Goal: Transaction & Acquisition: Purchase product/service

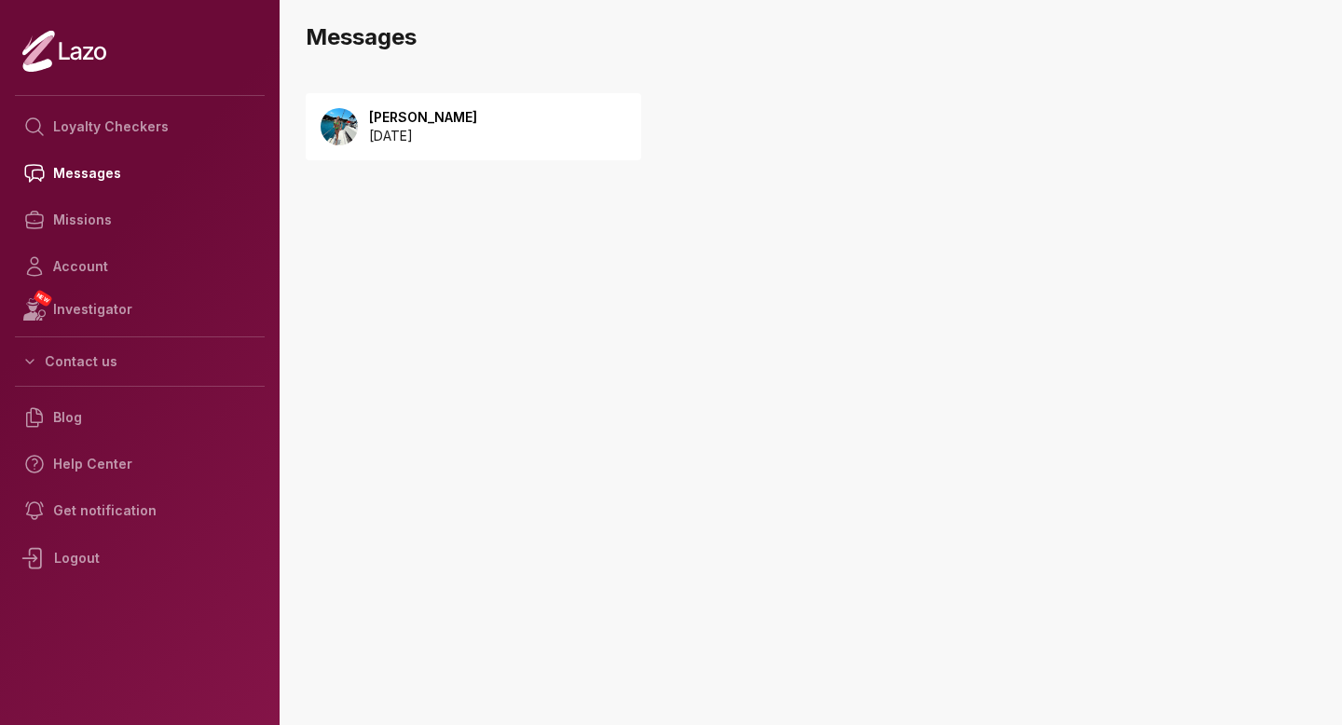
click at [566, 128] on div "[PERSON_NAME] [DATE]" at bounding box center [474, 126] width 336 height 67
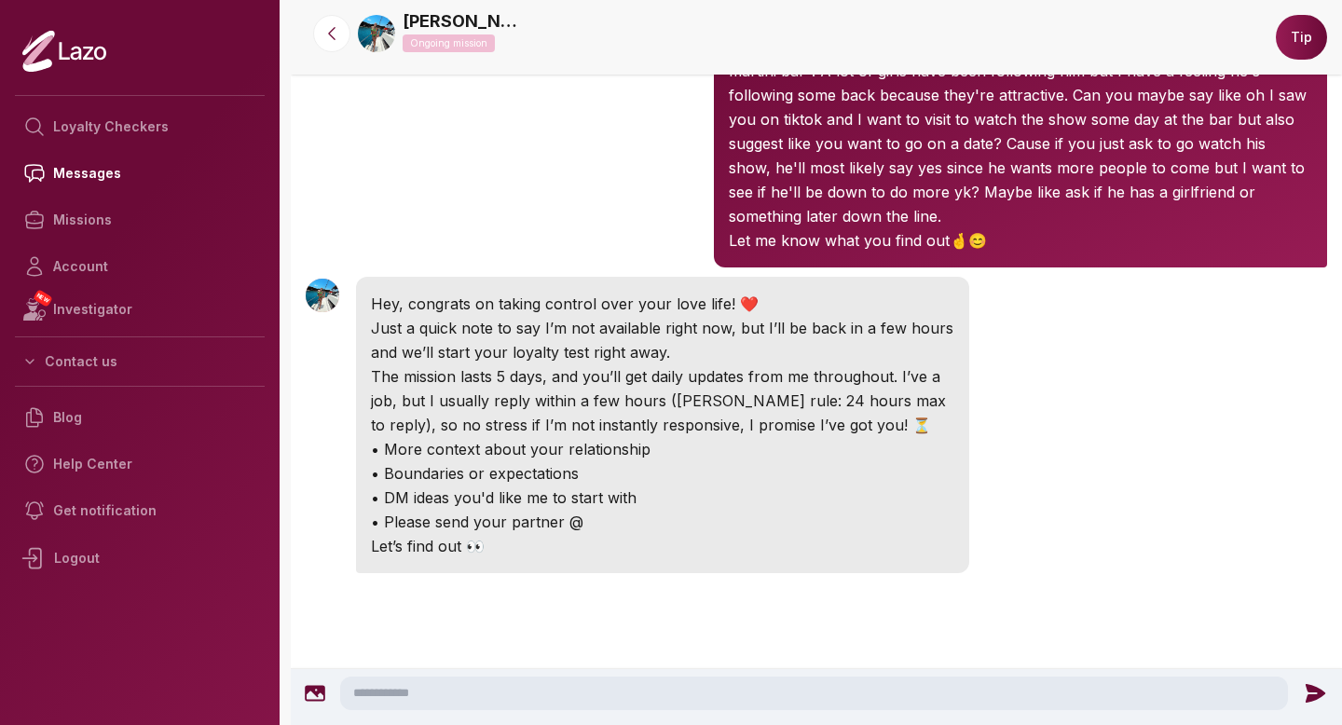
scroll to position [175, 0]
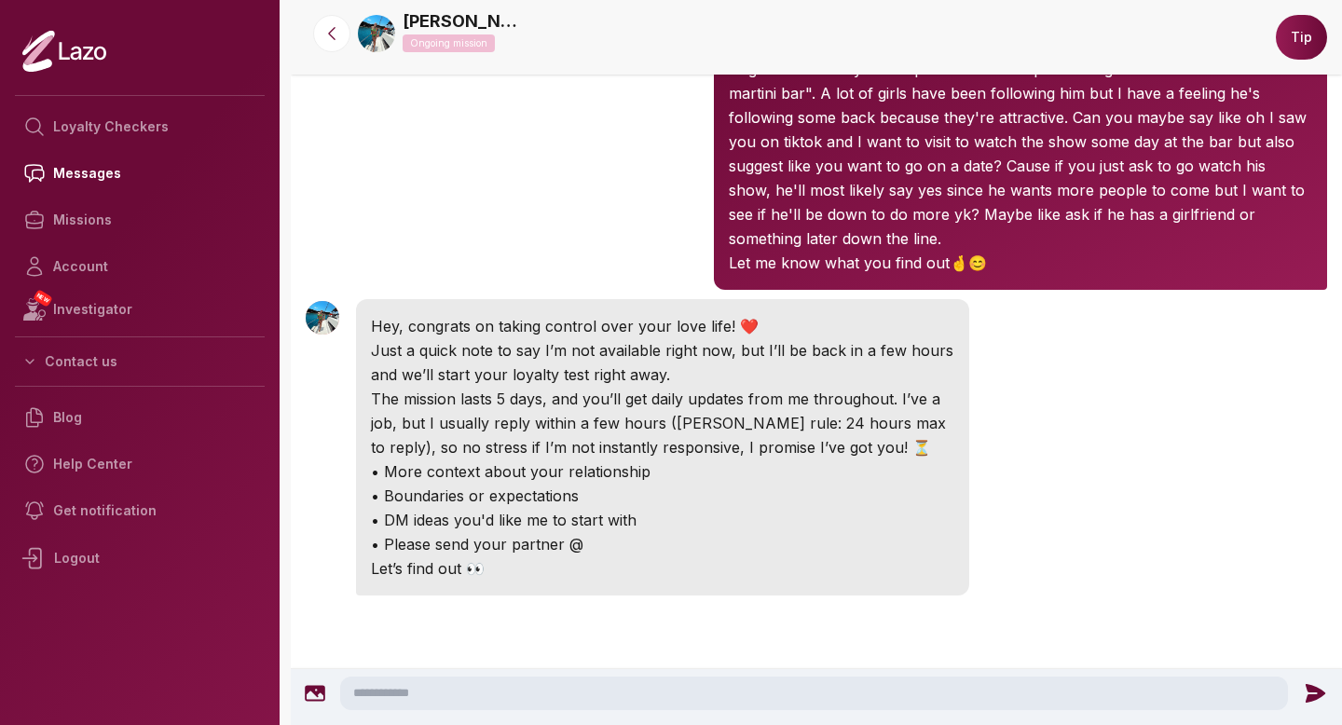
click at [446, 12] on link "[PERSON_NAME]" at bounding box center [463, 21] width 121 height 26
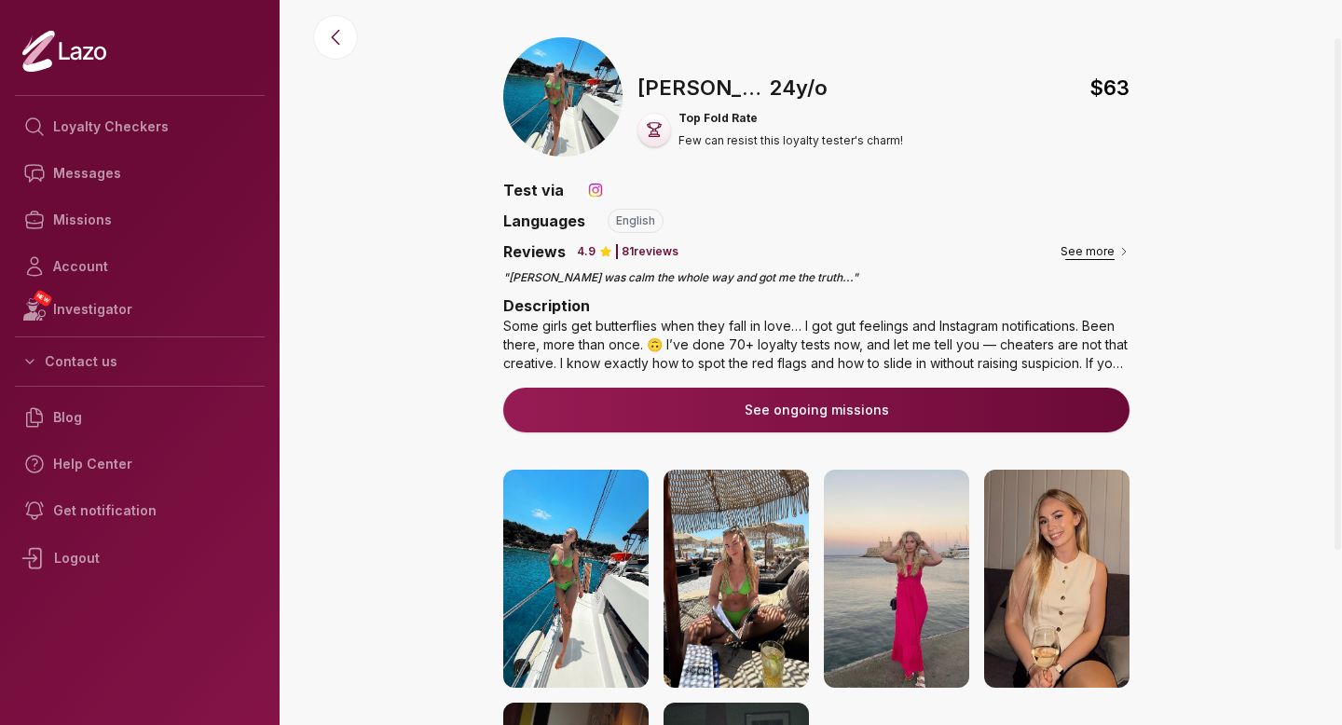
click at [1114, 250] on button "See more" at bounding box center [1095, 251] width 69 height 19
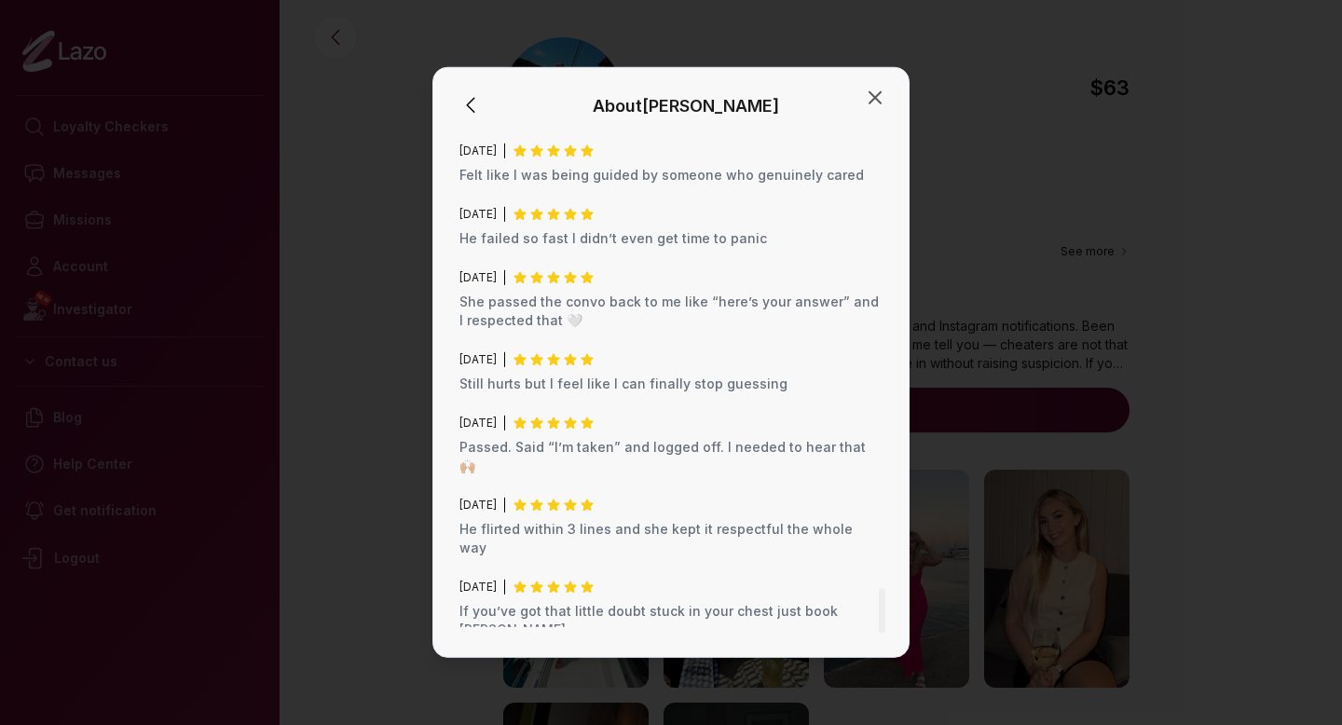
scroll to position [4986, 0]
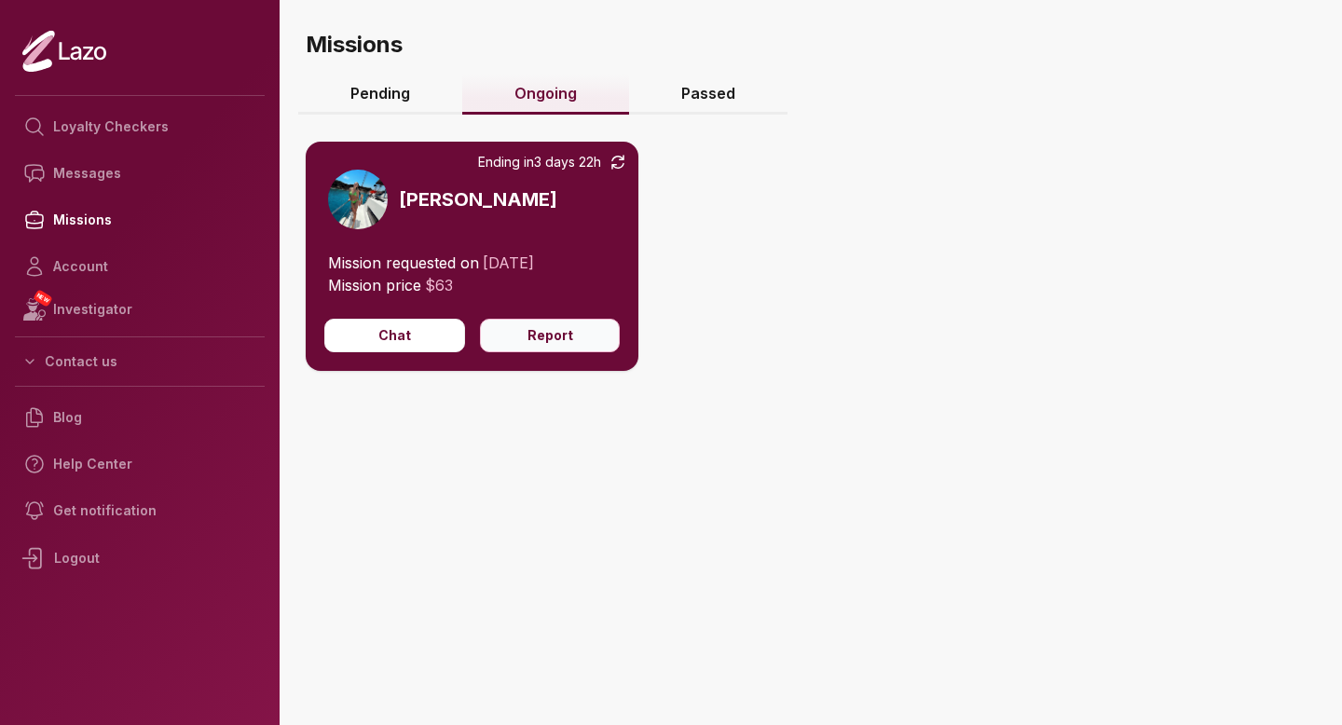
click at [542, 333] on button "Report" at bounding box center [550, 336] width 141 height 34
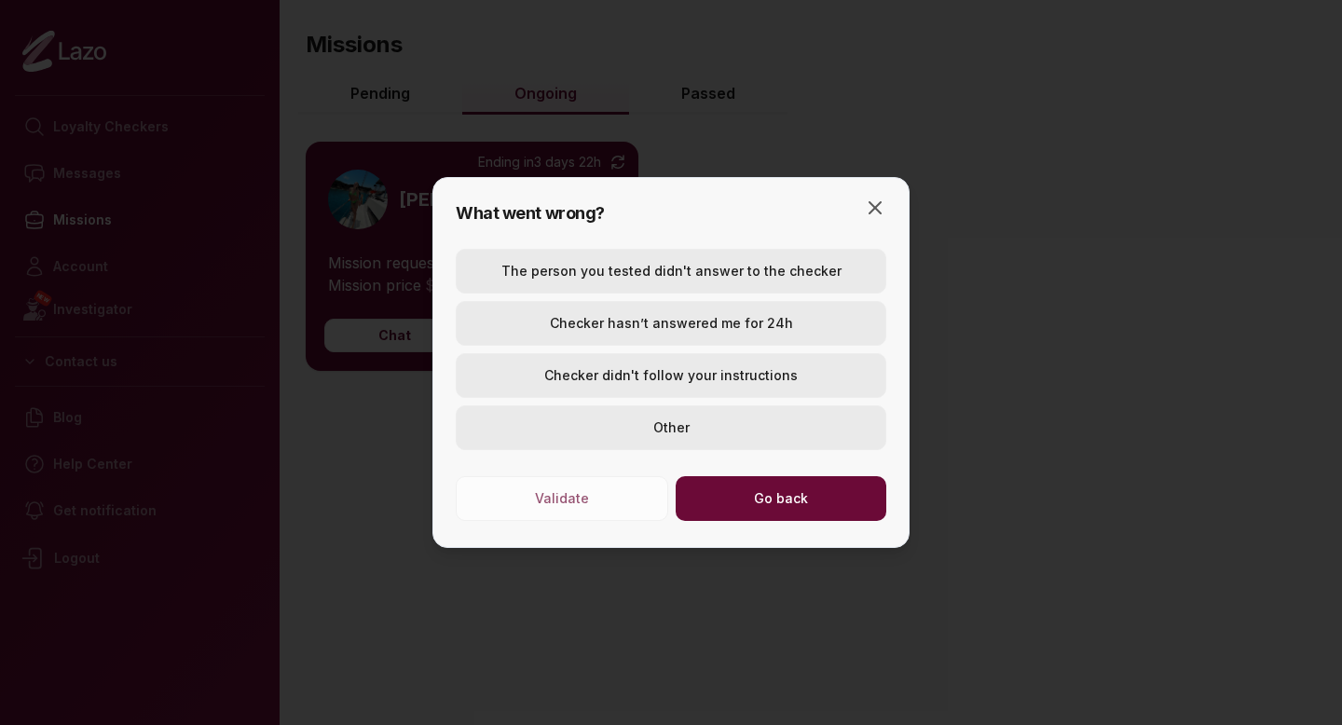
click at [808, 309] on button "Checker hasn’t answered me for 24h" at bounding box center [671, 323] width 431 height 45
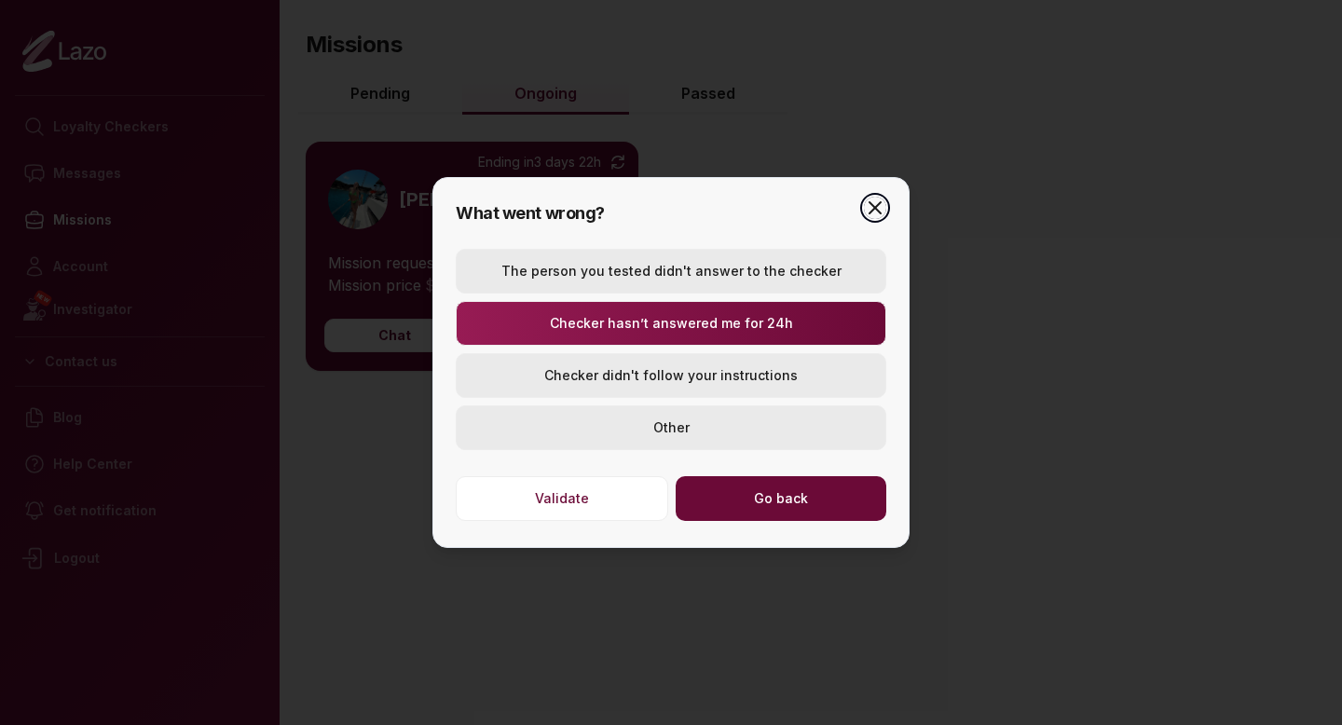
click at [877, 206] on icon "button" at bounding box center [875, 207] width 11 height 11
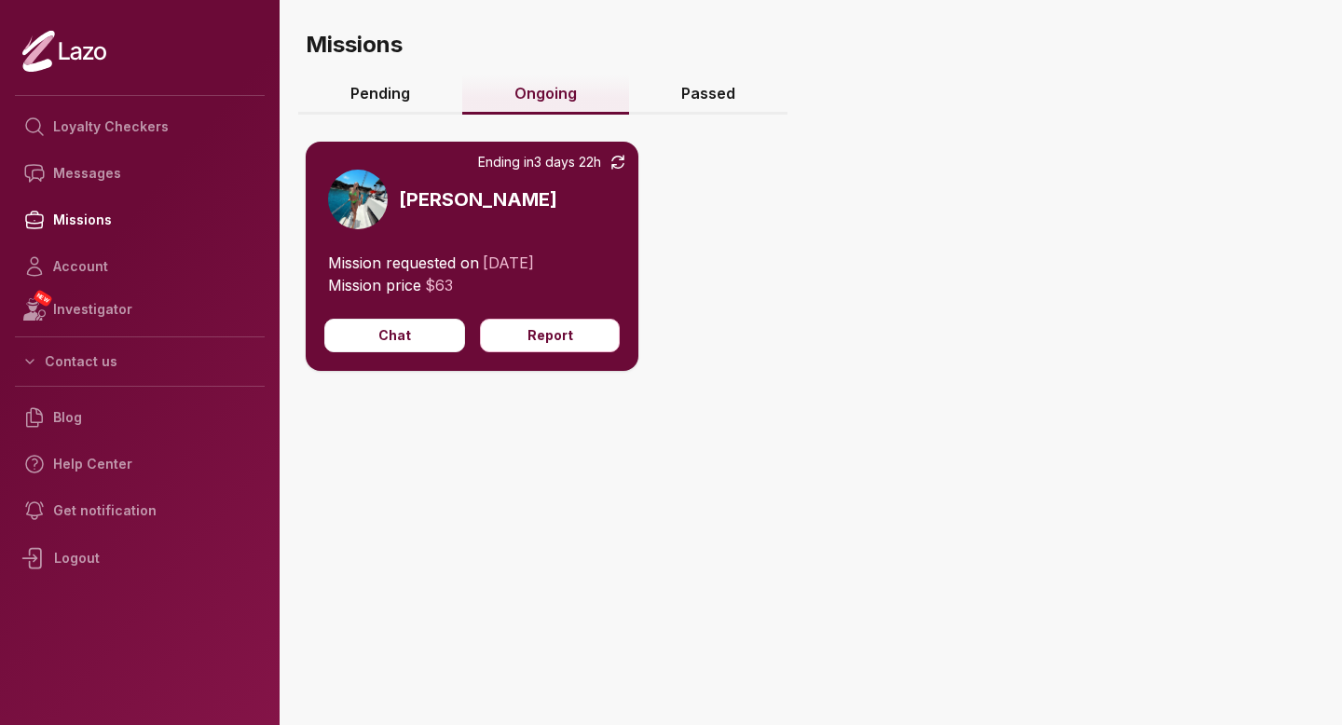
click at [528, 187] on div "Ending in 3 days 22h Emery" at bounding box center [472, 197] width 333 height 110
click at [420, 219] on div "Ending in 3 days 22h Emery" at bounding box center [472, 197] width 333 height 110
click at [420, 199] on h3 "[PERSON_NAME]" at bounding box center [478, 199] width 158 height 26
click at [372, 203] on img at bounding box center [358, 200] width 60 height 60
click at [415, 88] on link "Pending" at bounding box center [380, 95] width 164 height 40
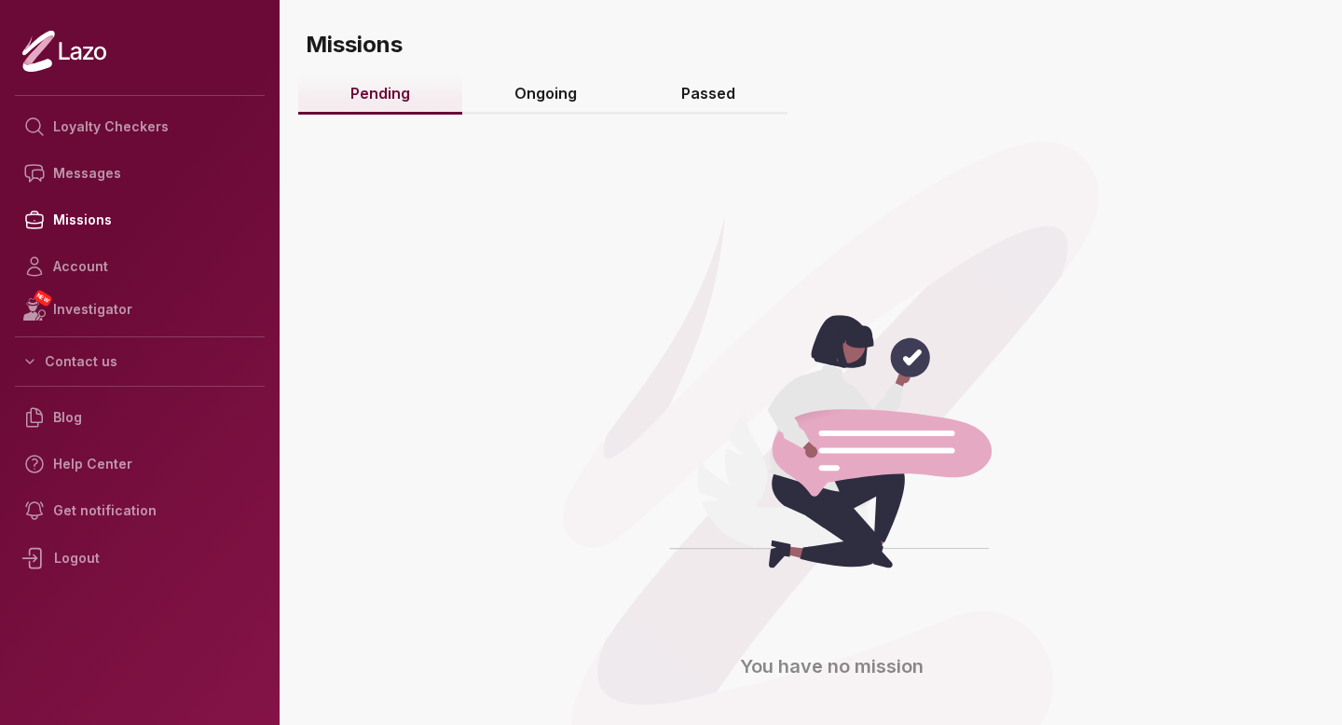
click at [547, 91] on link "Ongoing" at bounding box center [545, 95] width 167 height 40
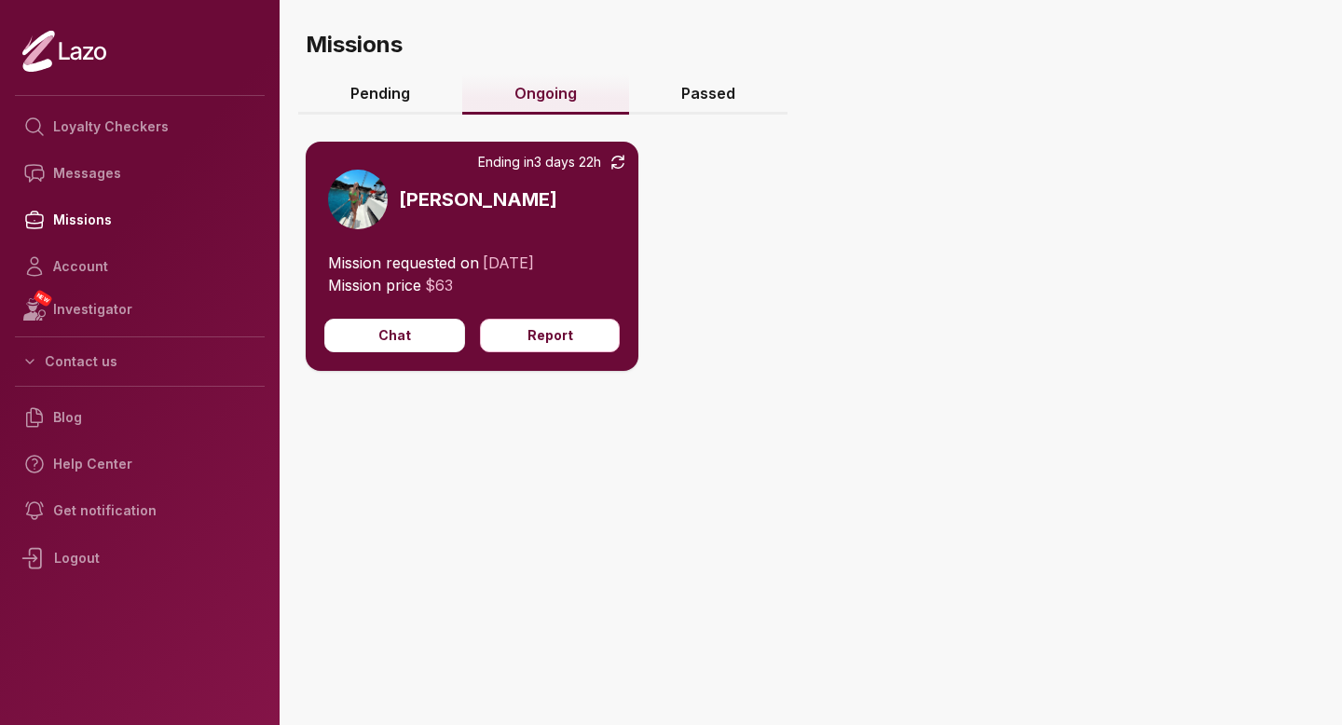
click at [683, 94] on link "Passed" at bounding box center [708, 95] width 158 height 40
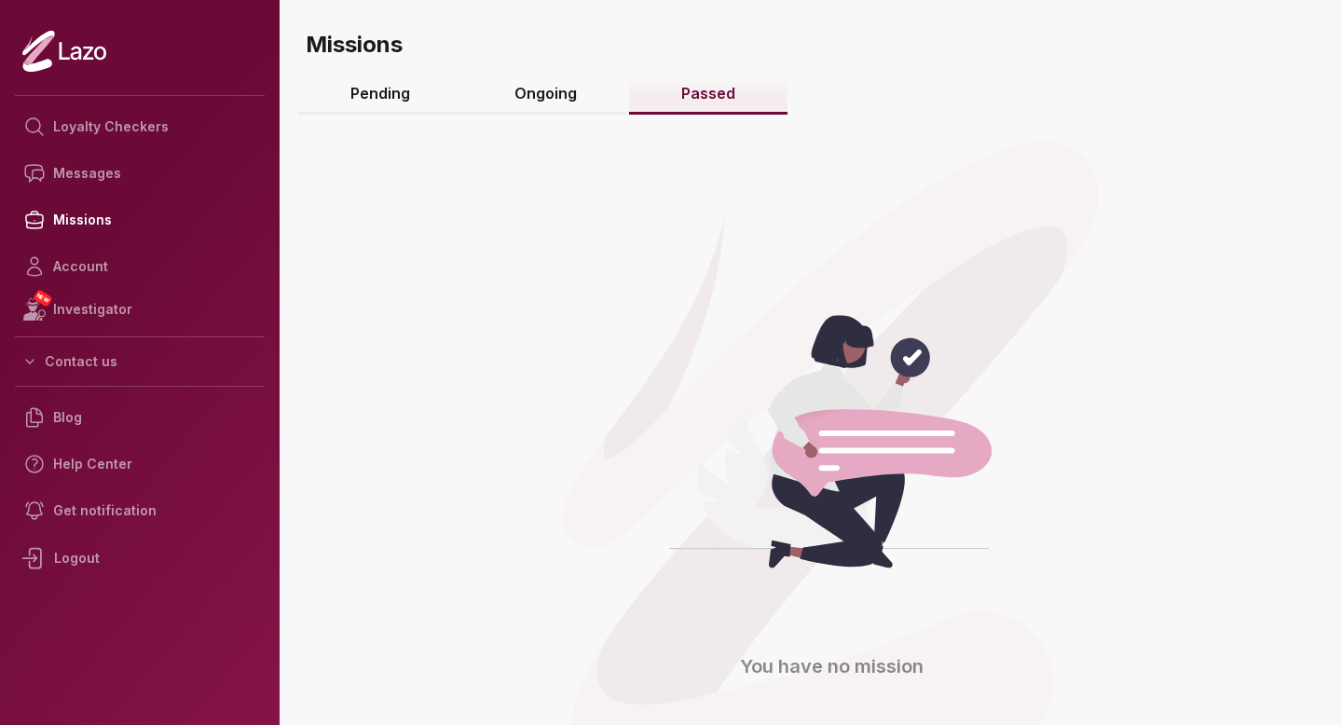
click at [582, 95] on link "Ongoing" at bounding box center [545, 95] width 167 height 40
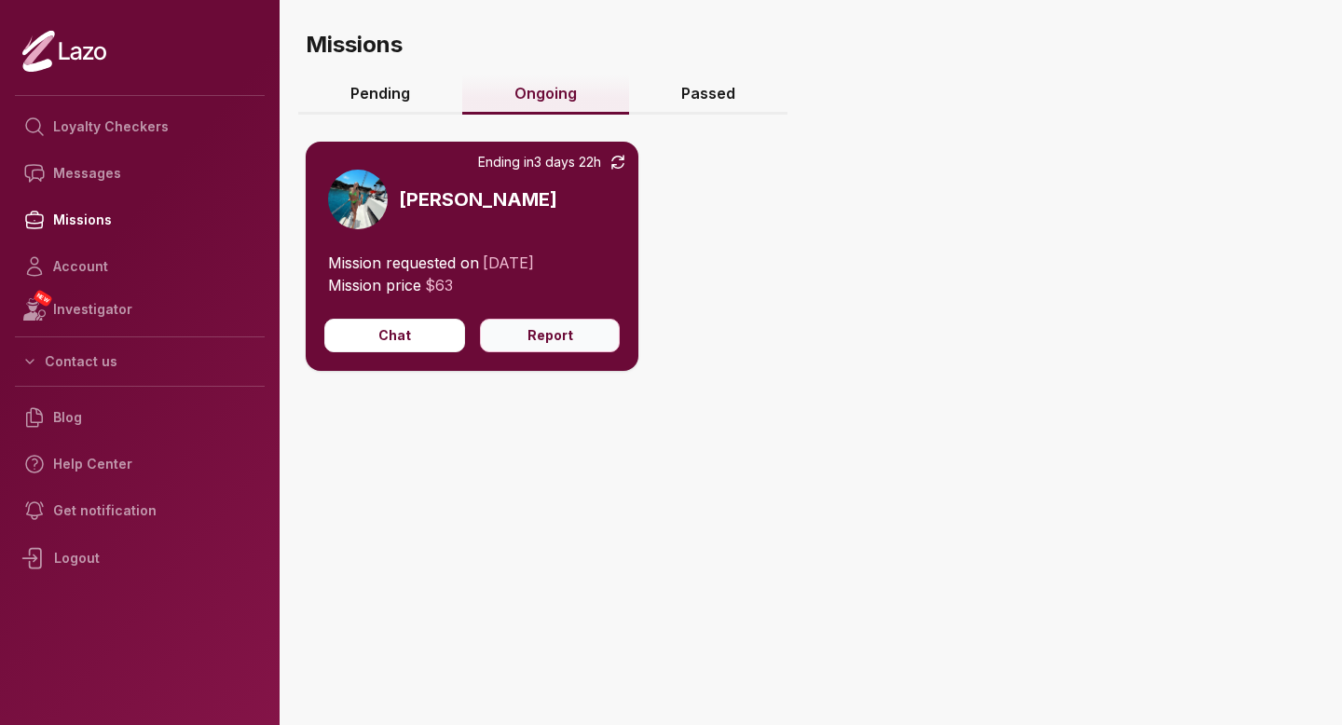
click at [550, 337] on button "Report" at bounding box center [550, 336] width 141 height 34
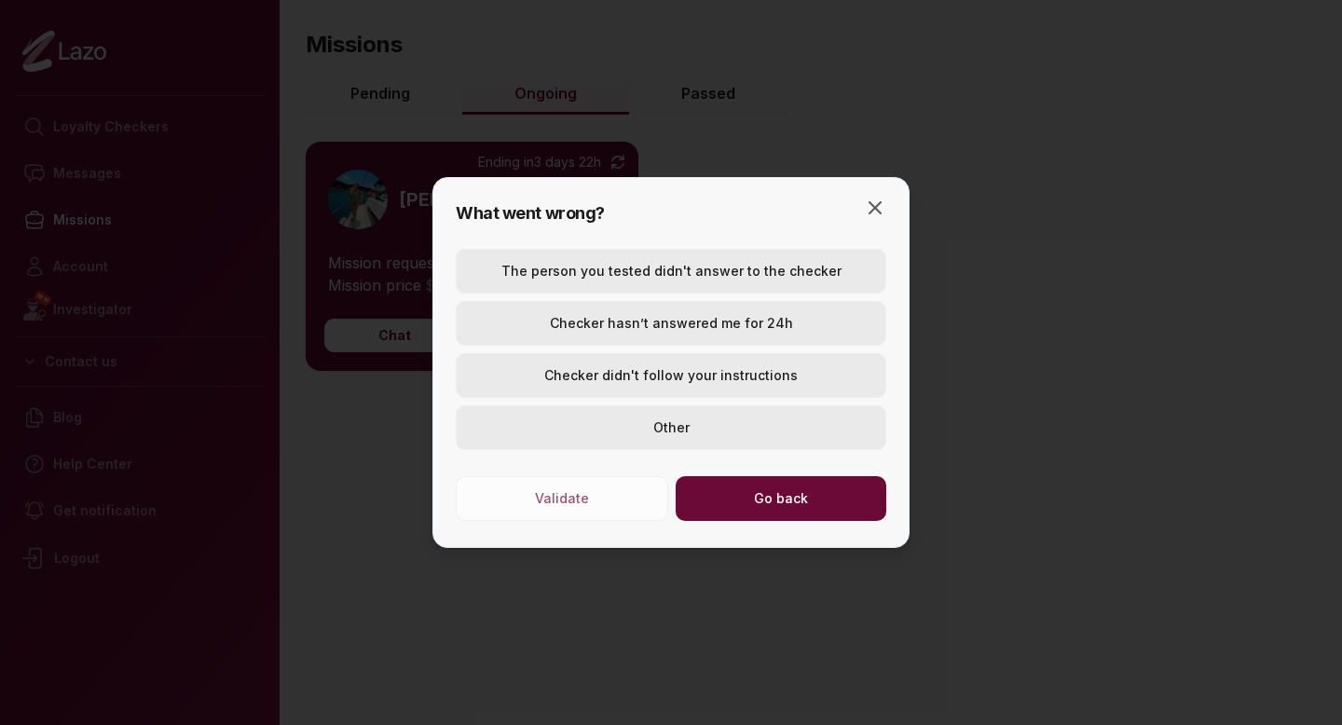
click at [583, 342] on button "Checker hasn’t answered me for 24h" at bounding box center [671, 323] width 431 height 45
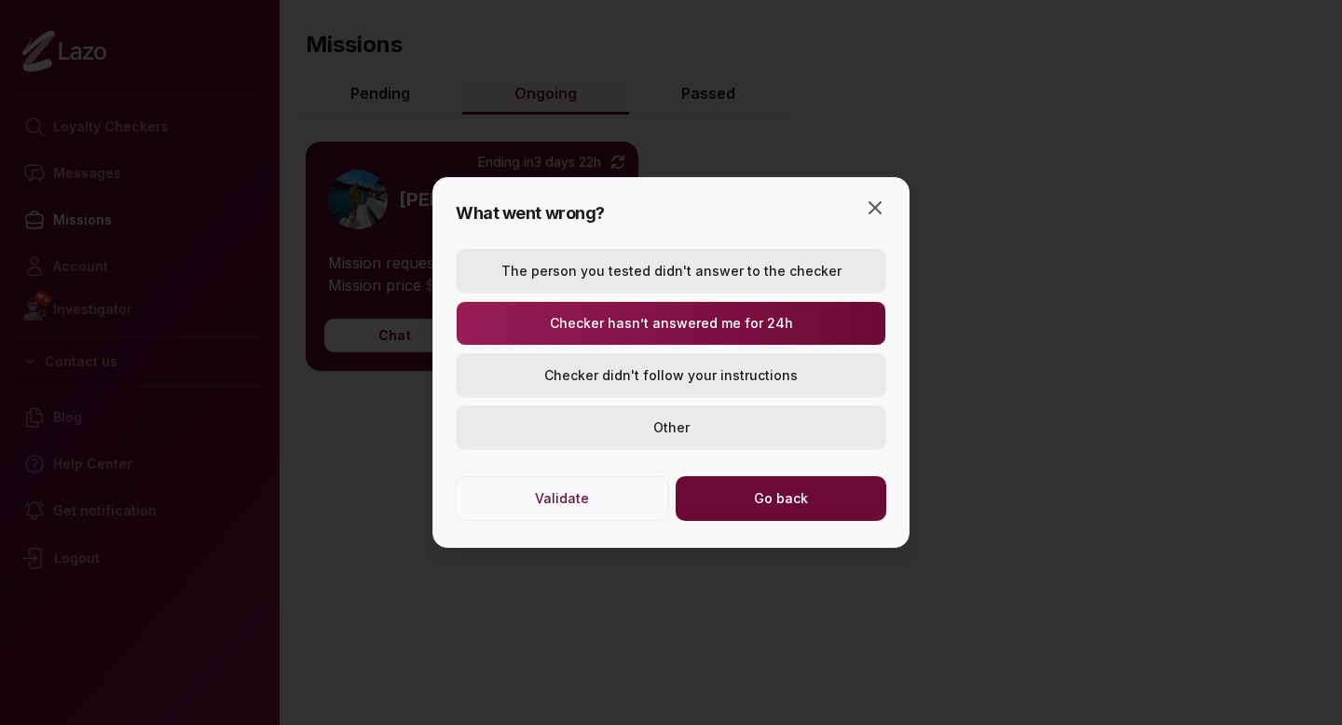
click at [563, 509] on button "Validate" at bounding box center [562, 498] width 213 height 45
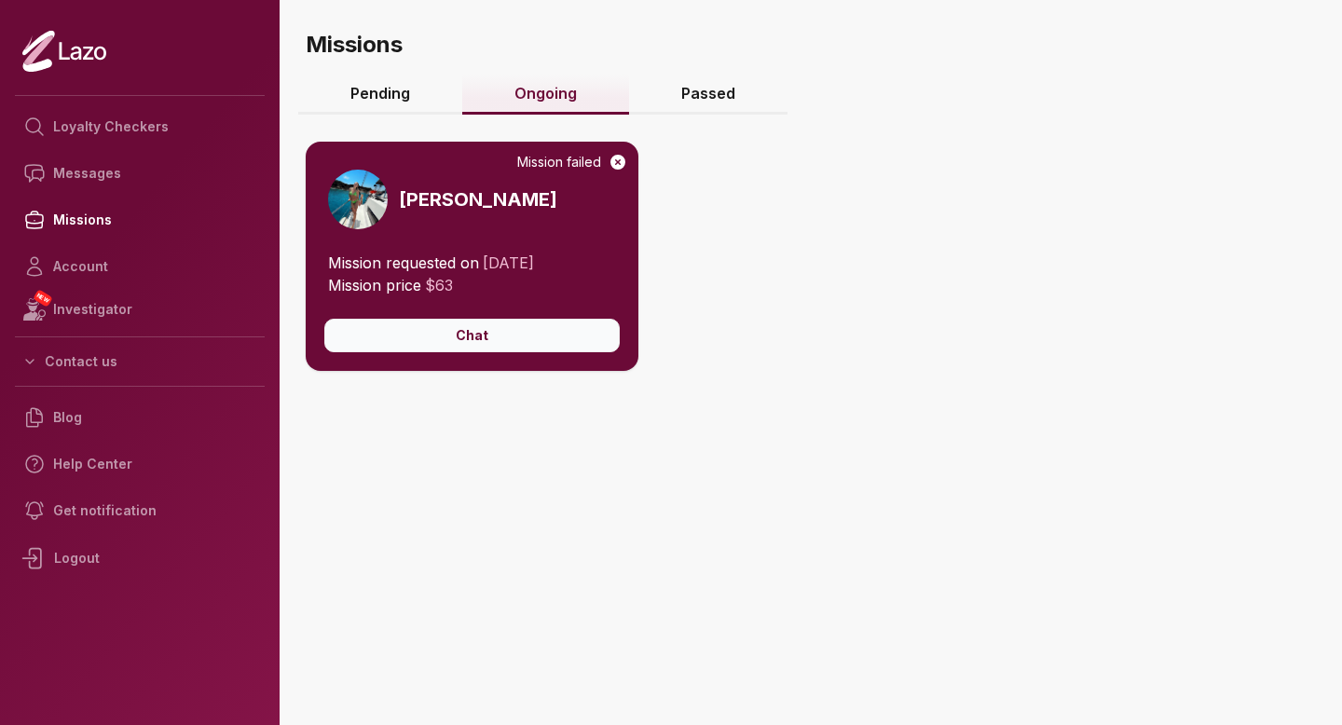
click at [599, 340] on button "Chat" at bounding box center [471, 336] width 295 height 34
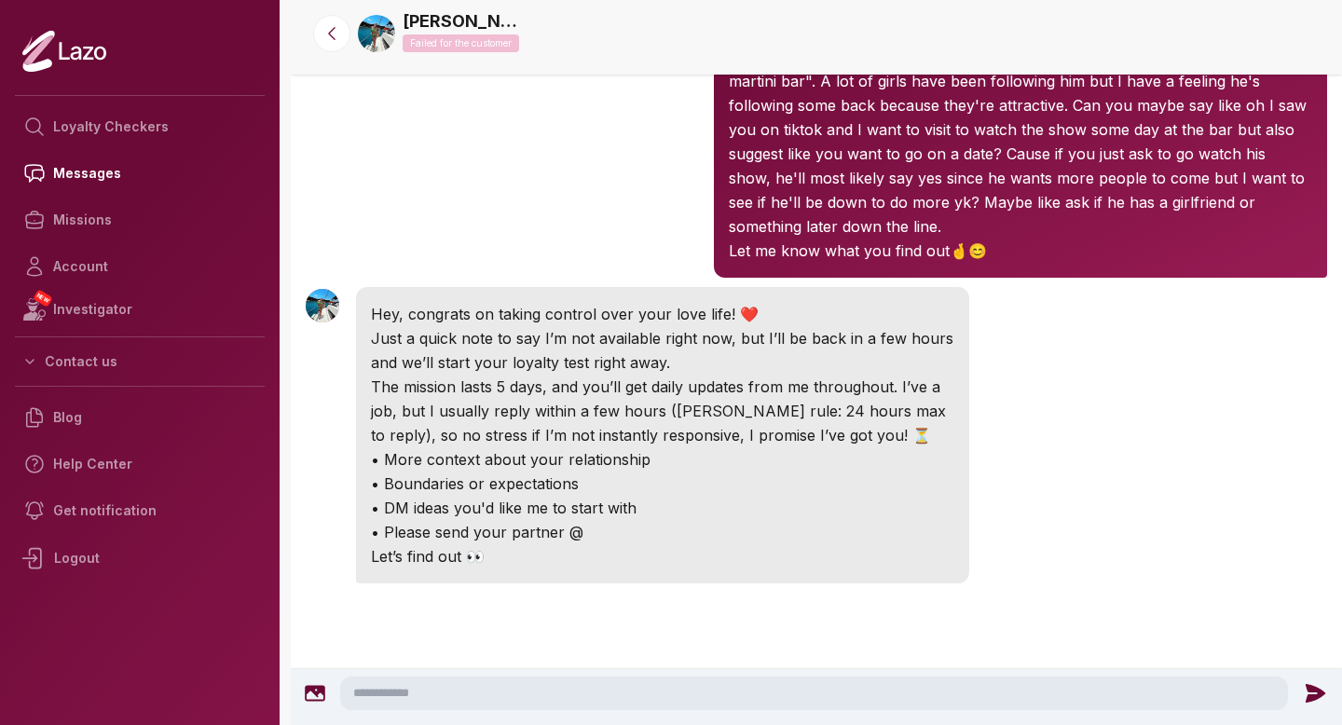
scroll to position [175, 0]
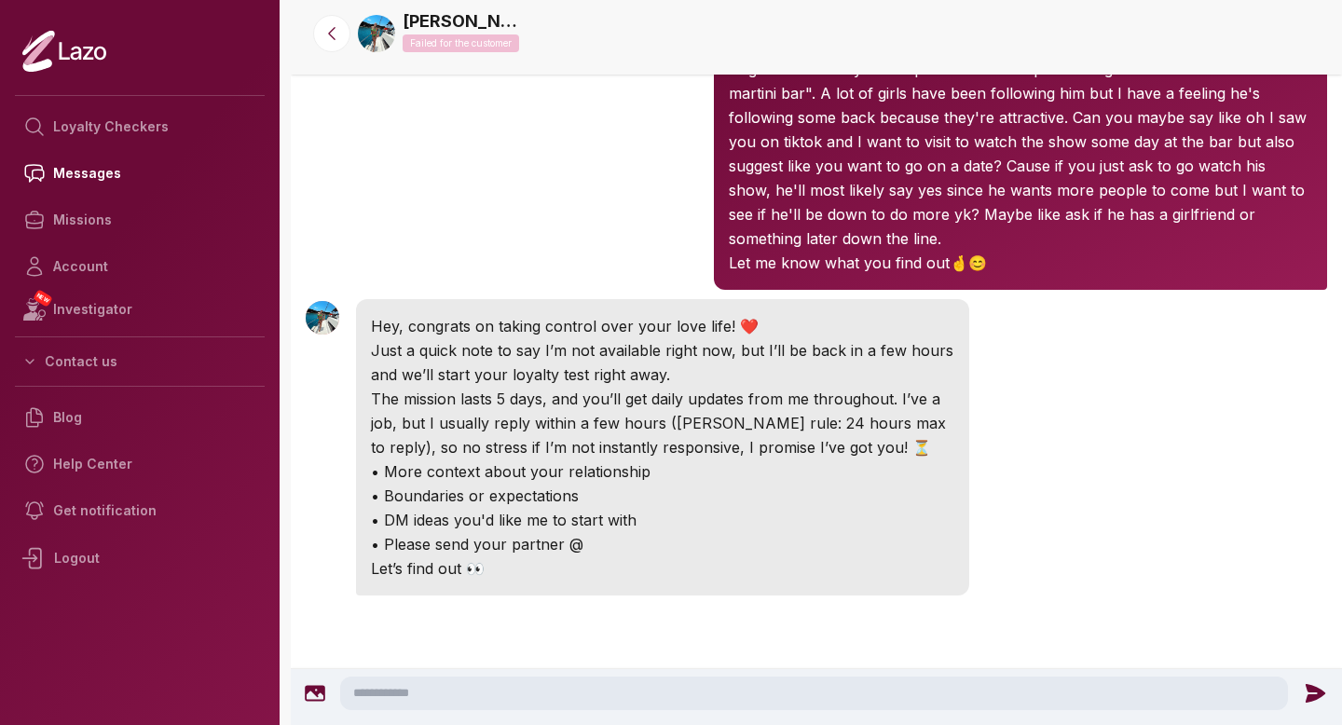
click at [329, 301] on img at bounding box center [323, 318] width 34 height 34
click at [443, 20] on link "[PERSON_NAME]" at bounding box center [463, 21] width 121 height 26
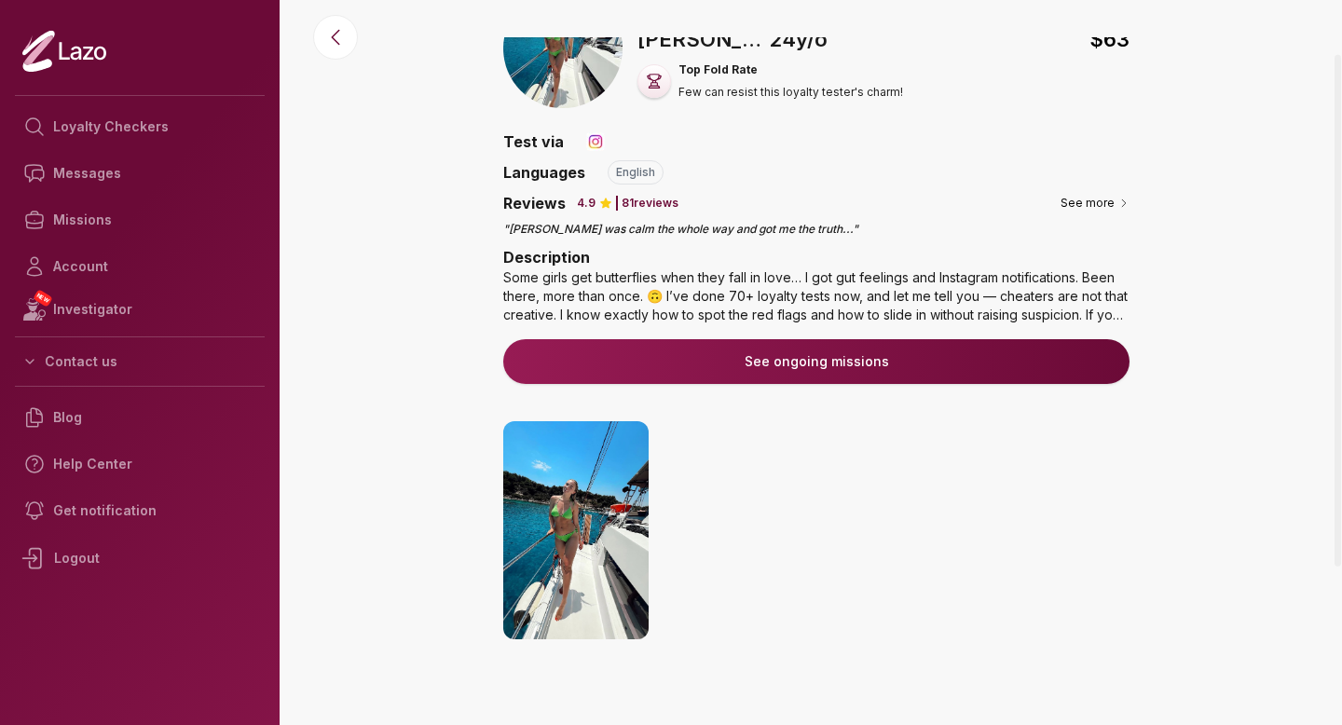
scroll to position [63, 0]
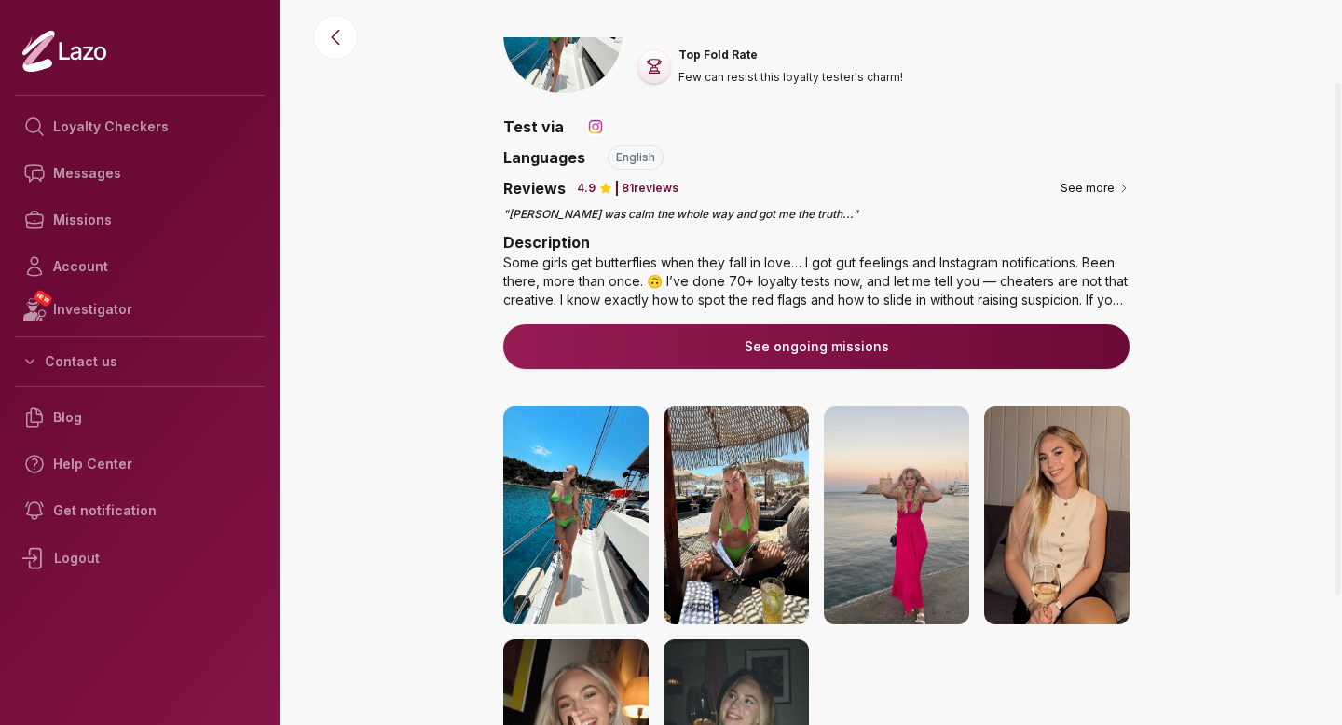
click at [643, 361] on button "See ongoing missions" at bounding box center [816, 346] width 626 height 45
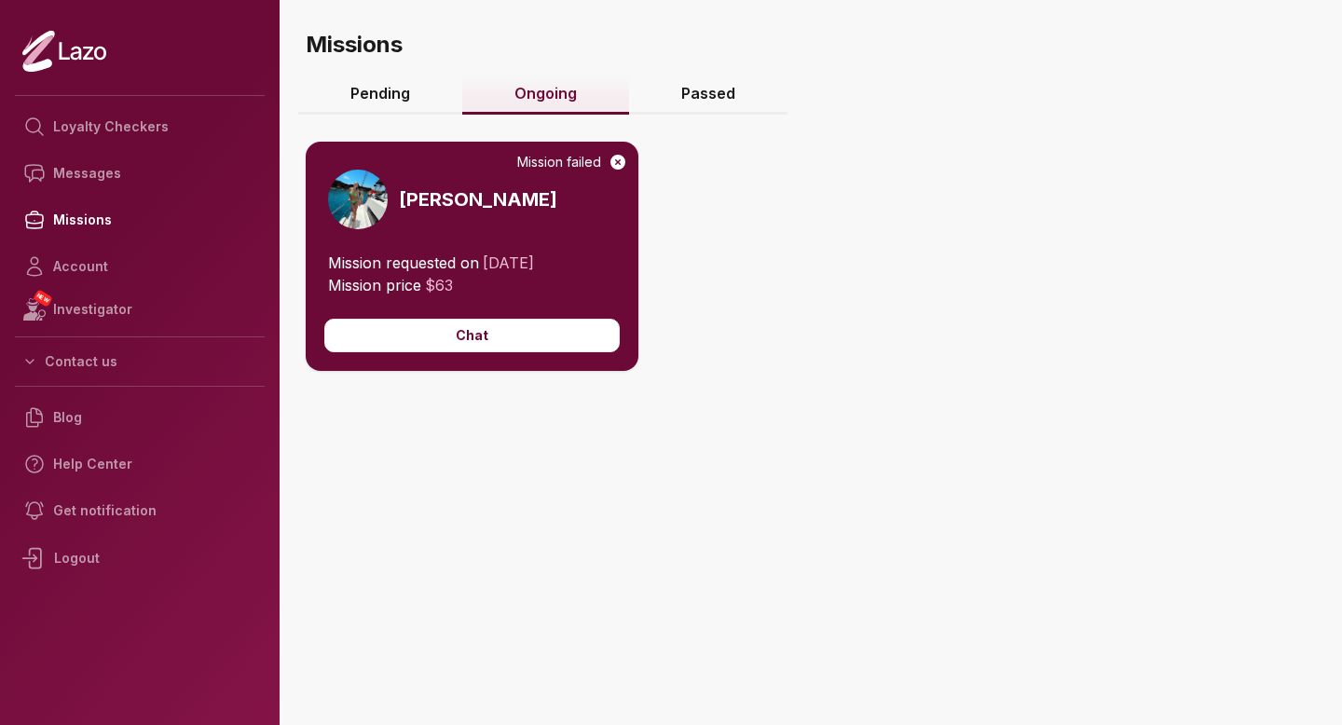
click at [422, 101] on link "Pending" at bounding box center [380, 95] width 164 height 40
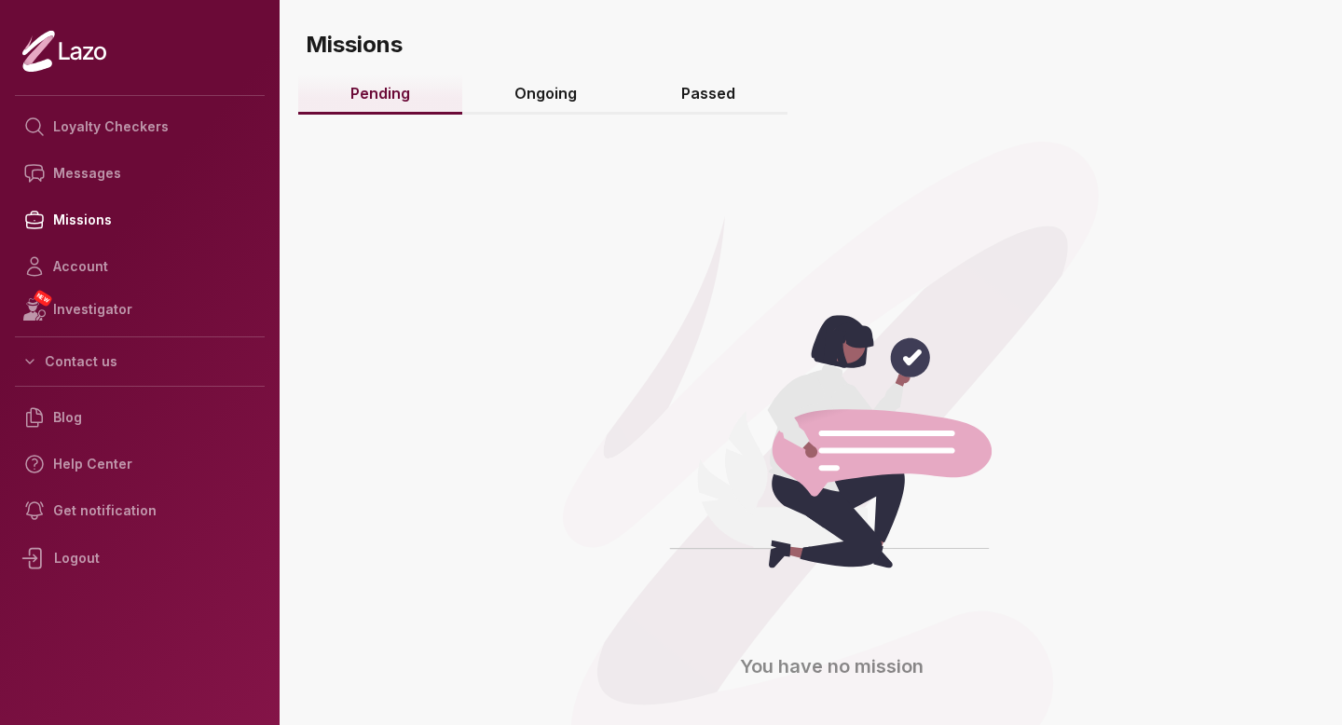
click at [526, 96] on link "Ongoing" at bounding box center [545, 95] width 167 height 40
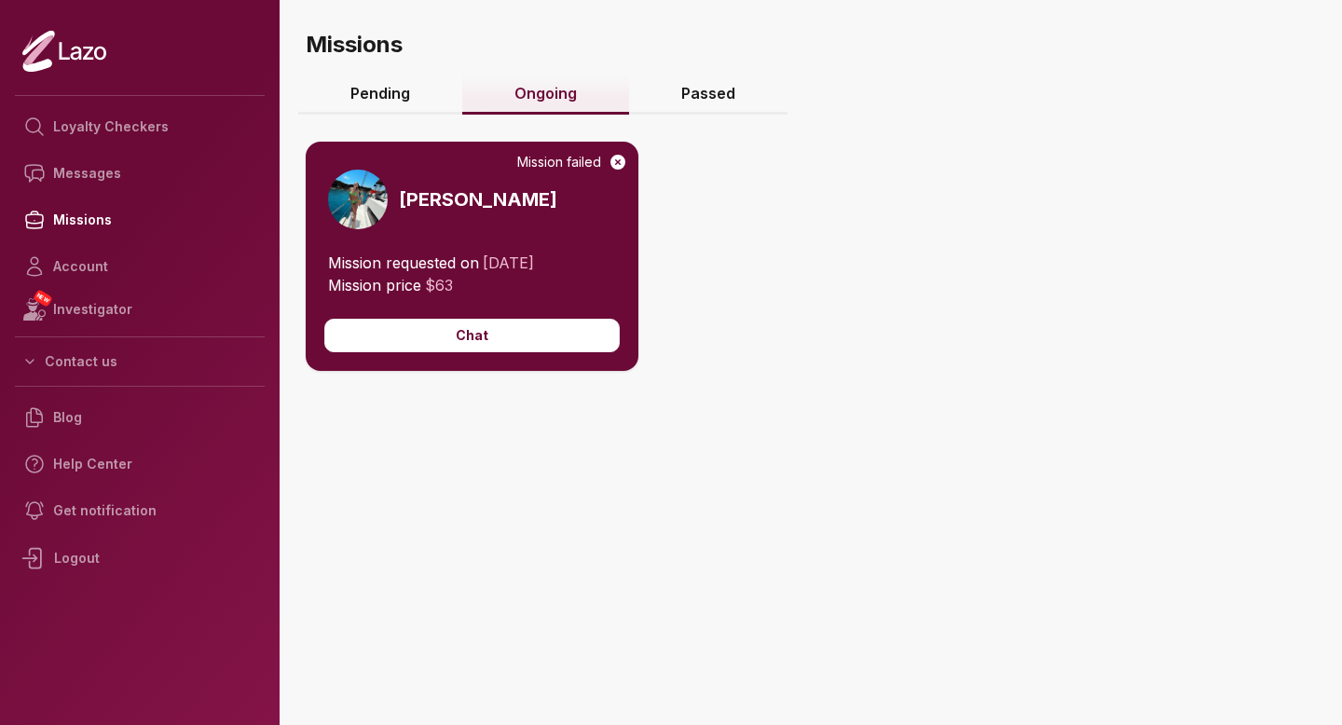
click at [733, 96] on link "Passed" at bounding box center [708, 95] width 158 height 40
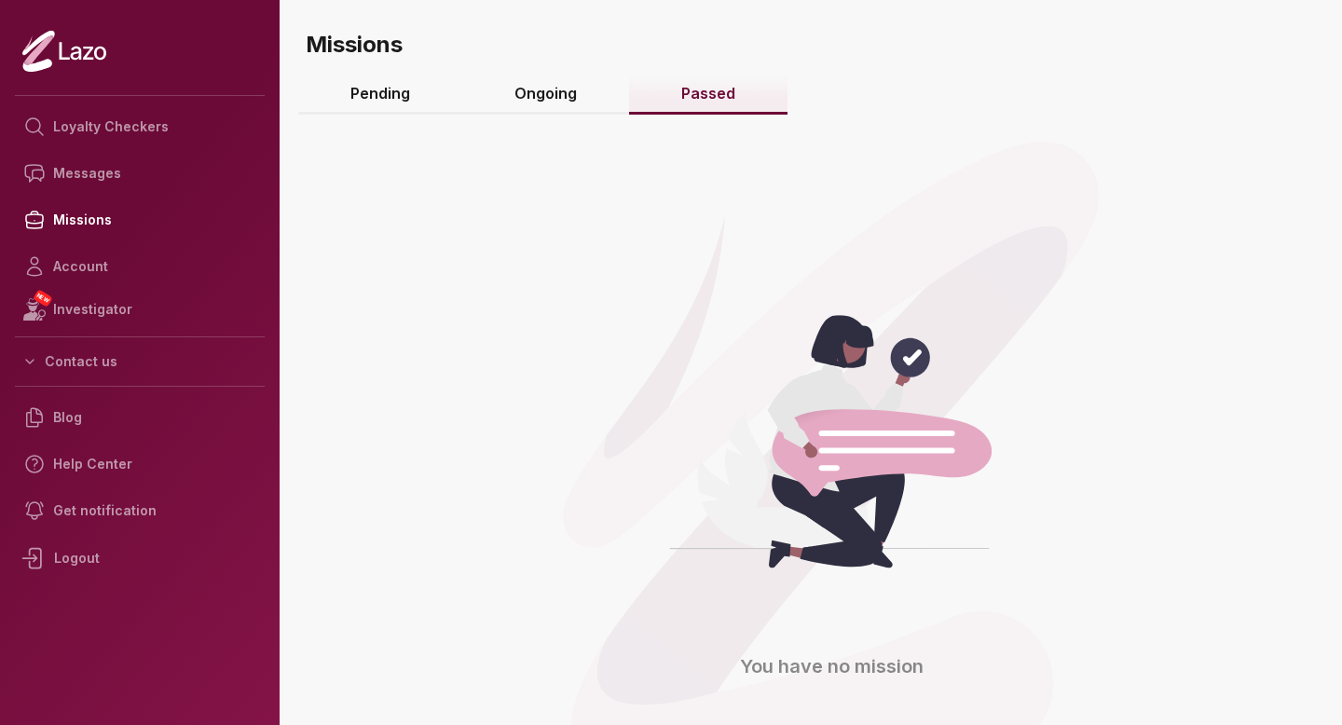
click at [578, 95] on link "Ongoing" at bounding box center [545, 95] width 167 height 40
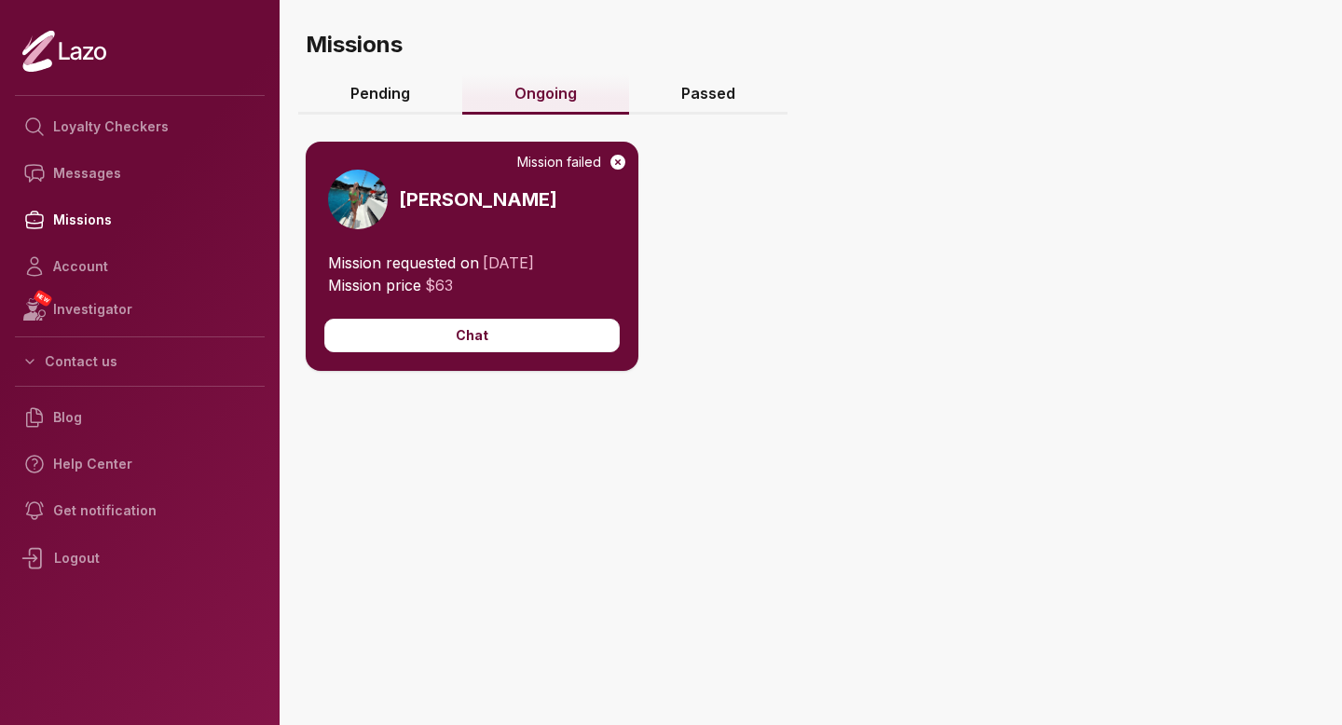
click at [616, 164] on icon at bounding box center [618, 162] width 15 height 15
click at [614, 161] on icon at bounding box center [618, 162] width 15 height 15
click at [582, 161] on div "Mission failed" at bounding box center [572, 162] width 110 height 19
click at [541, 347] on button "Chat" at bounding box center [471, 336] width 295 height 34
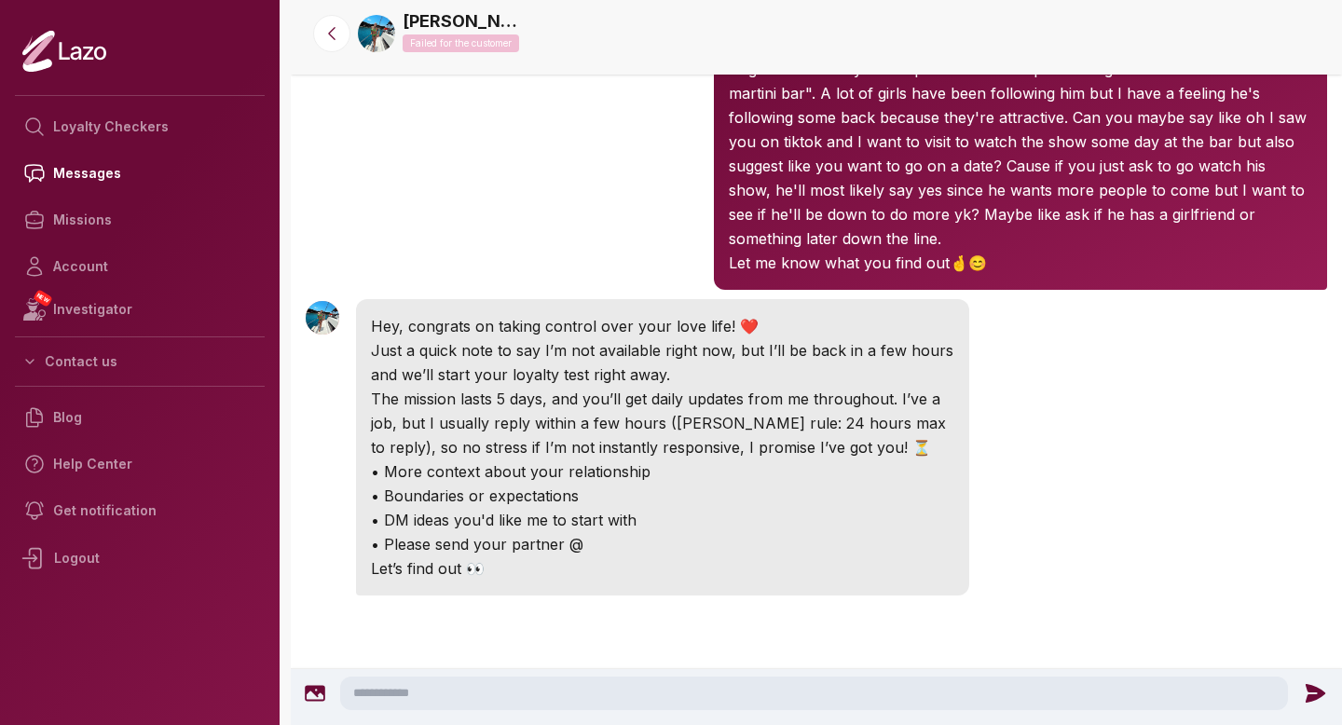
scroll to position [175, 0]
click at [77, 462] on link "Help Center" at bounding box center [140, 464] width 250 height 47
click at [53, 57] on icon at bounding box center [64, 51] width 84 height 43
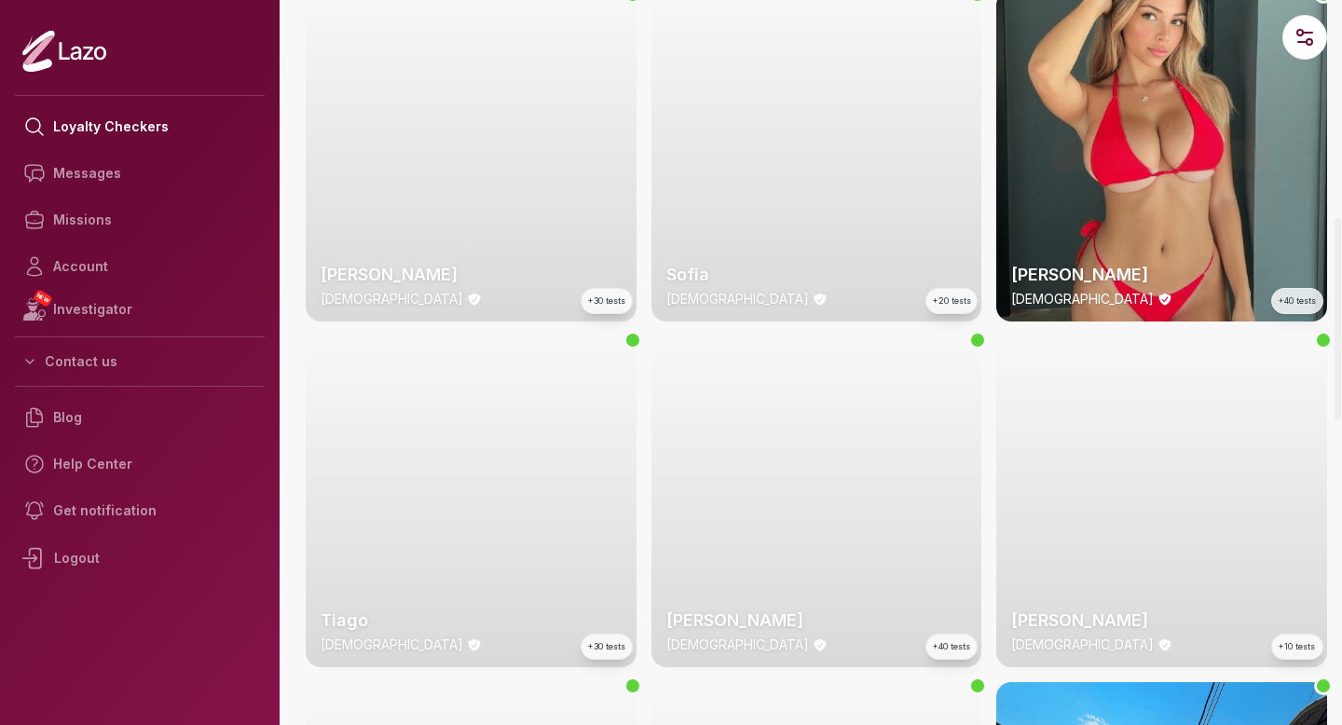
scroll to position [774, 0]
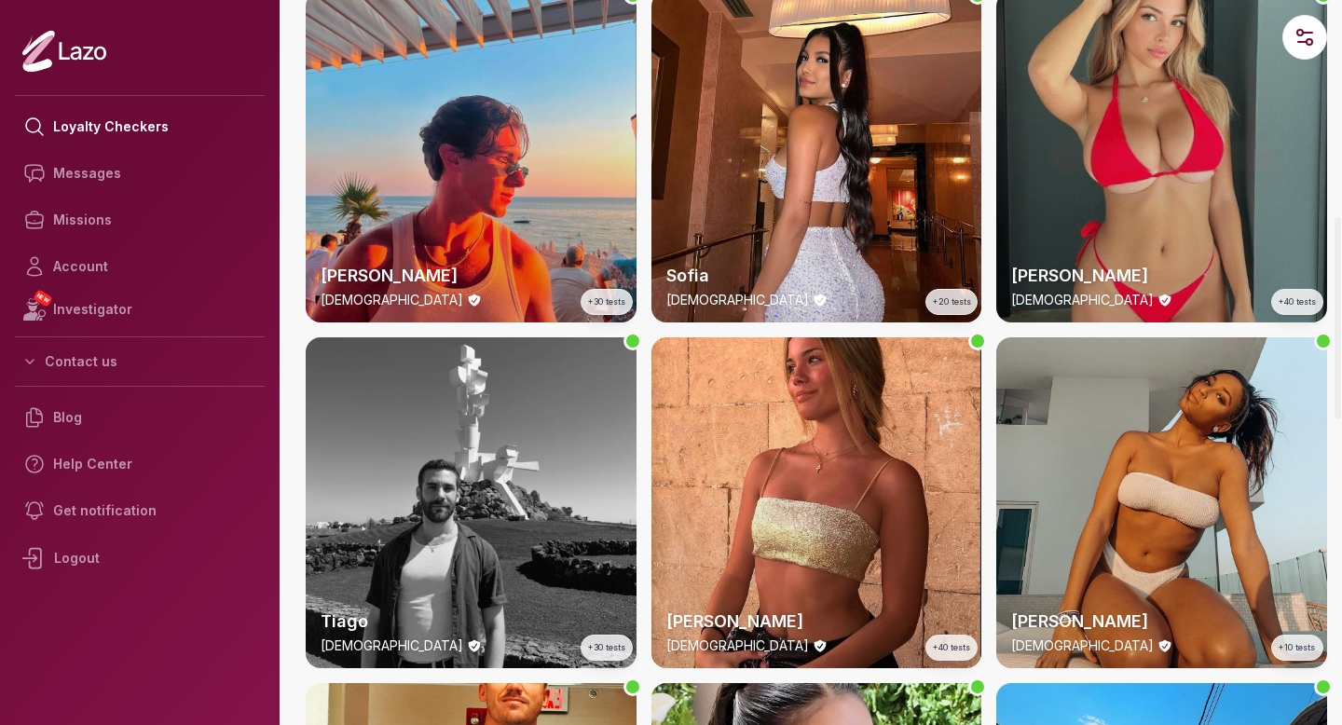
click at [1110, 52] on div "Emily 23 y/o +40 tests" at bounding box center [1161, 157] width 331 height 331
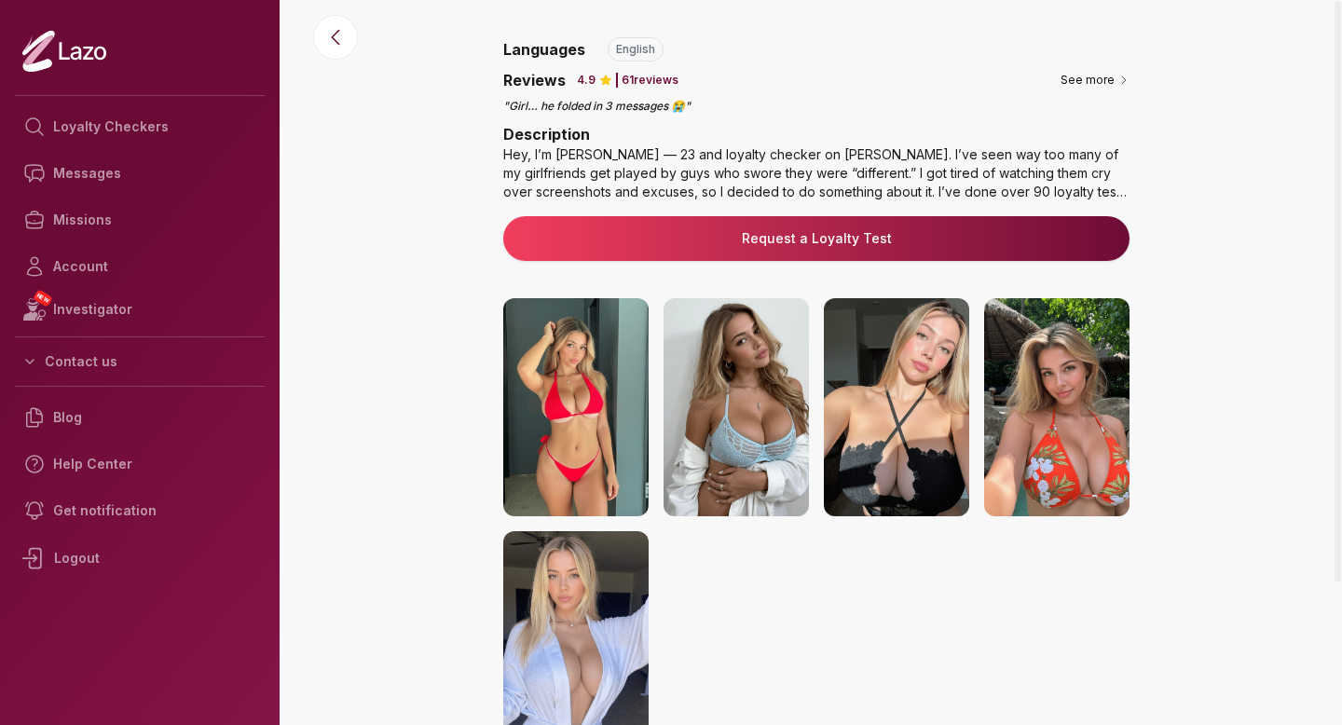
scroll to position [195, 0]
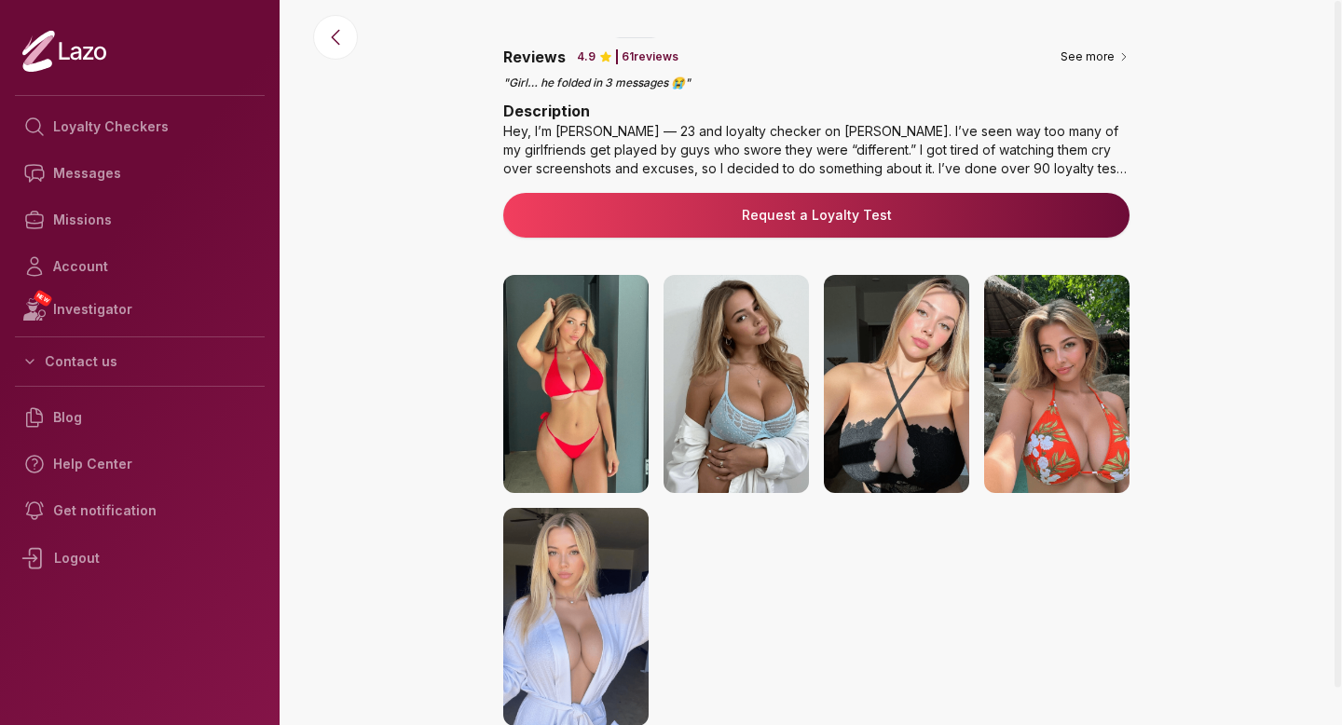
click at [758, 400] on img at bounding box center [736, 384] width 145 height 218
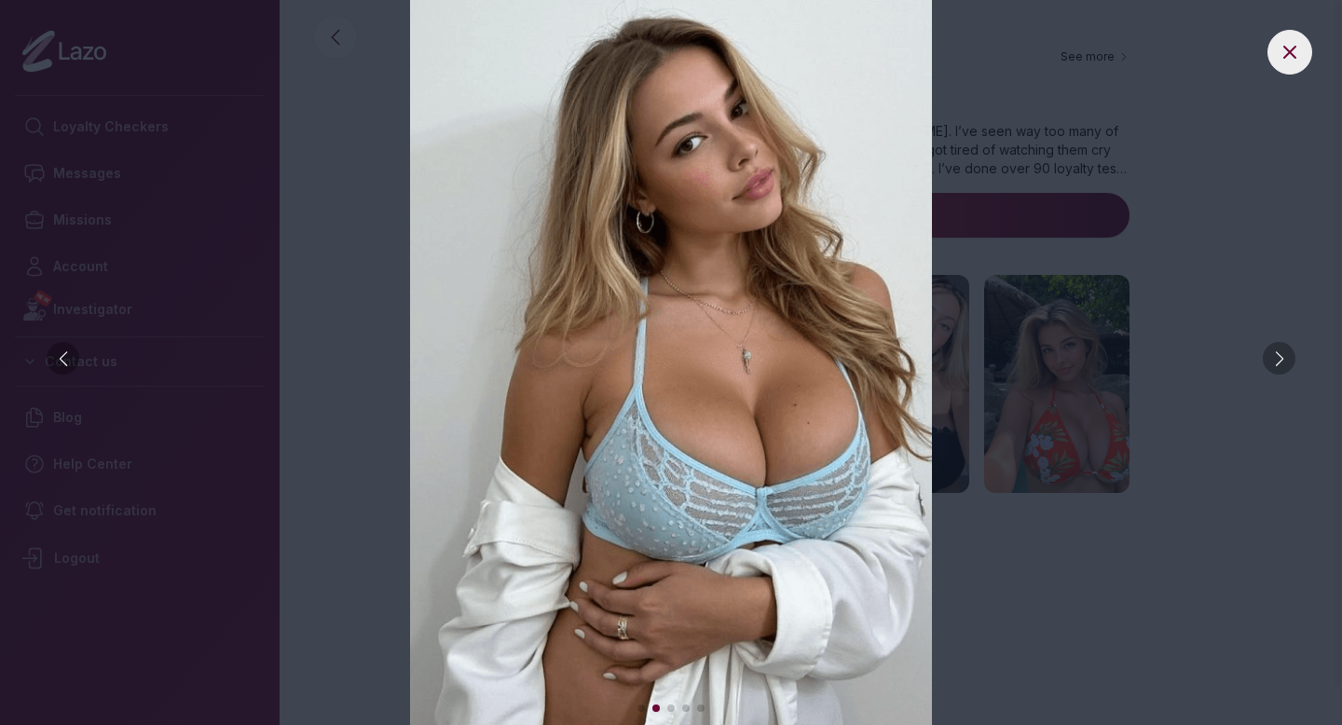
click at [1282, 354] on div at bounding box center [1279, 358] width 33 height 33
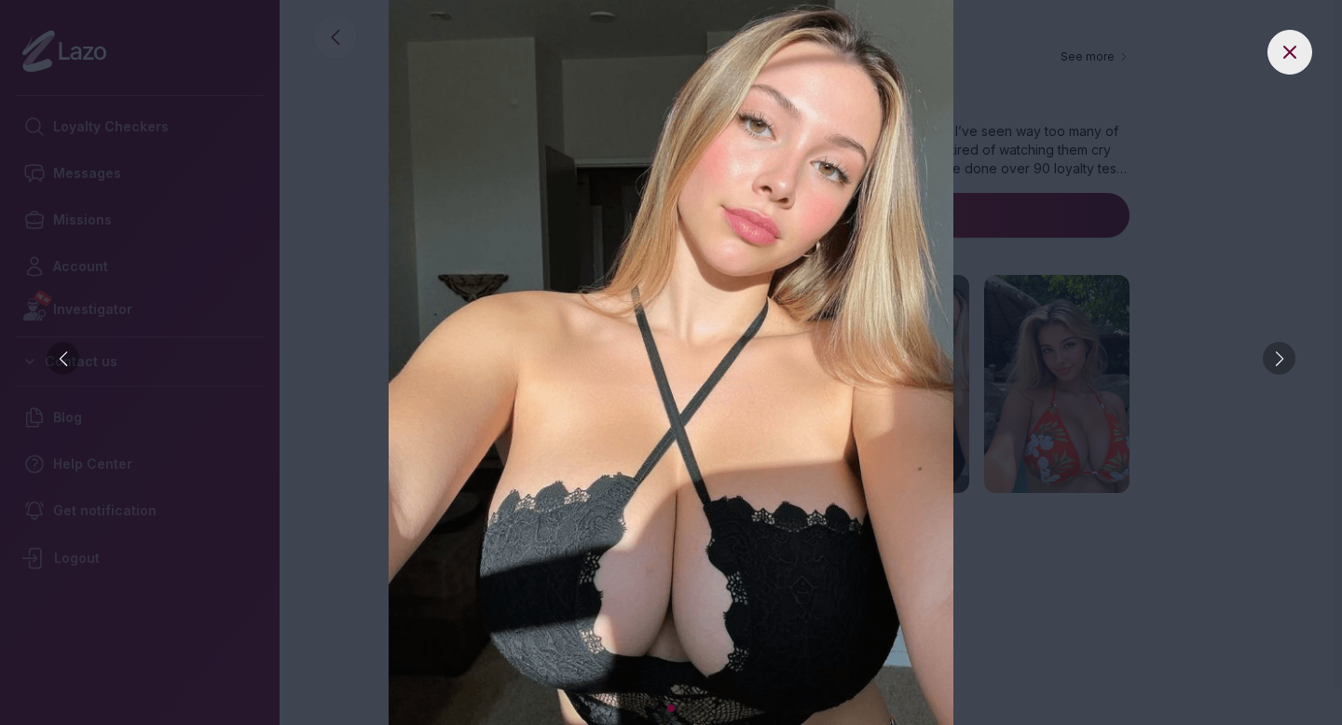
click at [1281, 354] on div at bounding box center [1279, 358] width 33 height 33
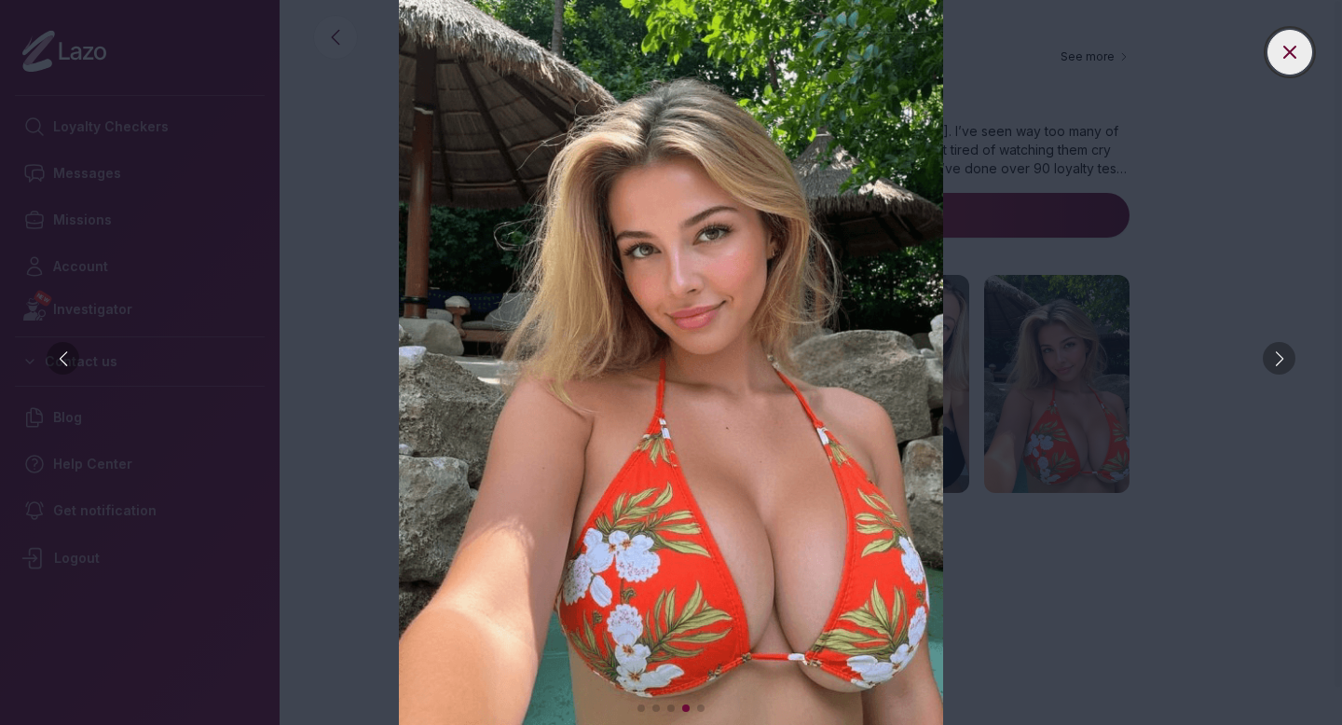
click at [1282, 41] on icon at bounding box center [1290, 52] width 22 height 22
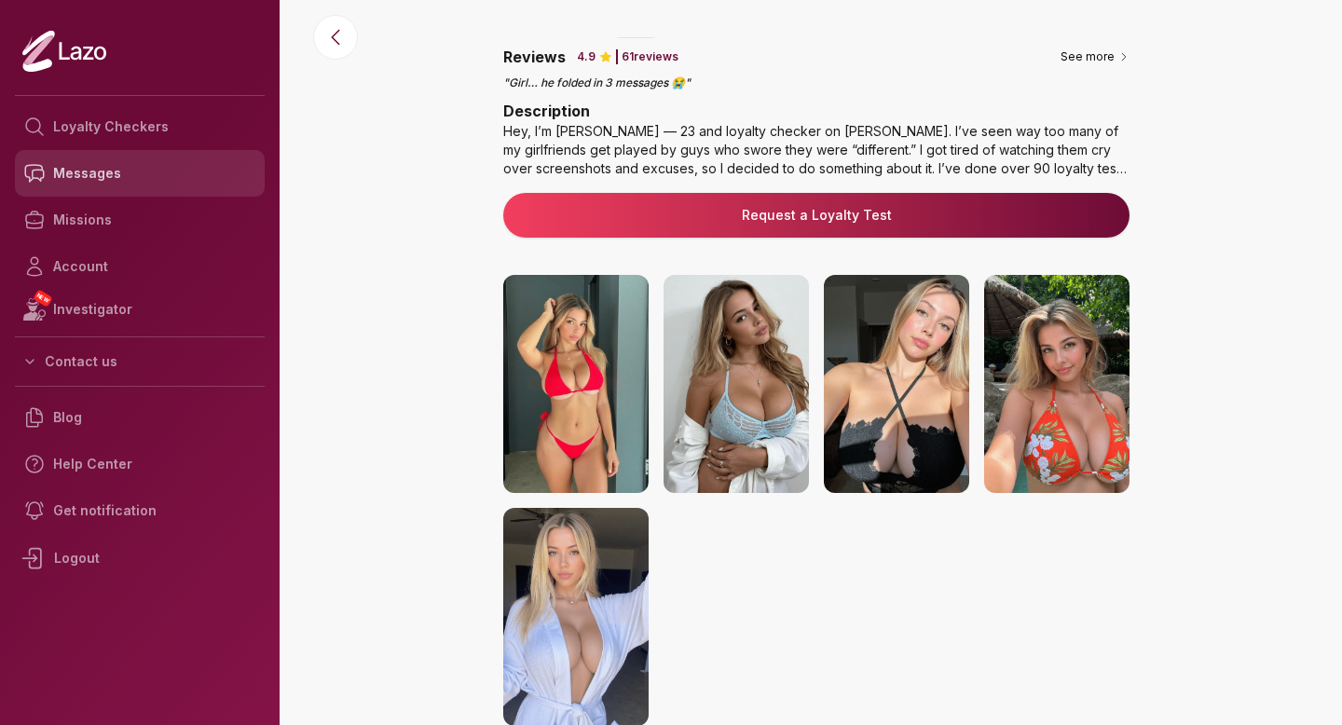
click at [131, 178] on link "Messages" at bounding box center [140, 173] width 250 height 47
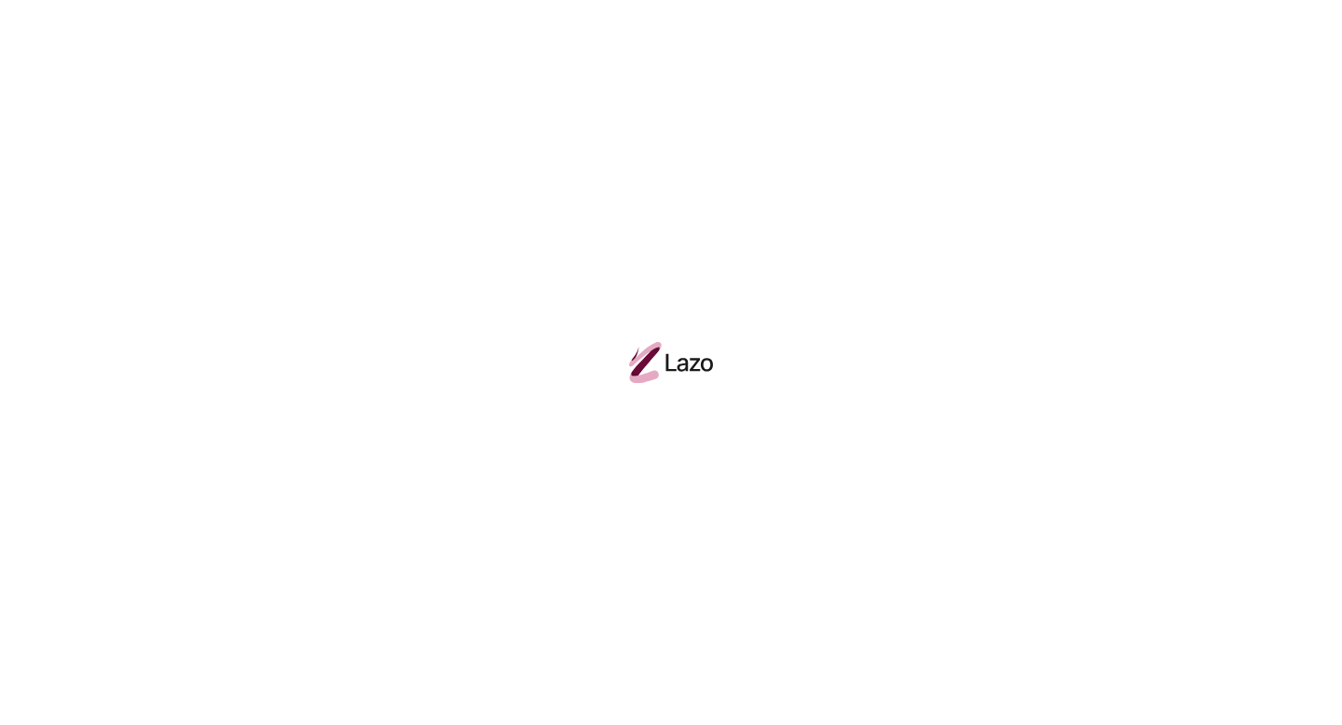
click at [132, 121] on div at bounding box center [671, 362] width 1342 height 725
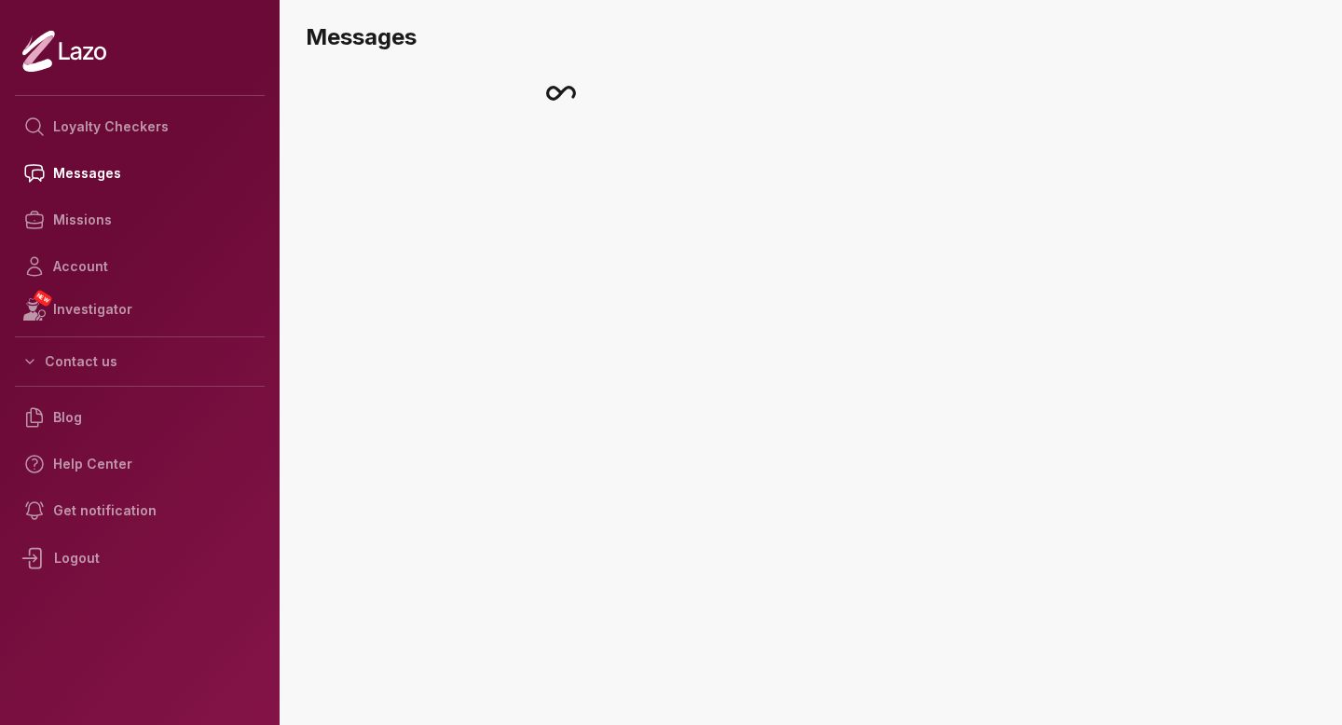
click at [132, 121] on link "Loyalty Checkers" at bounding box center [140, 126] width 250 height 47
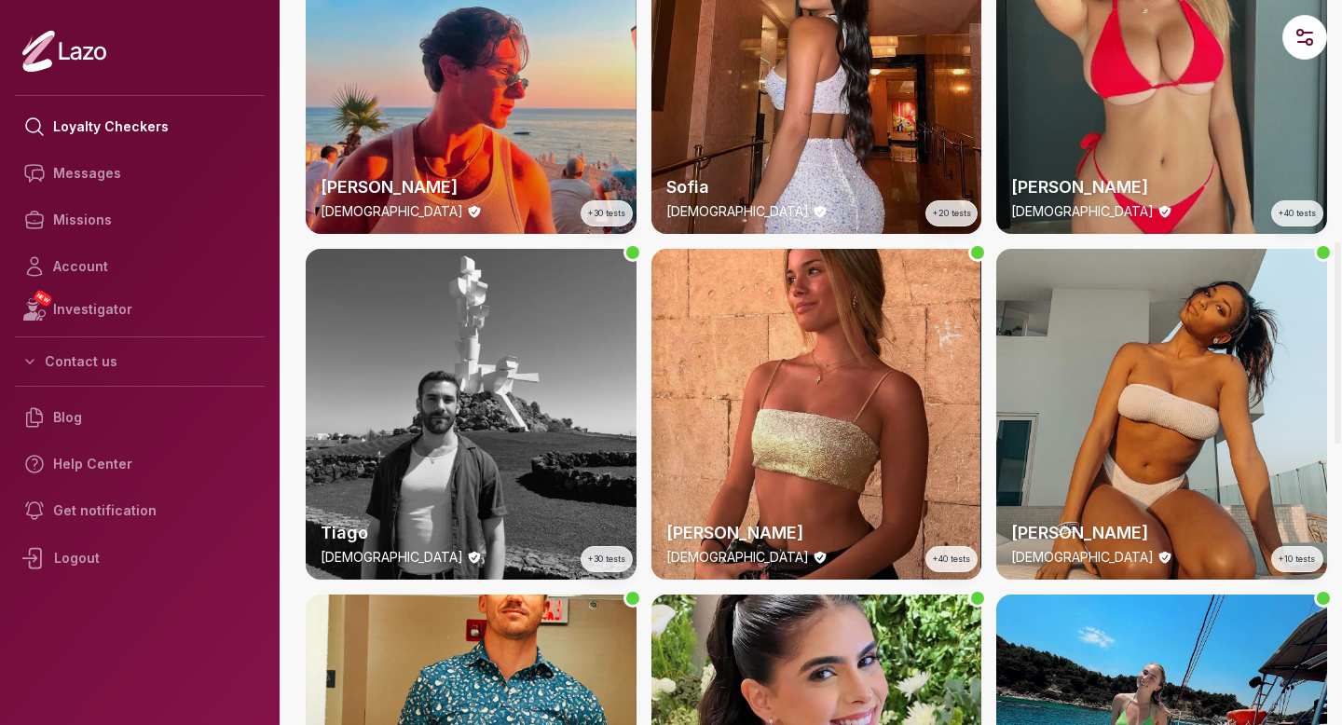
scroll to position [1032, 0]
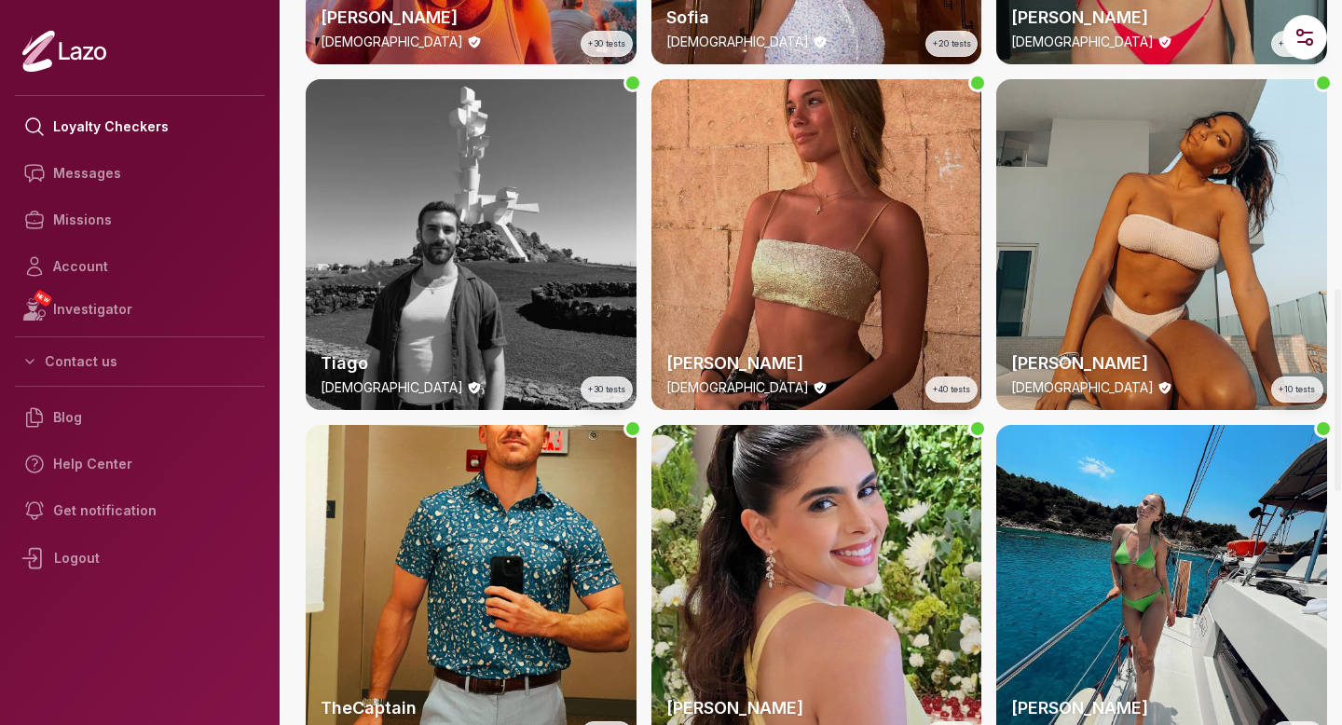
click at [820, 294] on div "Sharon 22 y/o +40 tests" at bounding box center [817, 244] width 331 height 331
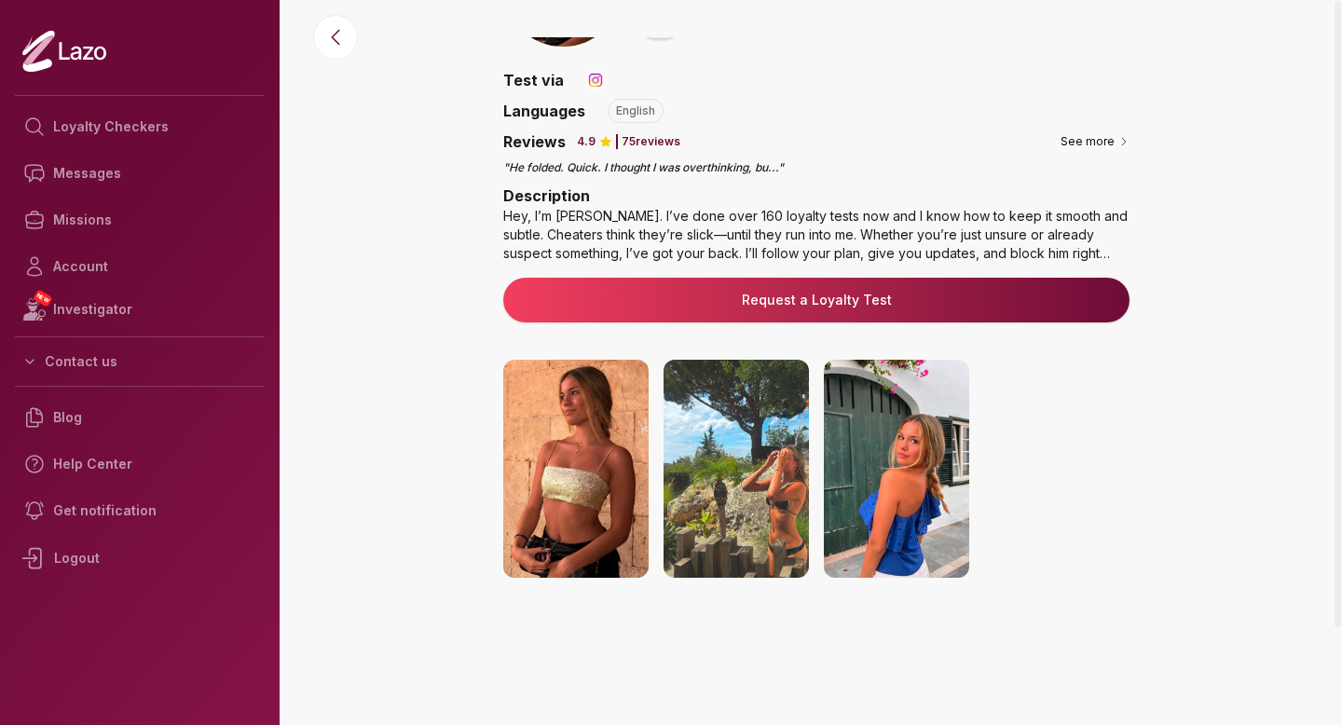
scroll to position [241, 0]
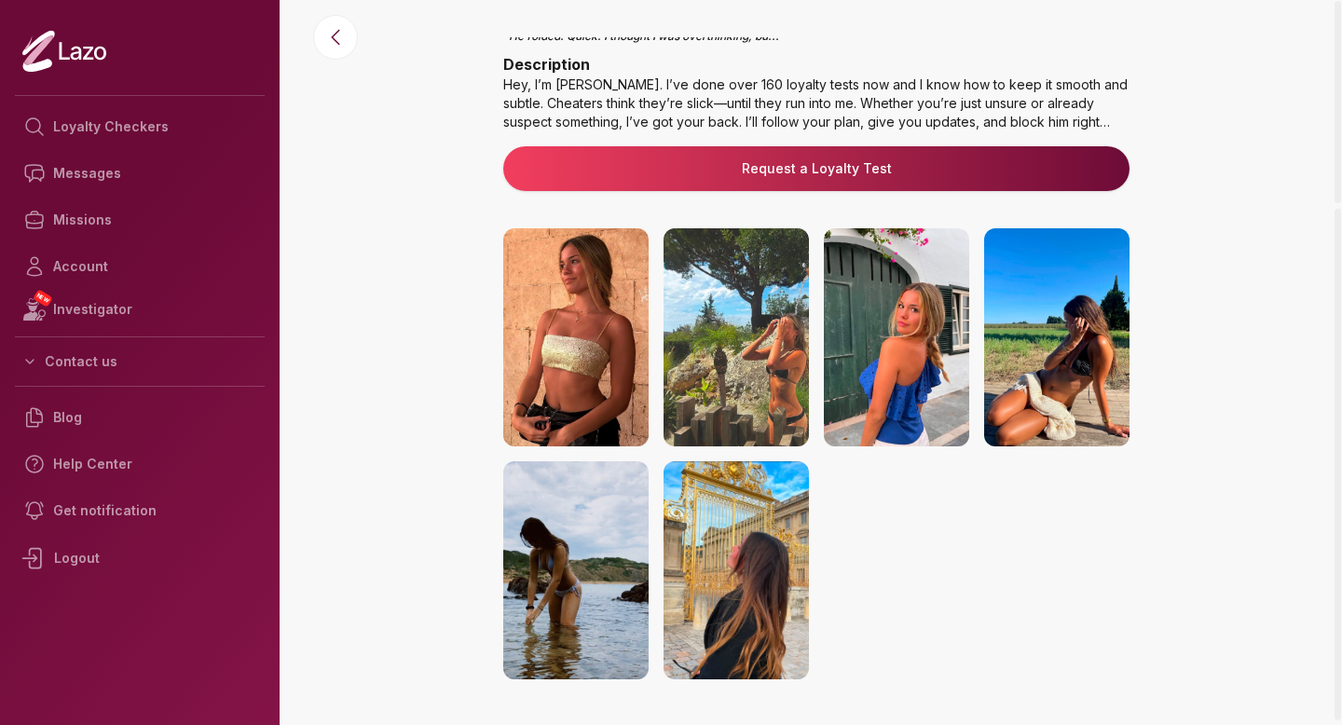
click at [765, 334] on img at bounding box center [736, 337] width 145 height 218
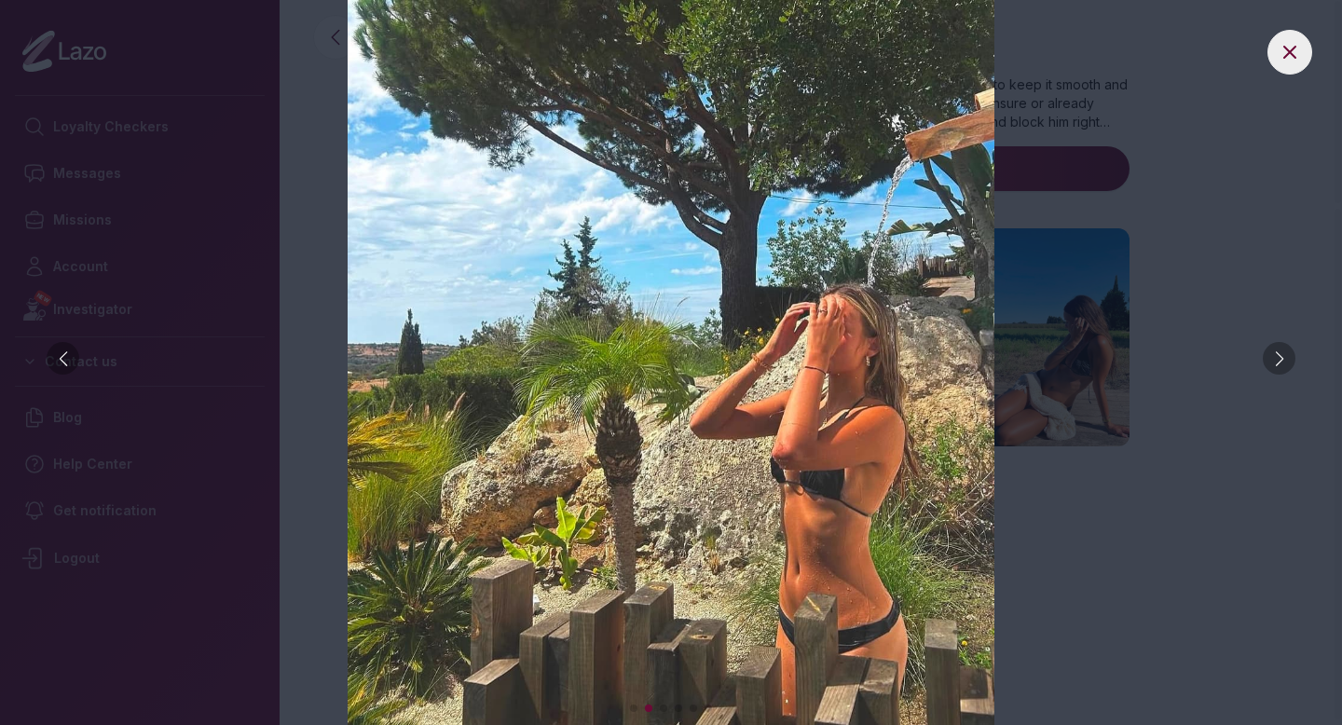
click at [1278, 364] on div at bounding box center [1279, 358] width 33 height 33
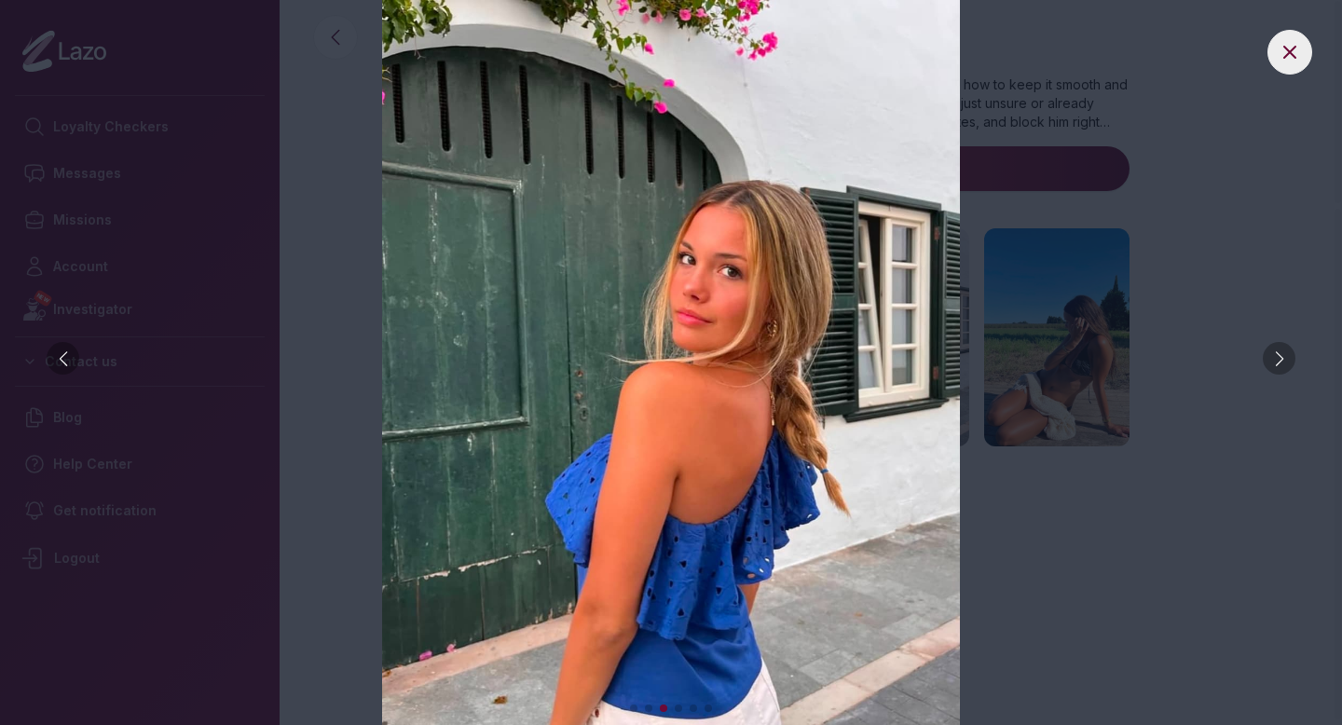
click at [1278, 364] on div at bounding box center [1279, 358] width 33 height 33
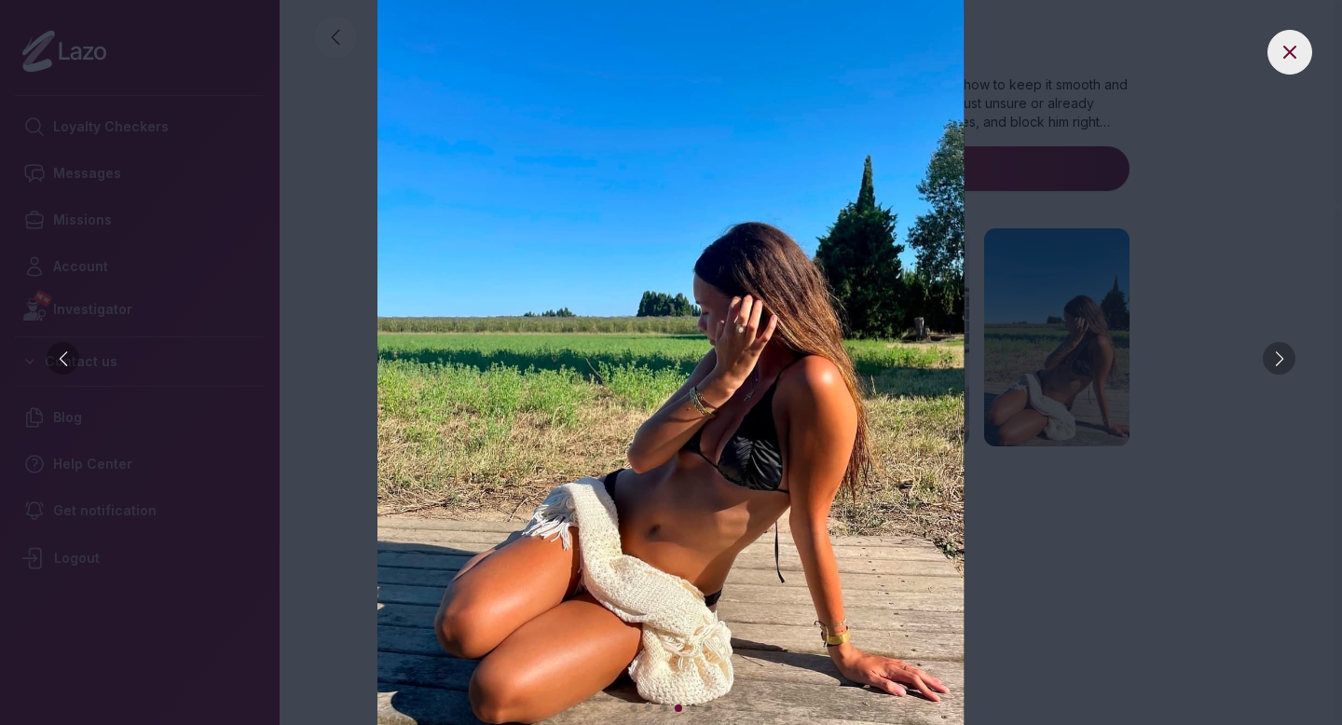
click at [1278, 364] on div at bounding box center [1279, 358] width 33 height 33
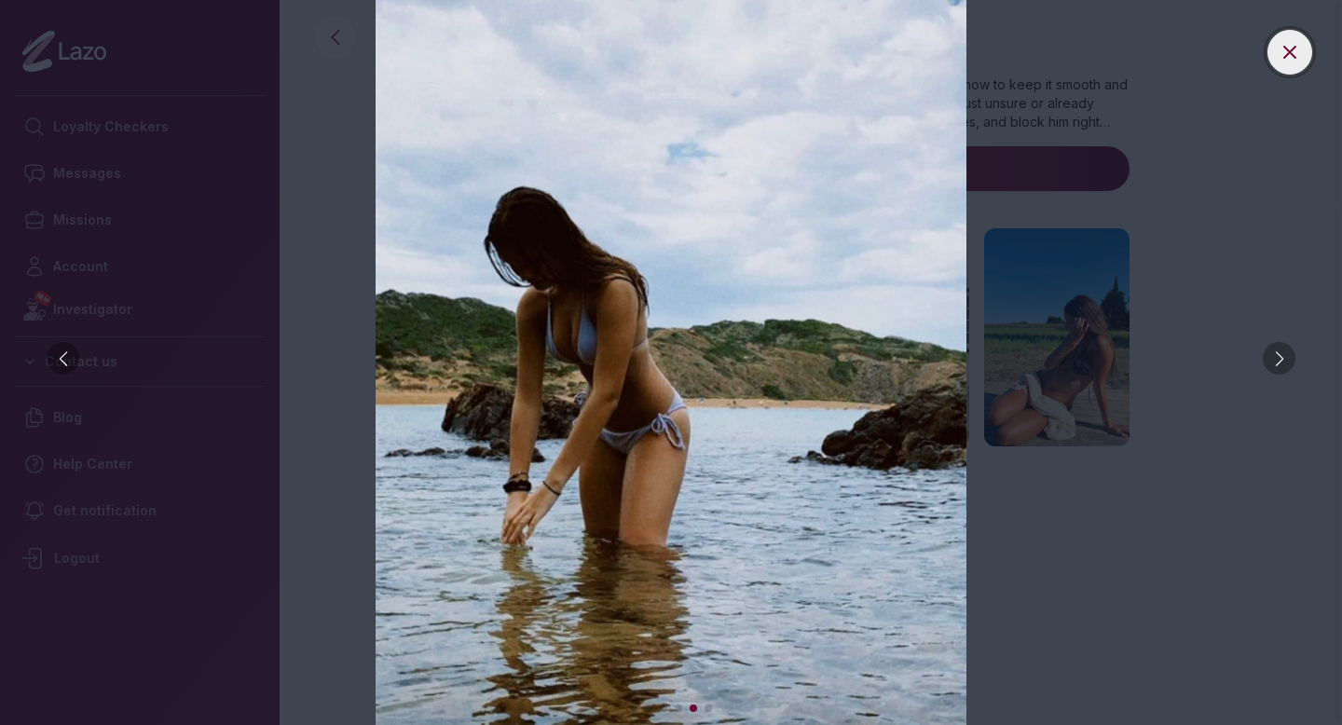
click at [1285, 45] on icon at bounding box center [1290, 52] width 22 height 22
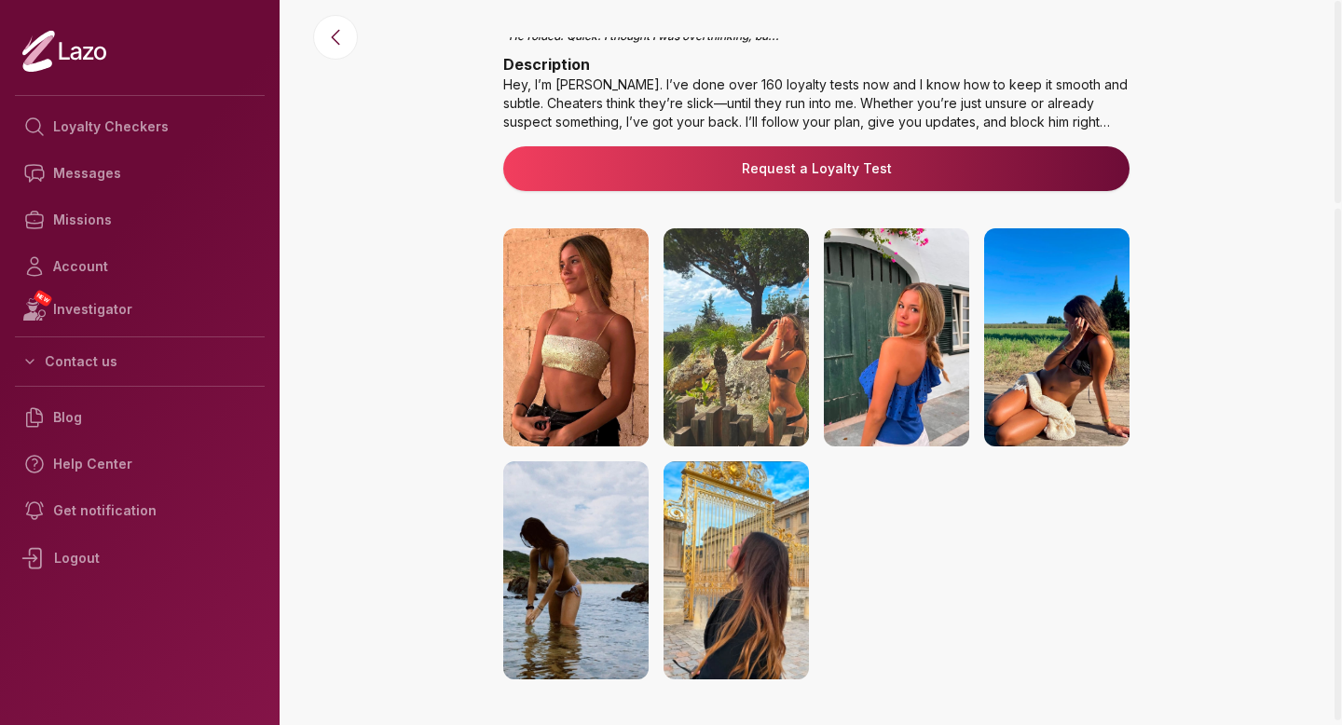
scroll to position [0, 0]
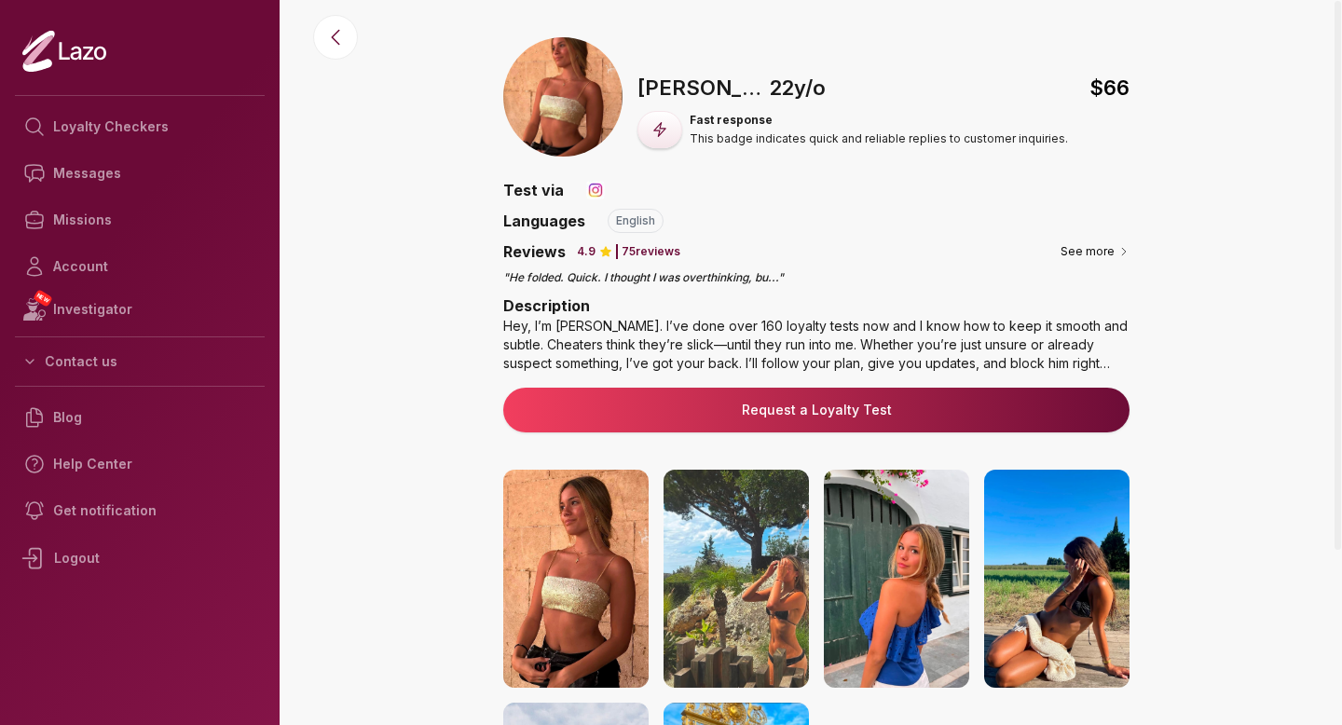
click at [1119, 360] on div "Hey, I’m Sharon. I’ve done over 160 loyalty tests now and I know how to keep it…" at bounding box center [816, 345] width 626 height 56
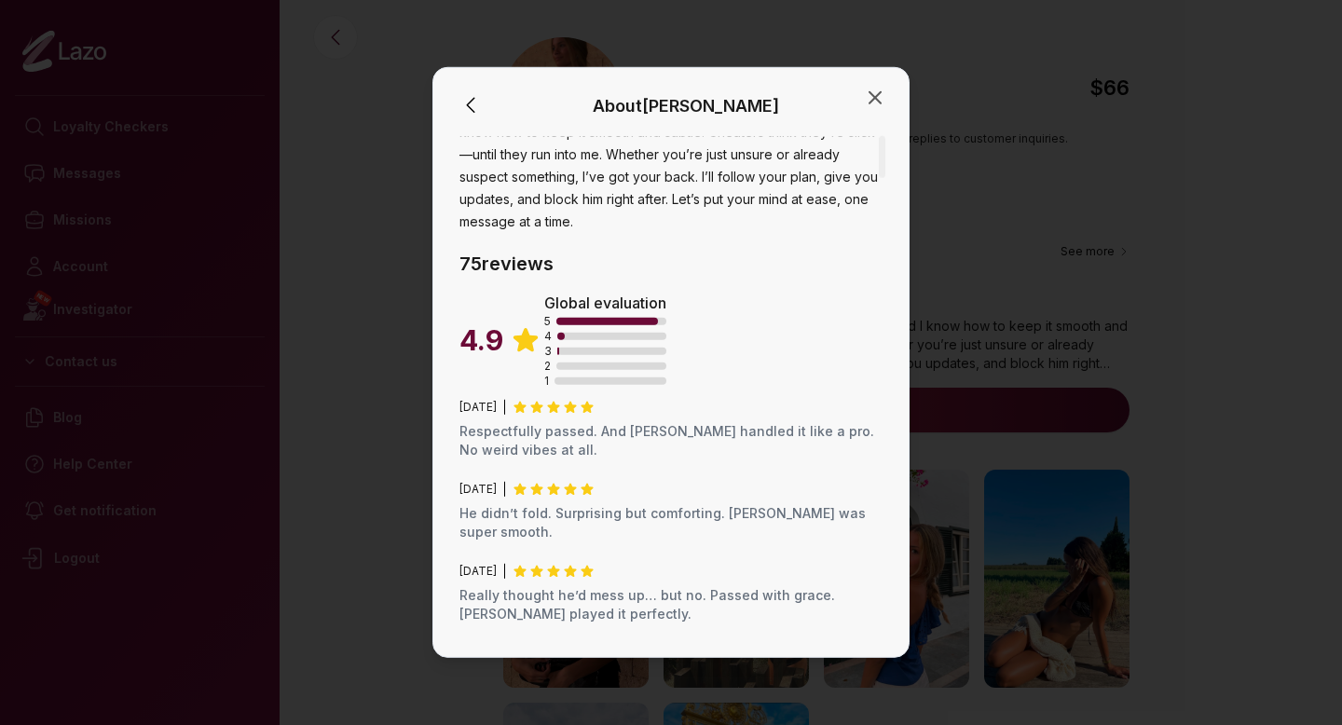
scroll to position [148, 0]
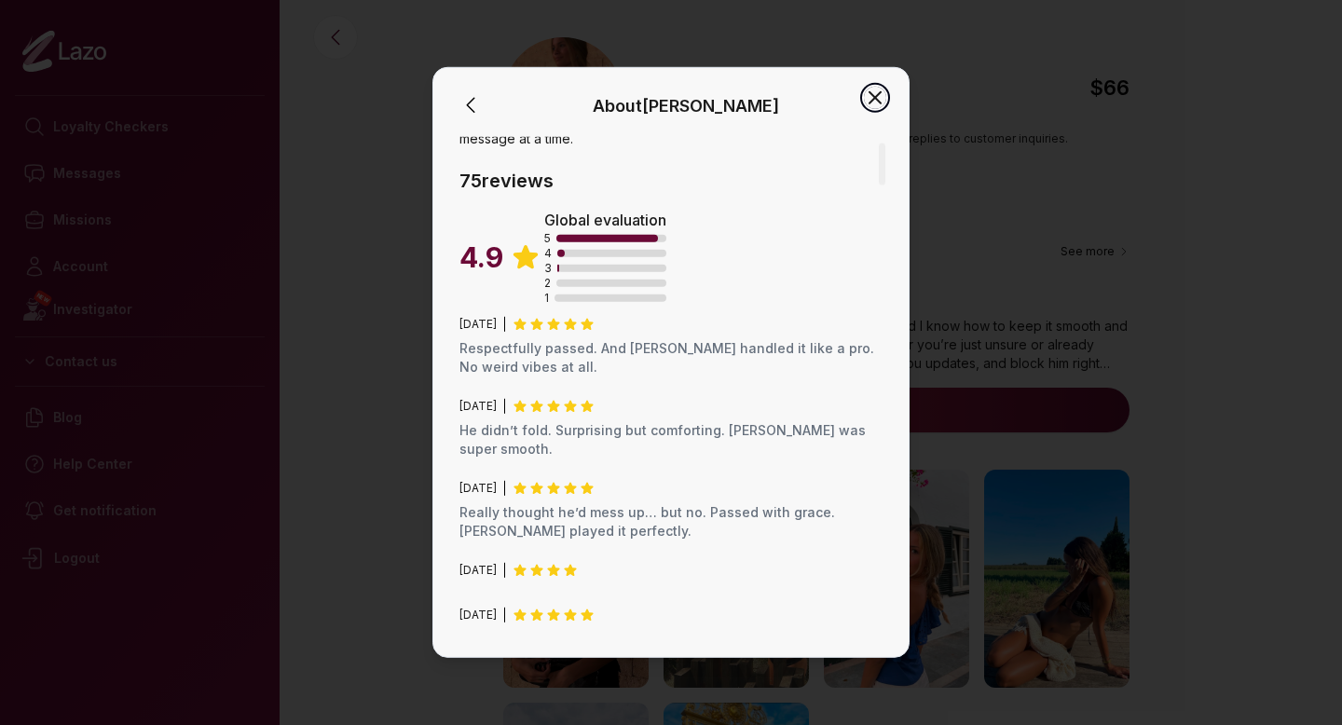
click at [879, 93] on icon "button" at bounding box center [875, 97] width 11 height 11
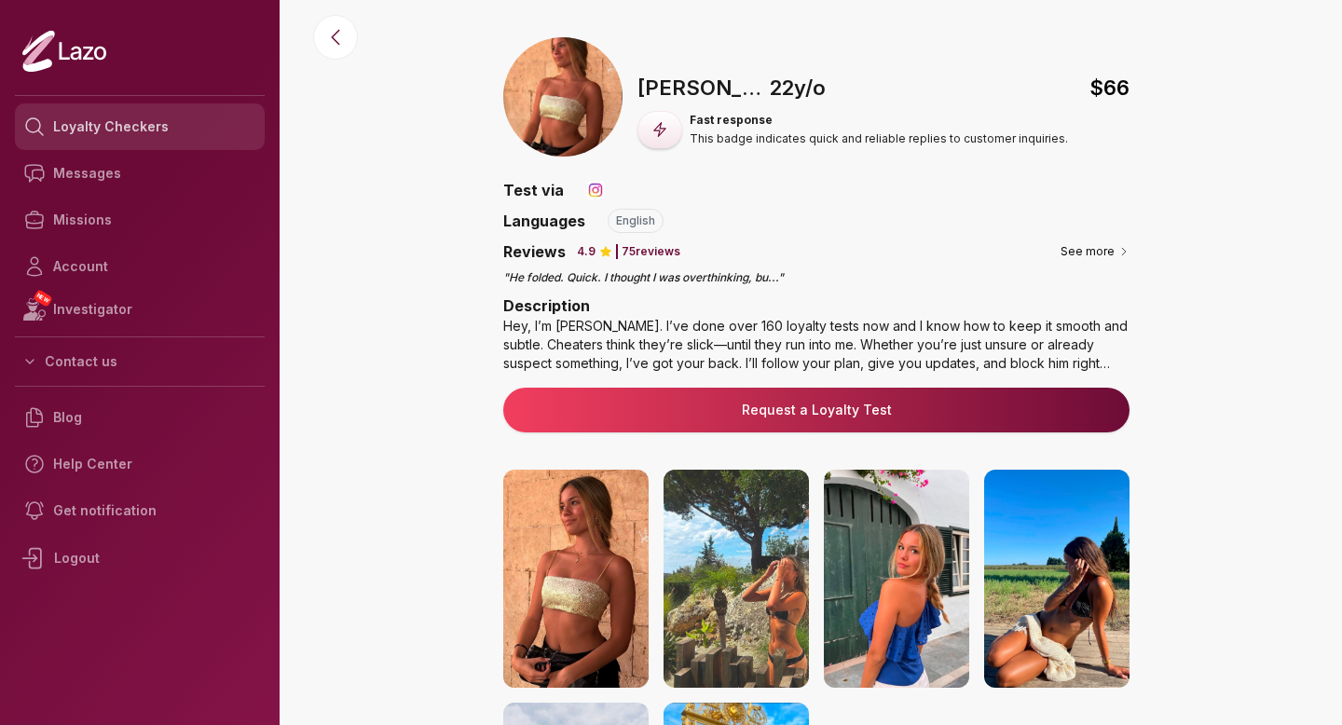
click at [163, 122] on link "Loyalty Checkers" at bounding box center [140, 126] width 250 height 47
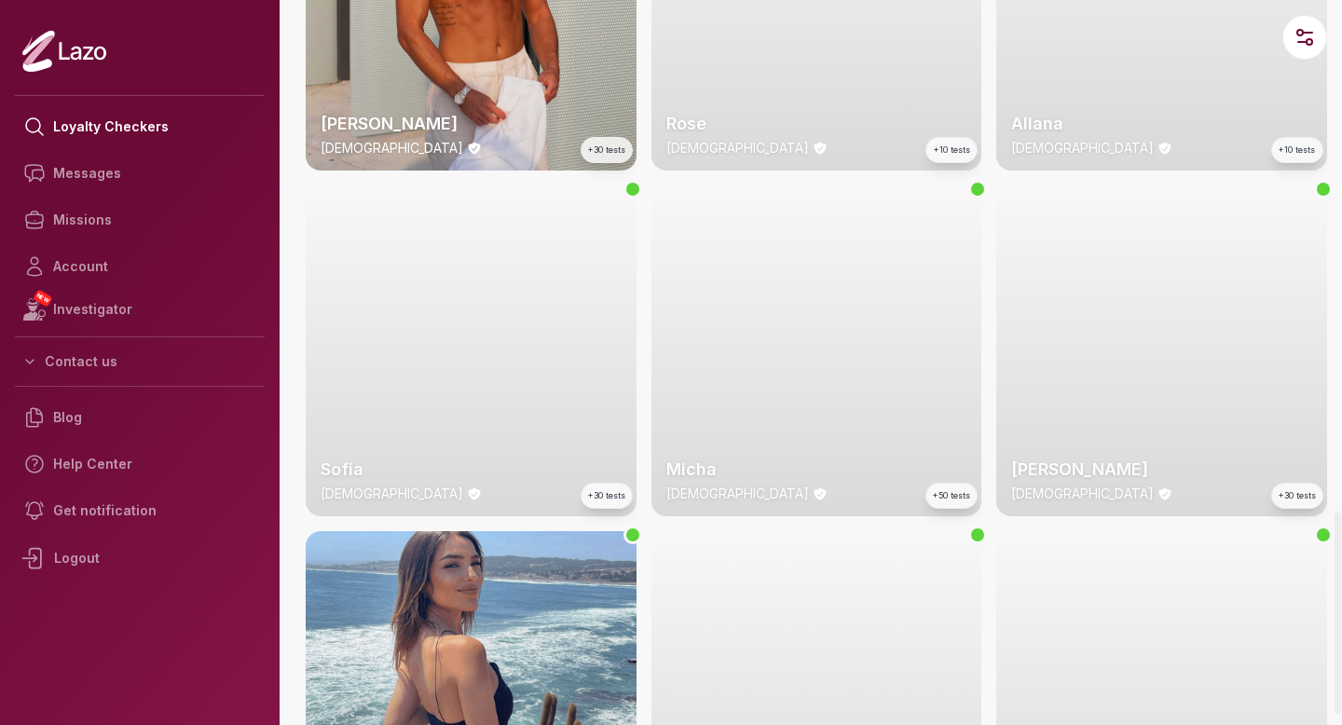
scroll to position [1832, 0]
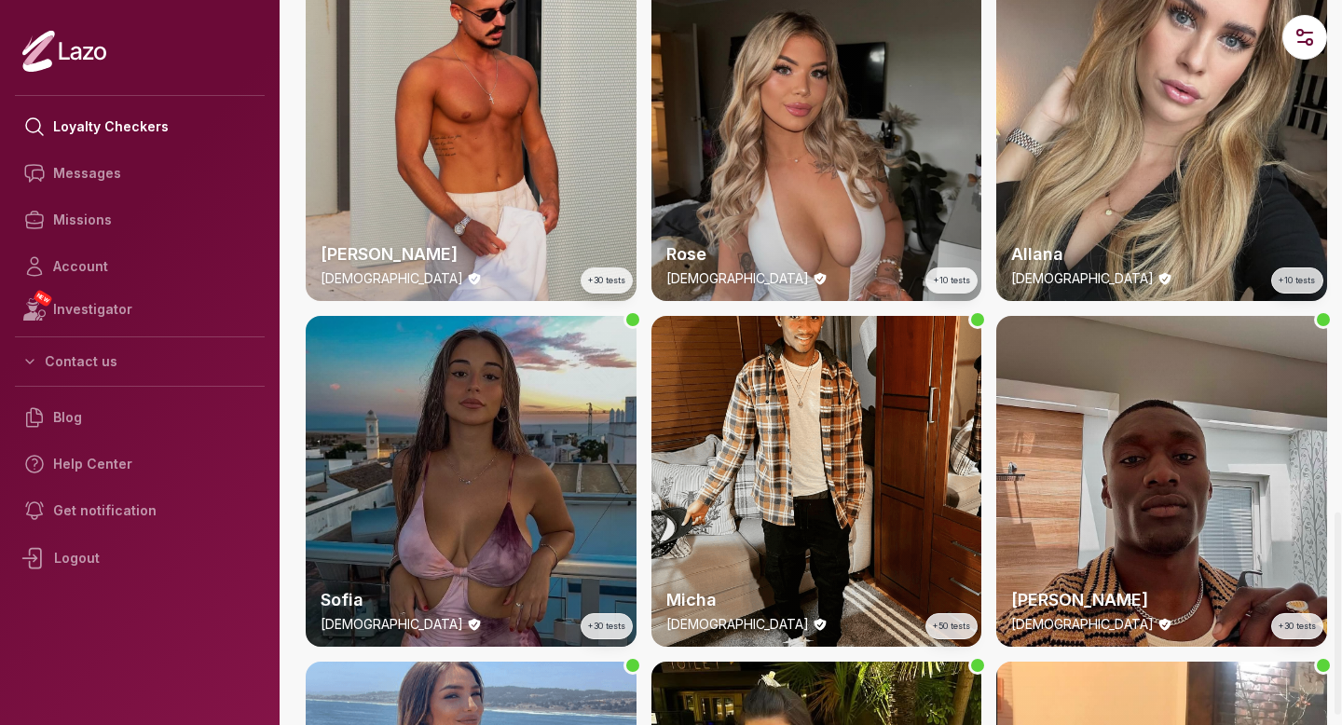
click at [455, 539] on div "Sofia 20 y/o +30 tests" at bounding box center [471, 481] width 331 height 331
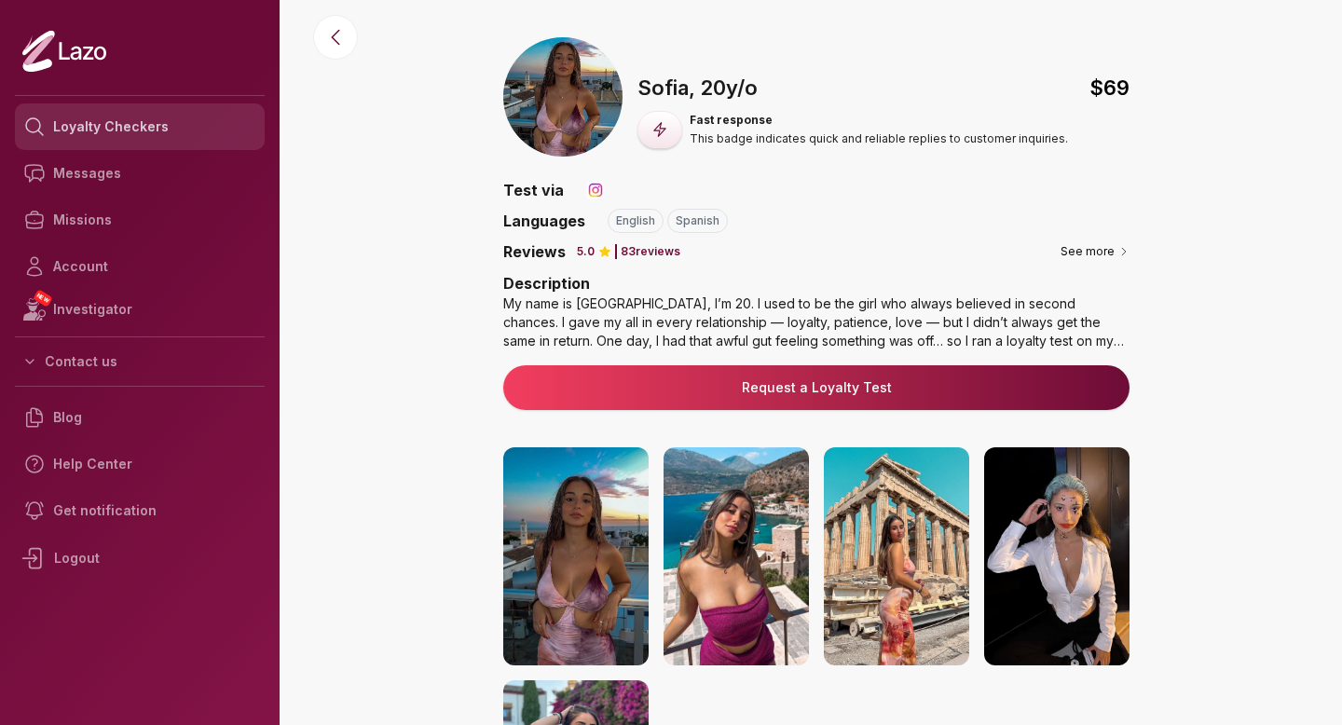
click at [185, 131] on link "Loyalty Checkers" at bounding box center [140, 126] width 250 height 47
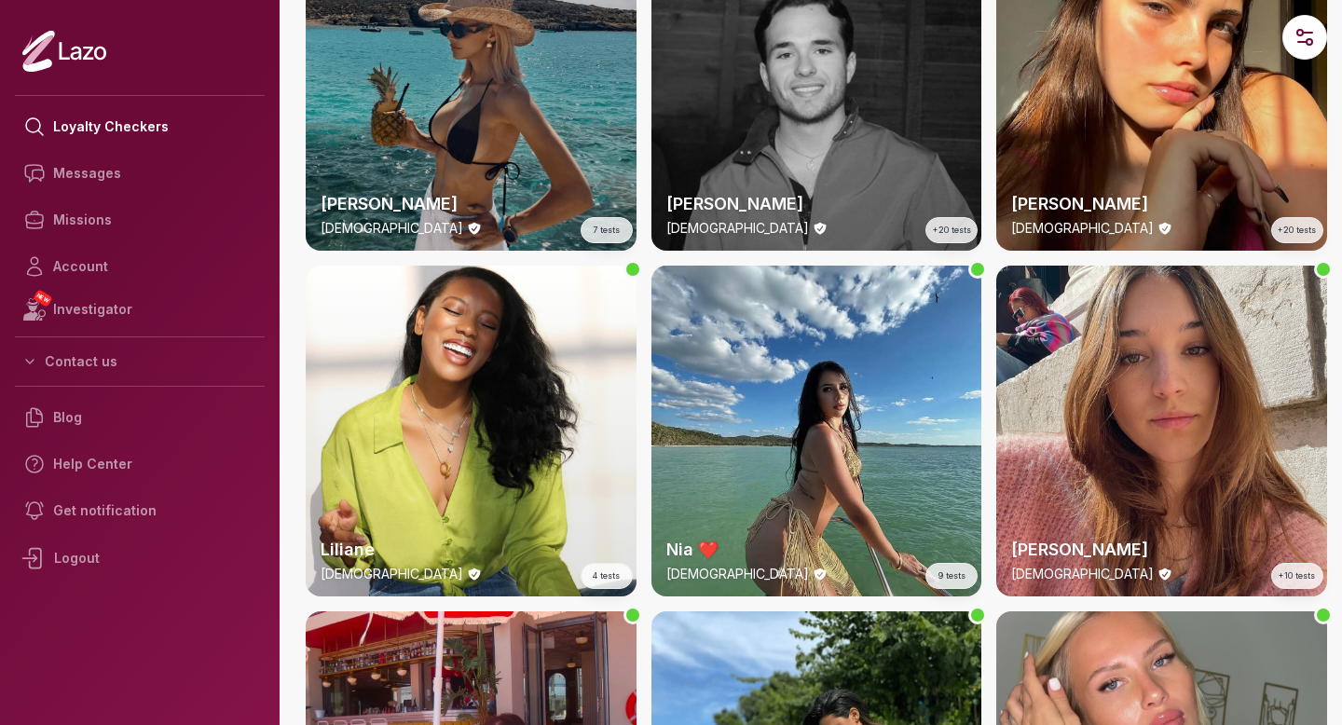
scroll to position [2926, 0]
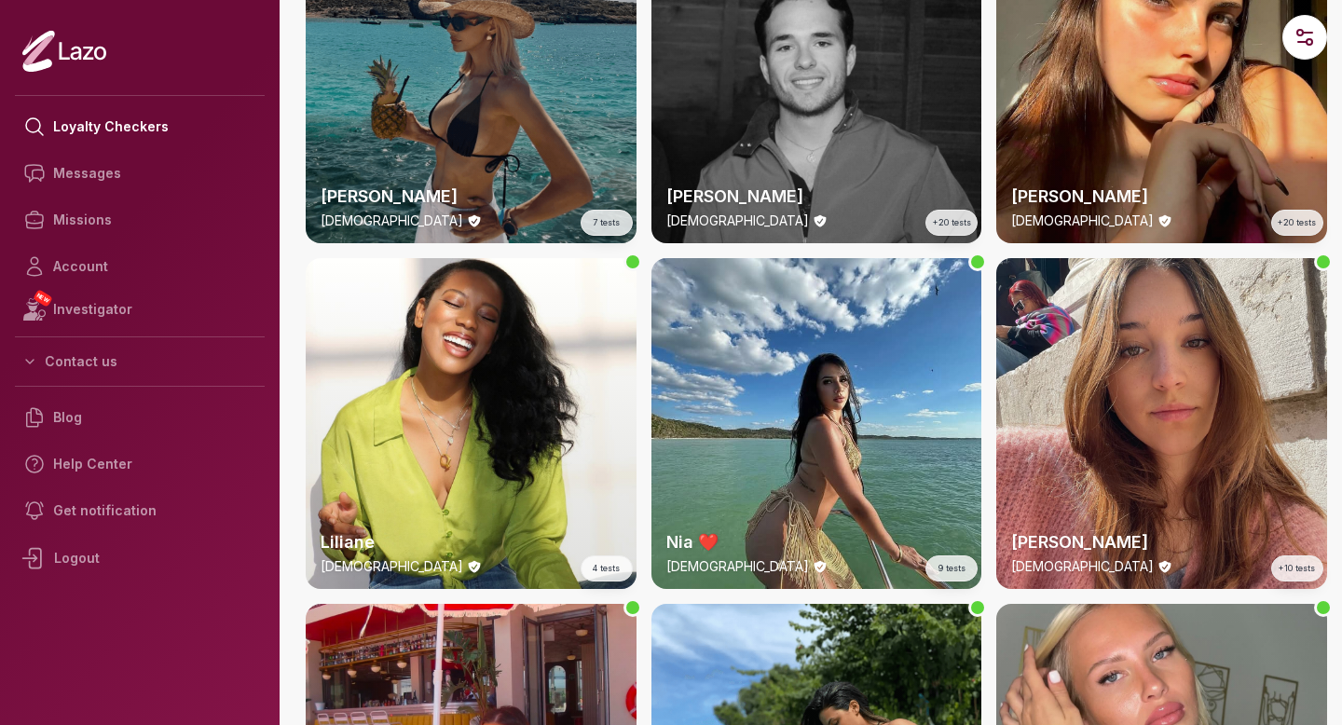
click at [478, 134] on div "Anna 31 y/o 7 tests" at bounding box center [471, 77] width 331 height 331
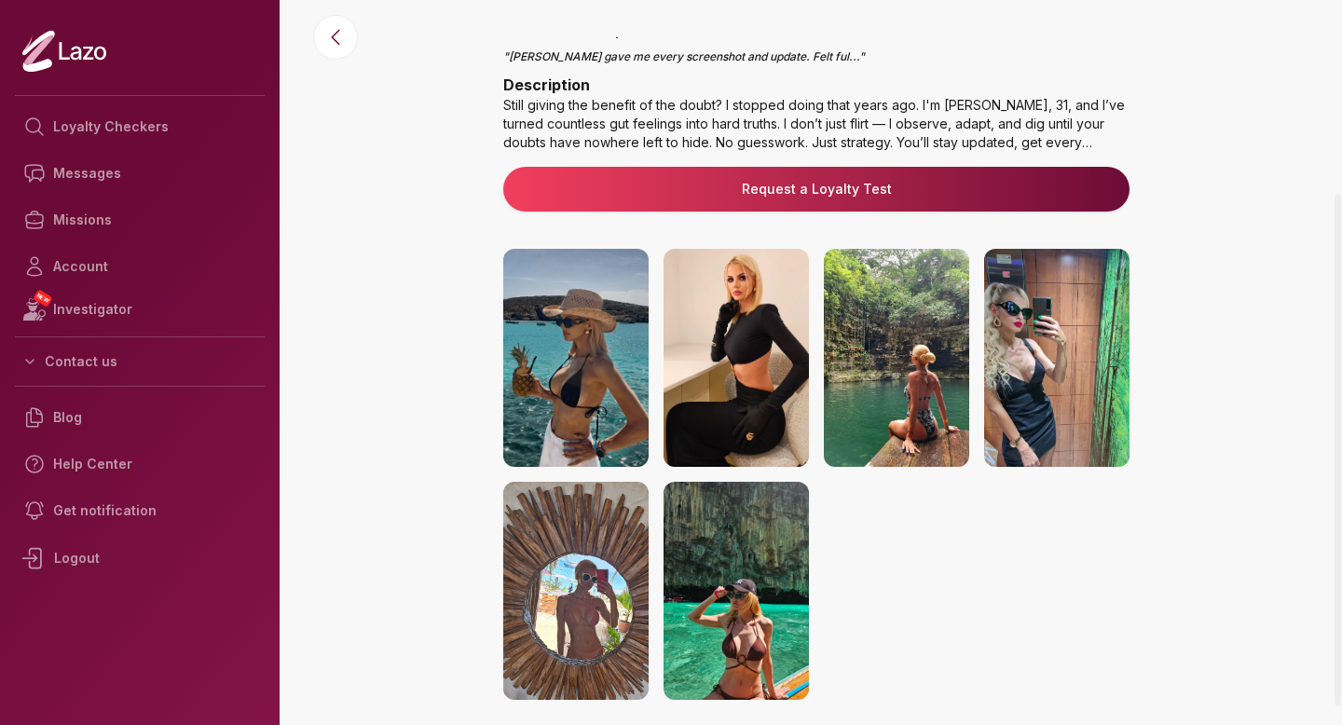
scroll to position [300, 0]
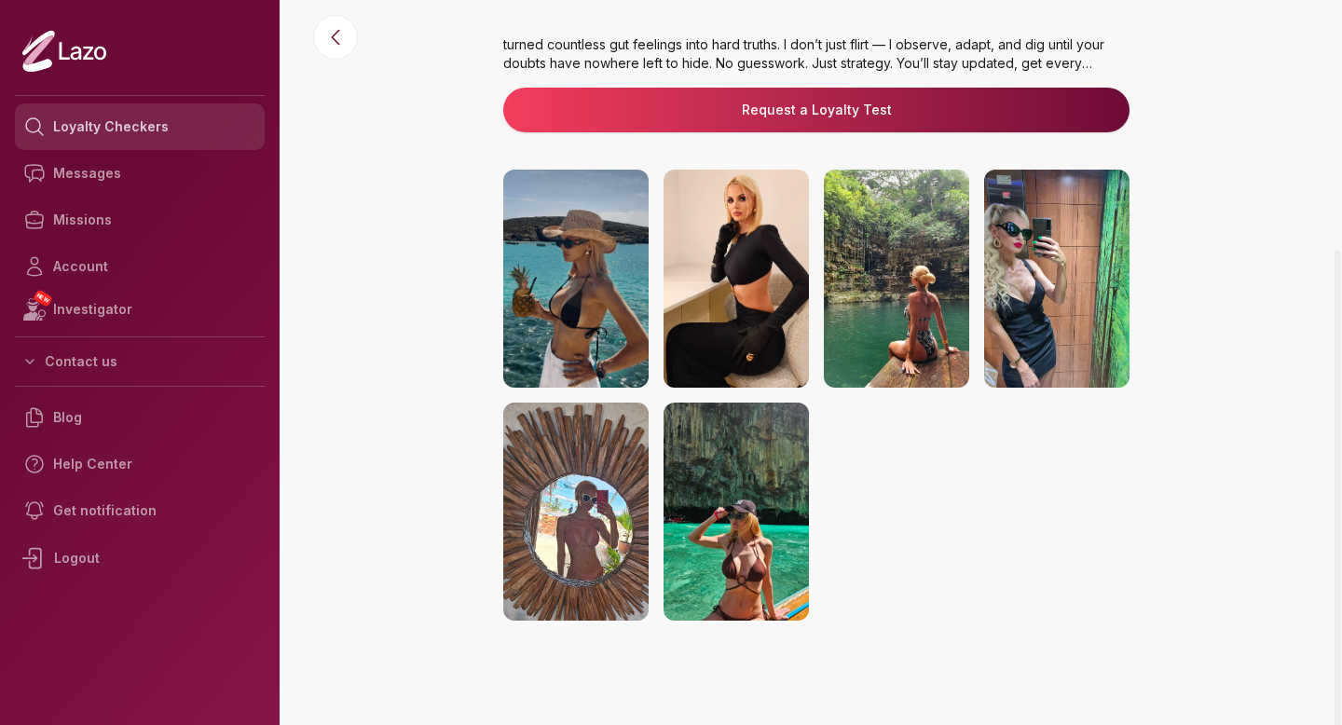
click at [173, 124] on link "Loyalty Checkers" at bounding box center [140, 126] width 250 height 47
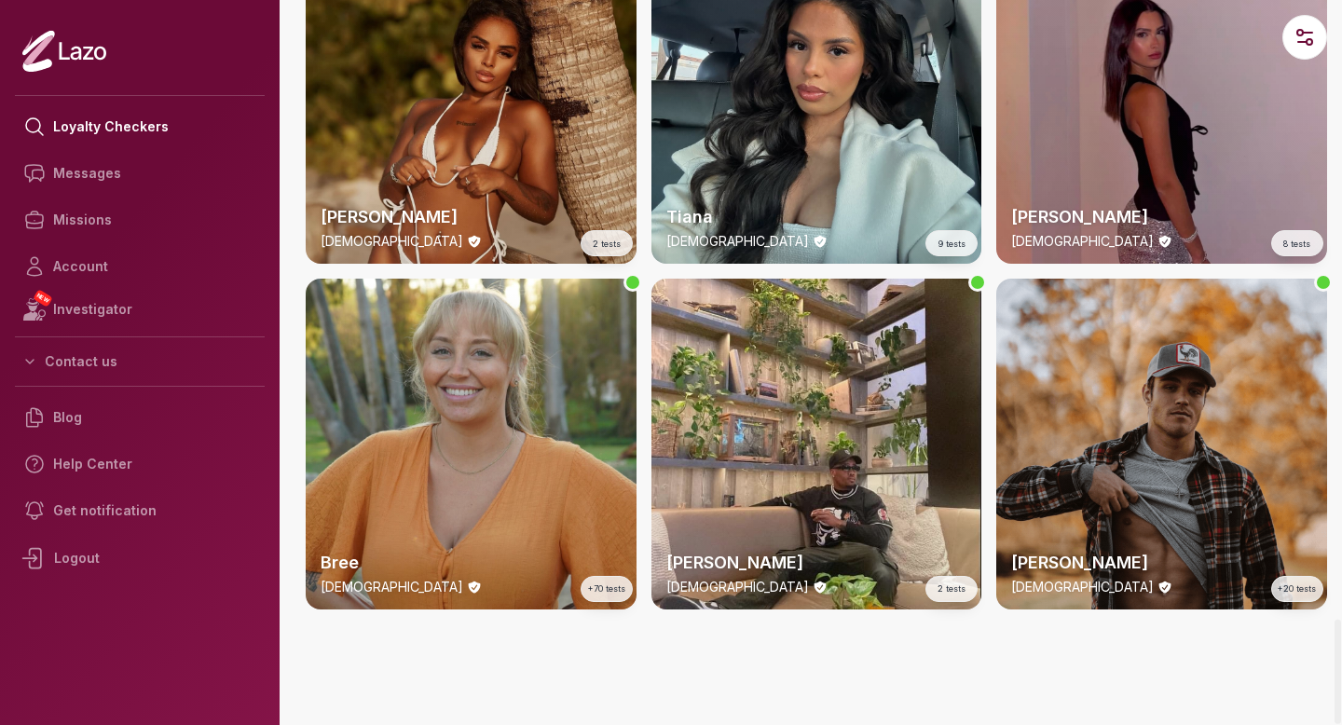
scroll to position [4572, 0]
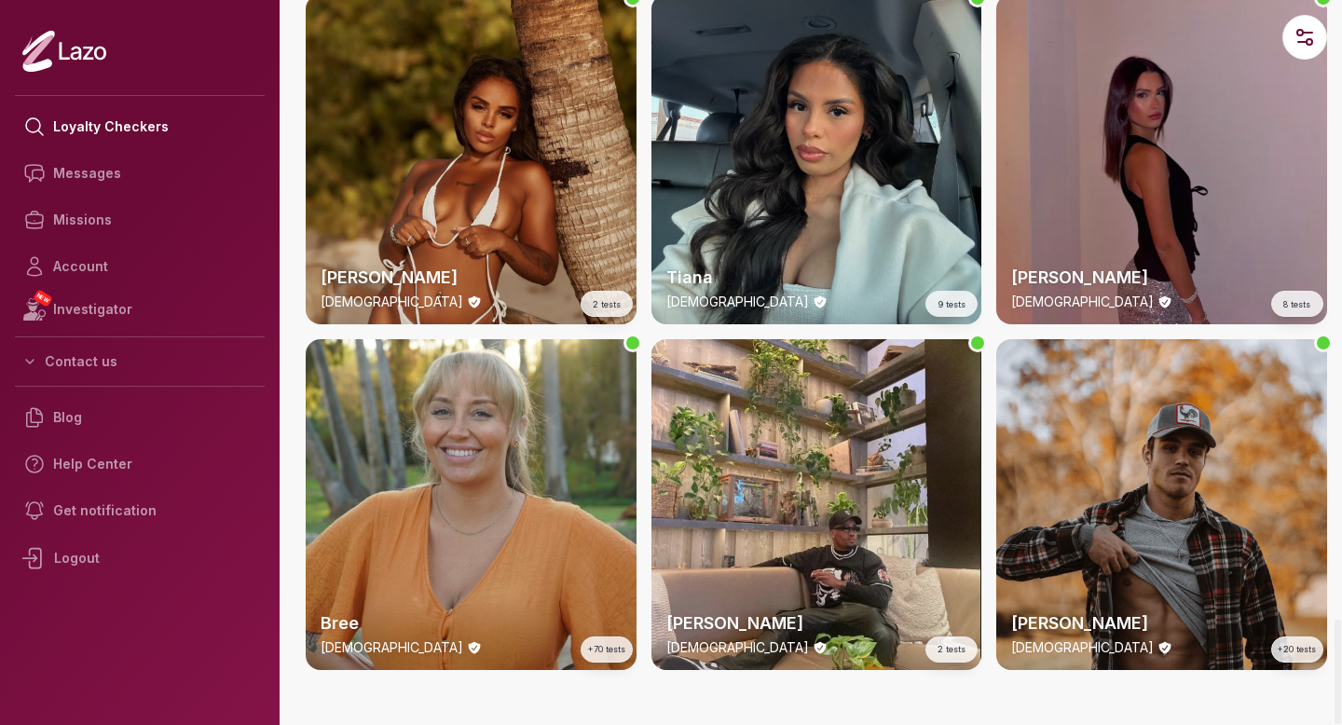
click at [1115, 65] on div "[PERSON_NAME] [DEMOGRAPHIC_DATA] 8 tests" at bounding box center [1161, 159] width 331 height 331
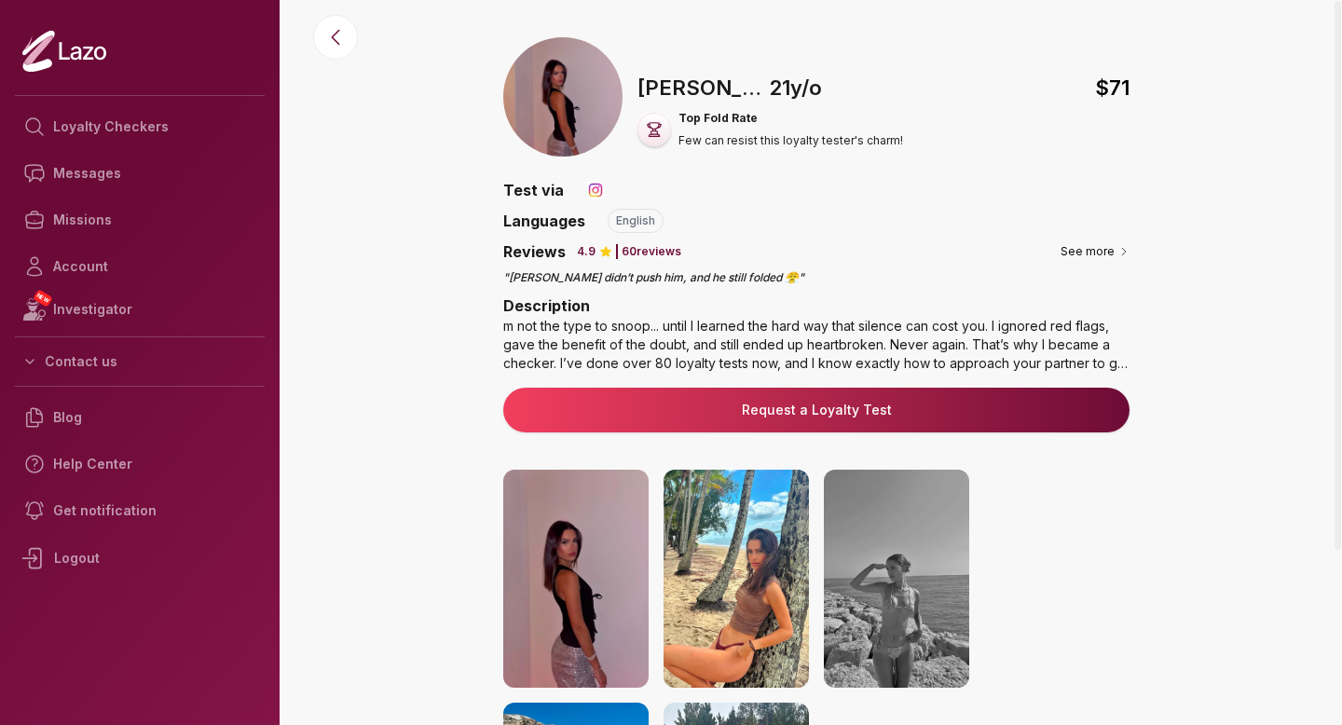
scroll to position [300, 0]
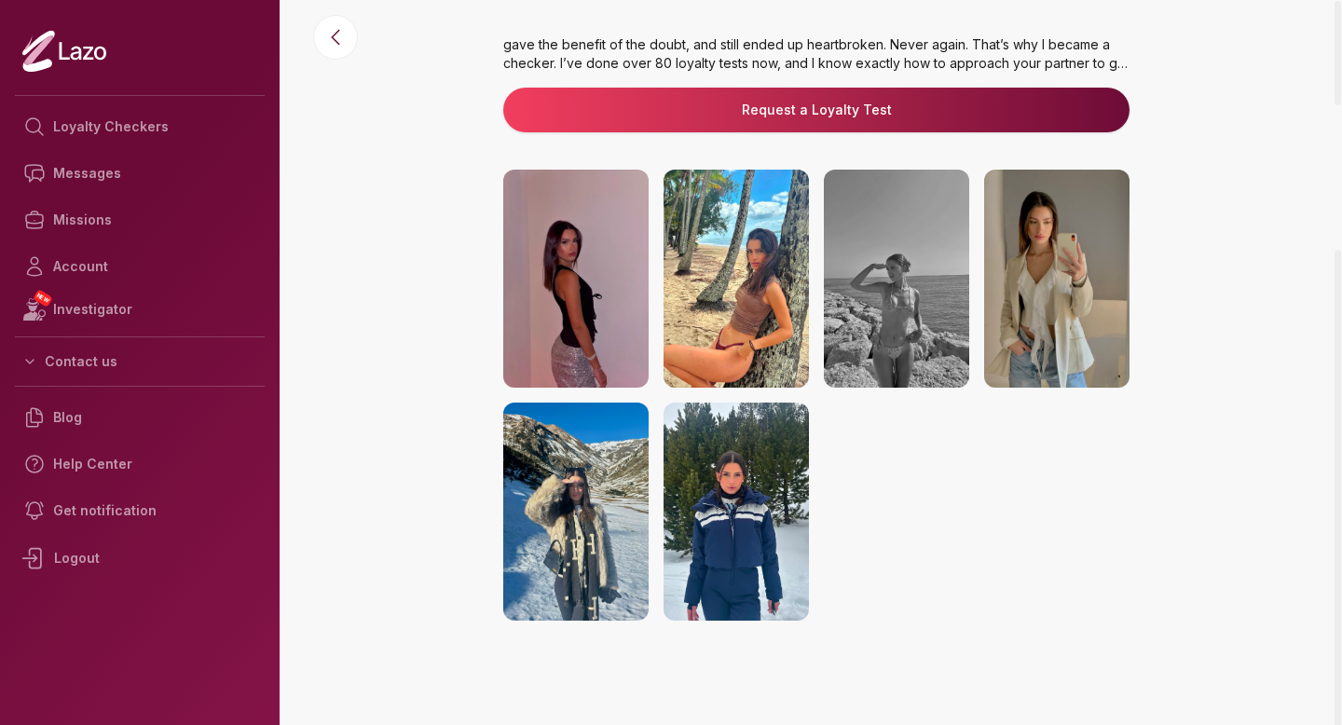
click at [932, 267] on img at bounding box center [896, 279] width 145 height 218
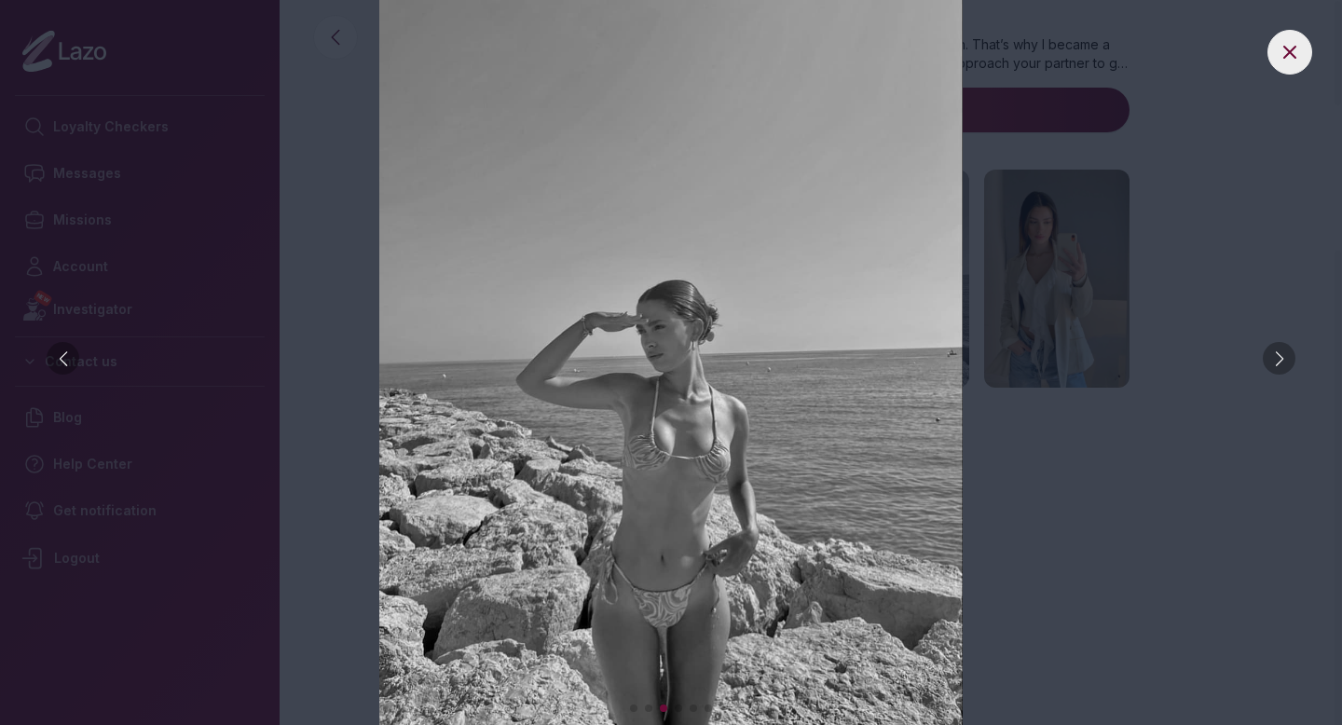
click at [1311, 351] on div at bounding box center [671, 362] width 1342 height 725
click at [1307, 361] on div at bounding box center [671, 362] width 1342 height 725
click at [1286, 361] on div at bounding box center [1279, 358] width 33 height 33
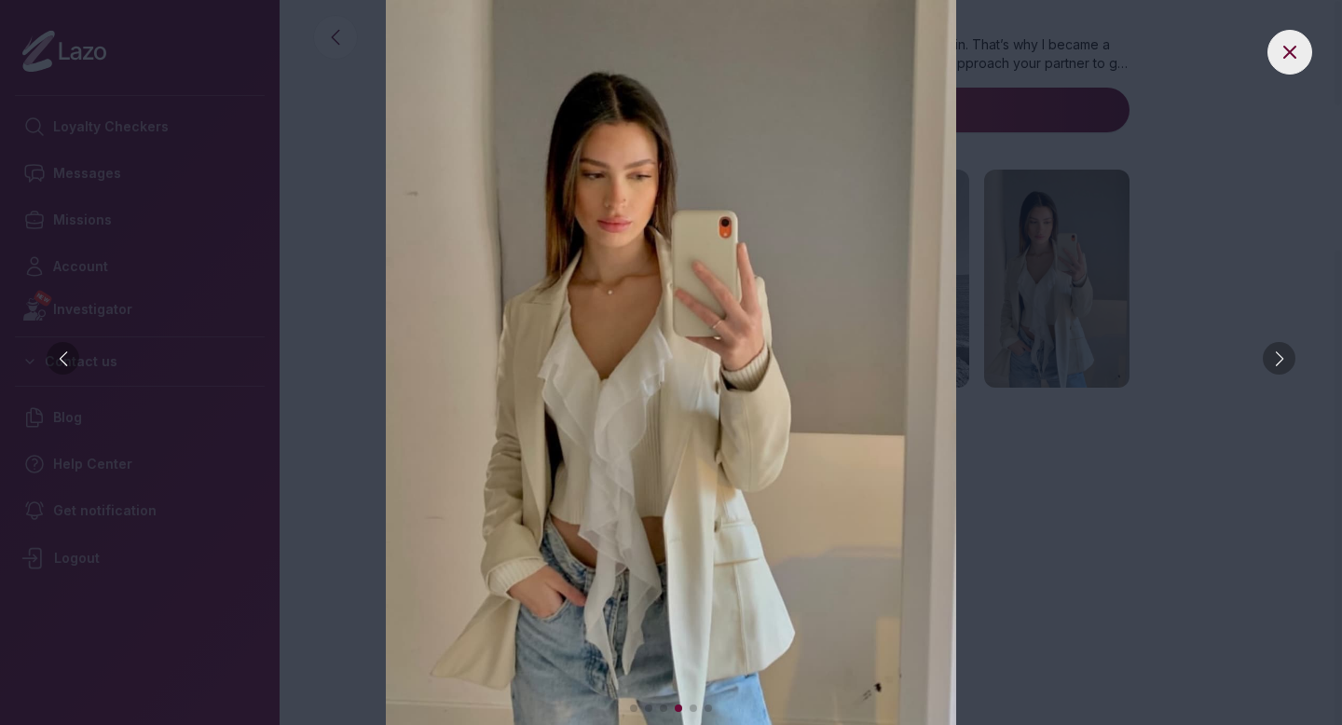
click at [1286, 361] on div at bounding box center [1279, 358] width 33 height 33
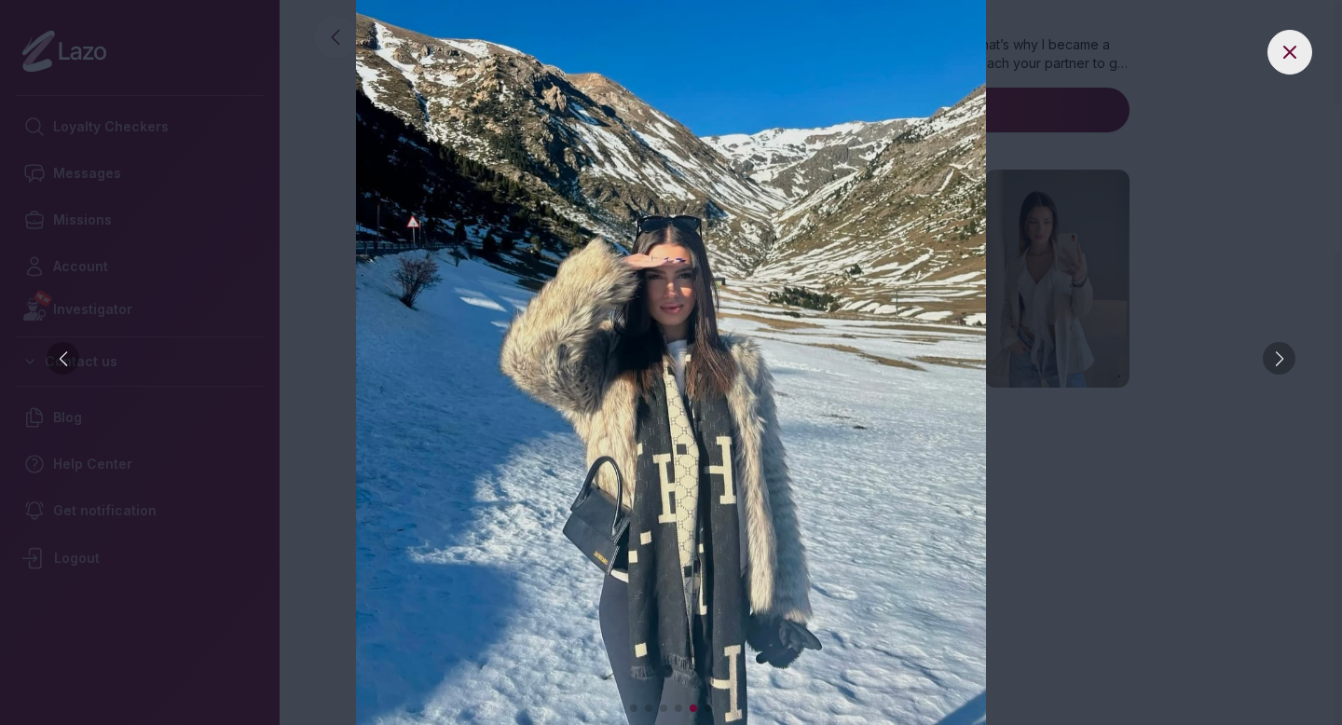
click at [1248, 117] on img at bounding box center [671, 362] width 1268 height 725
click at [1271, 48] on button at bounding box center [1290, 52] width 45 height 45
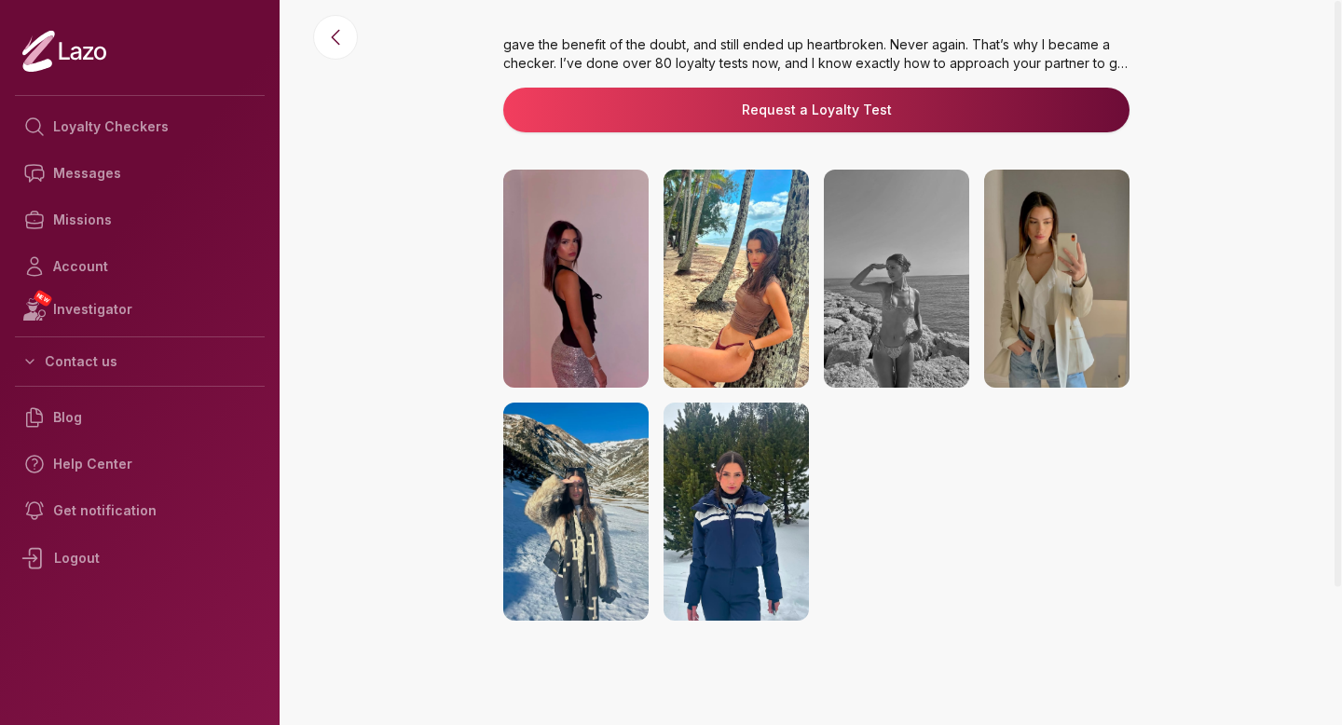
scroll to position [0, 0]
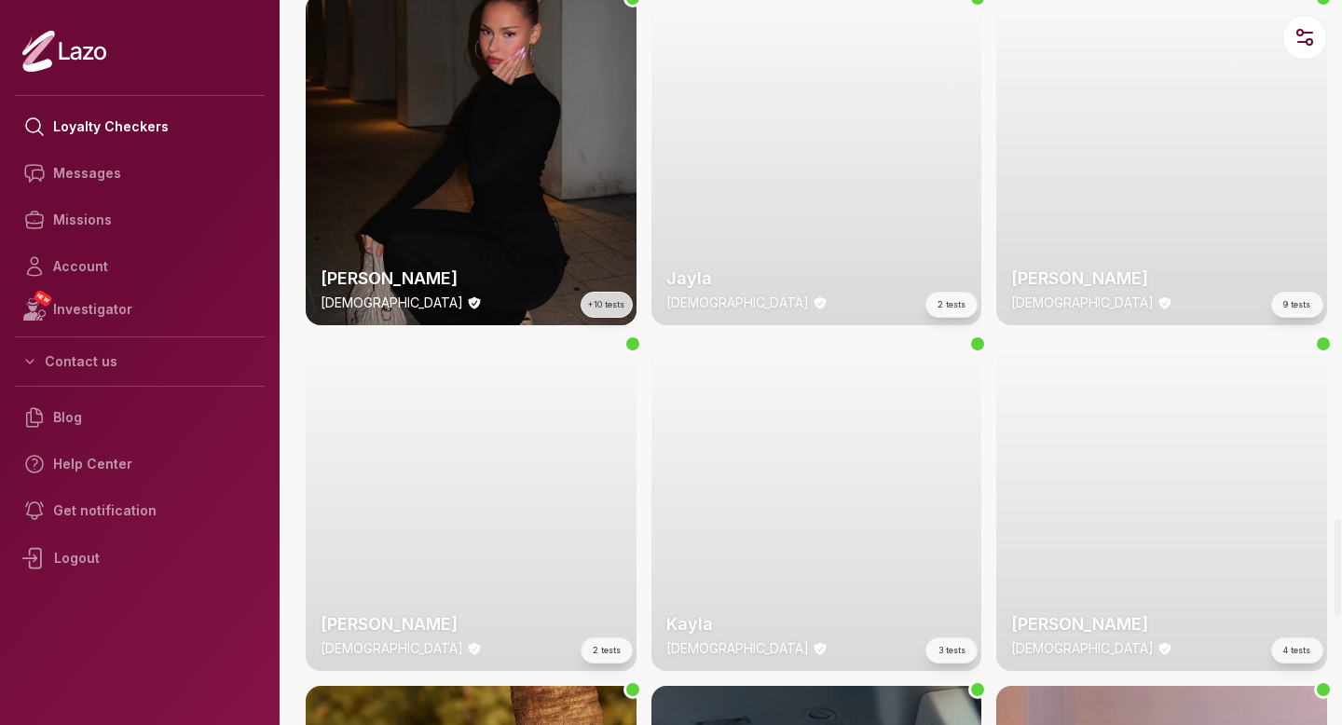
scroll to position [3837, 0]
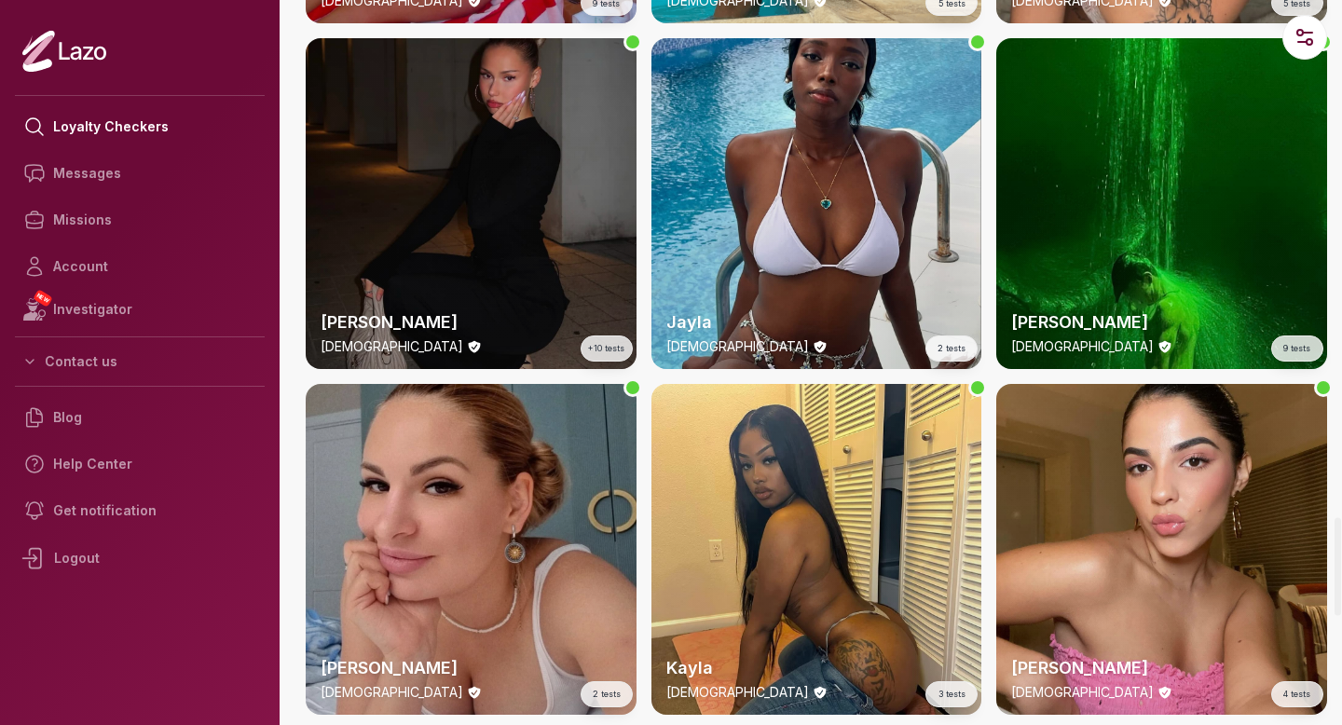
click at [515, 210] on div "Hannah 24 y/o +10 tests" at bounding box center [471, 203] width 331 height 331
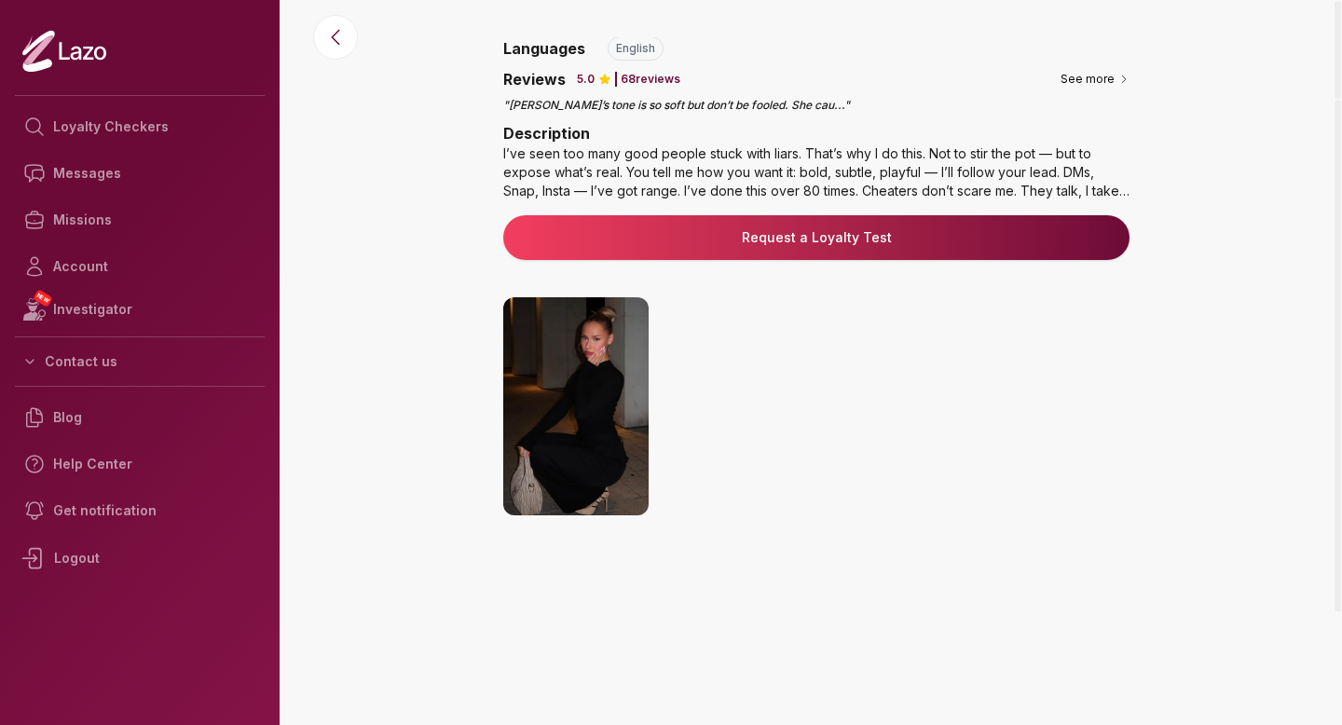
scroll to position [231, 0]
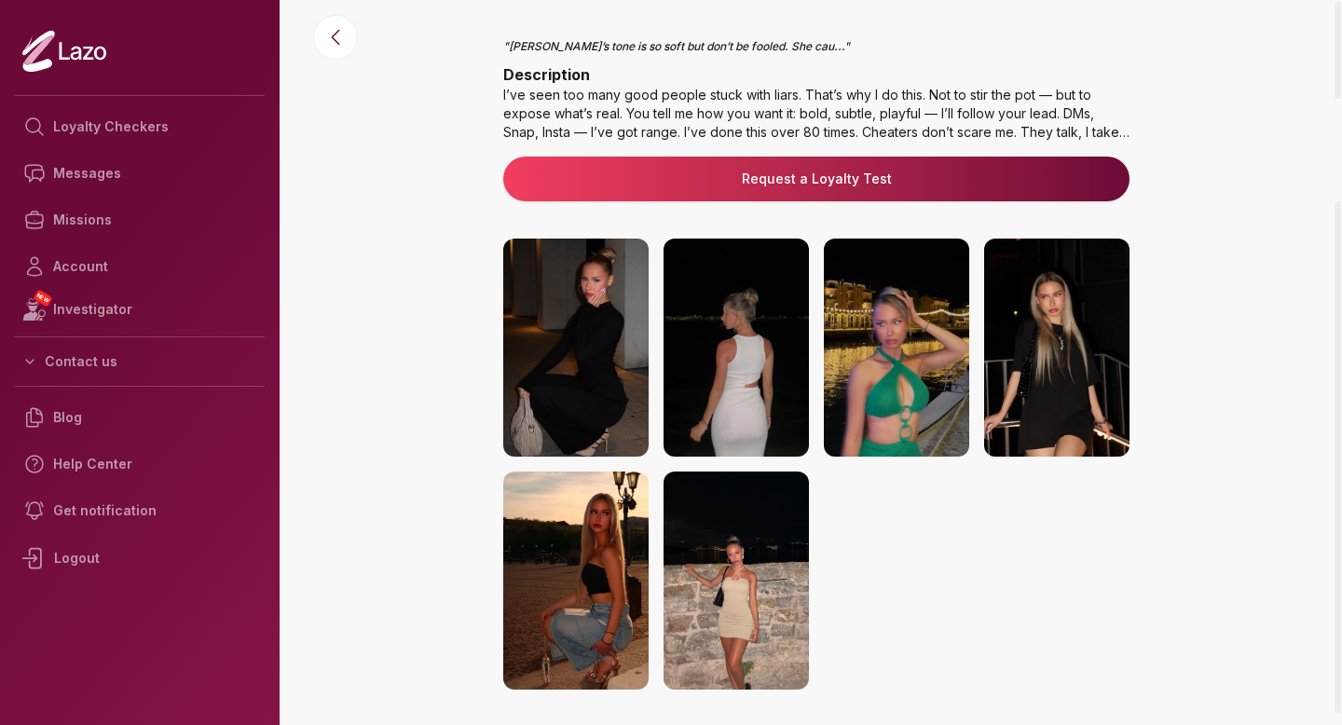
click at [581, 343] on img at bounding box center [575, 348] width 145 height 218
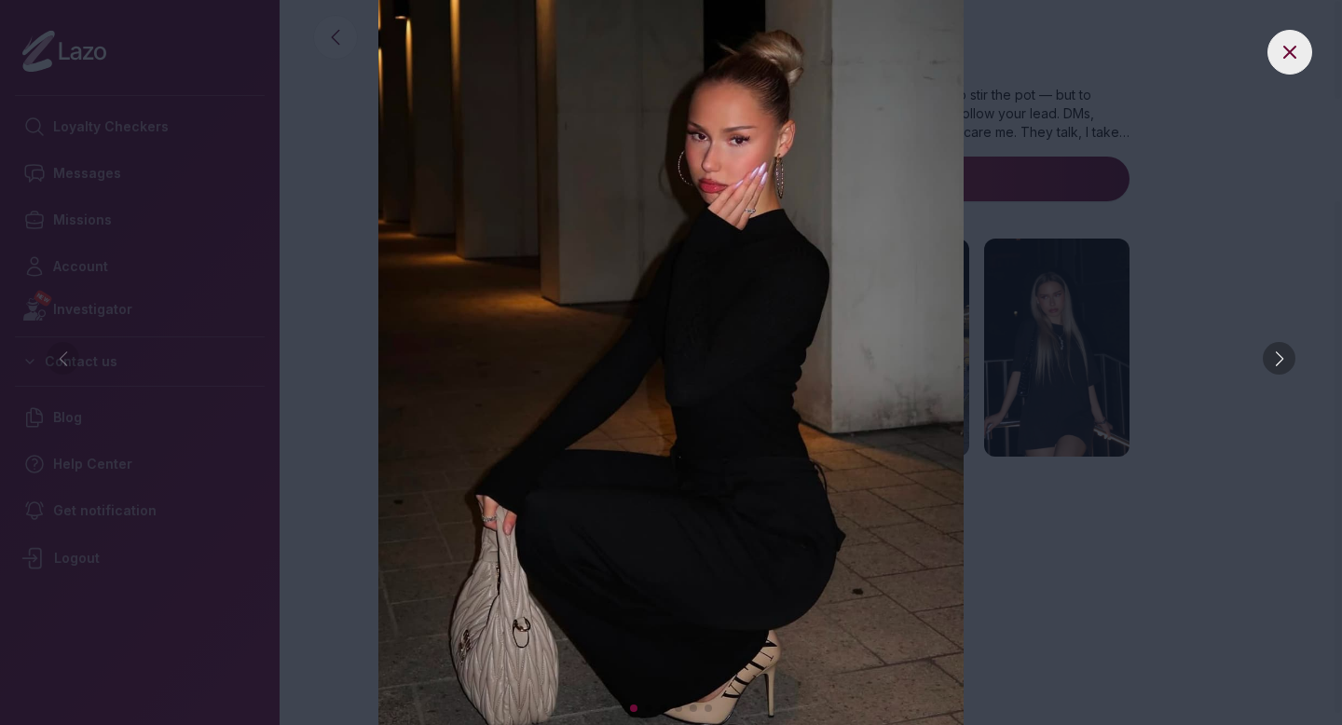
click at [1277, 354] on div at bounding box center [1279, 358] width 33 height 33
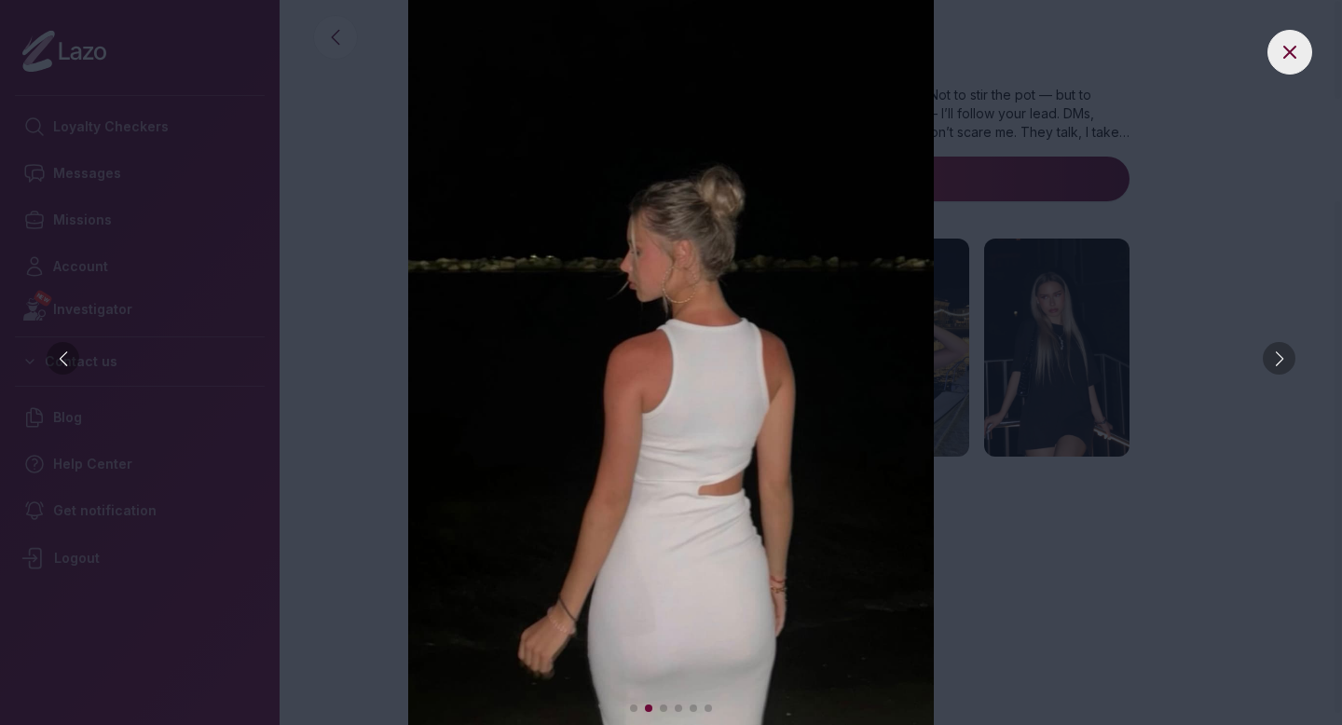
click at [1277, 355] on div at bounding box center [1279, 358] width 33 height 33
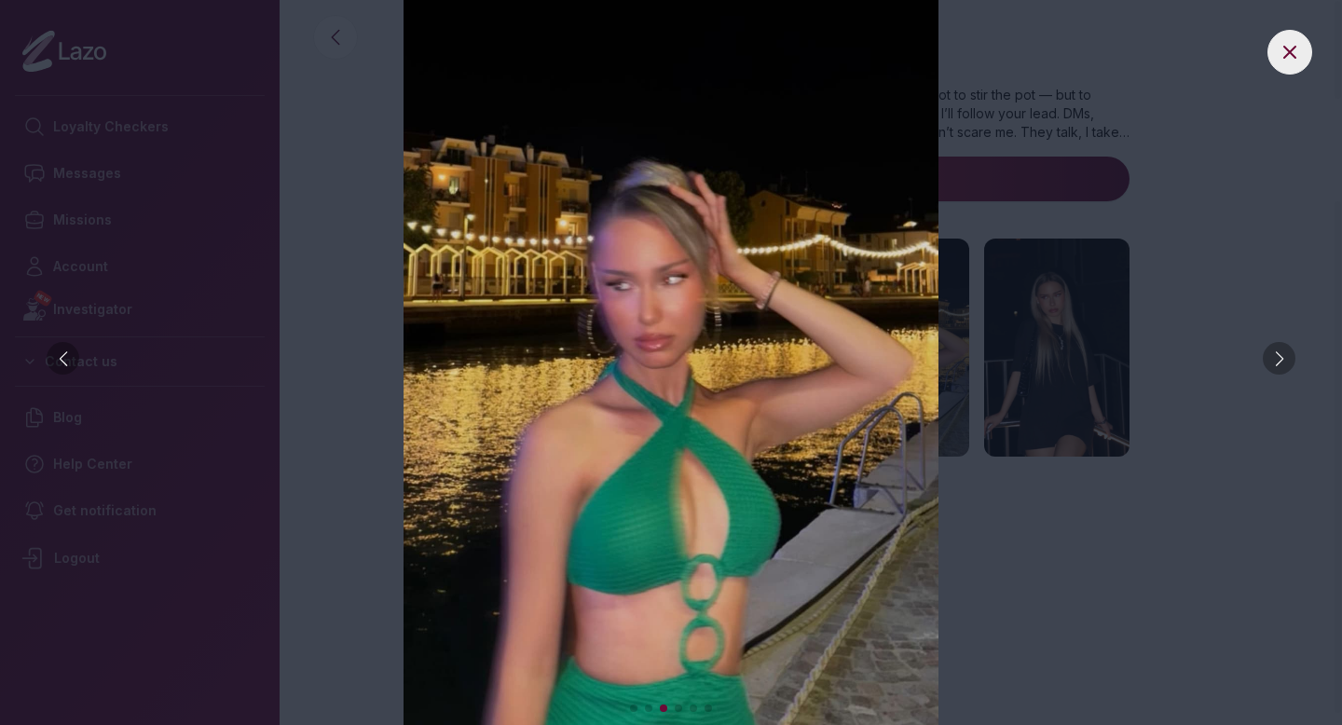
click at [1277, 355] on div at bounding box center [1279, 358] width 33 height 33
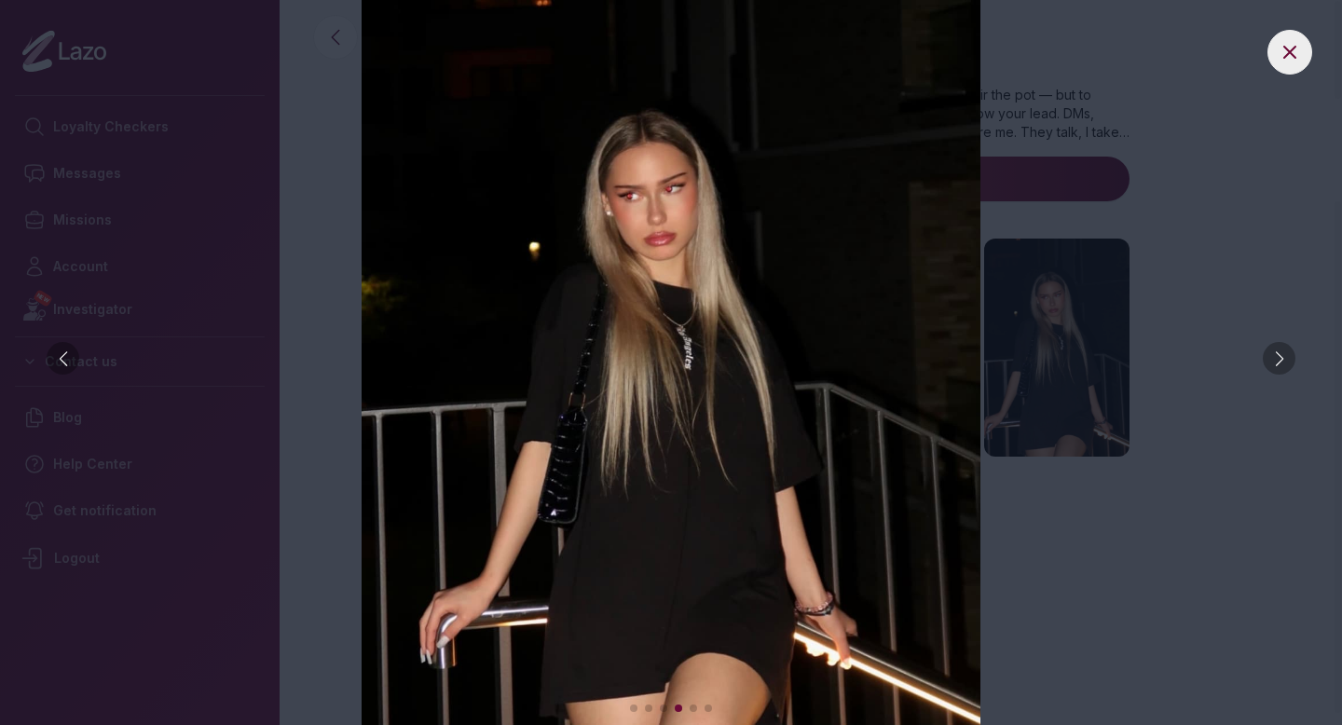
click at [1277, 355] on div at bounding box center [1279, 358] width 33 height 33
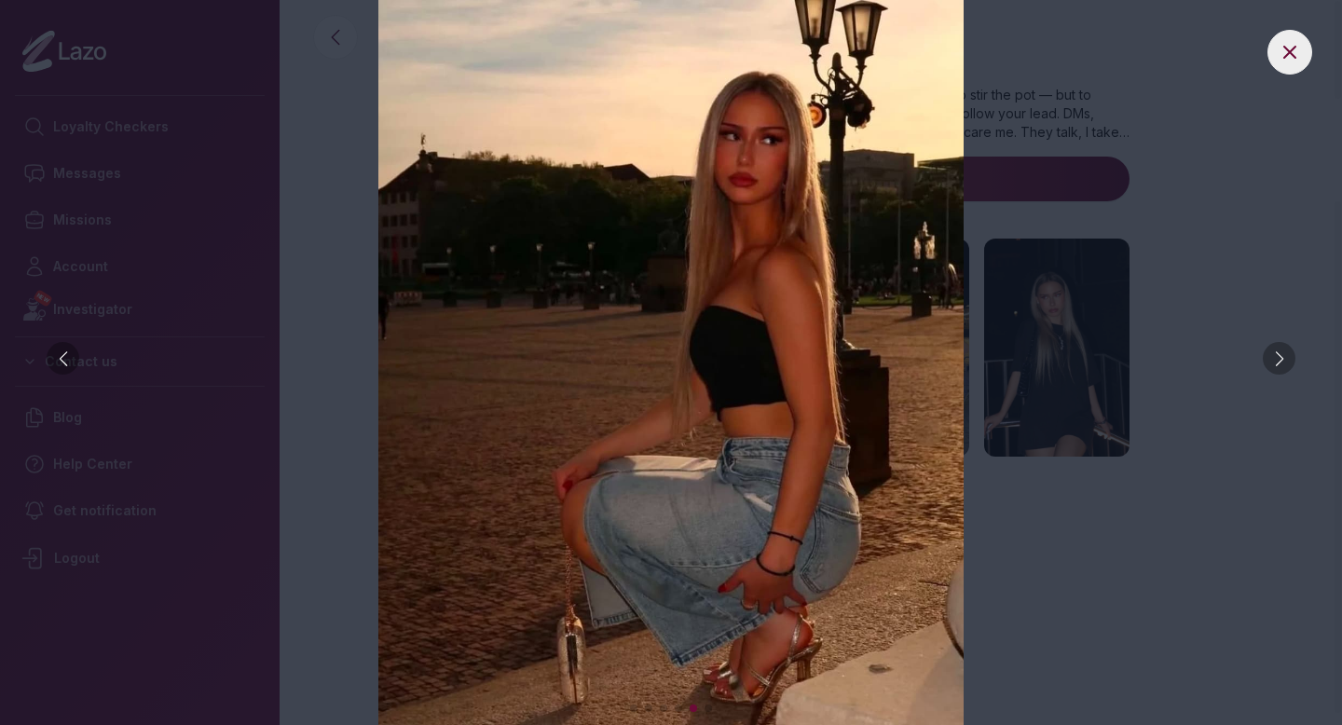
click at [1277, 355] on div at bounding box center [1279, 358] width 33 height 33
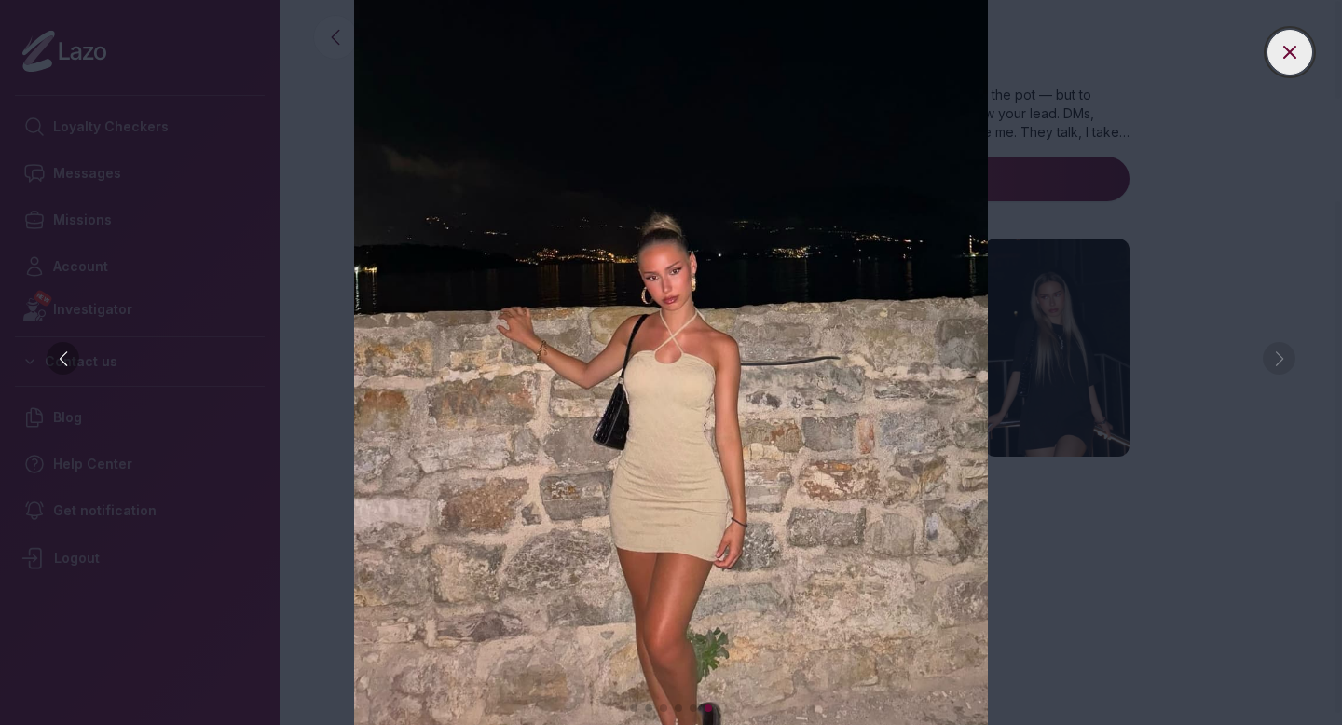
click at [1276, 58] on button at bounding box center [1290, 52] width 45 height 45
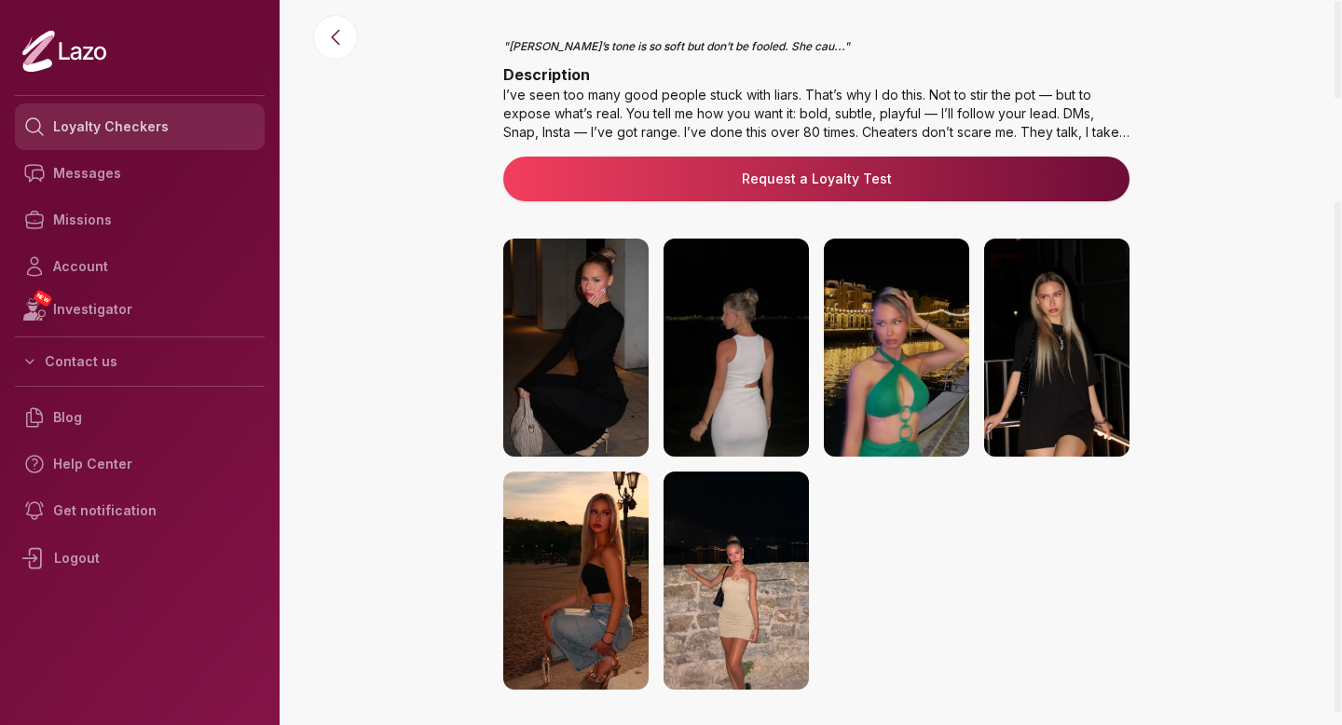
click at [161, 139] on link "Loyalty Checkers" at bounding box center [140, 126] width 250 height 47
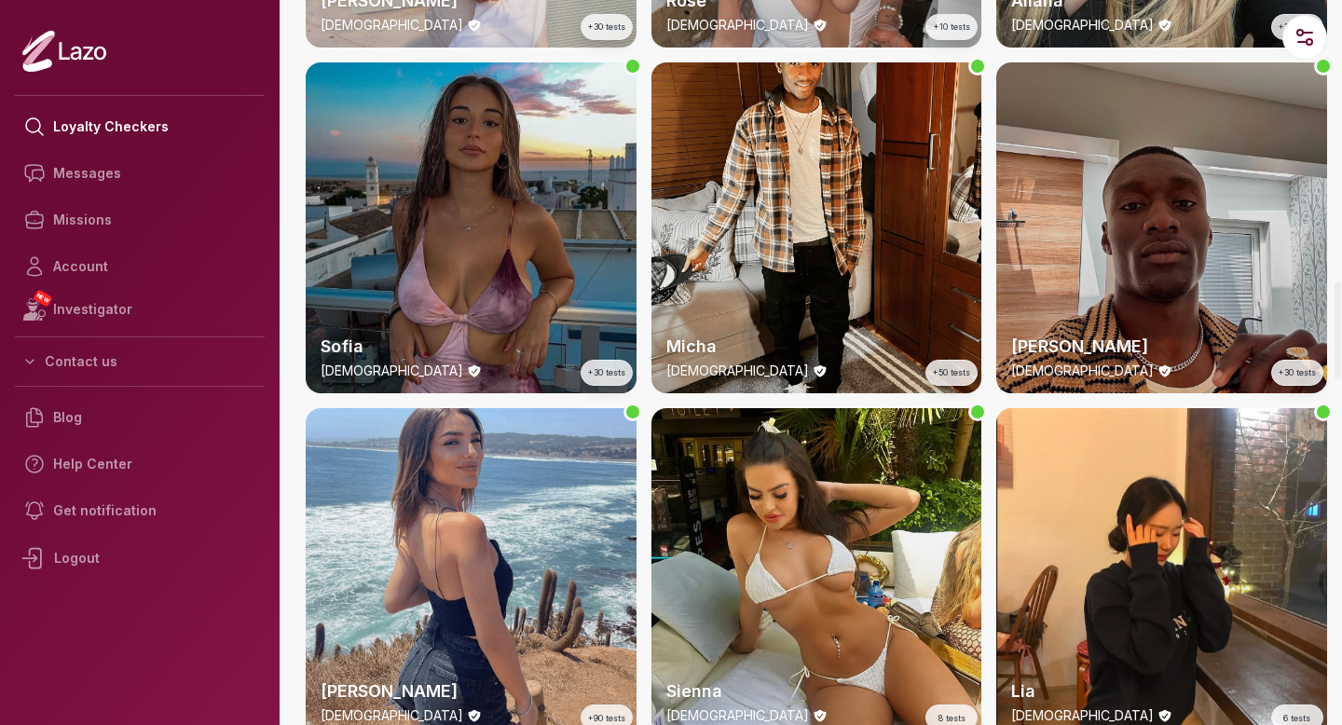
scroll to position [2086, 0]
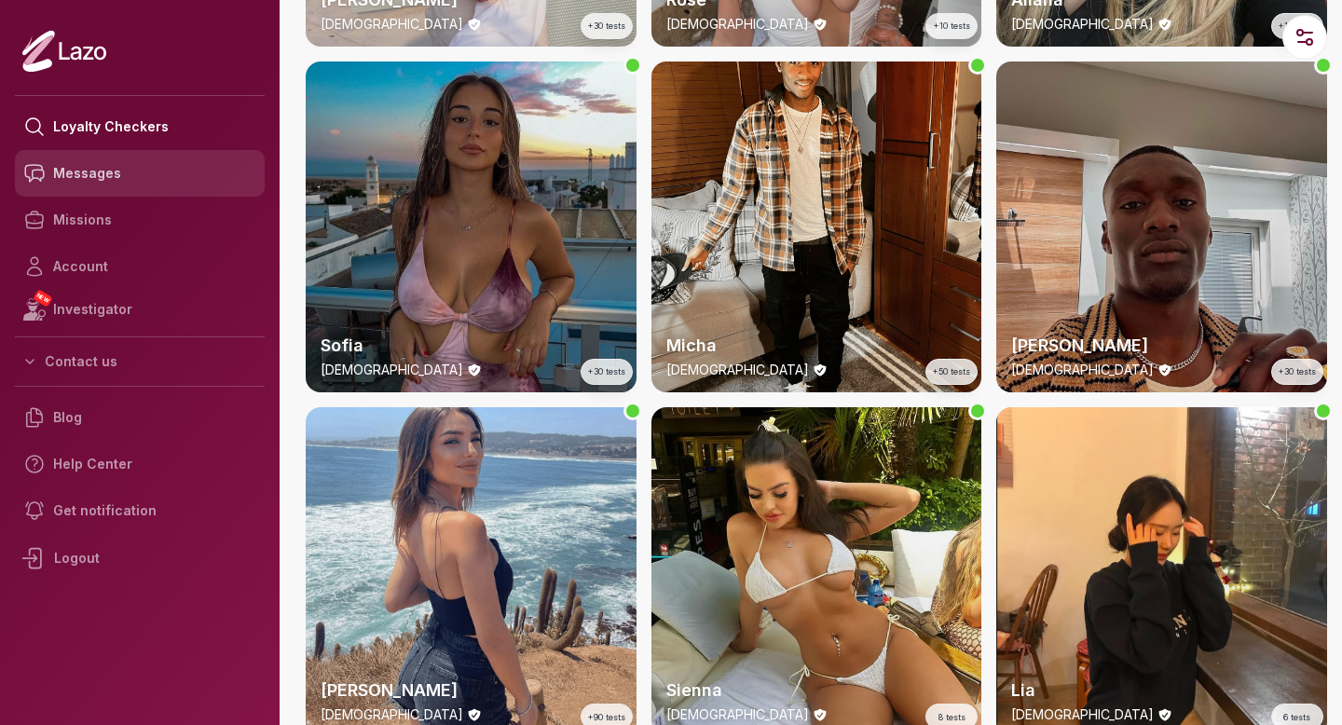
click at [107, 172] on link "Messages" at bounding box center [140, 173] width 250 height 47
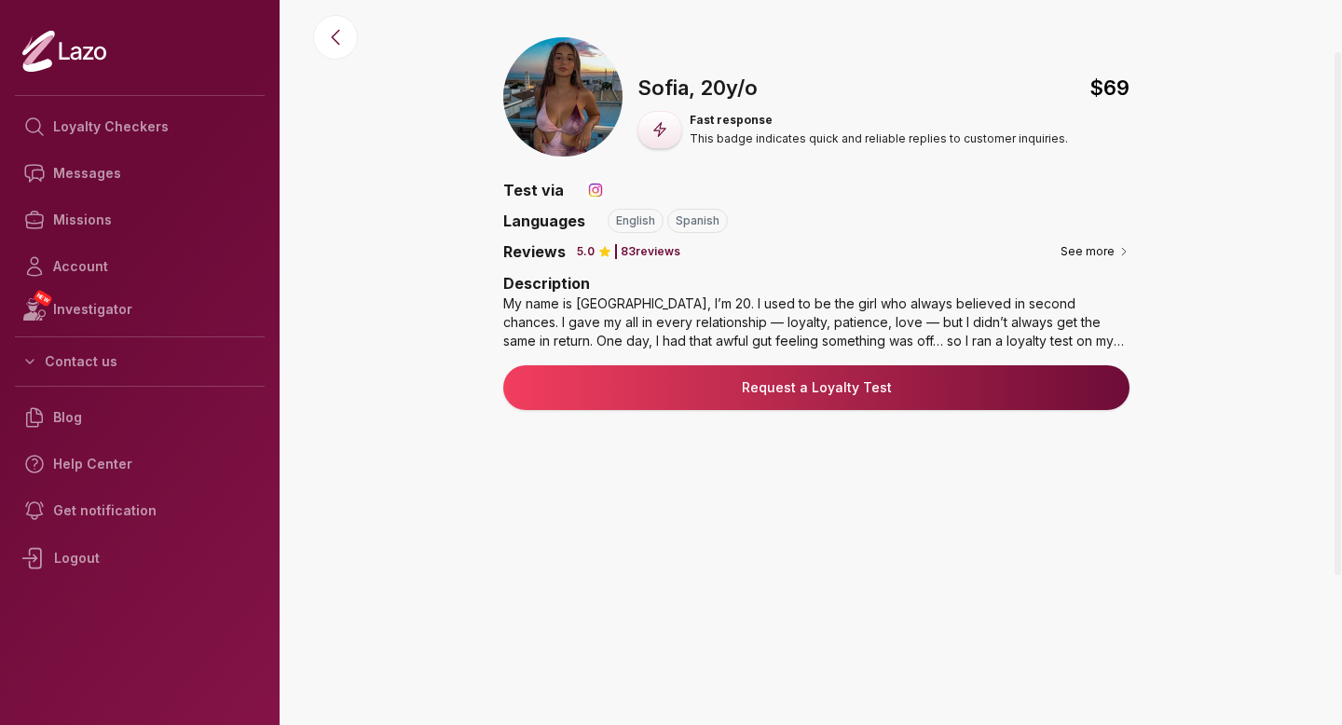
scroll to position [114, 0]
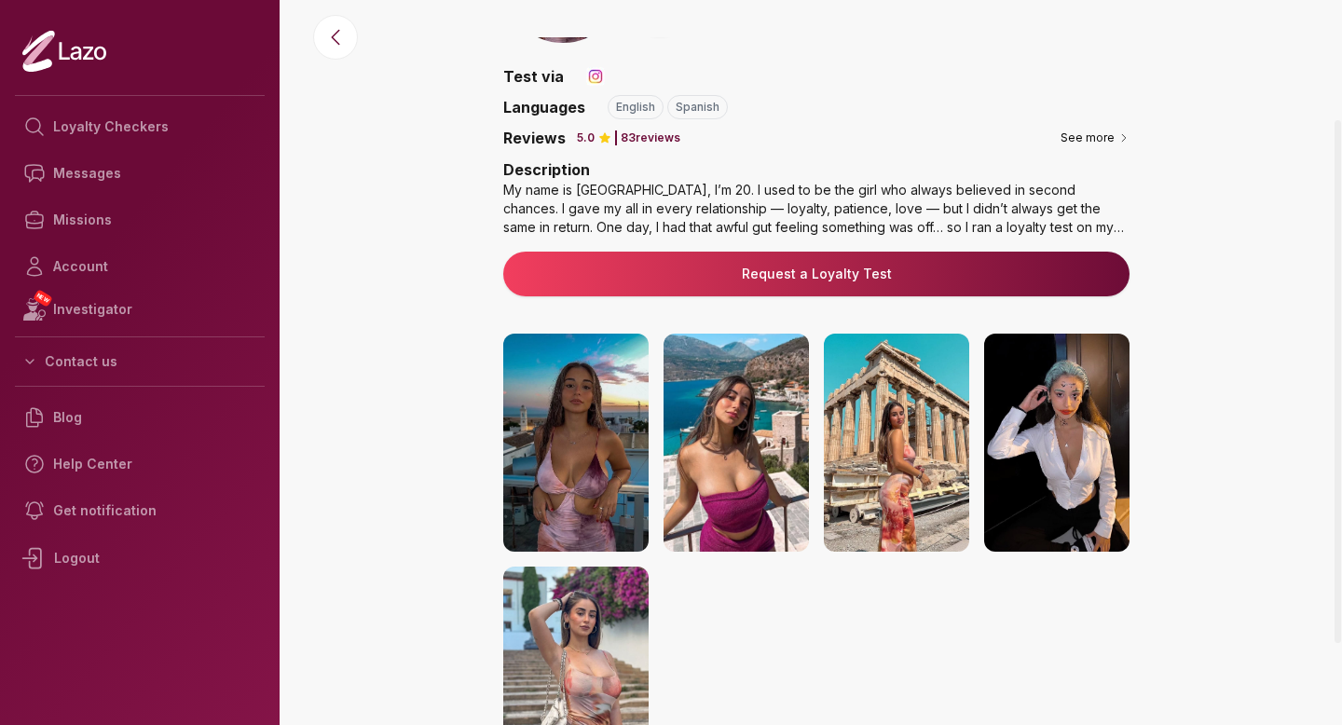
click at [1113, 224] on div "My name is Sofia, I’m 20. I used to be the girl who always believed in second c…" at bounding box center [816, 209] width 626 height 56
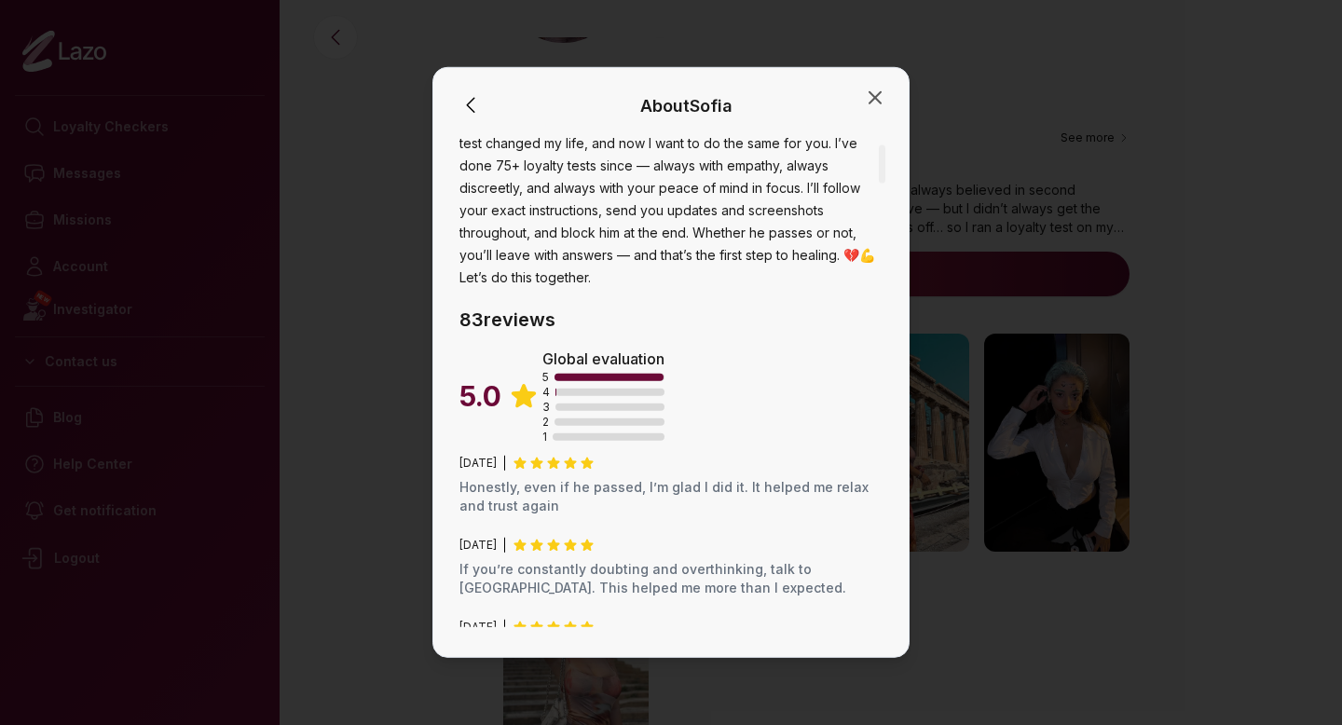
scroll to position [189, 0]
click at [982, 229] on div at bounding box center [671, 362] width 1342 height 725
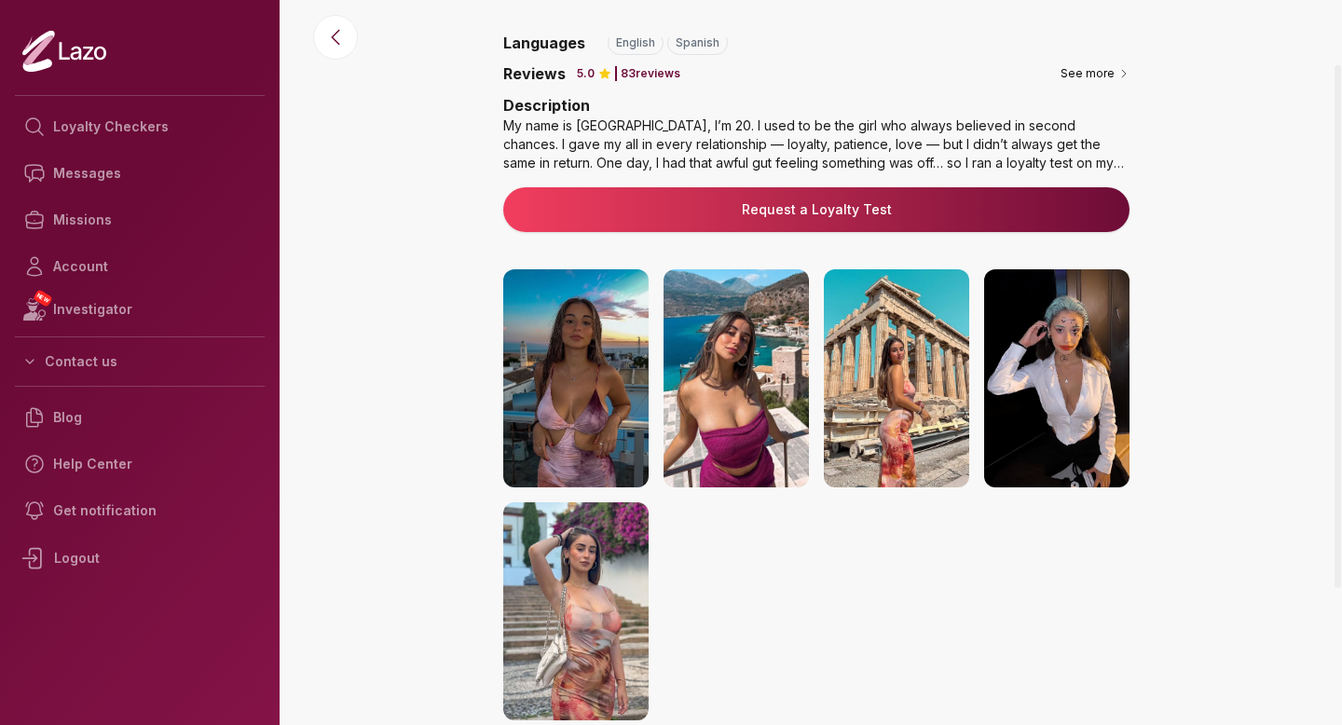
scroll to position [278, 0]
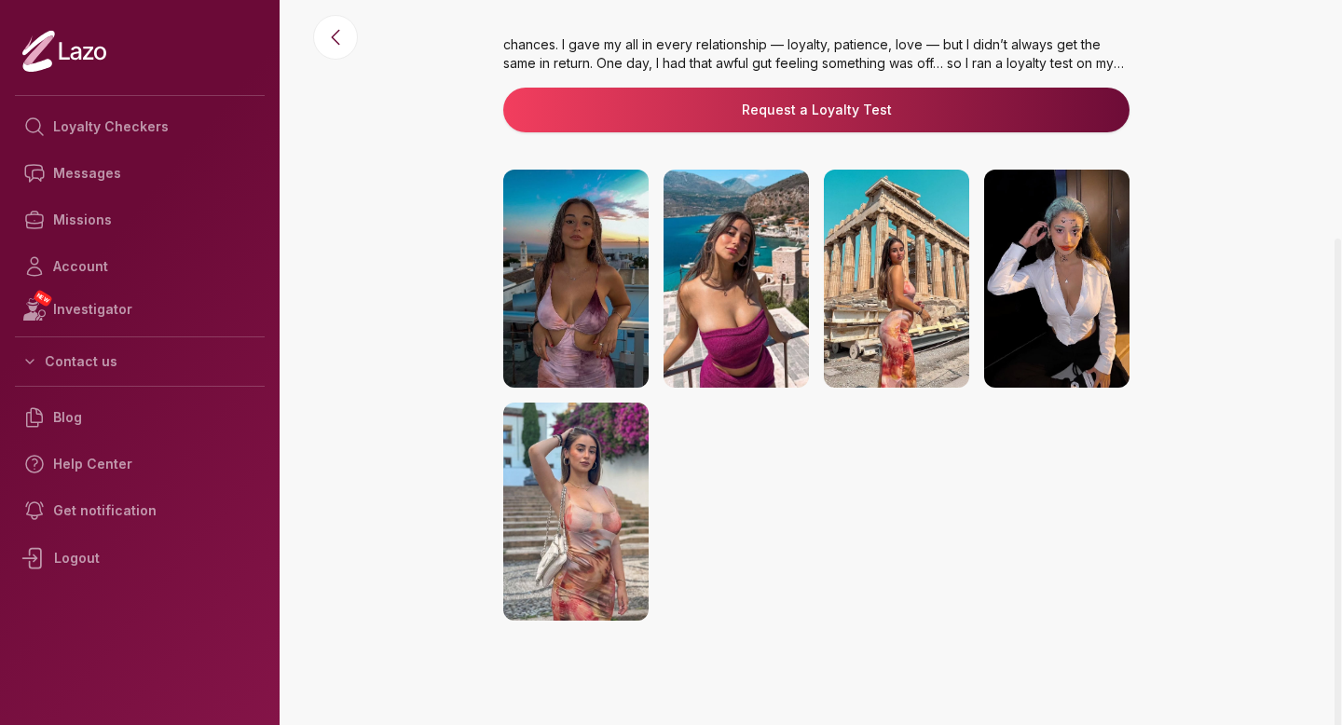
click at [609, 308] on img at bounding box center [575, 279] width 145 height 218
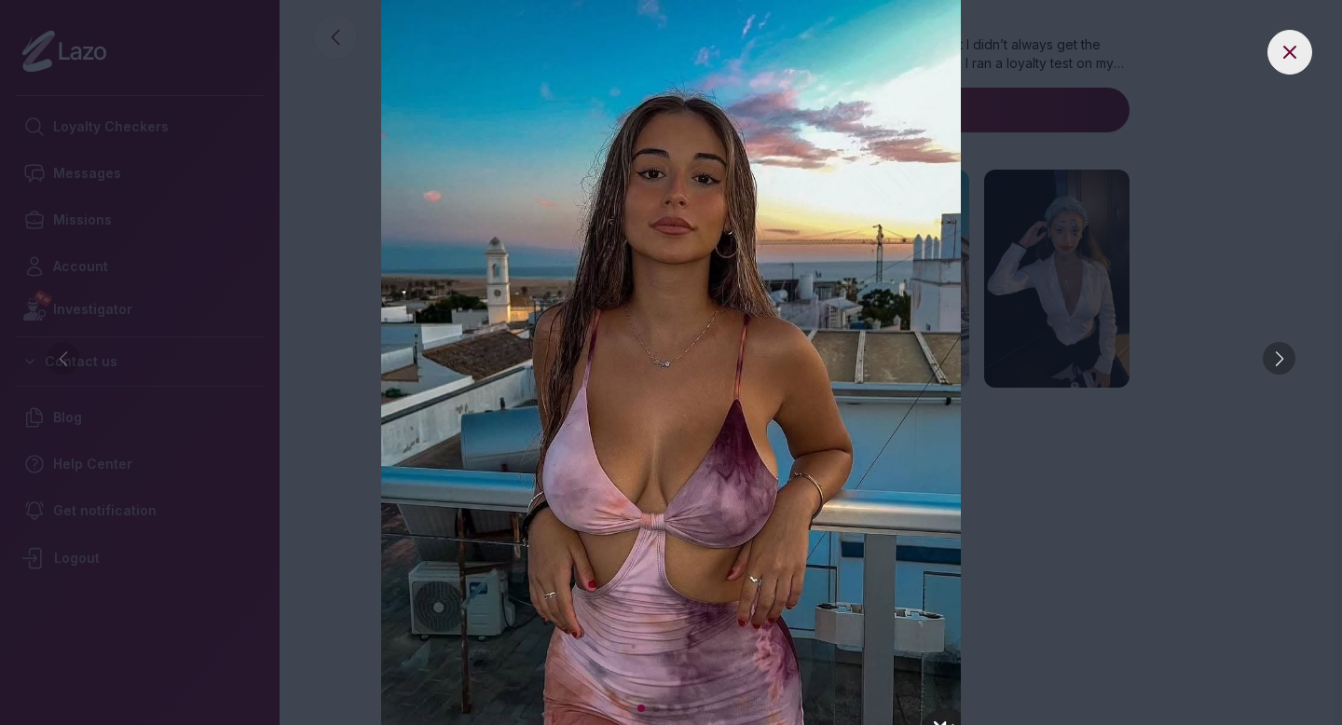
click at [1285, 356] on div at bounding box center [1279, 358] width 33 height 33
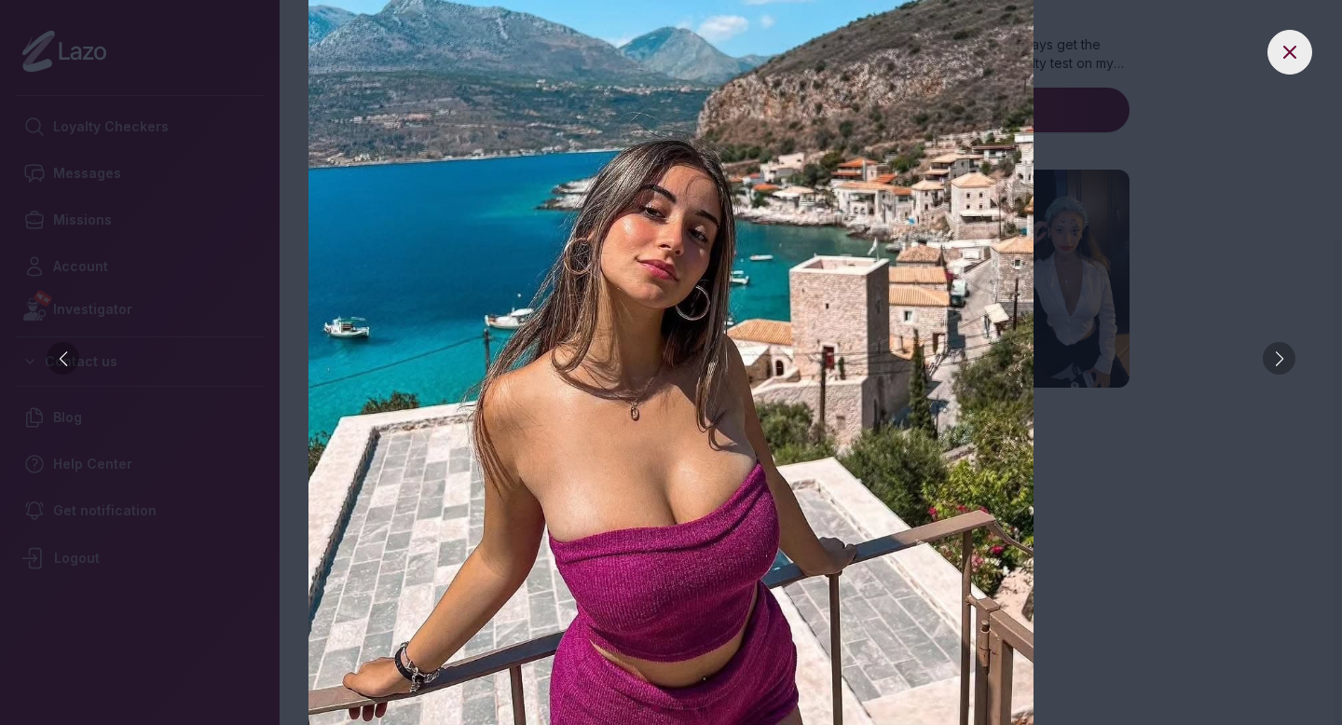
click at [1285, 356] on div at bounding box center [1279, 358] width 33 height 33
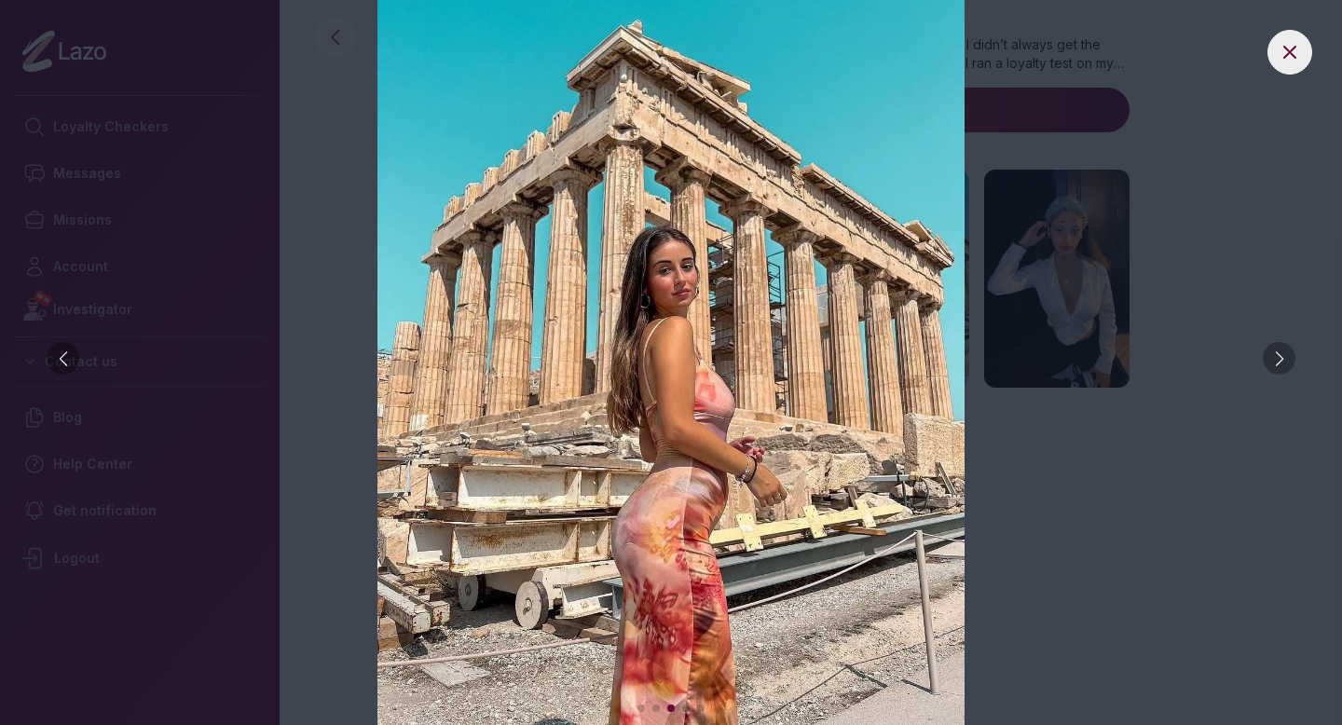
click at [1285, 356] on div at bounding box center [1279, 358] width 33 height 33
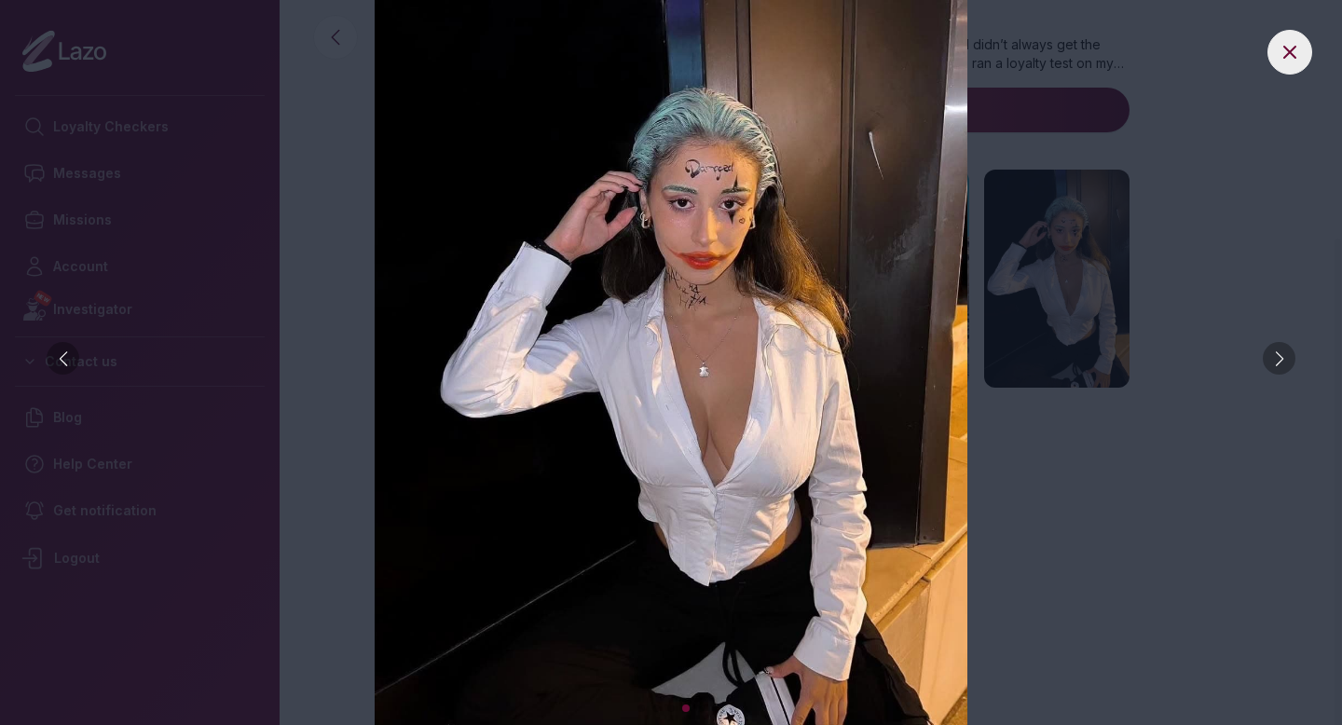
click at [1285, 356] on div at bounding box center [1279, 358] width 33 height 33
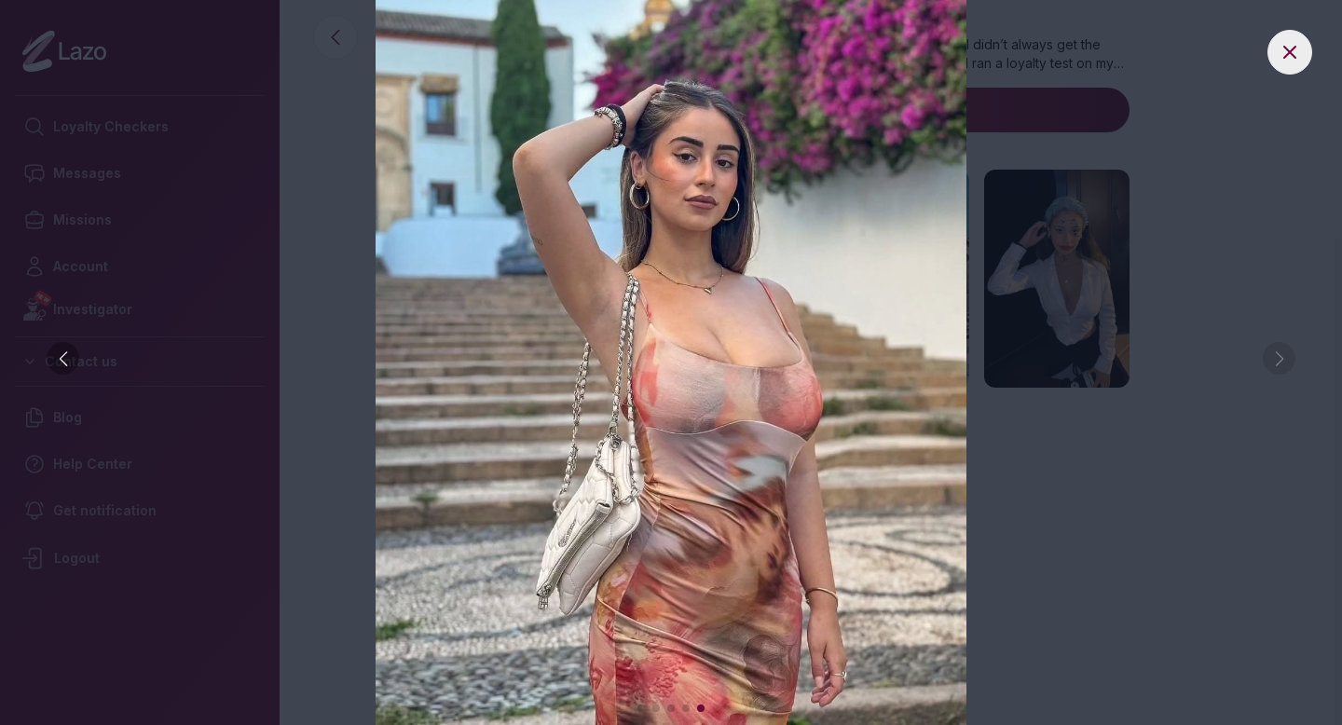
click at [1285, 356] on img at bounding box center [671, 362] width 1268 height 725
click at [1289, 44] on icon at bounding box center [1290, 52] width 22 height 22
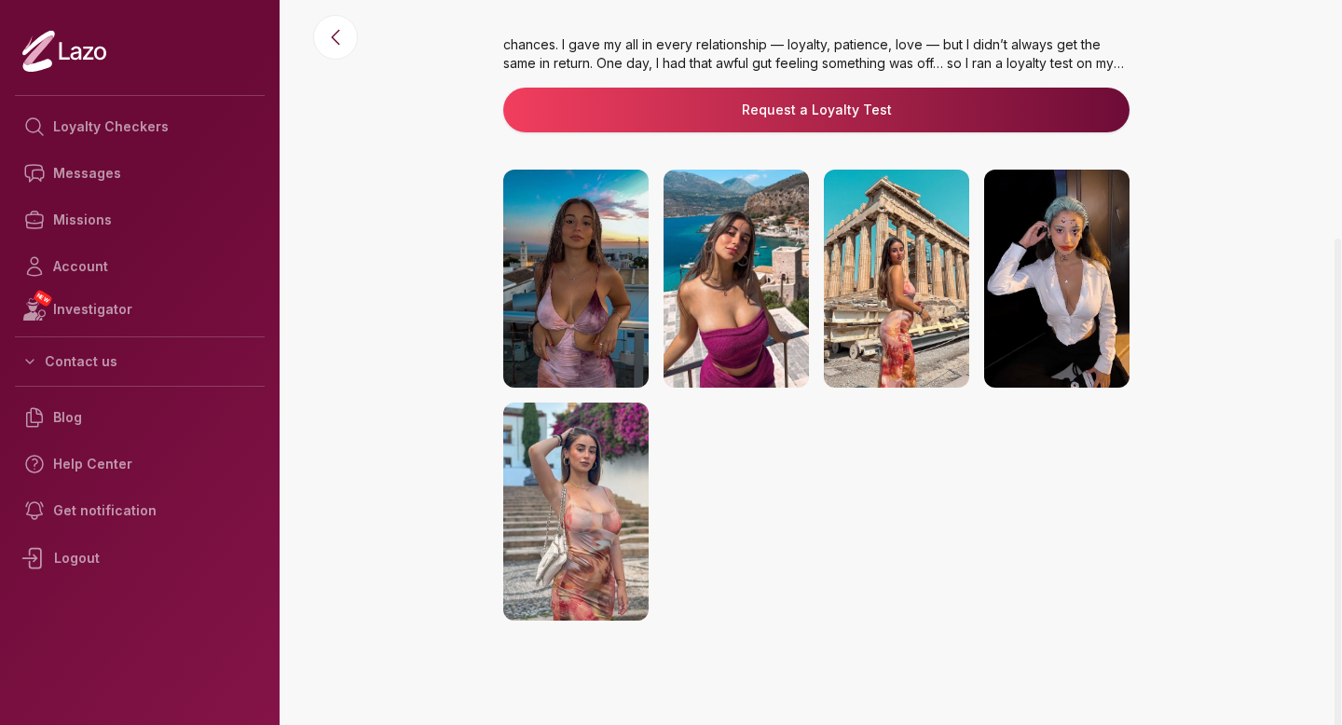
scroll to position [0, 0]
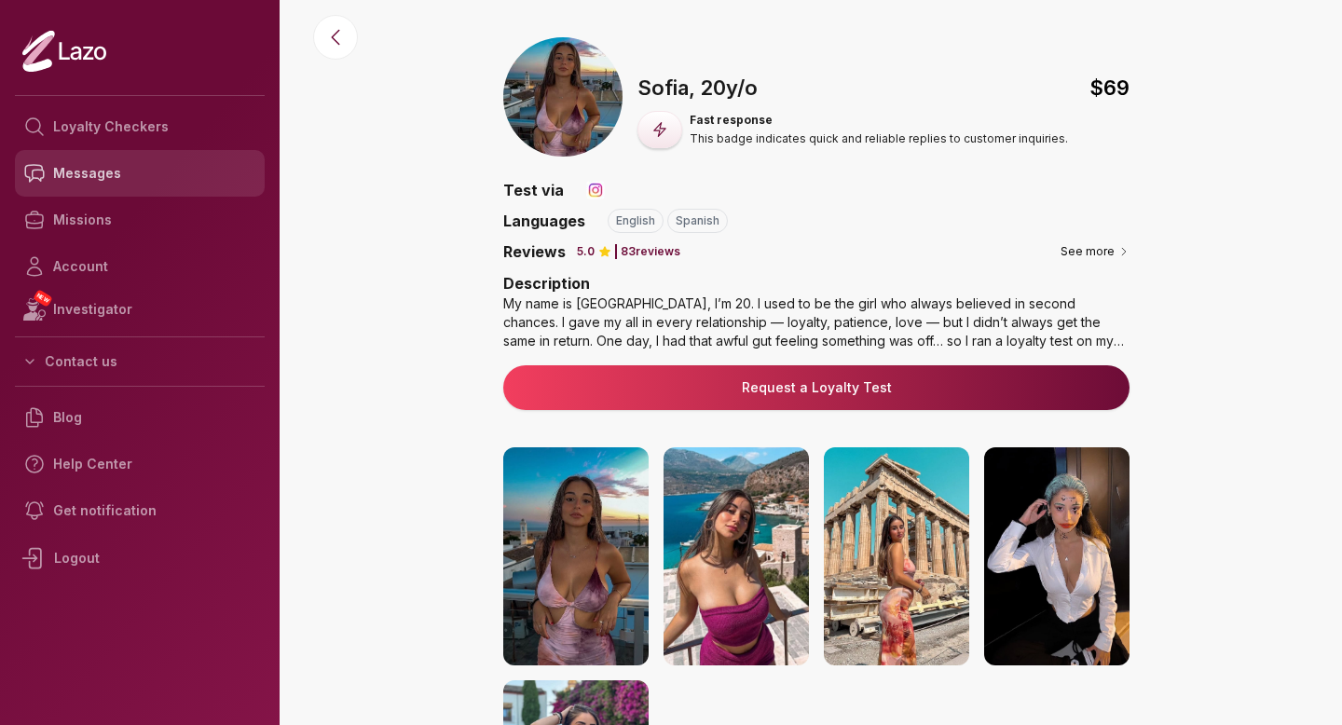
click at [112, 165] on link "Messages" at bounding box center [140, 173] width 250 height 47
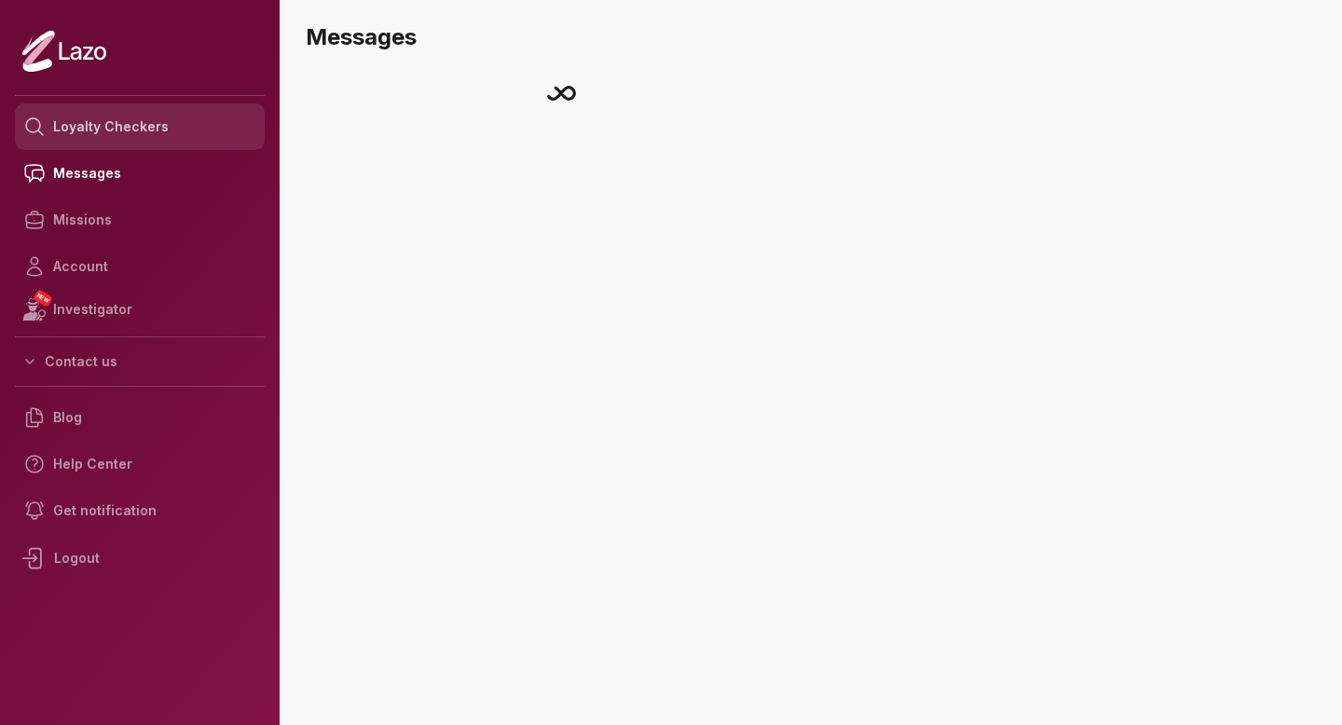
click at [130, 125] on link "Loyalty Checkers" at bounding box center [140, 126] width 250 height 47
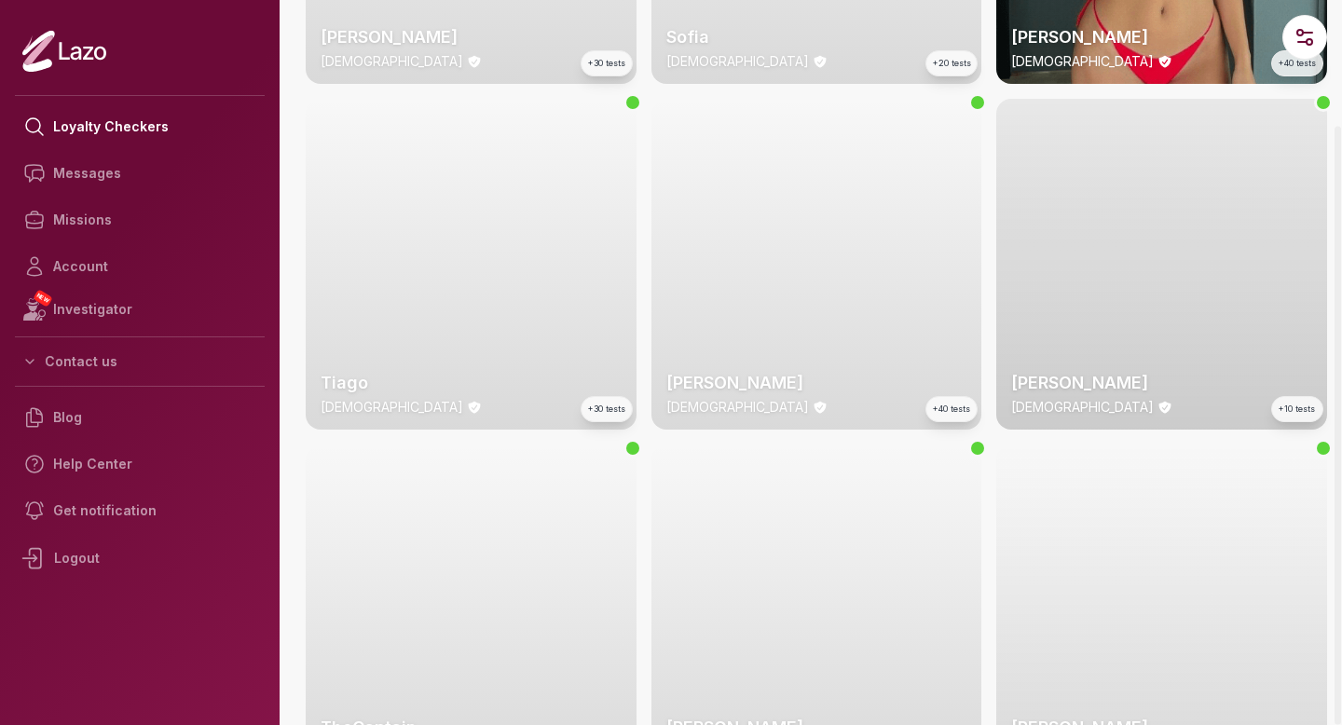
scroll to position [1023, 0]
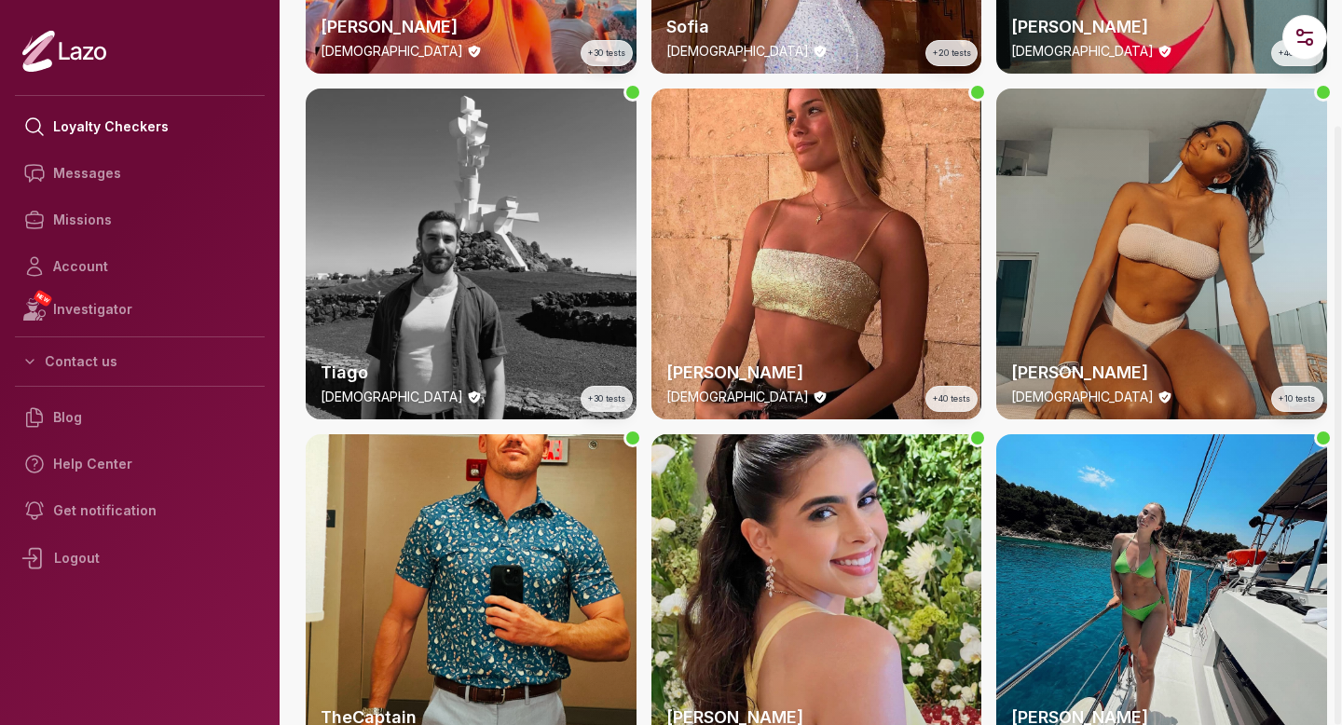
click at [1134, 213] on div "[PERSON_NAME] [DEMOGRAPHIC_DATA] +10 tests" at bounding box center [1161, 254] width 331 height 331
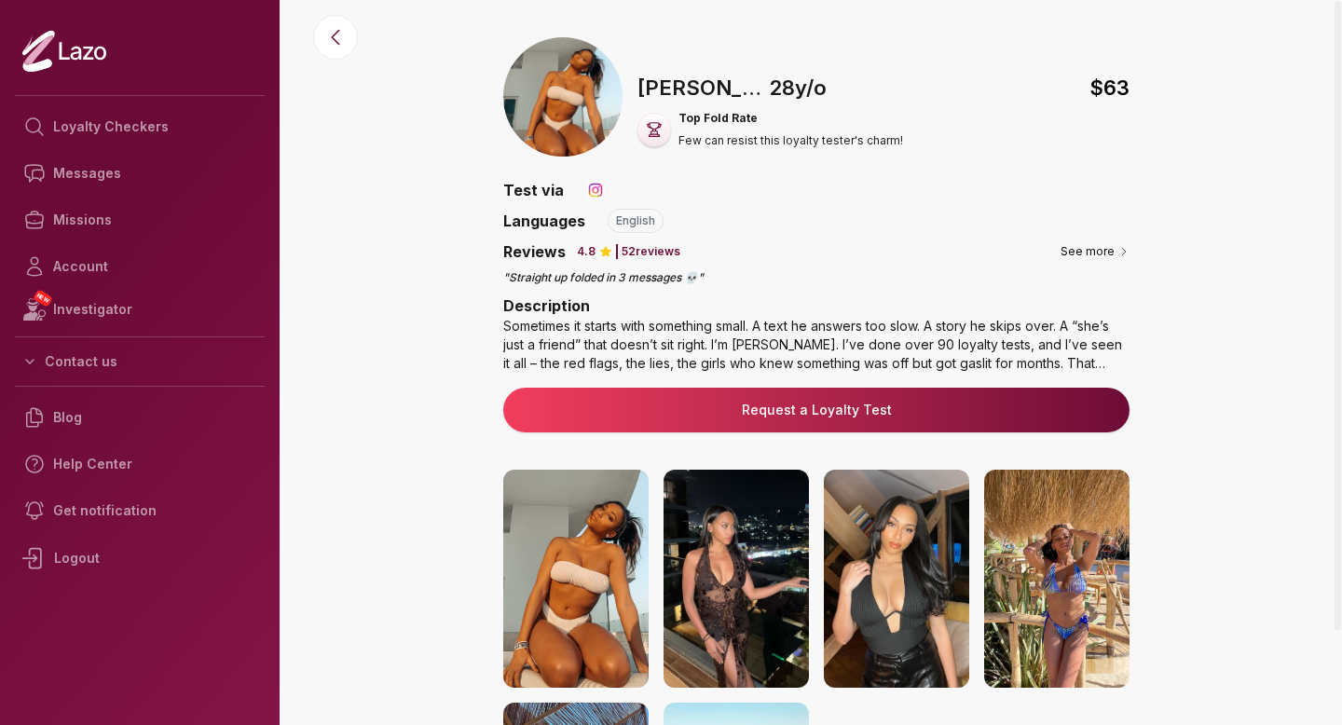
scroll to position [300, 0]
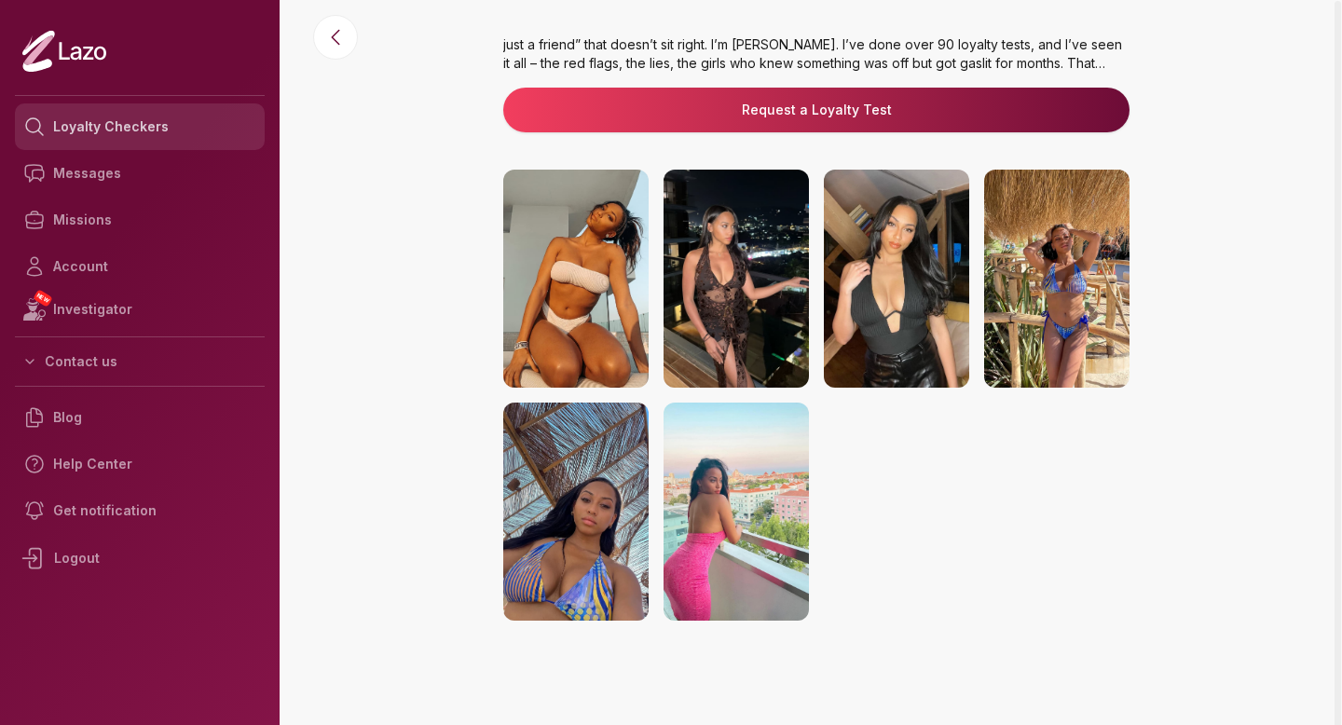
click at [193, 137] on link "Loyalty Checkers" at bounding box center [140, 126] width 250 height 47
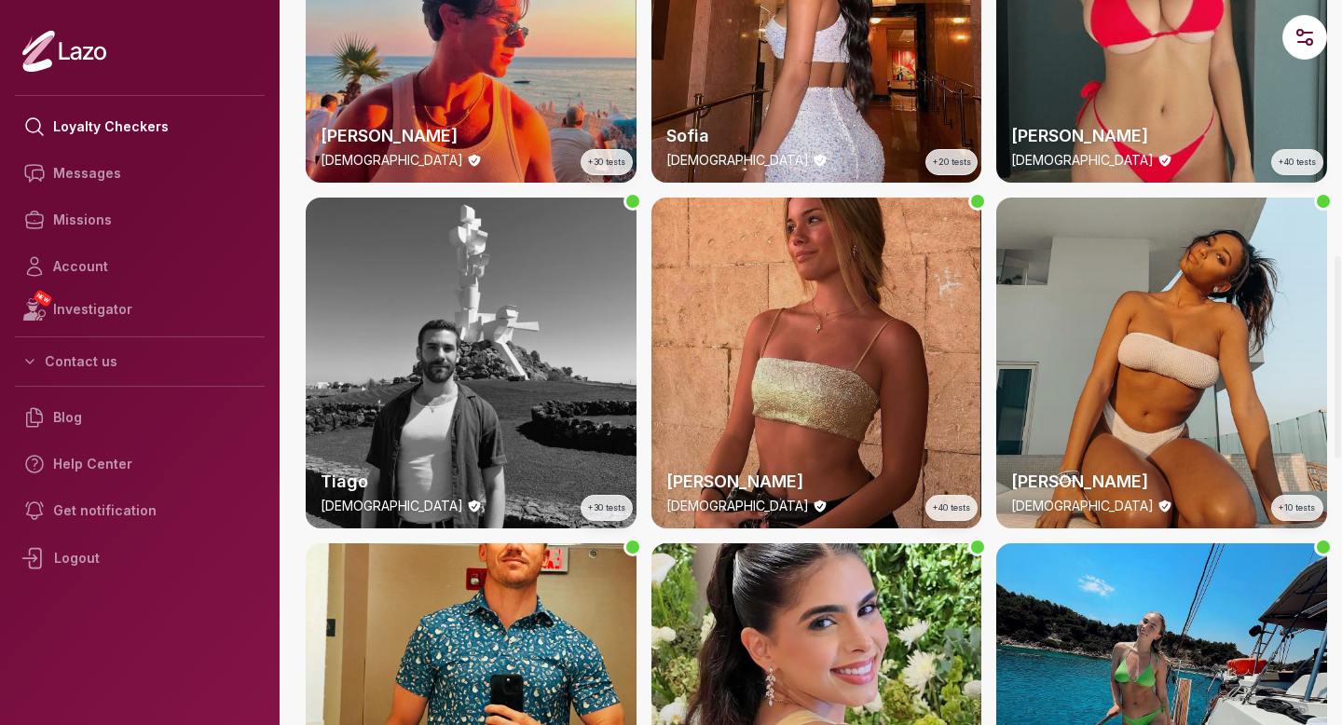
scroll to position [1461, 0]
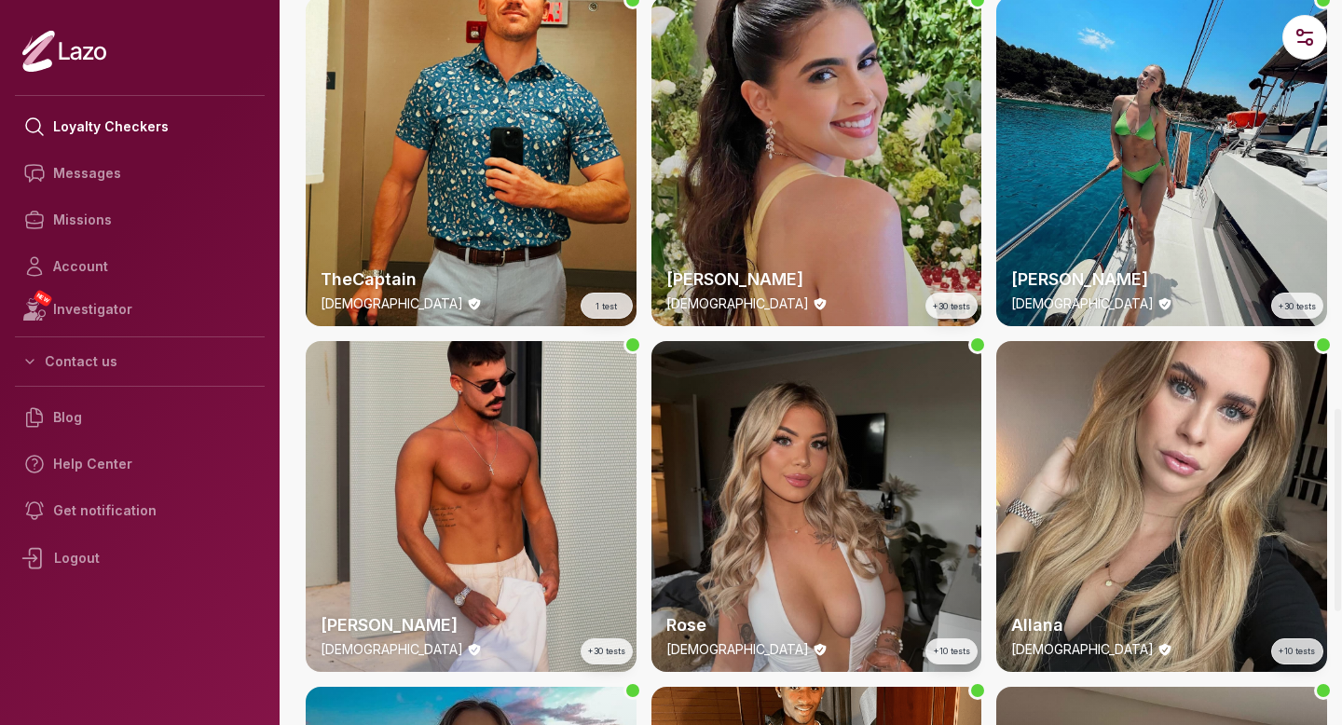
click at [754, 166] on div "[PERSON_NAME] [DEMOGRAPHIC_DATA] +30 tests" at bounding box center [817, 161] width 331 height 331
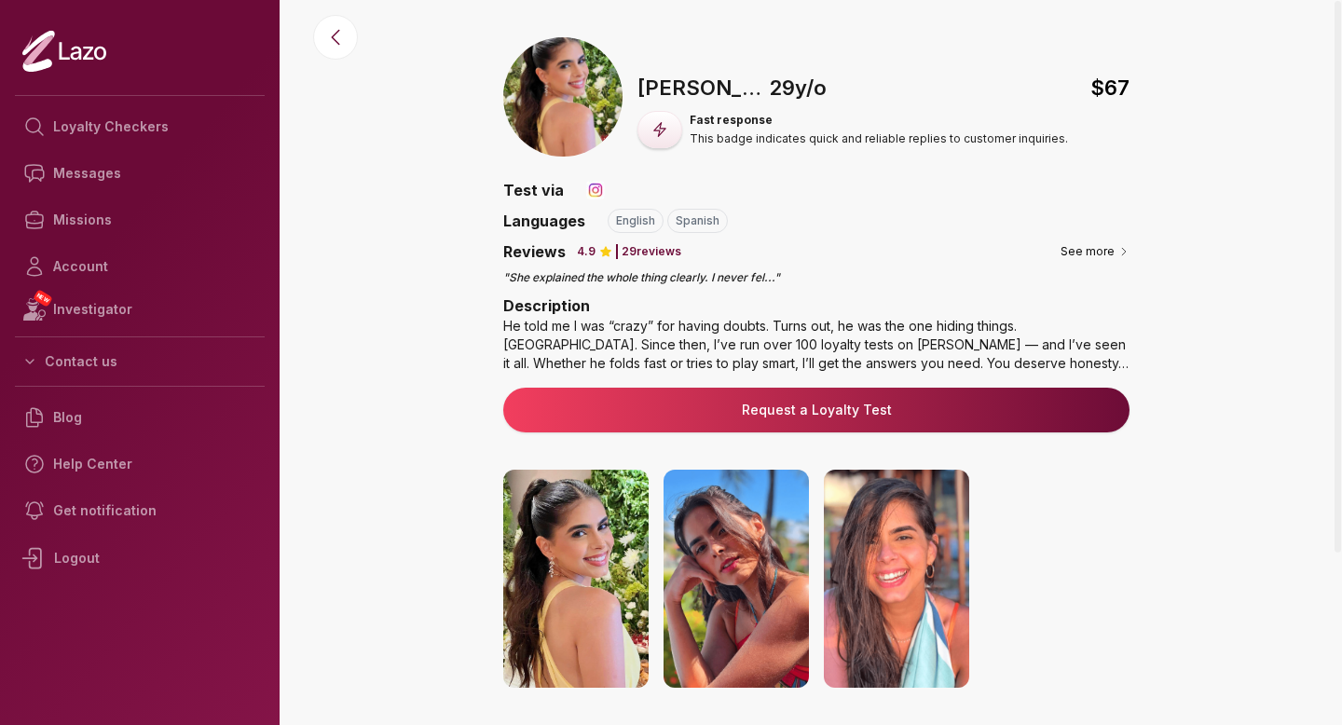
scroll to position [300, 0]
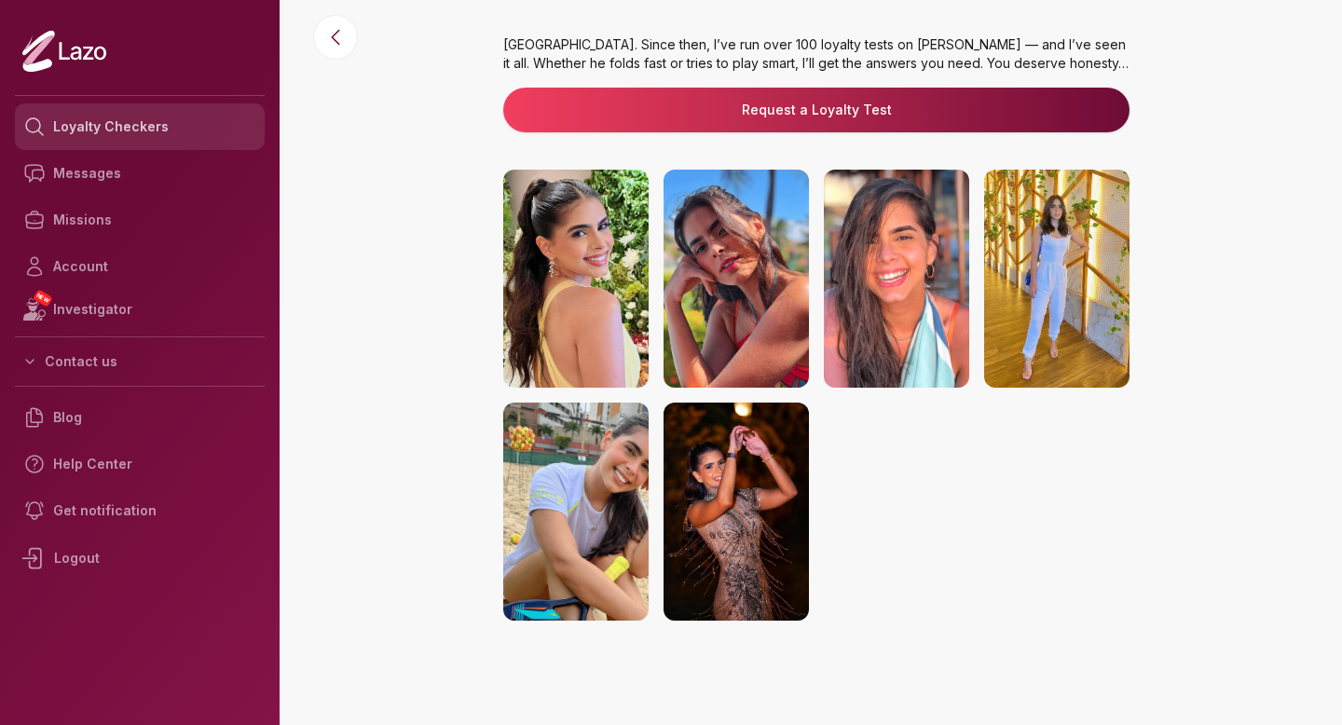
click at [166, 119] on link "Loyalty Checkers" at bounding box center [140, 126] width 250 height 47
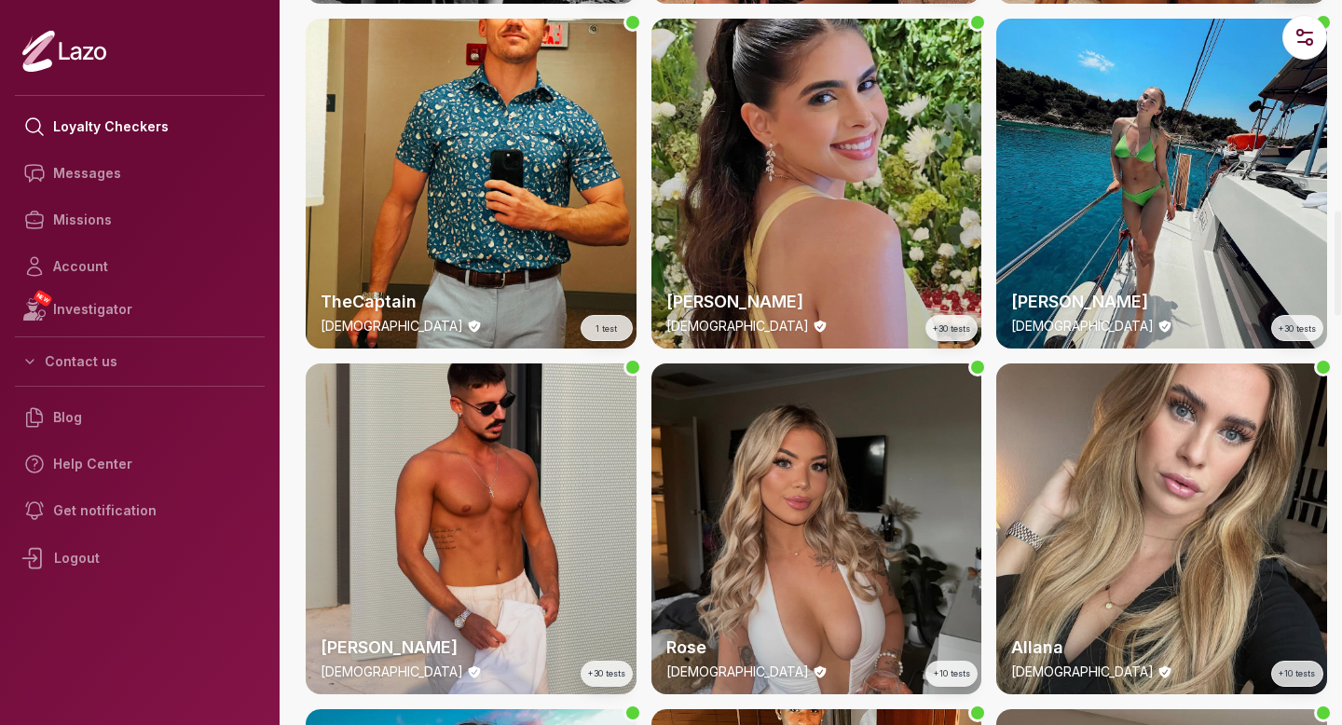
scroll to position [1407, 0]
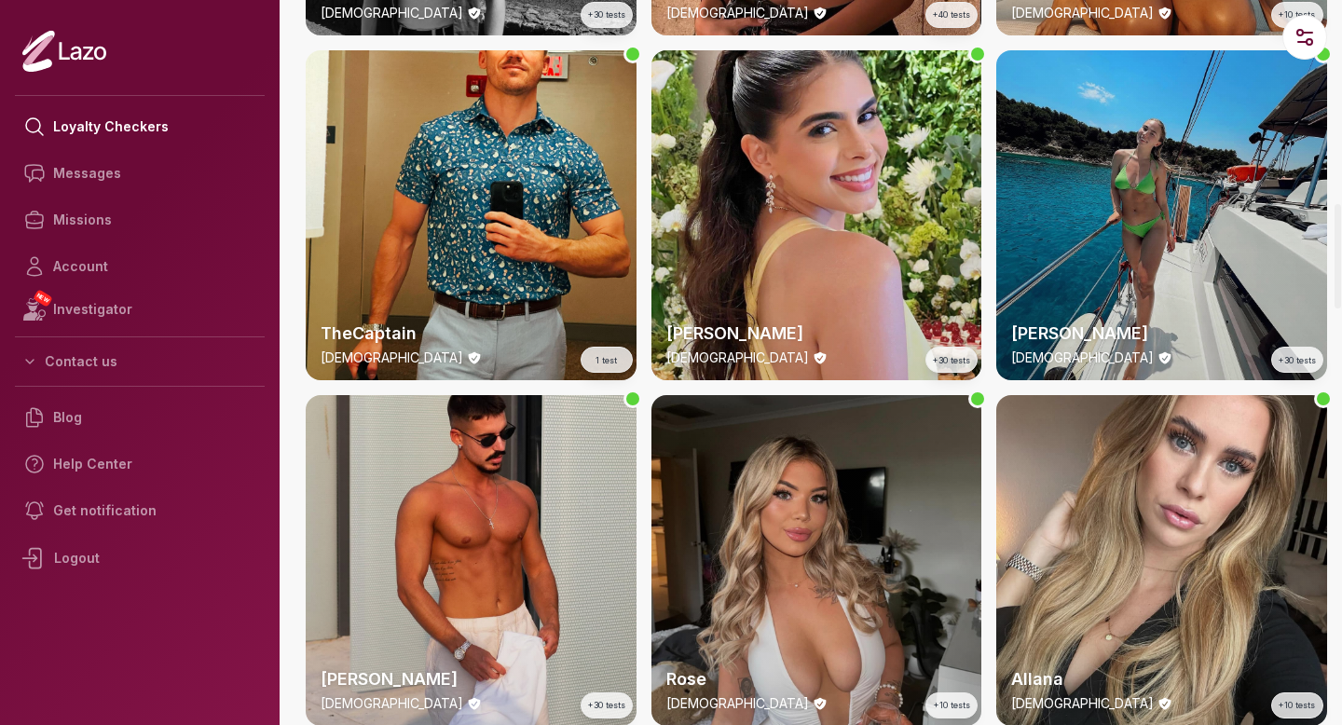
click at [1112, 189] on div "[PERSON_NAME] [DEMOGRAPHIC_DATA] +30 tests" at bounding box center [1161, 215] width 331 height 331
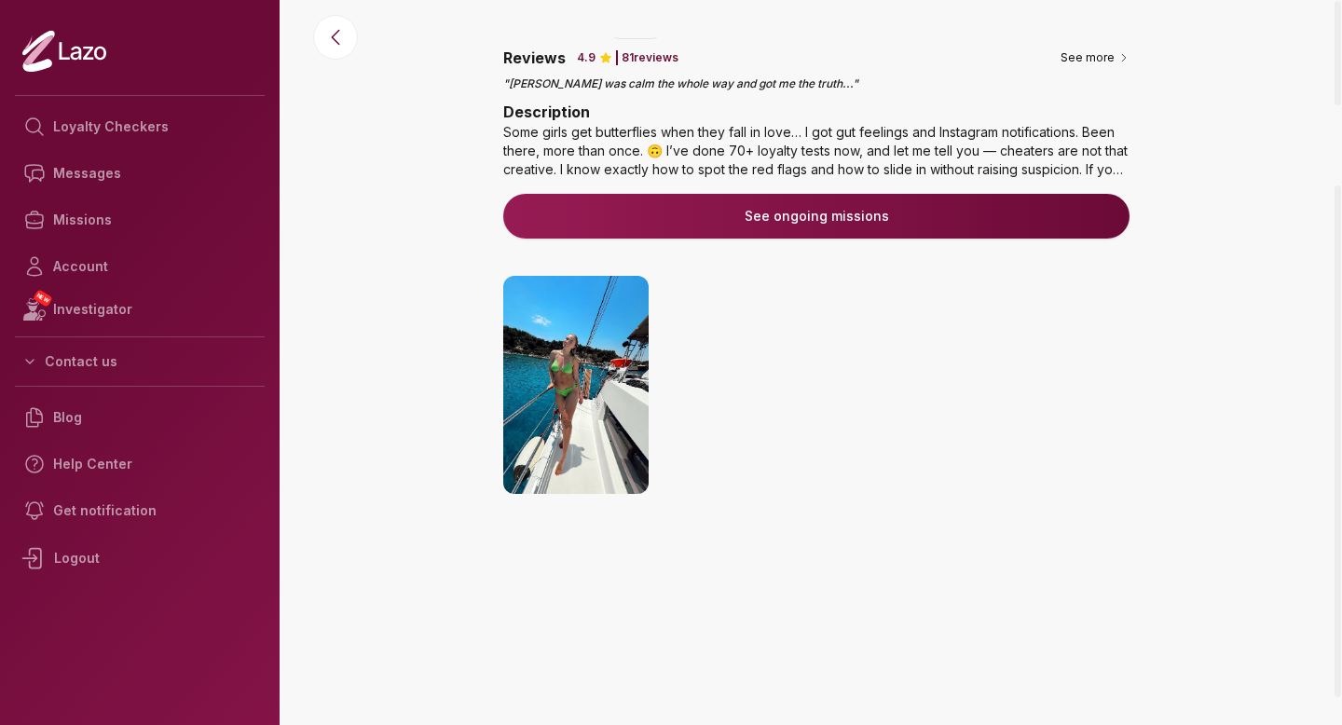
scroll to position [186, 0]
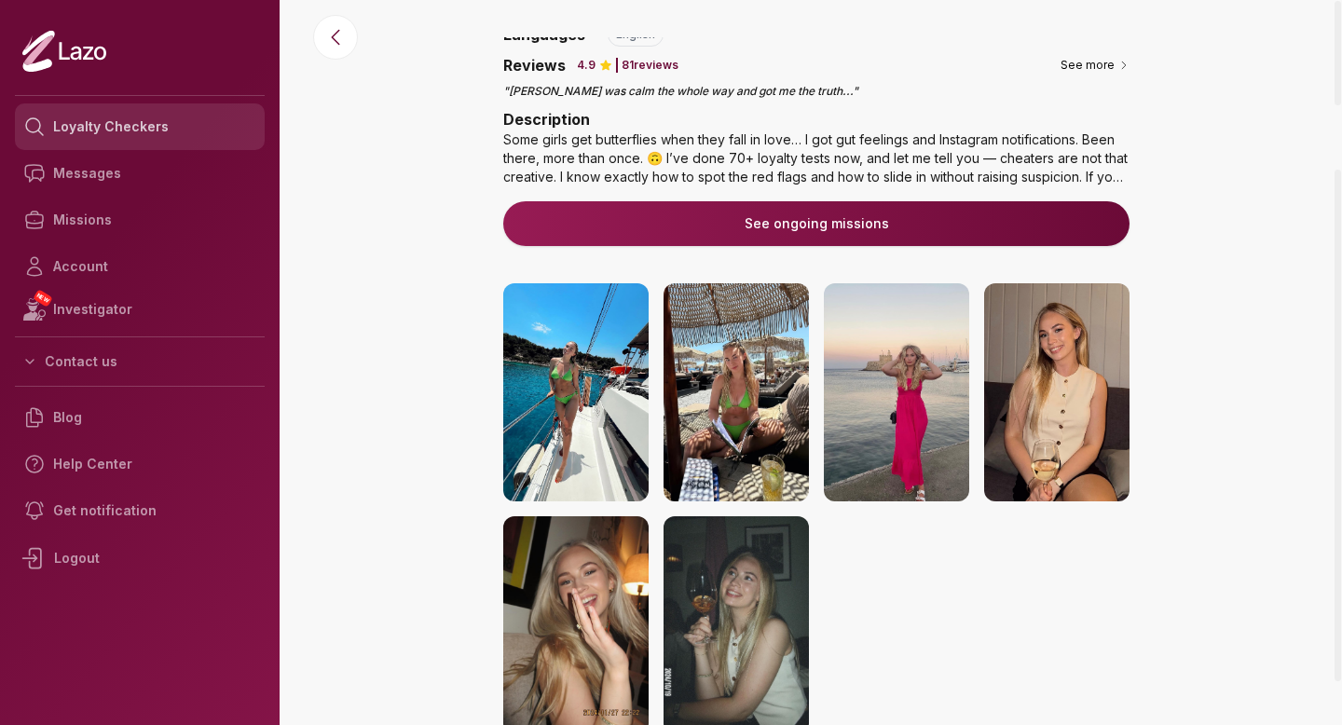
click at [160, 143] on link "Loyalty Checkers" at bounding box center [140, 126] width 250 height 47
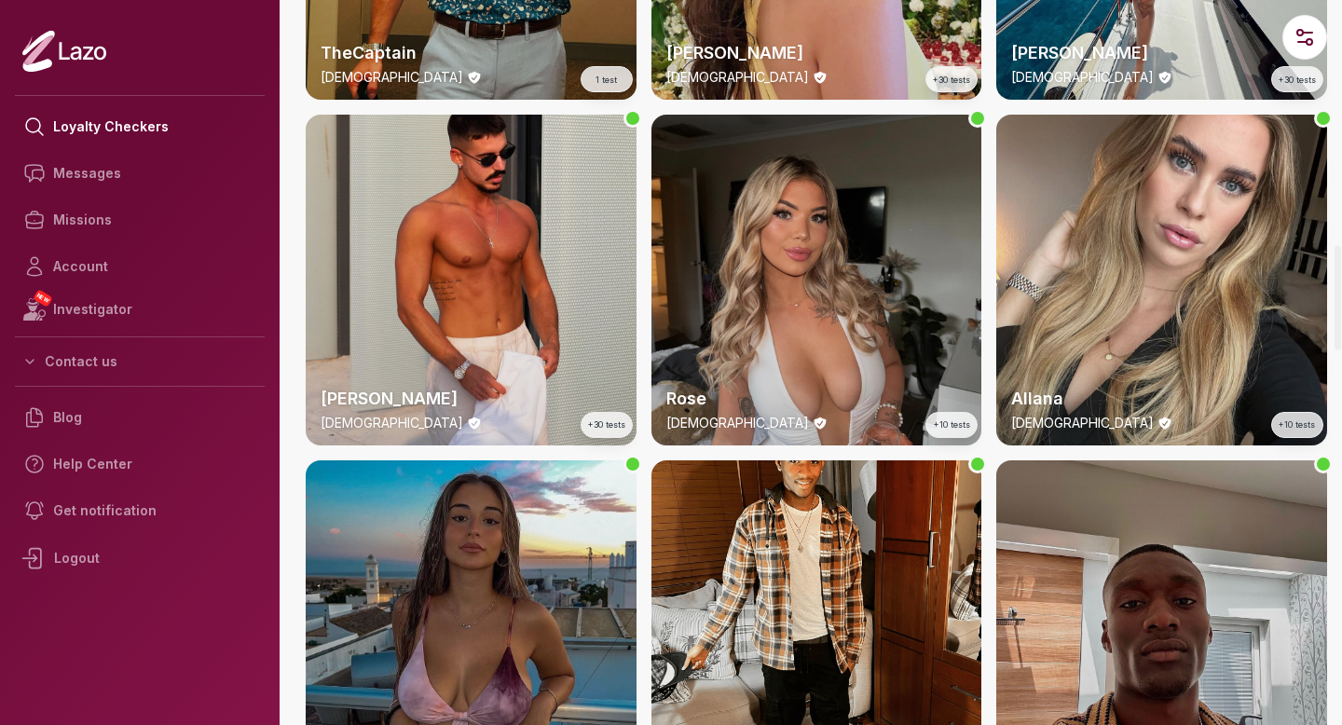
scroll to position [1702, 0]
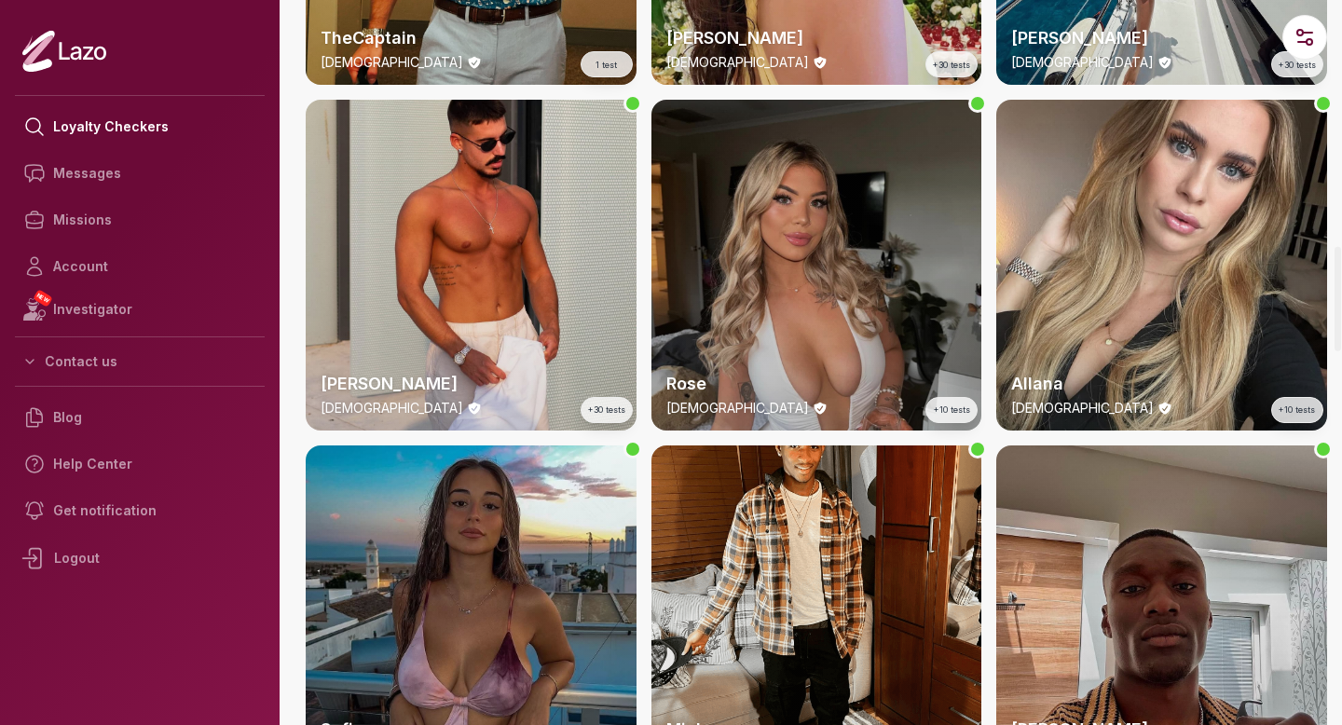
click at [823, 192] on div "Rose [DEMOGRAPHIC_DATA] +10 tests" at bounding box center [817, 265] width 331 height 331
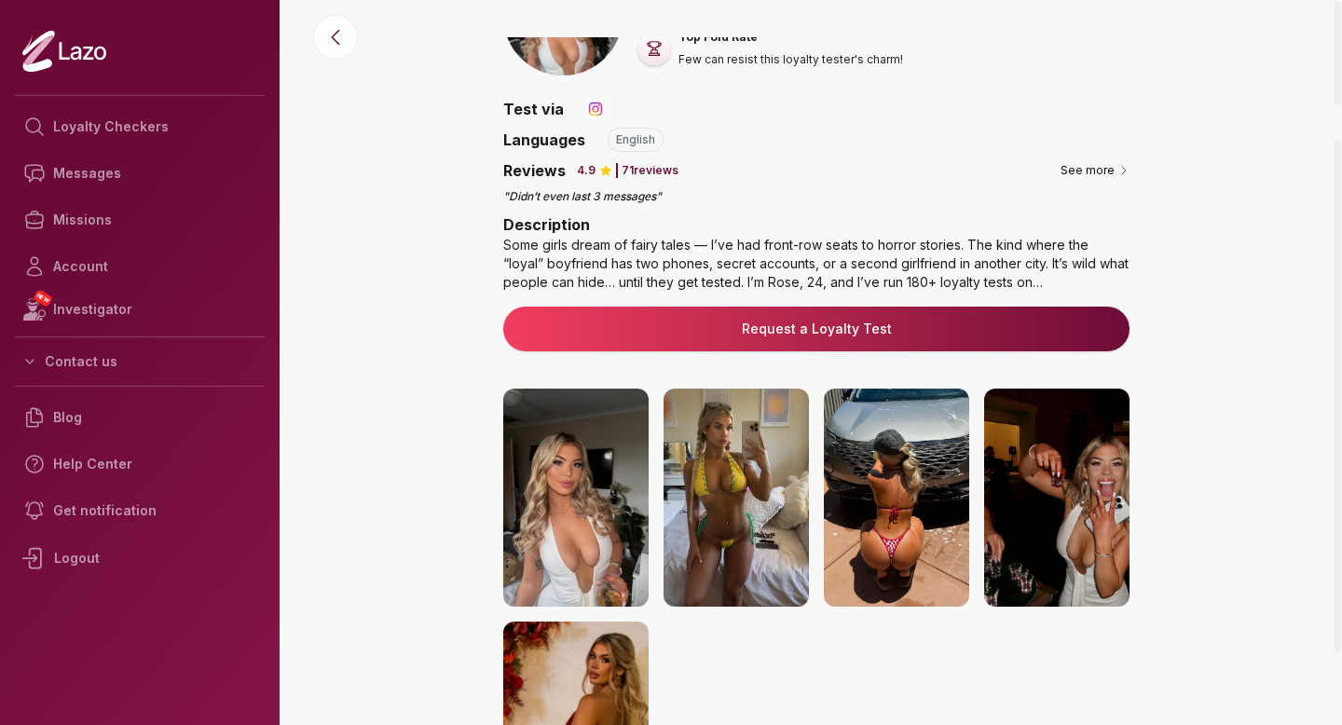
scroll to position [189, 0]
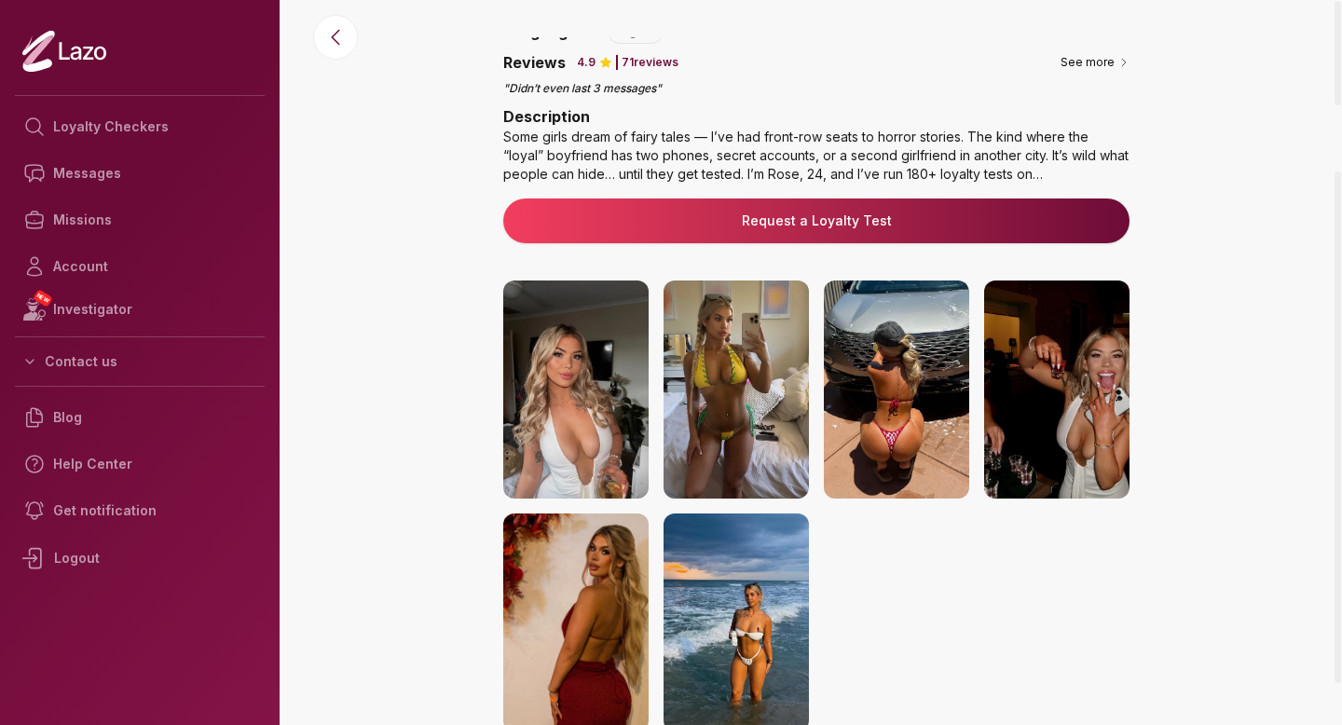
click at [565, 375] on img at bounding box center [575, 390] width 145 height 218
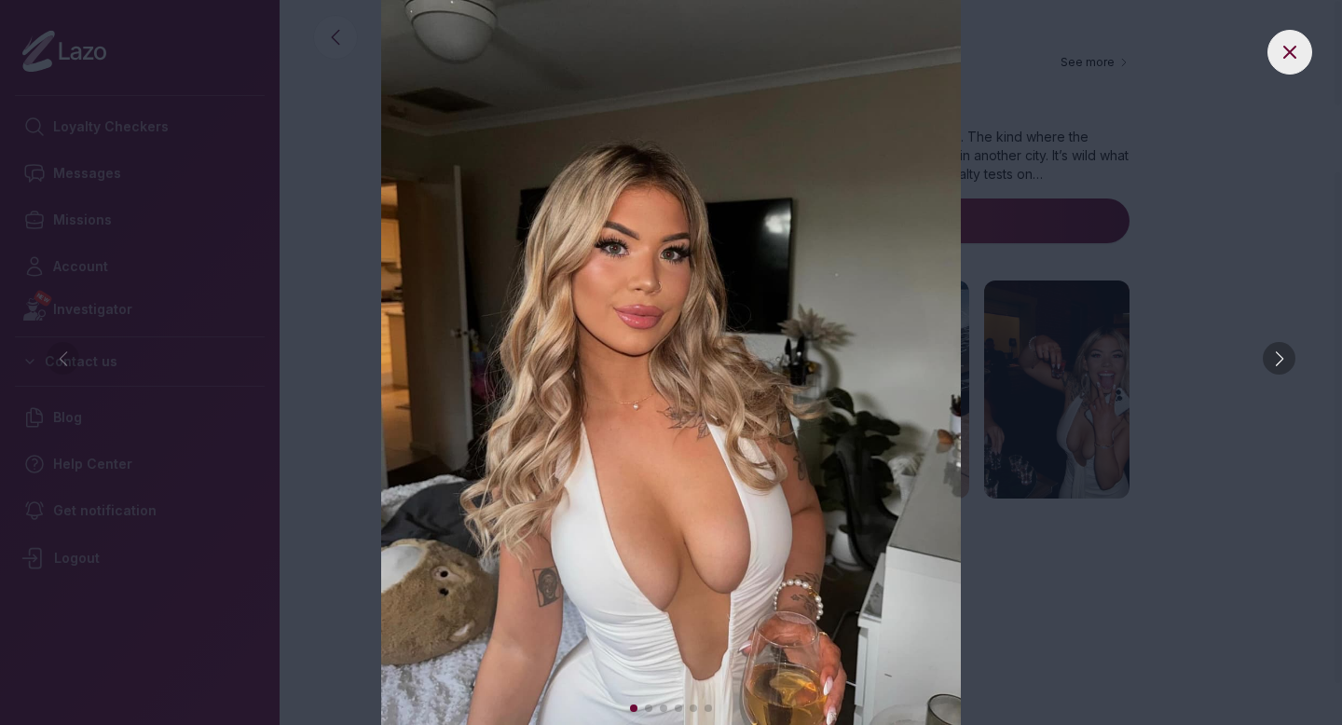
click at [1276, 359] on div at bounding box center [1279, 358] width 33 height 33
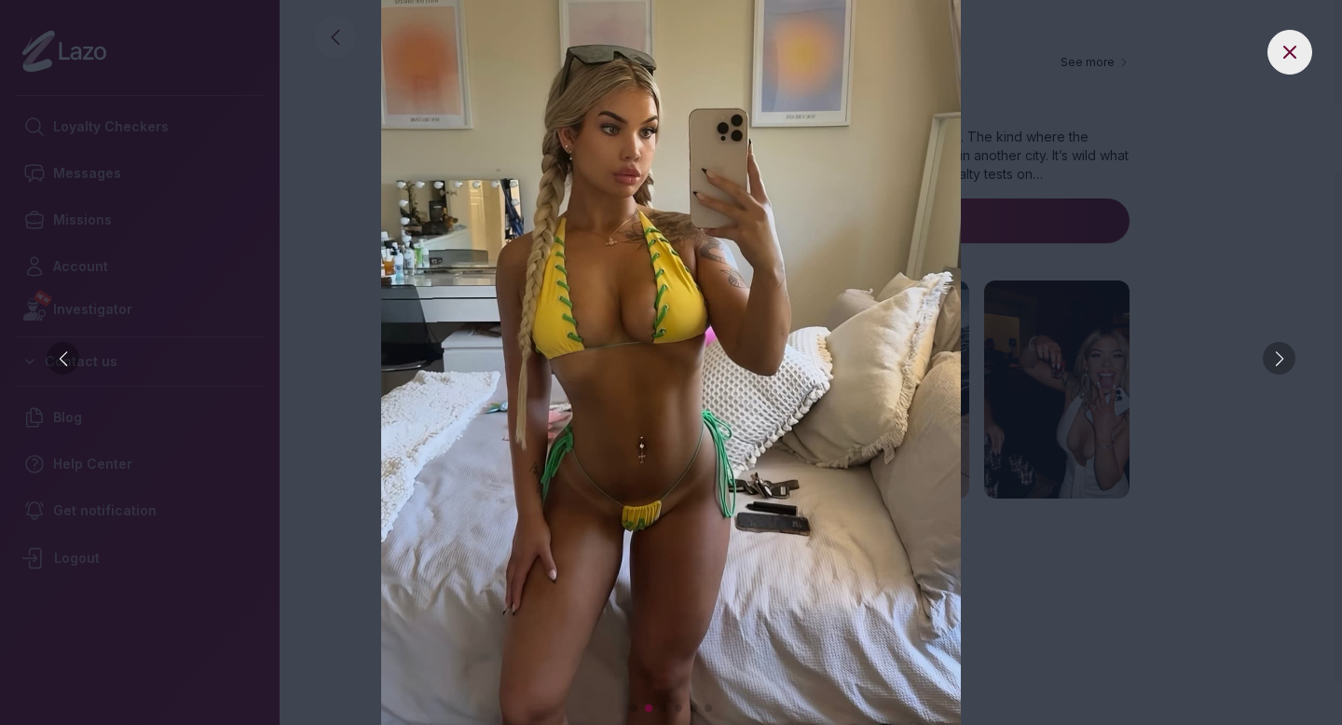
click at [1276, 359] on div at bounding box center [1279, 358] width 33 height 33
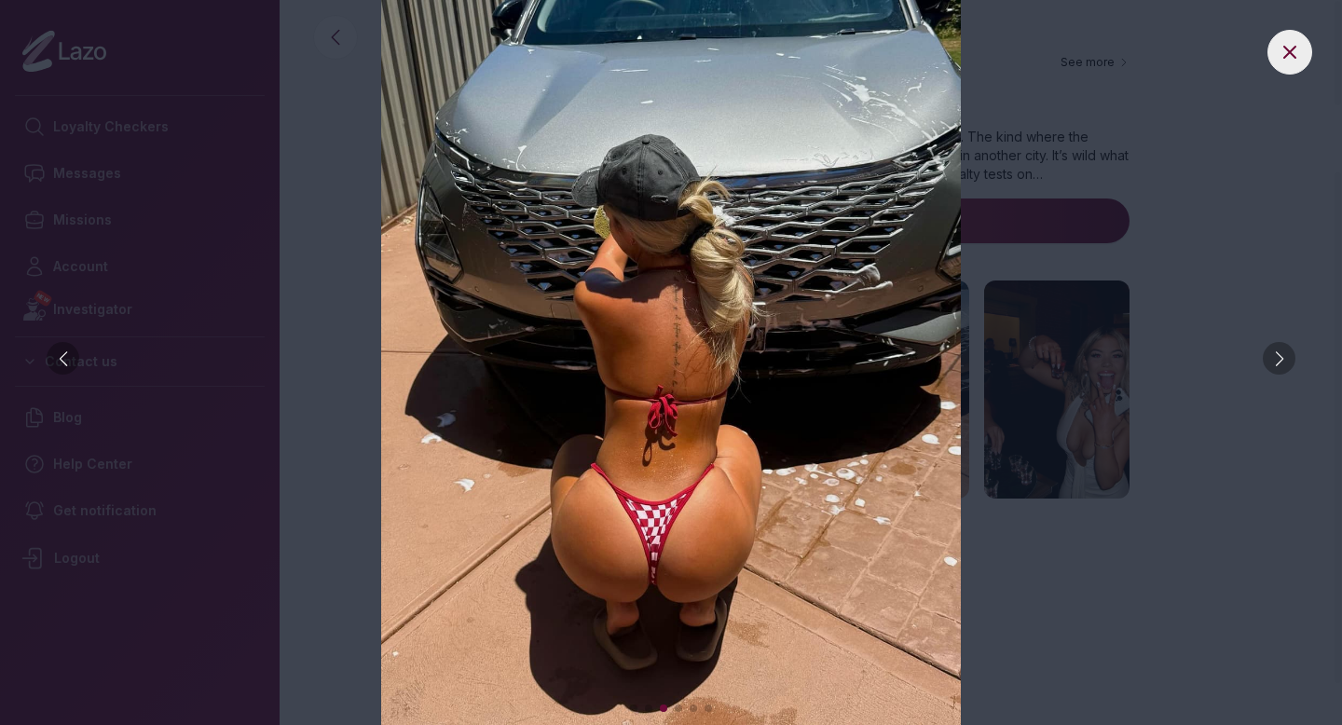
click at [1276, 359] on div at bounding box center [1279, 358] width 33 height 33
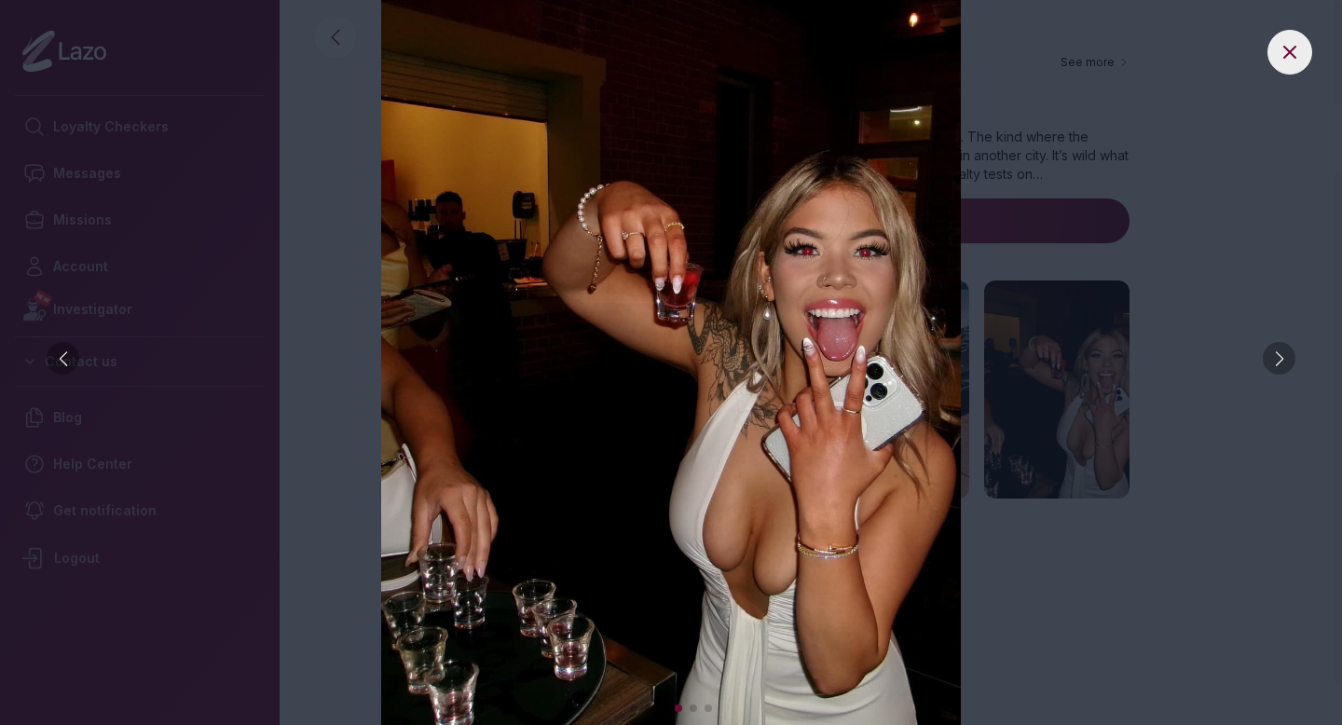
click at [1276, 359] on div at bounding box center [1279, 358] width 33 height 33
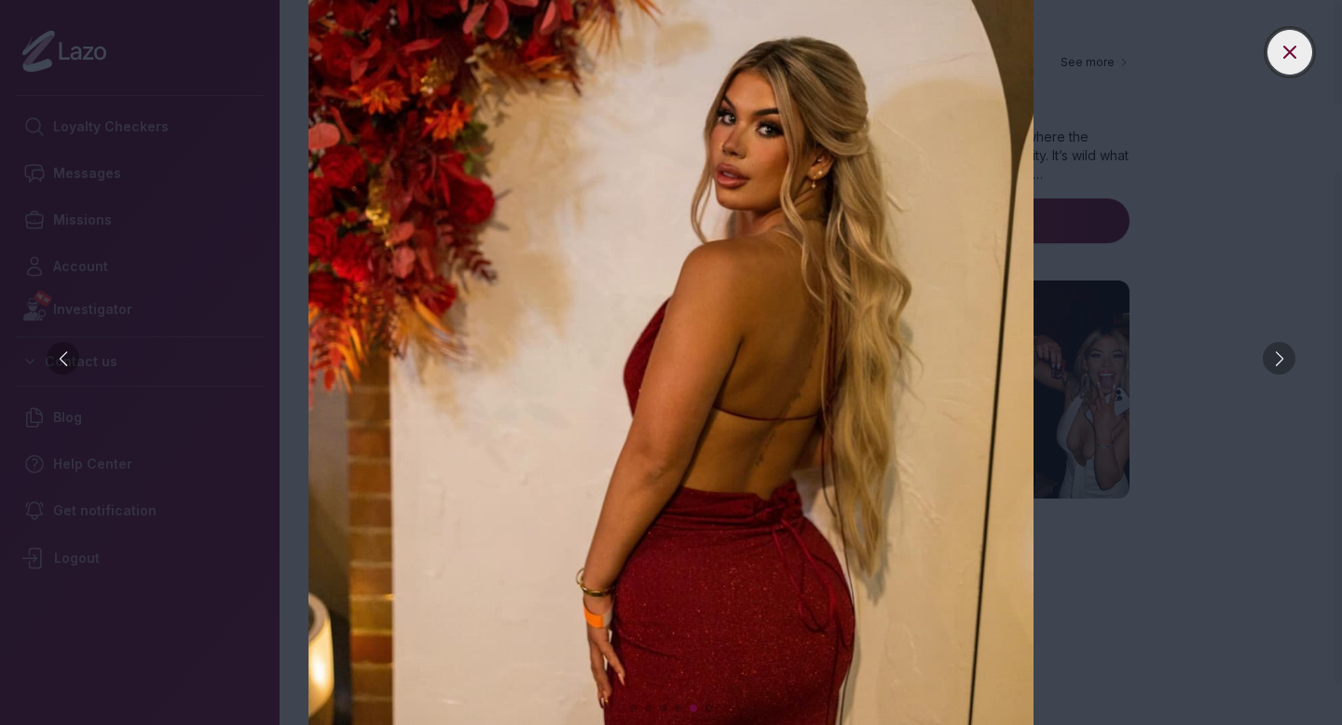
click at [1287, 46] on icon at bounding box center [1290, 52] width 22 height 22
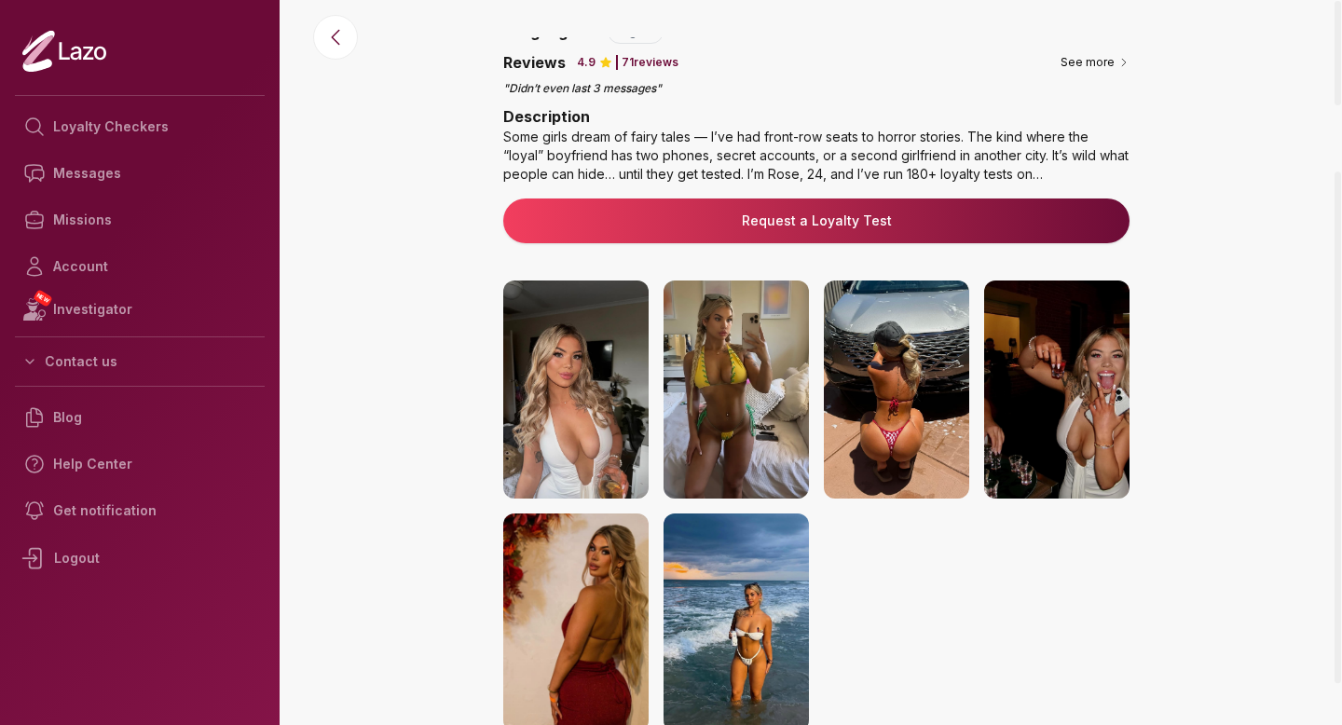
click at [746, 603] on img at bounding box center [736, 623] width 145 height 218
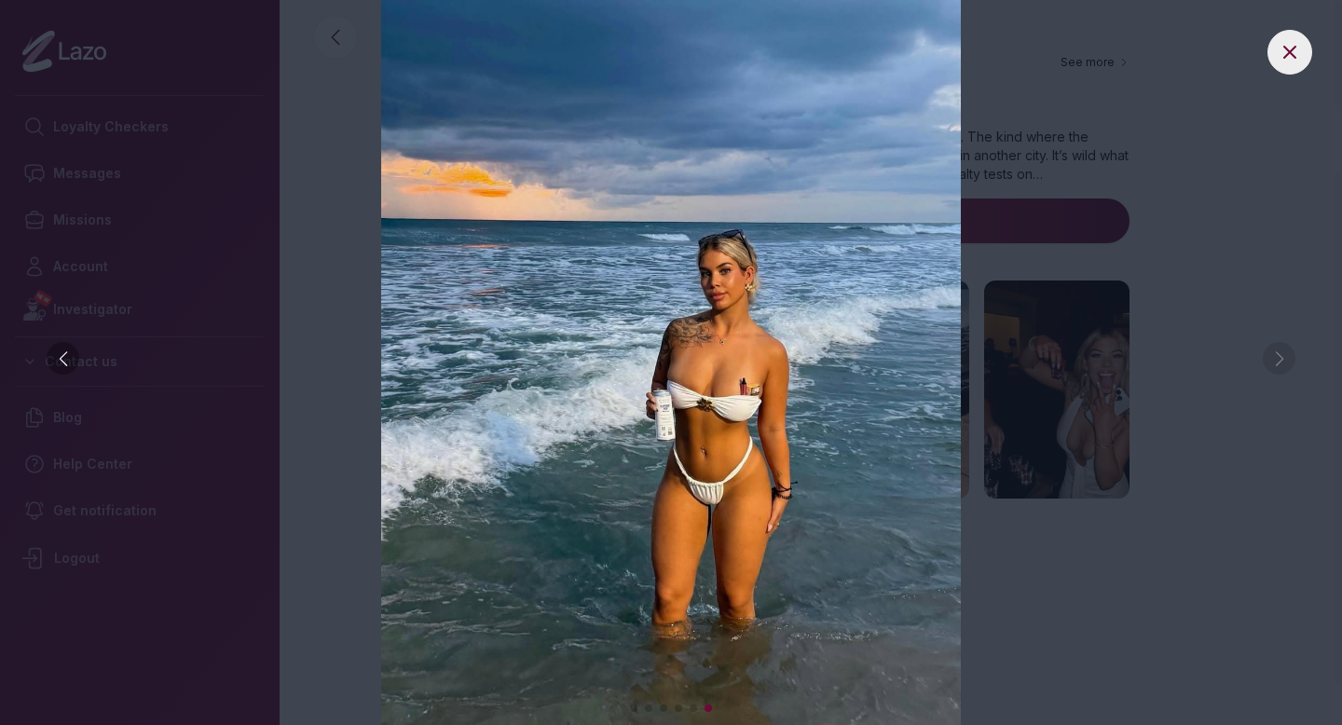
click at [1299, 27] on img at bounding box center [671, 362] width 1268 height 725
click at [1311, 38] on div at bounding box center [671, 362] width 1342 height 725
click at [1298, 57] on icon at bounding box center [1290, 52] width 22 height 22
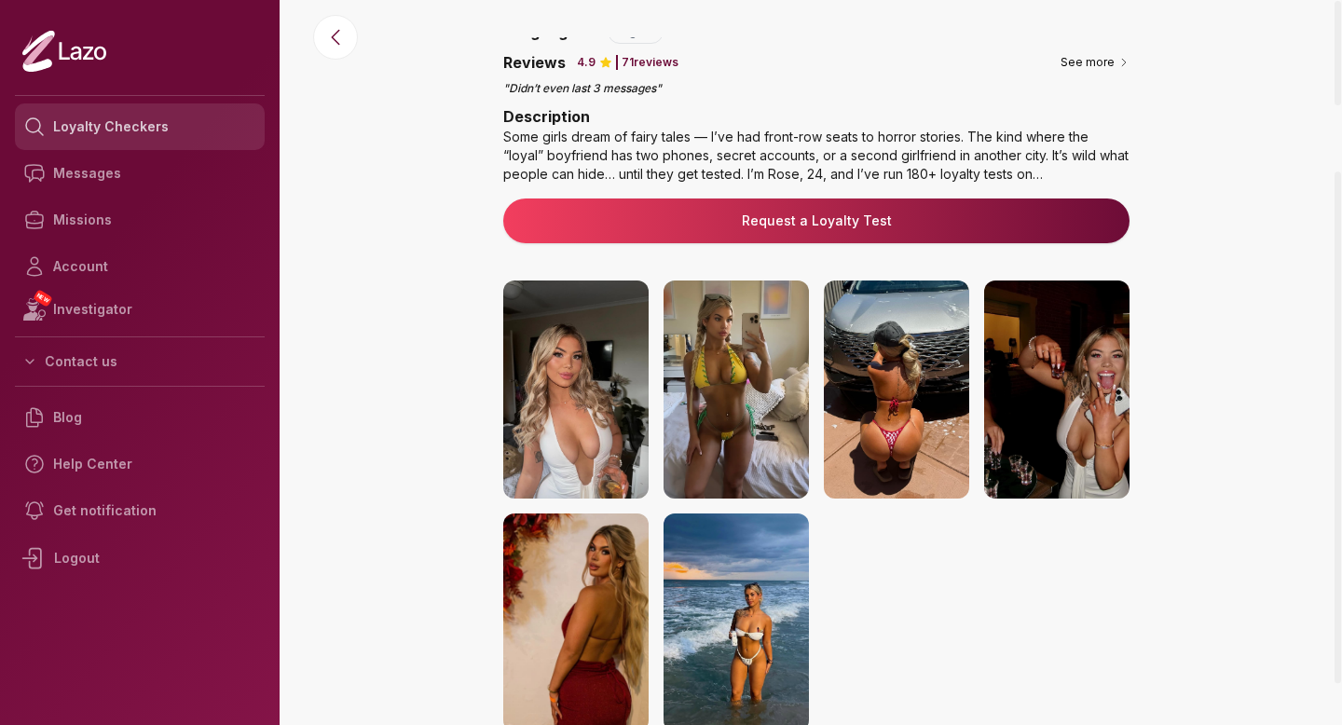
click at [181, 131] on link "Loyalty Checkers" at bounding box center [140, 126] width 250 height 47
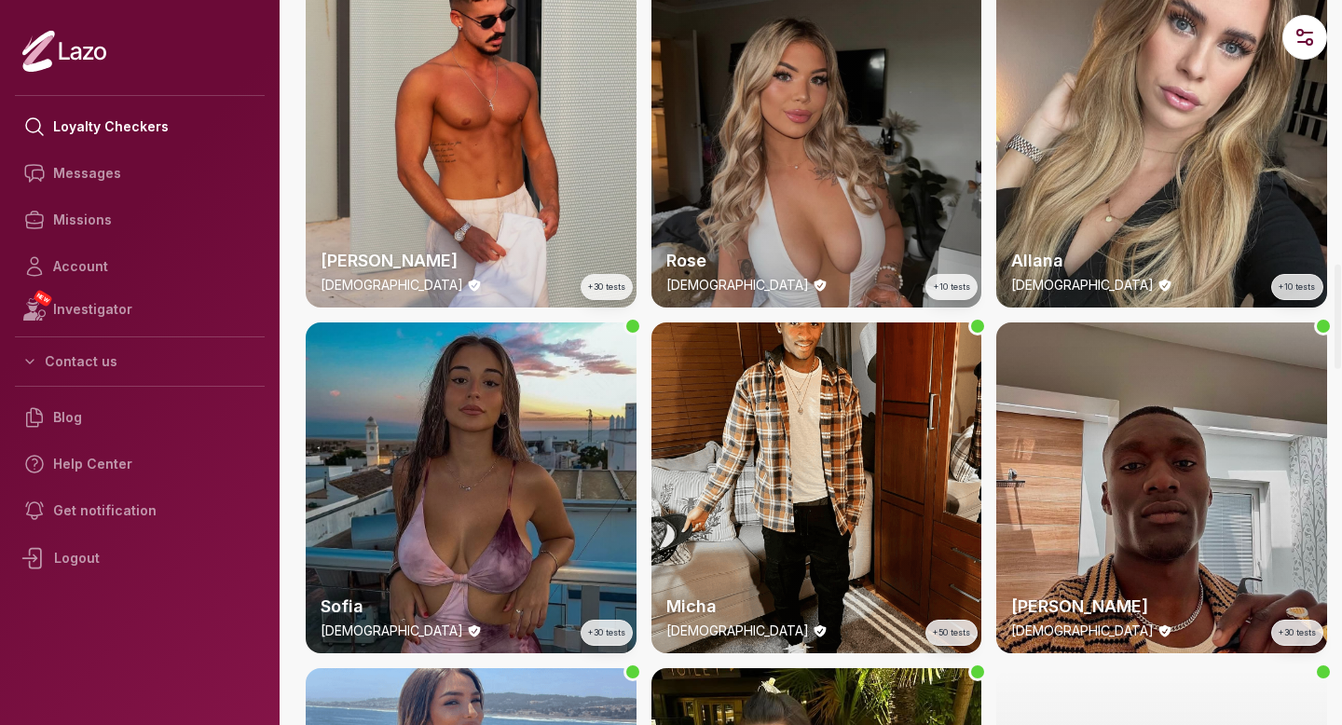
scroll to position [1834, 0]
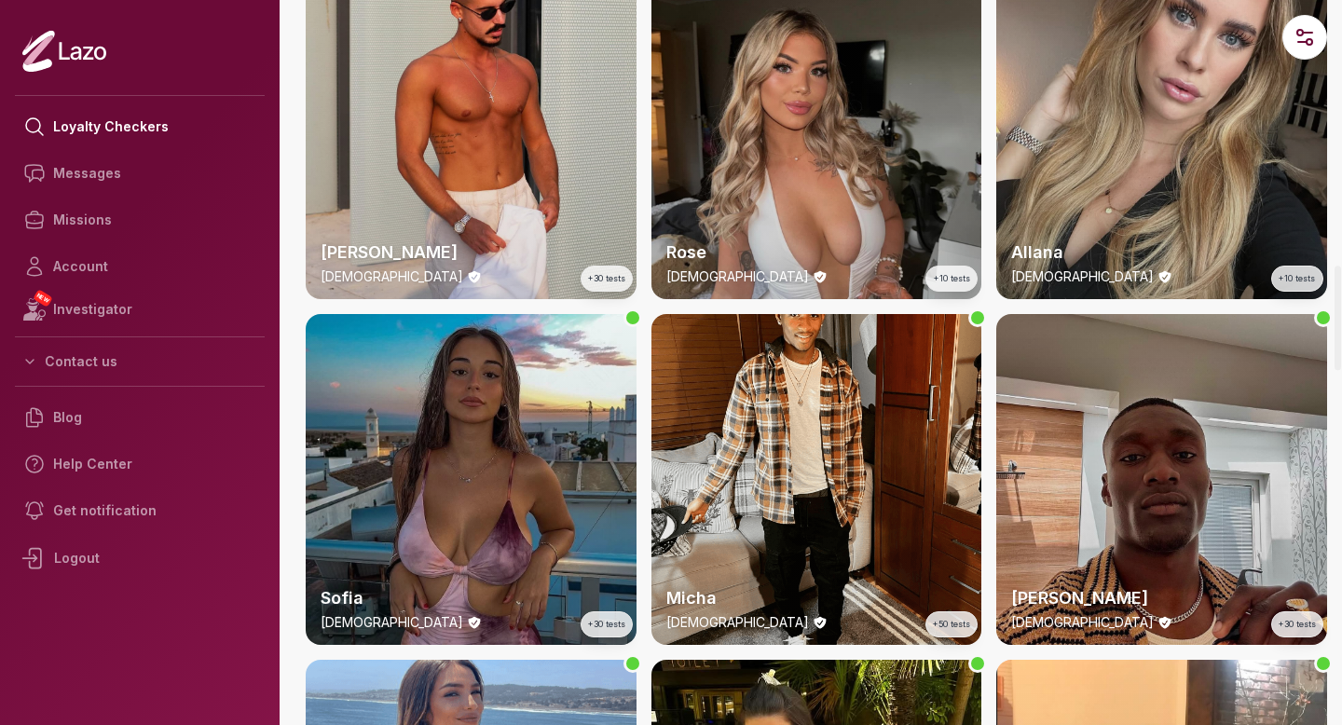
click at [1127, 84] on div "Allana [DEMOGRAPHIC_DATA] +10 tests" at bounding box center [1161, 133] width 331 height 331
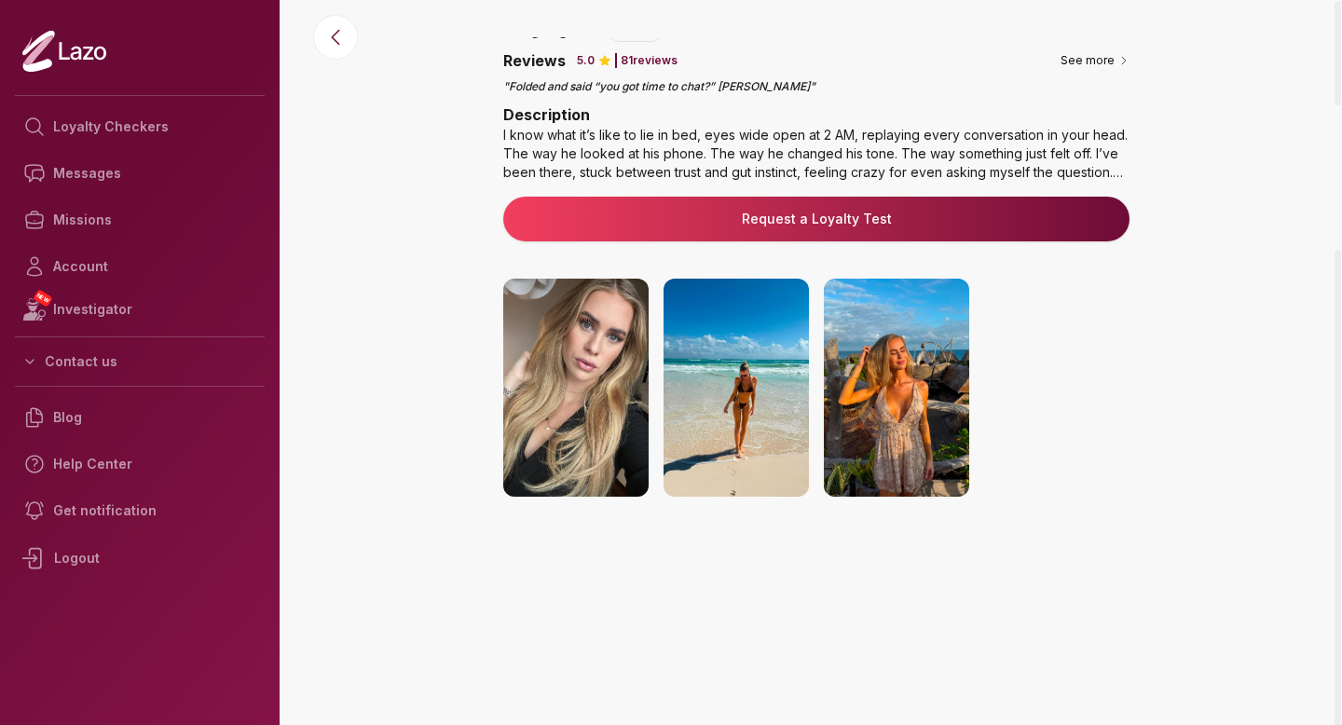
scroll to position [300, 0]
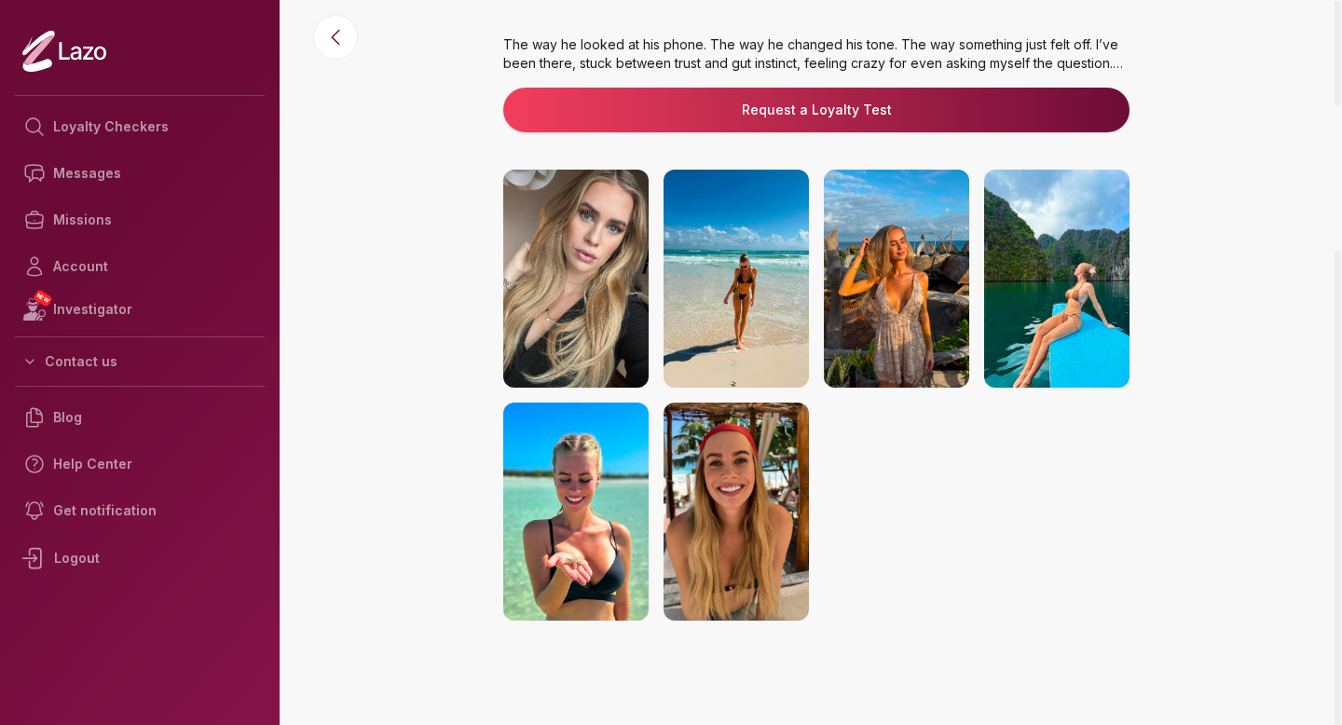
click at [725, 309] on img at bounding box center [736, 279] width 145 height 218
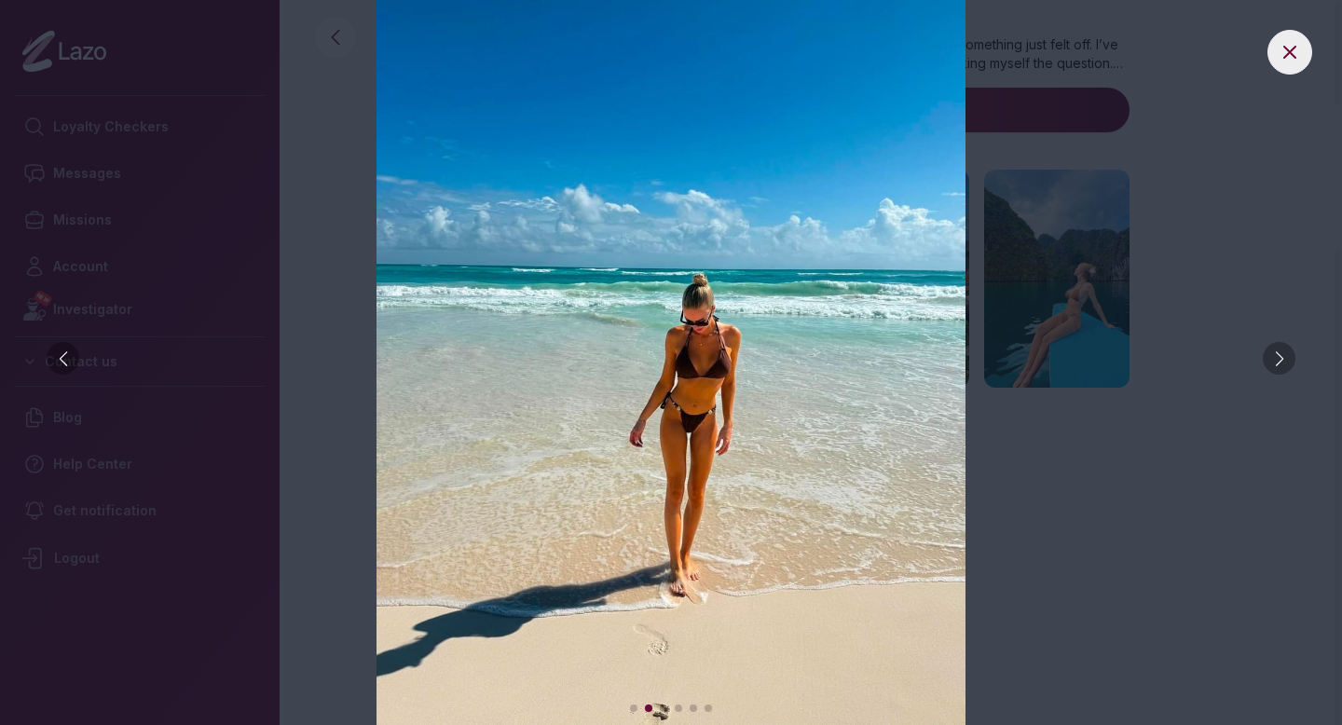
click at [1284, 351] on div at bounding box center [1279, 358] width 33 height 33
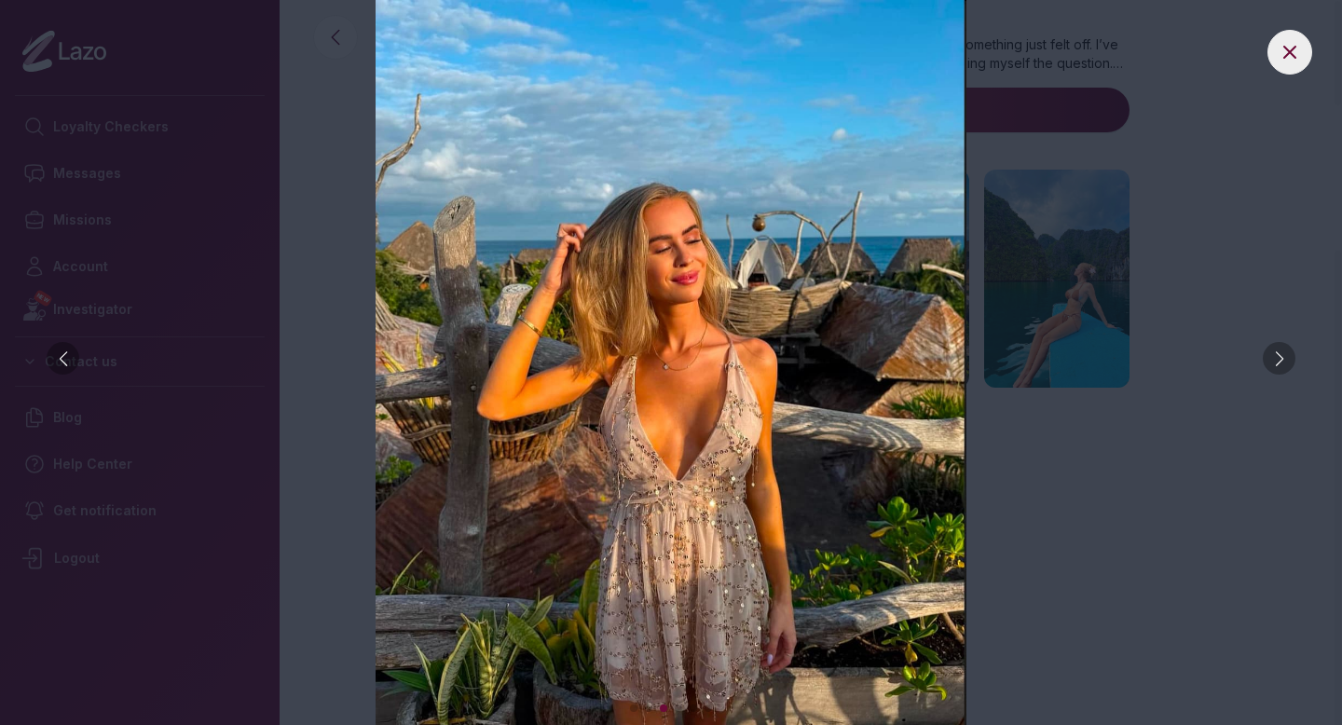
click at [1284, 351] on div at bounding box center [1279, 358] width 33 height 33
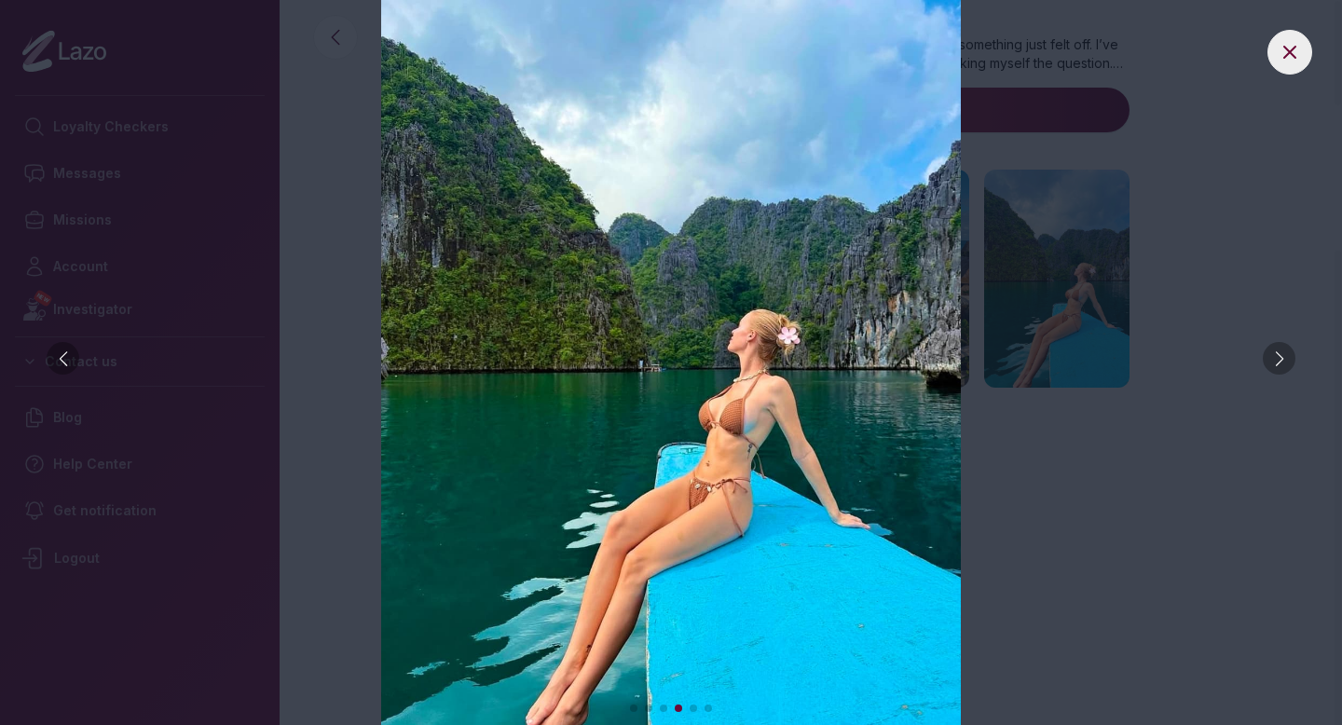
click at [1284, 351] on div at bounding box center [1279, 358] width 33 height 33
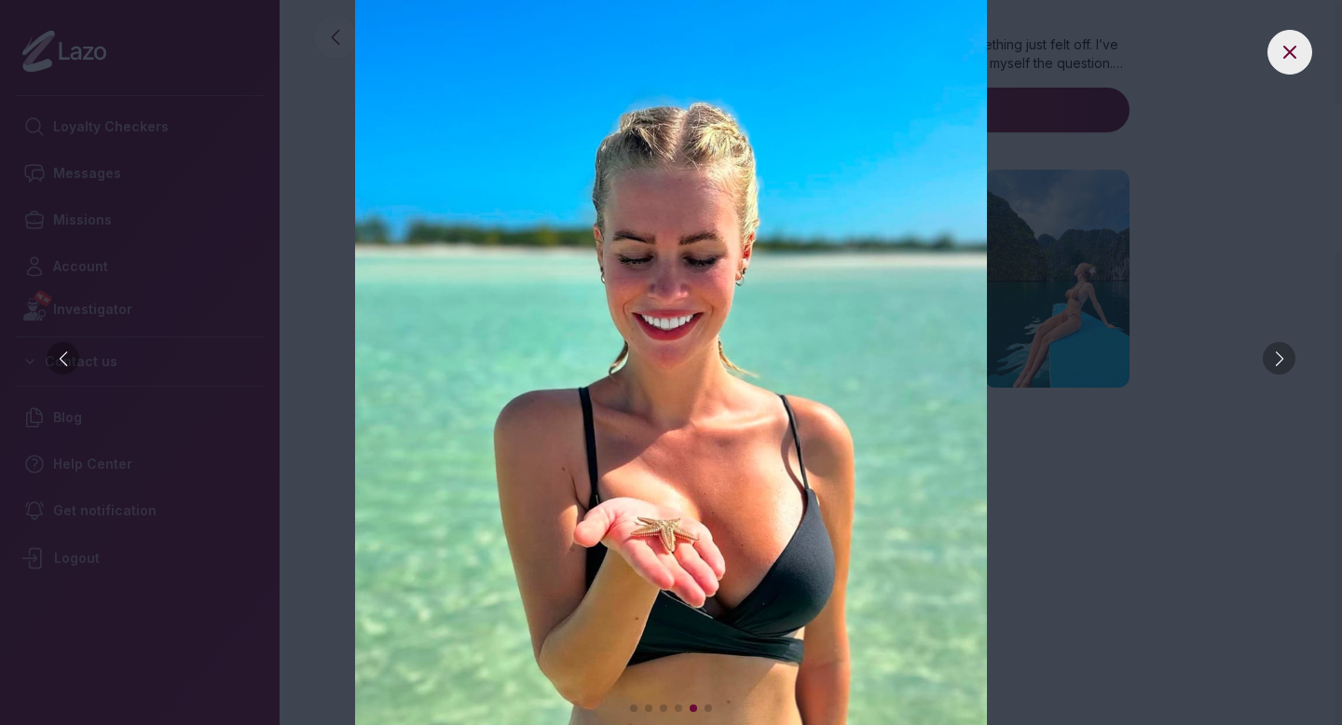
click at [1284, 351] on div at bounding box center [1279, 358] width 33 height 33
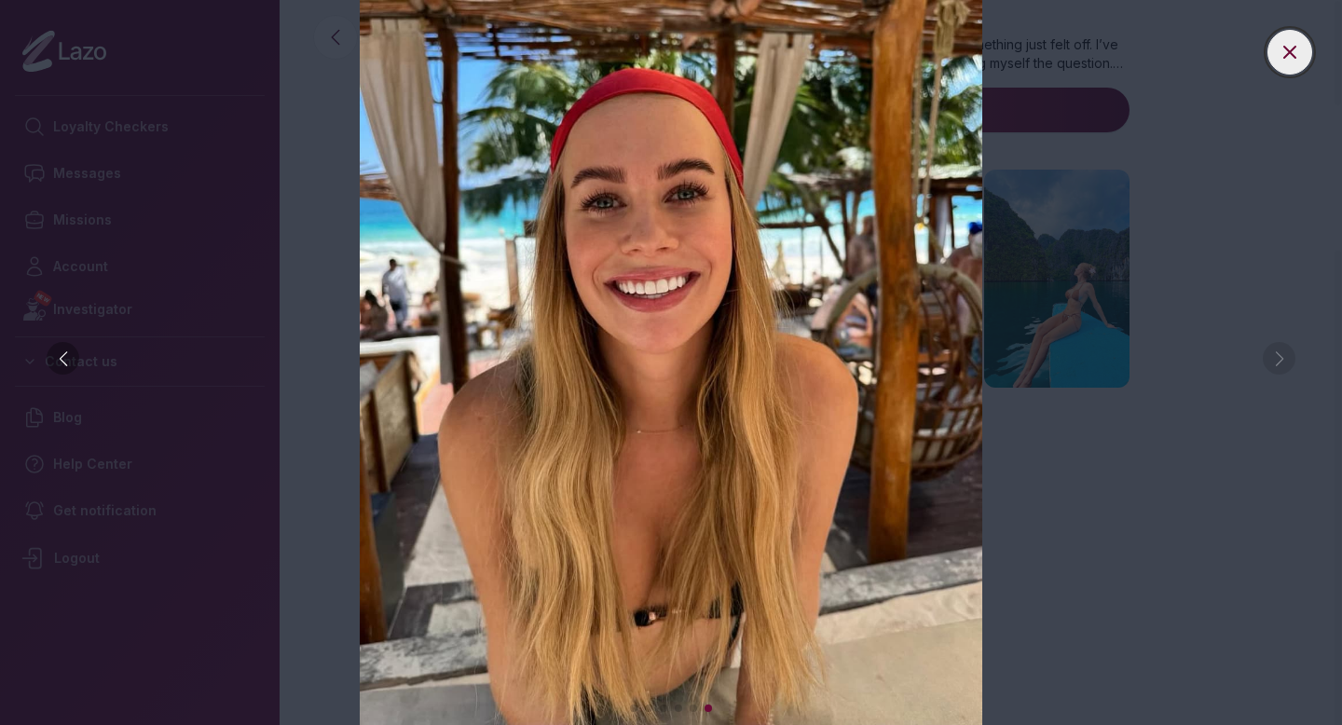
click at [1282, 41] on icon at bounding box center [1290, 52] width 22 height 22
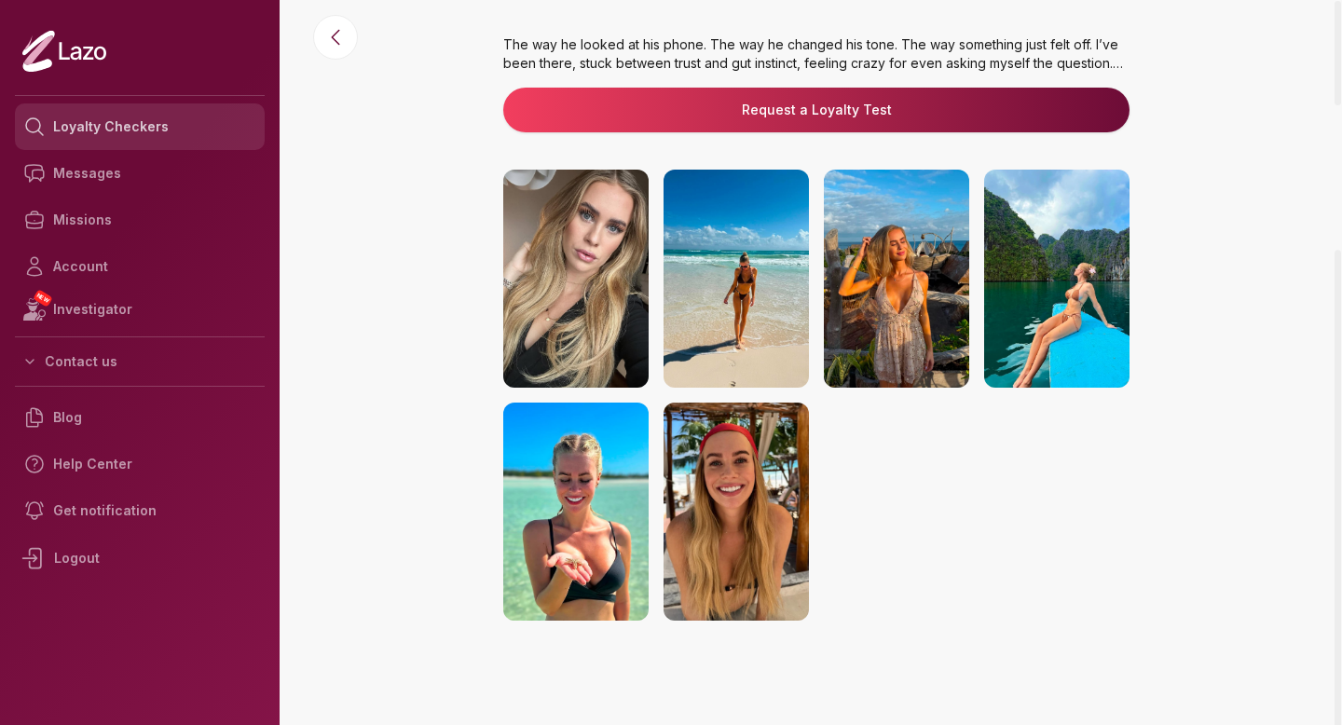
click at [194, 125] on link "Loyalty Checkers" at bounding box center [140, 126] width 250 height 47
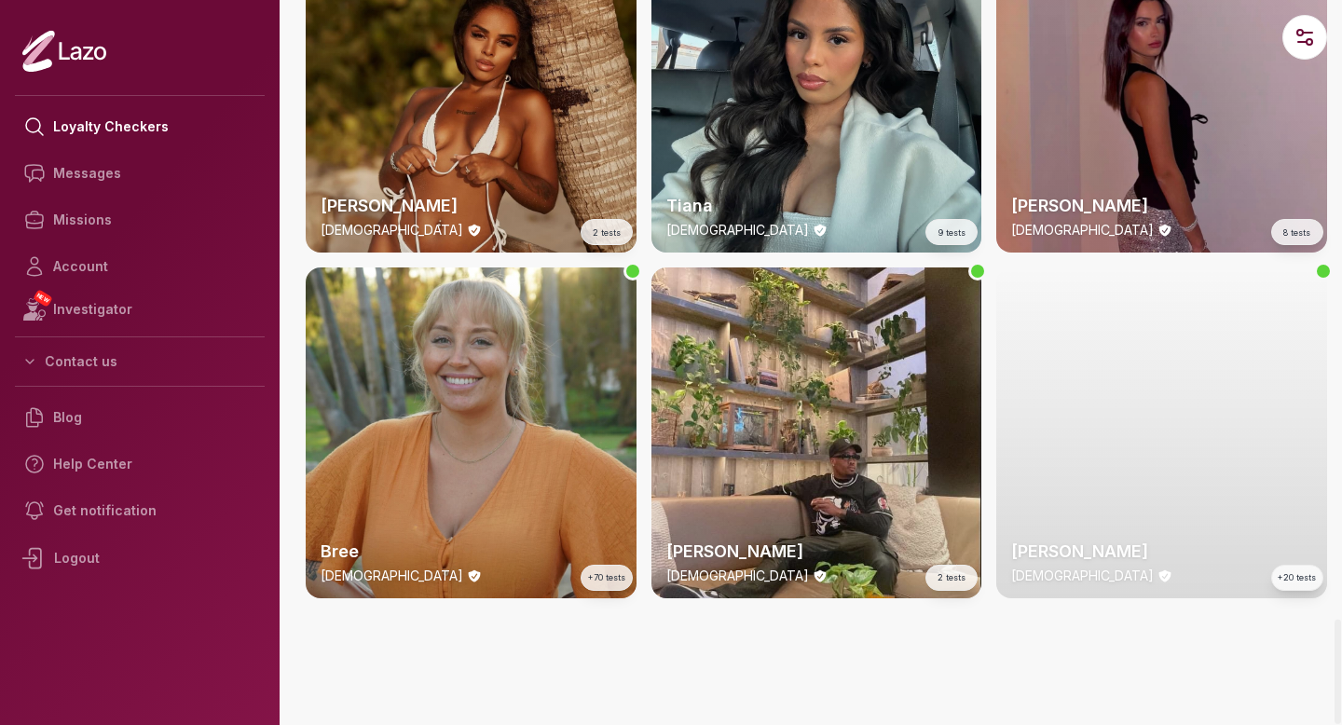
scroll to position [4453, 0]
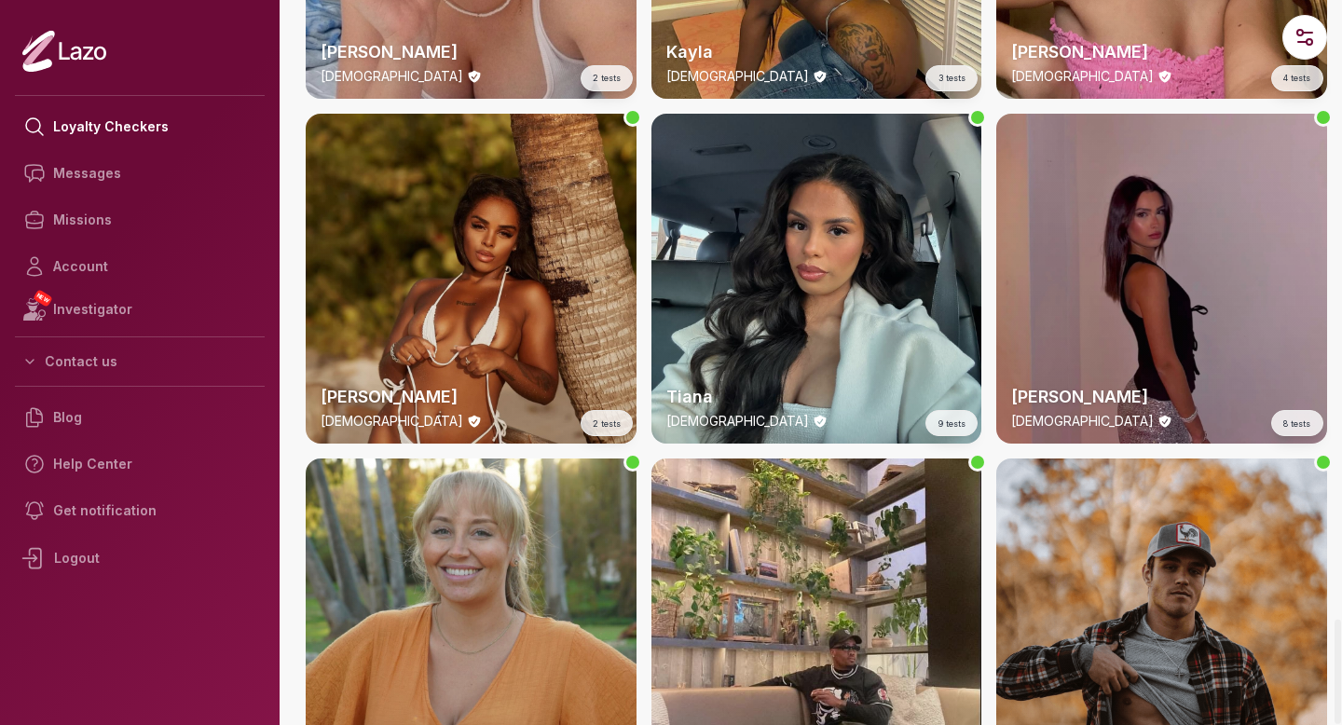
click at [1124, 191] on div "Lisa 21 y/o 8 tests" at bounding box center [1161, 279] width 331 height 331
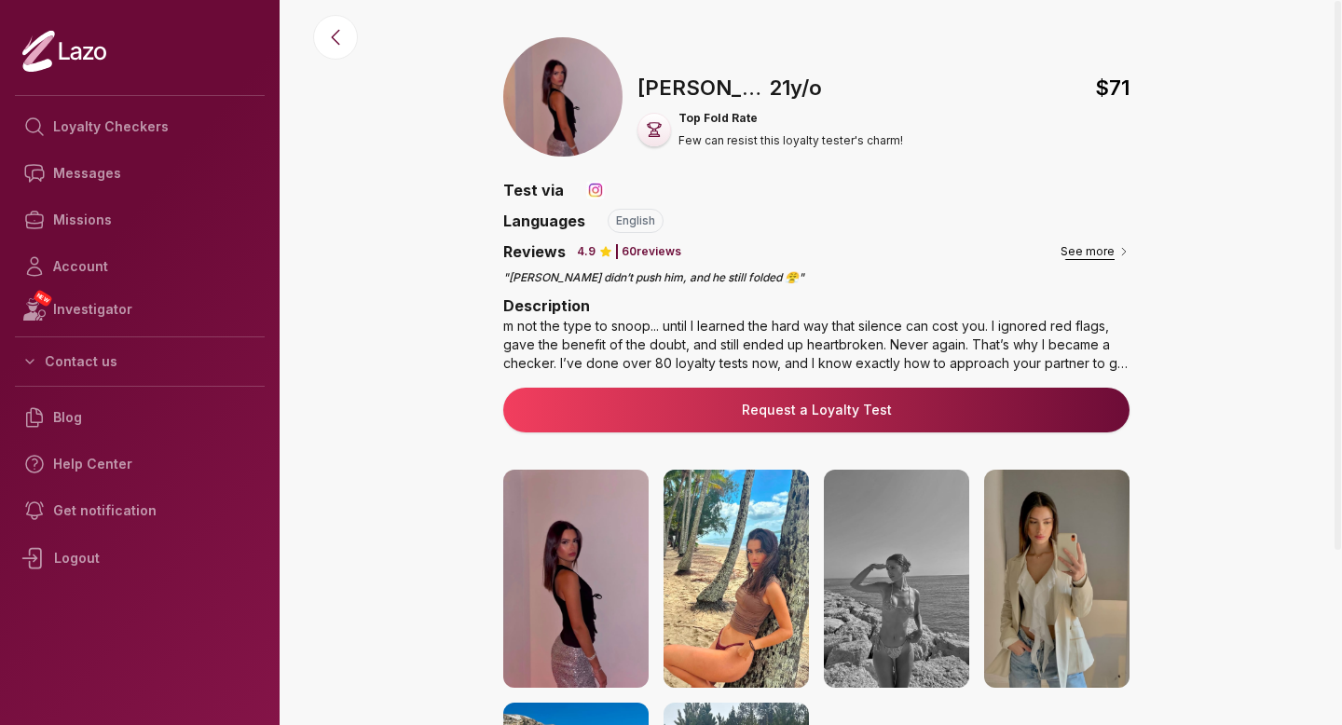
click at [1099, 251] on button "See more" at bounding box center [1095, 251] width 69 height 19
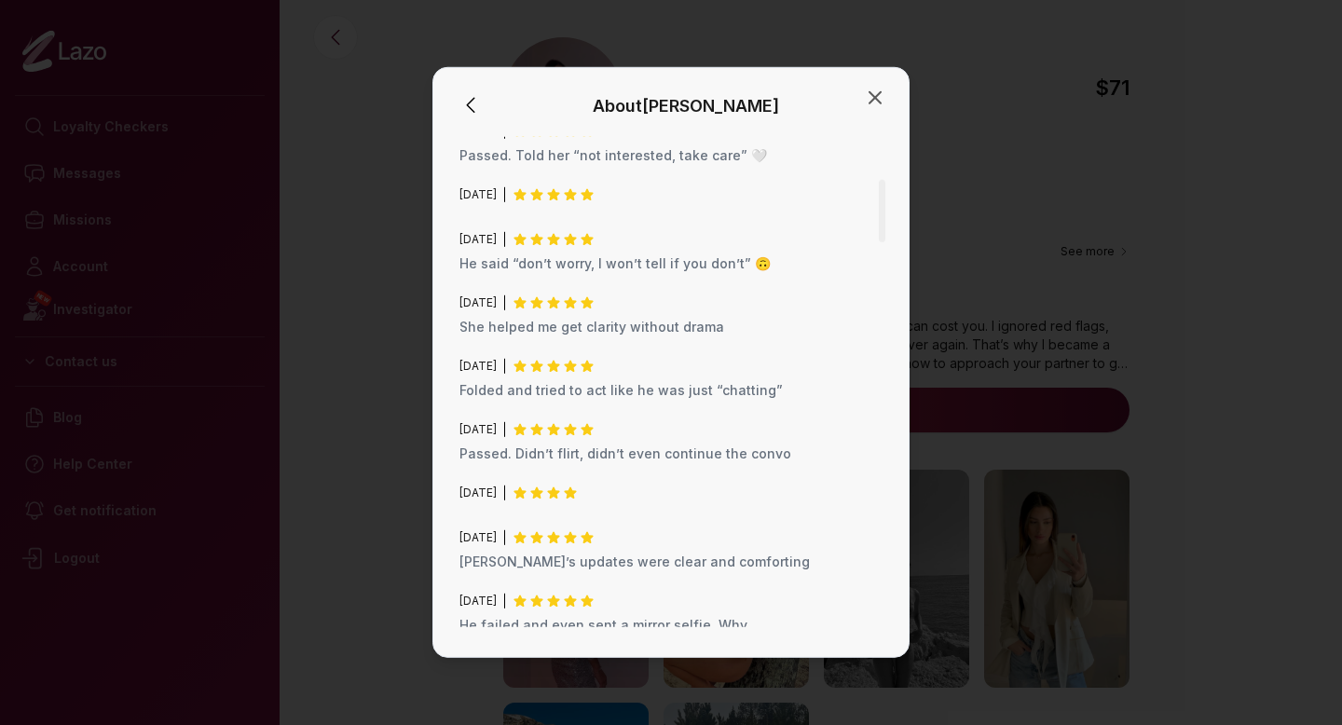
scroll to position [529, 0]
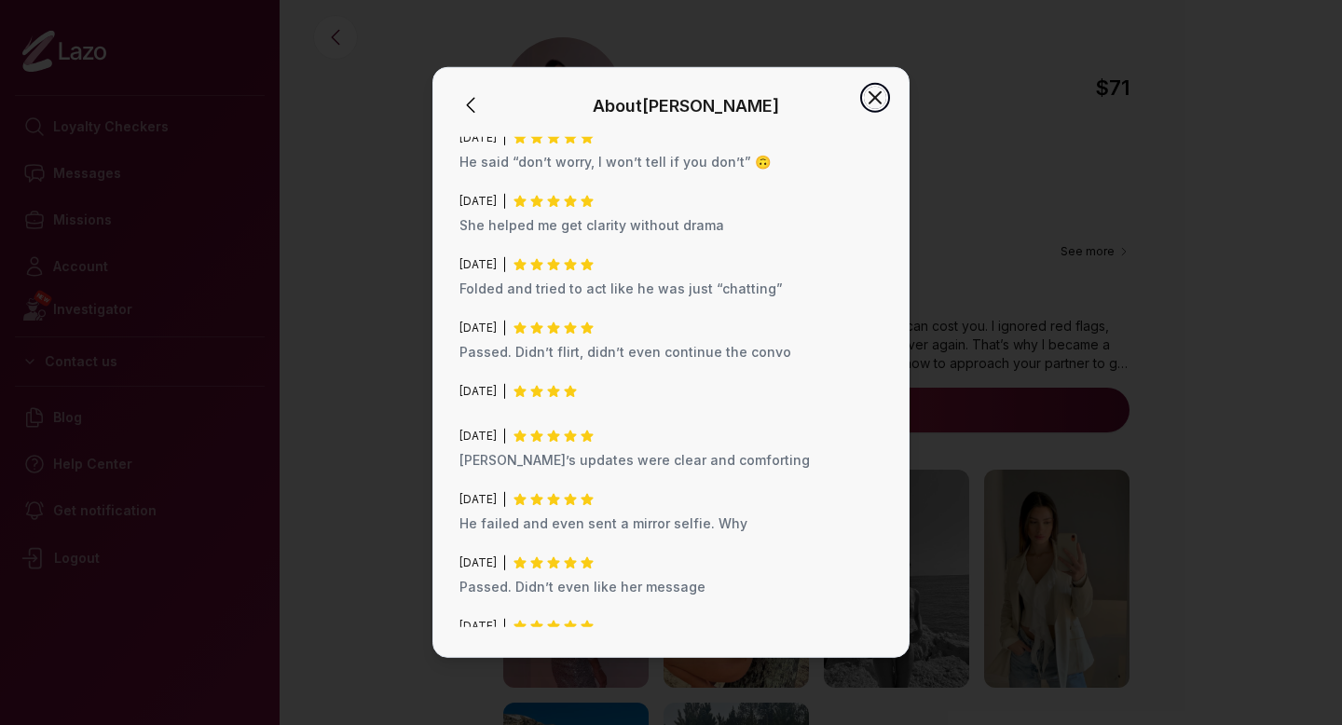
click at [882, 94] on icon "button" at bounding box center [875, 98] width 22 height 22
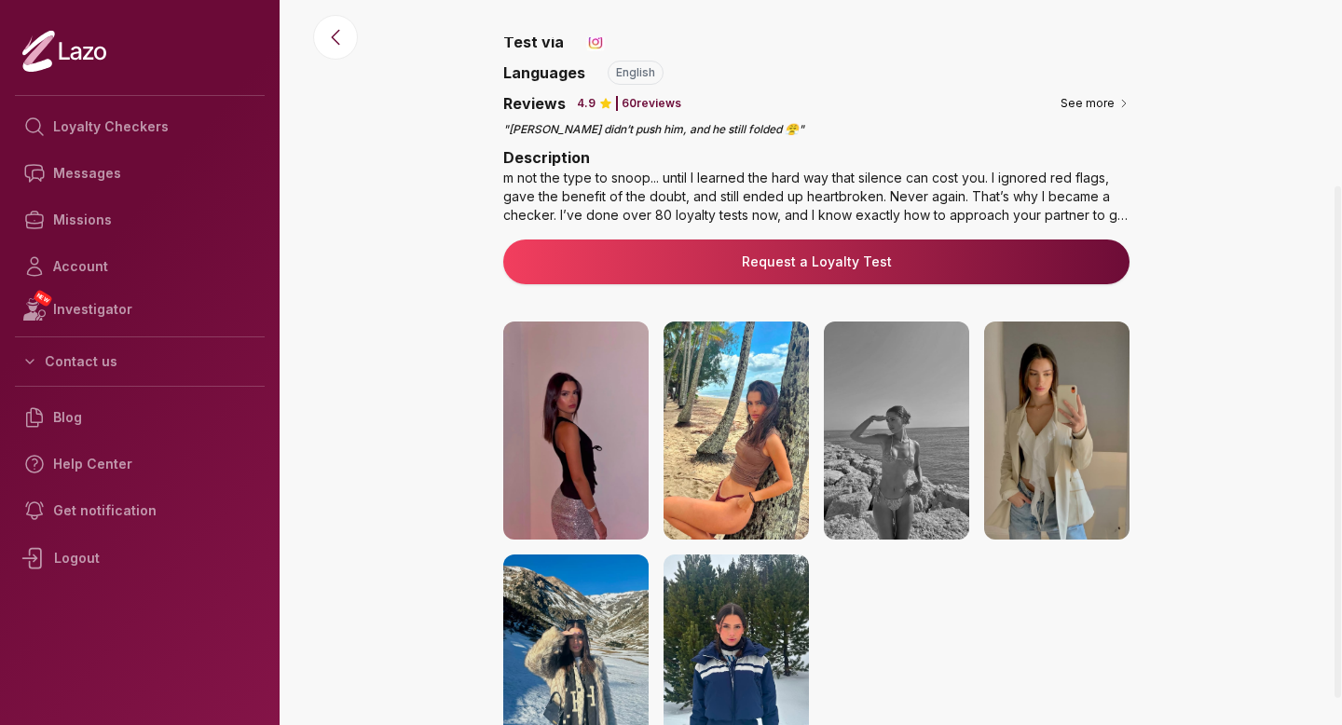
scroll to position [300, 0]
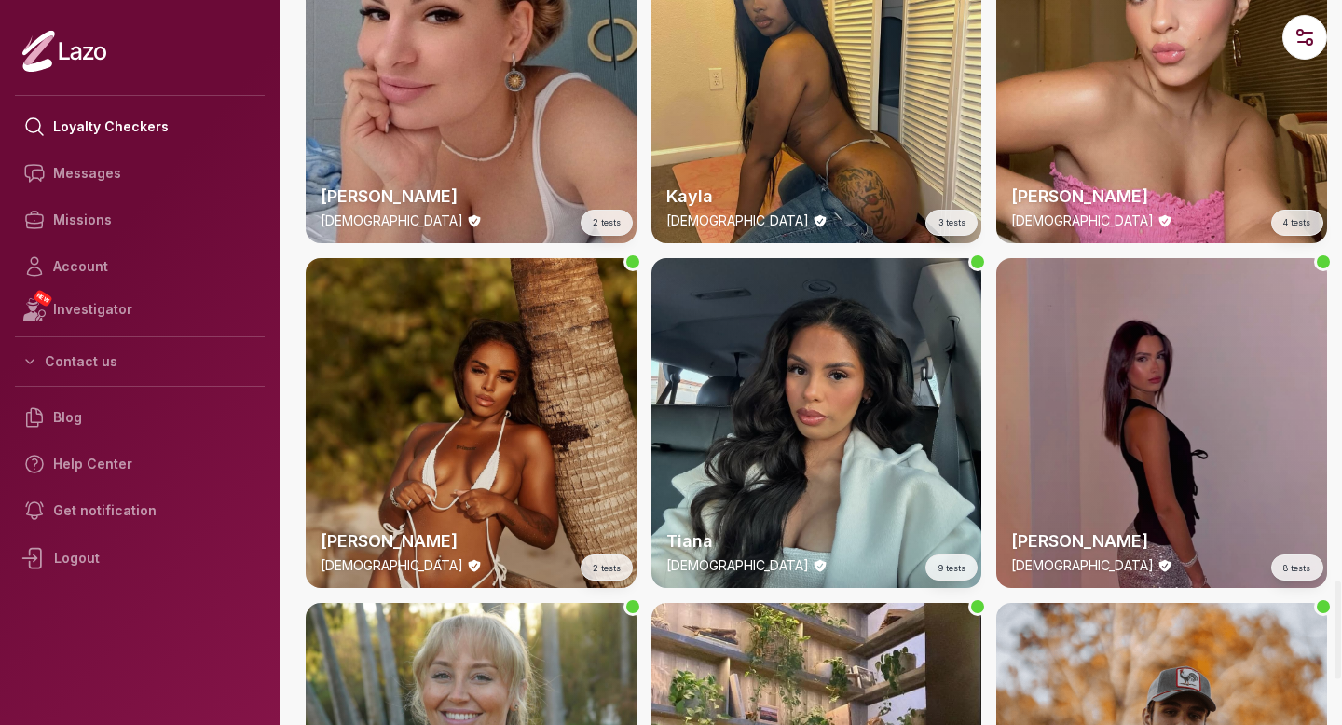
scroll to position [4308, 0]
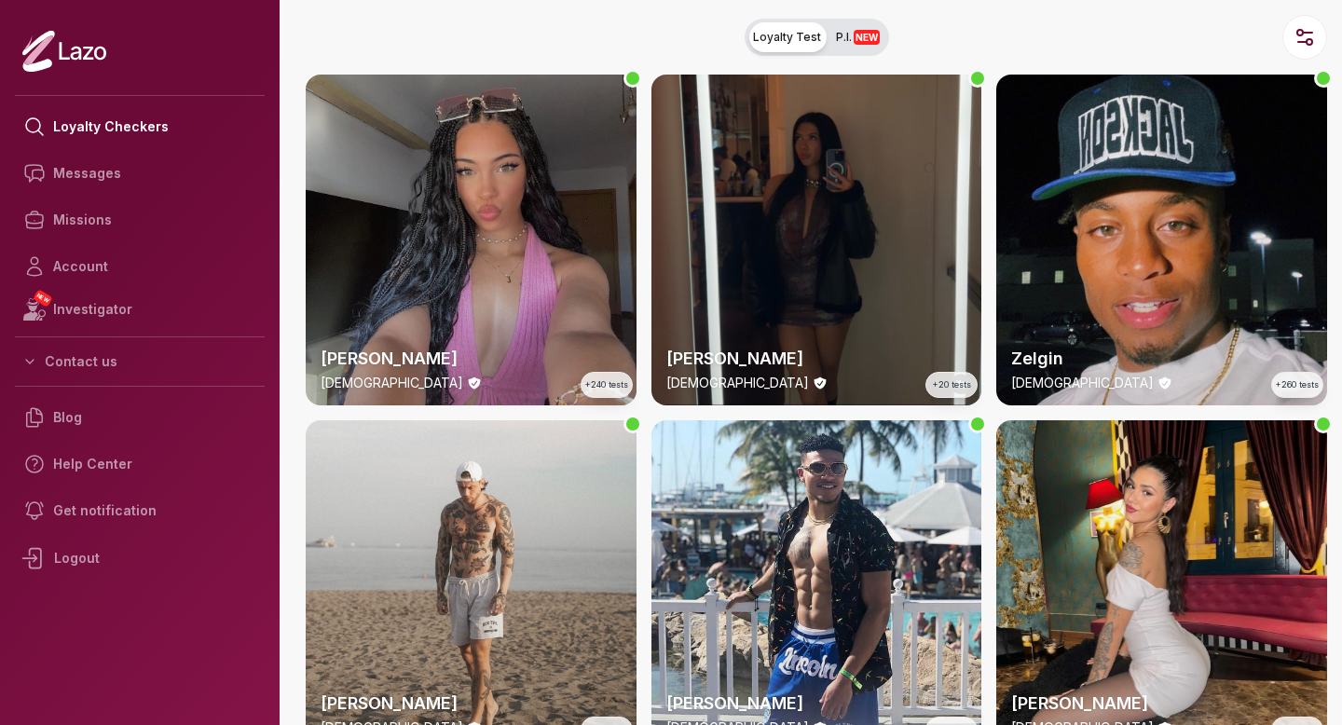
click at [496, 167] on div "[PERSON_NAME] [DEMOGRAPHIC_DATA] +240 tests" at bounding box center [471, 240] width 331 height 331
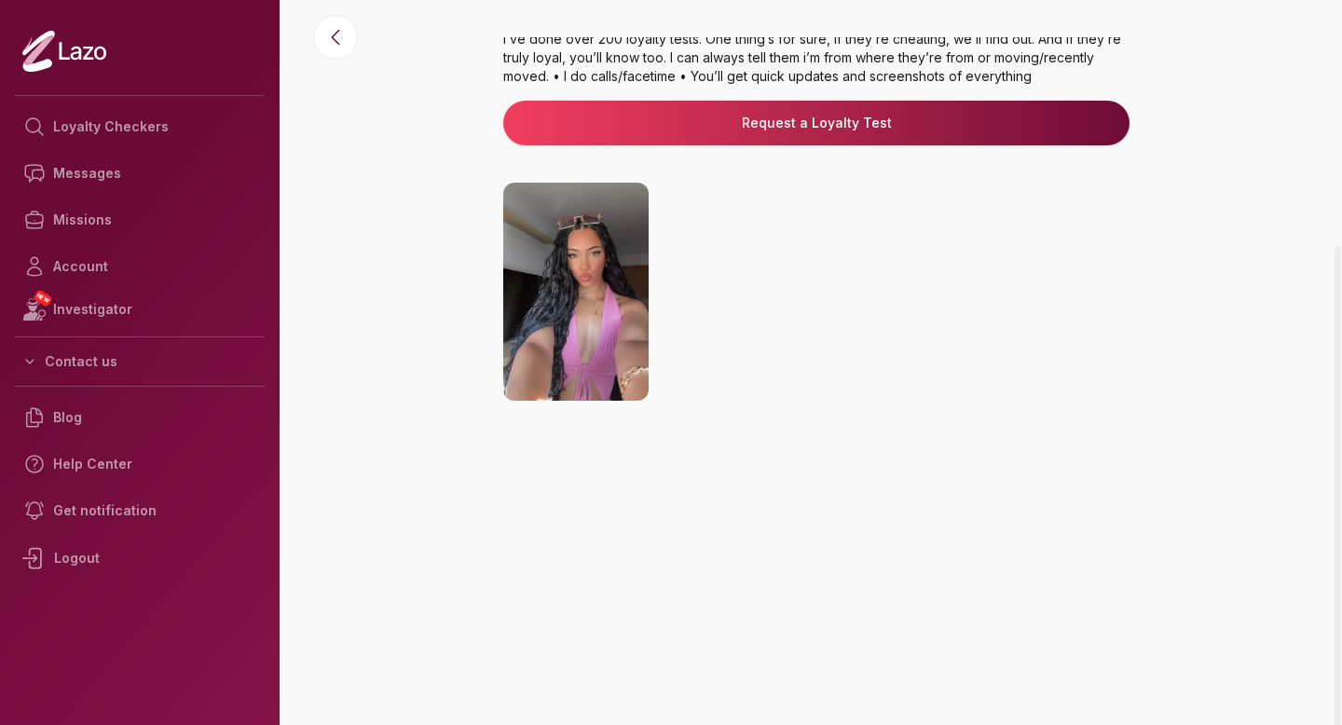
scroll to position [295, 0]
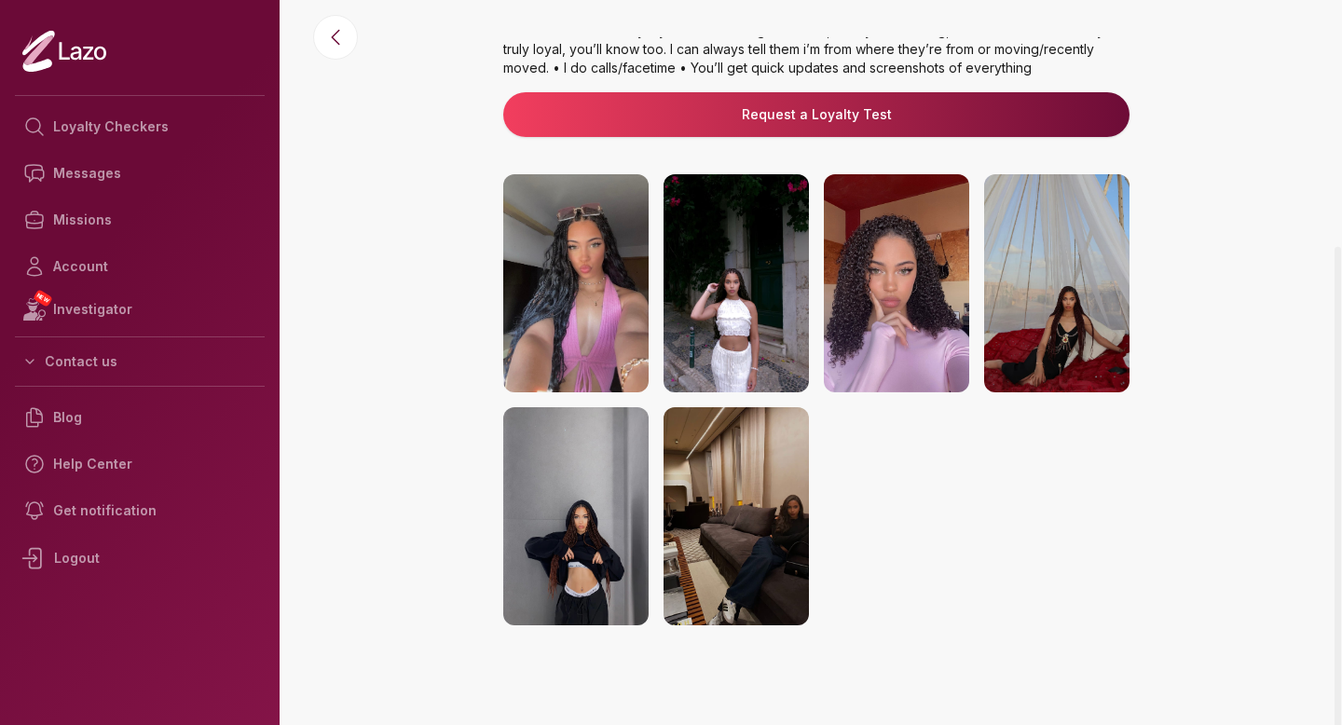
click at [595, 269] on img at bounding box center [575, 283] width 145 height 218
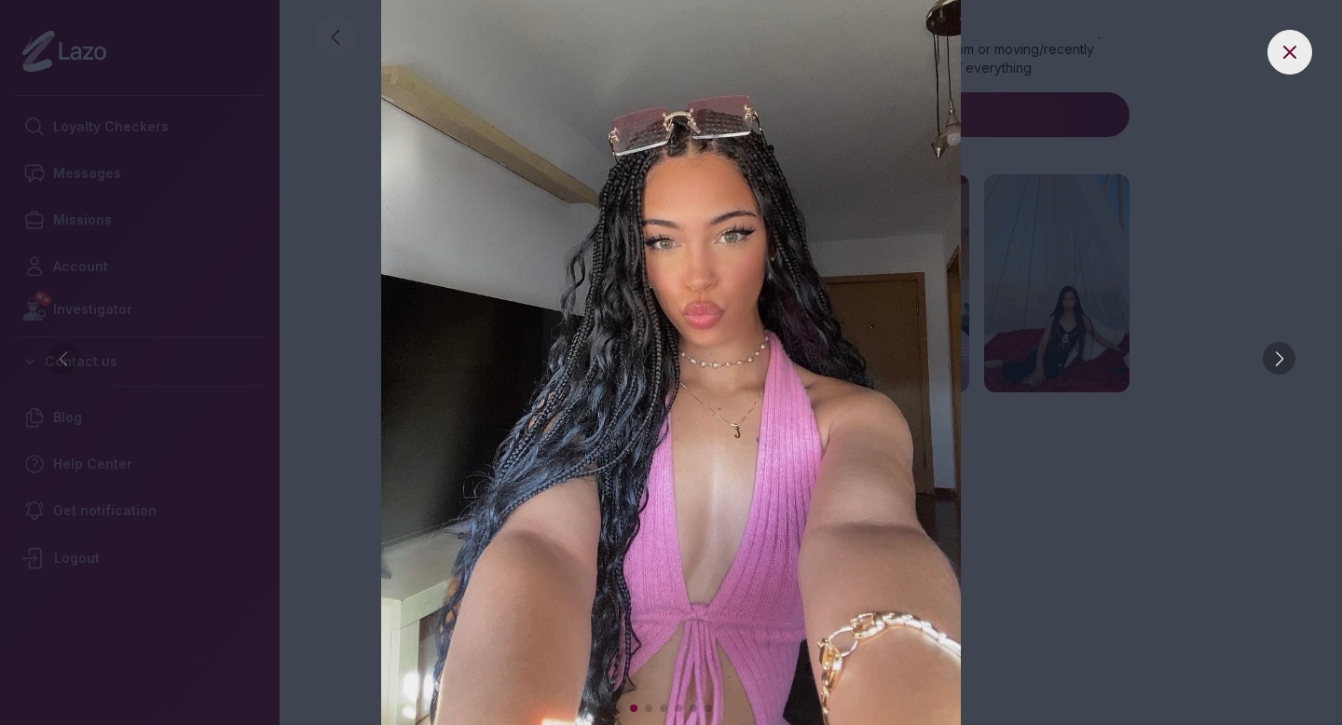
click at [1288, 345] on div at bounding box center [1279, 358] width 33 height 33
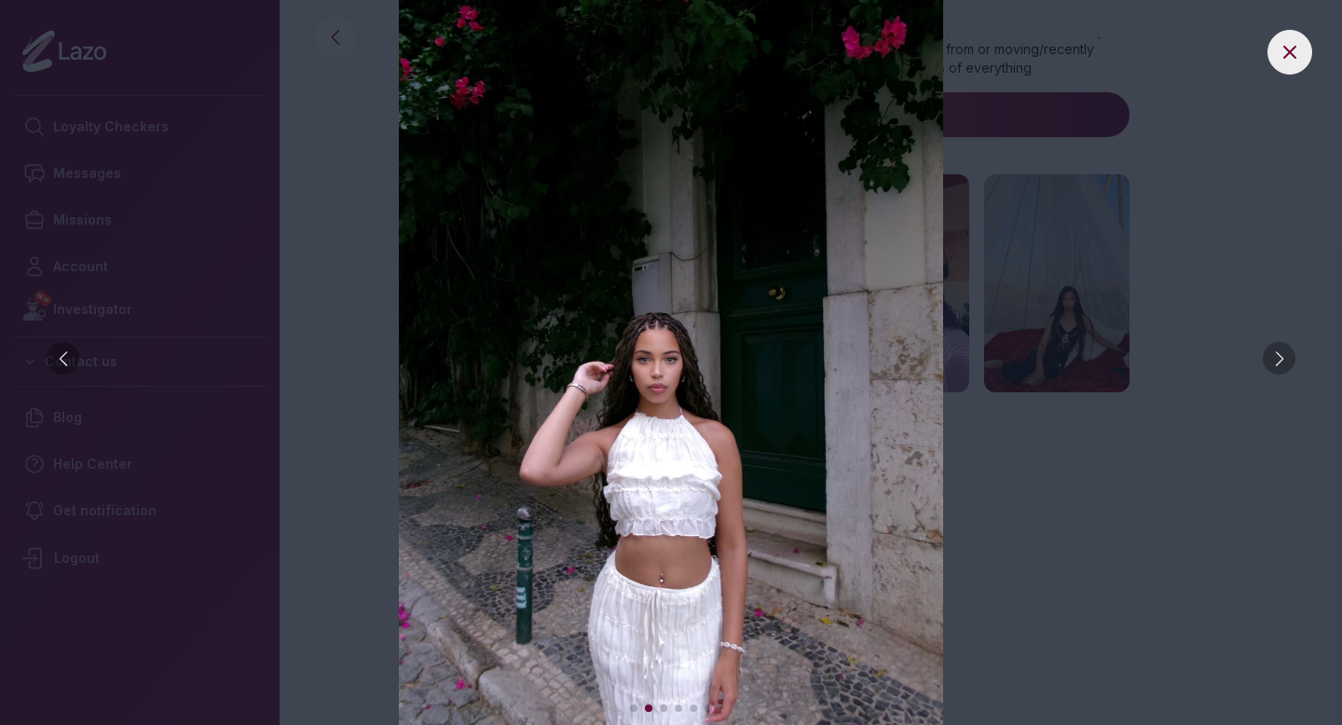
click at [1288, 345] on div at bounding box center [1279, 358] width 33 height 33
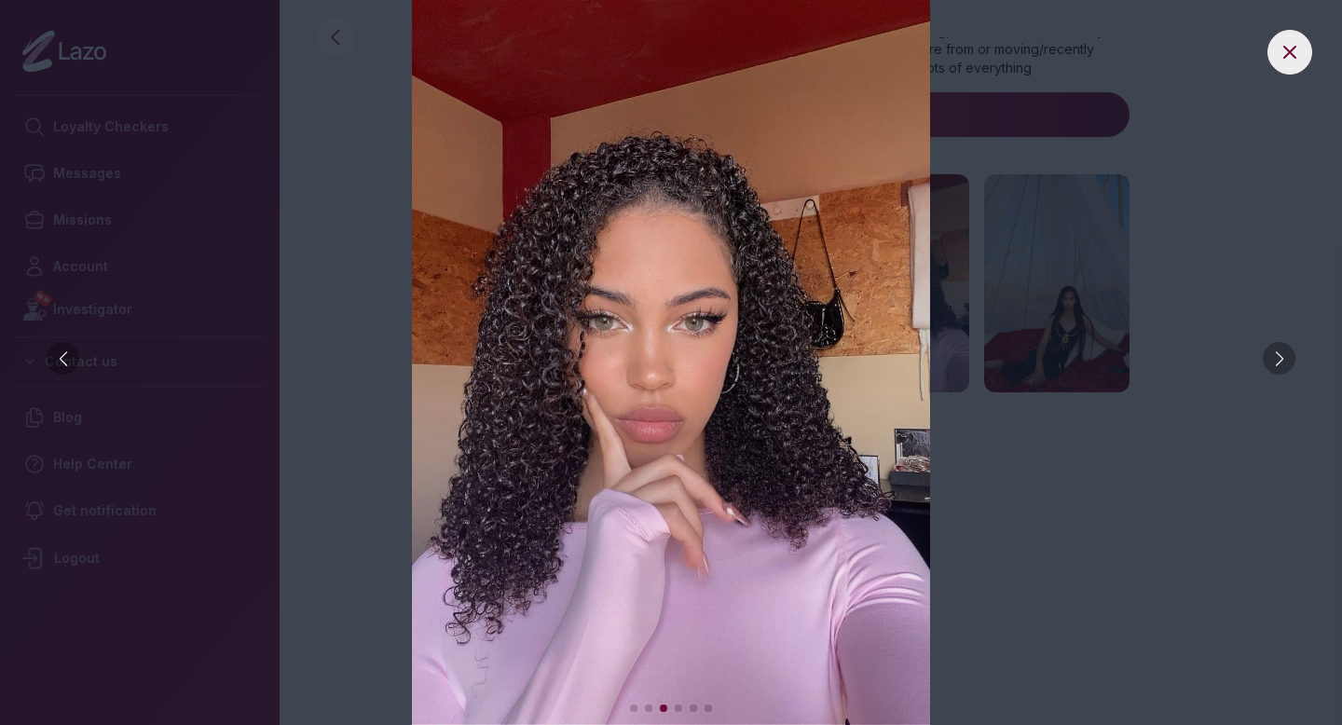
click at [1288, 345] on div at bounding box center [1279, 358] width 33 height 33
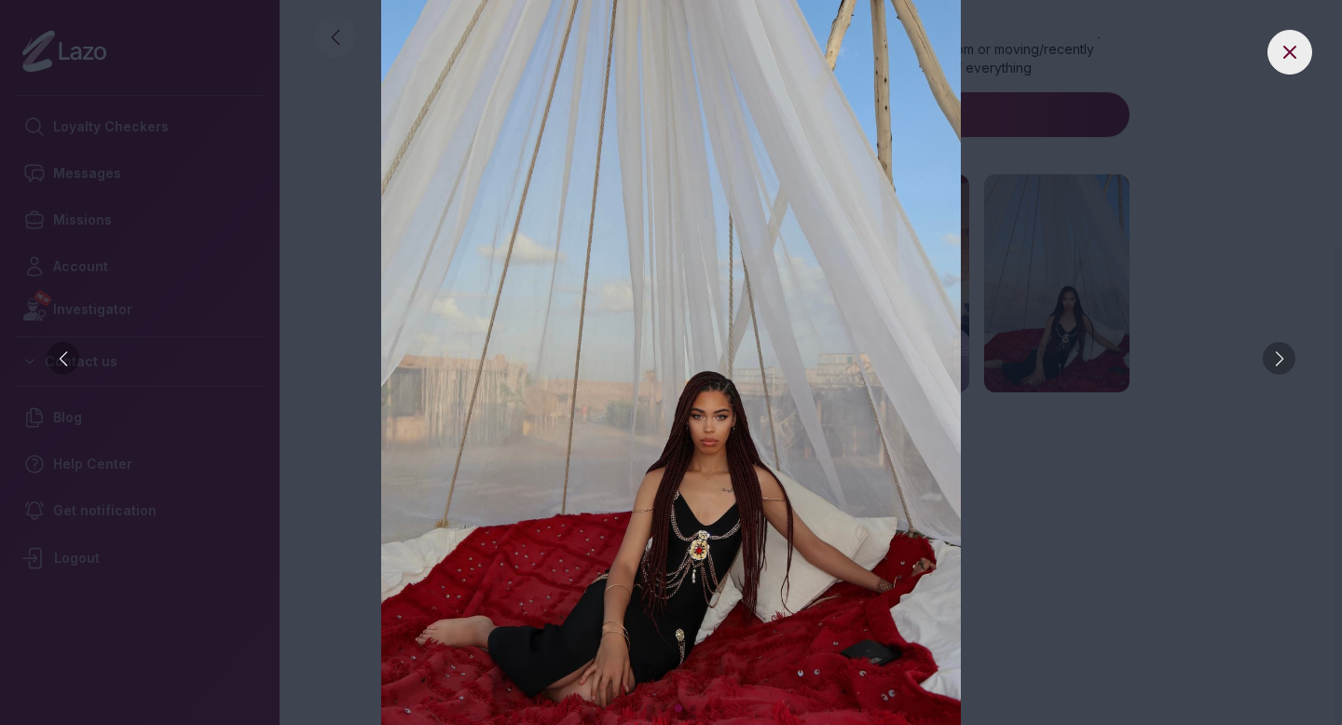
click at [1288, 345] on div at bounding box center [1279, 358] width 33 height 33
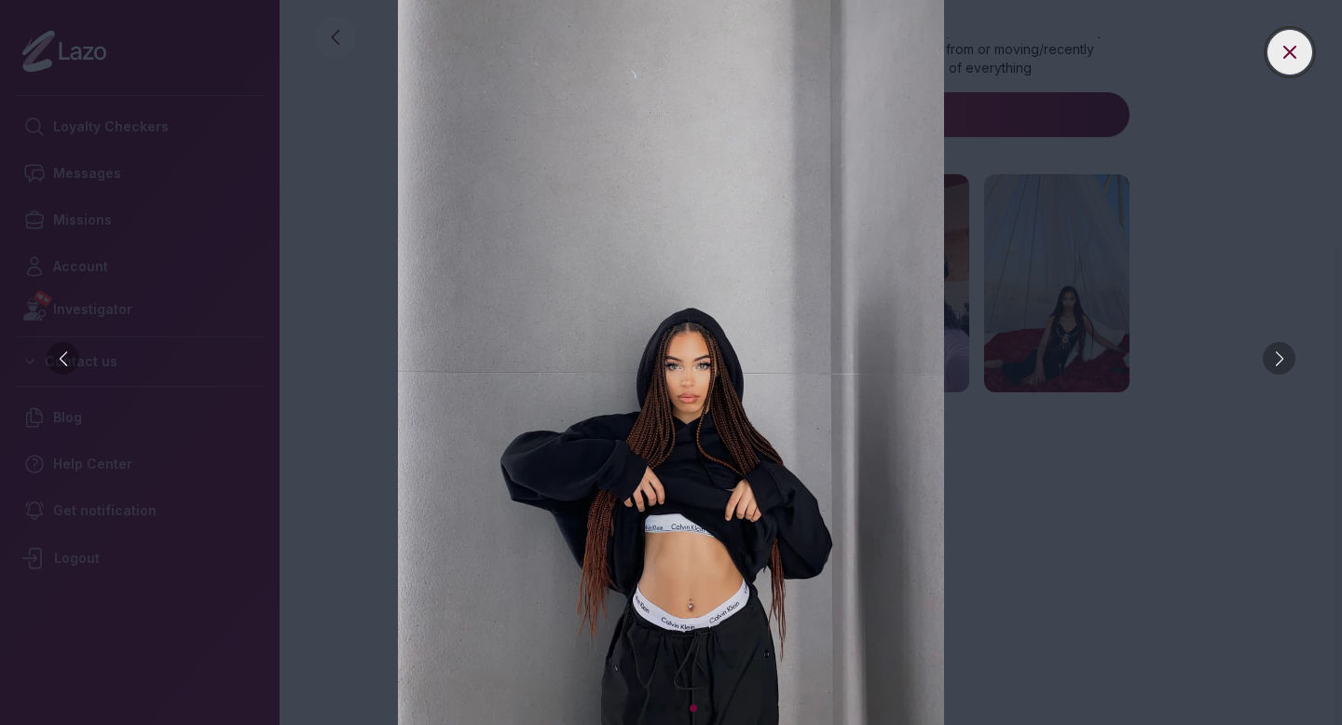
click at [1281, 58] on icon at bounding box center [1290, 52] width 22 height 22
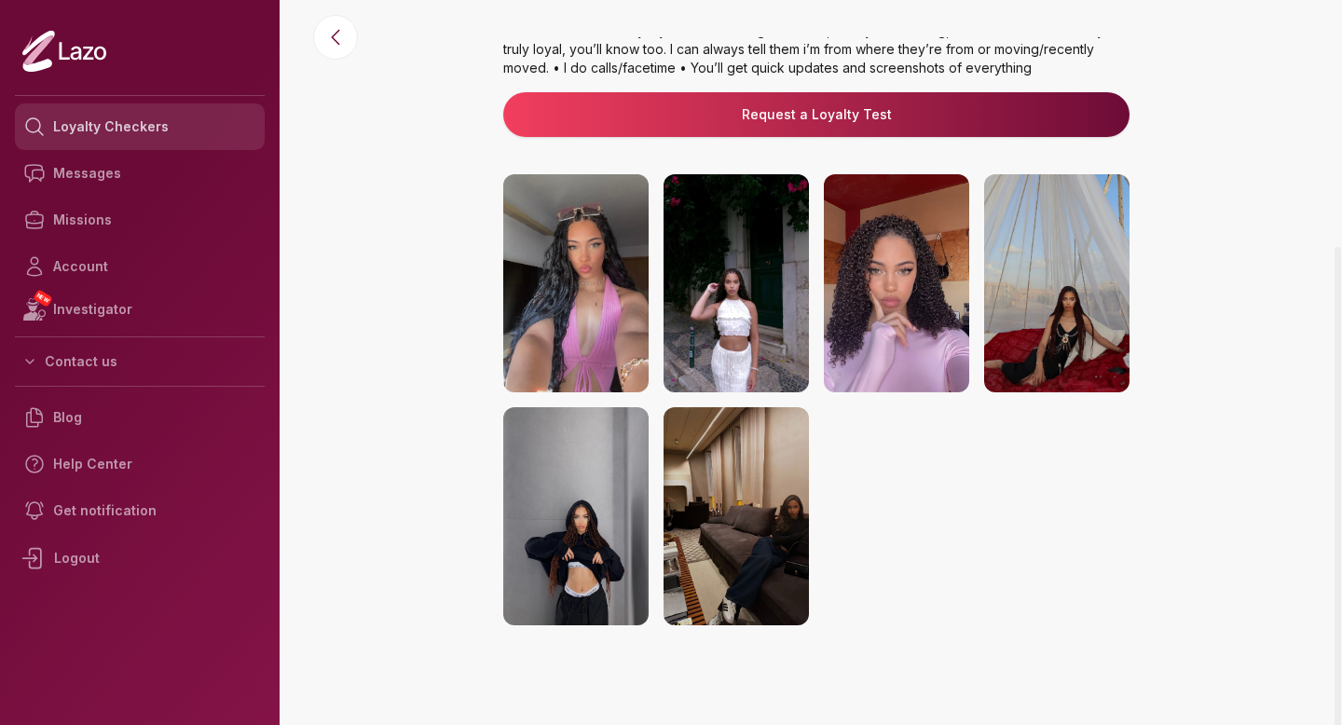
click at [121, 120] on link "Loyalty Checkers" at bounding box center [140, 126] width 250 height 47
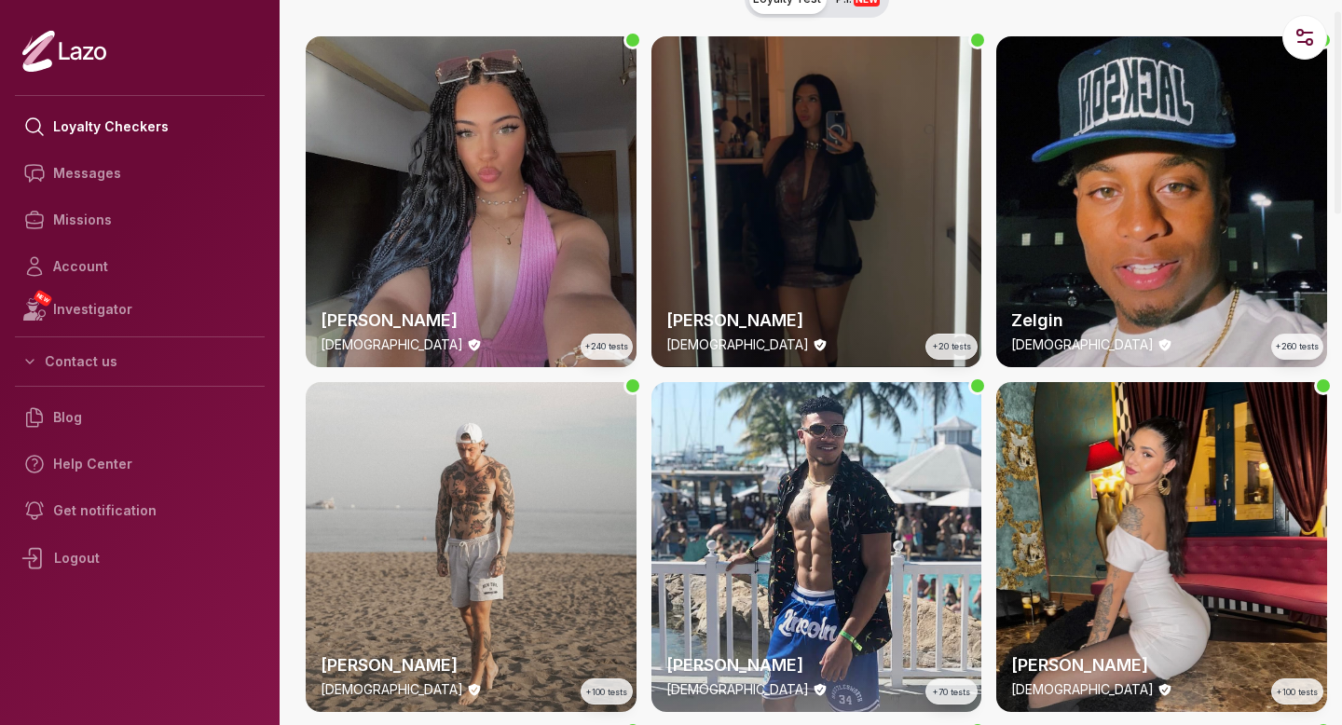
scroll to position [44, 0]
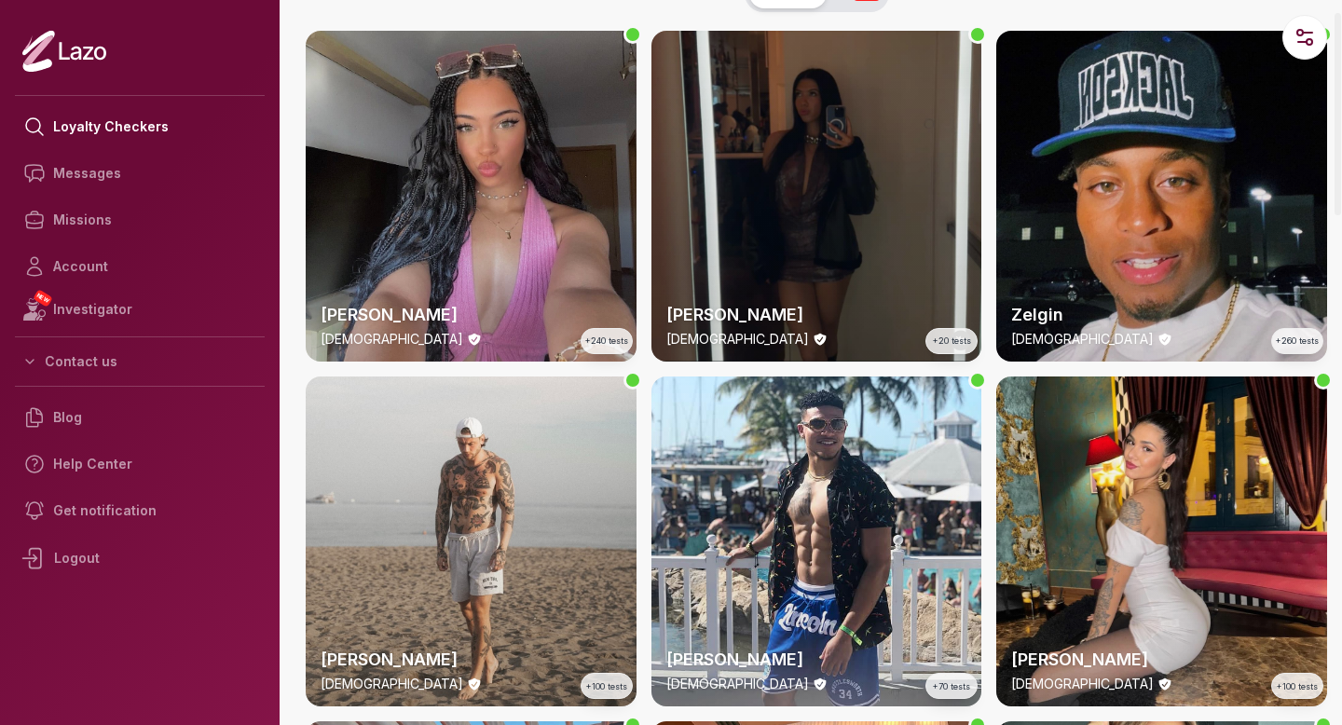
click at [722, 189] on div "Susanna 28 y/o +20 tests" at bounding box center [817, 196] width 331 height 331
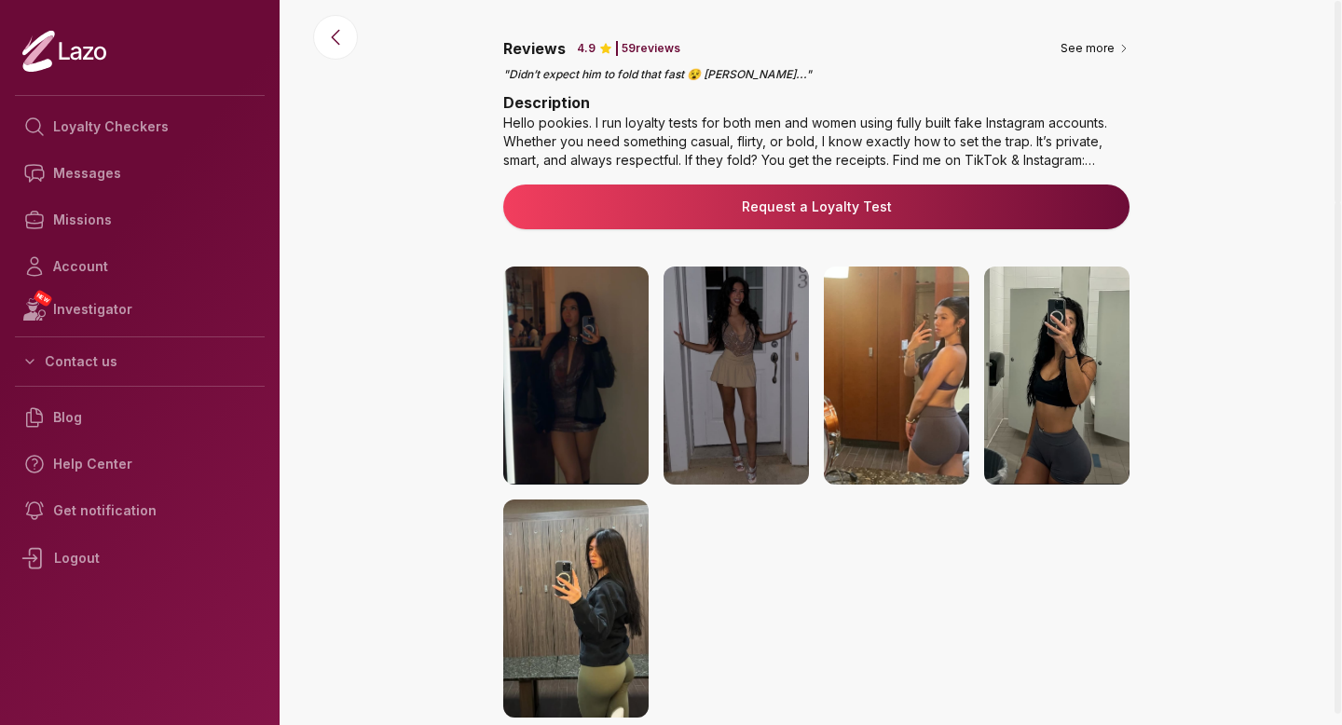
scroll to position [245, 0]
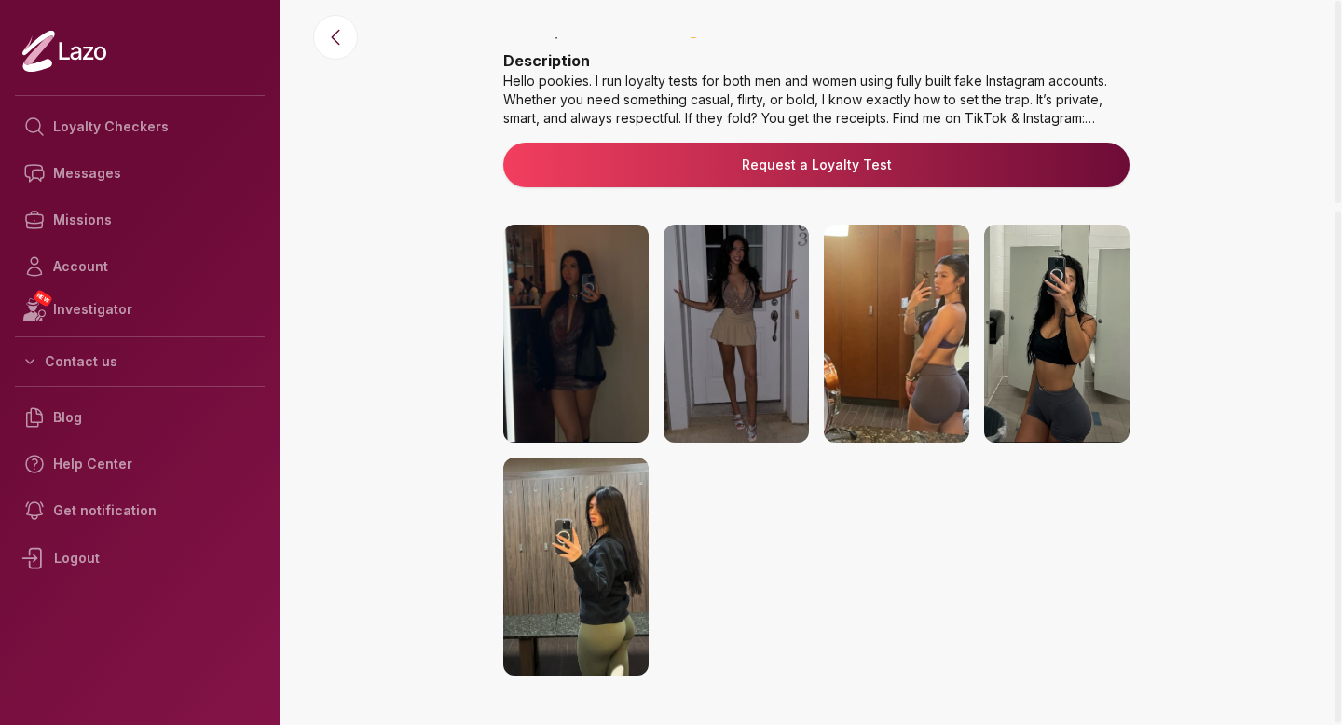
click at [751, 305] on img at bounding box center [736, 334] width 145 height 218
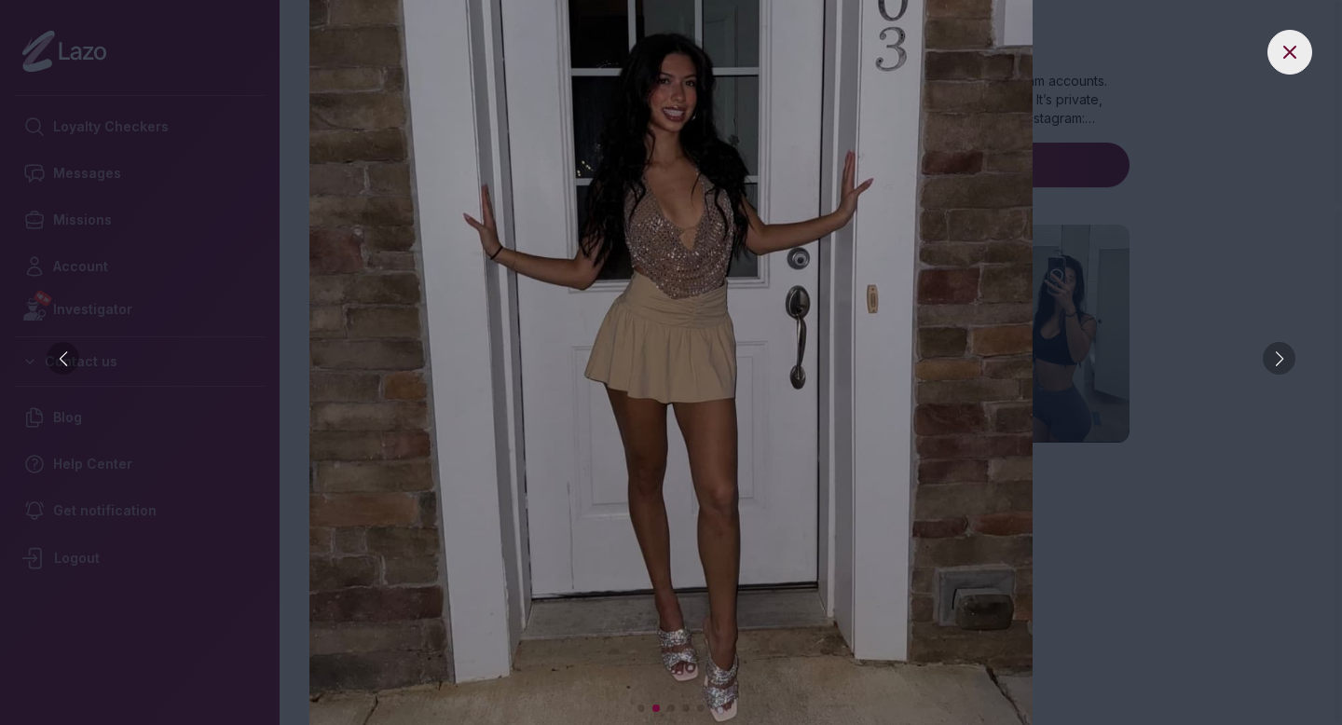
click at [1281, 358] on div at bounding box center [1279, 358] width 33 height 33
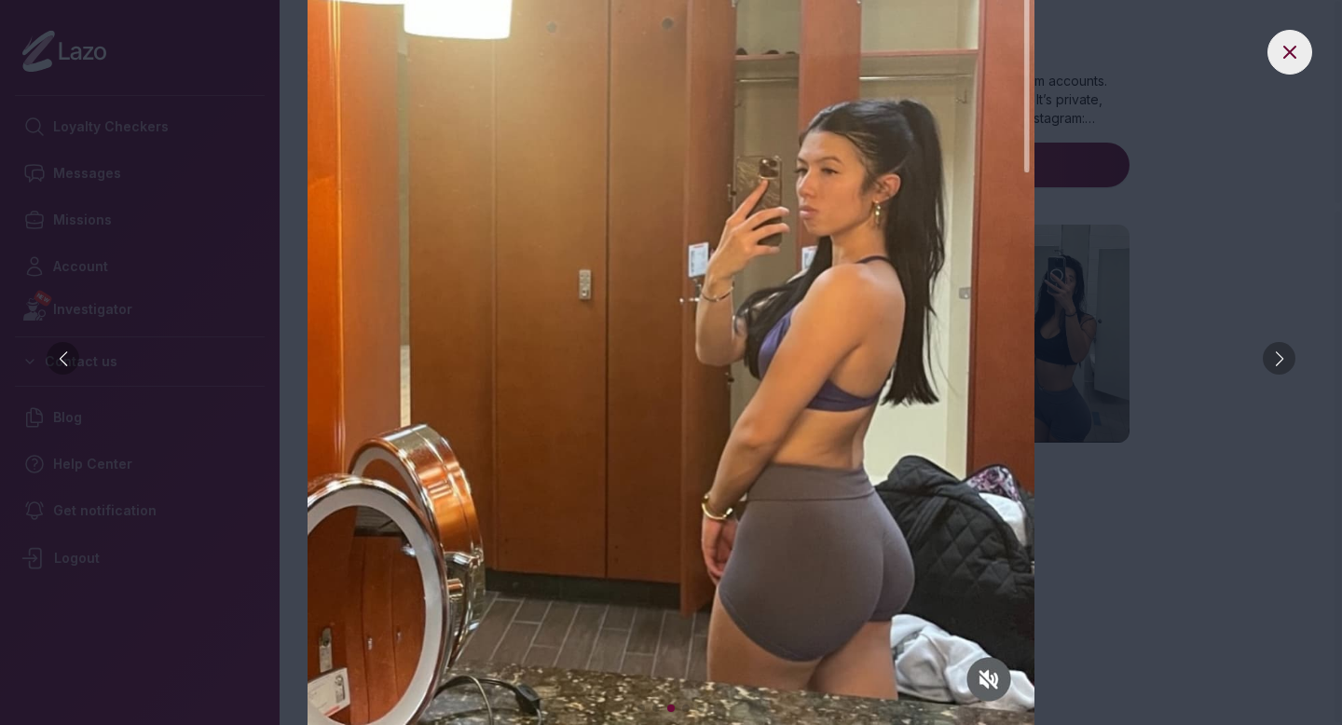
click at [1281, 358] on div at bounding box center [1279, 358] width 33 height 33
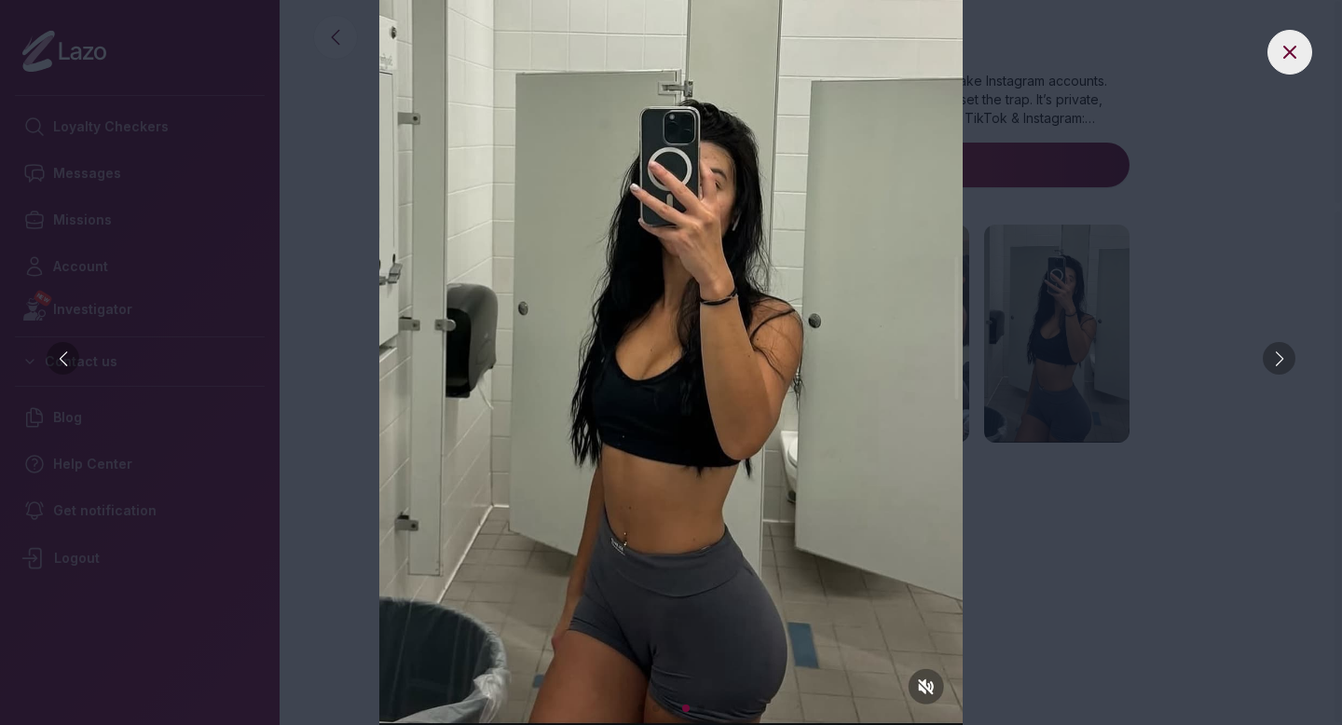
click at [1281, 358] on div at bounding box center [1279, 358] width 33 height 33
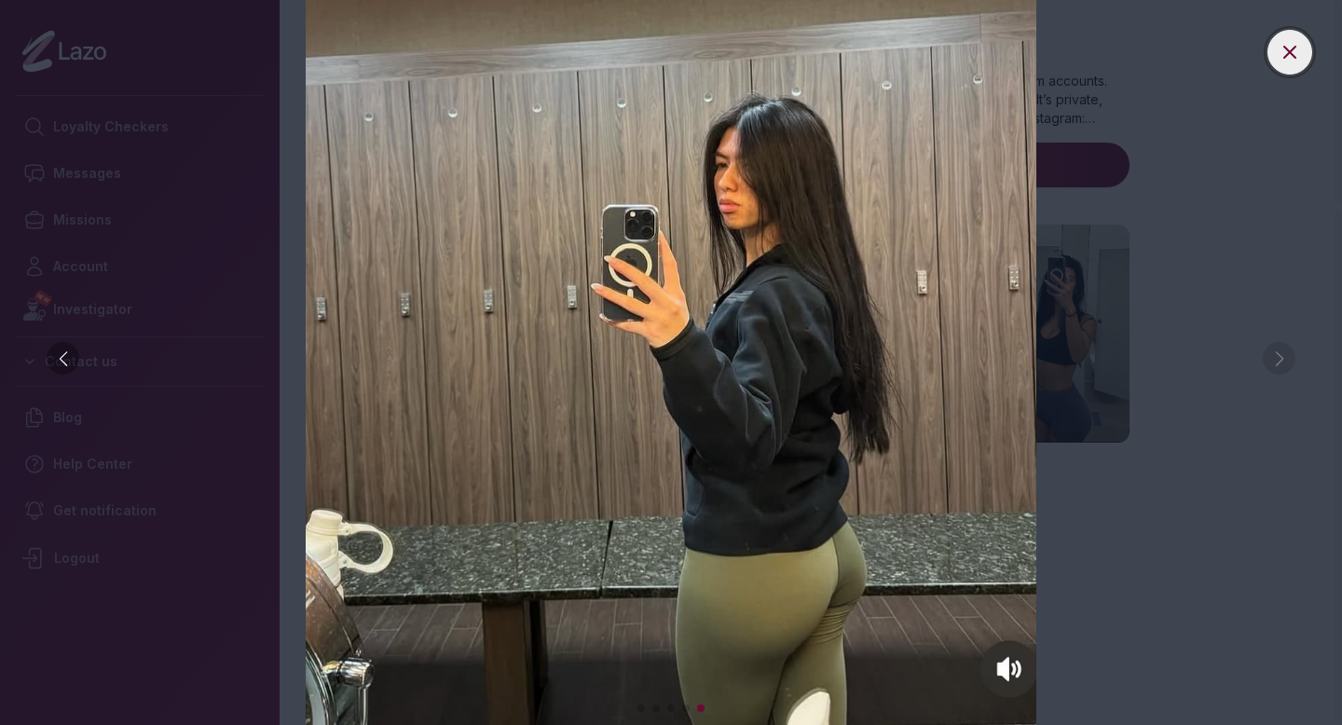
click at [1294, 41] on icon at bounding box center [1290, 52] width 22 height 22
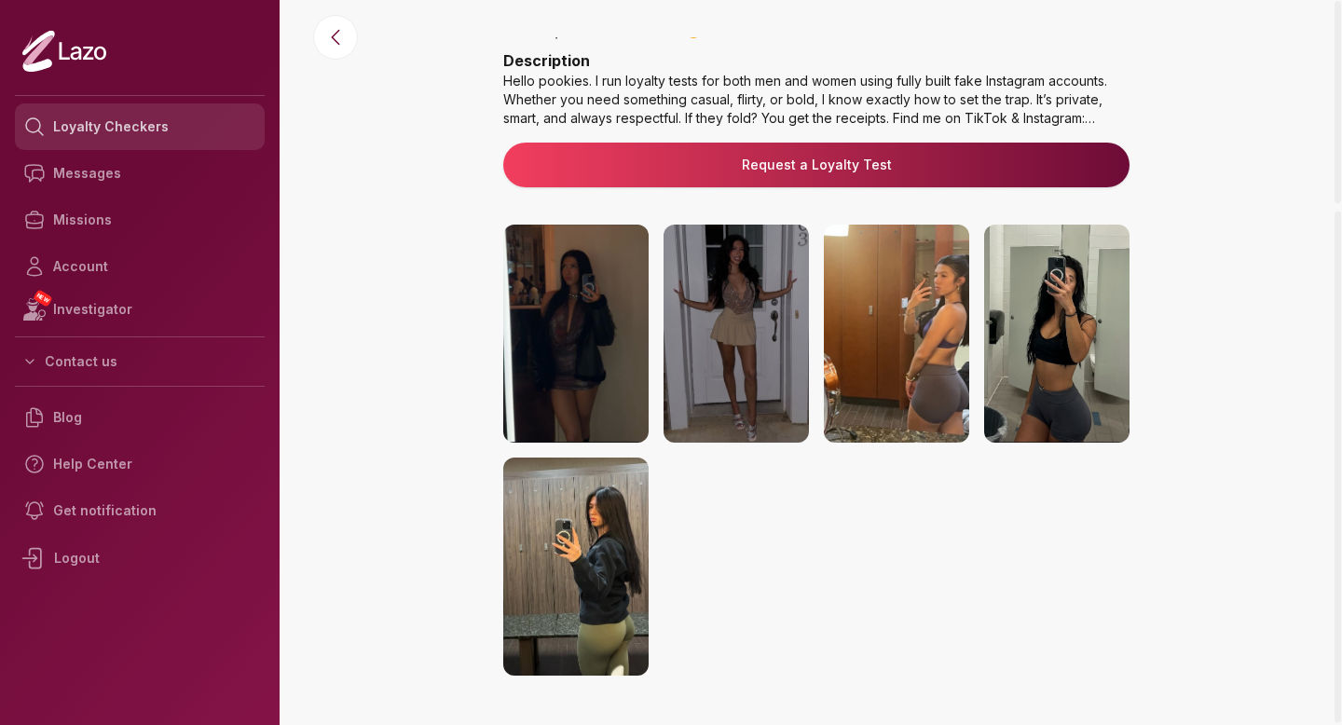
click at [213, 125] on link "Loyalty Checkers" at bounding box center [140, 126] width 250 height 47
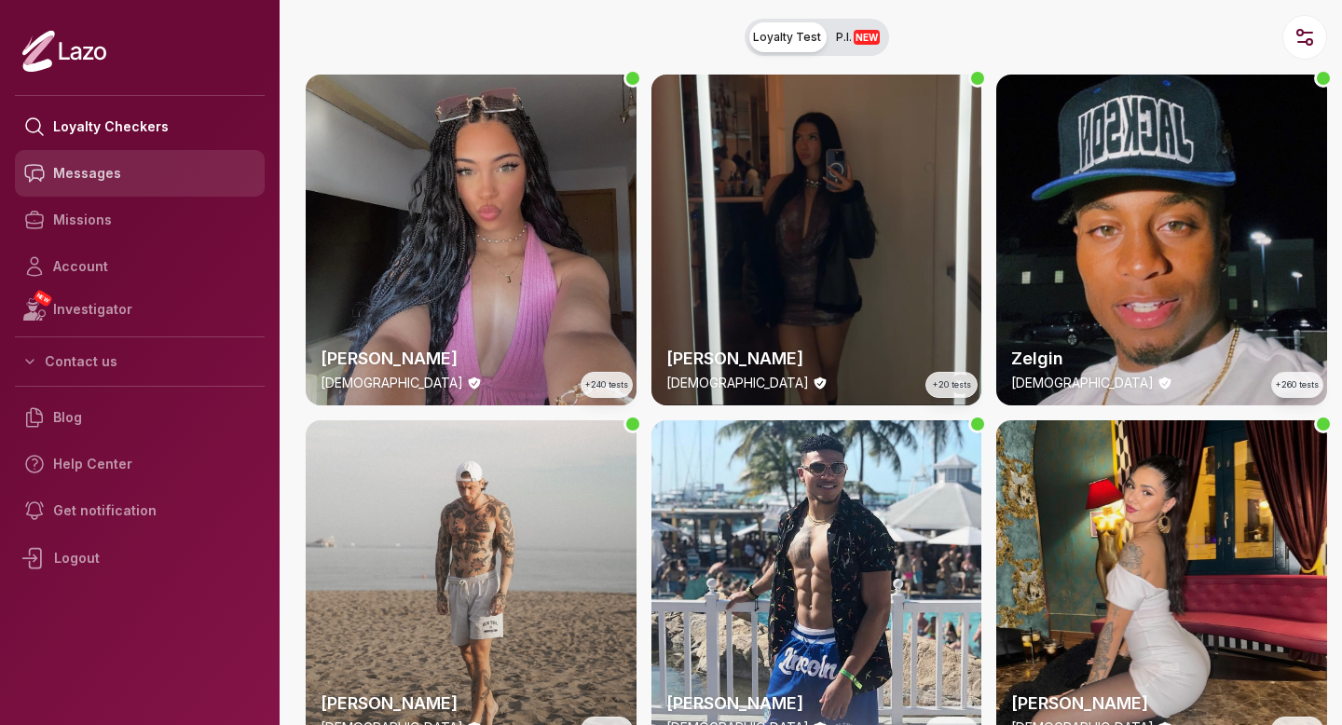
click at [110, 185] on link "Messages" at bounding box center [140, 173] width 250 height 47
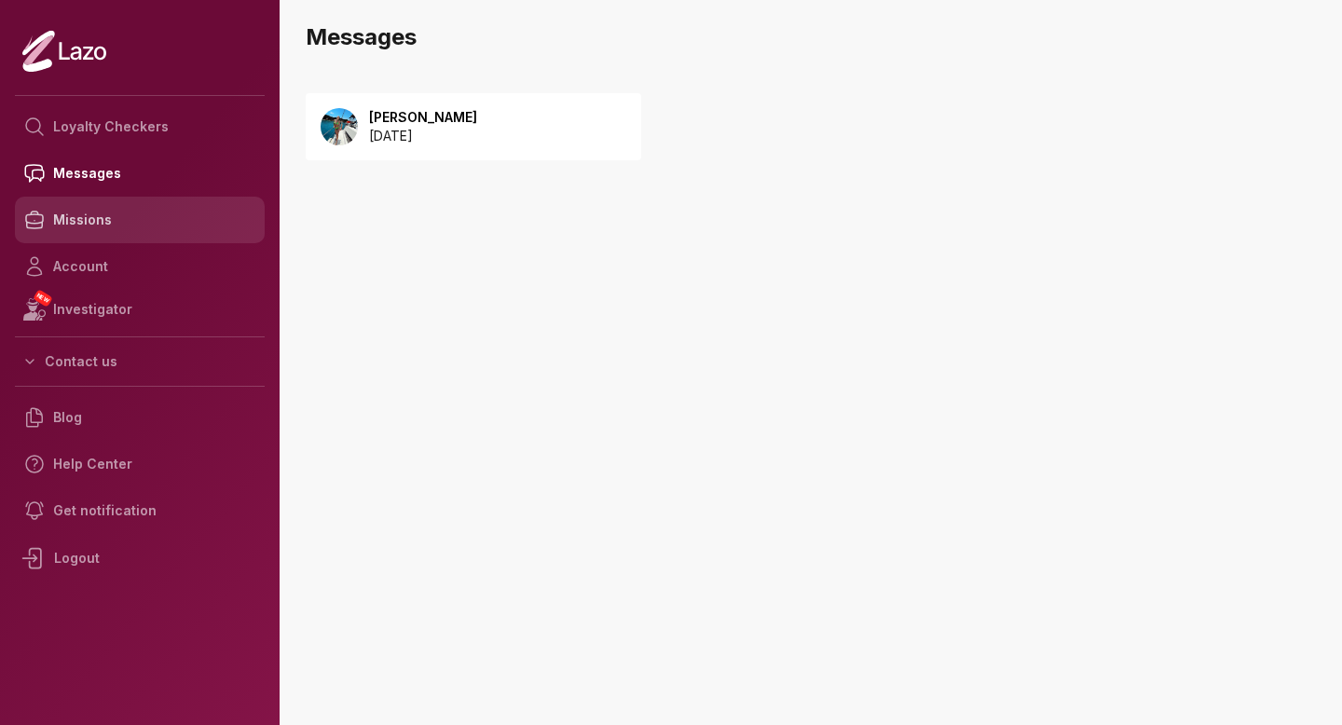
click at [117, 222] on link "Missions" at bounding box center [140, 220] width 250 height 47
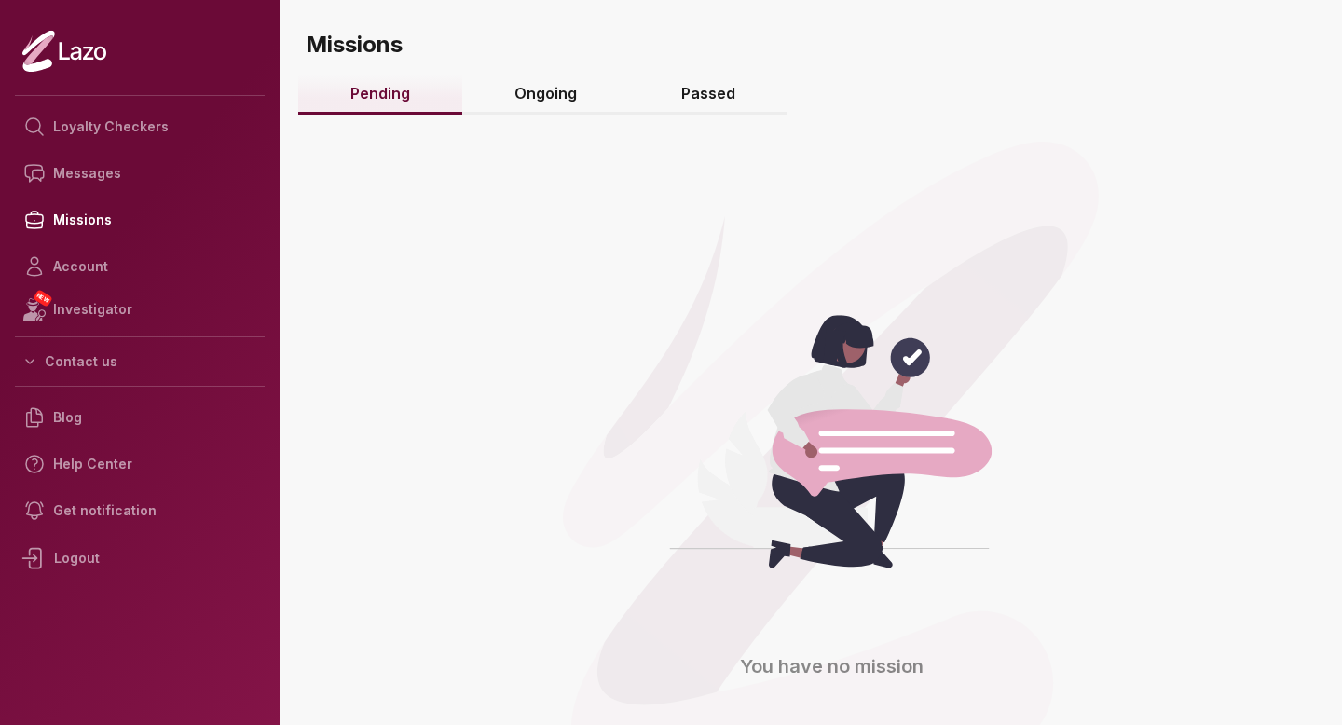
click at [549, 116] on div "You have no mission" at bounding box center [817, 197] width 1022 height 186
click at [549, 110] on link "Ongoing" at bounding box center [545, 95] width 167 height 40
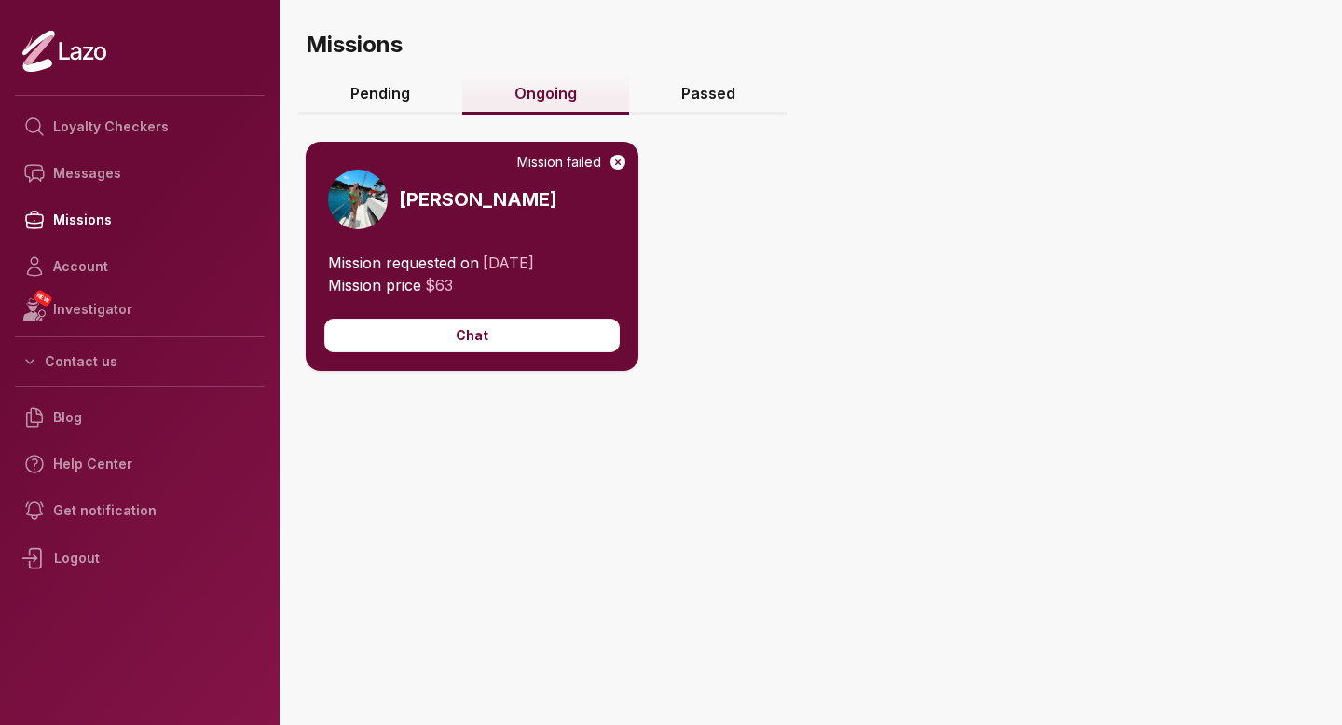
click at [474, 251] on div "Mission failed [PERSON_NAME]" at bounding box center [472, 197] width 333 height 110
click at [151, 135] on link "Loyalty Checkers" at bounding box center [140, 126] width 250 height 47
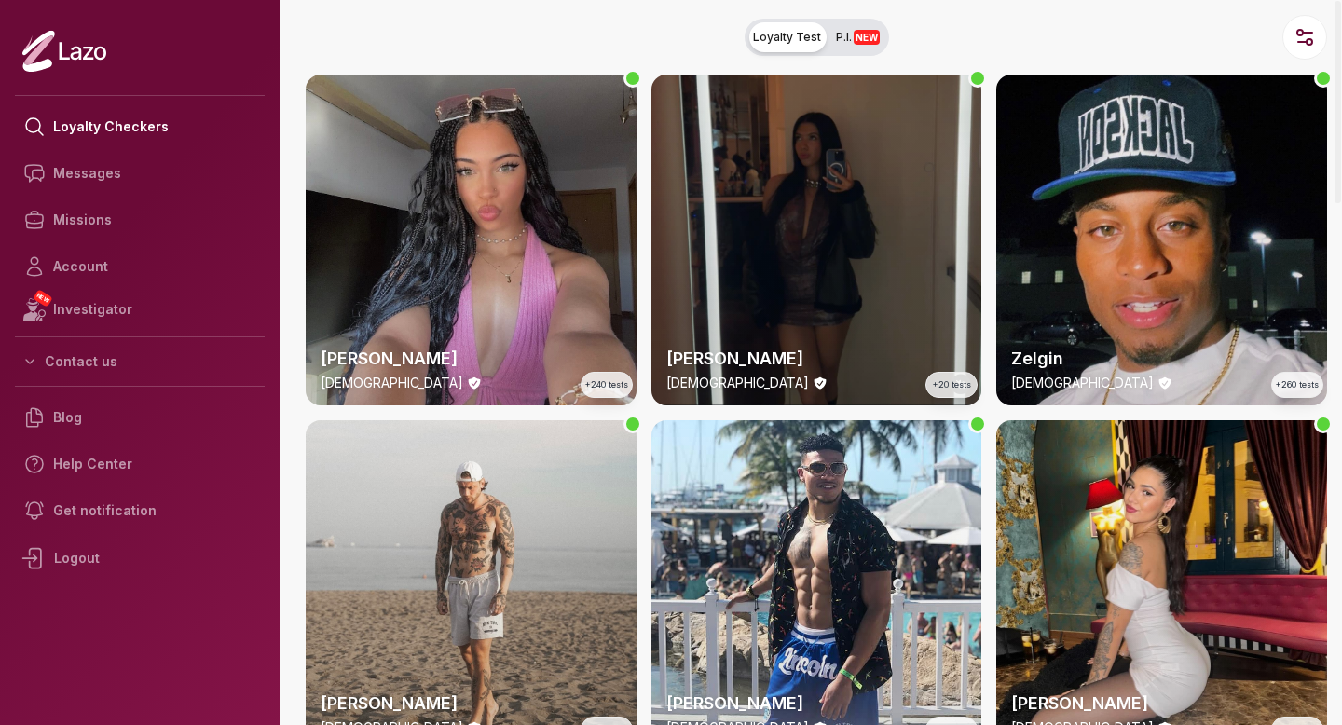
click at [851, 110] on div "Susanna 28 y/o +20 tests" at bounding box center [817, 240] width 331 height 331
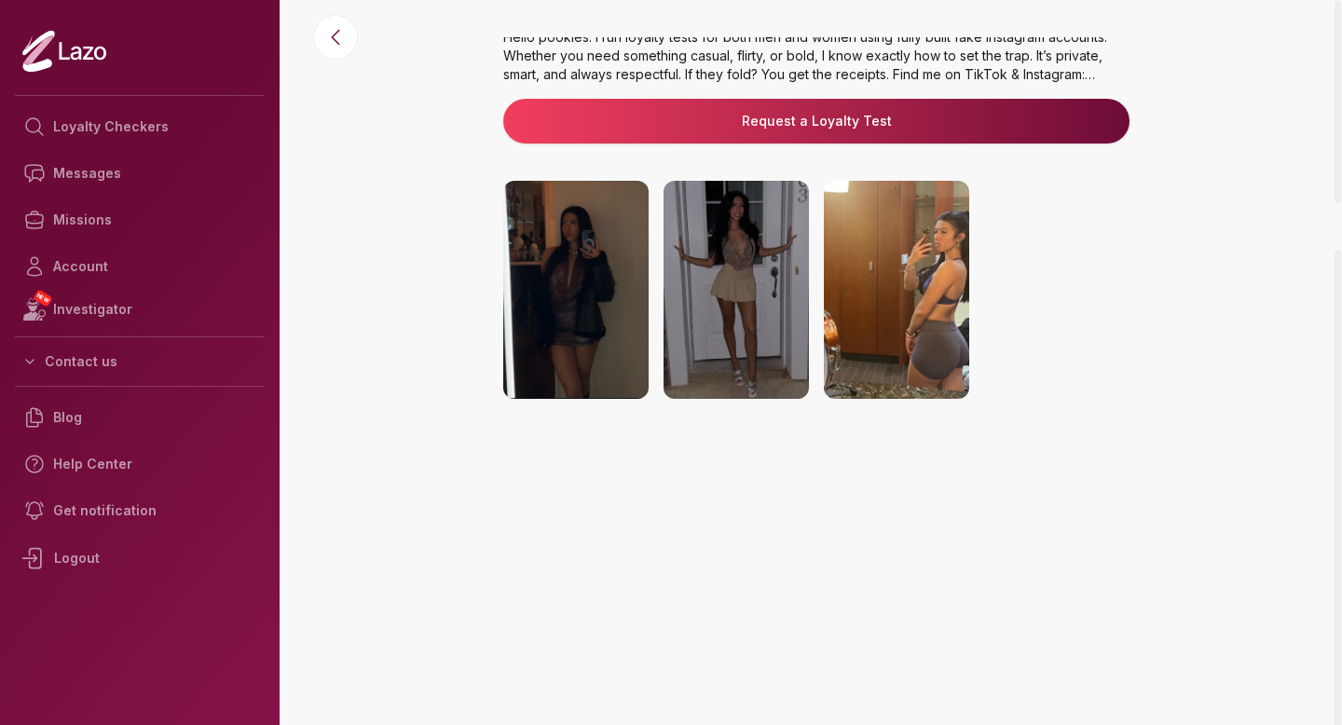
scroll to position [300, 0]
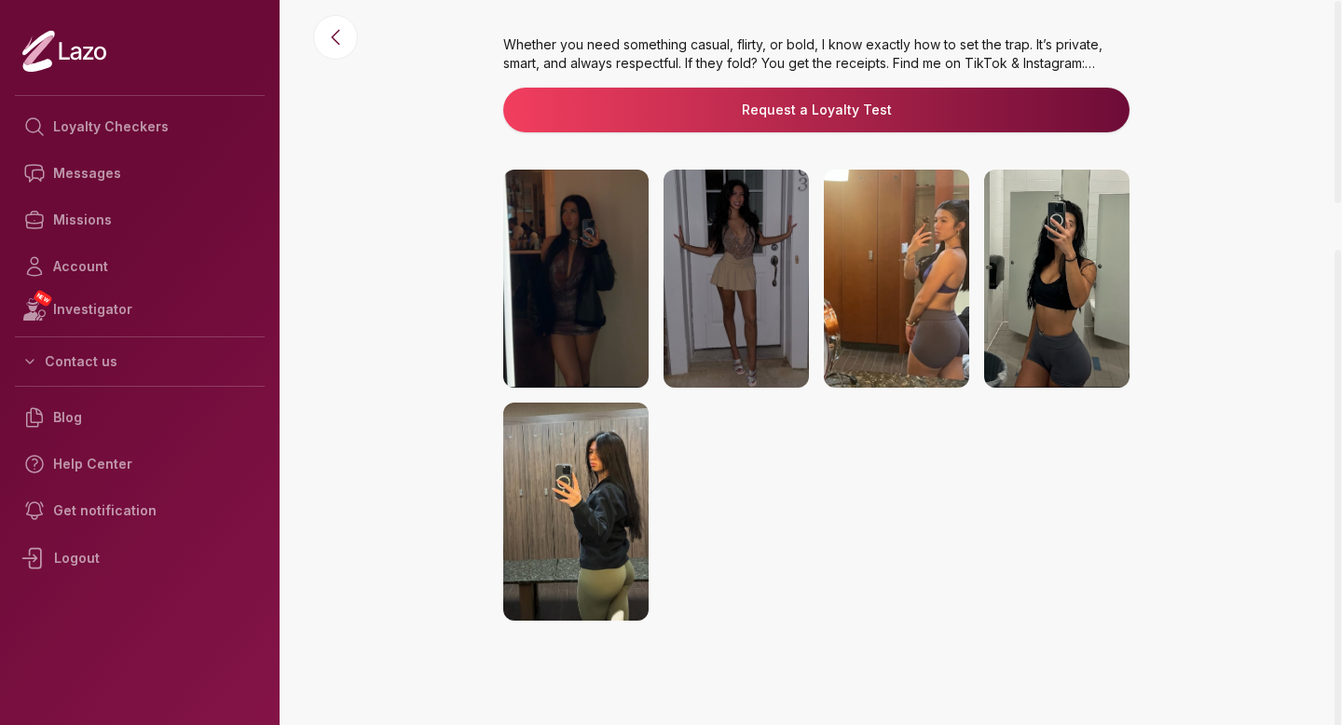
click at [718, 287] on img at bounding box center [736, 279] width 145 height 218
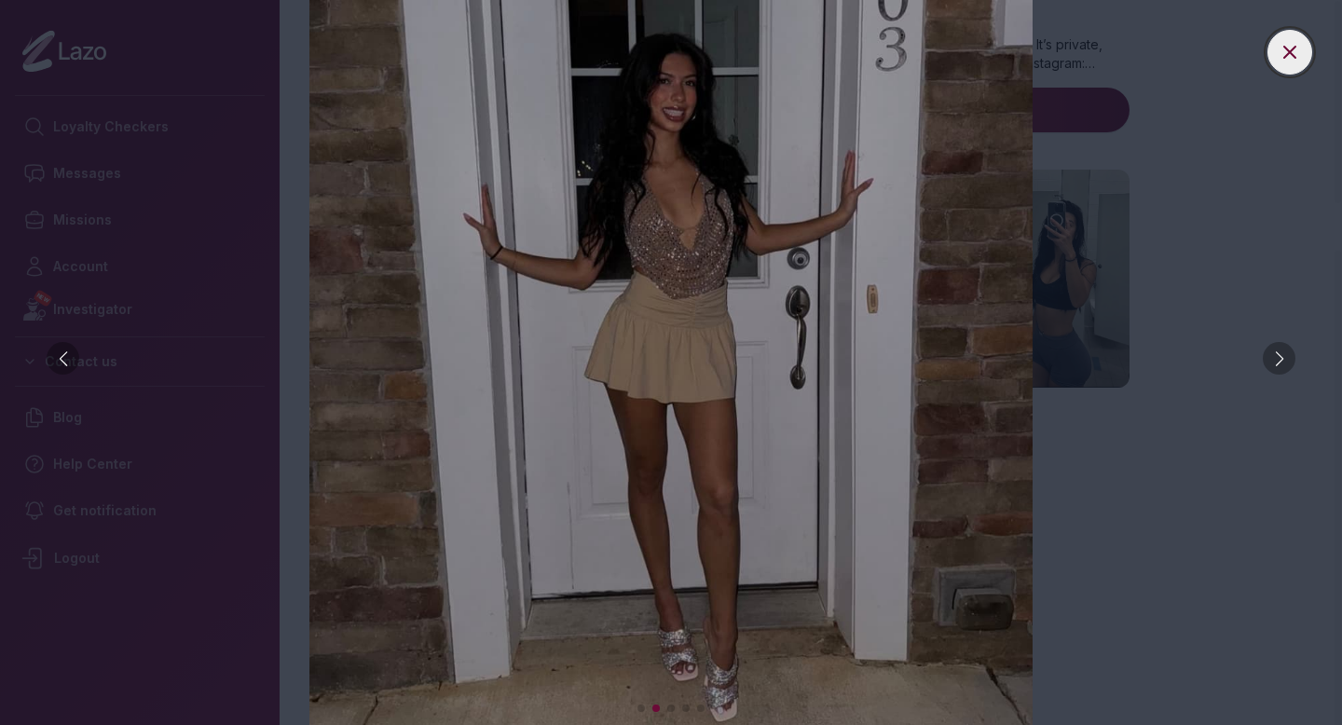
click at [1295, 50] on icon at bounding box center [1290, 52] width 22 height 22
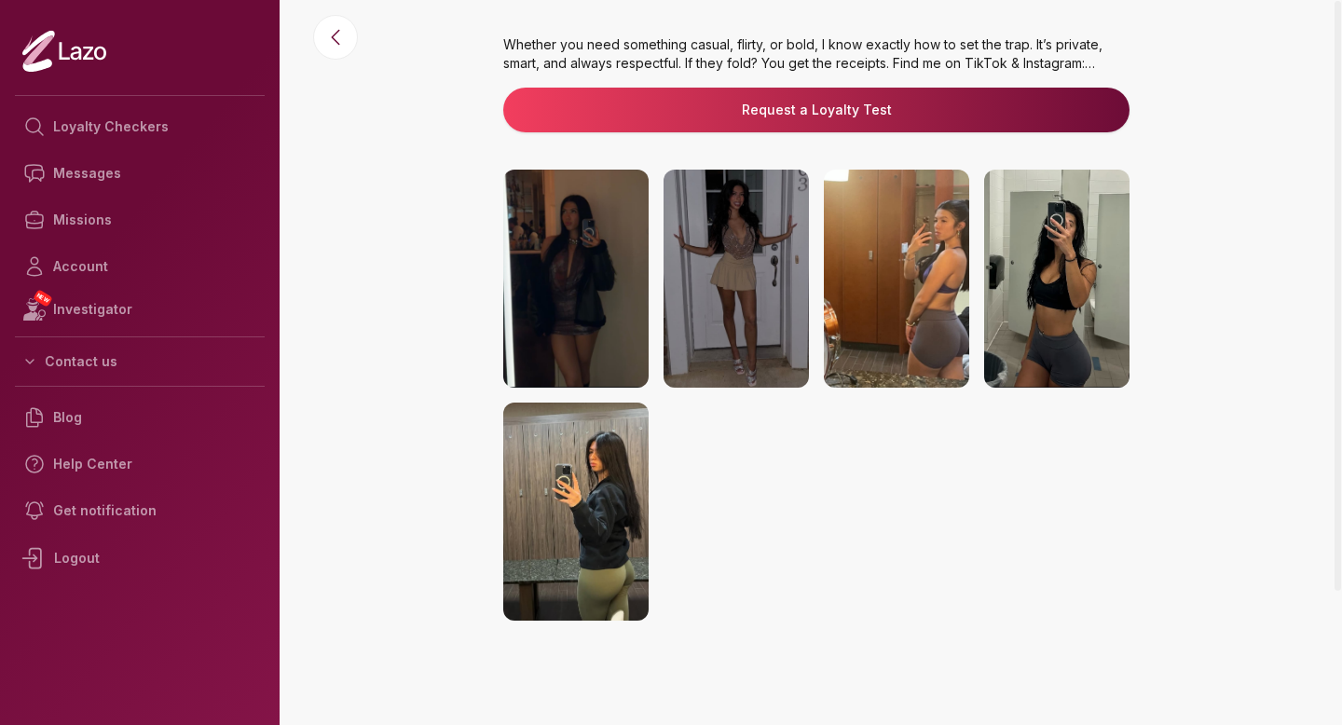
scroll to position [0, 0]
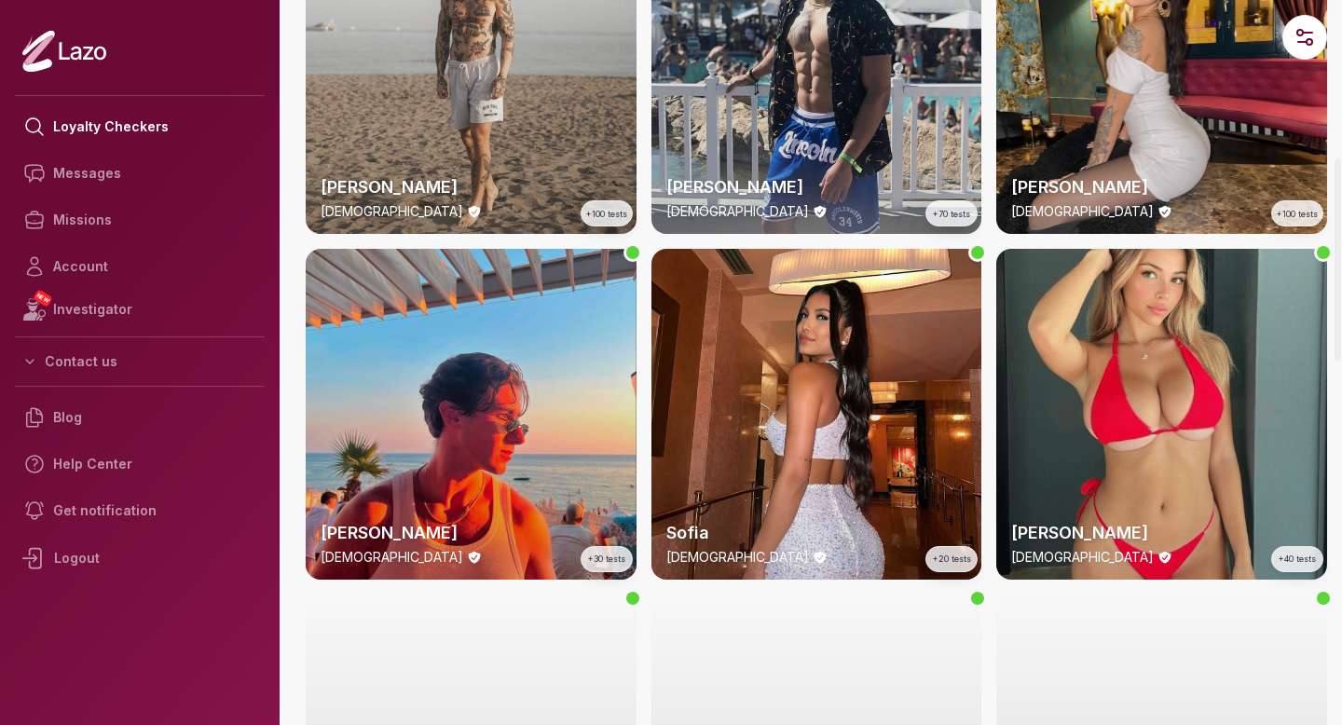
scroll to position [613, 0]
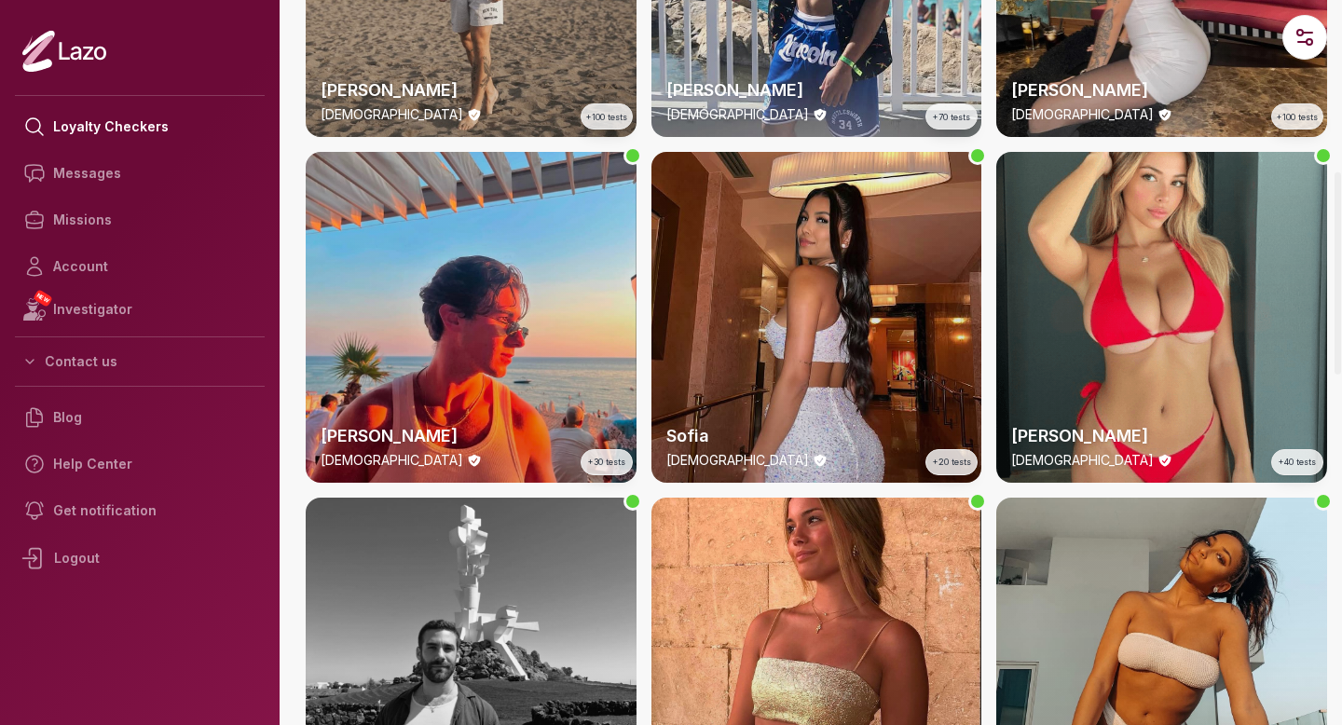
click at [877, 303] on div "Sofia 28 y/o +20 tests" at bounding box center [817, 317] width 331 height 331
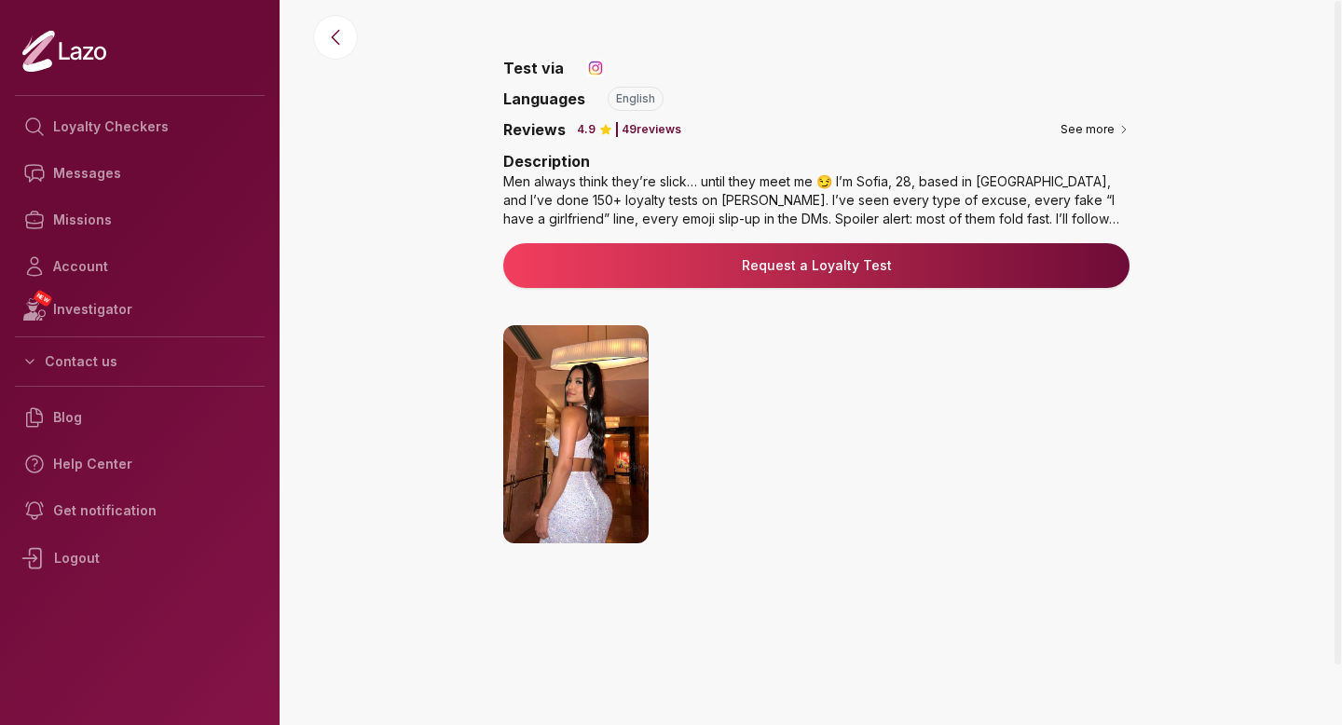
scroll to position [211, 0]
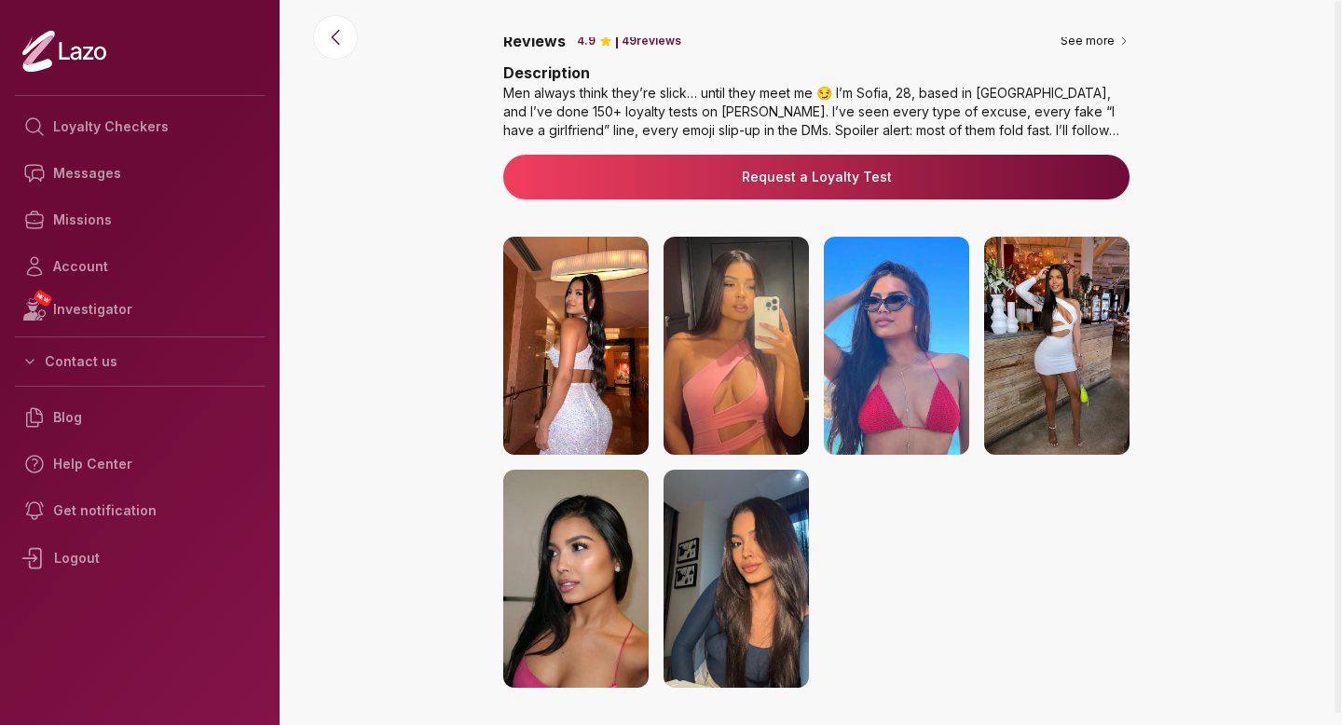
click at [556, 379] on img at bounding box center [575, 346] width 145 height 218
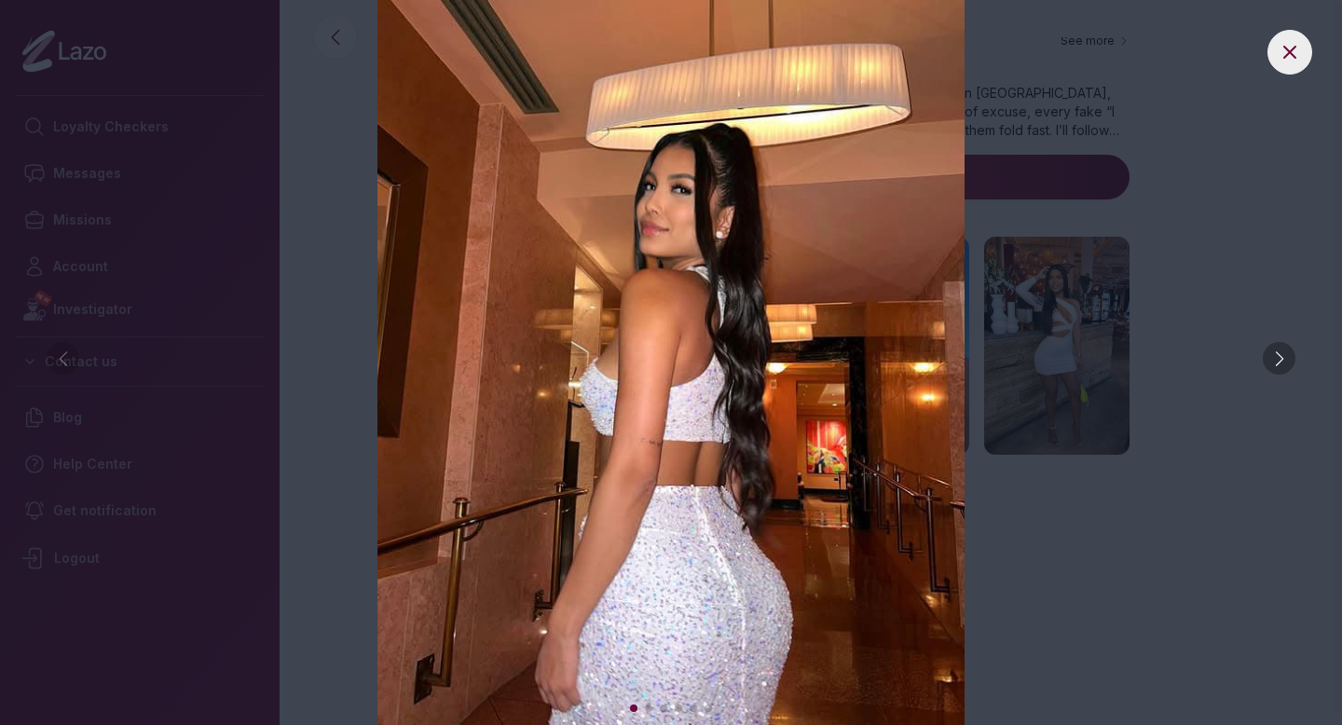
click at [1280, 358] on div at bounding box center [1279, 358] width 33 height 33
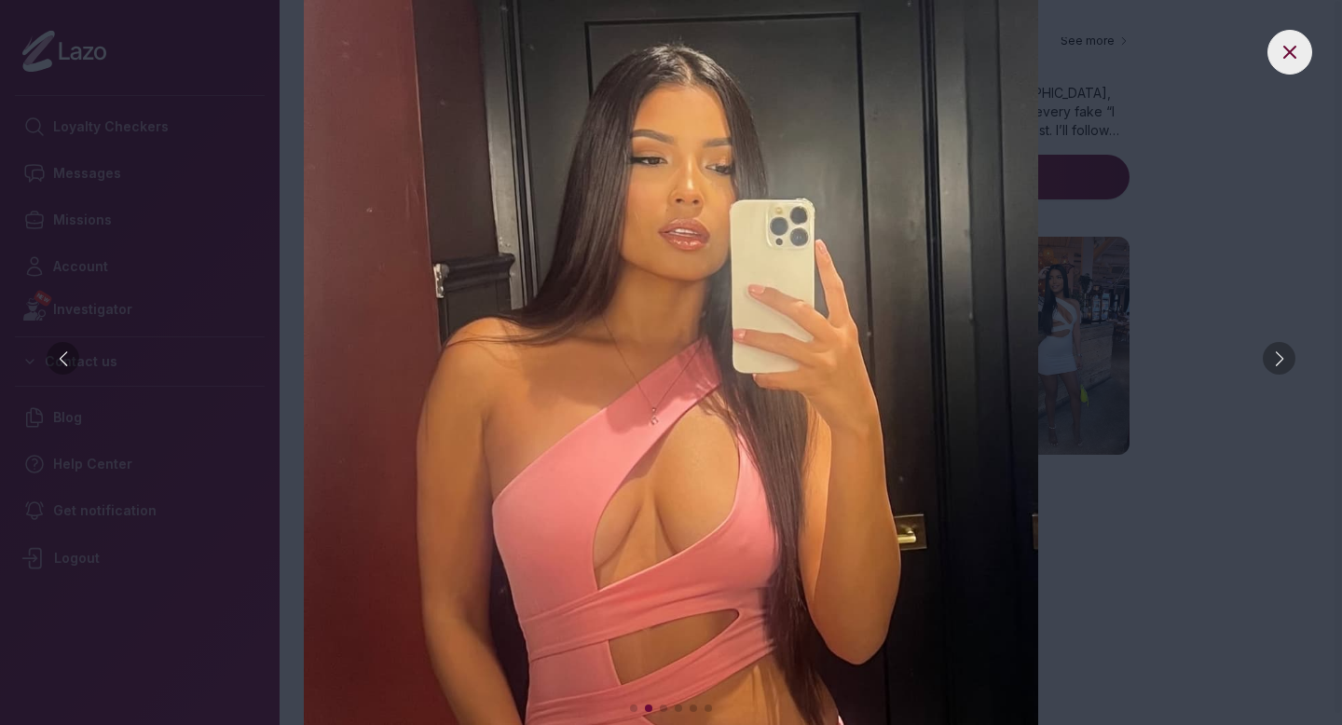
click at [1280, 358] on div at bounding box center [1279, 358] width 33 height 33
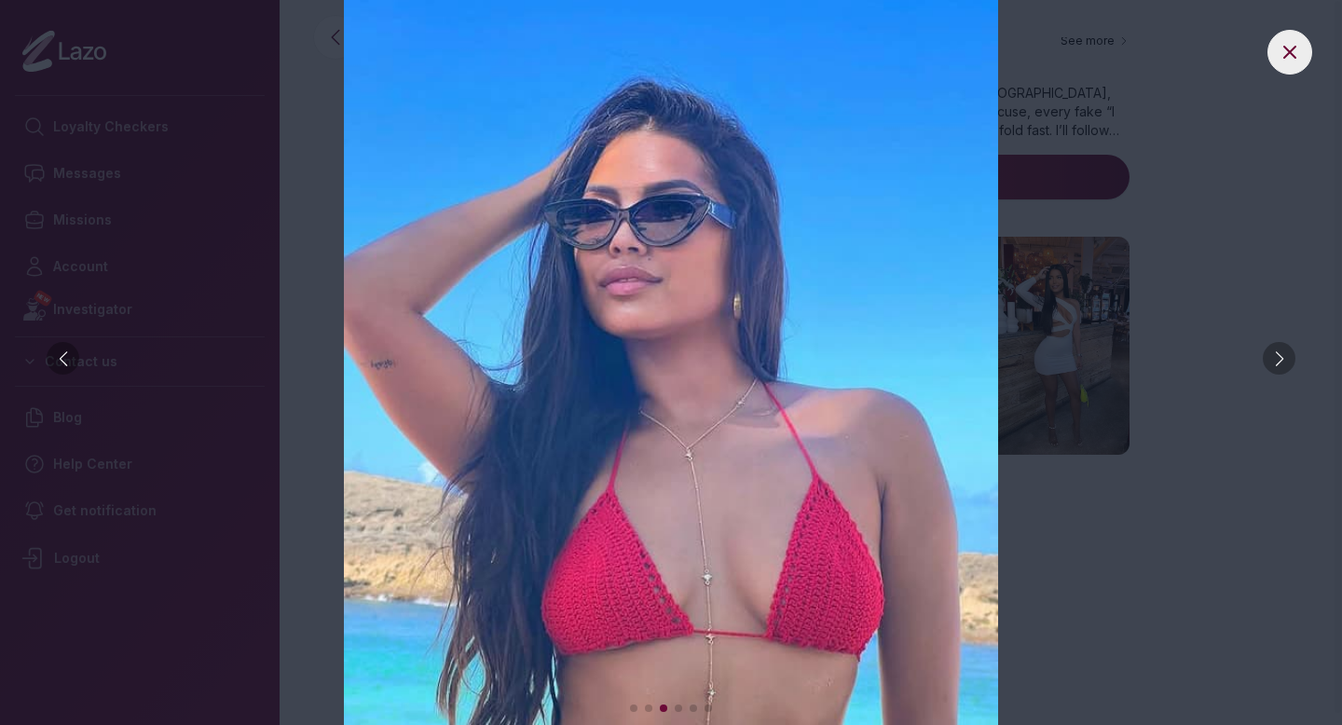
click at [1280, 358] on div at bounding box center [1279, 358] width 33 height 33
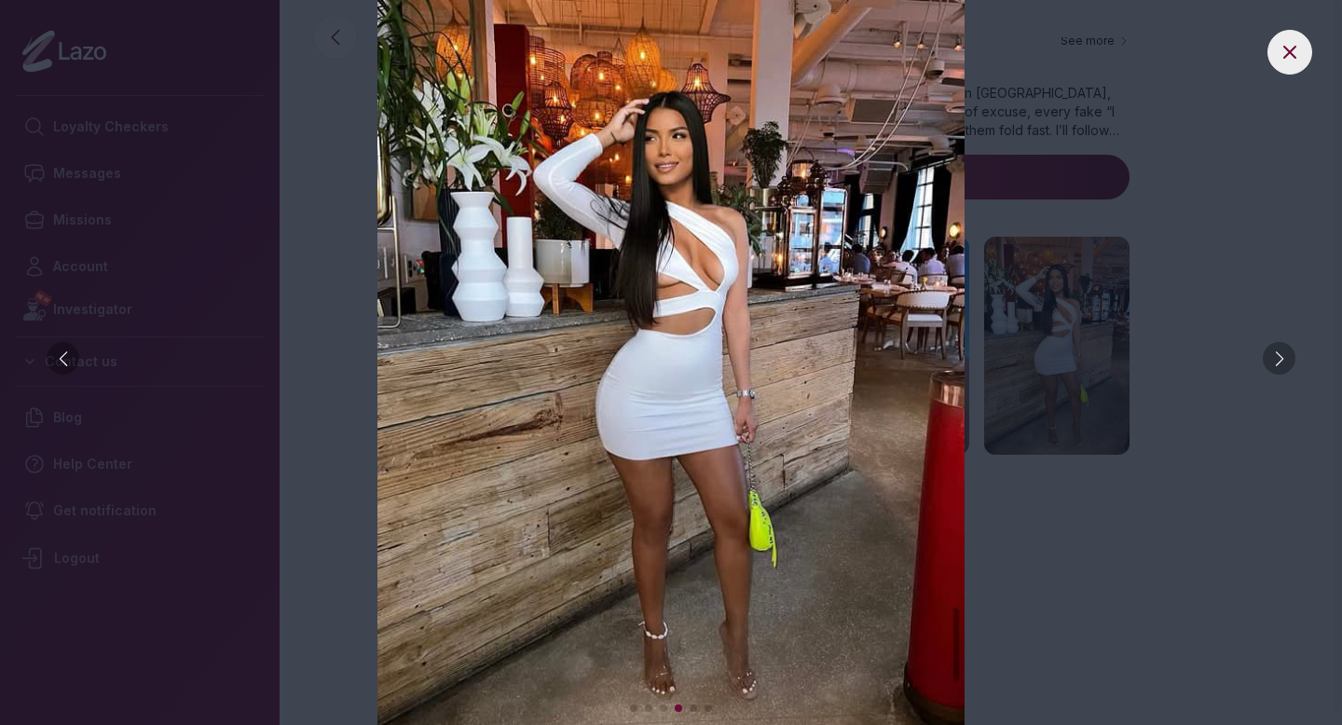
click at [1279, 357] on div at bounding box center [1279, 358] width 33 height 33
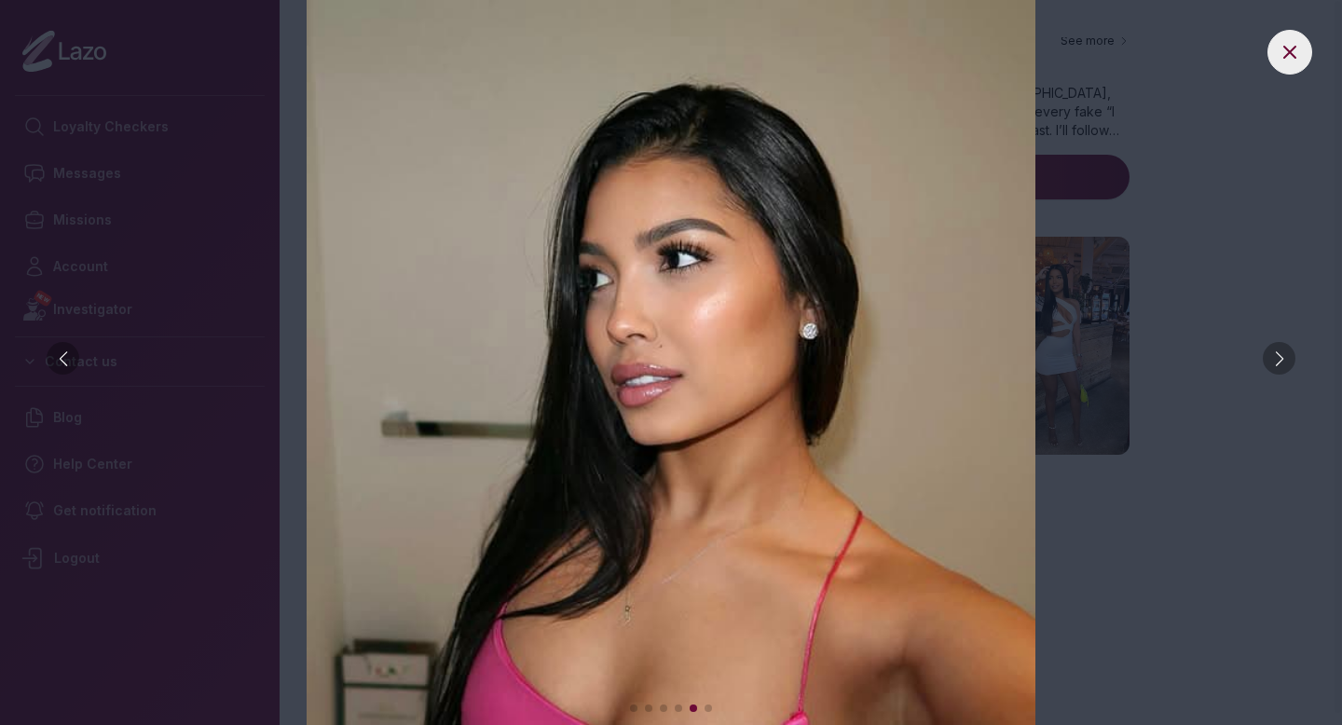
click at [1279, 357] on div at bounding box center [1279, 358] width 33 height 33
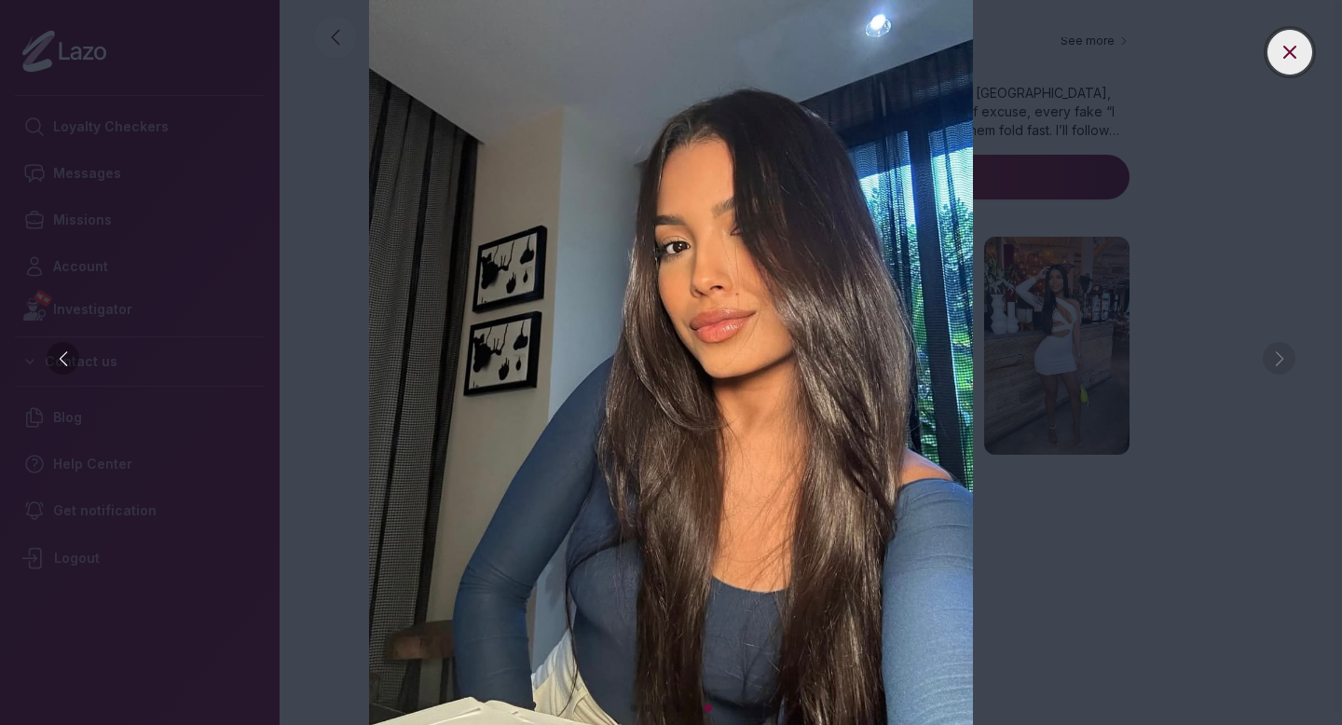
click at [1287, 58] on icon at bounding box center [1290, 52] width 22 height 22
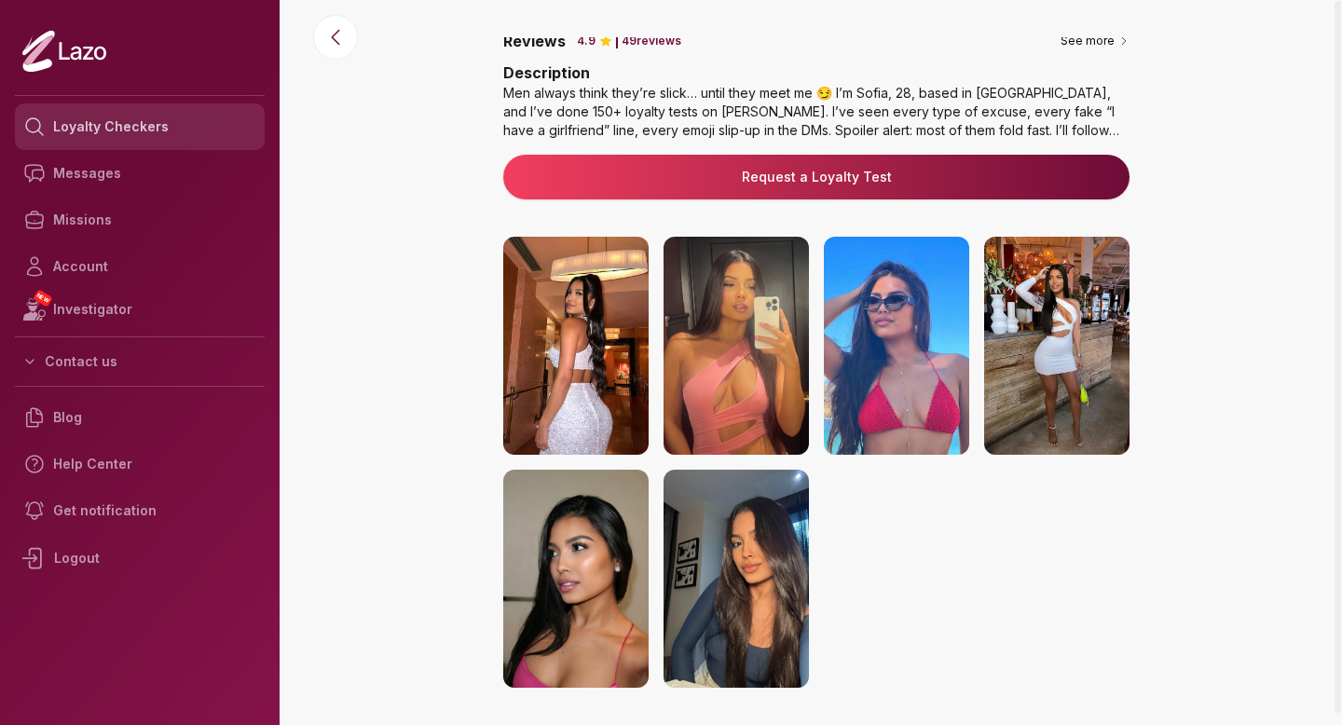
click at [204, 121] on link "Loyalty Checkers" at bounding box center [140, 126] width 250 height 47
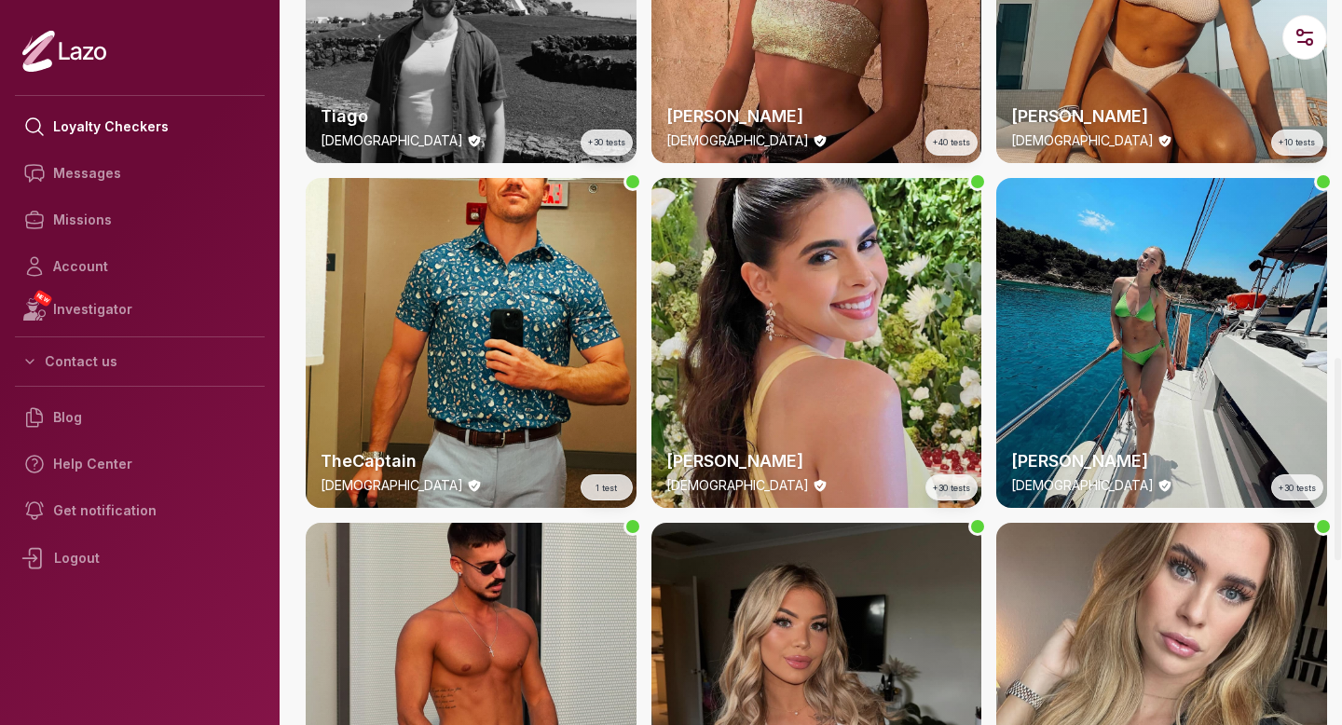
scroll to position [1346, 0]
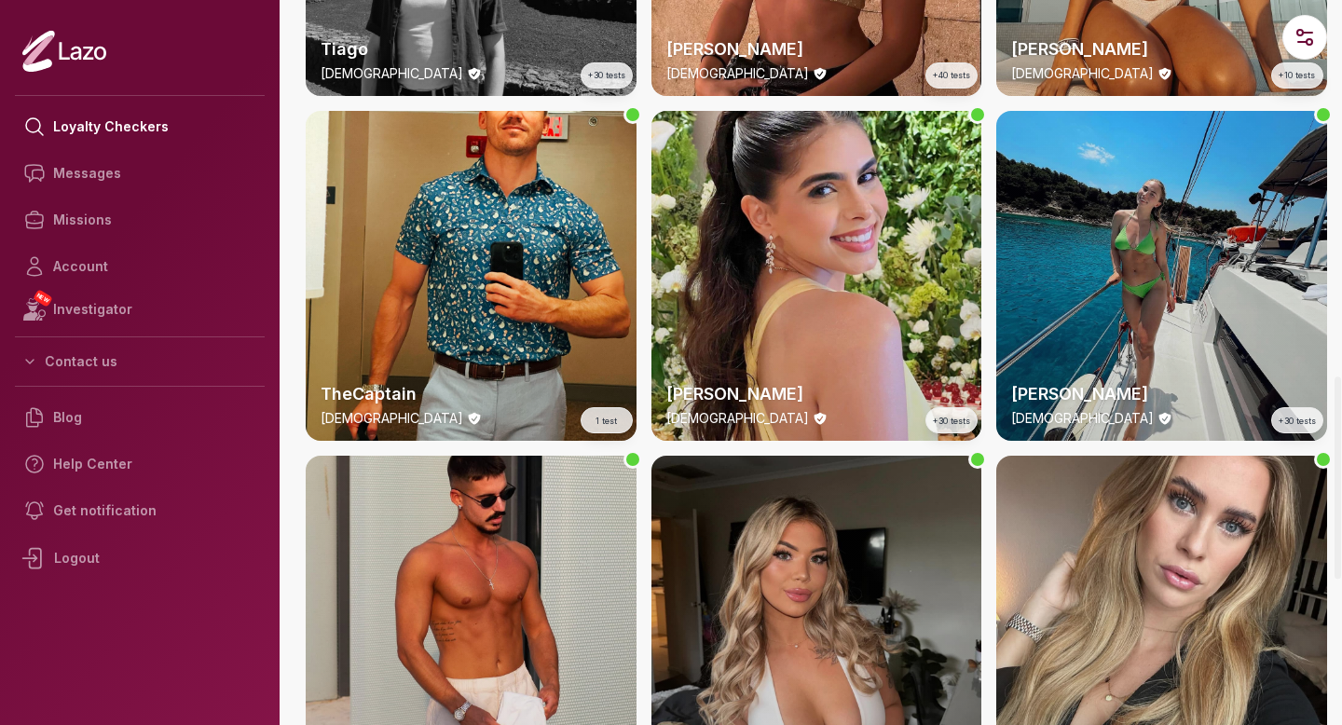
click at [1202, 268] on div "Emery 24 y/o +30 tests" at bounding box center [1161, 276] width 331 height 331
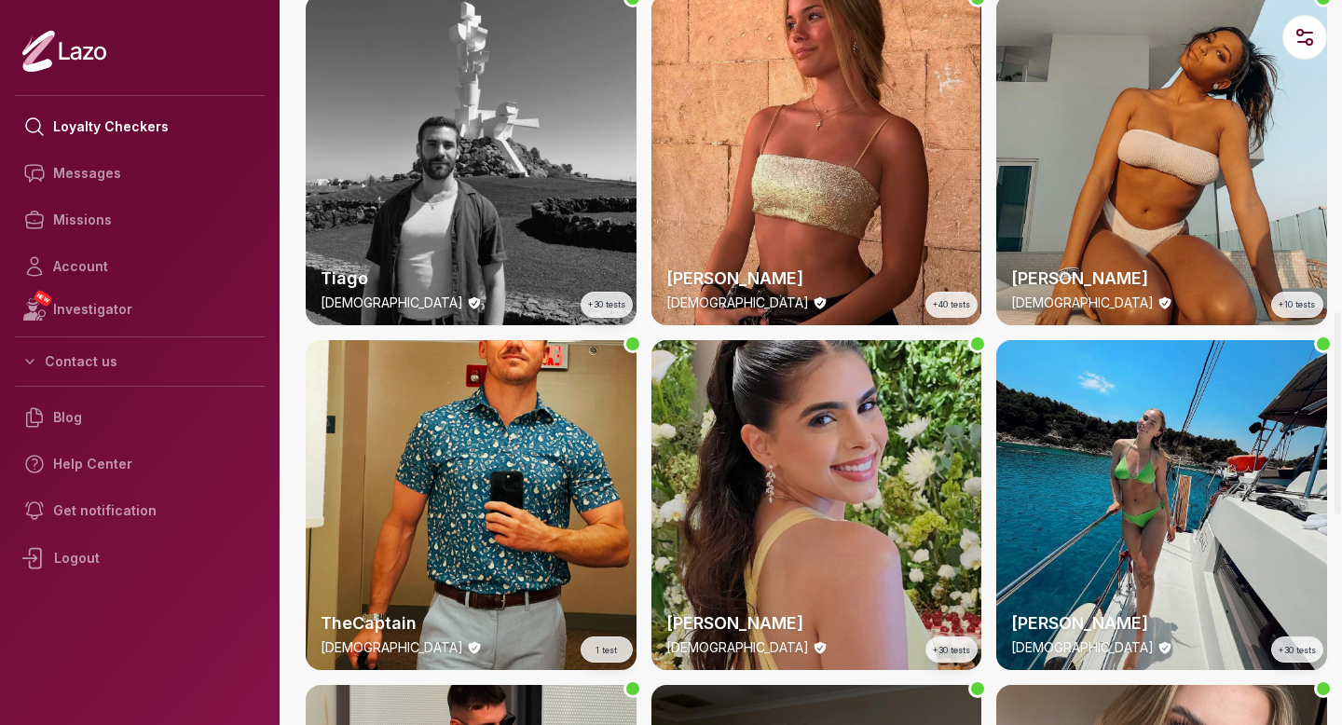
scroll to position [1115, 0]
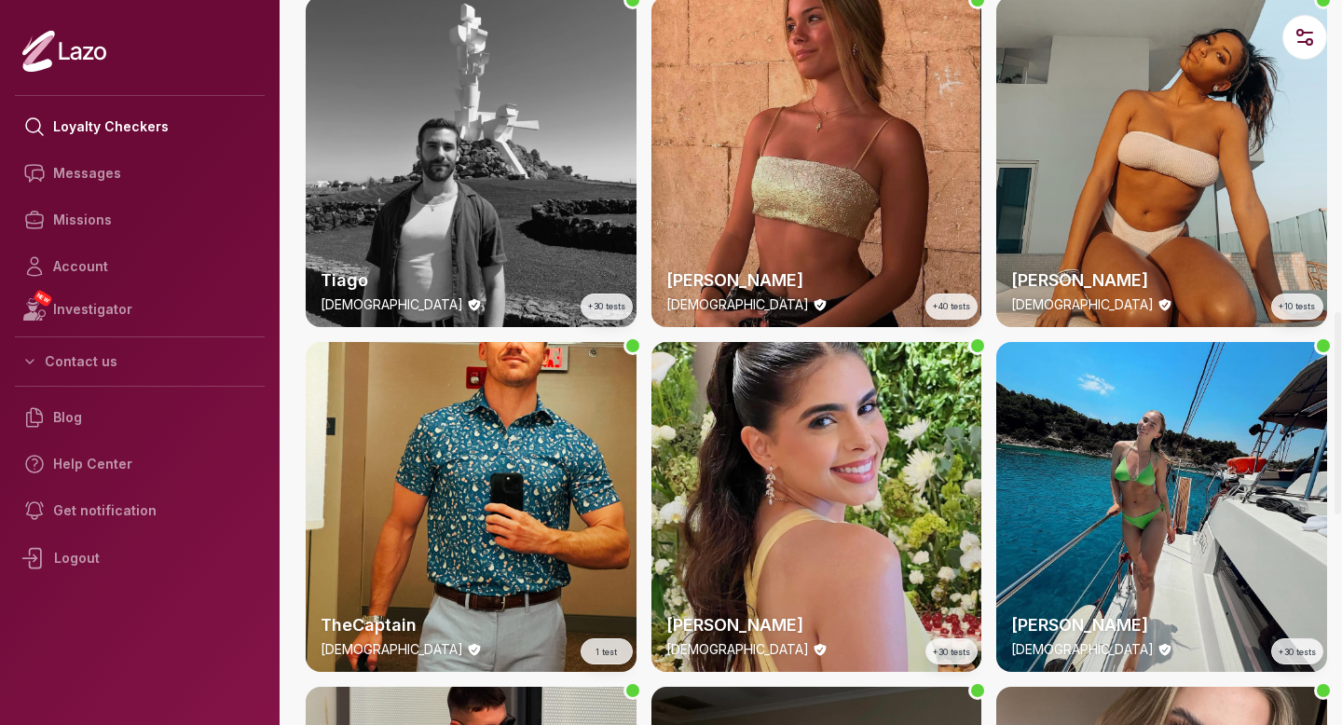
click at [816, 144] on div "Sharon 22 y/o +40 tests" at bounding box center [817, 161] width 331 height 331
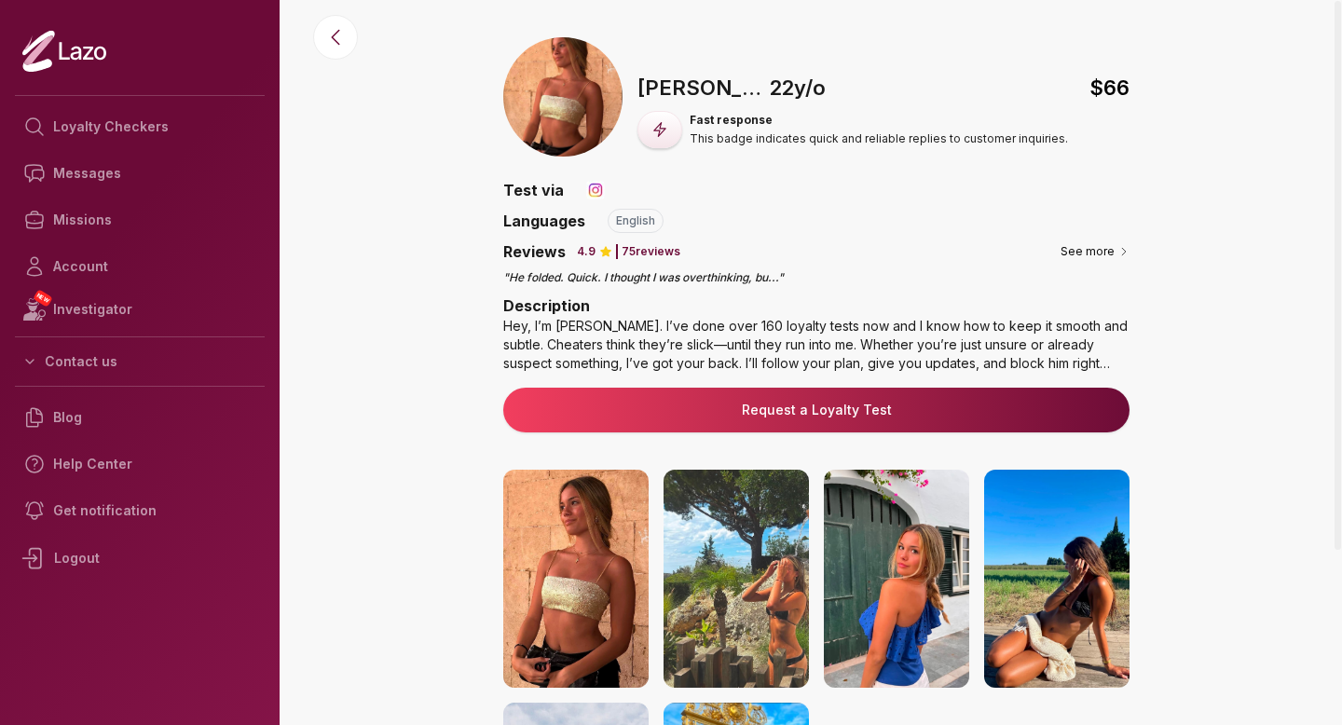
click at [585, 560] on img at bounding box center [575, 579] width 145 height 218
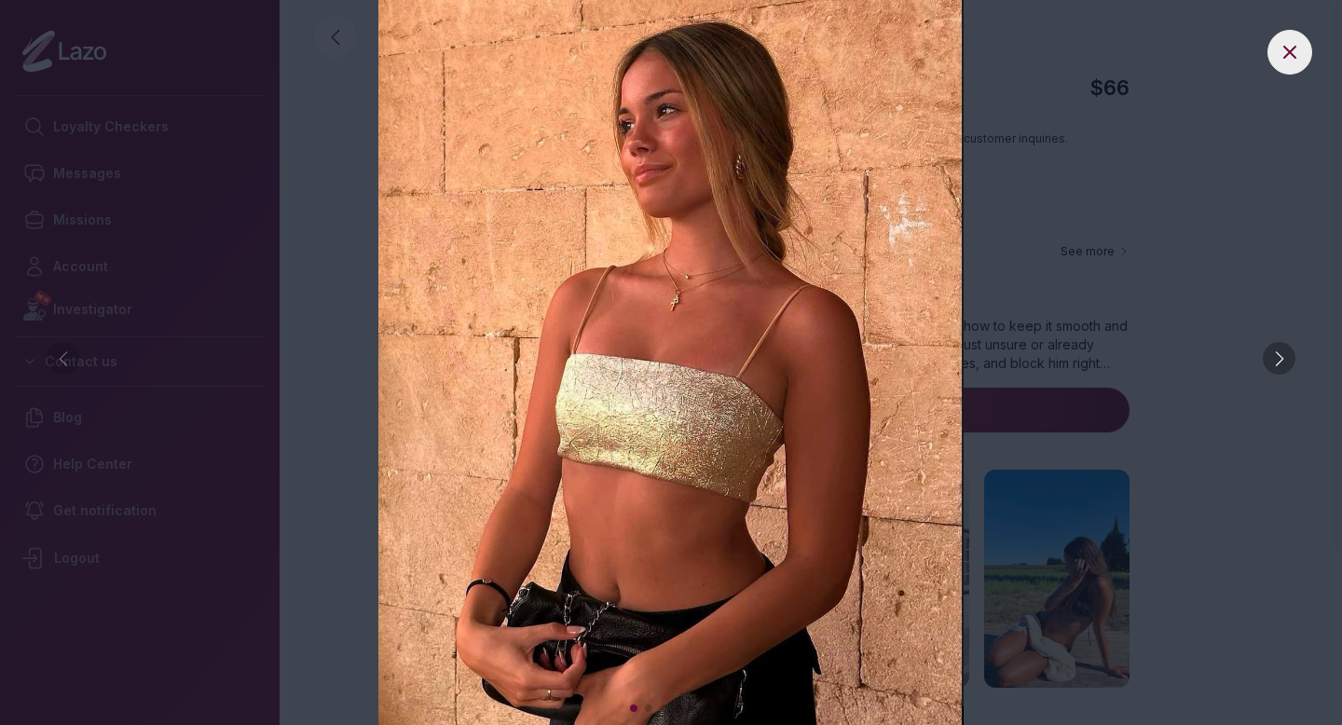
click at [1267, 359] on div at bounding box center [1279, 358] width 33 height 33
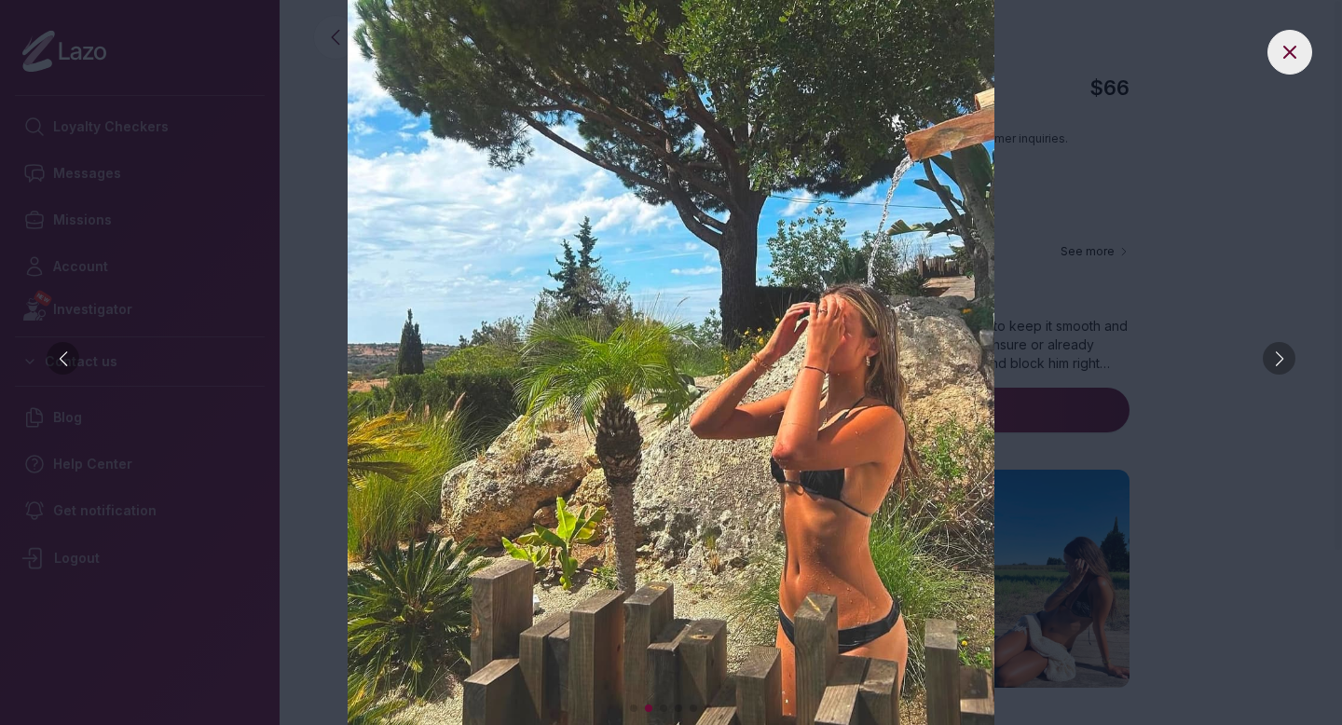
click at [1267, 359] on div at bounding box center [1279, 358] width 33 height 33
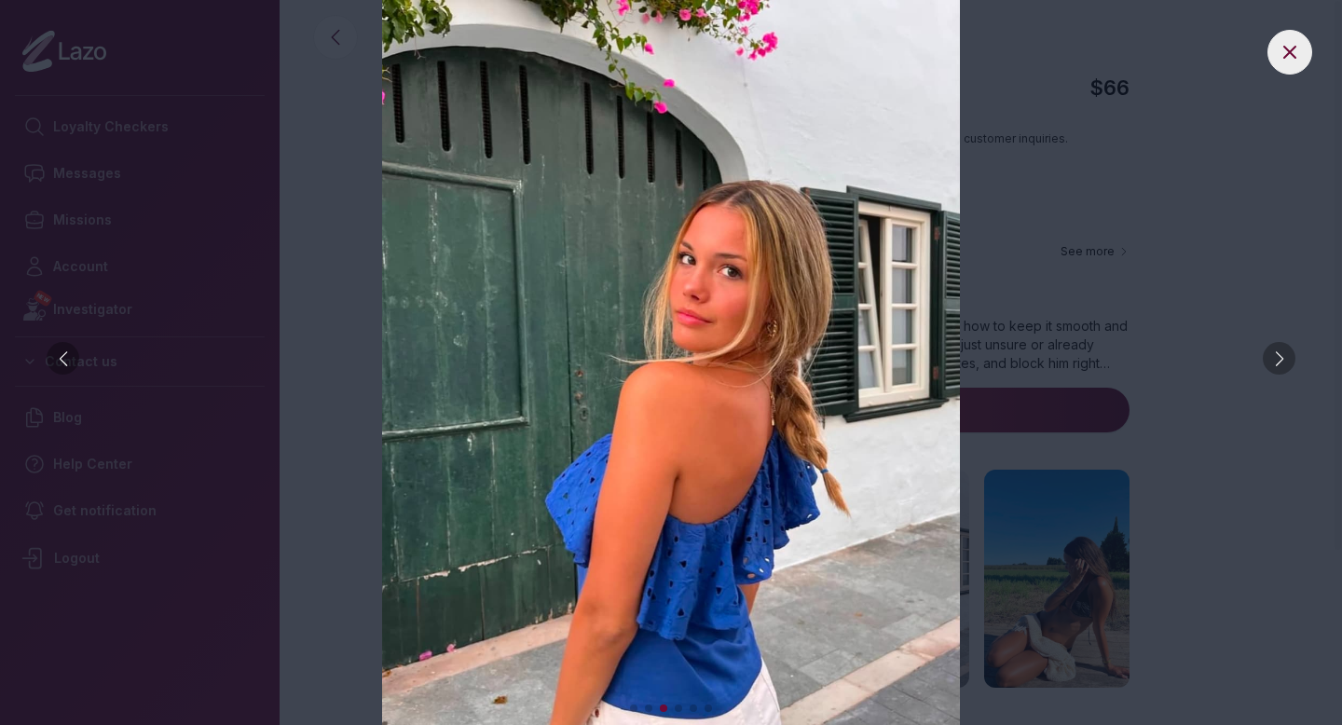
click at [1267, 359] on div at bounding box center [1279, 358] width 33 height 33
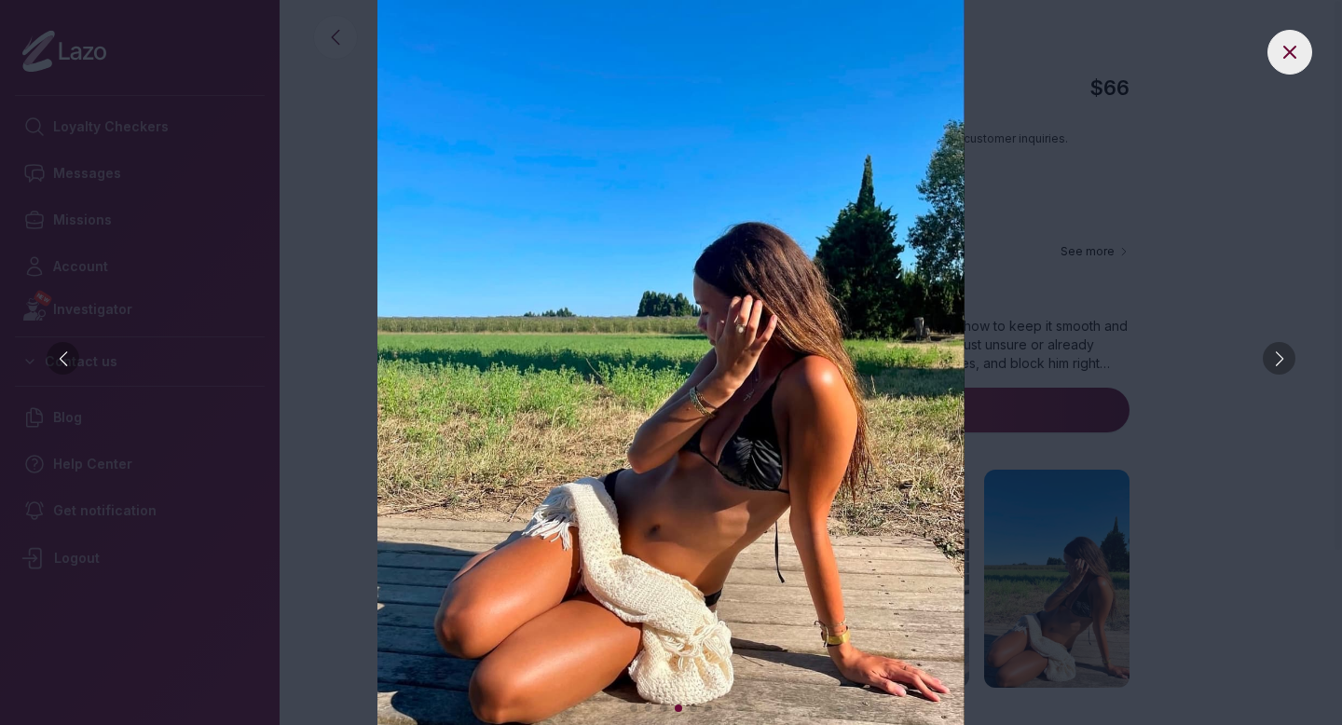
click at [1267, 359] on div at bounding box center [1279, 358] width 33 height 33
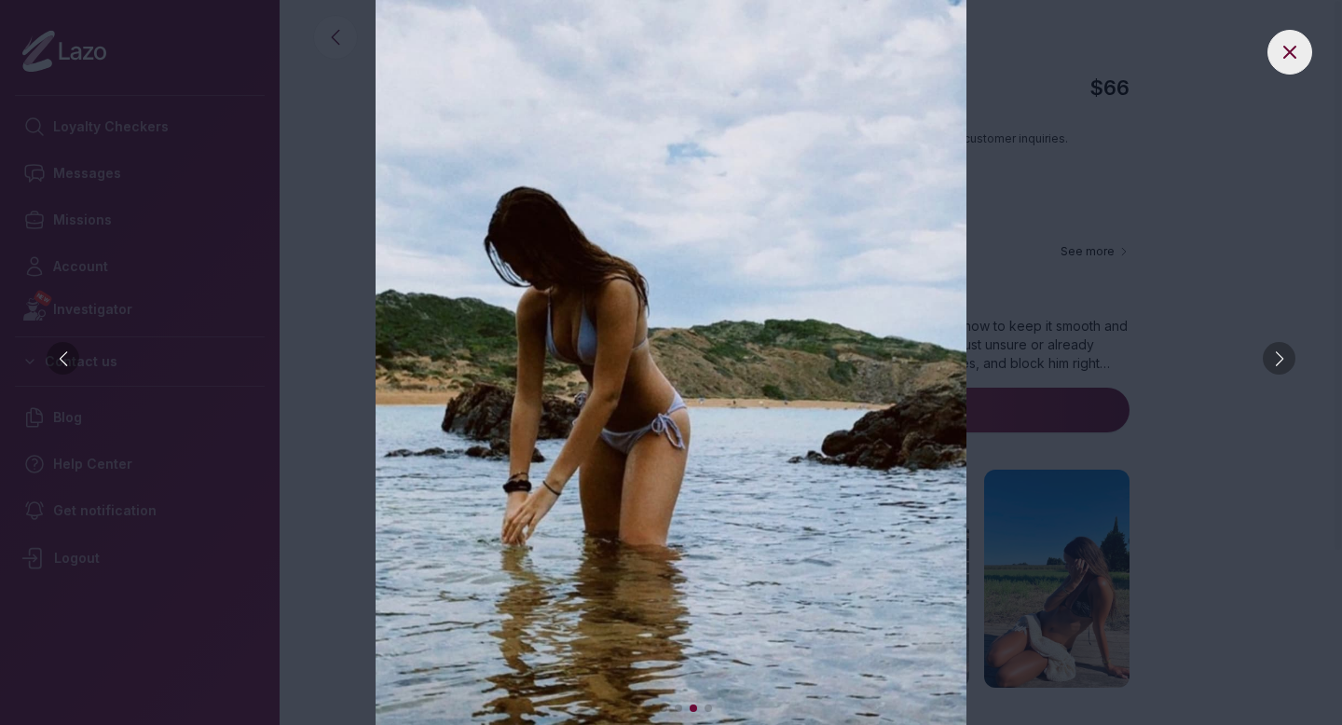
click at [1238, 84] on img at bounding box center [671, 362] width 1268 height 725
click at [1271, 53] on button at bounding box center [1290, 52] width 45 height 45
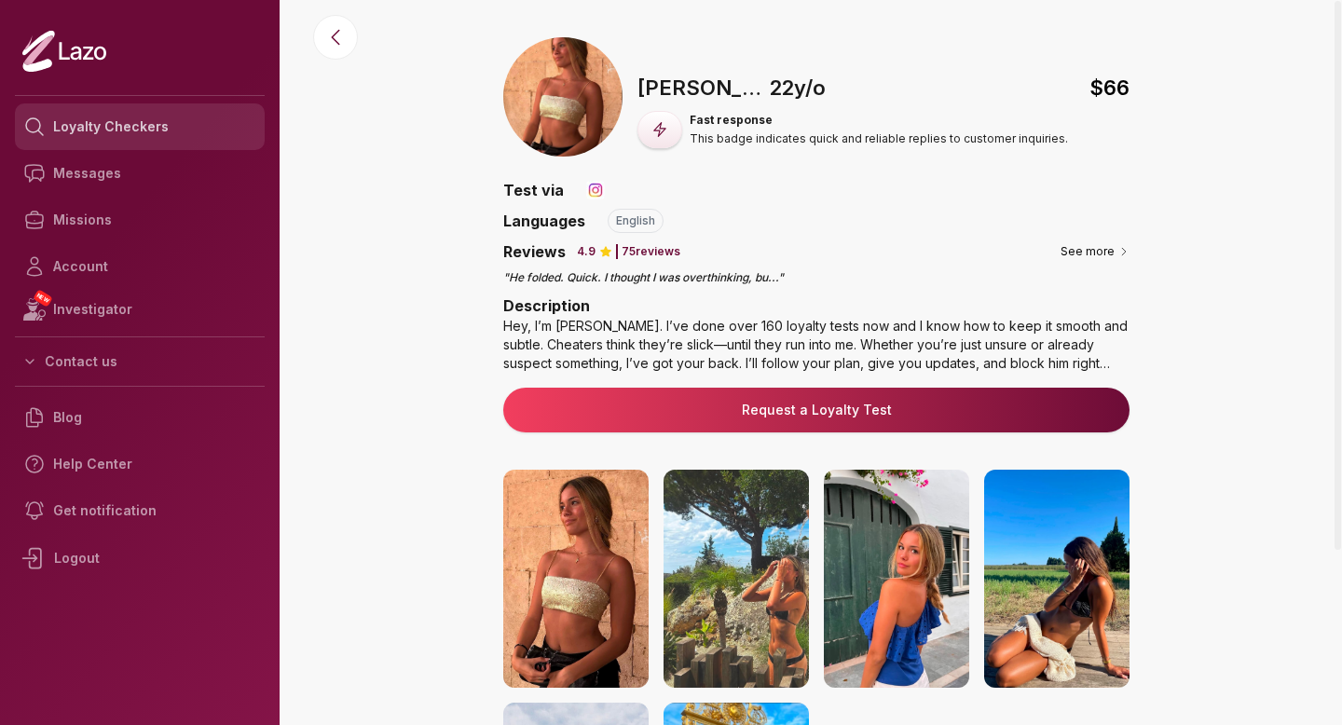
click at [215, 132] on link "Loyalty Checkers" at bounding box center [140, 126] width 250 height 47
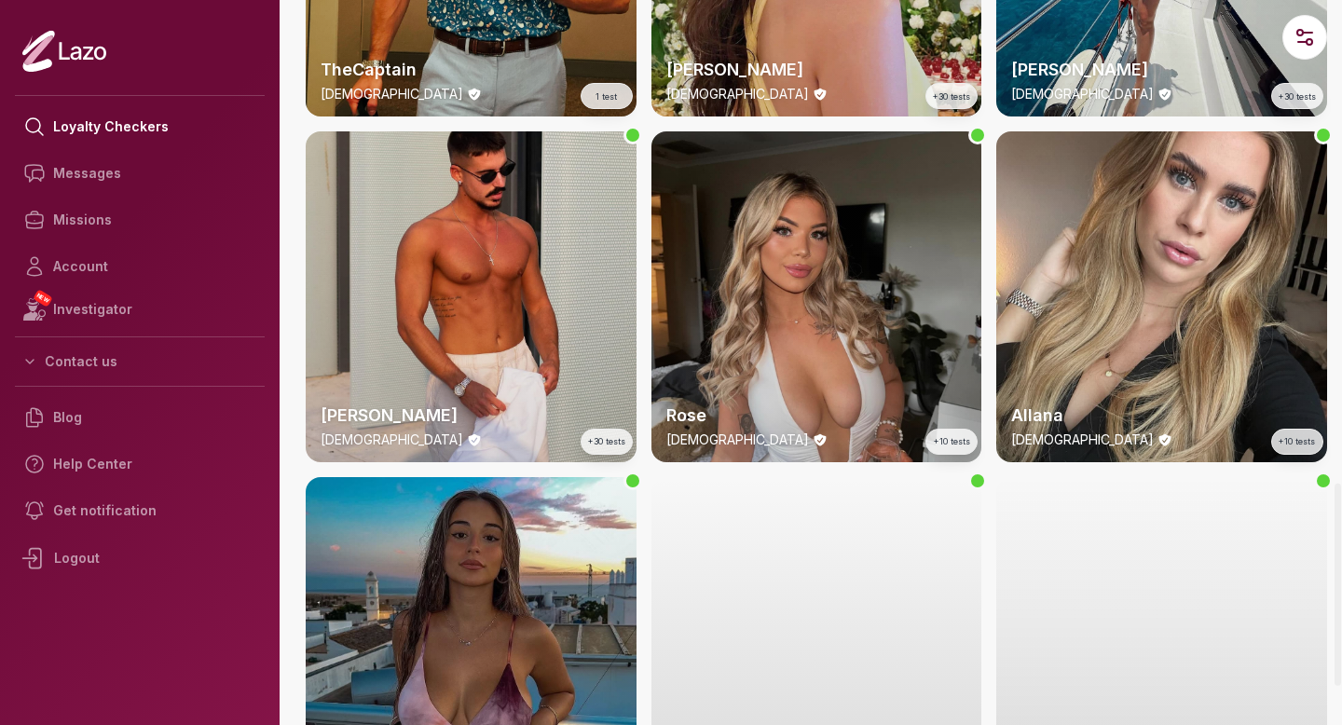
scroll to position [1800, 0]
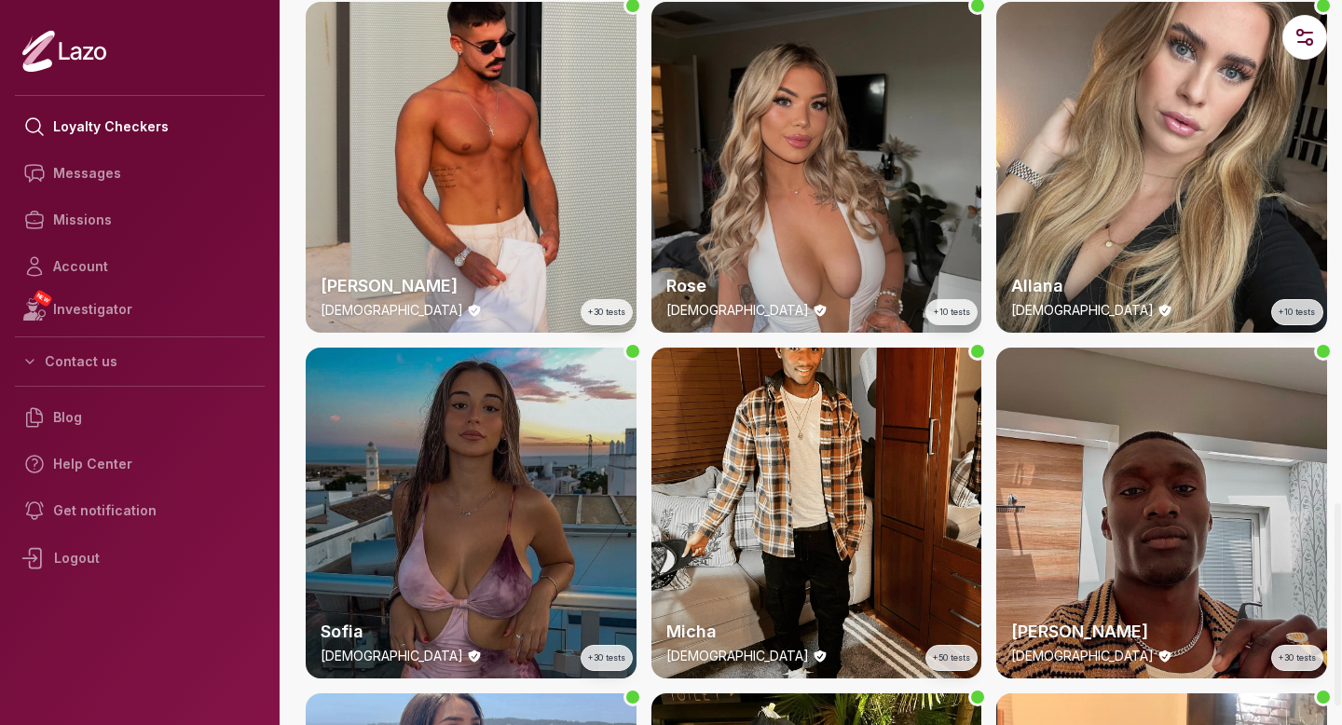
click at [502, 443] on div "Sofia 20 y/o +30 tests" at bounding box center [471, 513] width 331 height 331
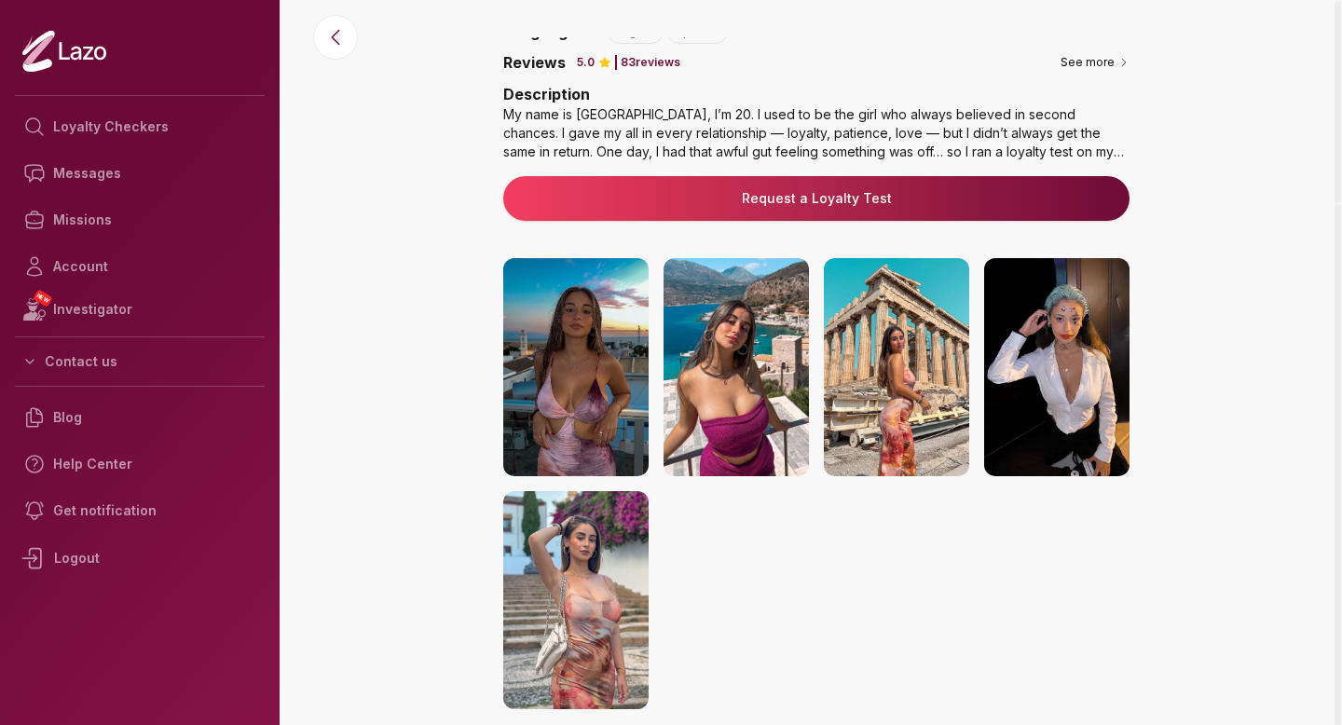
scroll to position [230, 0]
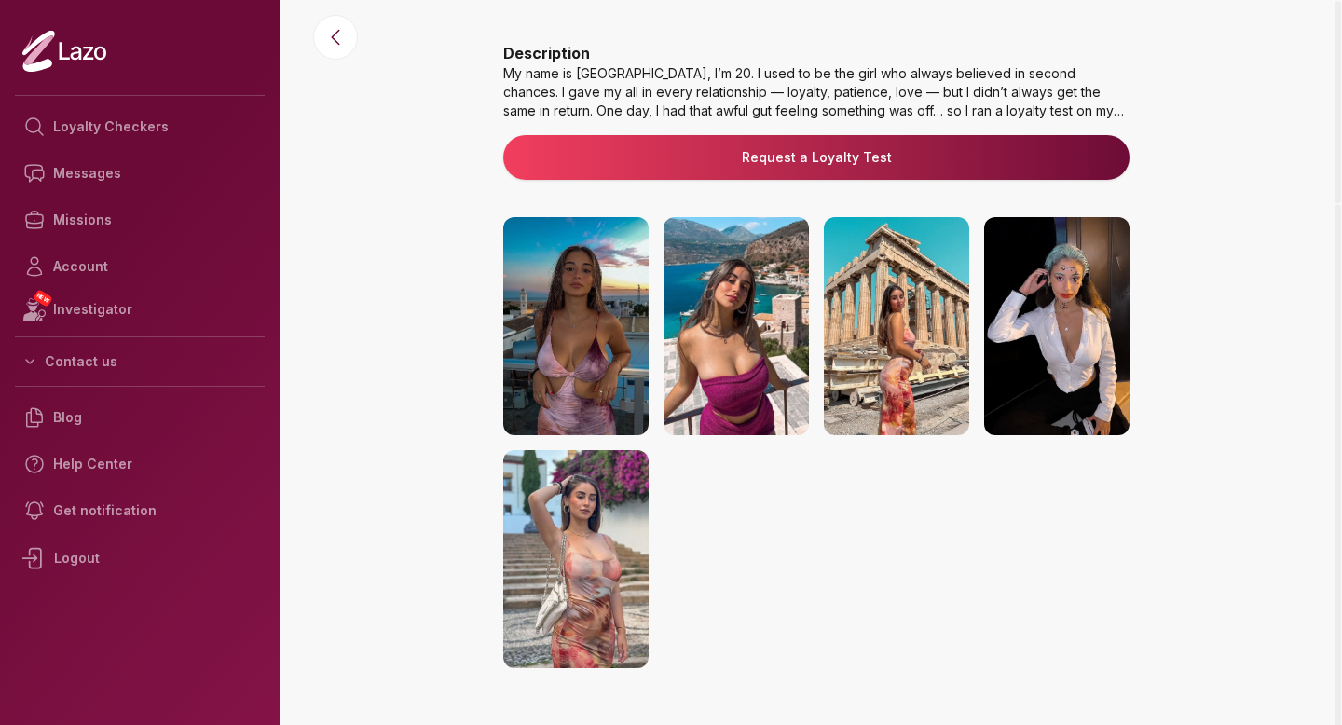
click at [696, 350] on img at bounding box center [736, 326] width 145 height 218
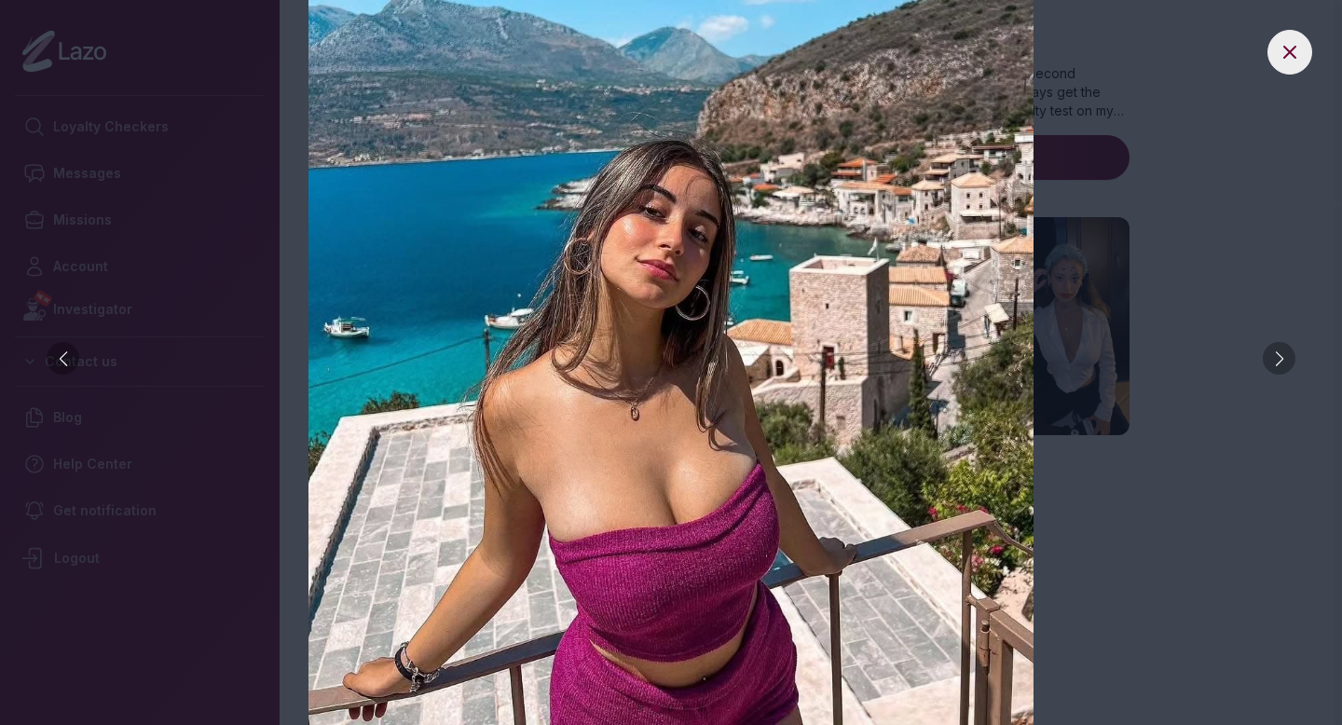
click at [1278, 357] on div at bounding box center [1279, 358] width 33 height 33
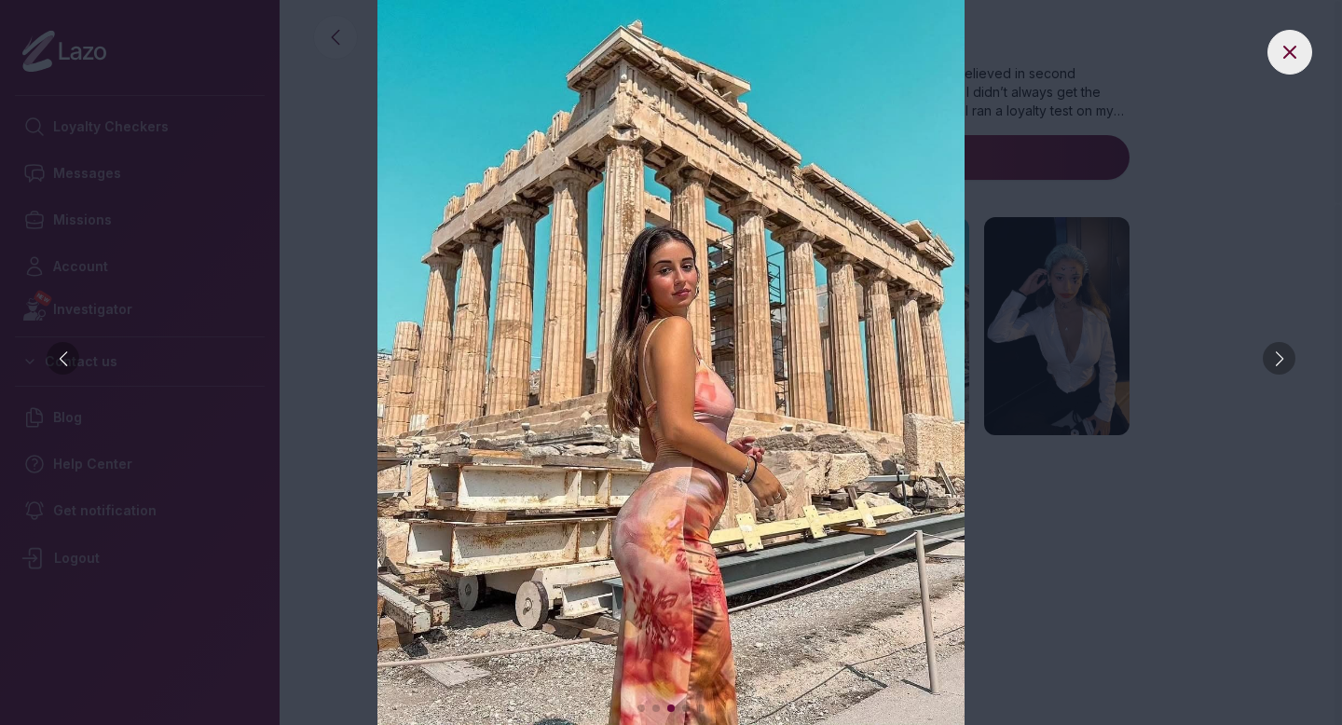
click at [1278, 357] on div at bounding box center [1279, 358] width 33 height 33
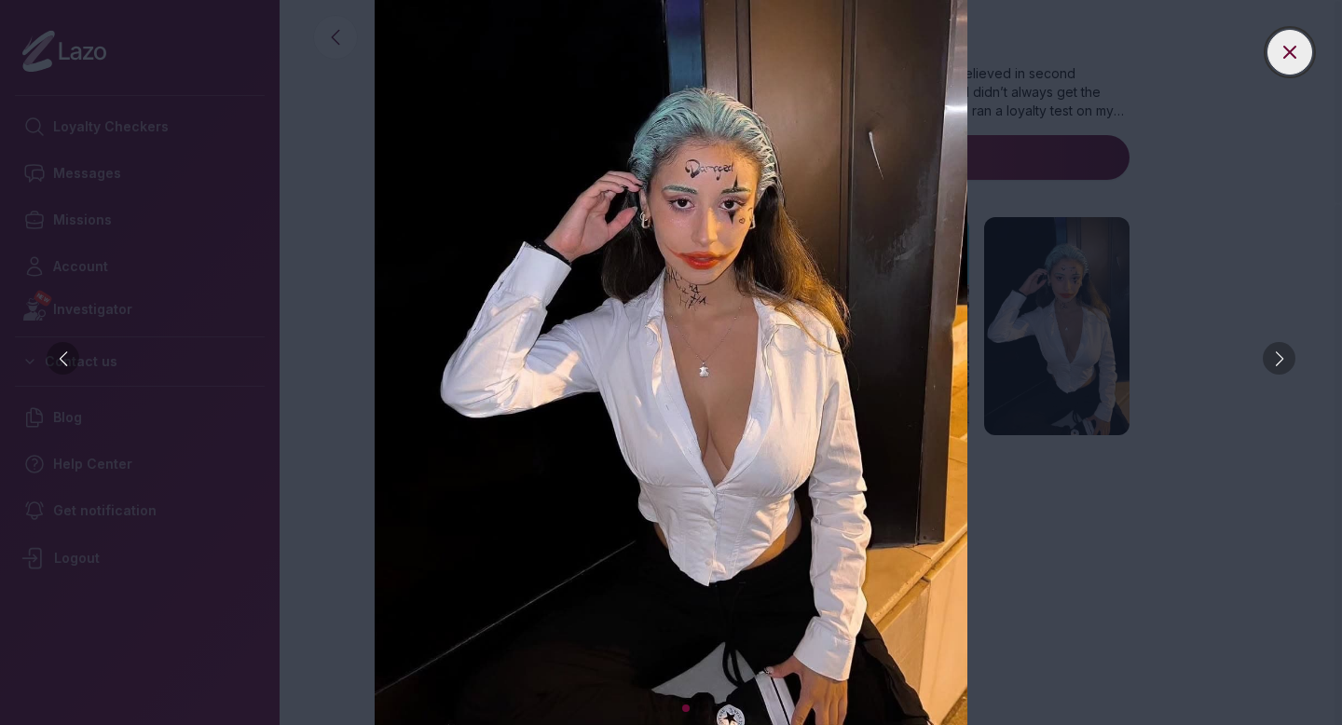
click at [1286, 52] on icon at bounding box center [1290, 52] width 22 height 22
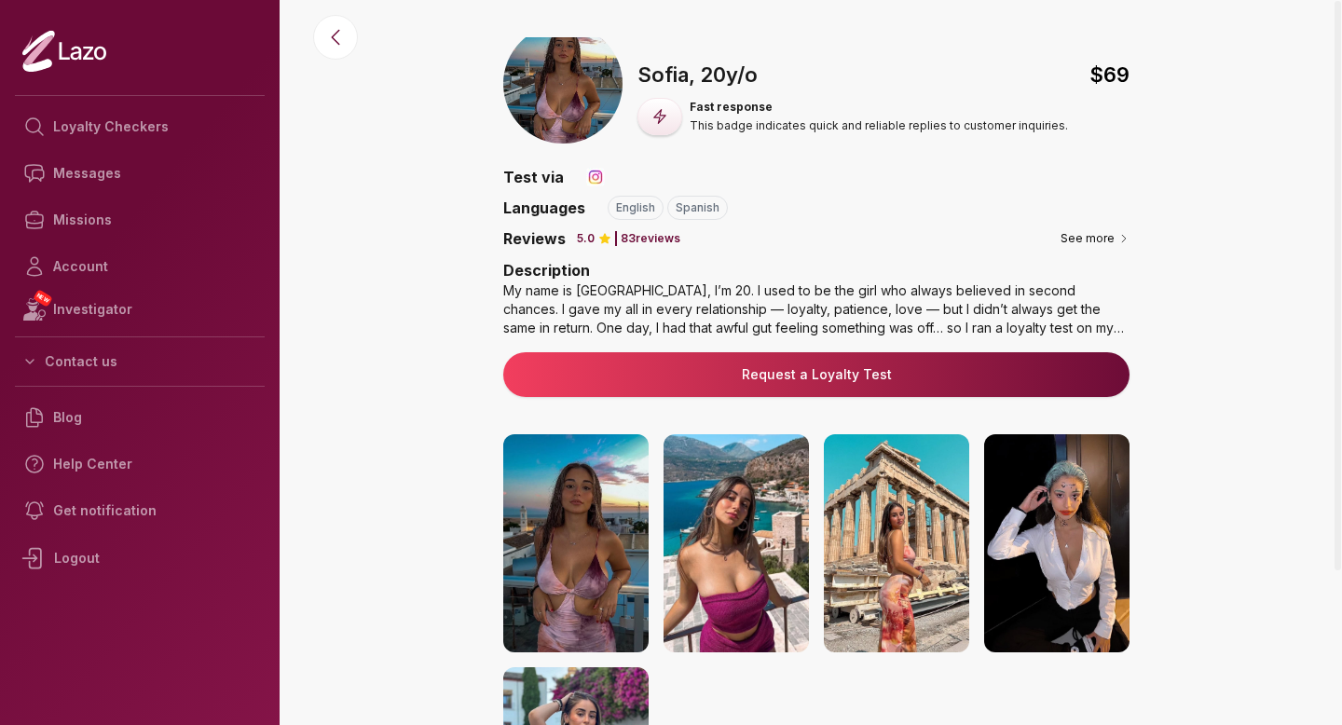
scroll to position [0, 0]
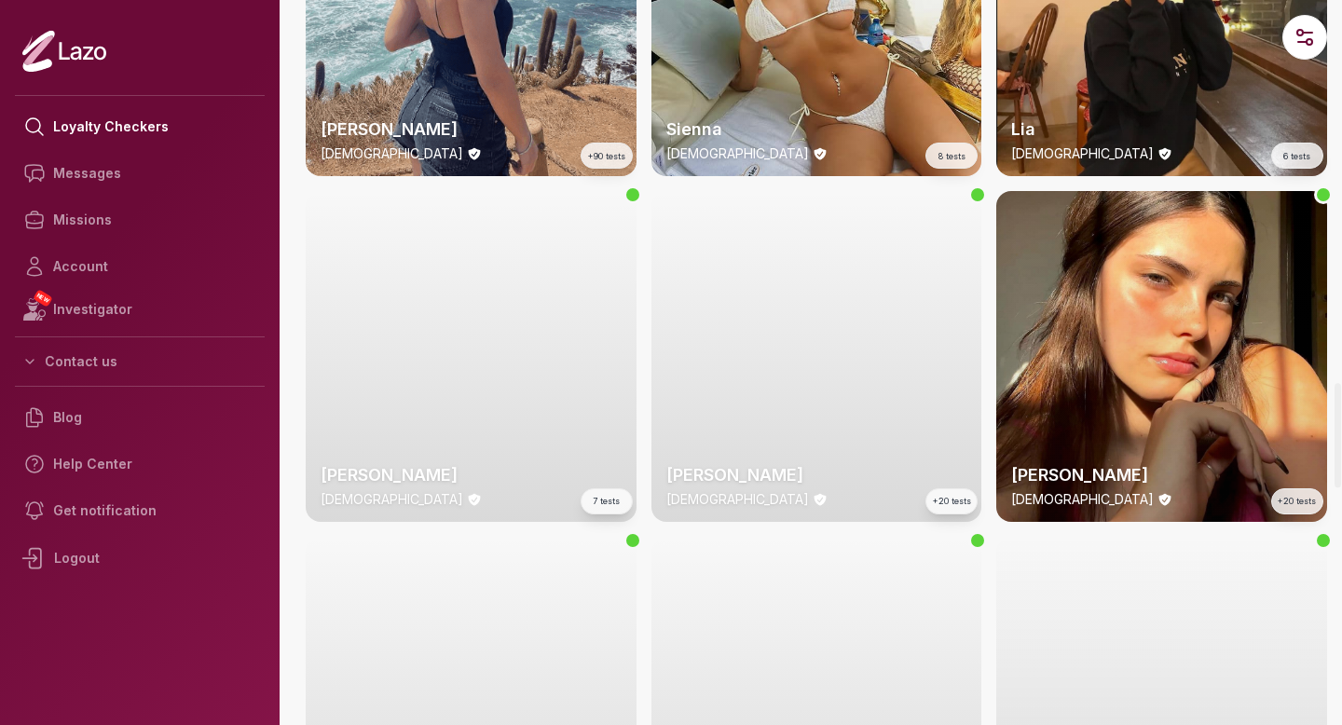
scroll to position [2735, 0]
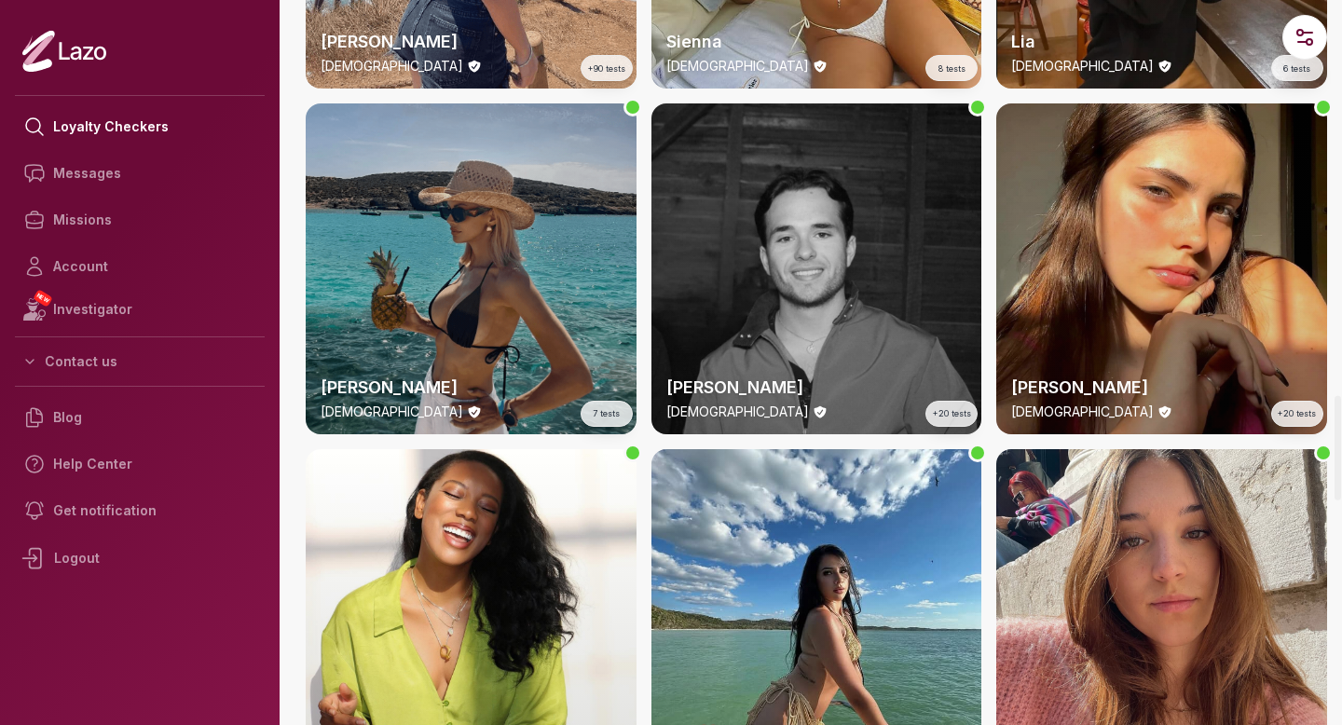
click at [1148, 334] on div "Maria 20 y/o +20 tests" at bounding box center [1161, 268] width 331 height 331
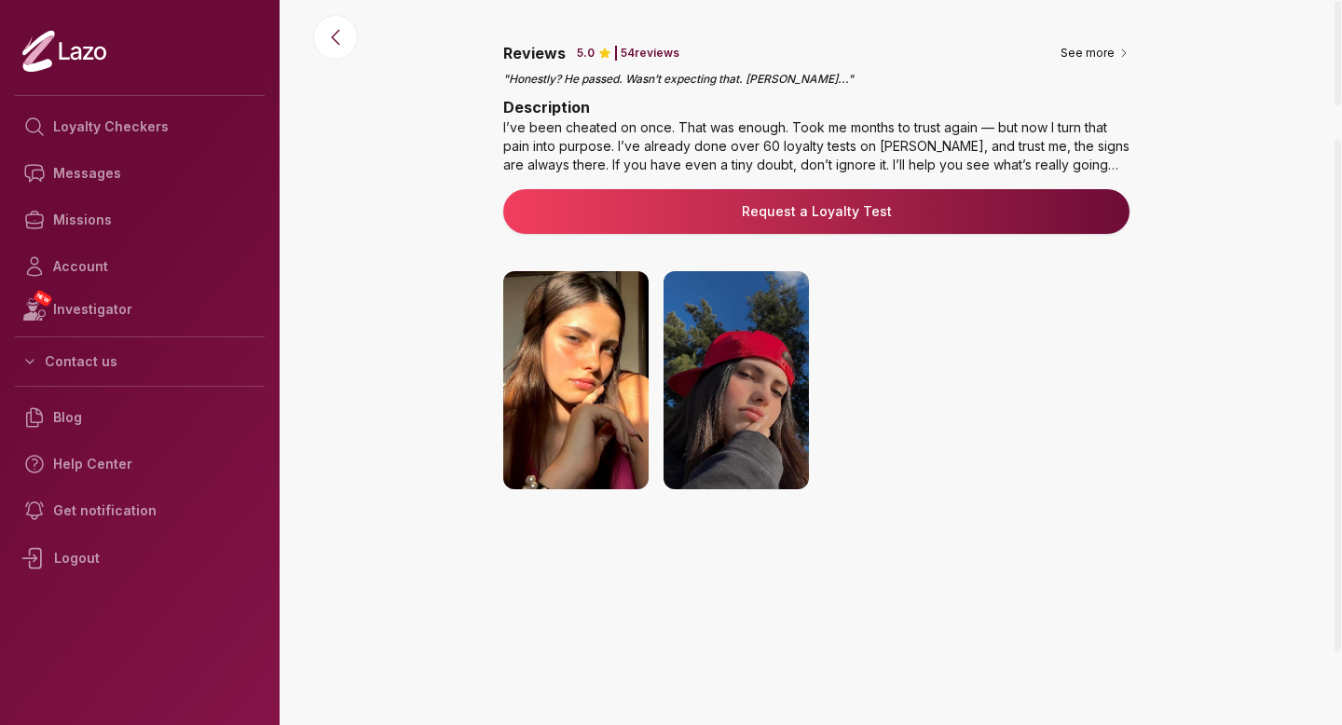
scroll to position [269, 0]
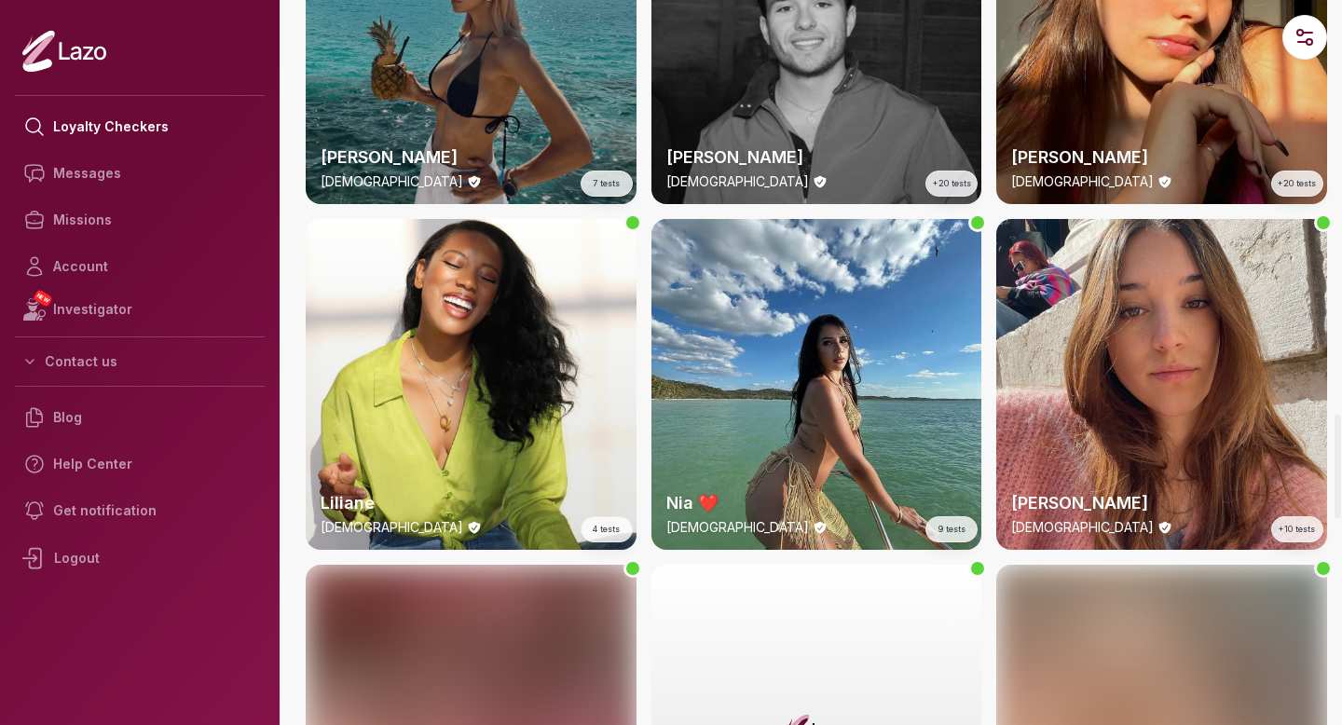
scroll to position [3122, 0]
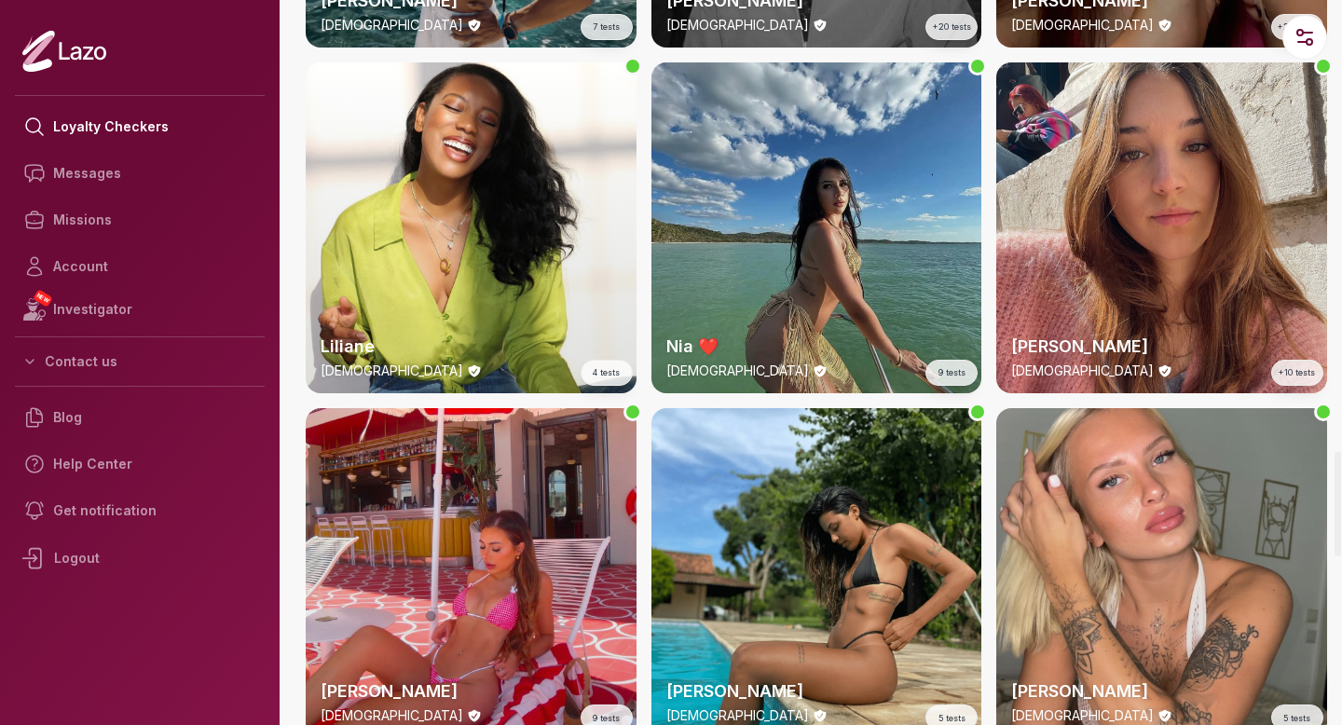
click at [751, 199] on div "Nia ❤️ 26 y/o 9 tests" at bounding box center [817, 227] width 331 height 331
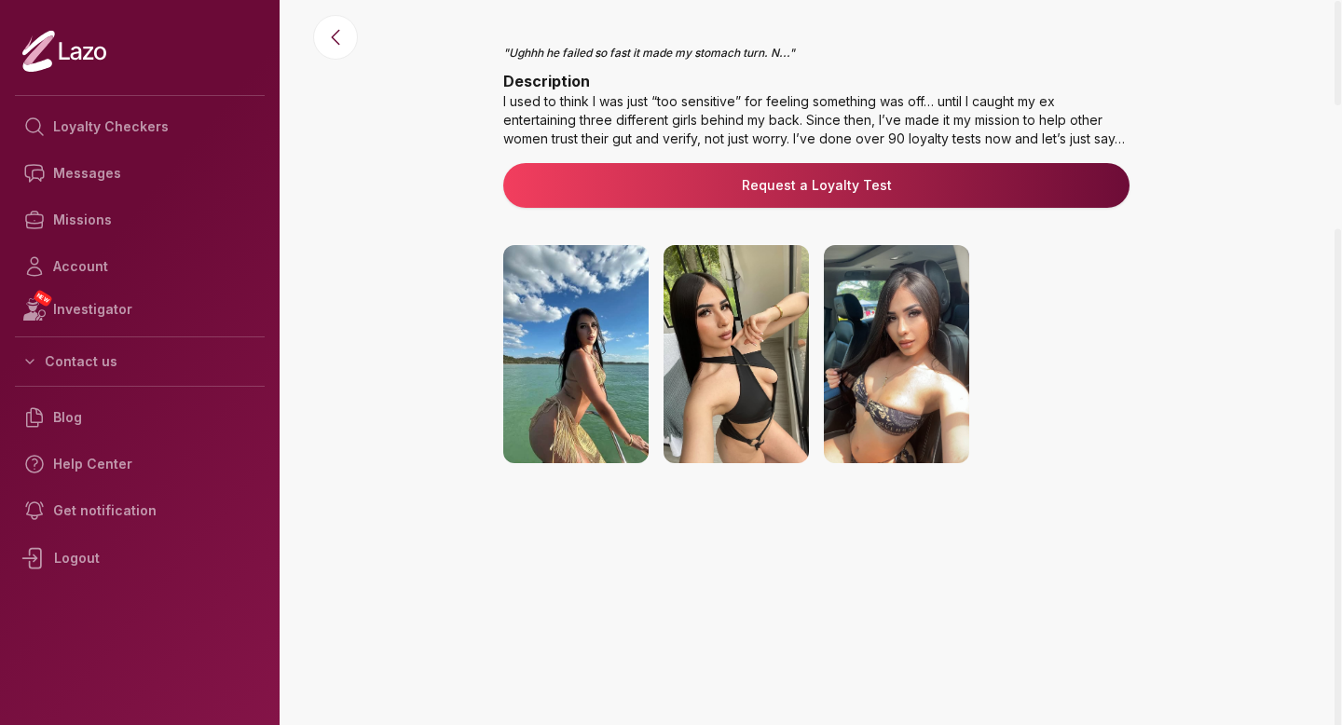
scroll to position [270, 0]
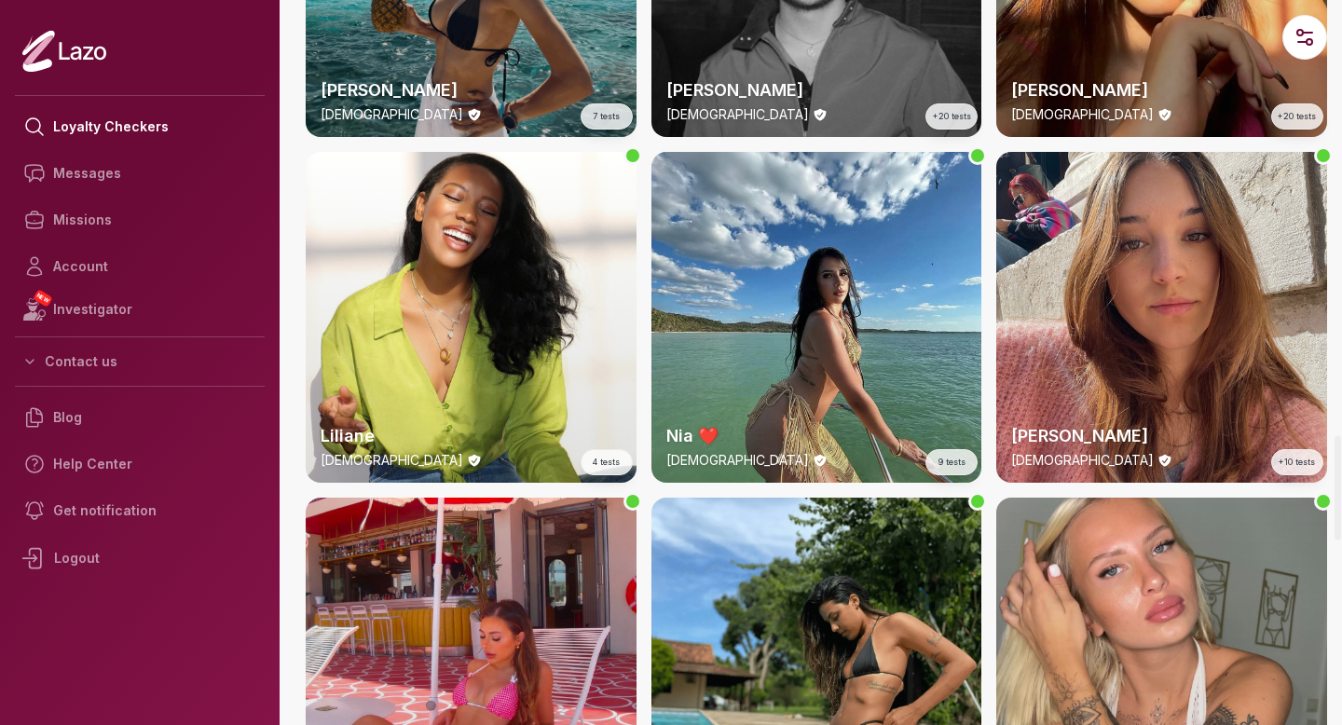
scroll to position [2415, 0]
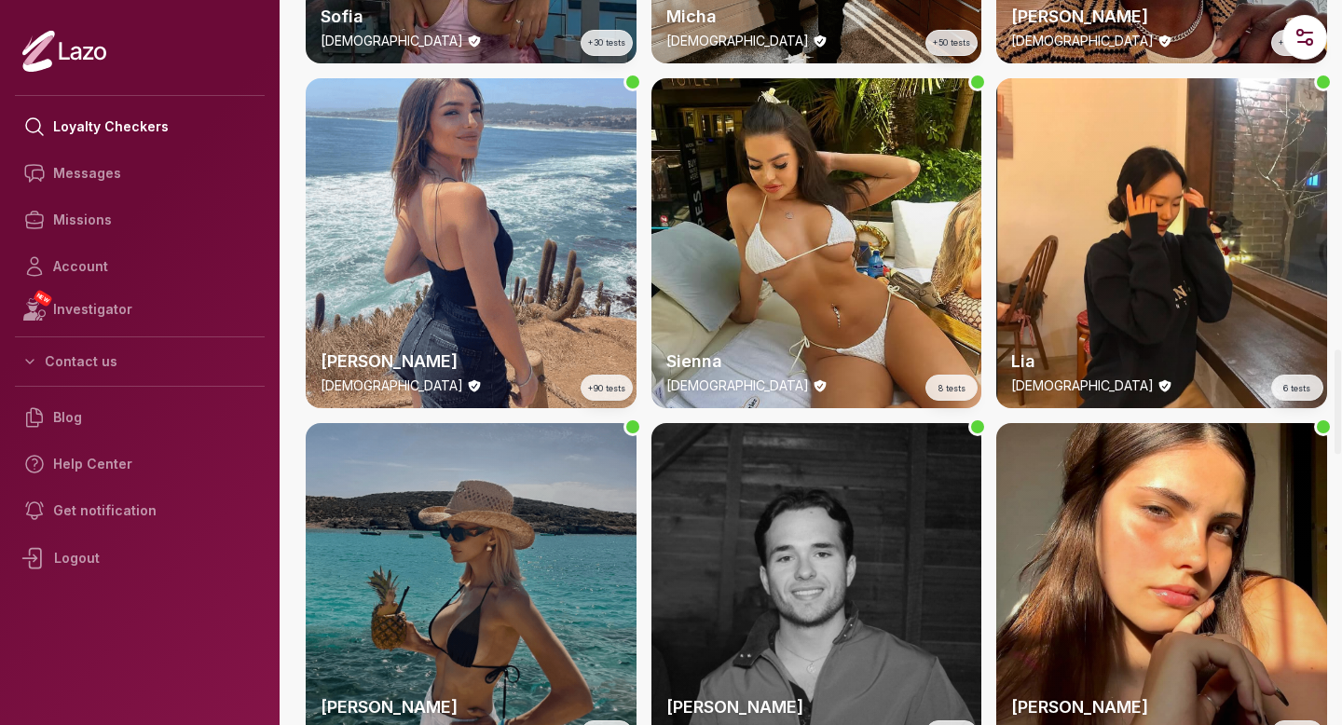
click at [496, 511] on div "Anna 31 y/o 7 tests" at bounding box center [471, 588] width 331 height 331
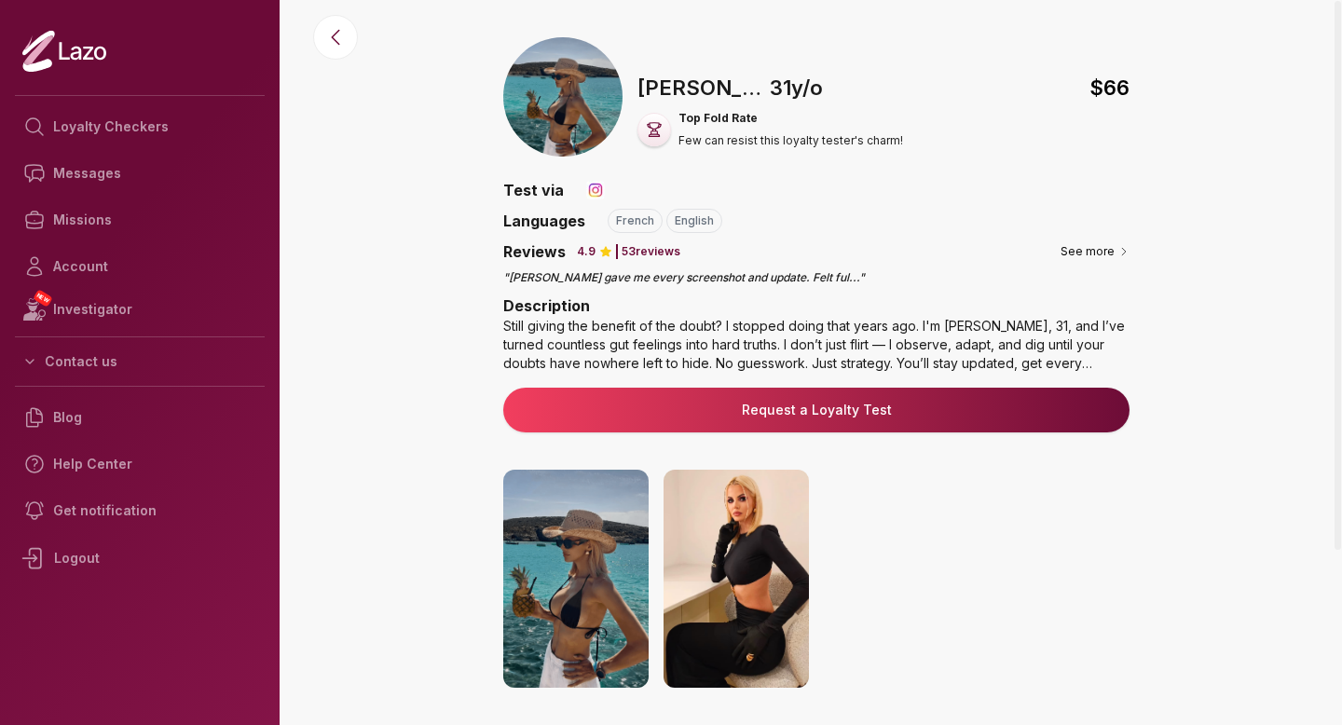
scroll to position [236, 0]
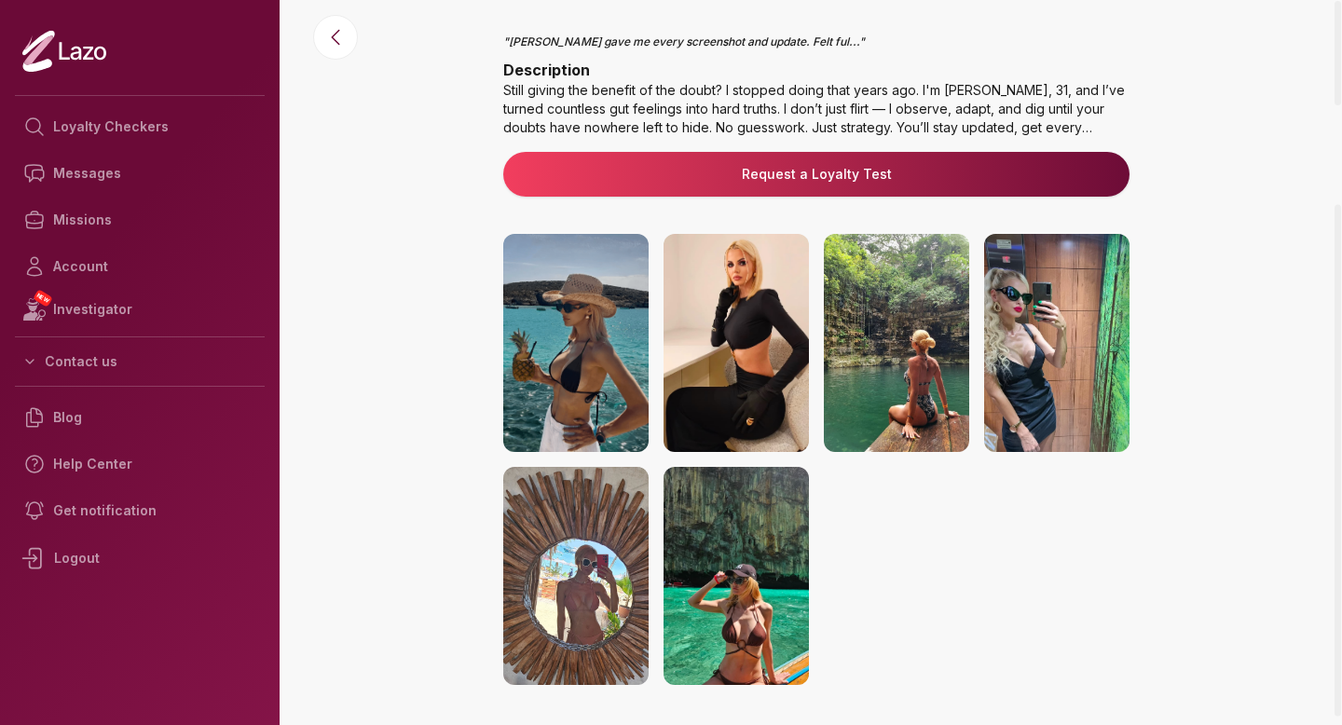
click at [694, 392] on img at bounding box center [736, 343] width 145 height 218
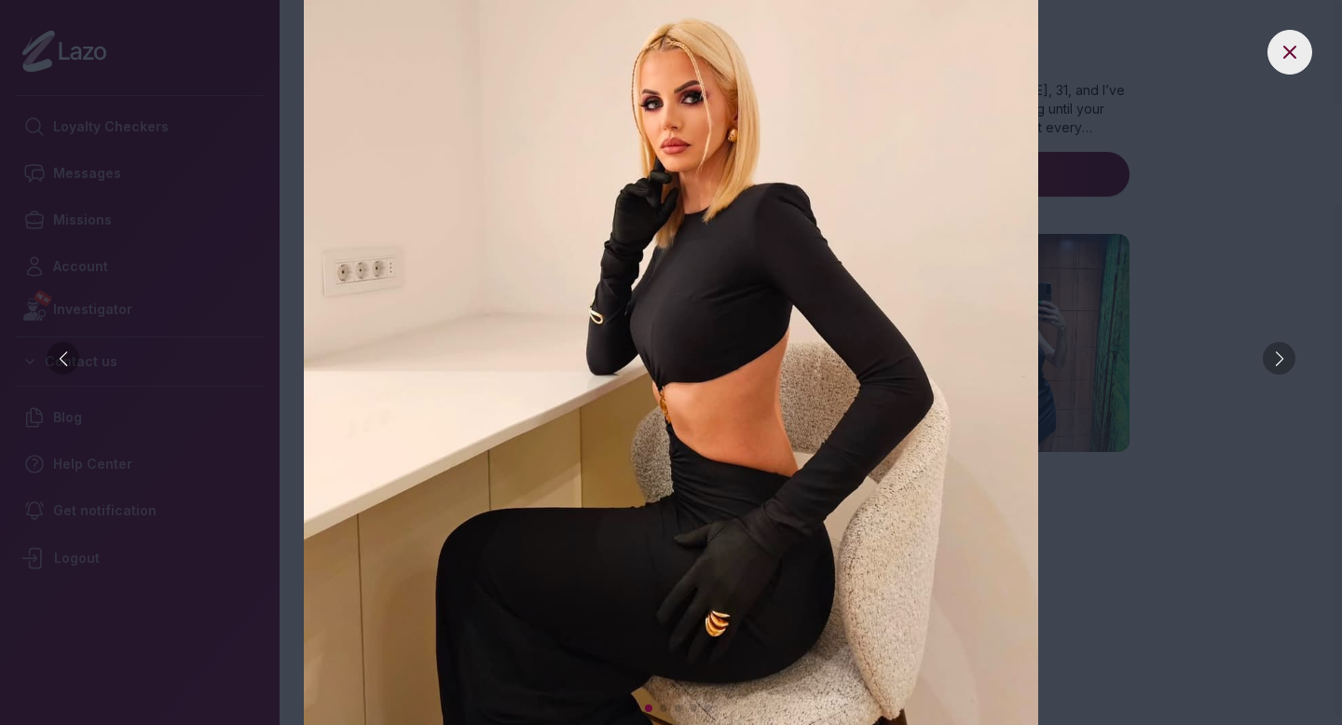
click at [1258, 341] on img at bounding box center [671, 362] width 1268 height 725
click at [1270, 354] on div at bounding box center [1279, 358] width 33 height 33
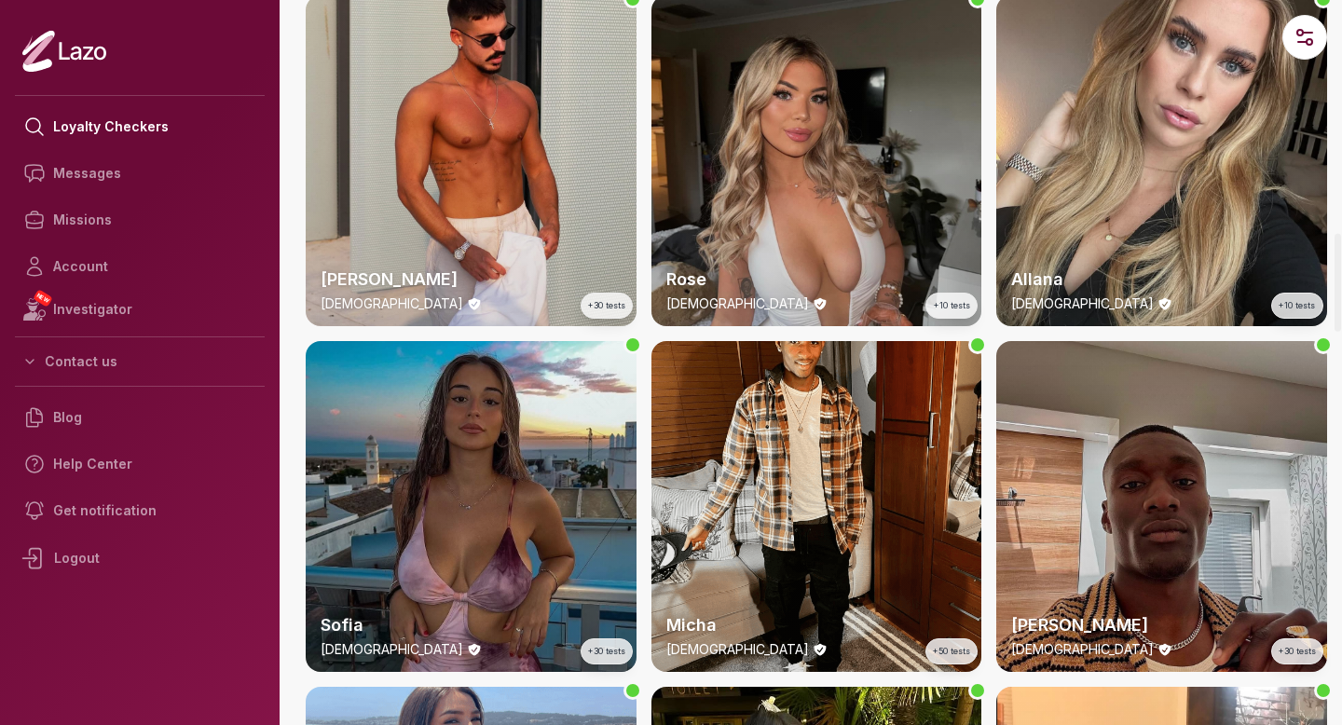
scroll to position [1699, 0]
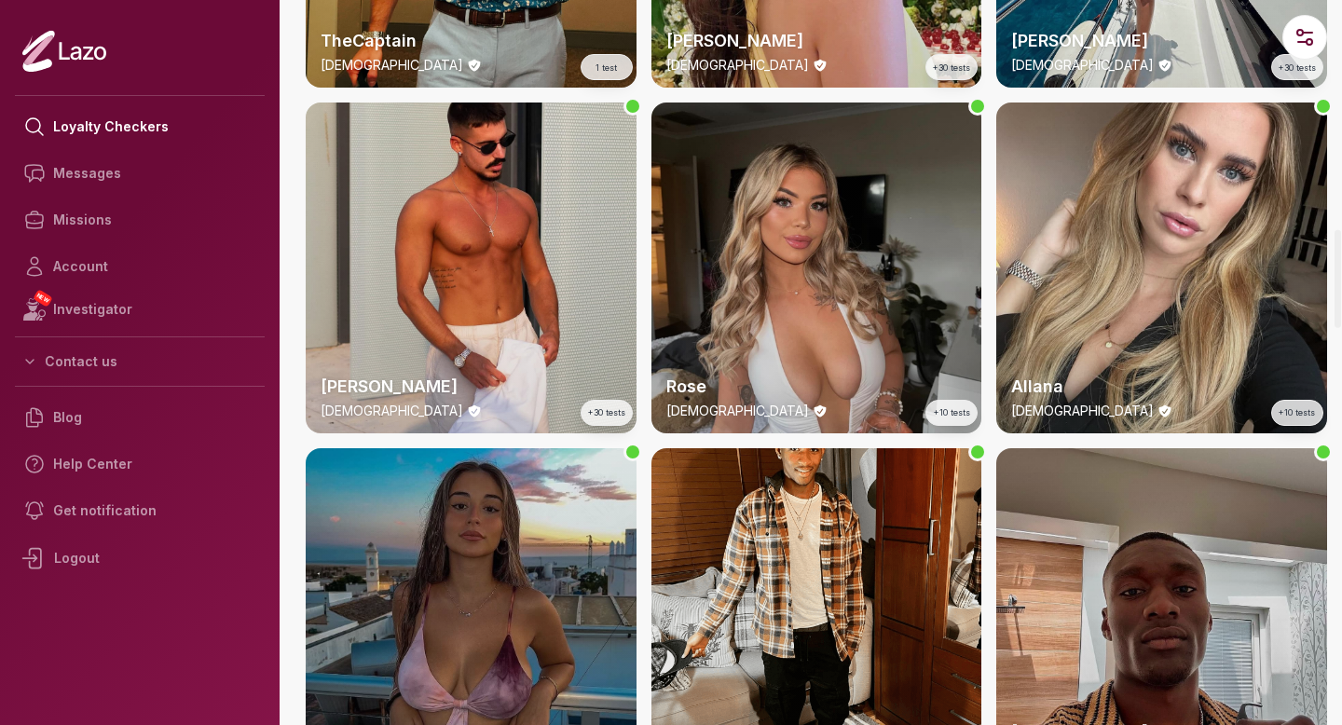
click at [502, 540] on div "Sofia 20 y/o +30 tests" at bounding box center [471, 613] width 331 height 331
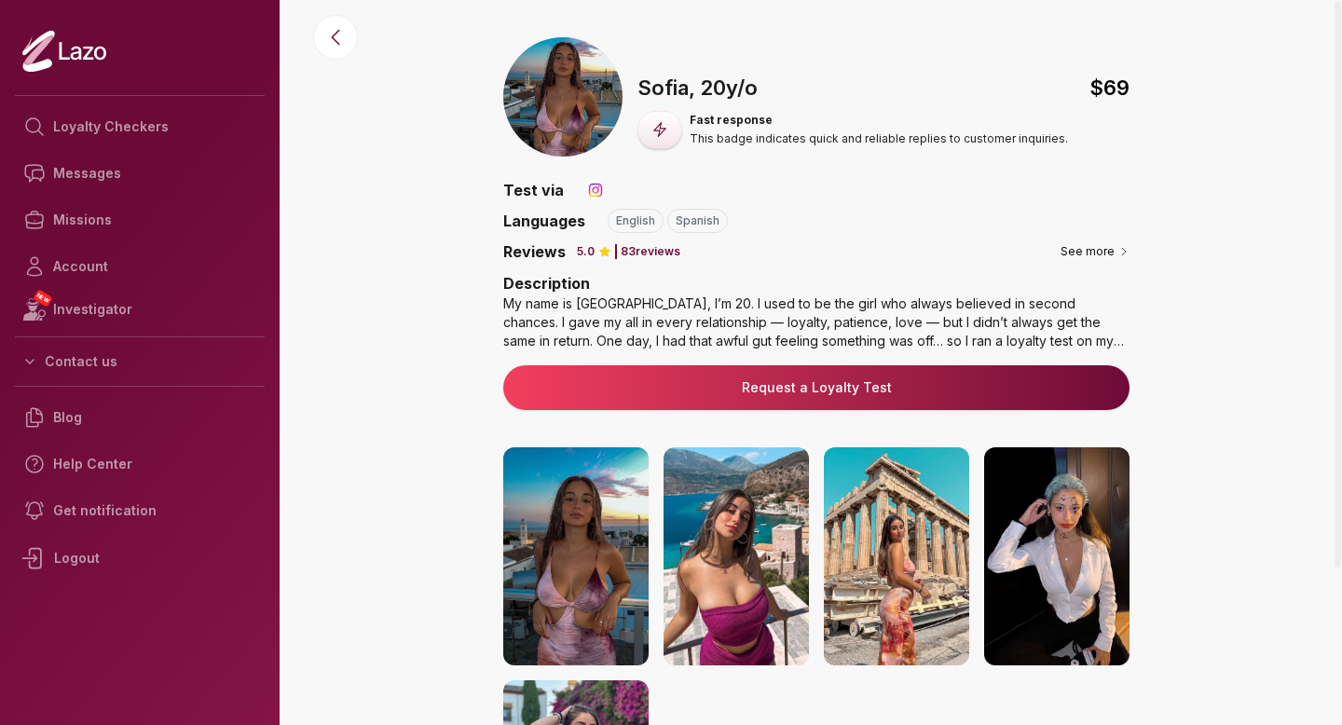
scroll to position [278, 0]
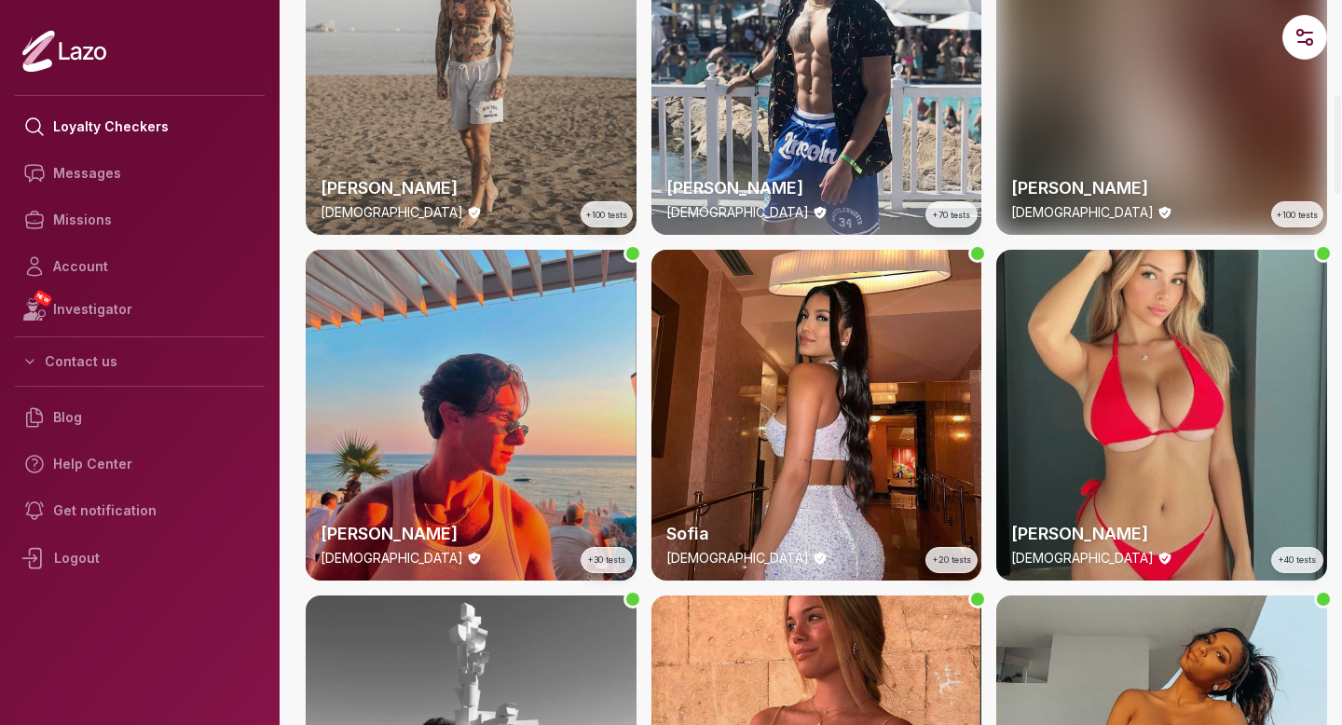
scroll to position [490, 0]
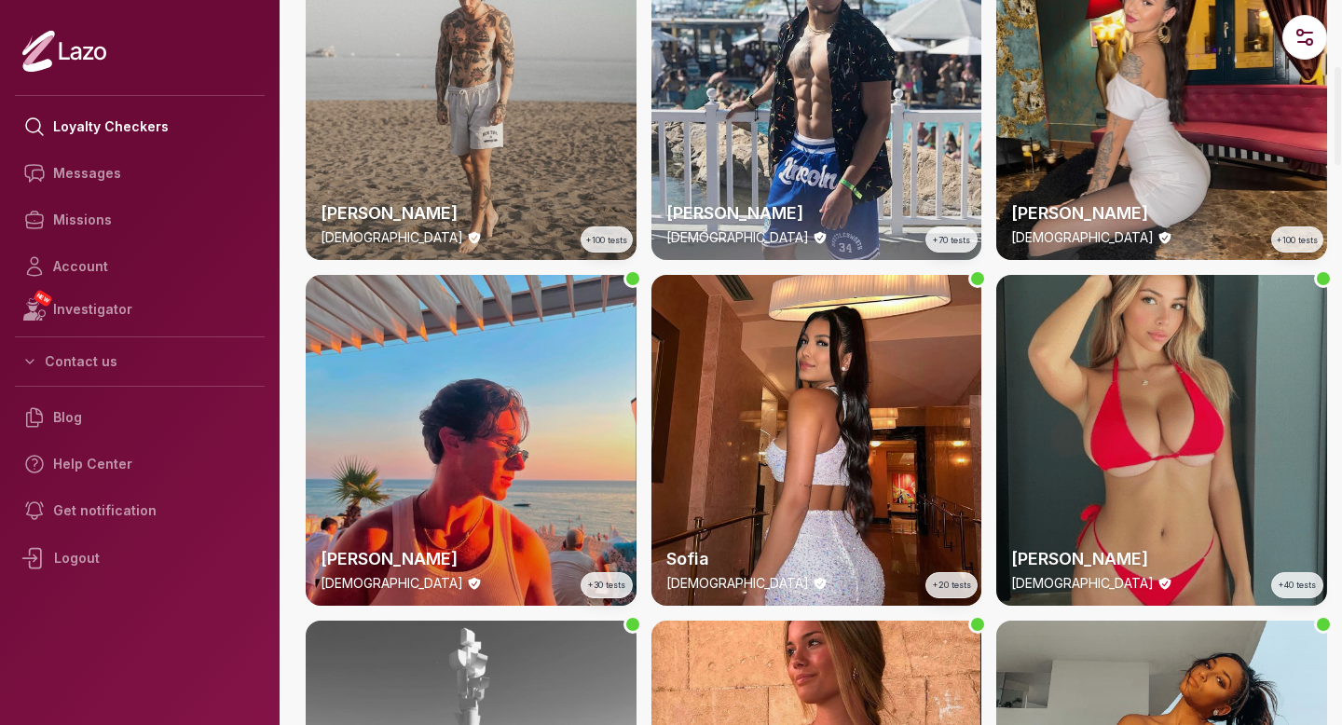
click at [1151, 378] on div "Emily 23 y/o +40 tests" at bounding box center [1161, 440] width 331 height 331
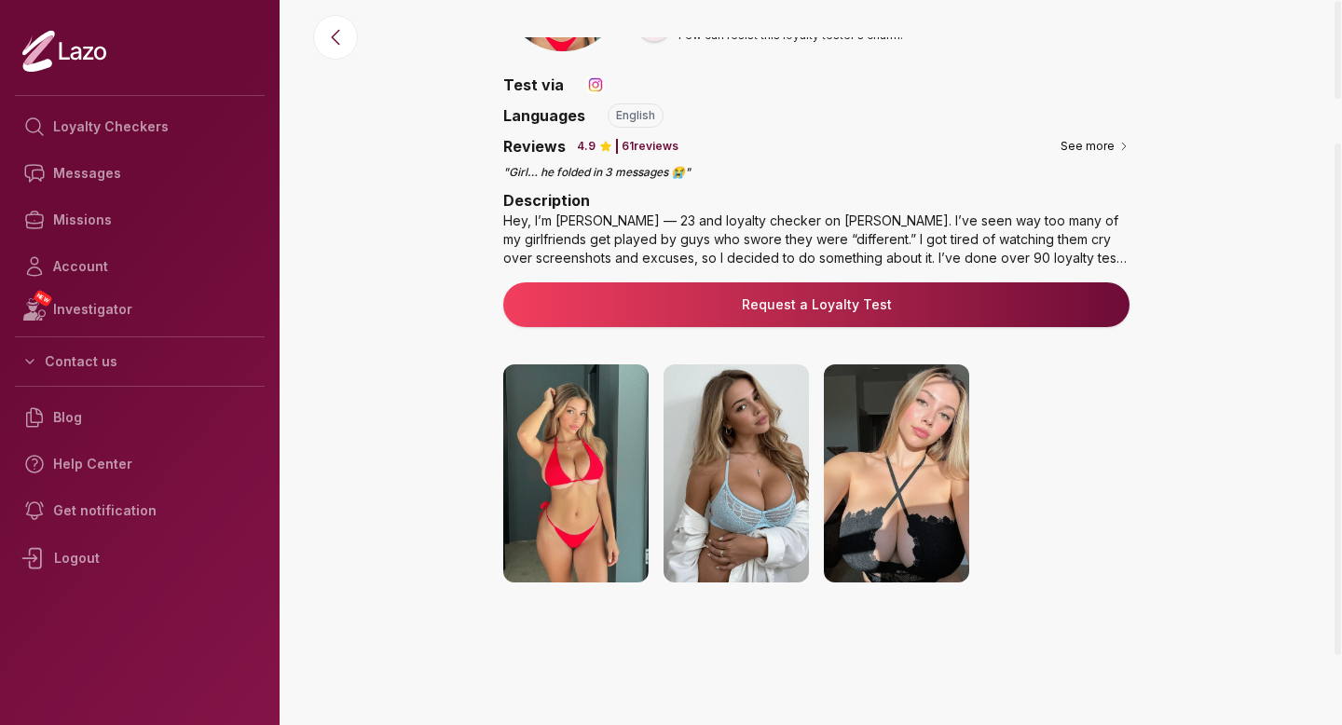
scroll to position [149, 0]
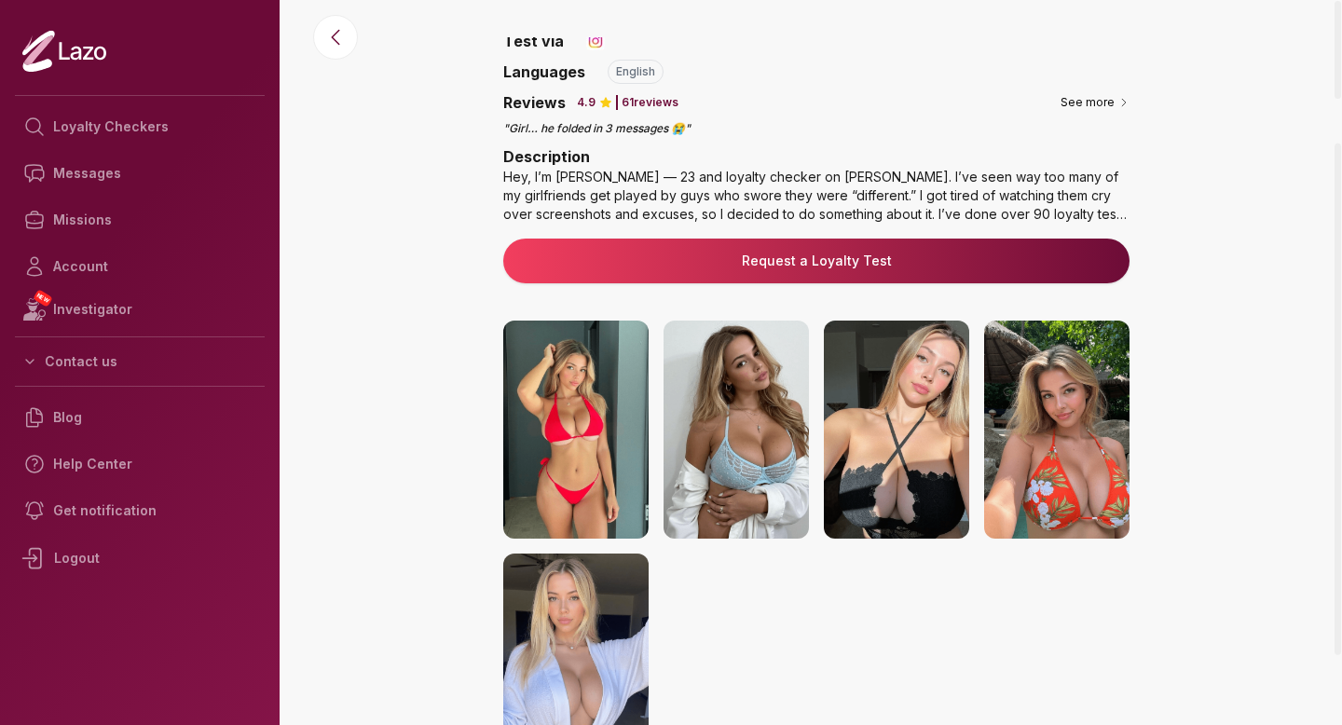
click at [747, 435] on img at bounding box center [736, 430] width 145 height 218
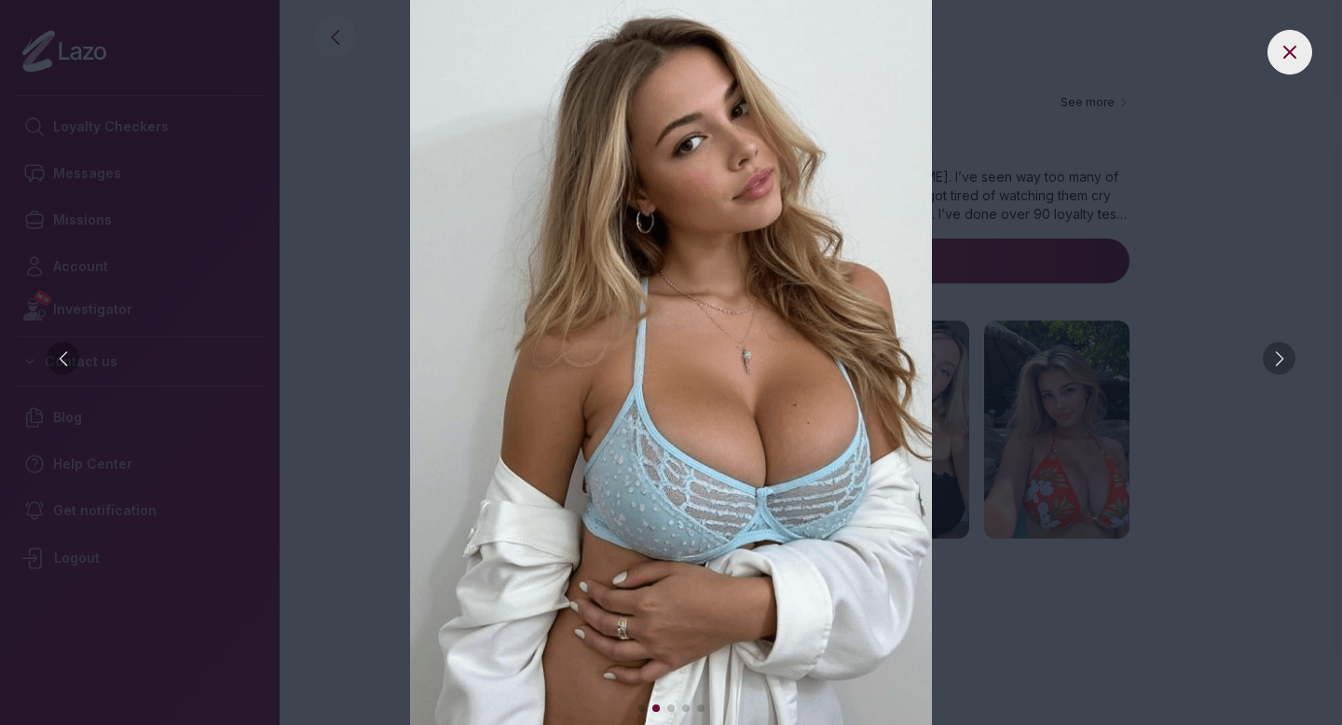
click at [1298, 374] on img at bounding box center [671, 362] width 1268 height 725
click at [1277, 367] on div at bounding box center [1279, 358] width 33 height 33
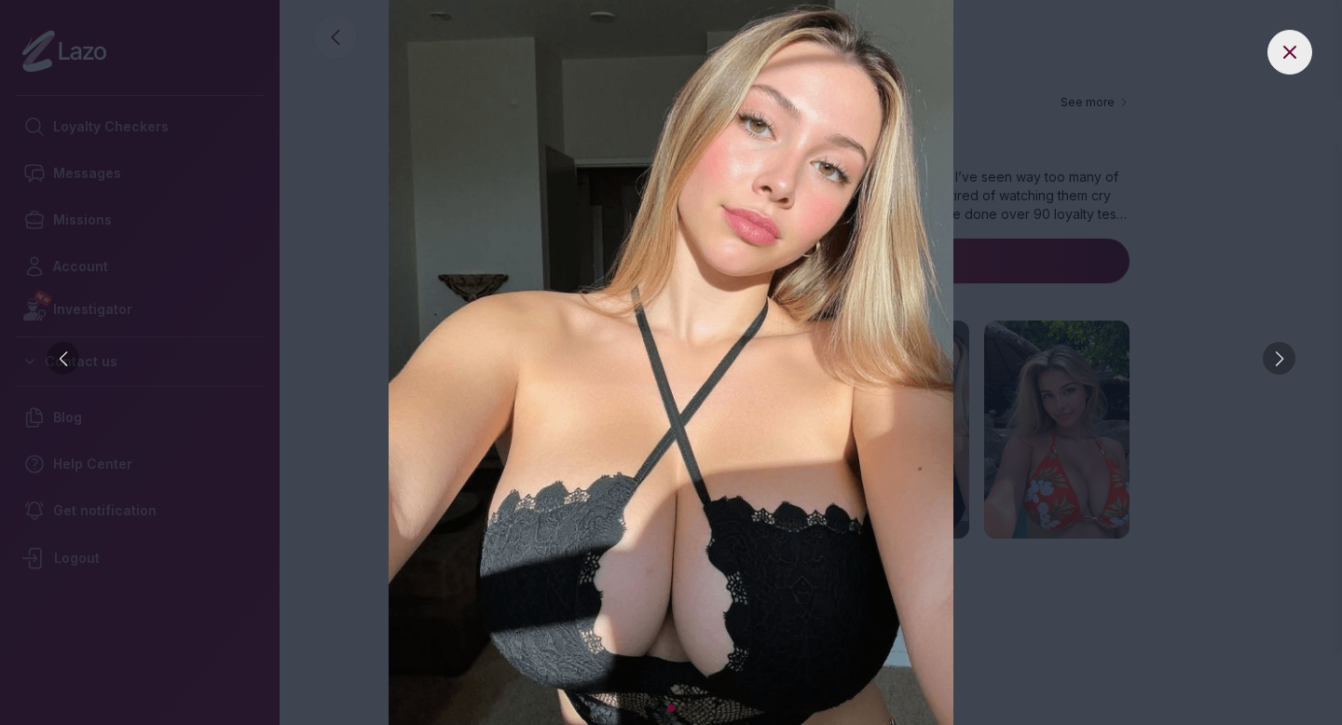
click at [1277, 367] on div at bounding box center [1279, 358] width 33 height 33
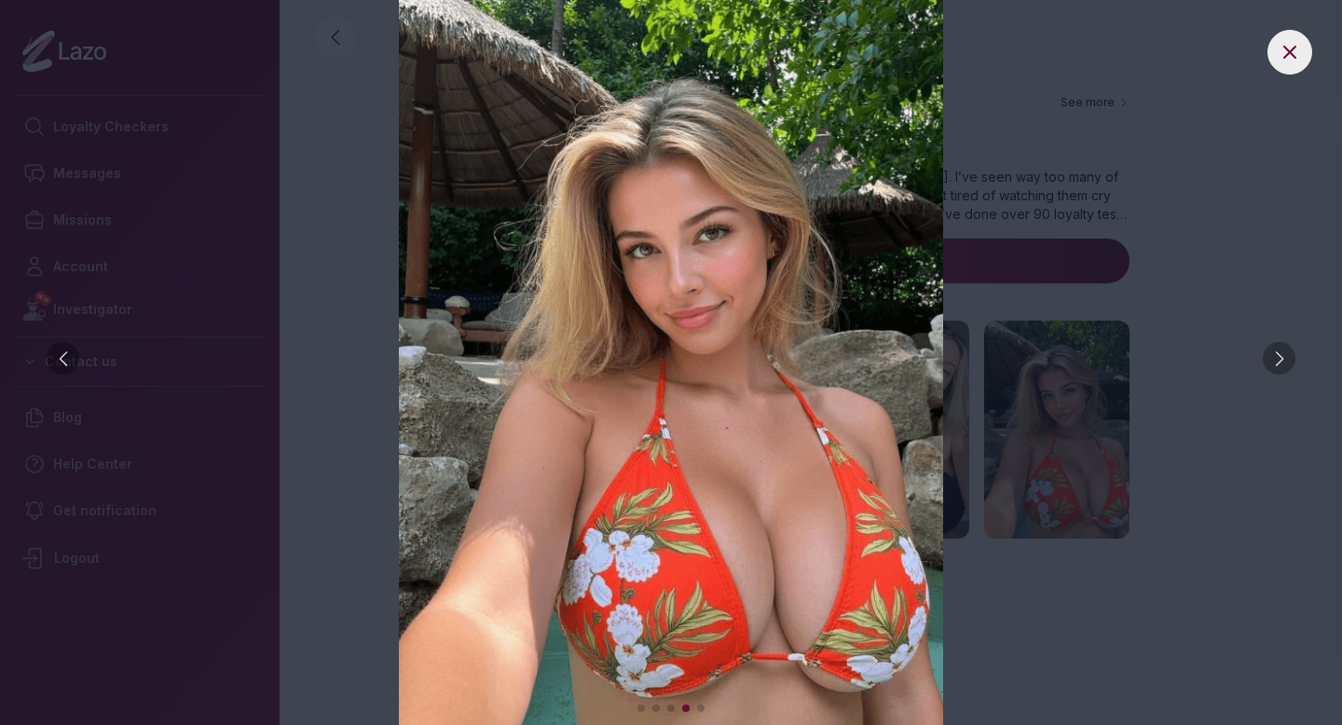
click at [1277, 367] on div at bounding box center [1279, 358] width 33 height 33
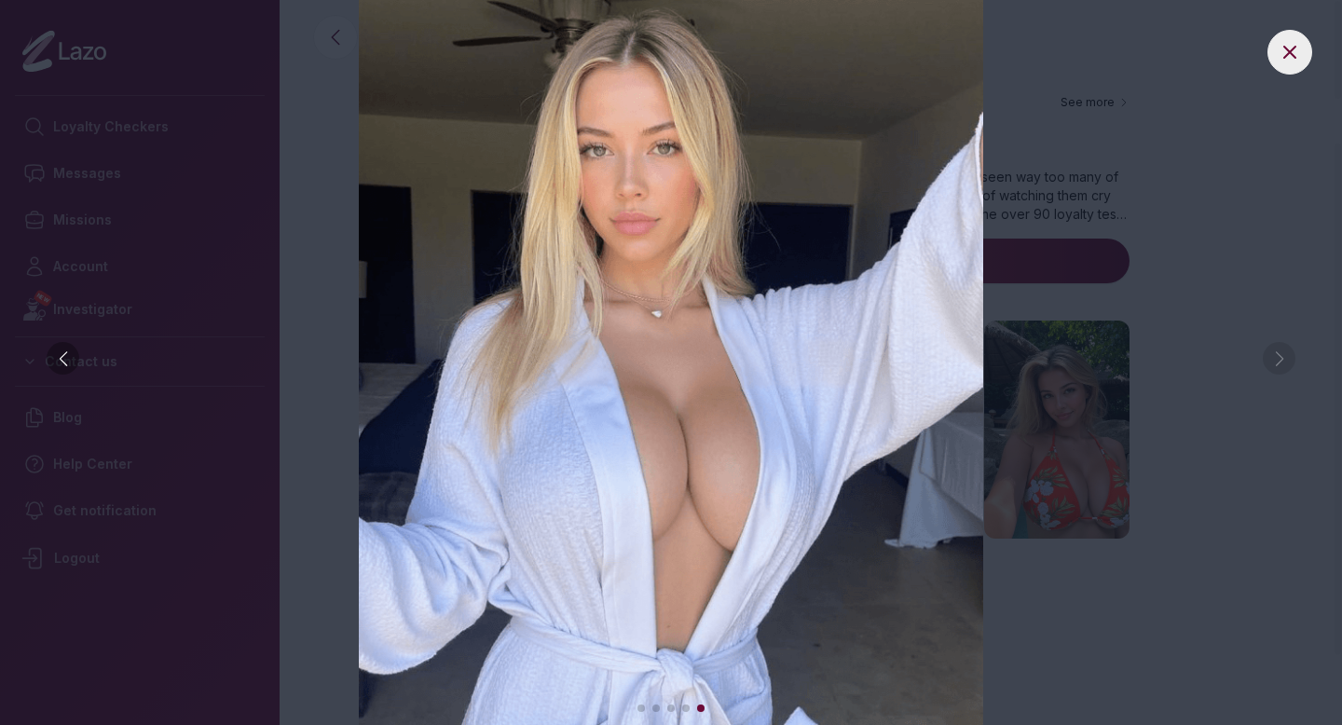
click at [1230, 180] on img at bounding box center [671, 362] width 1268 height 725
click at [1290, 30] on div at bounding box center [671, 362] width 1342 height 725
click at [1287, 33] on button at bounding box center [1290, 52] width 45 height 45
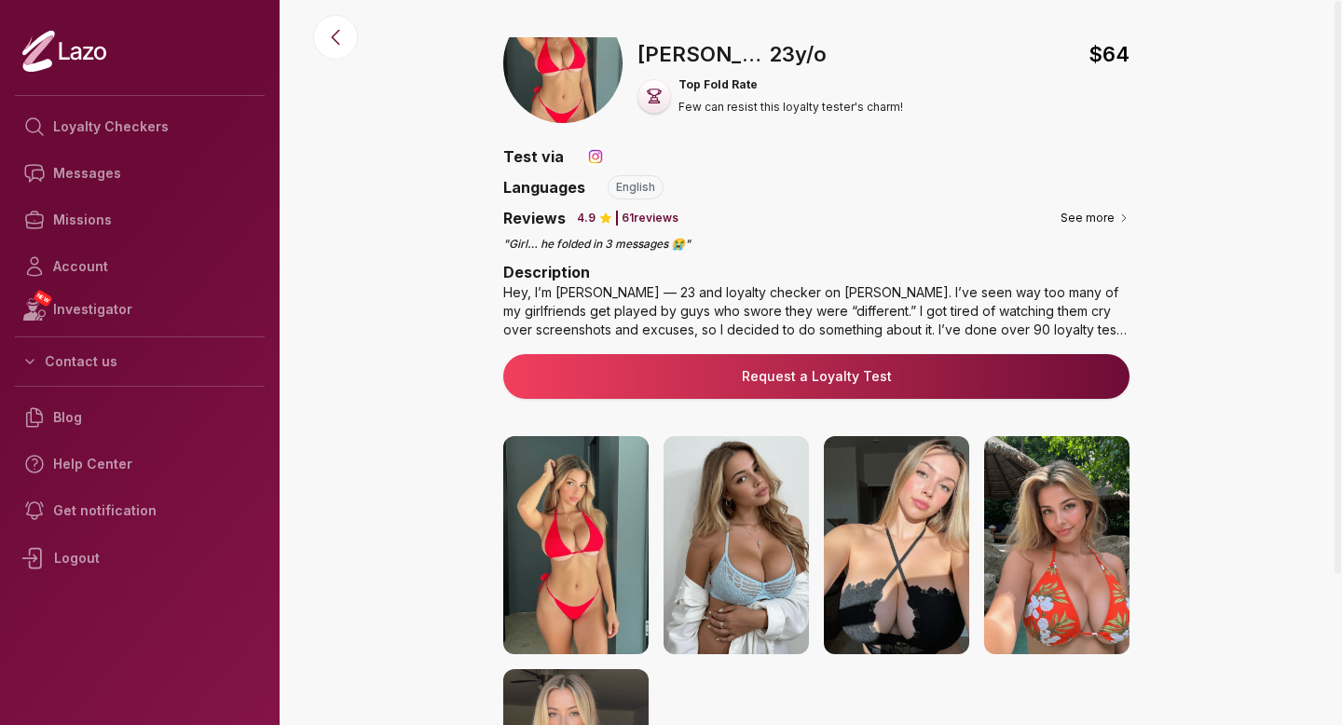
scroll to position [0, 0]
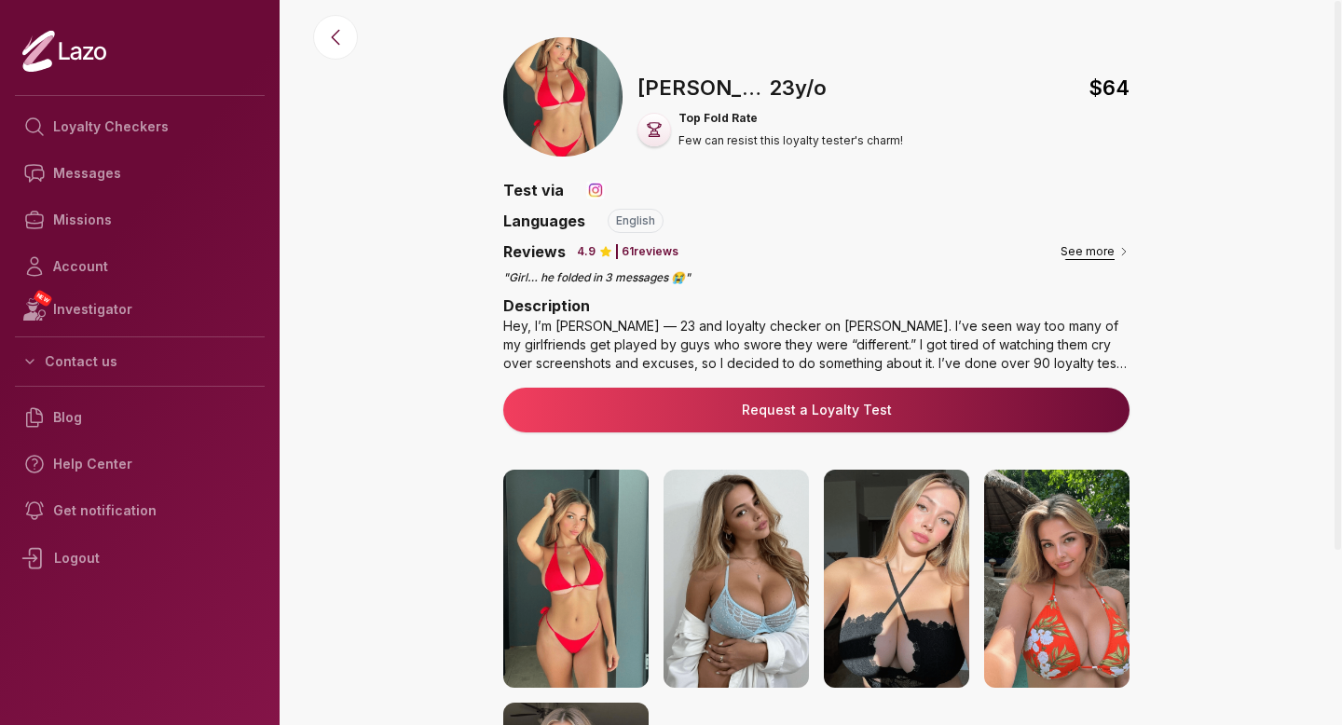
click at [1102, 255] on button "See more" at bounding box center [1095, 251] width 69 height 19
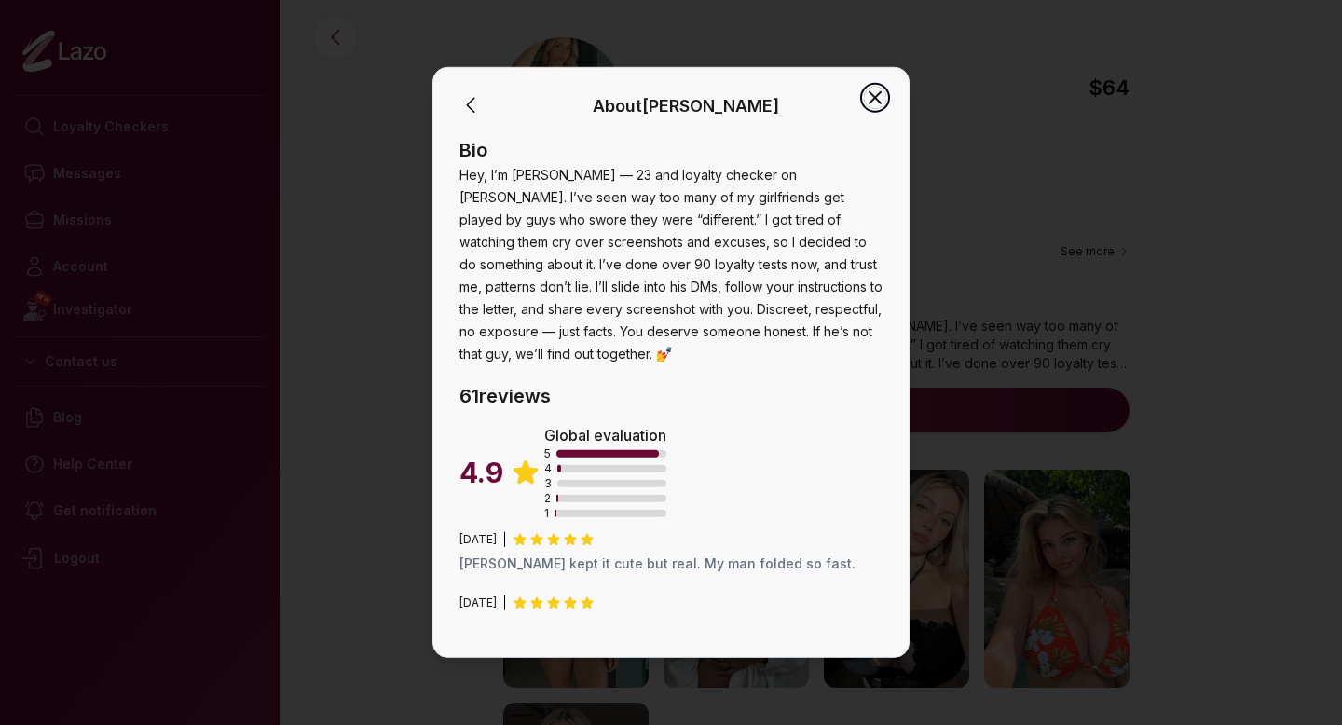
click at [880, 98] on icon "button" at bounding box center [875, 98] width 22 height 22
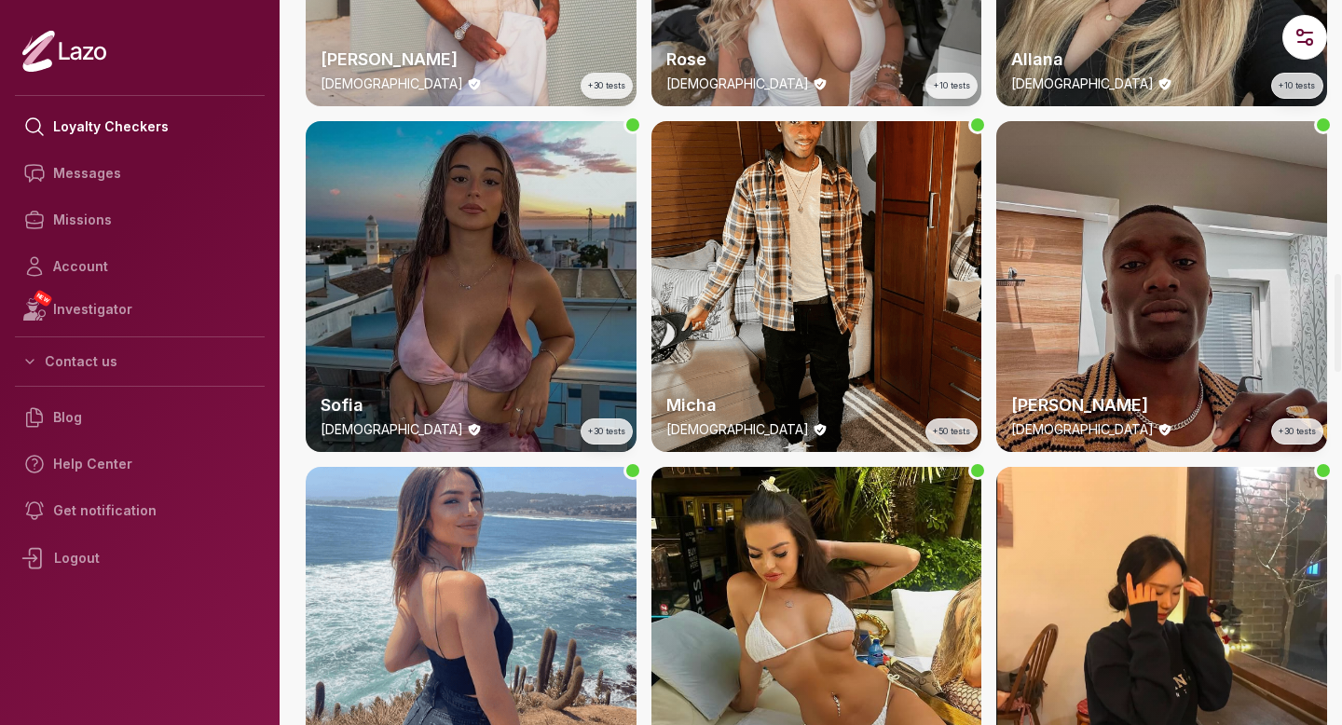
scroll to position [2233, 0]
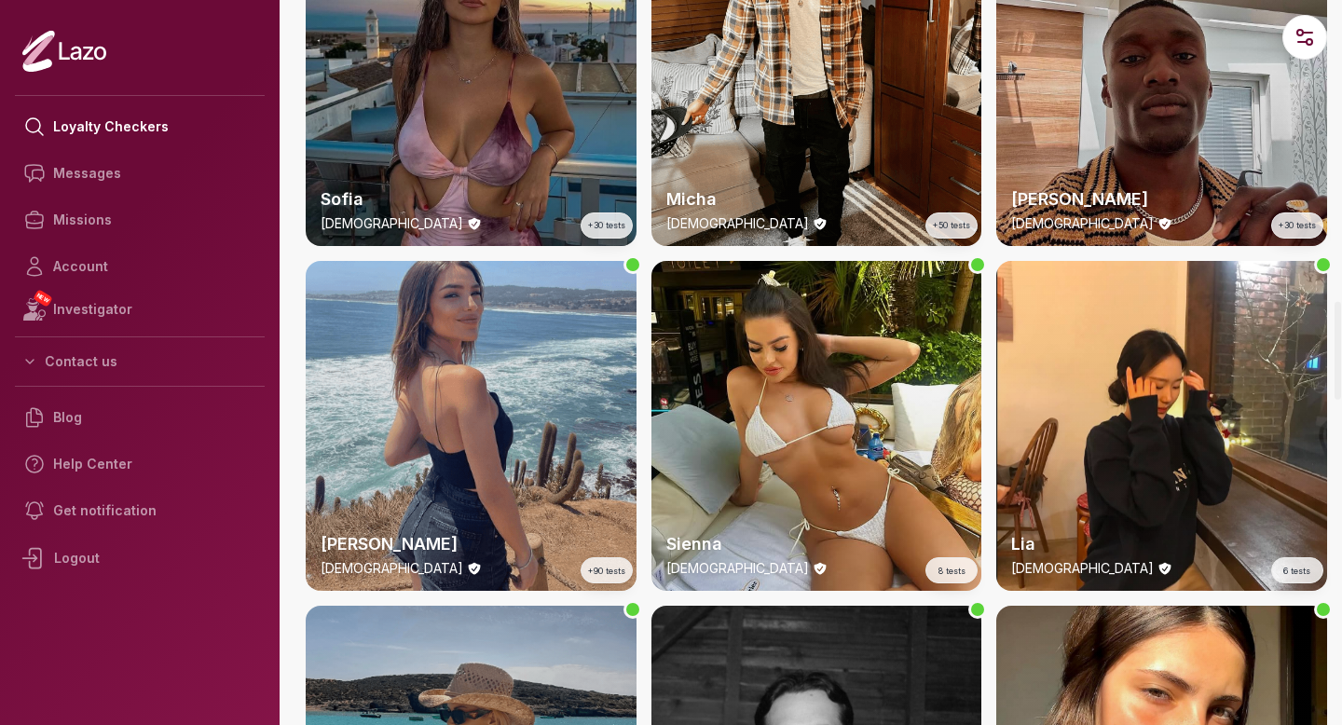
click at [526, 376] on div "Alba 25 y/o +90 tests" at bounding box center [471, 426] width 331 height 331
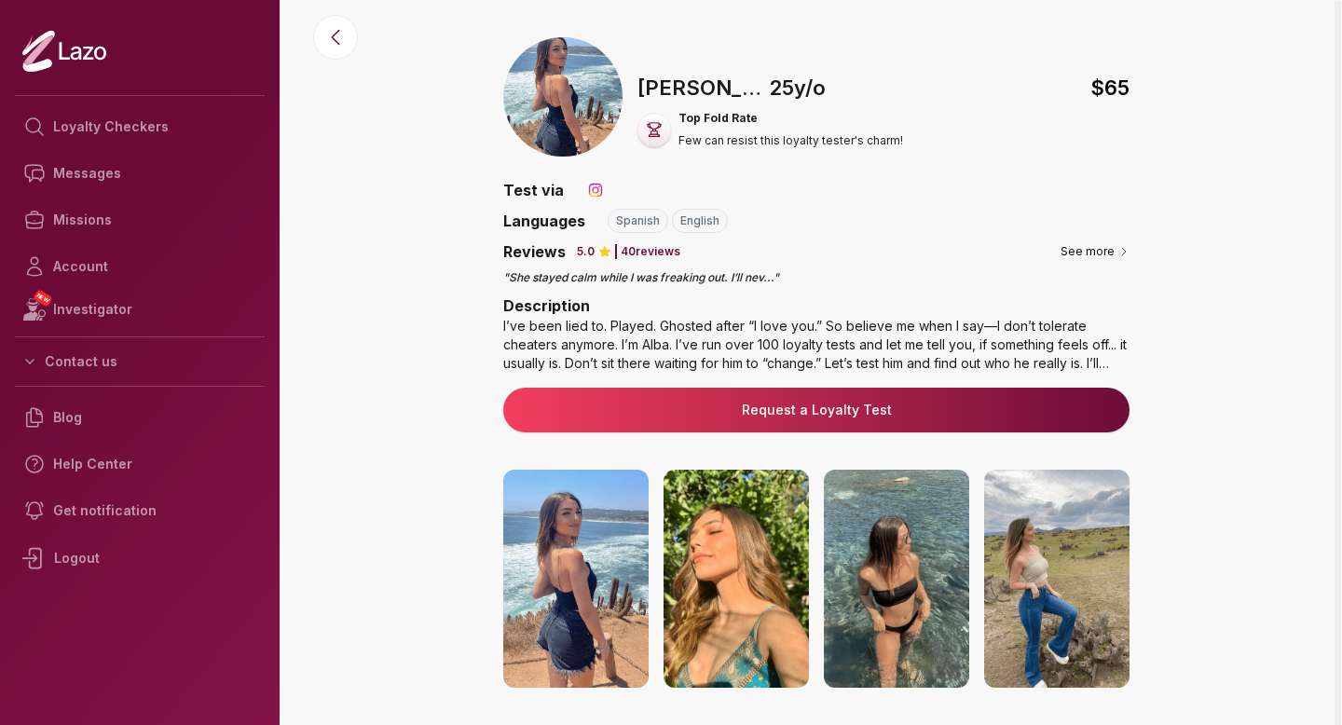
scroll to position [67, 0]
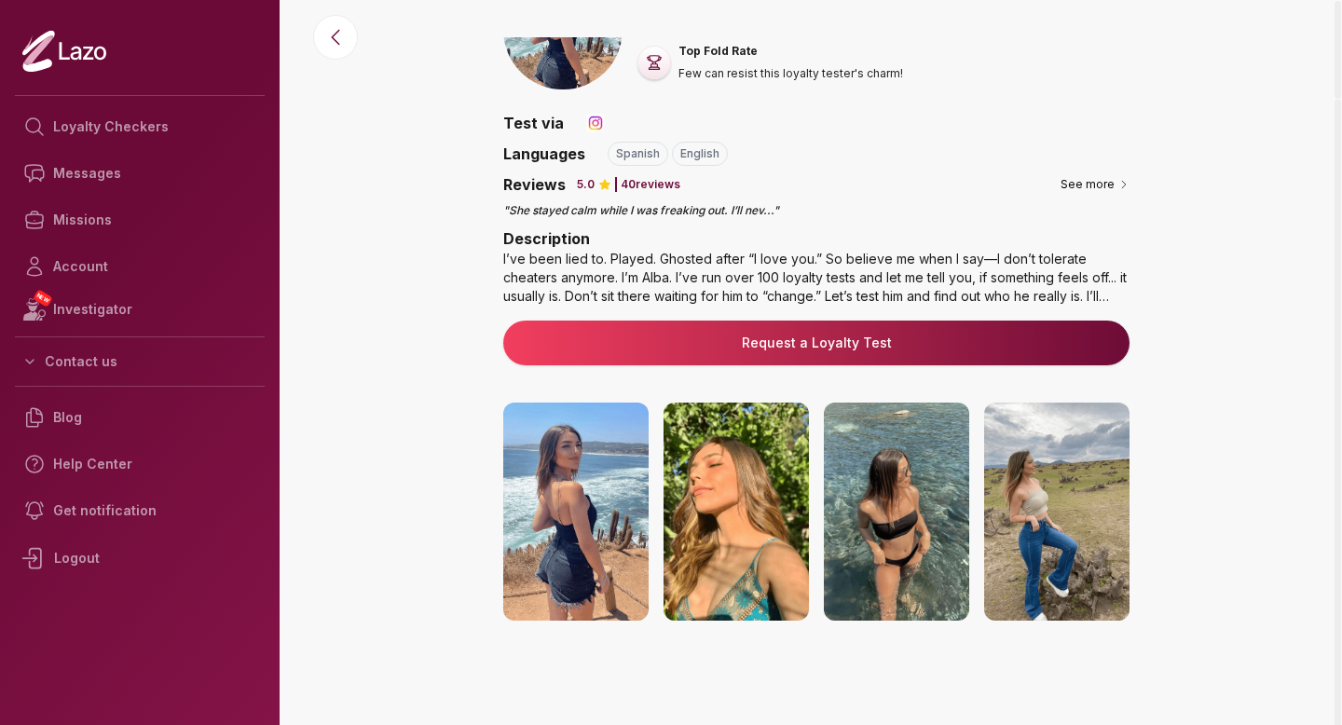
click at [759, 493] on img at bounding box center [736, 512] width 145 height 218
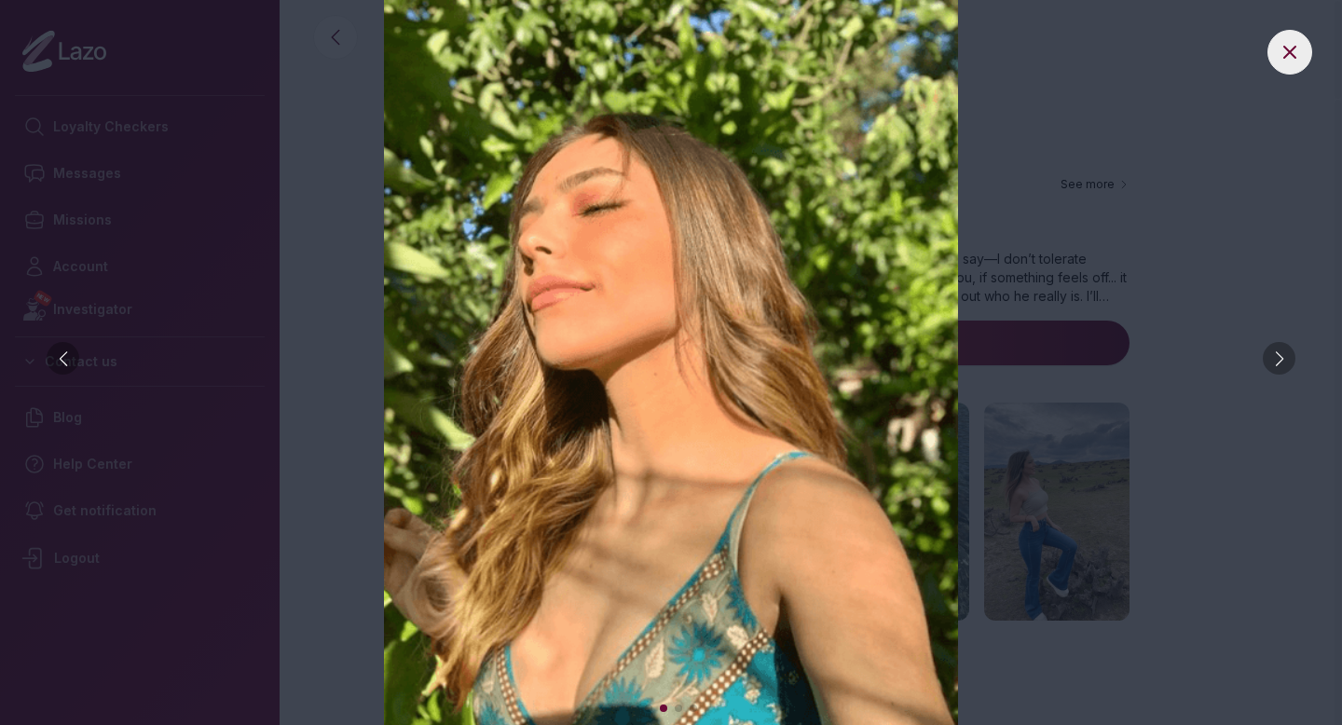
click at [1288, 367] on div at bounding box center [1279, 358] width 33 height 33
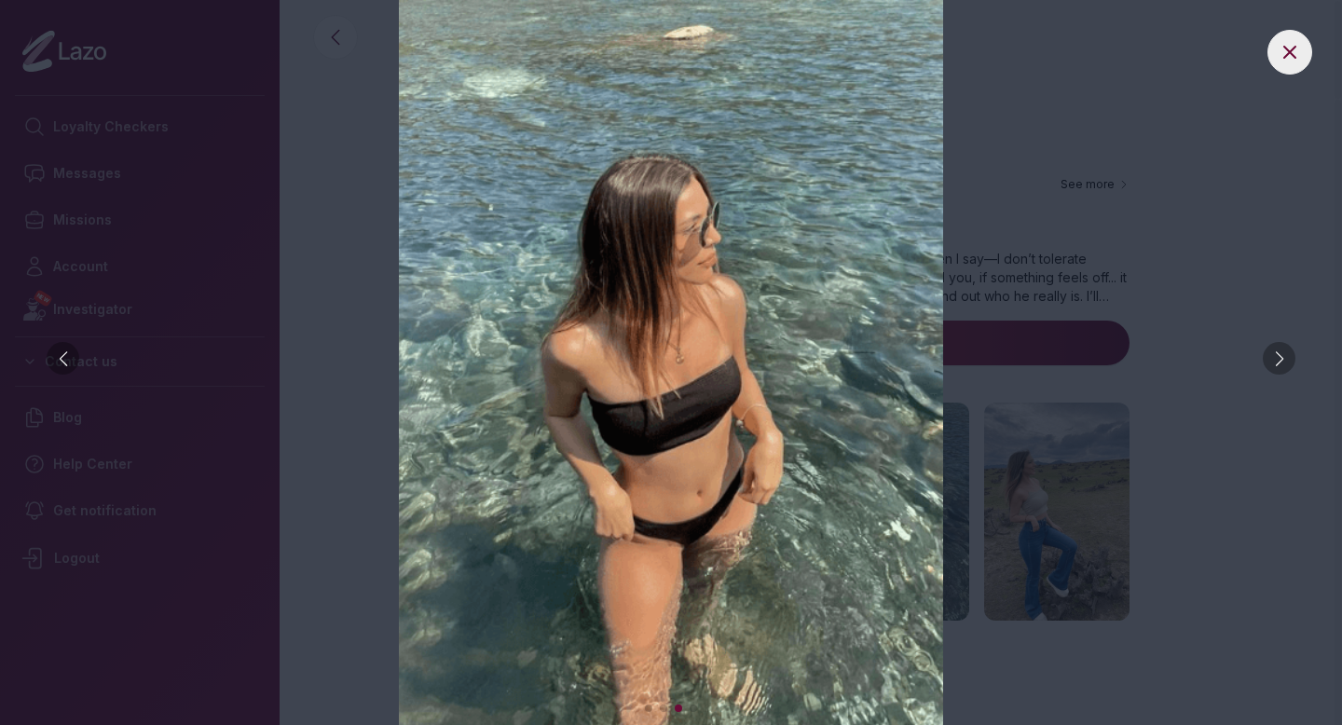
click at [1288, 367] on div at bounding box center [1279, 358] width 33 height 33
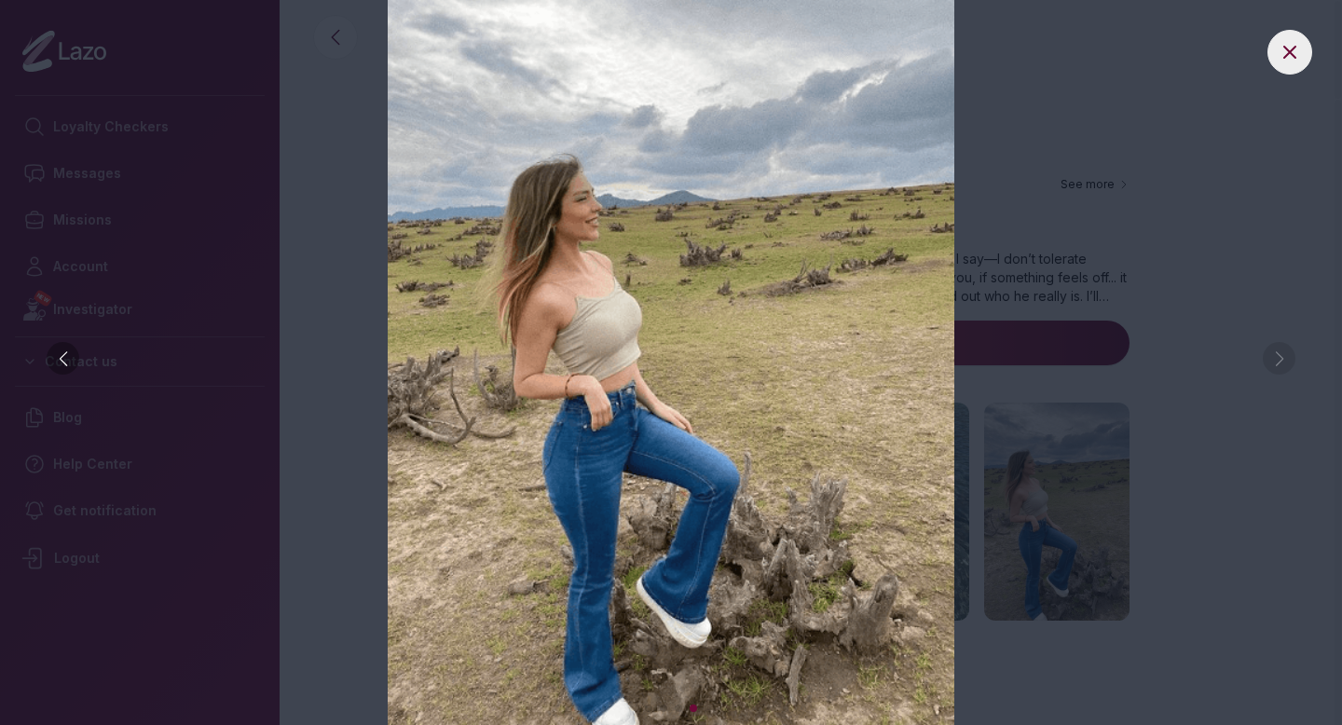
click at [1287, 368] on img at bounding box center [671, 362] width 1268 height 725
click at [1253, 138] on img at bounding box center [671, 362] width 1268 height 725
click at [1283, 47] on icon at bounding box center [1290, 52] width 22 height 22
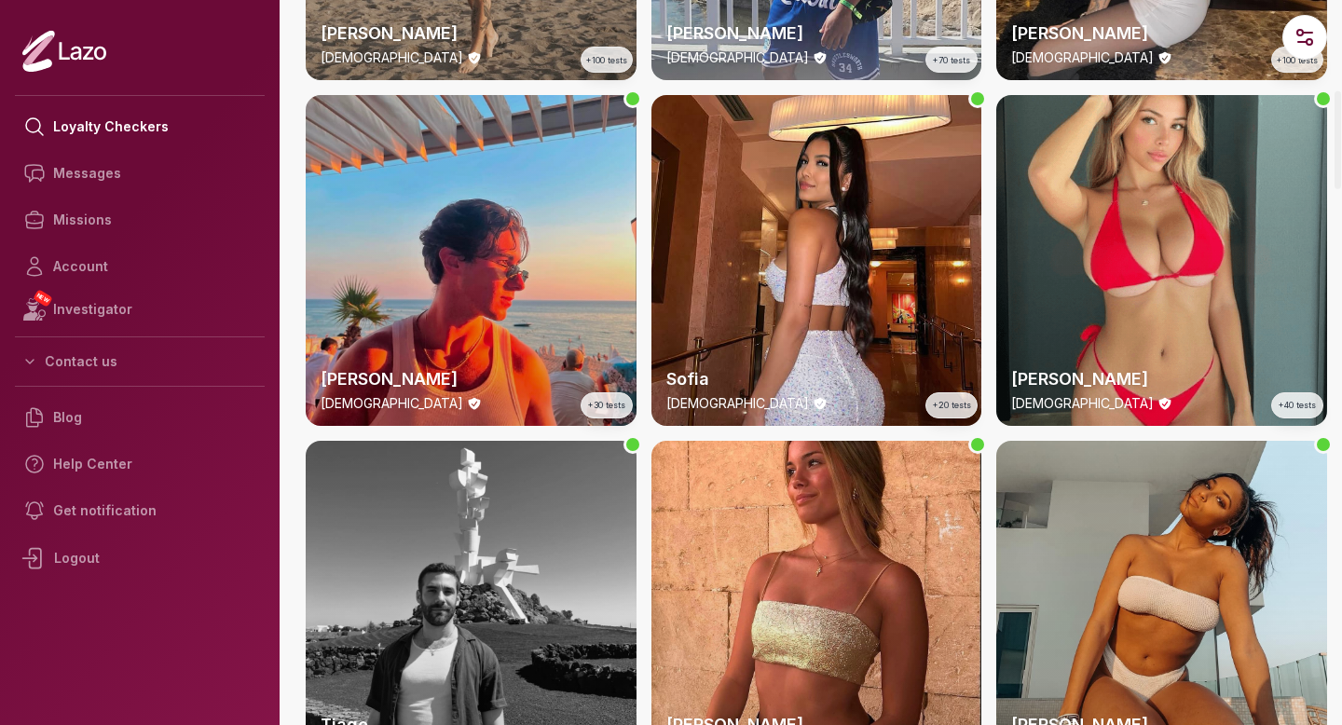
scroll to position [654, 0]
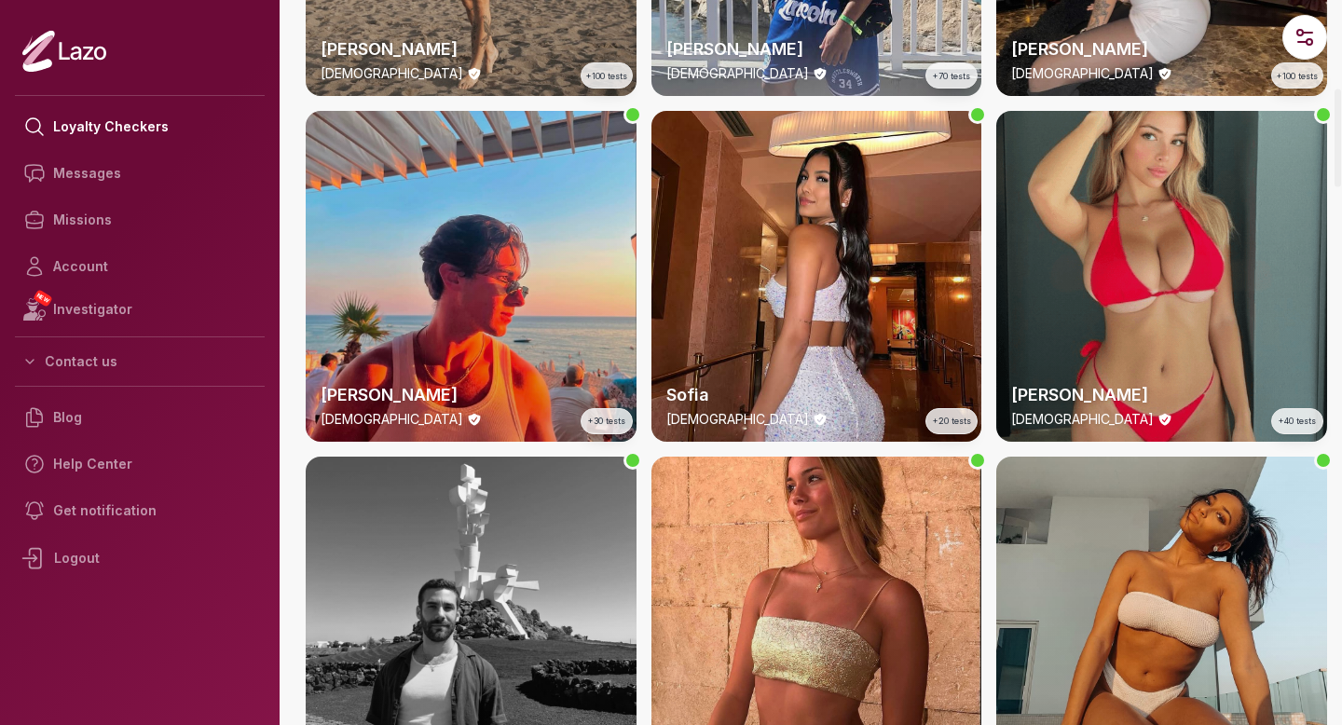
click at [1136, 225] on div "Emily 23 y/o +40 tests" at bounding box center [1161, 276] width 331 height 331
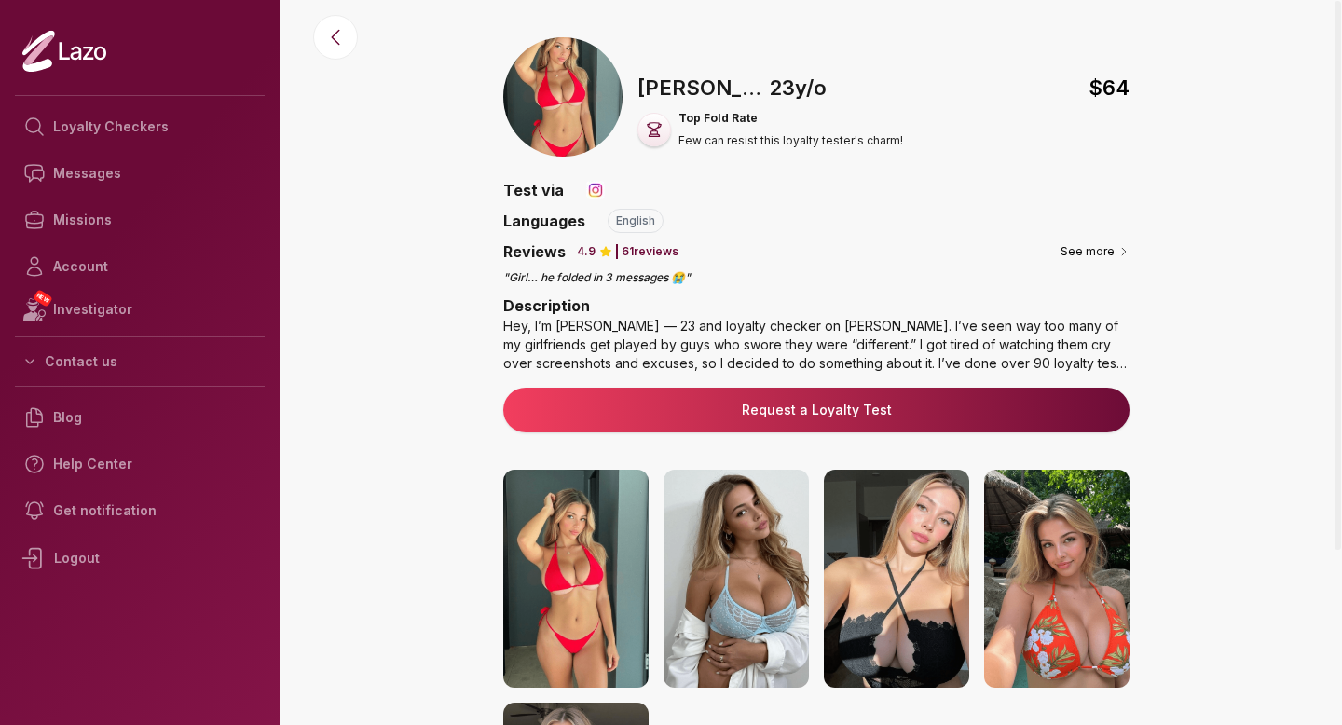
click at [831, 412] on link "Request a Loyalty Test" at bounding box center [816, 410] width 597 height 19
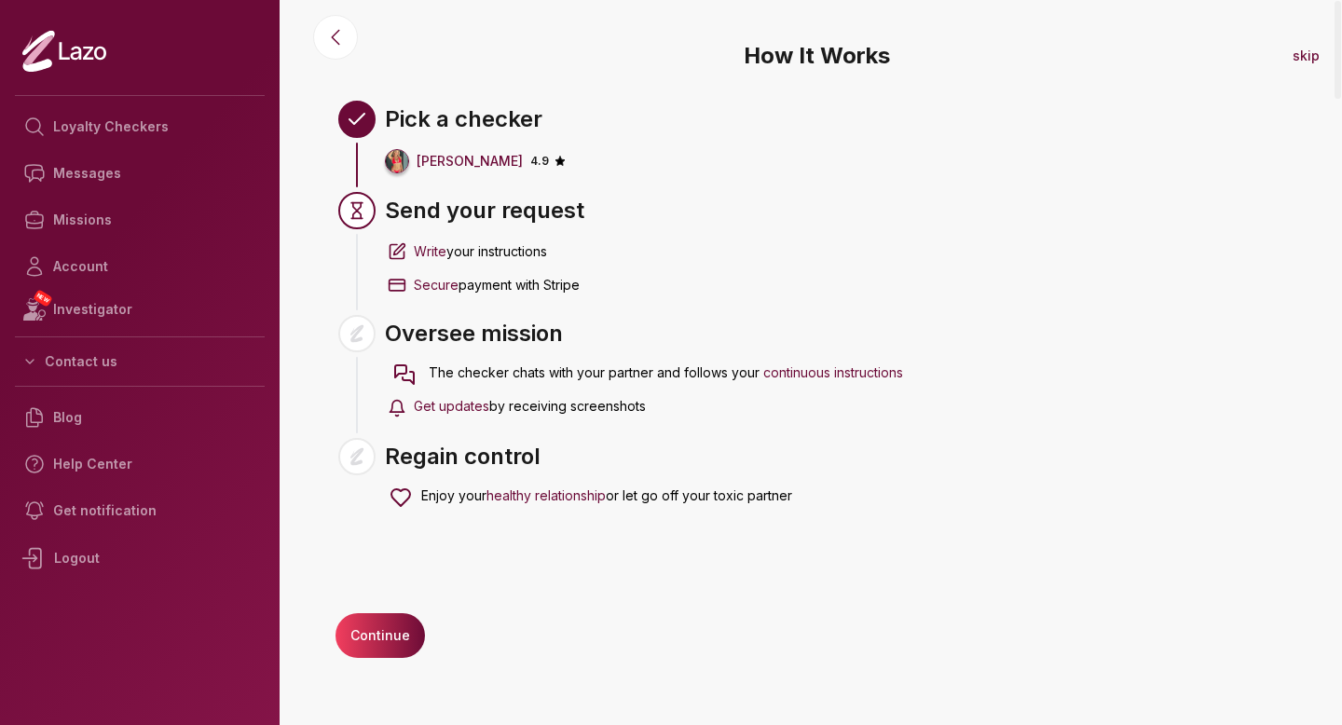
click at [392, 605] on div "How It Works skip Pick a checker Emily 4.9 Send your request Write your instruc…" at bounding box center [816, 362] width 1051 height 725
click at [395, 633] on button "Continue" at bounding box center [380, 635] width 89 height 45
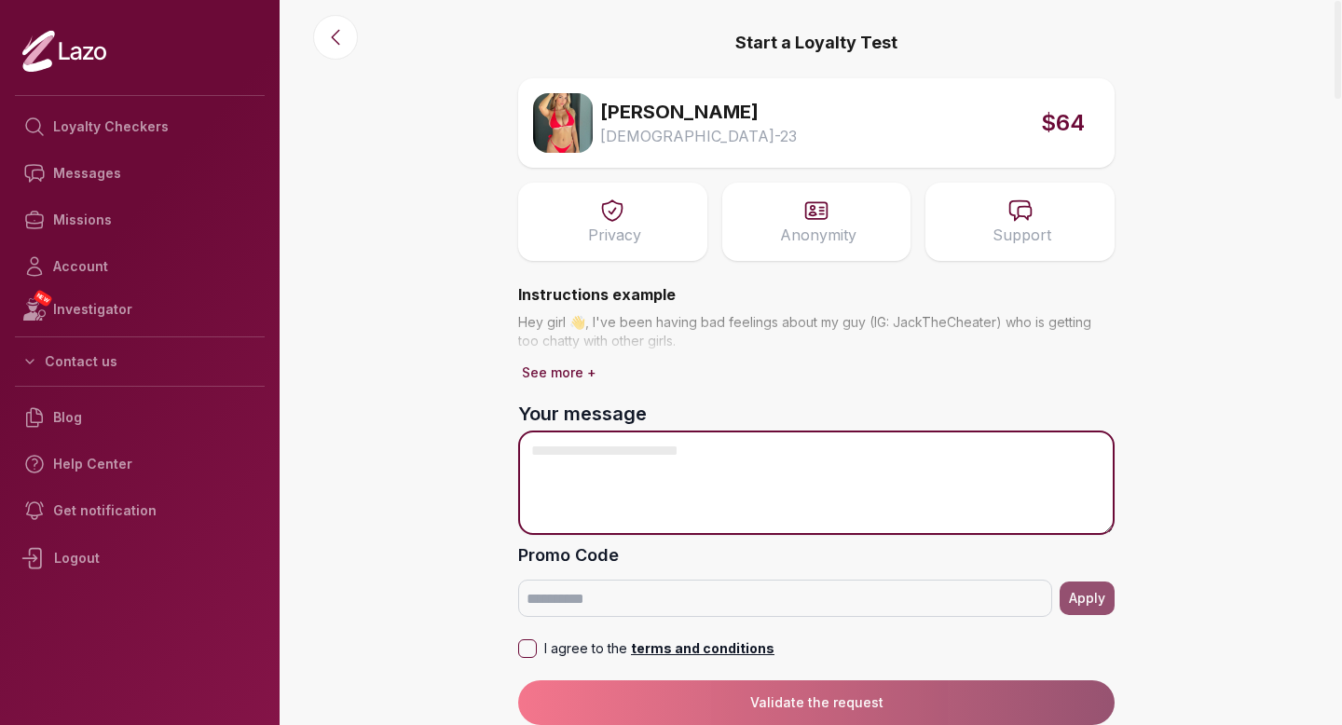
click at [603, 460] on textarea "Your message" at bounding box center [816, 483] width 597 height 104
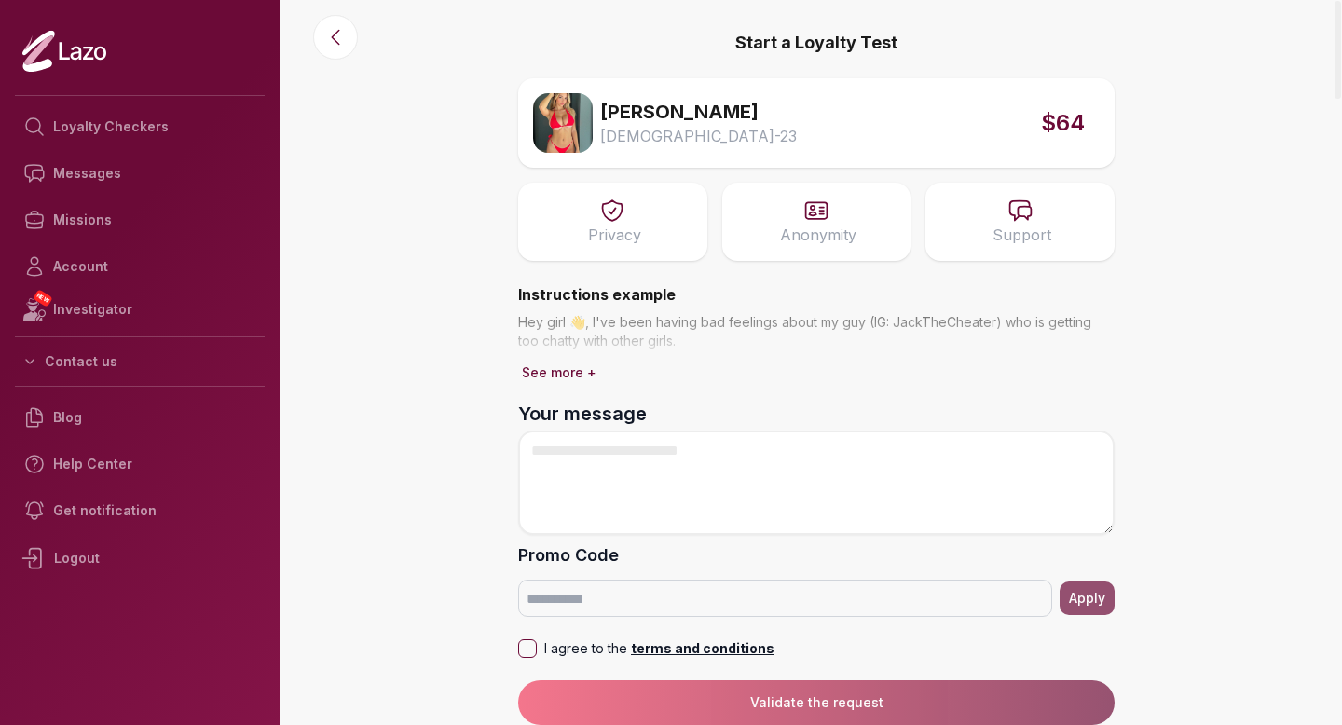
click at [633, 256] on div "Privacy" at bounding box center [612, 222] width 189 height 78
click at [143, 170] on link "Messages" at bounding box center [140, 173] width 250 height 47
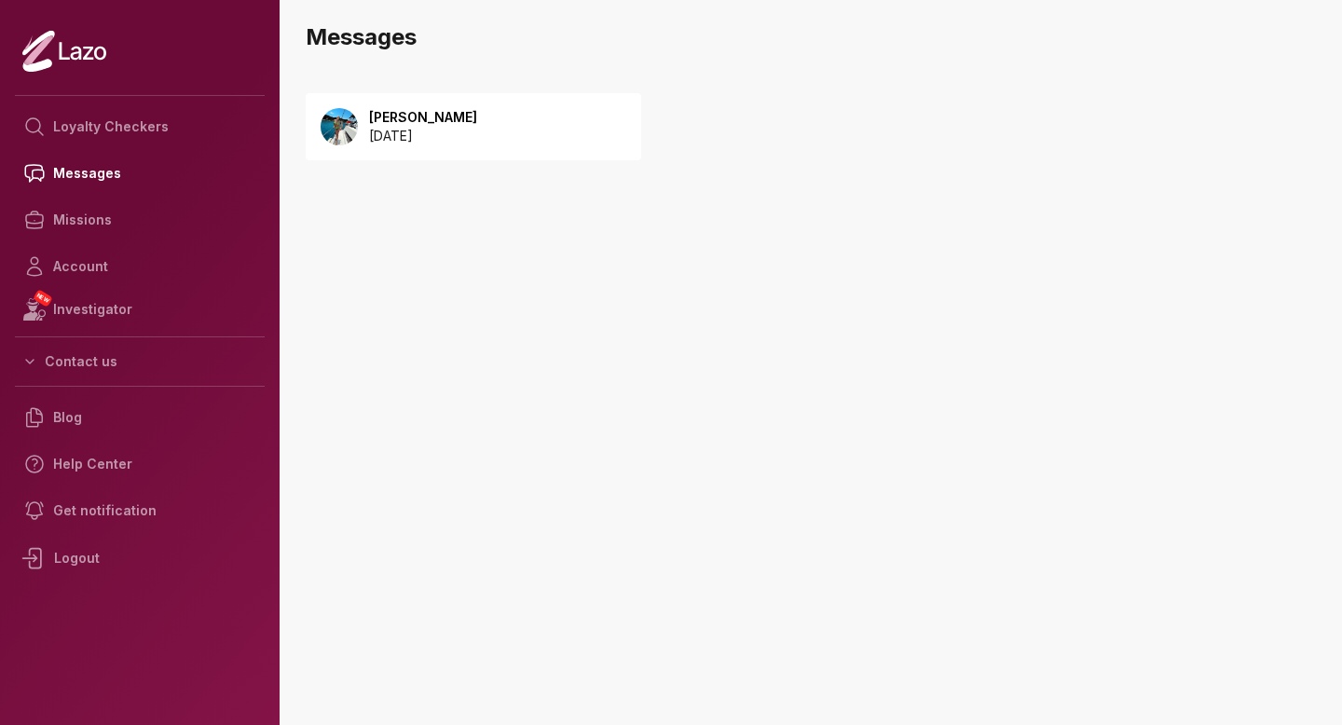
click at [499, 117] on div "[PERSON_NAME] [DATE]" at bounding box center [474, 126] width 336 height 67
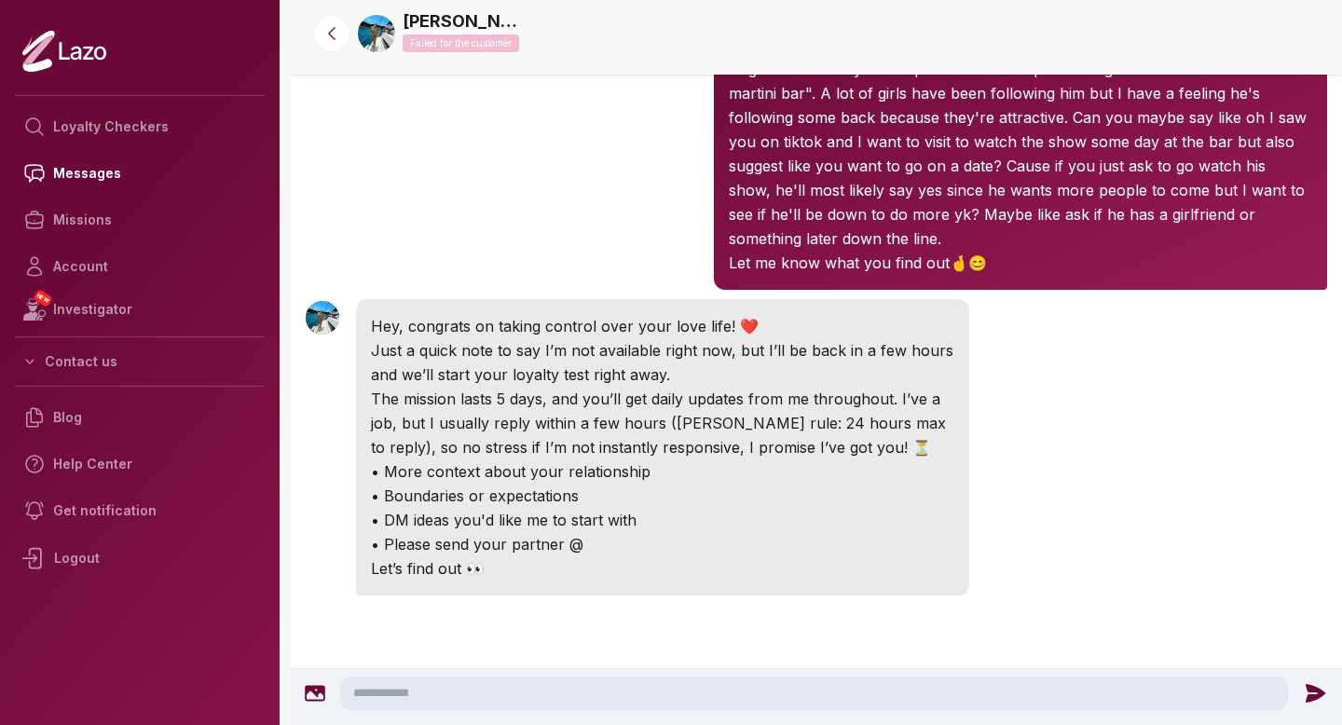
drag, startPoint x: 988, startPoint y: 421, endPoint x: 903, endPoint y: 355, distance: 107.6
click at [903, 355] on div "[PERSON_NAME] 10:06 PM Hey, congrats on taking control over your love life! ❤️ …" at bounding box center [816, 448] width 1051 height 306
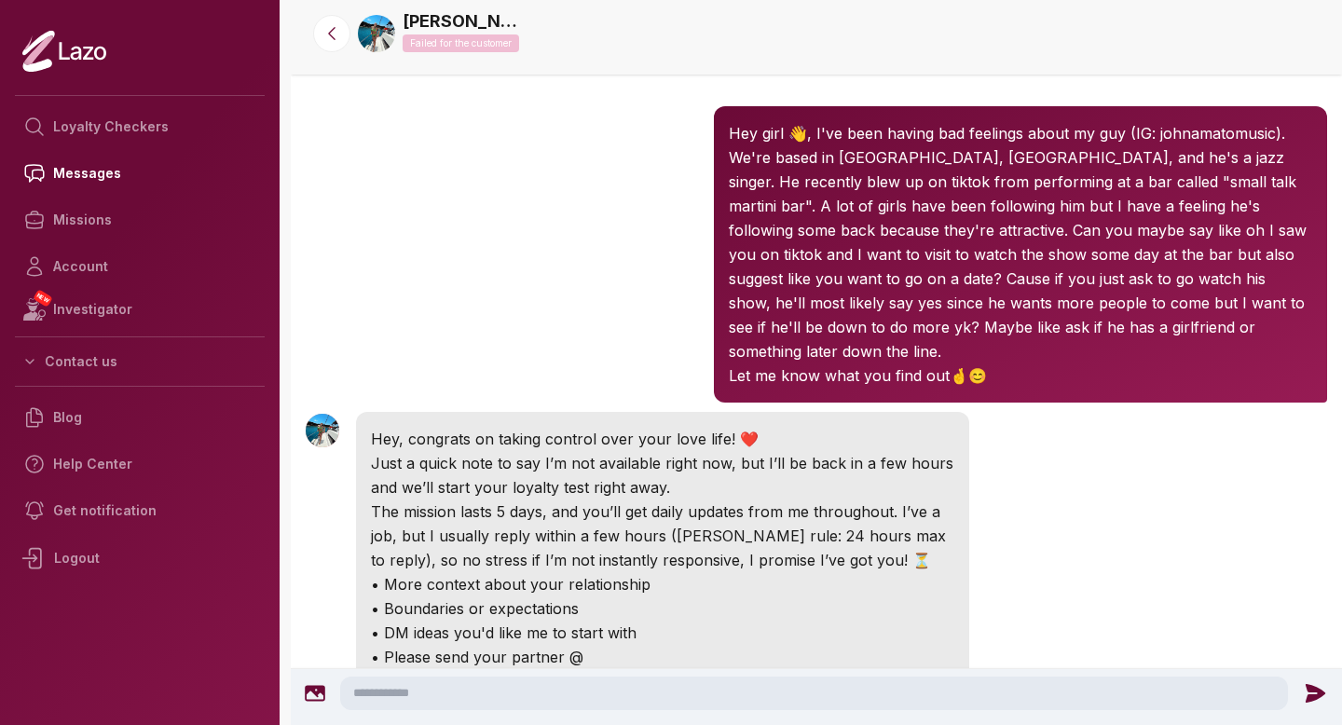
scroll to position [20, 0]
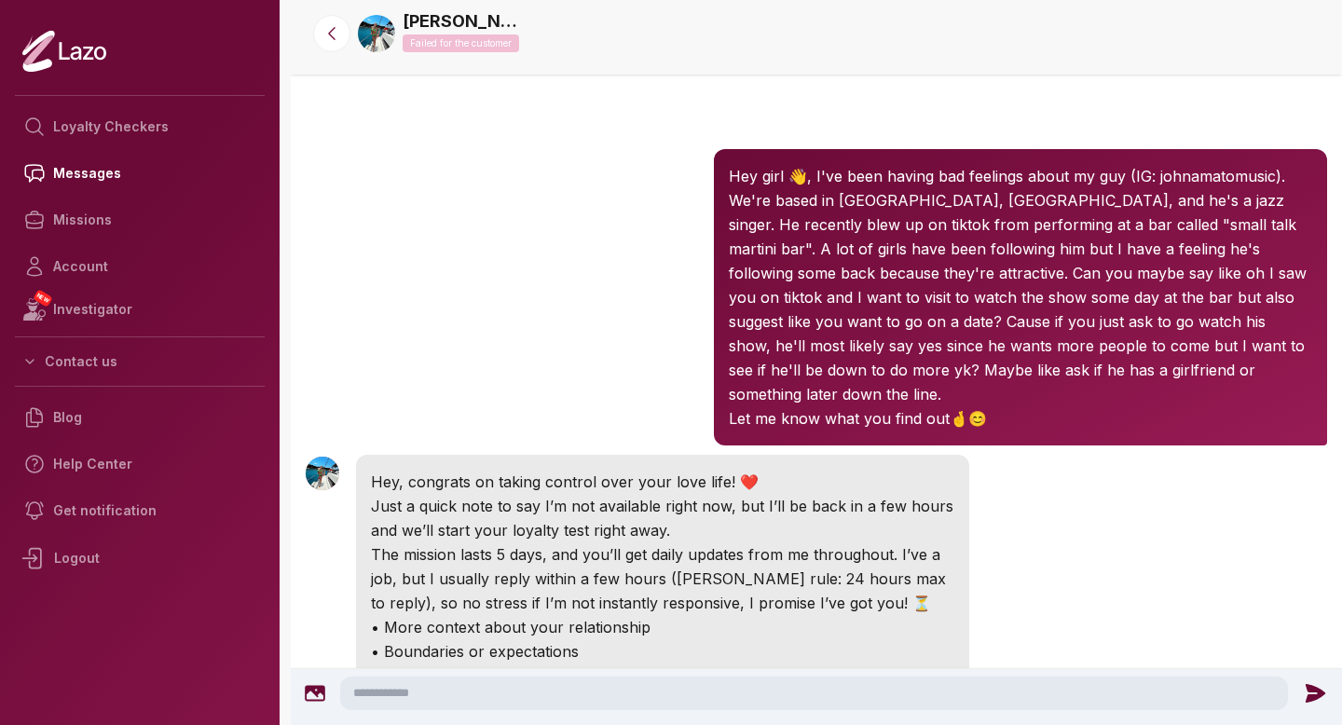
click at [943, 364] on p "We're based in [GEOGRAPHIC_DATA], [GEOGRAPHIC_DATA], and he's a jazz singer. He…" at bounding box center [1021, 297] width 584 height 218
drag, startPoint x: 976, startPoint y: 393, endPoint x: 729, endPoint y: 175, distance: 329.5
click at [729, 175] on div "Hey girl 👋, I've been having bad feelings about my guy (IG: johnamatomusic). We…" at bounding box center [1020, 297] width 613 height 296
copy div "Hey girl 👋, I've been having bad feelings about my guy (IG: johnamatomusic). We…"
click at [161, 116] on link "Loyalty Checkers" at bounding box center [140, 126] width 250 height 47
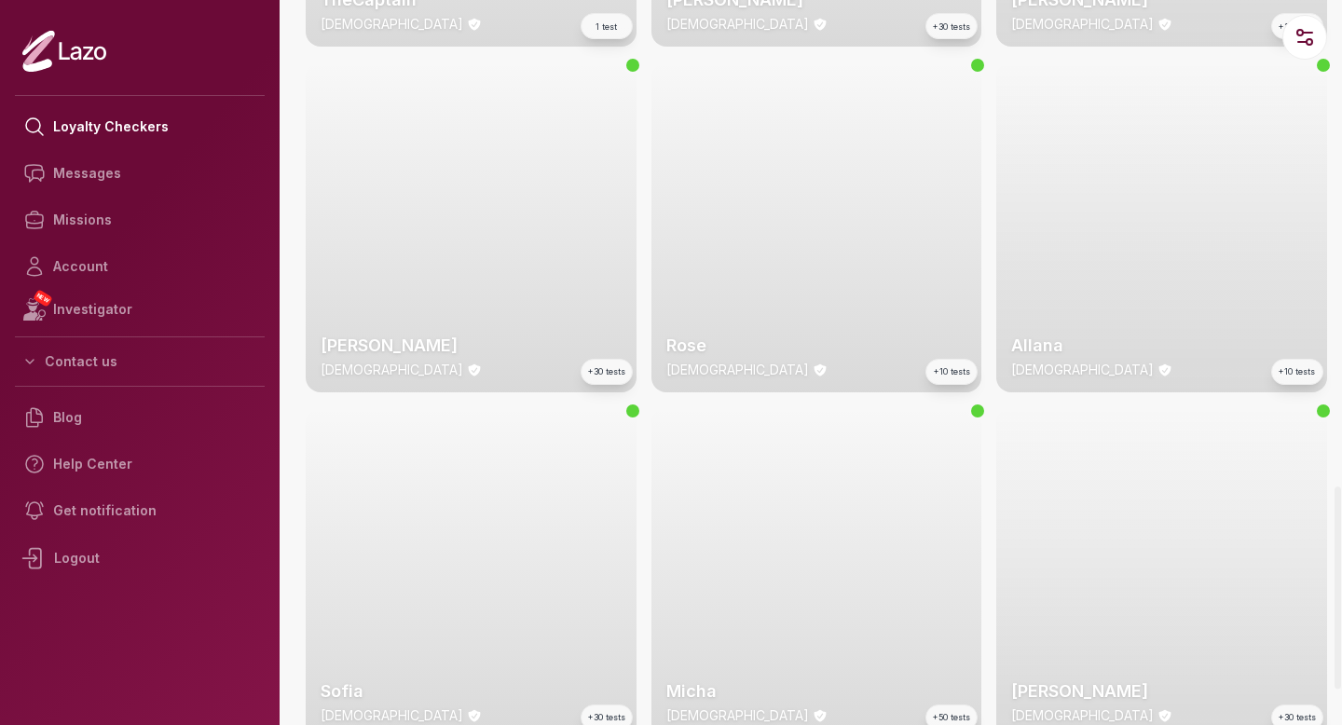
scroll to position [1758, 0]
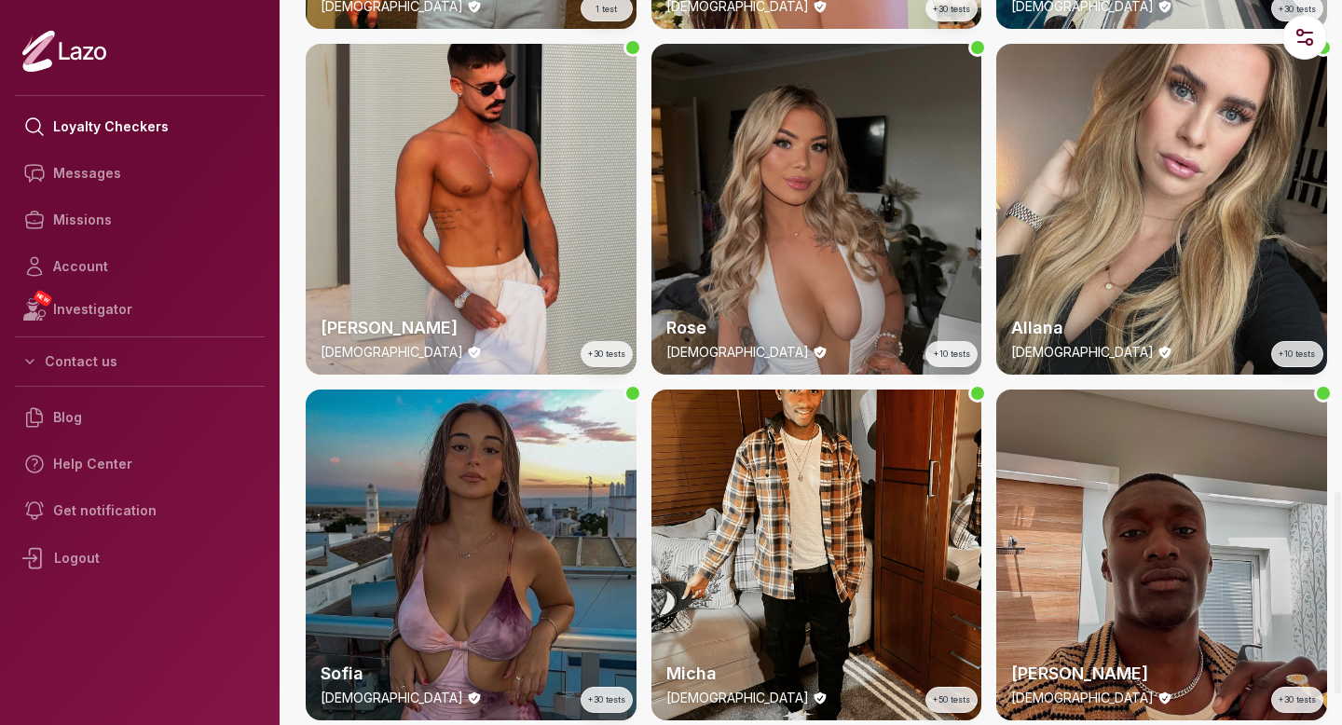
click at [760, 151] on div "Rose 24 y/o +10 tests" at bounding box center [817, 209] width 331 height 331
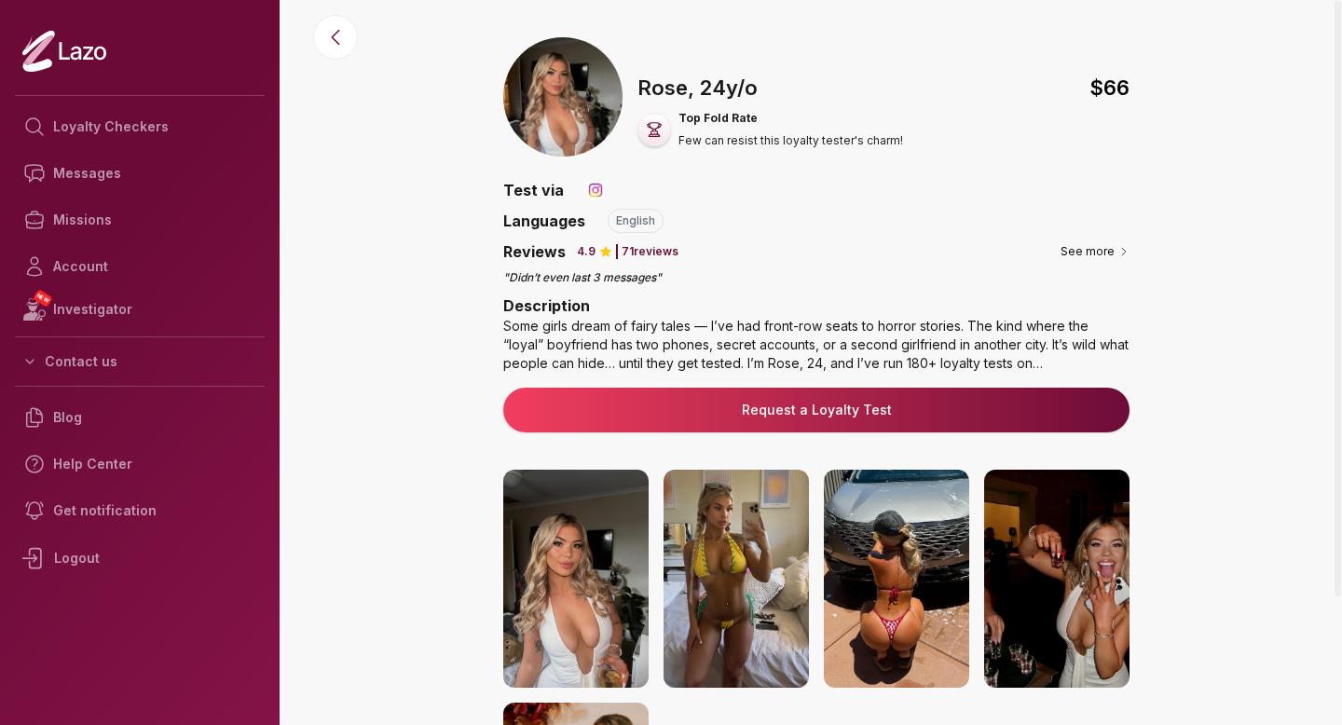
scroll to position [224, 0]
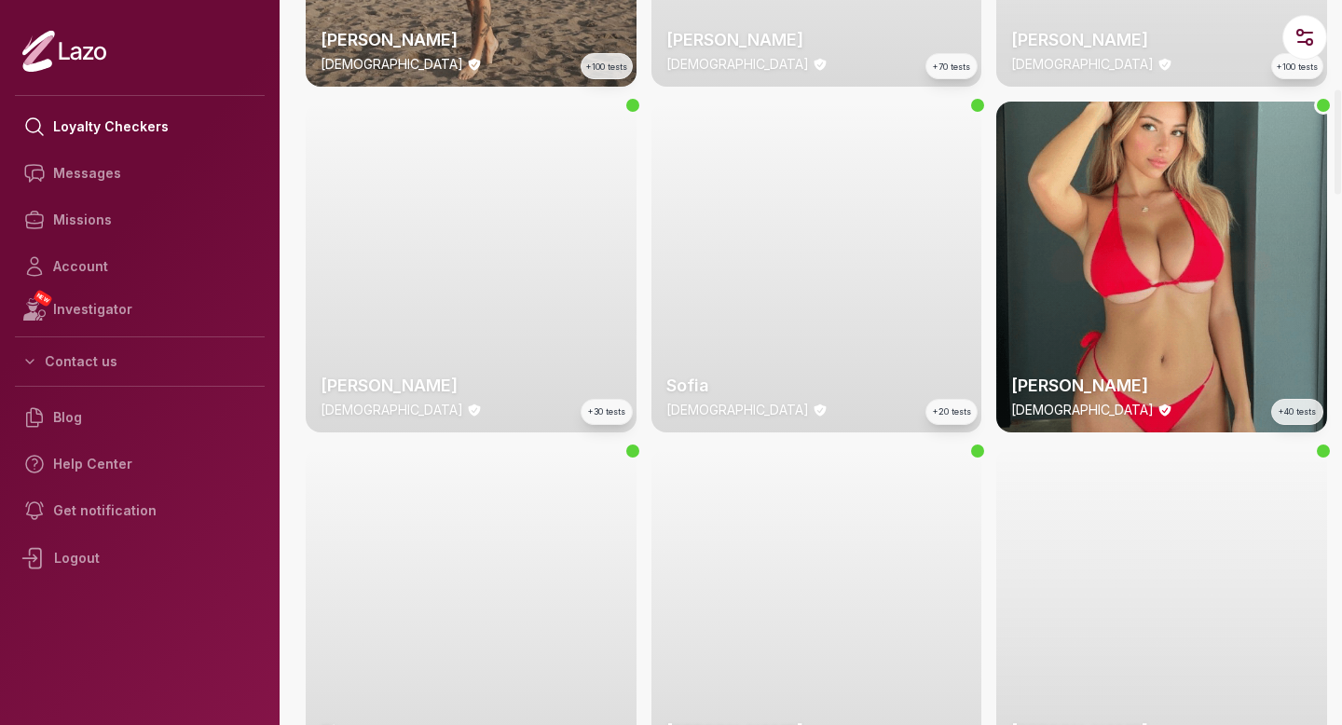
scroll to position [604, 0]
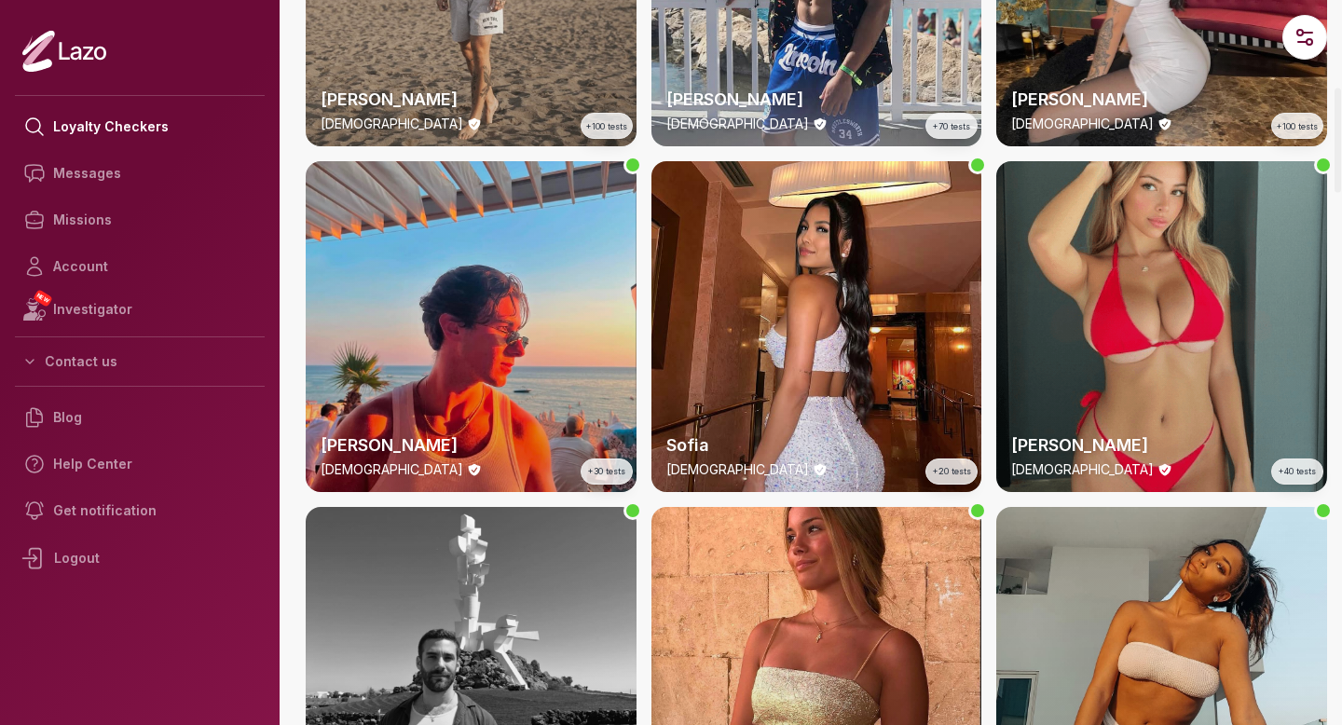
click at [1126, 270] on div "Emily 23 y/o +40 tests" at bounding box center [1161, 326] width 331 height 331
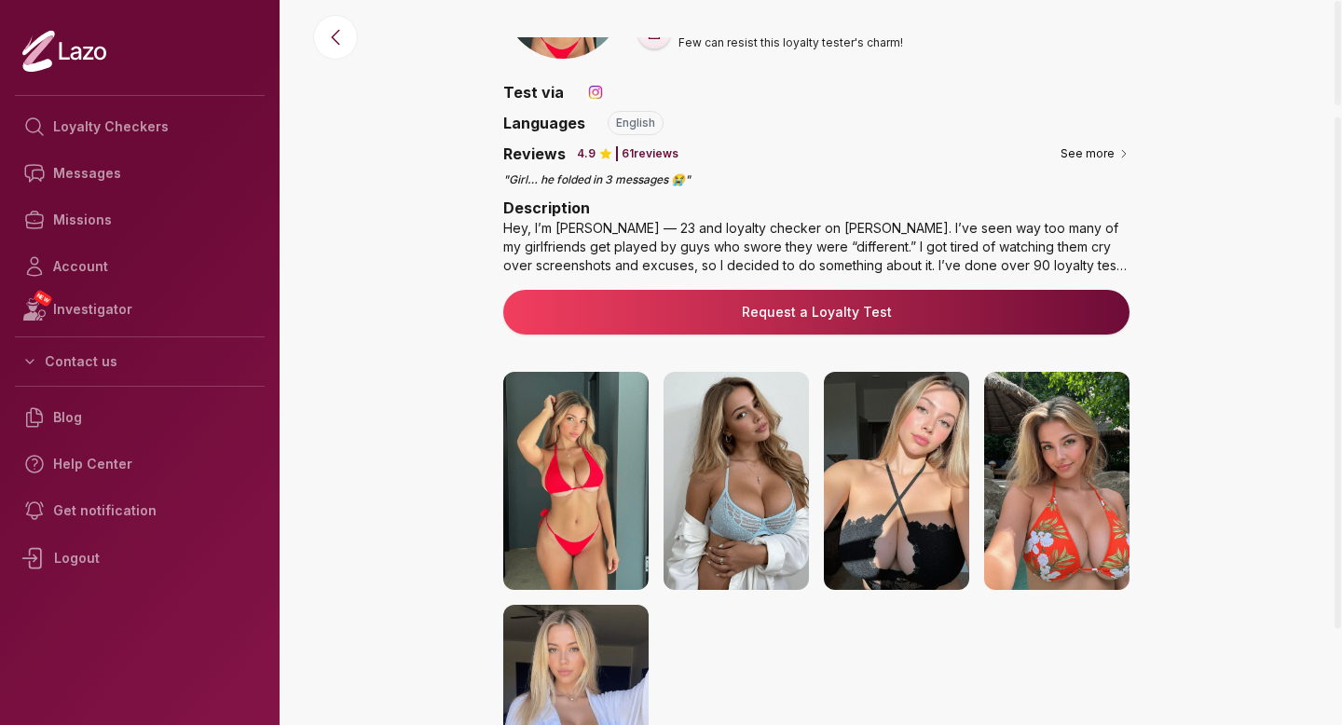
scroll to position [170, 0]
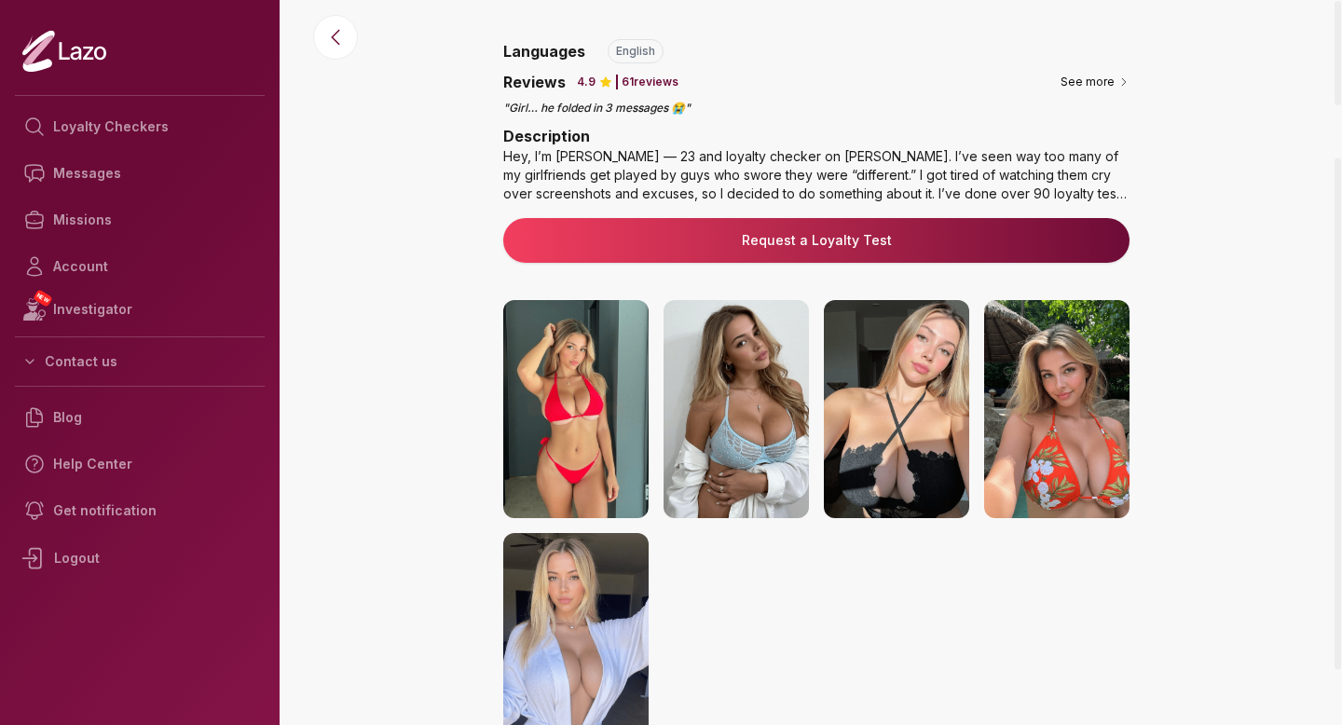
click at [778, 427] on img at bounding box center [736, 409] width 145 height 218
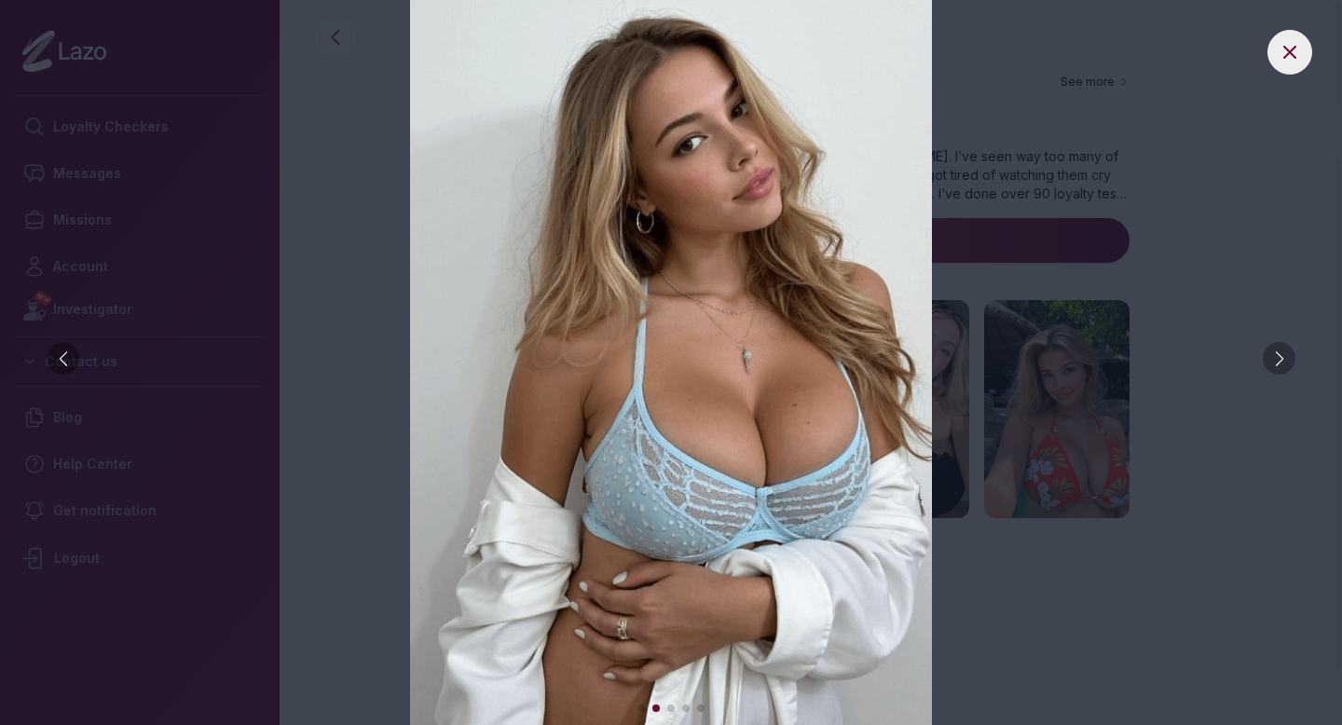
click at [1256, 355] on img at bounding box center [671, 362] width 1268 height 725
click at [1270, 355] on div at bounding box center [1279, 358] width 33 height 33
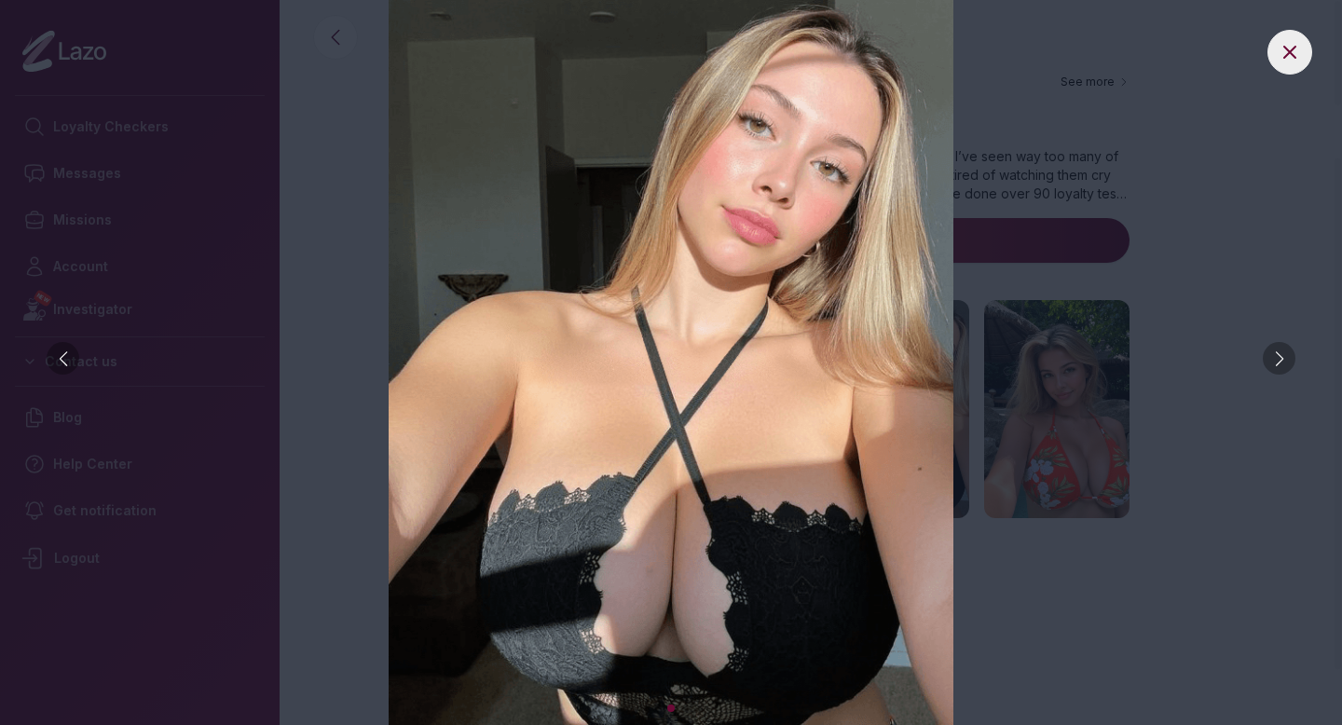
click at [1270, 355] on div at bounding box center [1279, 358] width 33 height 33
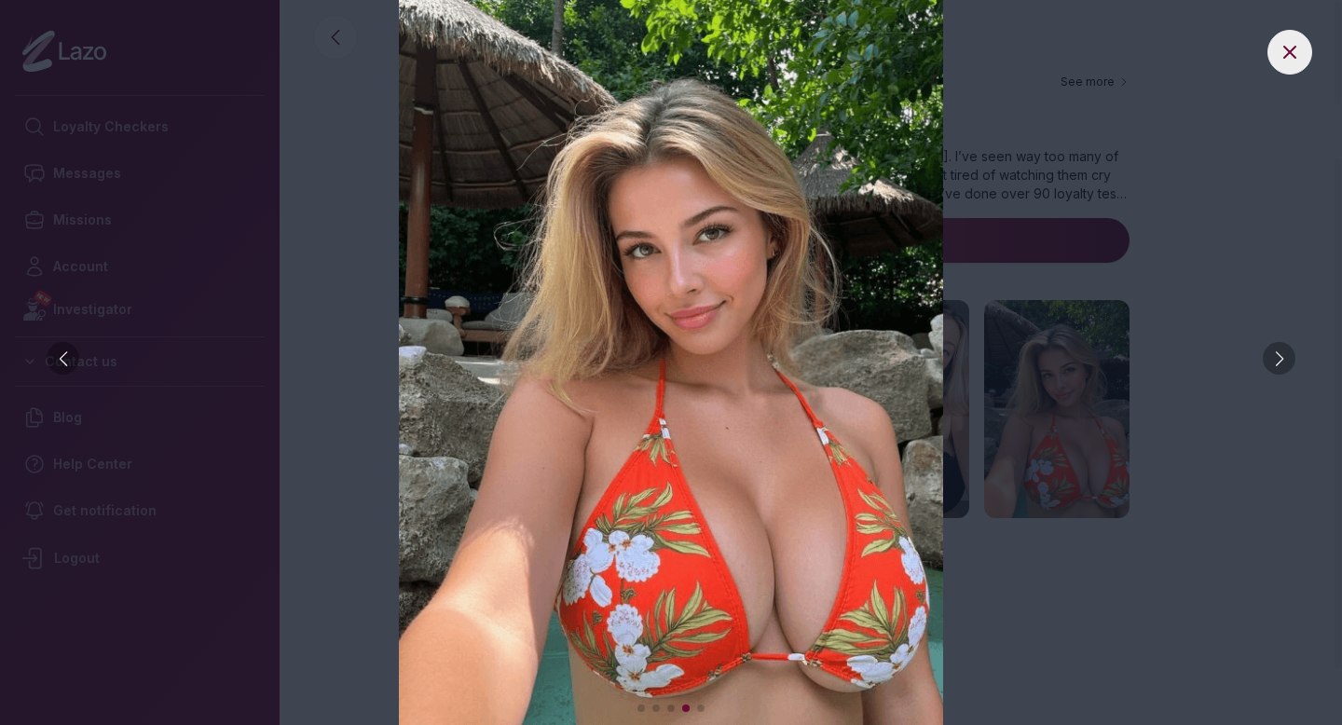
click at [1270, 355] on div at bounding box center [1279, 358] width 33 height 33
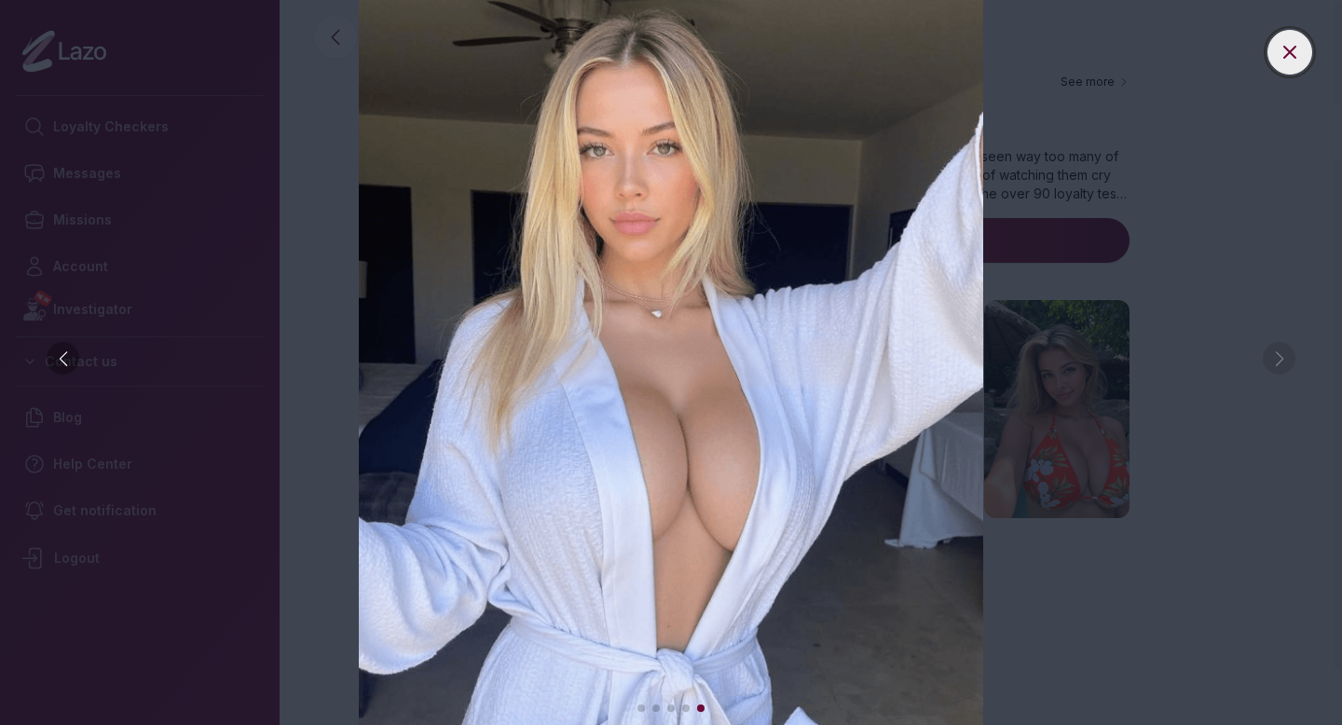
click at [1286, 47] on icon at bounding box center [1290, 52] width 22 height 22
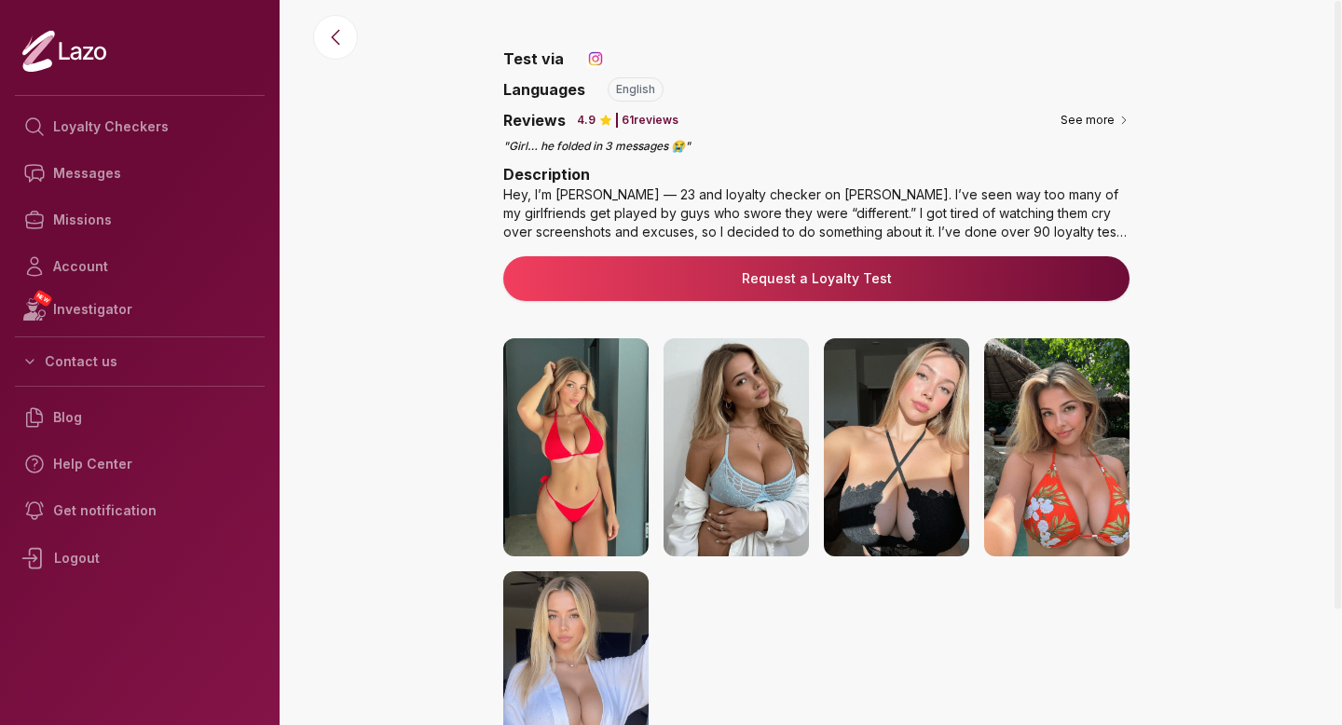
scroll to position [0, 0]
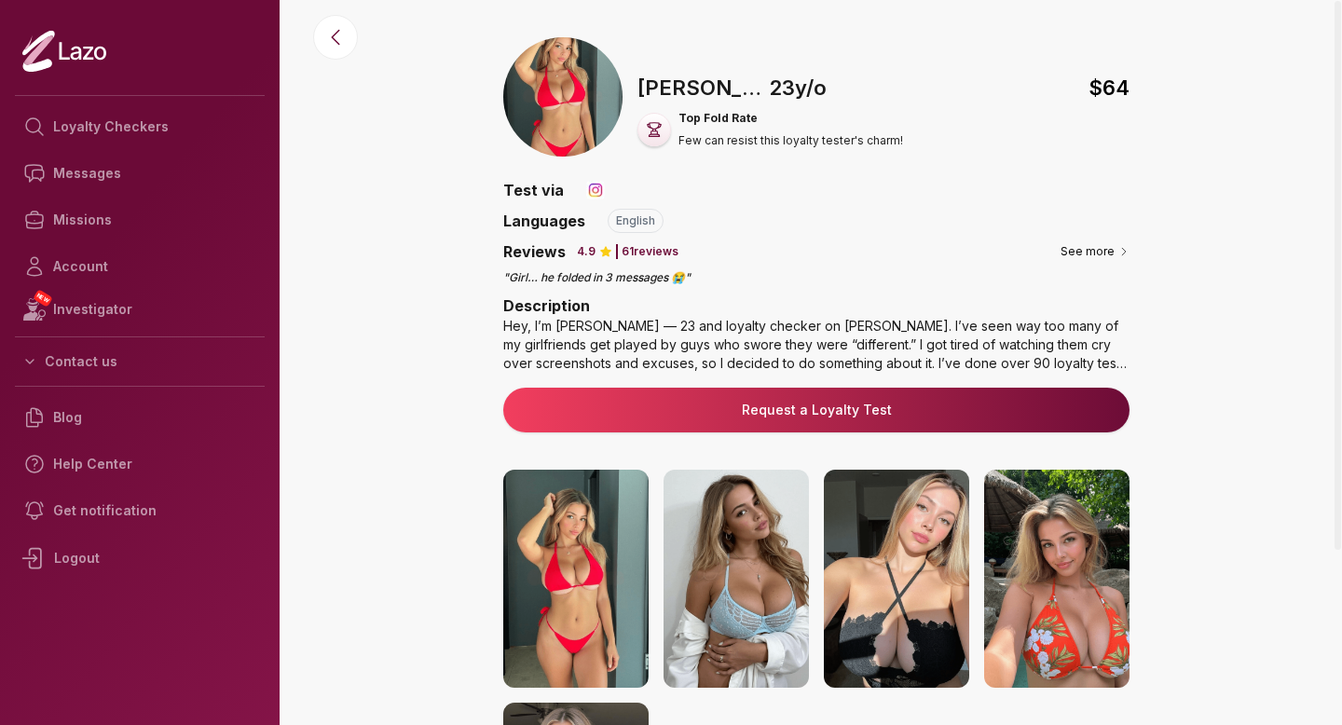
click at [914, 411] on link "Request a Loyalty Test" at bounding box center [816, 410] width 597 height 19
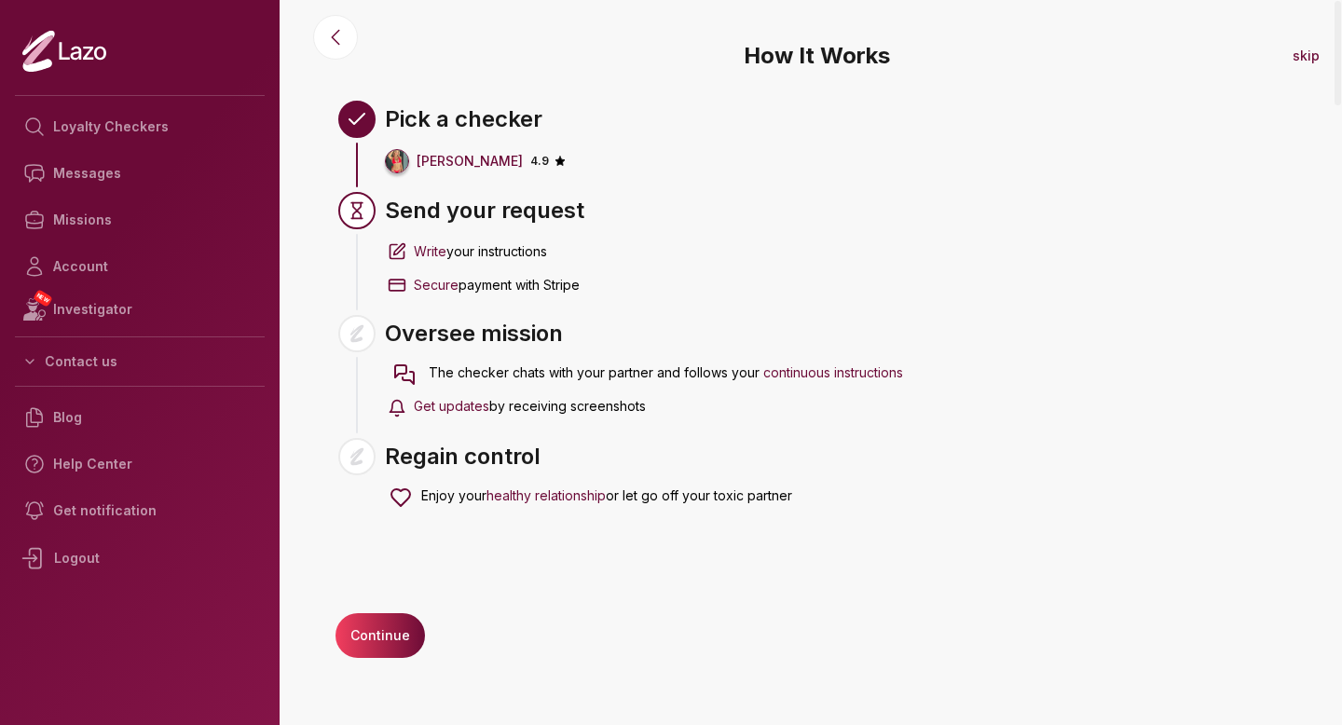
click at [411, 643] on button "Continue" at bounding box center [380, 635] width 89 height 45
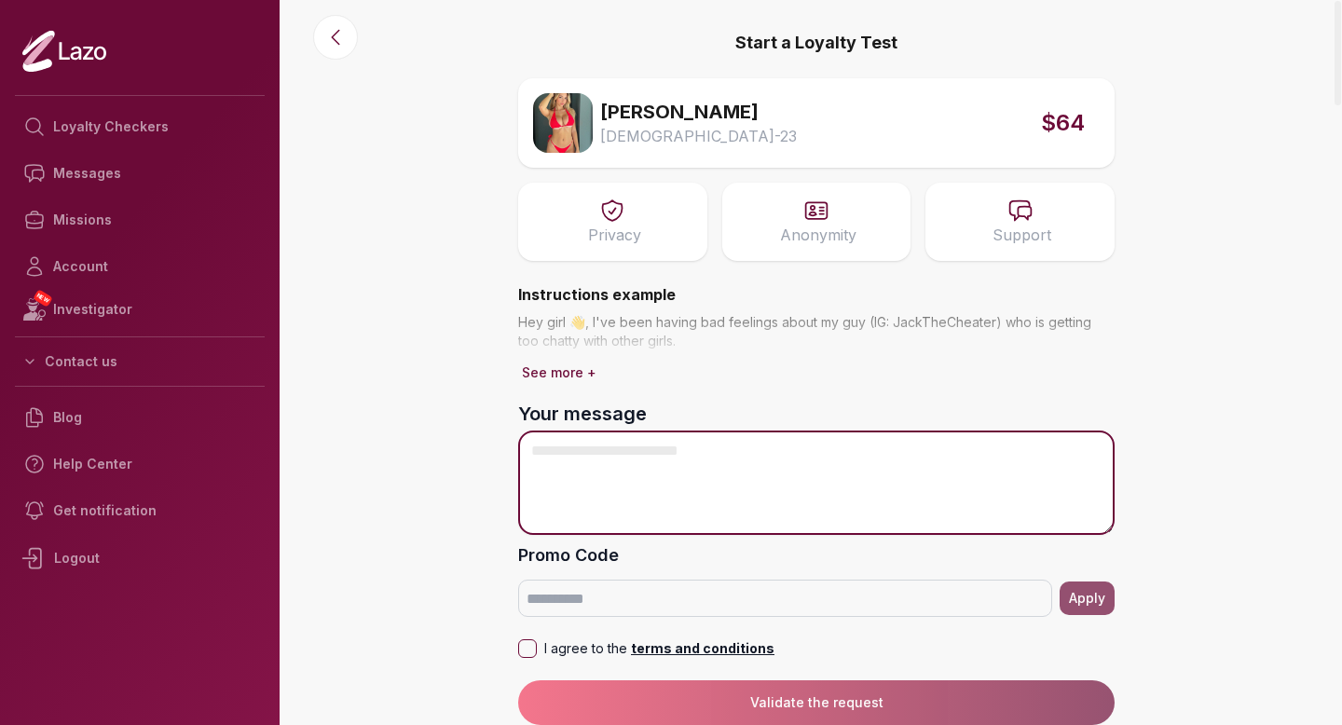
click at [633, 466] on textarea "Your message" at bounding box center [816, 483] width 597 height 104
paste textarea "**********"
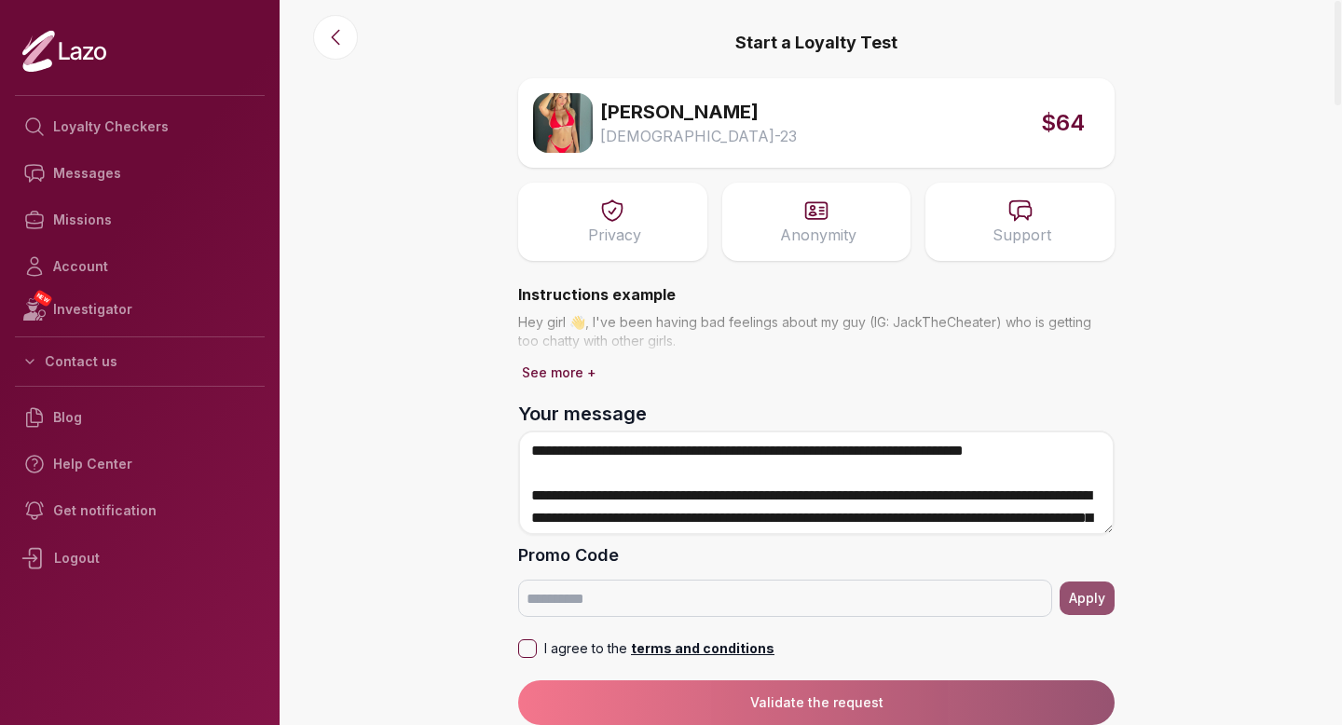
click at [582, 343] on span at bounding box center [816, 322] width 597 height 75
click at [581, 368] on button "See more +" at bounding box center [559, 373] width 82 height 26
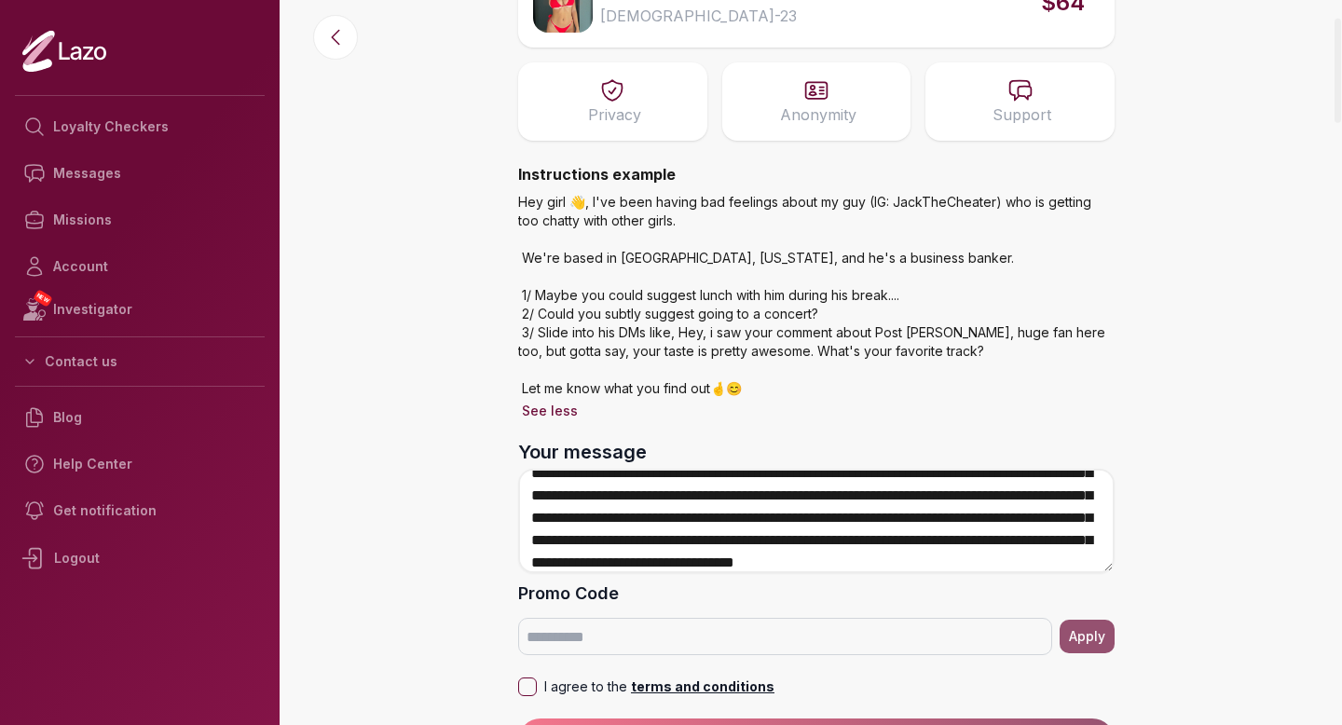
scroll to position [103, 0]
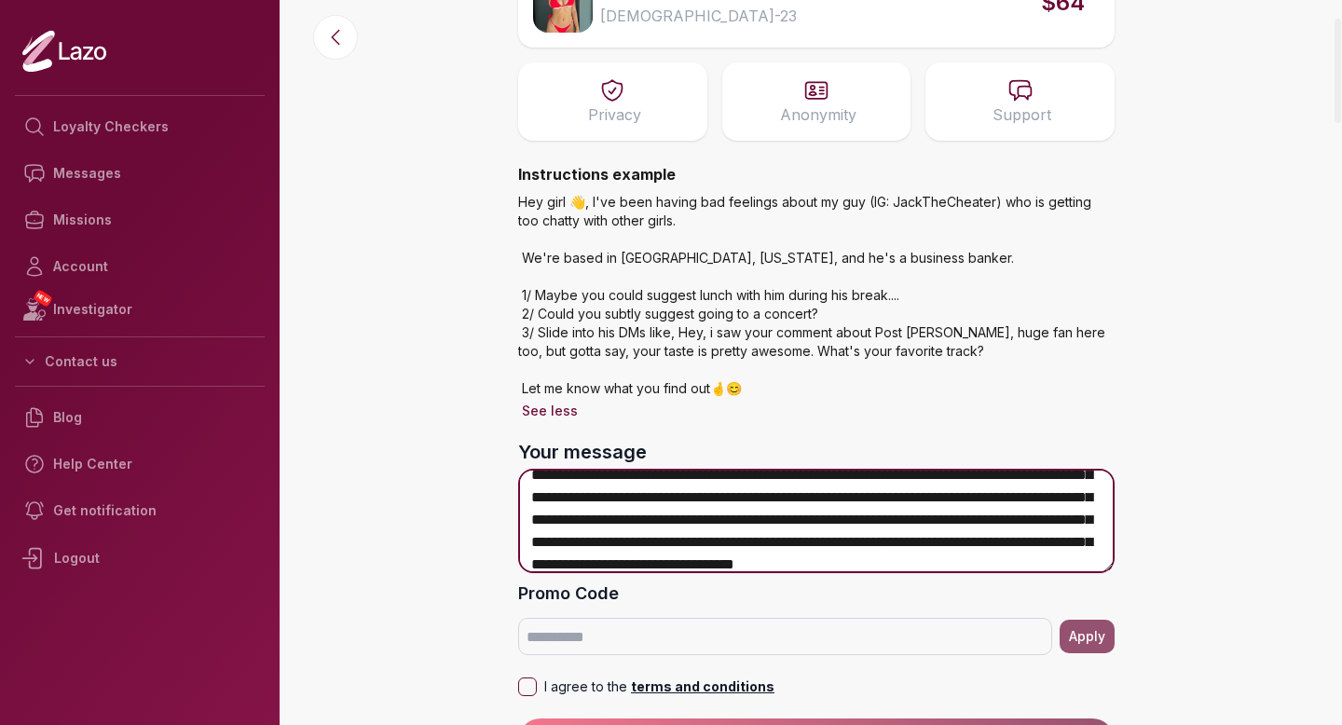
click at [775, 501] on textarea "**********" at bounding box center [816, 521] width 597 height 104
click at [899, 502] on textarea "**********" at bounding box center [816, 521] width 597 height 104
click at [889, 503] on textarea "**********" at bounding box center [816, 521] width 597 height 104
click at [891, 520] on textarea "**********" at bounding box center [816, 521] width 597 height 104
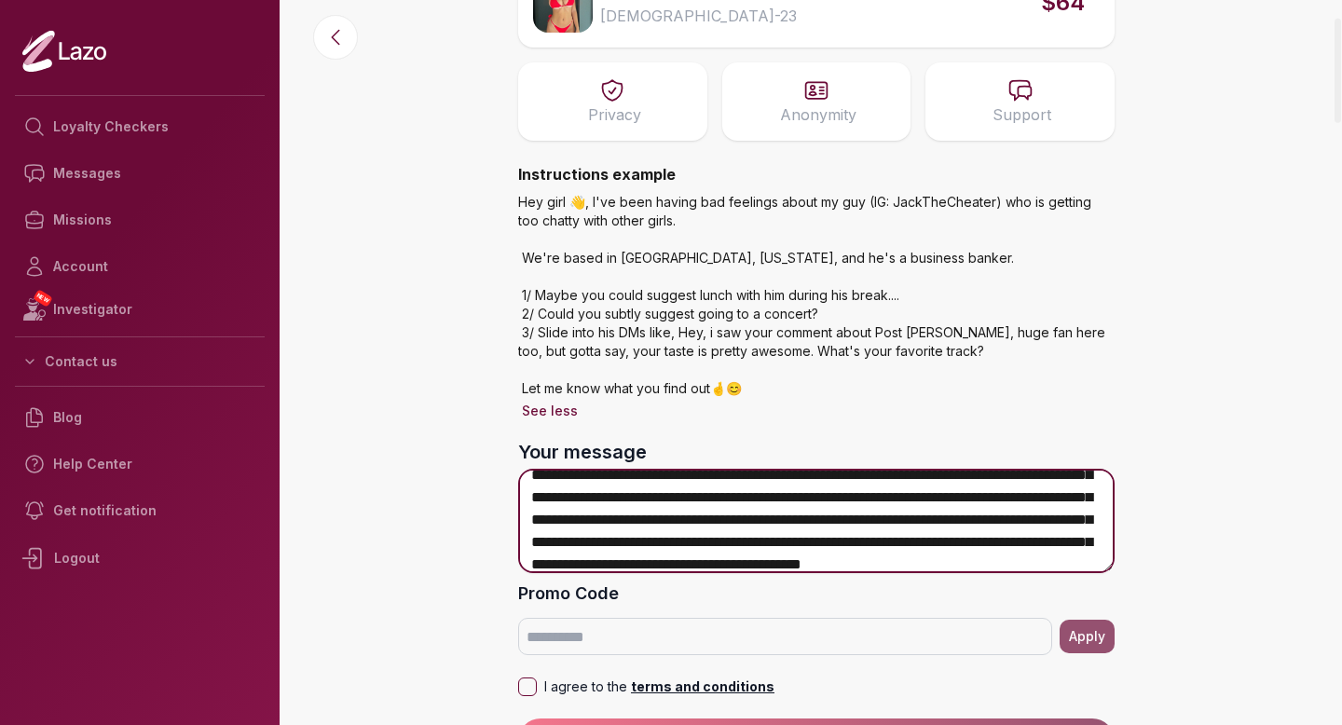
scroll to position [123, 0]
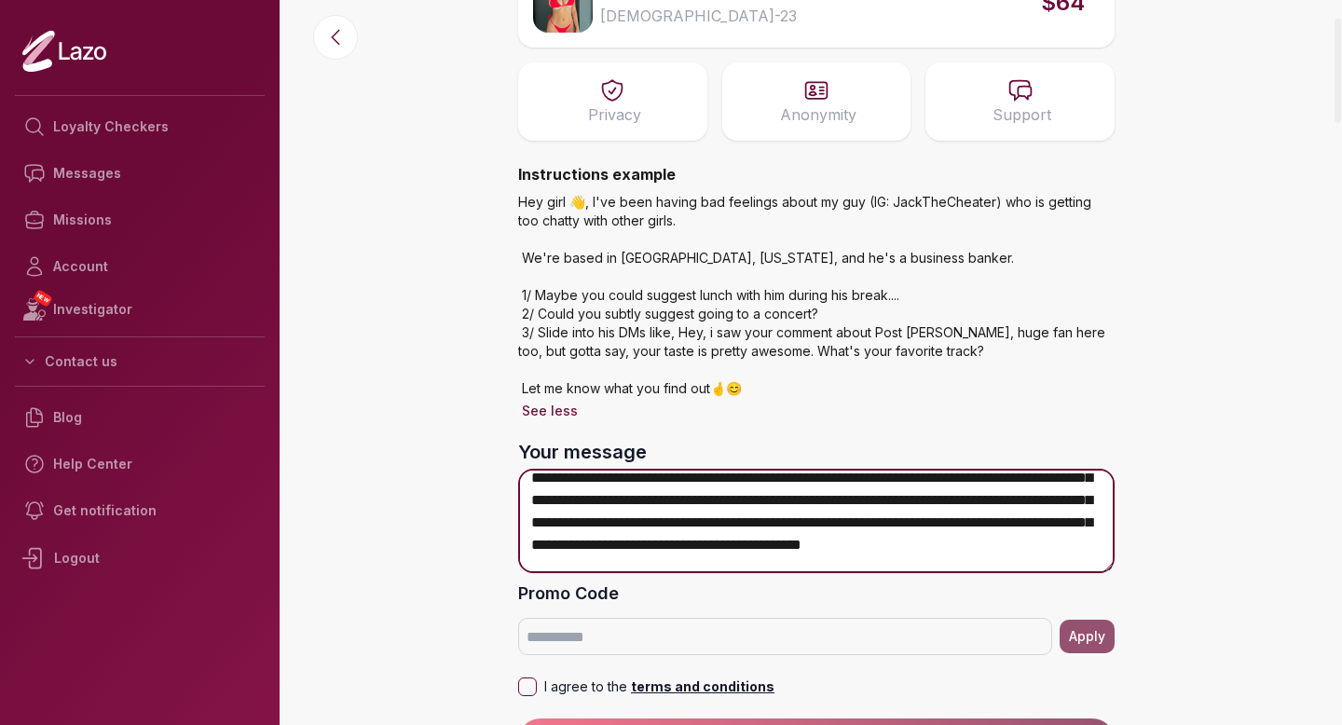
click at [1039, 498] on textarea "**********" at bounding box center [816, 521] width 597 height 104
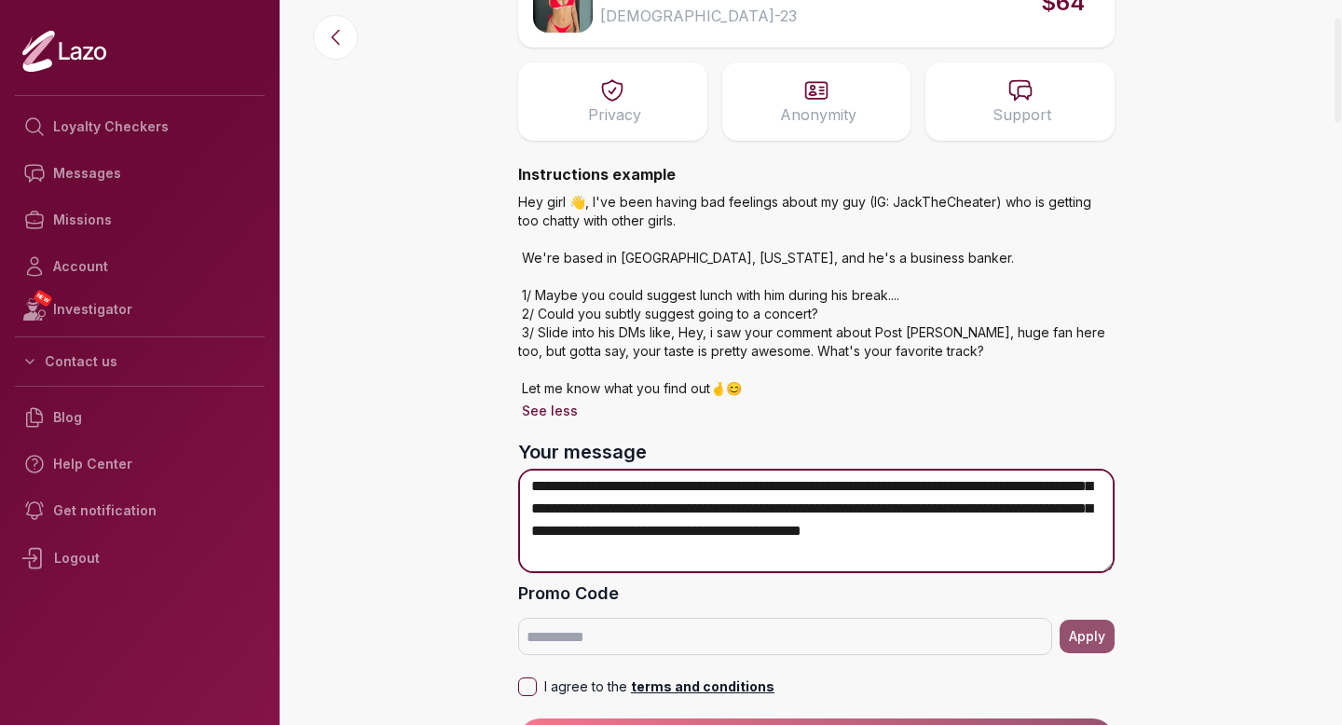
scroll to position [139, 0]
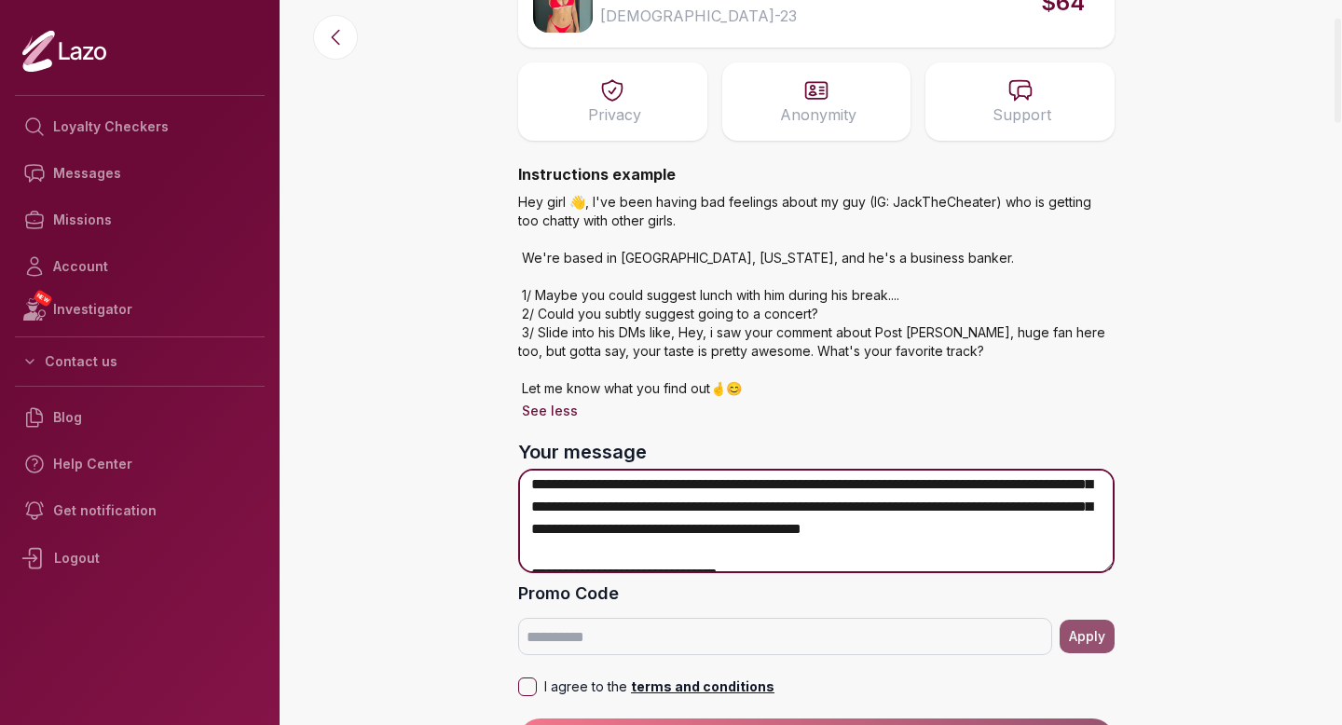
click at [676, 505] on textarea "**********" at bounding box center [816, 521] width 597 height 104
click at [762, 541] on textarea "**********" at bounding box center [816, 521] width 597 height 104
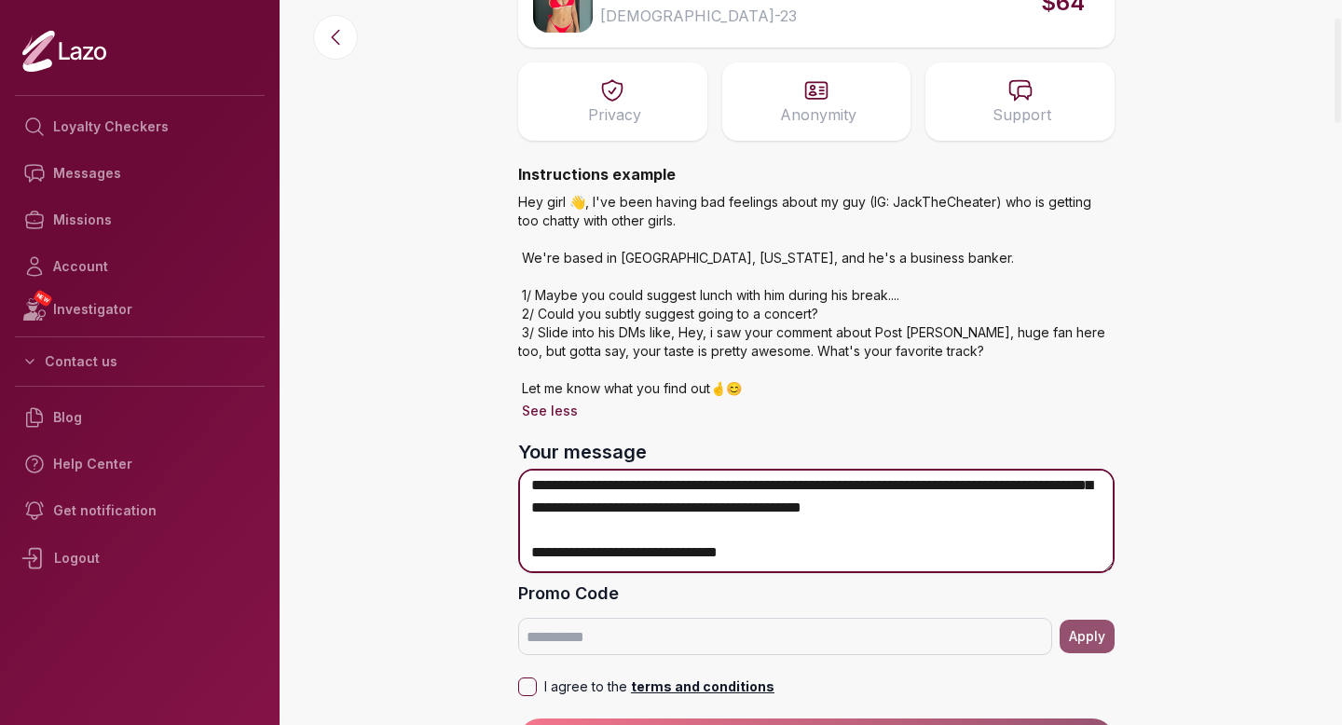
scroll to position [169, 0]
click at [762, 541] on textarea "**********" at bounding box center [816, 521] width 597 height 104
click at [942, 490] on textarea "**********" at bounding box center [816, 521] width 597 height 104
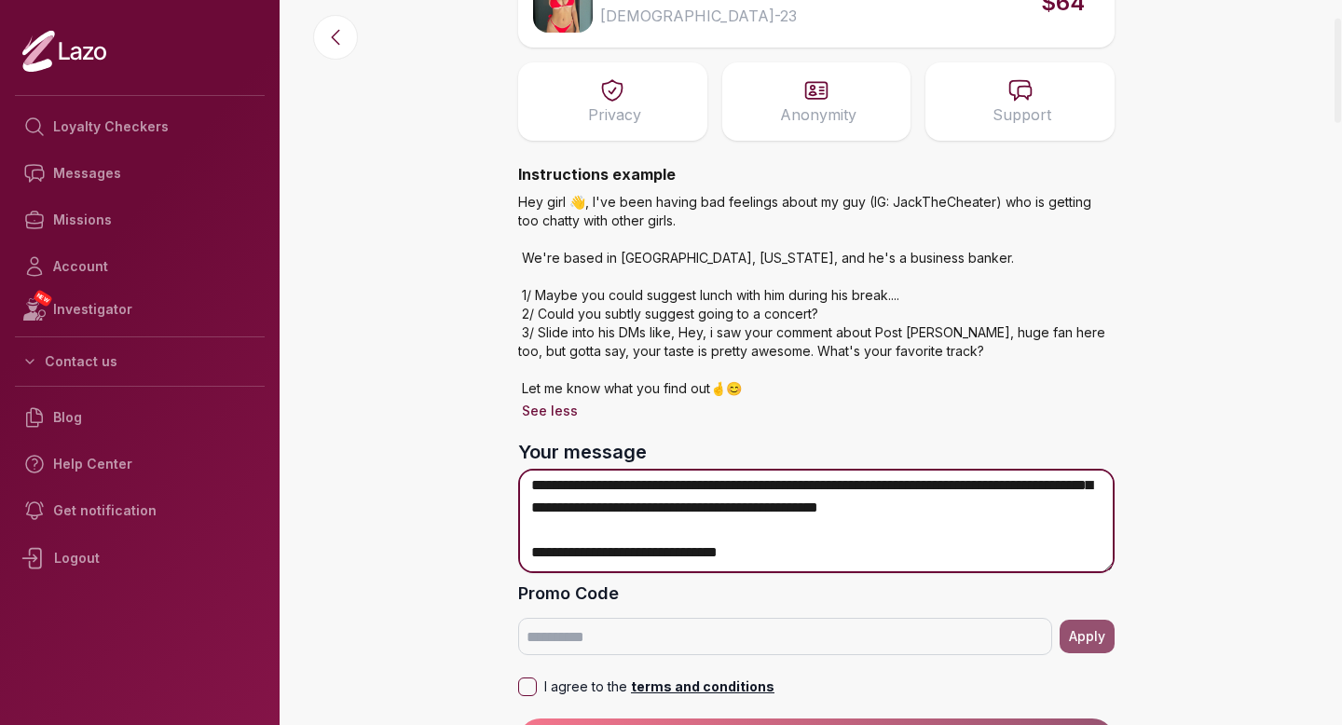
click at [1040, 497] on textarea "**********" at bounding box center [816, 521] width 597 height 104
click at [1045, 495] on textarea "**********" at bounding box center [816, 521] width 597 height 104
click at [689, 502] on textarea "**********" at bounding box center [816, 521] width 597 height 104
click at [1010, 507] on textarea "**********" at bounding box center [816, 521] width 597 height 104
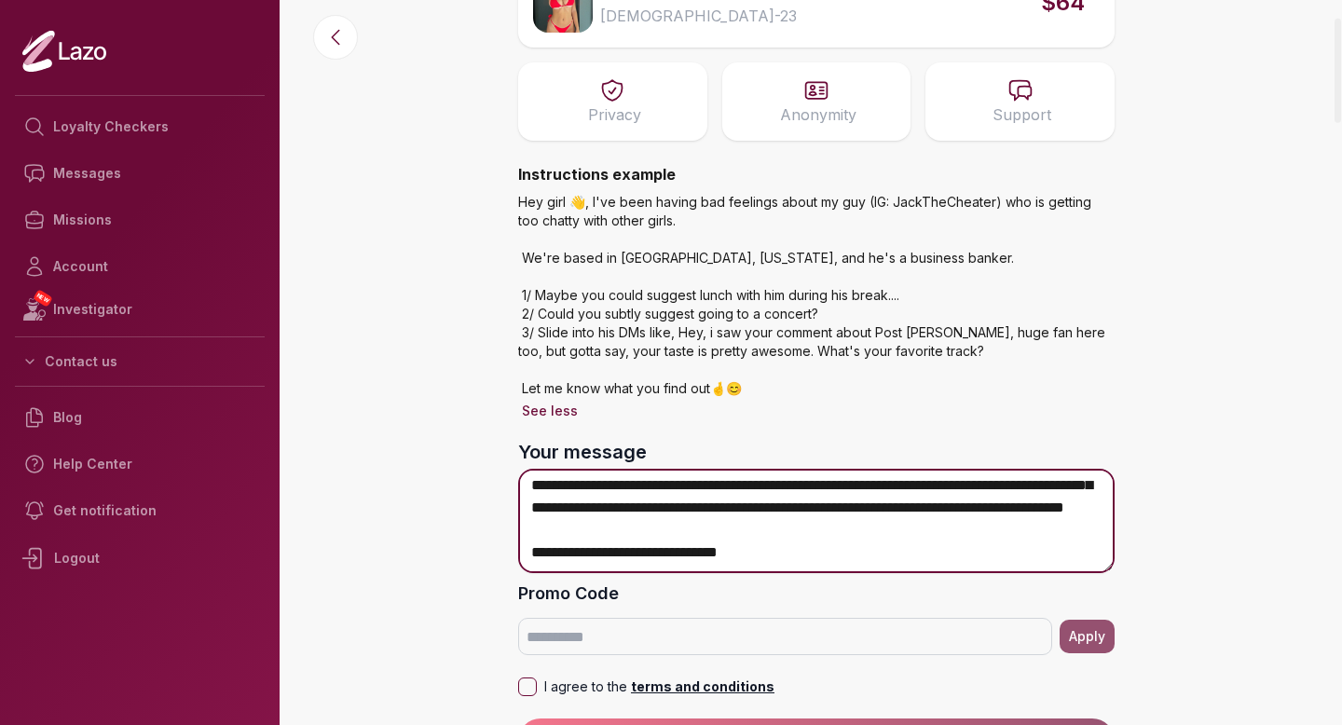
click at [1010, 507] on textarea "**********" at bounding box center [816, 521] width 597 height 104
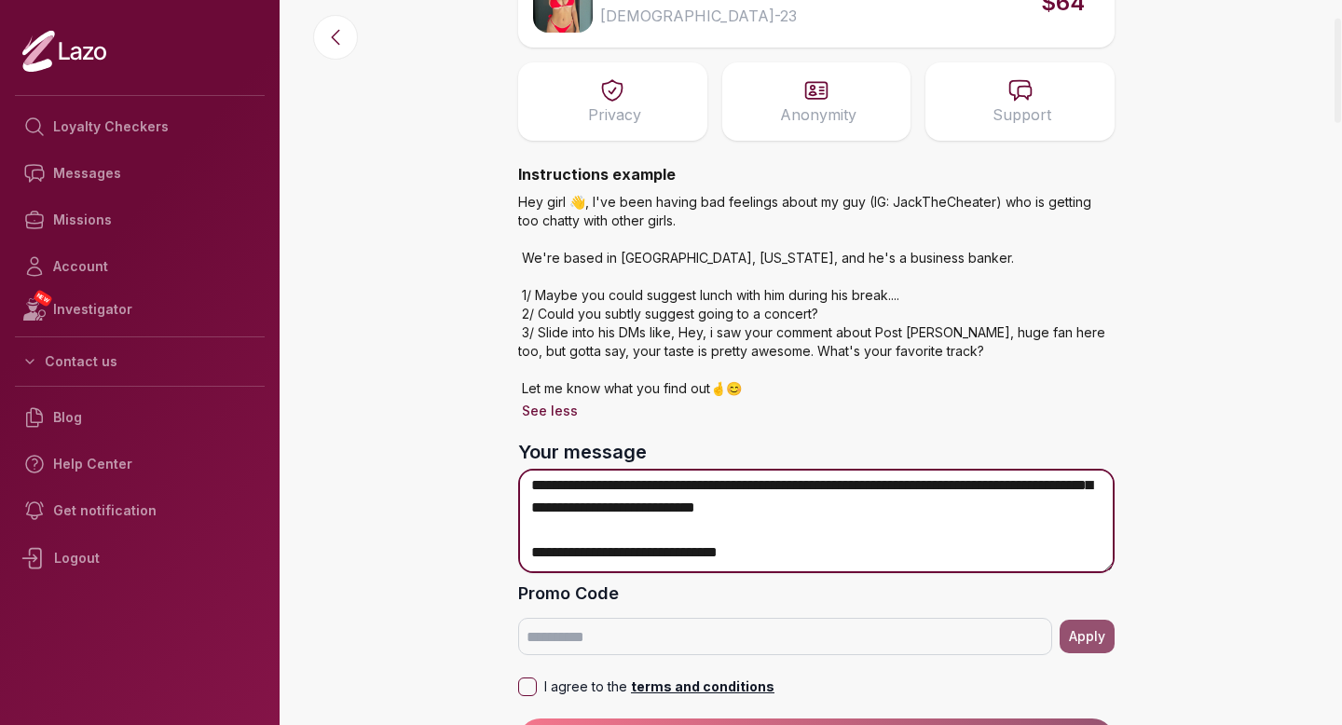
click at [713, 524] on textarea "**********" at bounding box center [816, 521] width 597 height 104
click at [867, 526] on textarea "**********" at bounding box center [816, 521] width 597 height 104
click at [906, 528] on textarea "**********" at bounding box center [816, 521] width 597 height 104
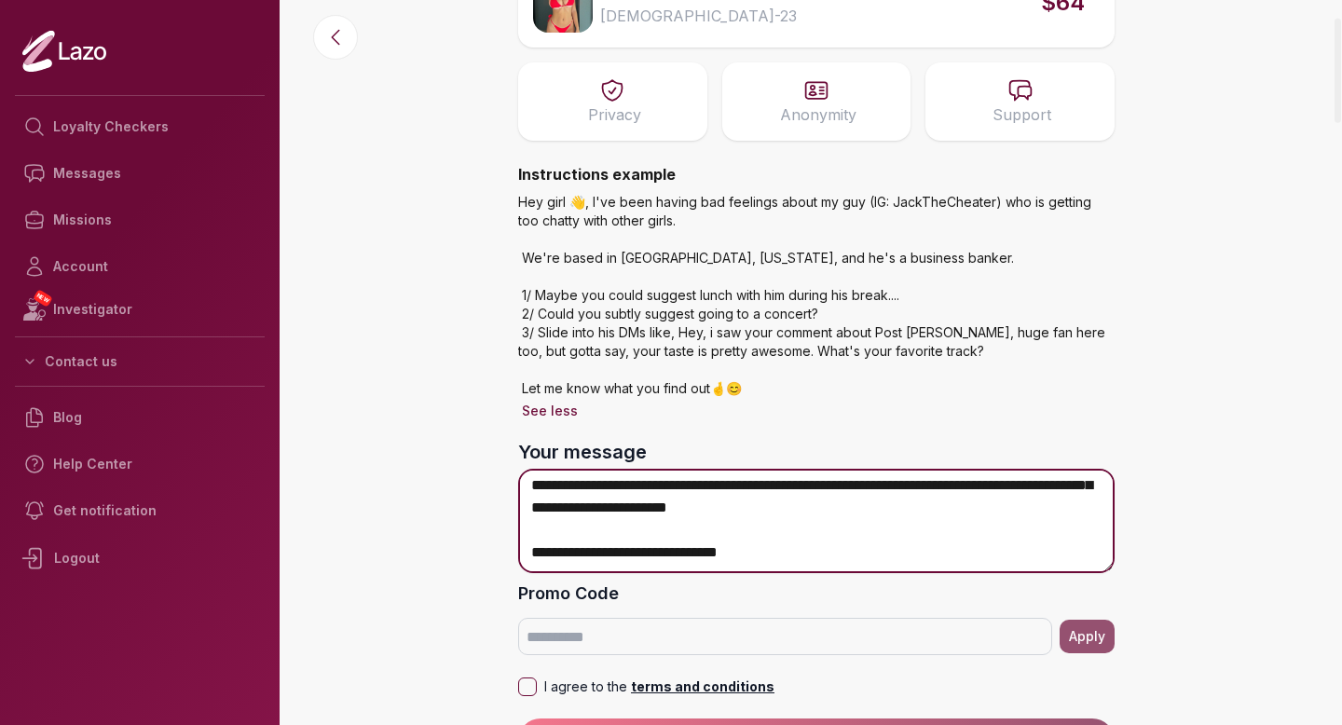
click at [877, 525] on textarea "**********" at bounding box center [816, 521] width 597 height 104
click at [669, 505] on textarea "**********" at bounding box center [816, 521] width 597 height 104
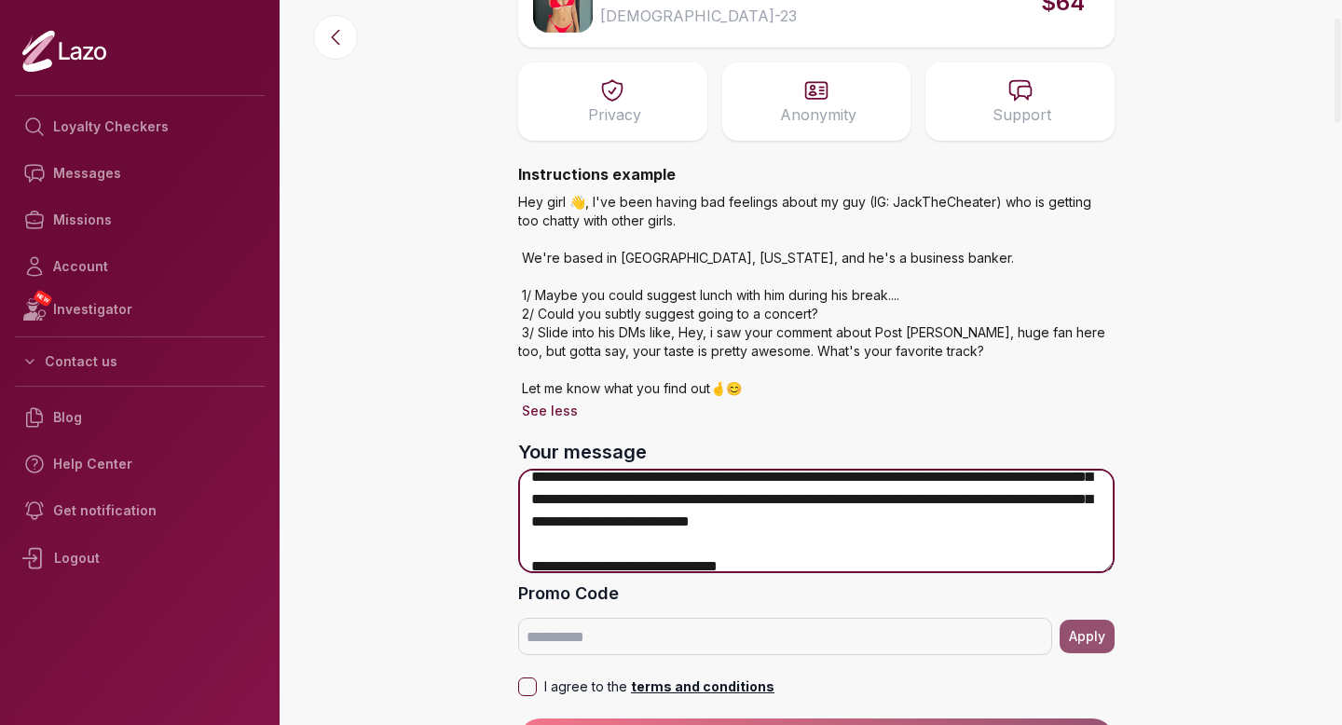
scroll to position [173, 0]
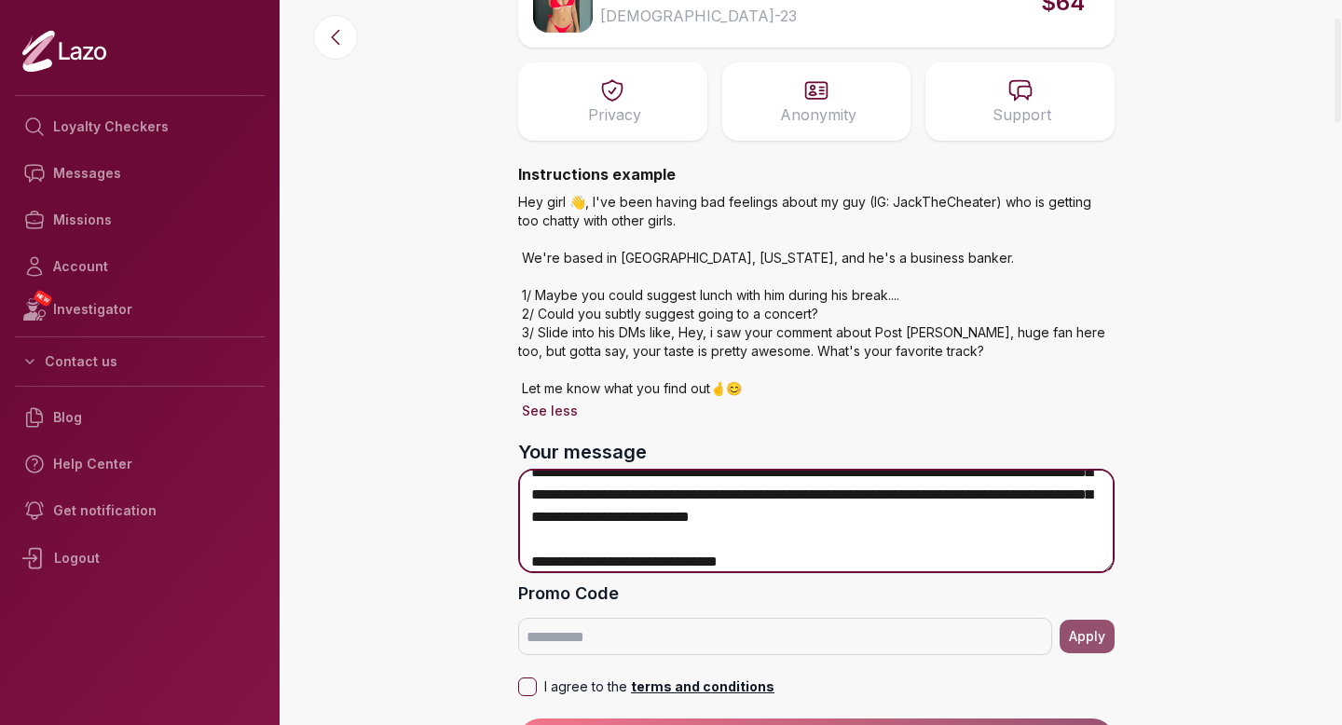
click at [897, 541] on textarea "**********" at bounding box center [816, 521] width 597 height 104
click at [949, 536] on textarea "**********" at bounding box center [816, 521] width 597 height 104
drag, startPoint x: 610, startPoint y: 560, endPoint x: 816, endPoint y: 561, distance: 206.0
click at [816, 561] on textarea "**********" at bounding box center [816, 521] width 597 height 104
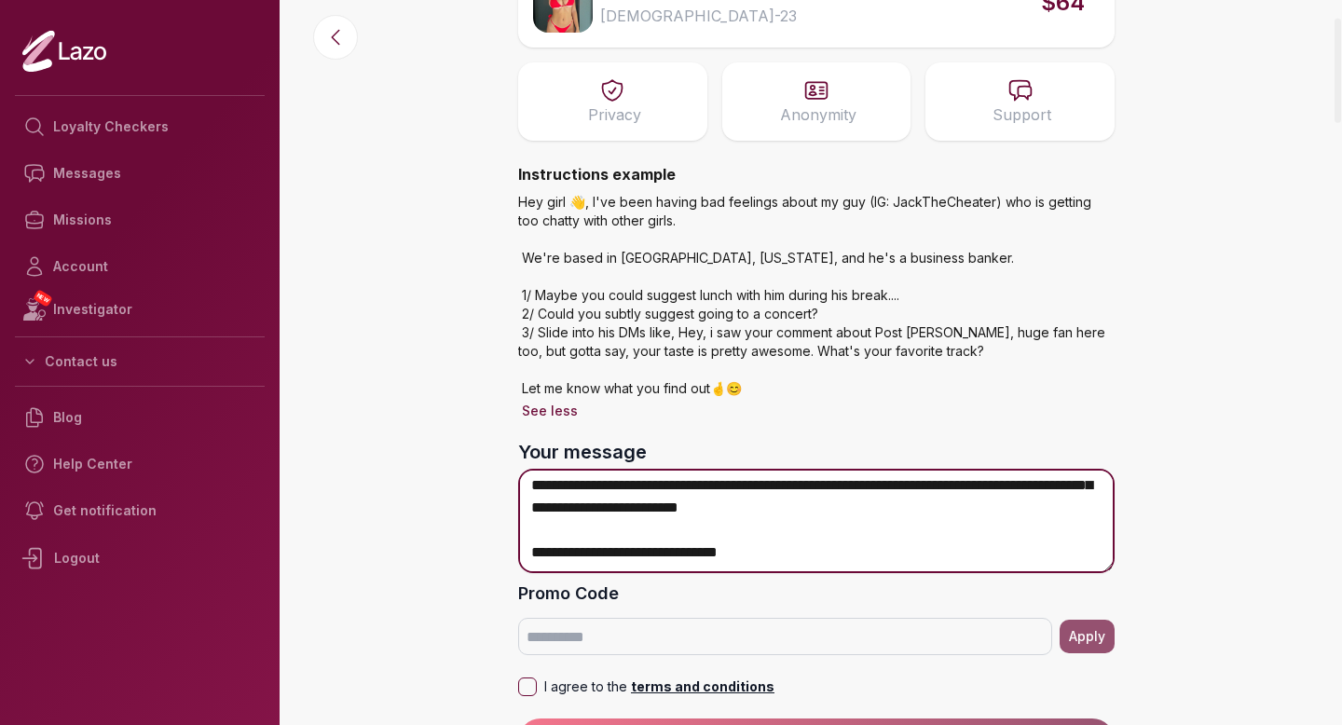
scroll to position [227, 0]
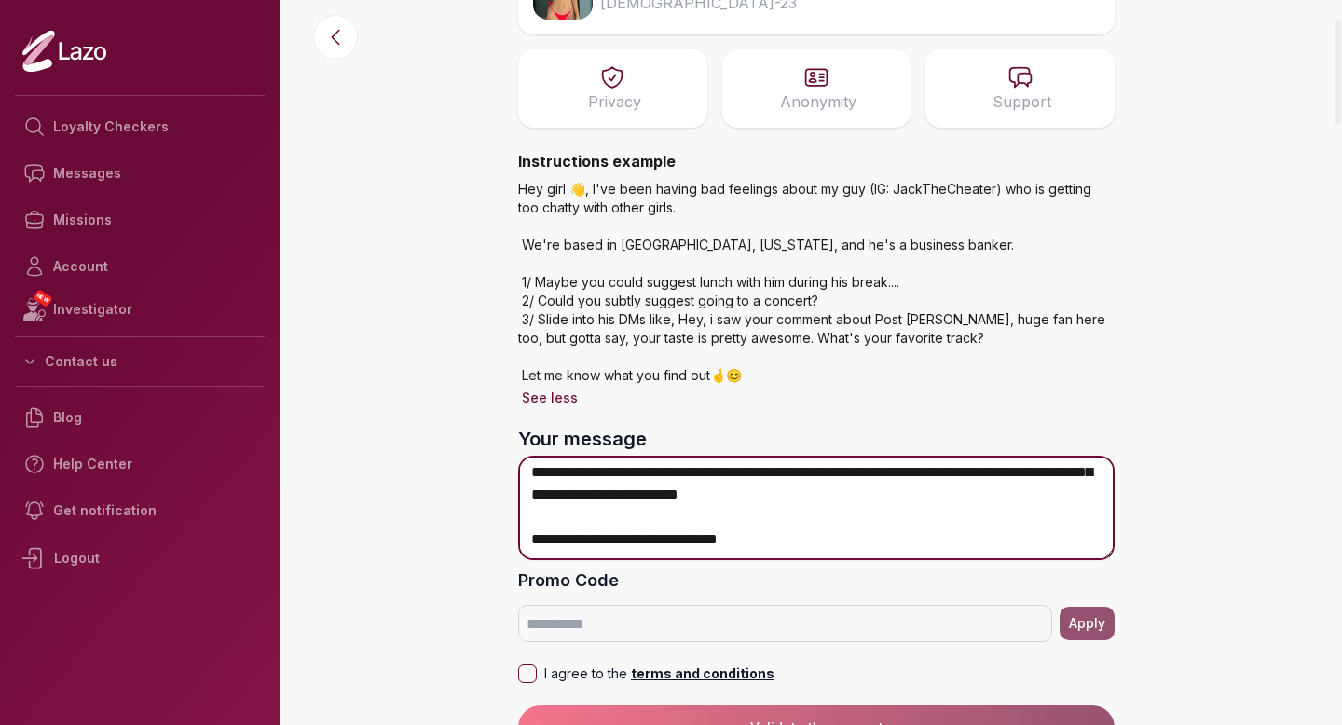
click at [814, 543] on textarea "**********" at bounding box center [816, 508] width 597 height 104
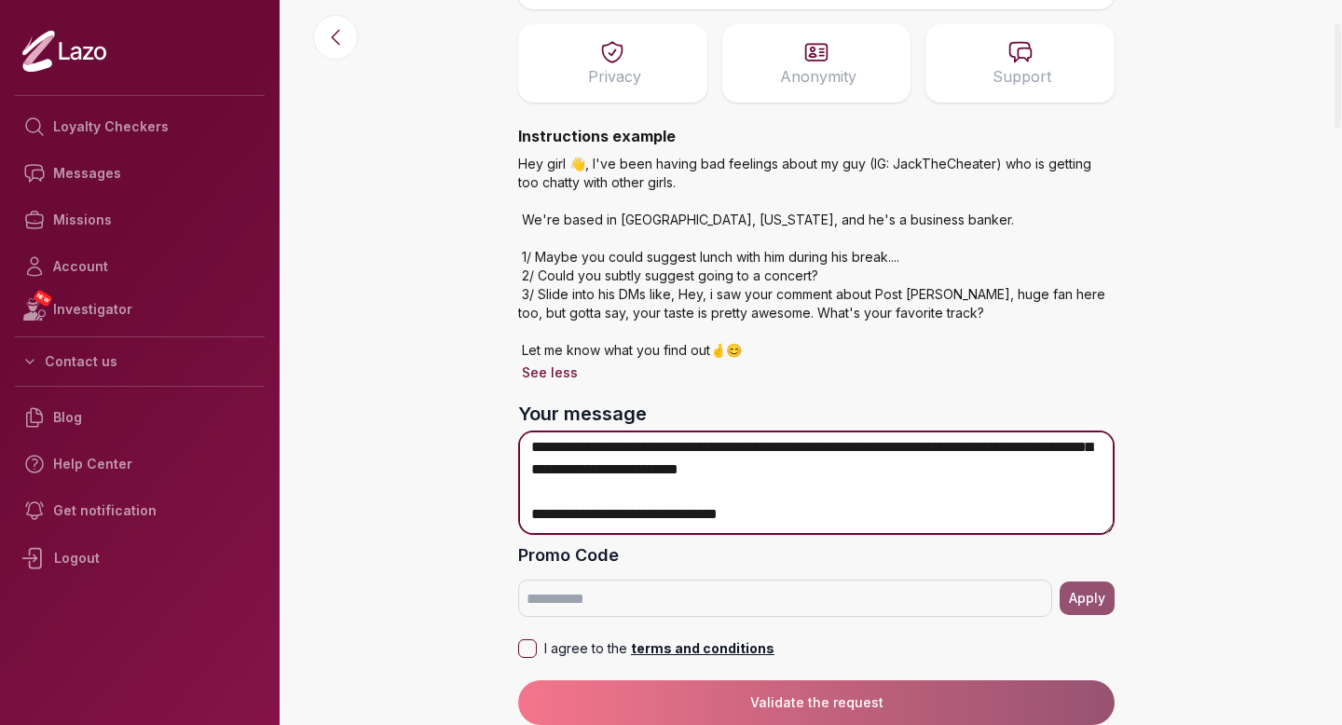
type textarea "**********"
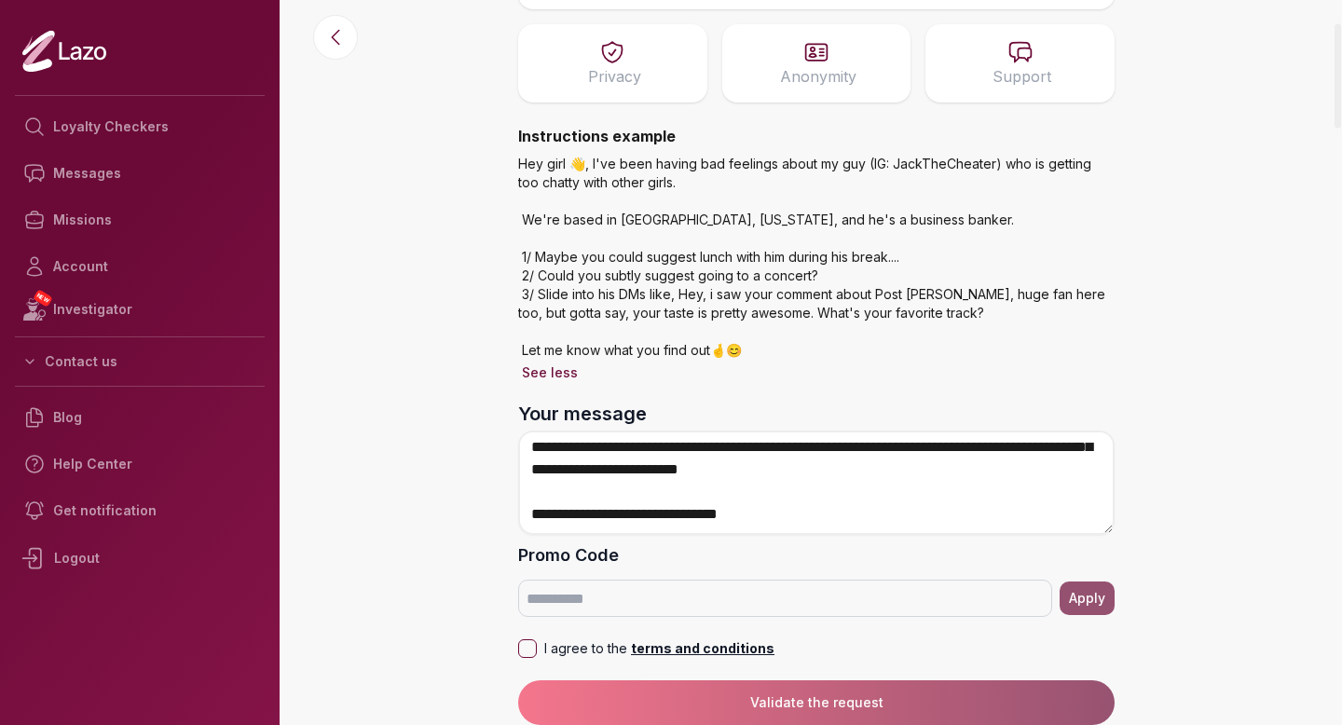
click at [526, 646] on button "I agree to the terms and conditions" at bounding box center [527, 648] width 19 height 19
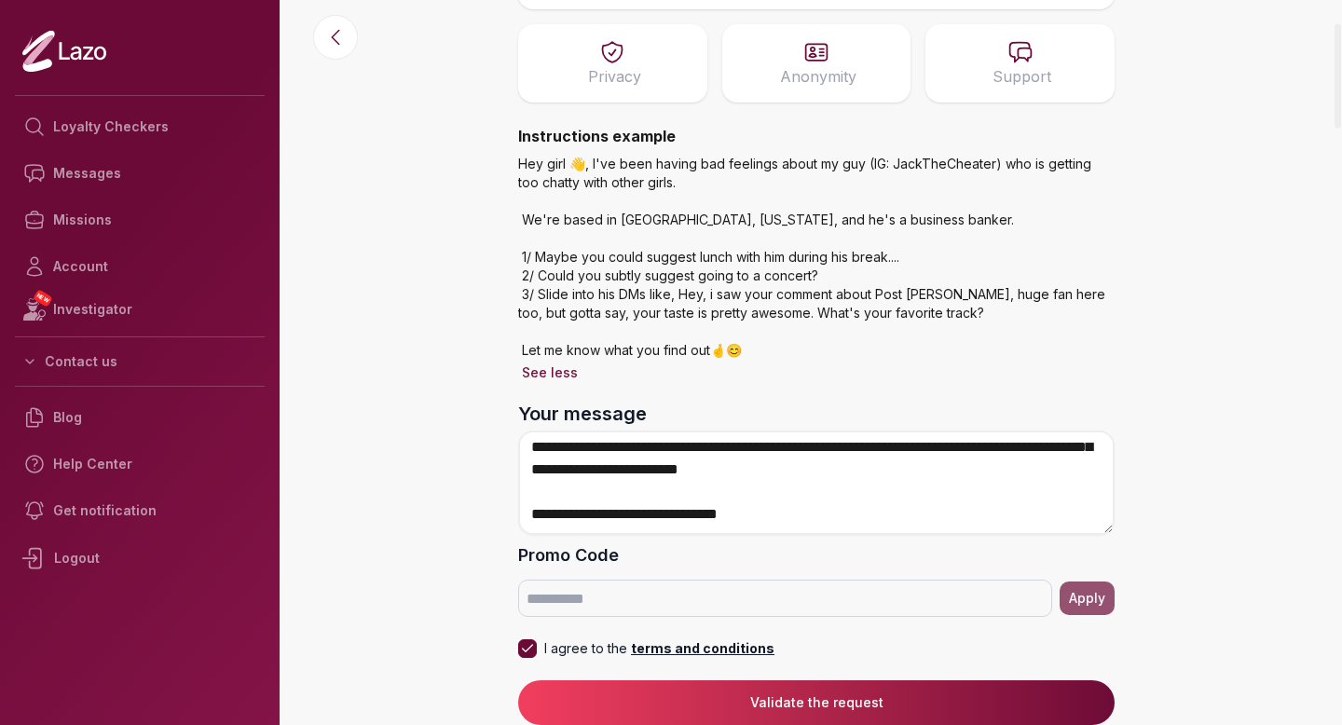
click at [741, 703] on button "Validate the request" at bounding box center [816, 702] width 597 height 45
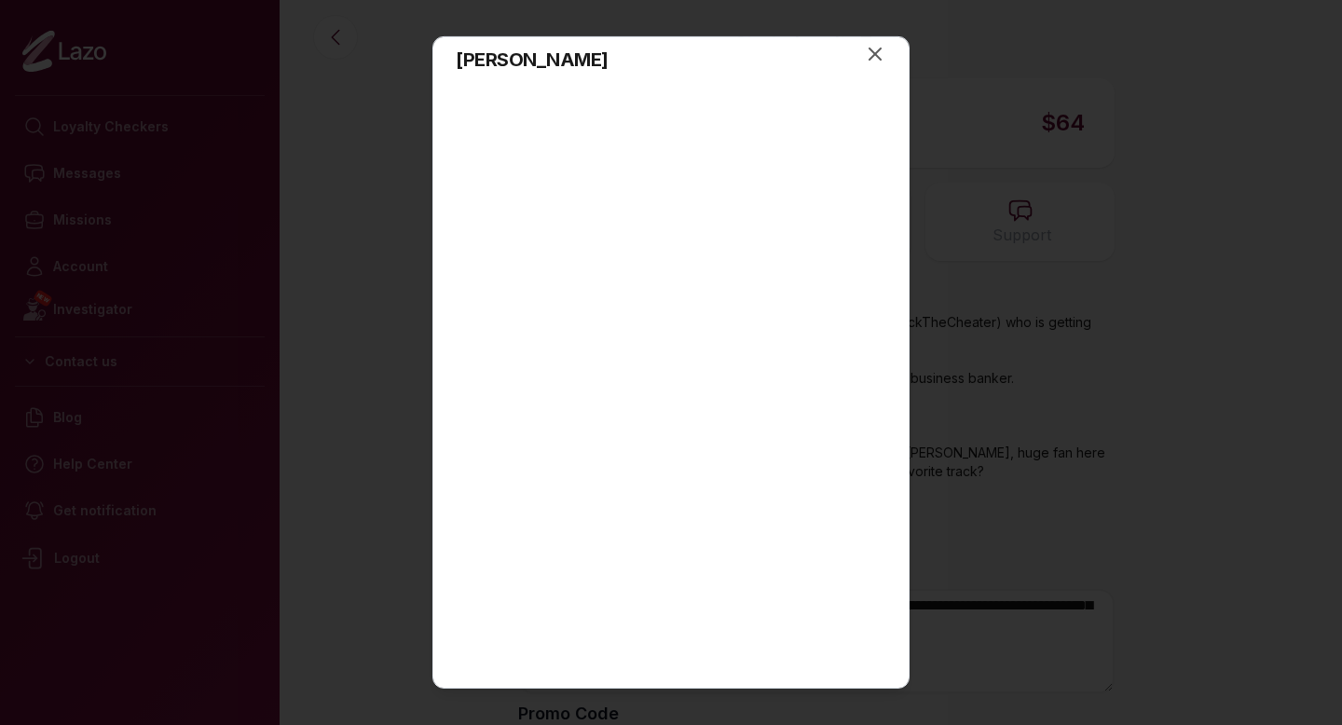
scroll to position [0, 0]
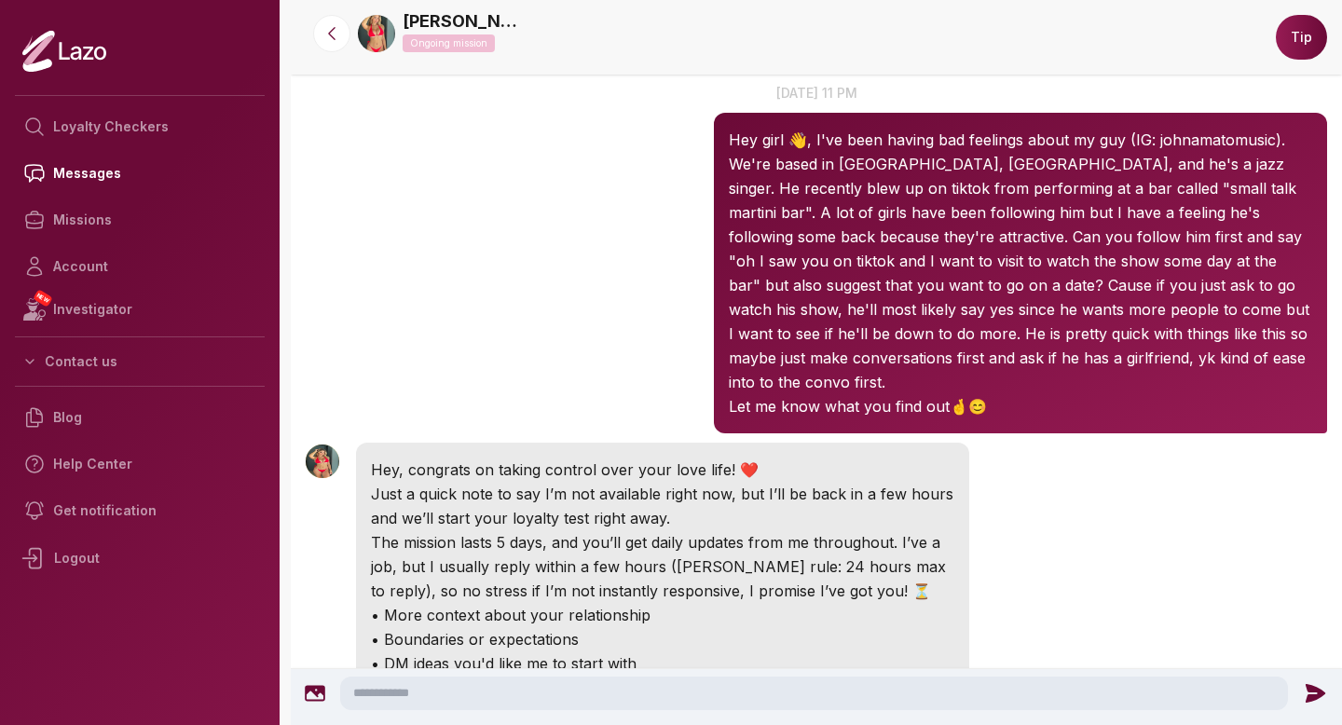
scroll to position [84, 0]
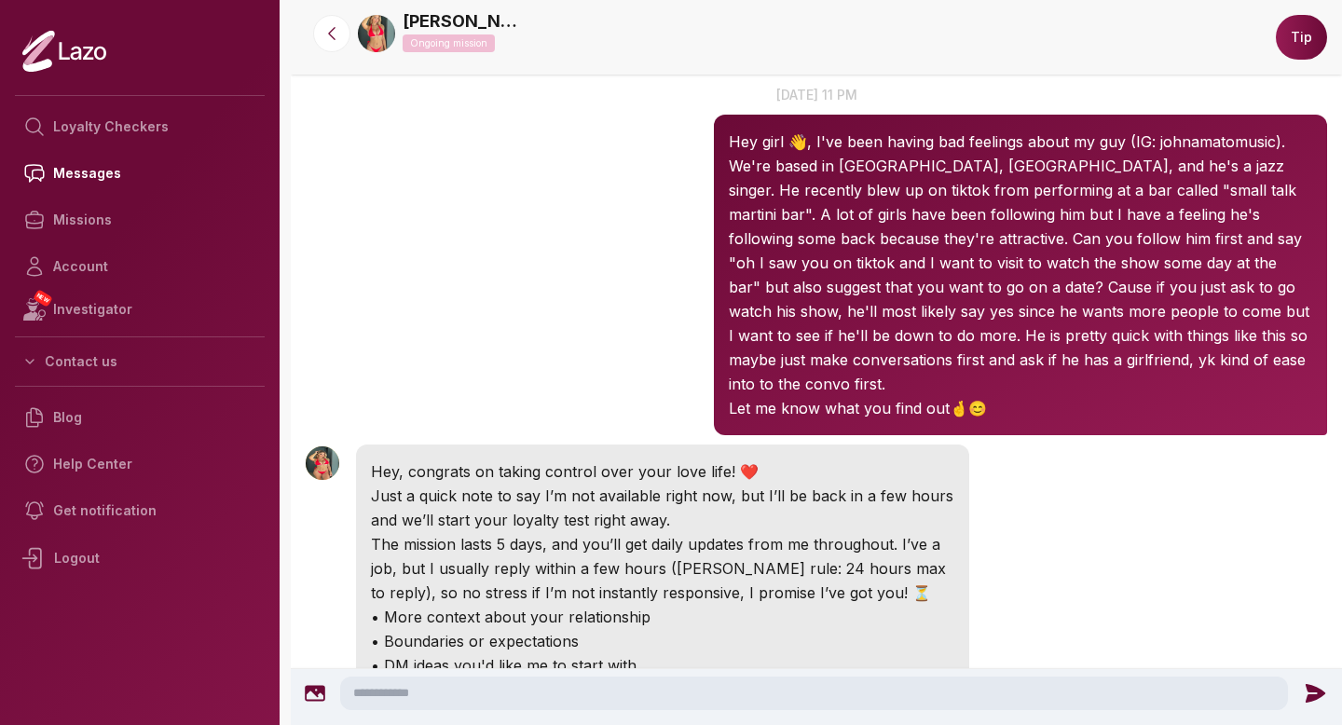
click at [372, 41] on img at bounding box center [376, 33] width 37 height 37
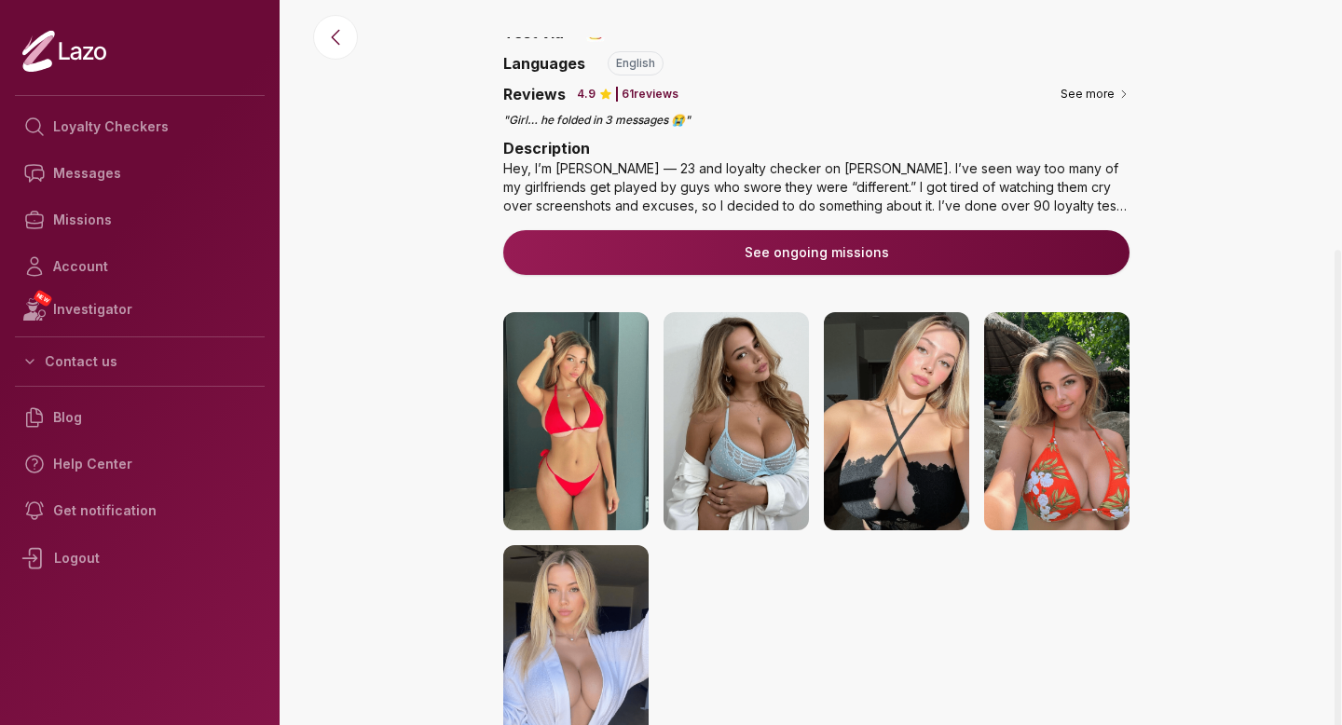
scroll to position [300, 0]
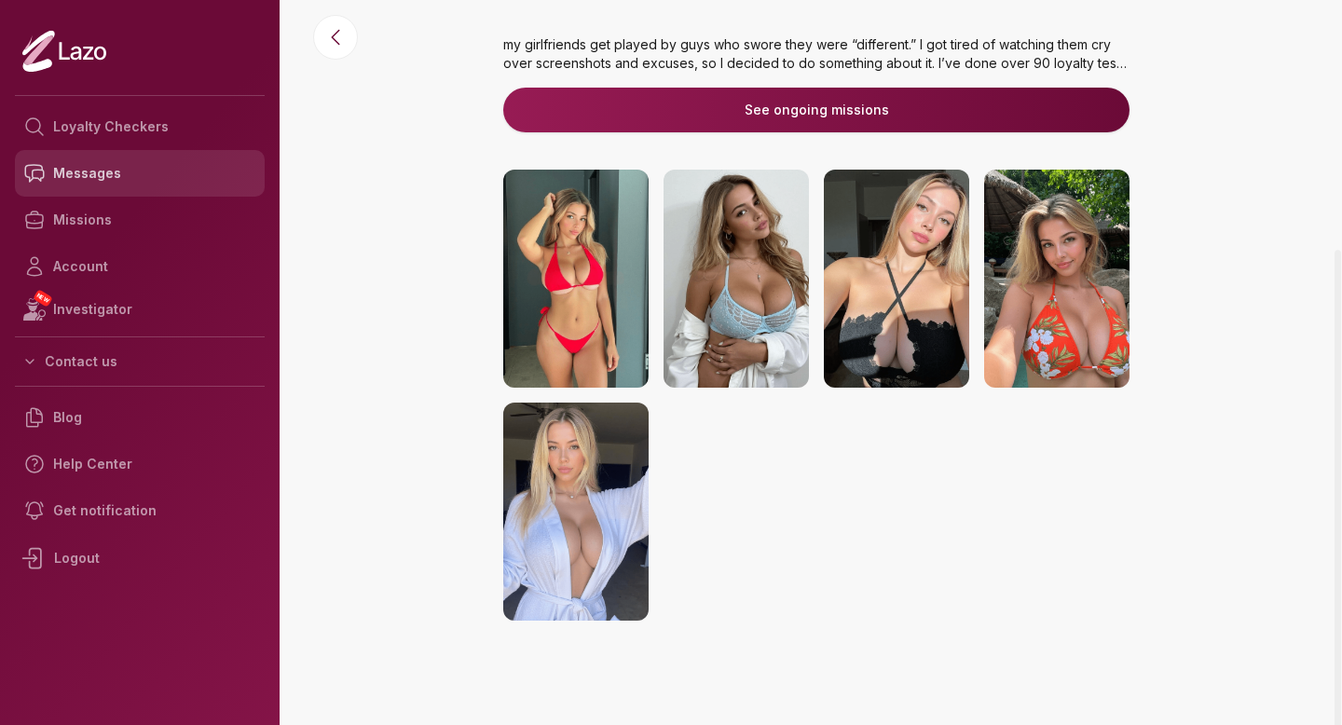
click at [212, 174] on link "Messages" at bounding box center [140, 173] width 250 height 47
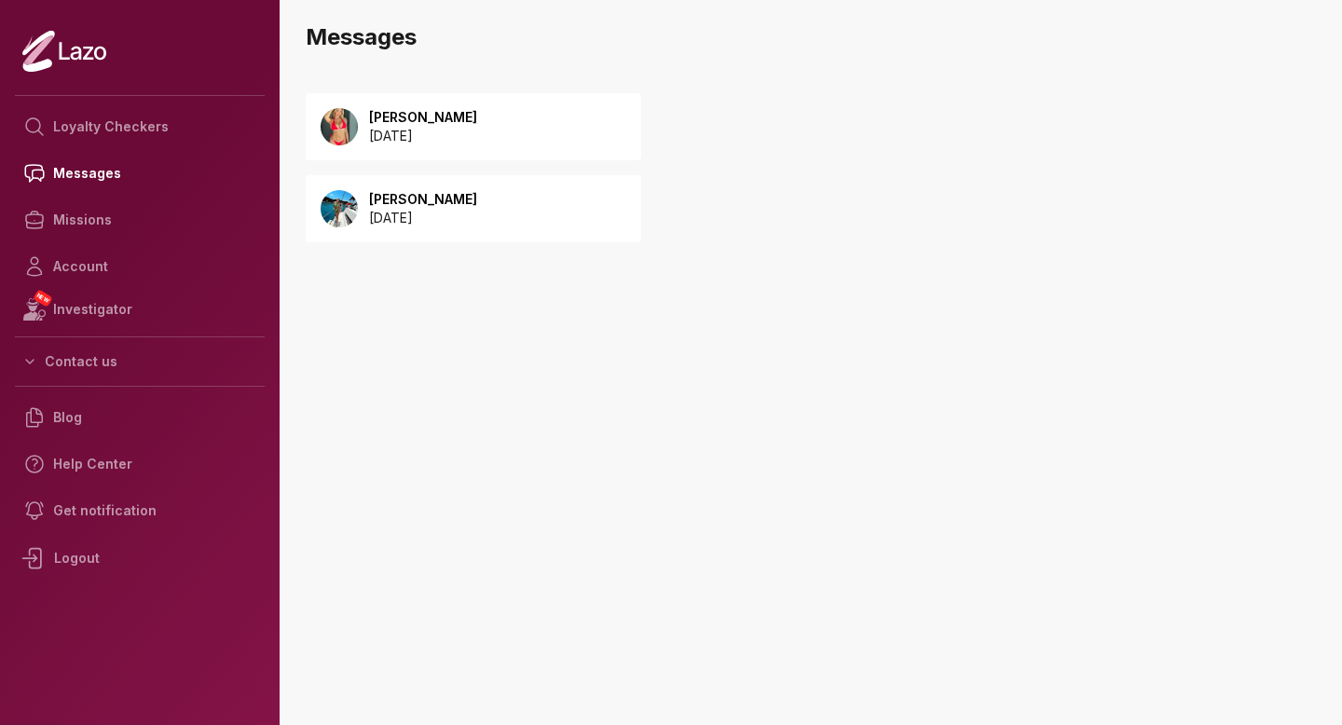
click at [570, 243] on div "[PERSON_NAME] [DATE] [PERSON_NAME] [DATE]" at bounding box center [561, 188] width 511 height 227
click at [454, 229] on div "[PERSON_NAME] [DATE]" at bounding box center [474, 208] width 336 height 67
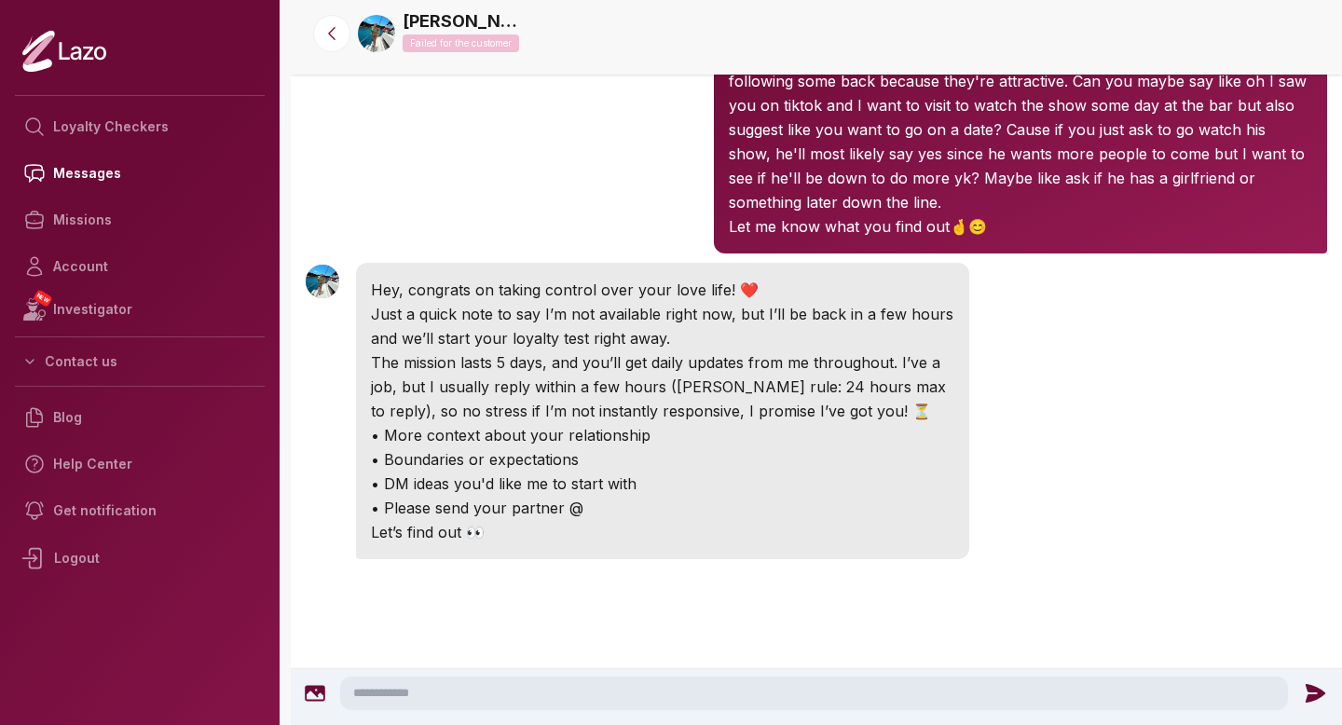
scroll to position [404, 0]
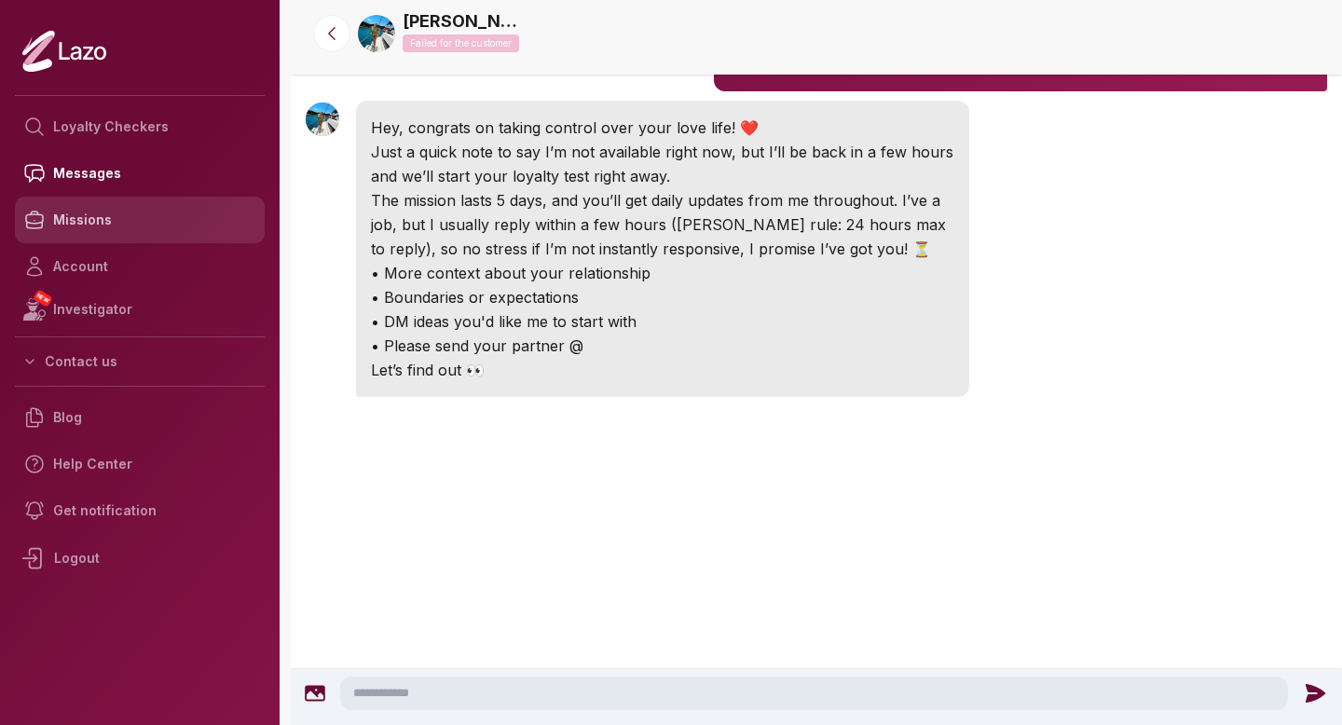
click at [125, 232] on link "Missions" at bounding box center [140, 220] width 250 height 47
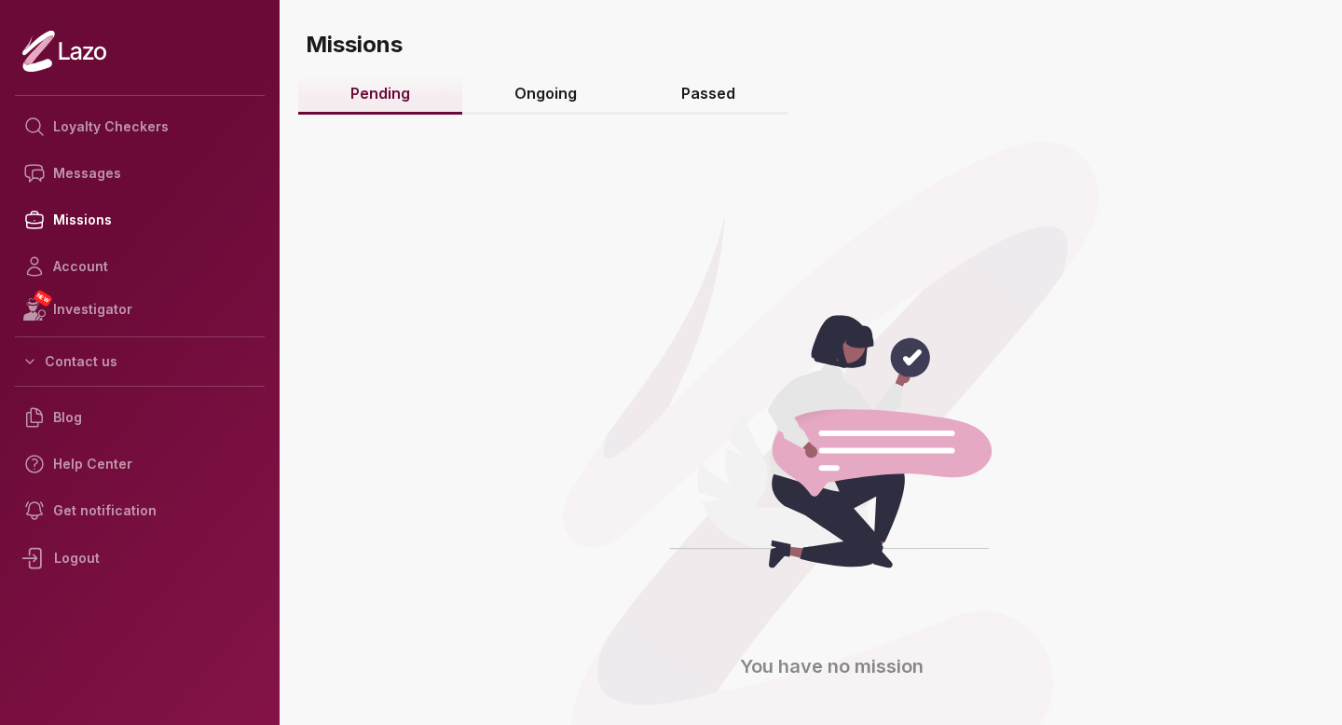
click at [480, 89] on link "Ongoing" at bounding box center [545, 95] width 167 height 40
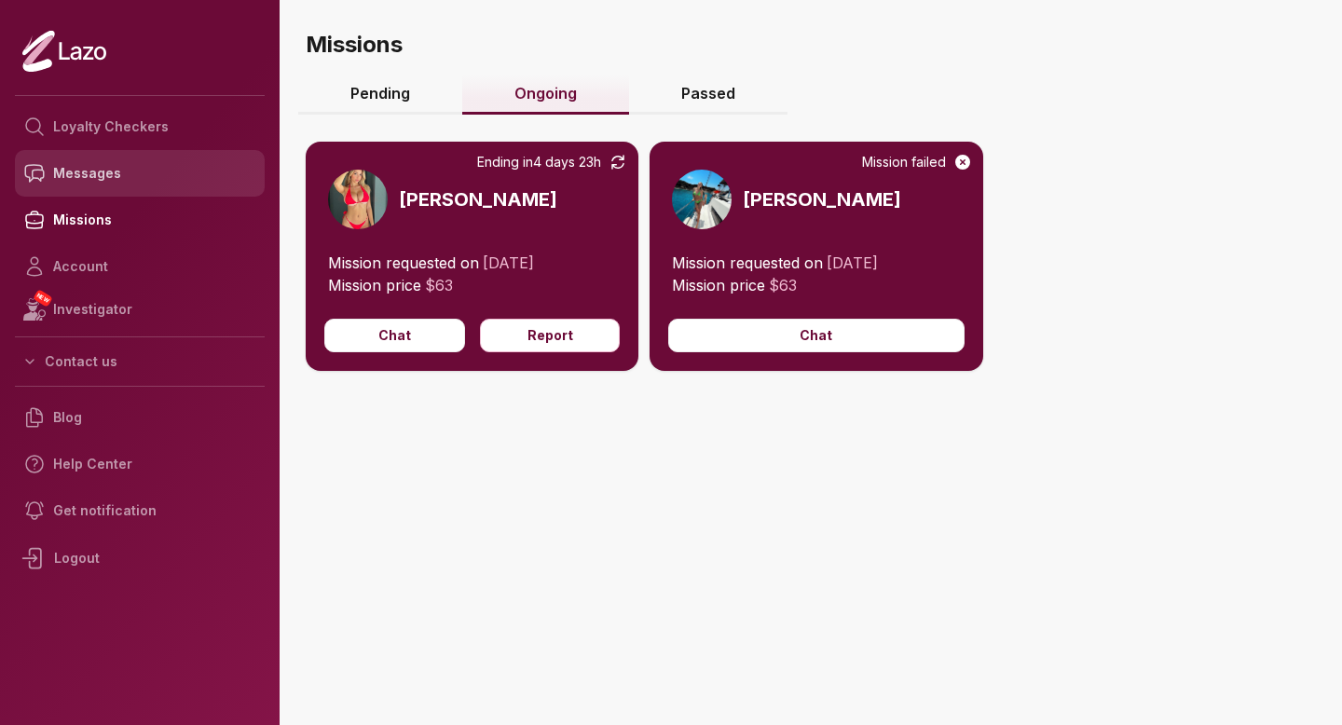
click at [110, 181] on link "Messages" at bounding box center [140, 173] width 250 height 47
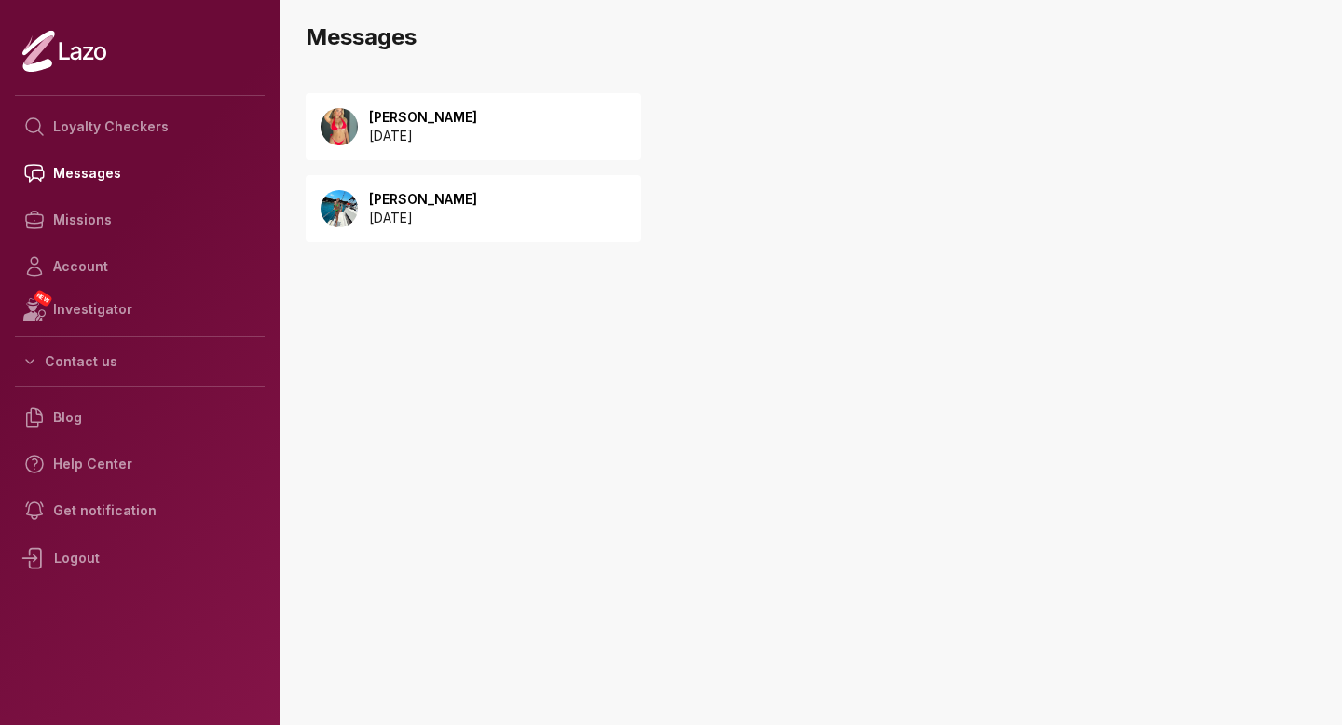
click at [405, 130] on p "2025 October 05" at bounding box center [423, 136] width 108 height 19
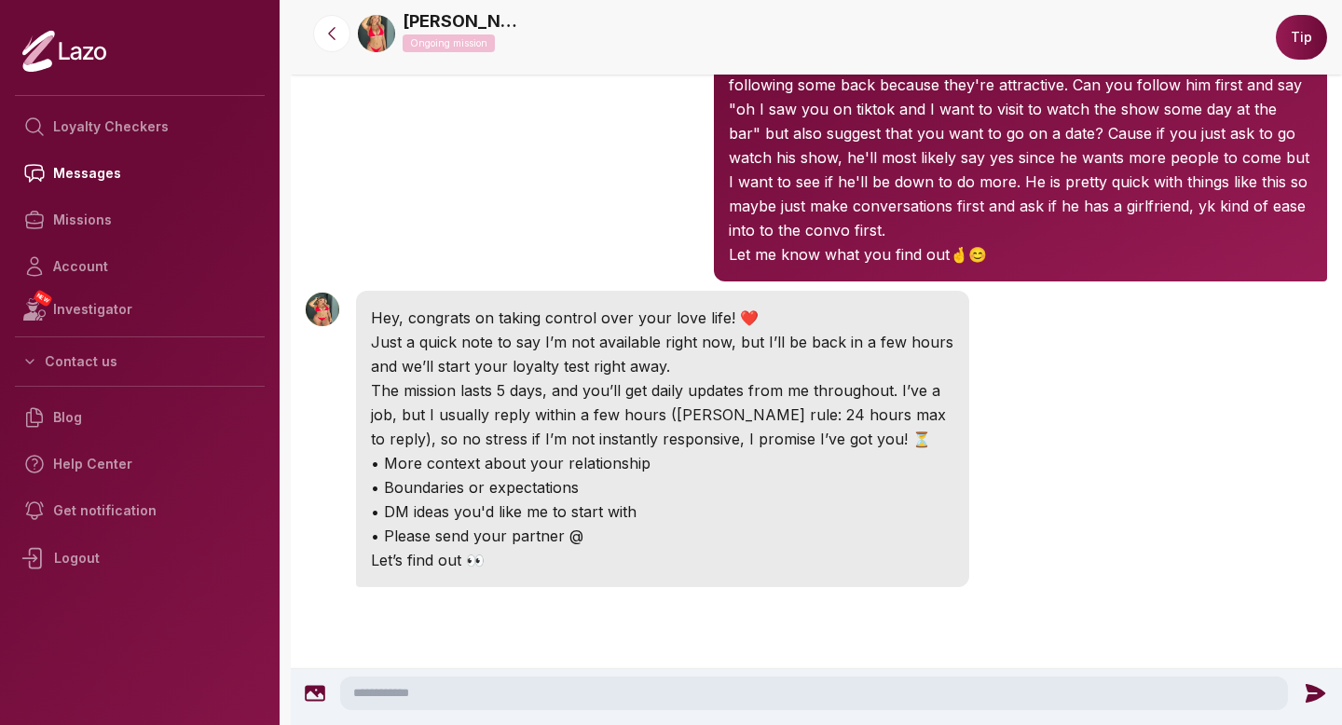
scroll to position [229, 0]
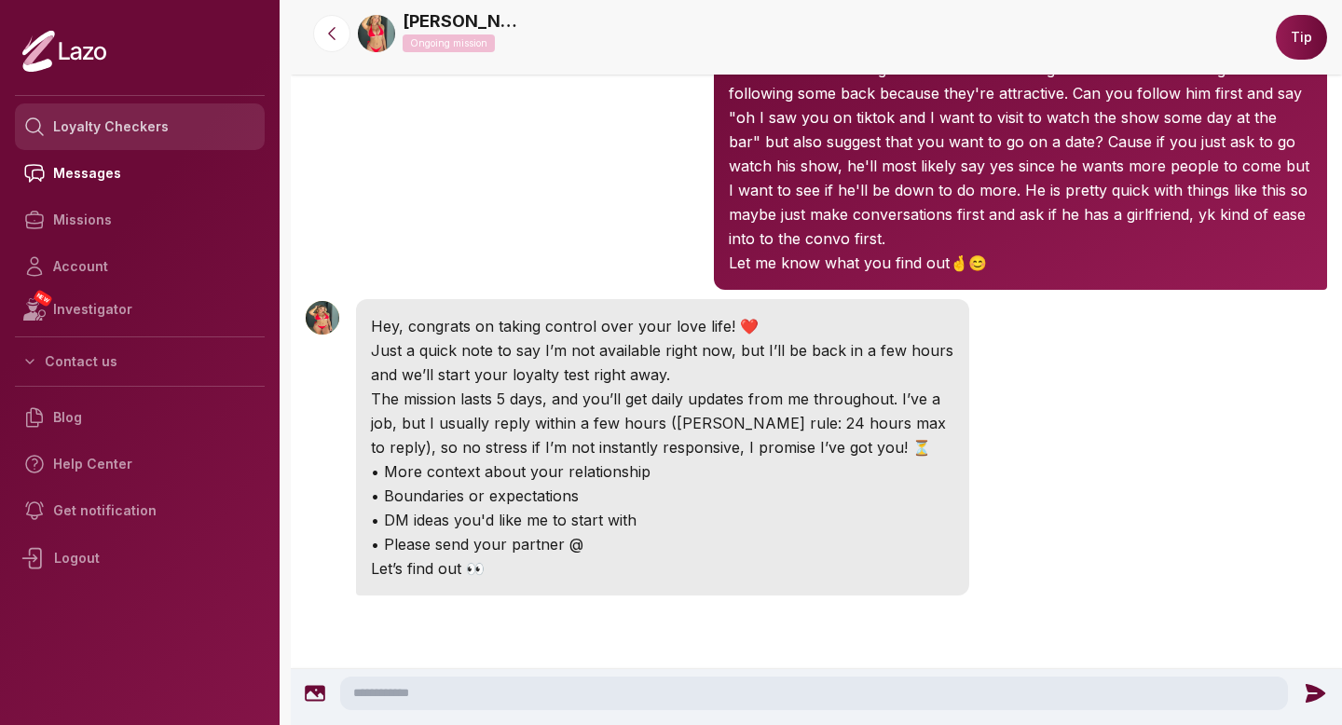
click at [137, 131] on link "Loyalty Checkers" at bounding box center [140, 126] width 250 height 47
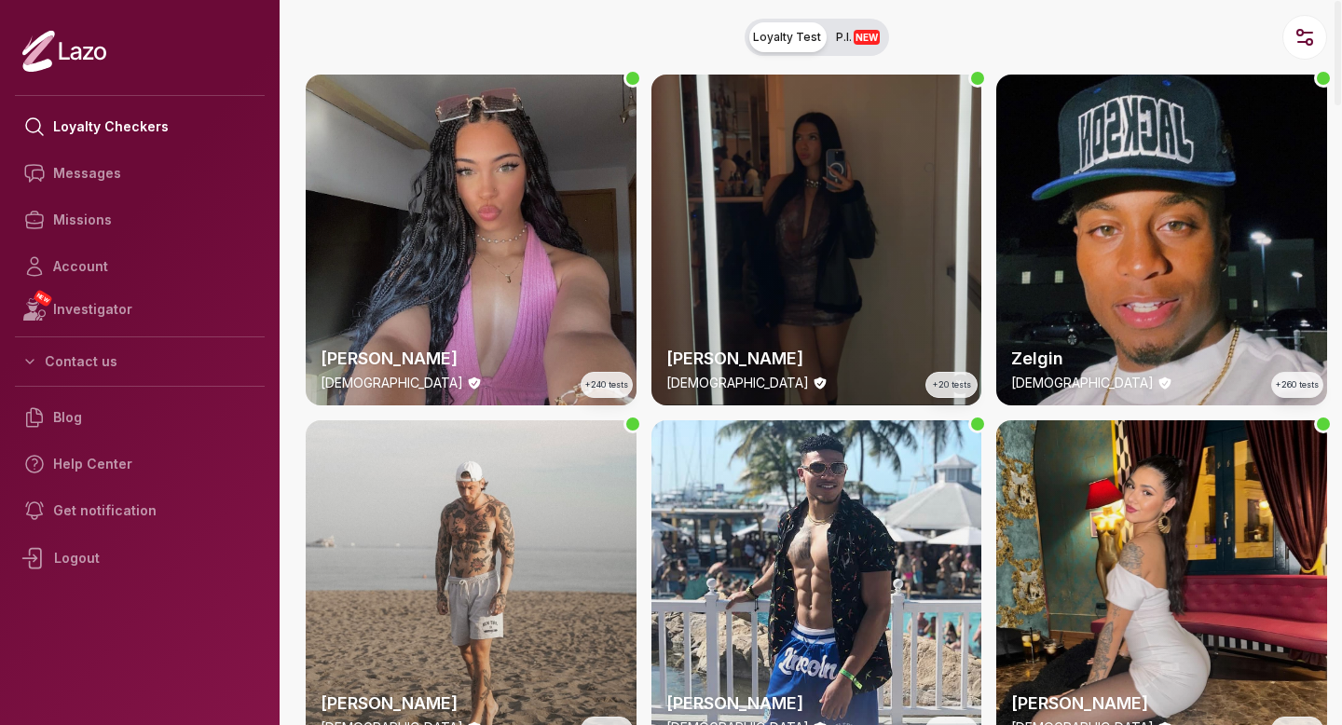
click at [809, 158] on div "Susanna 28 y/o +20 tests" at bounding box center [817, 240] width 331 height 331
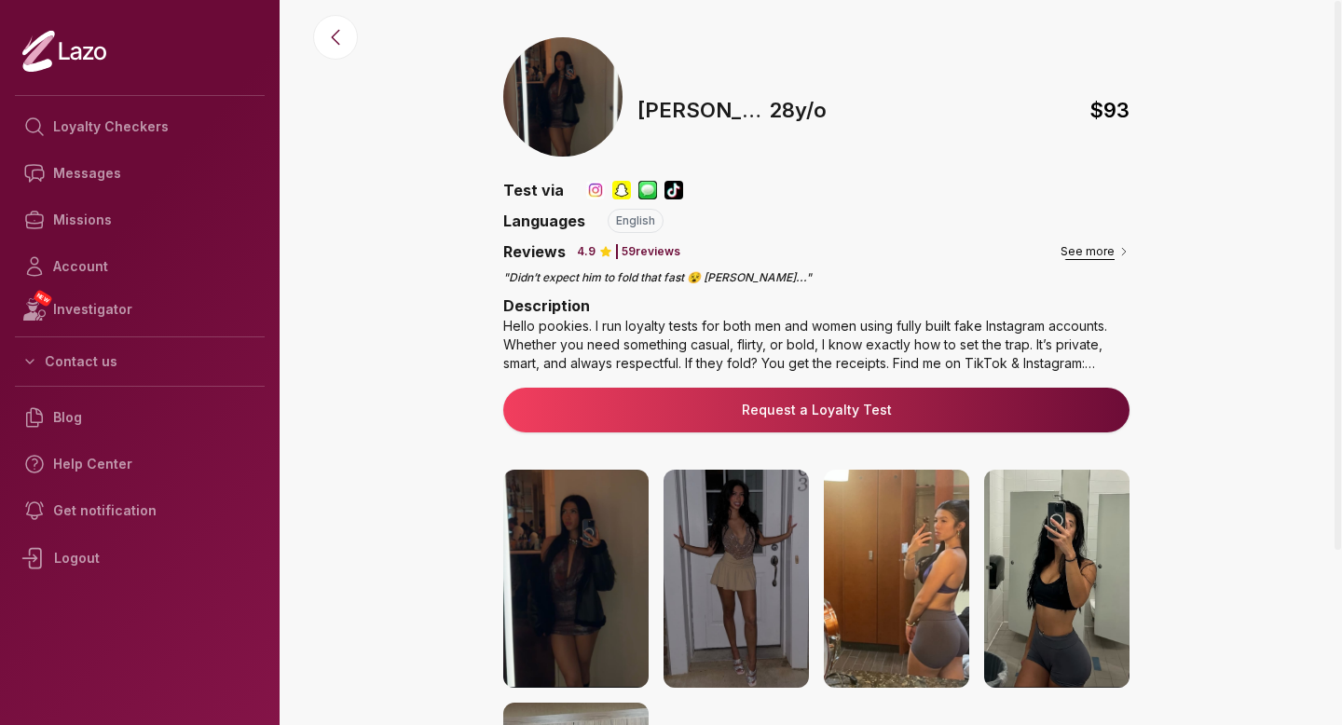
click at [1081, 246] on button "See more" at bounding box center [1095, 251] width 69 height 19
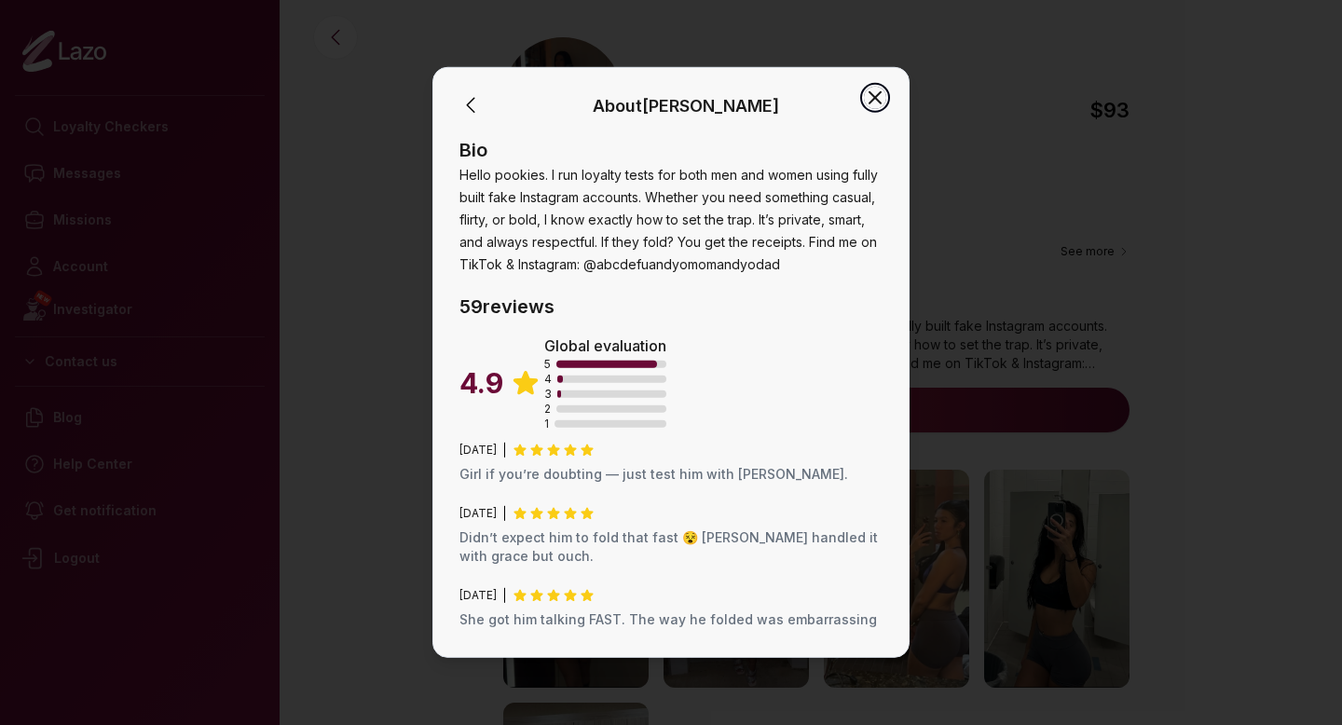
click at [877, 91] on icon "button" at bounding box center [875, 98] width 22 height 22
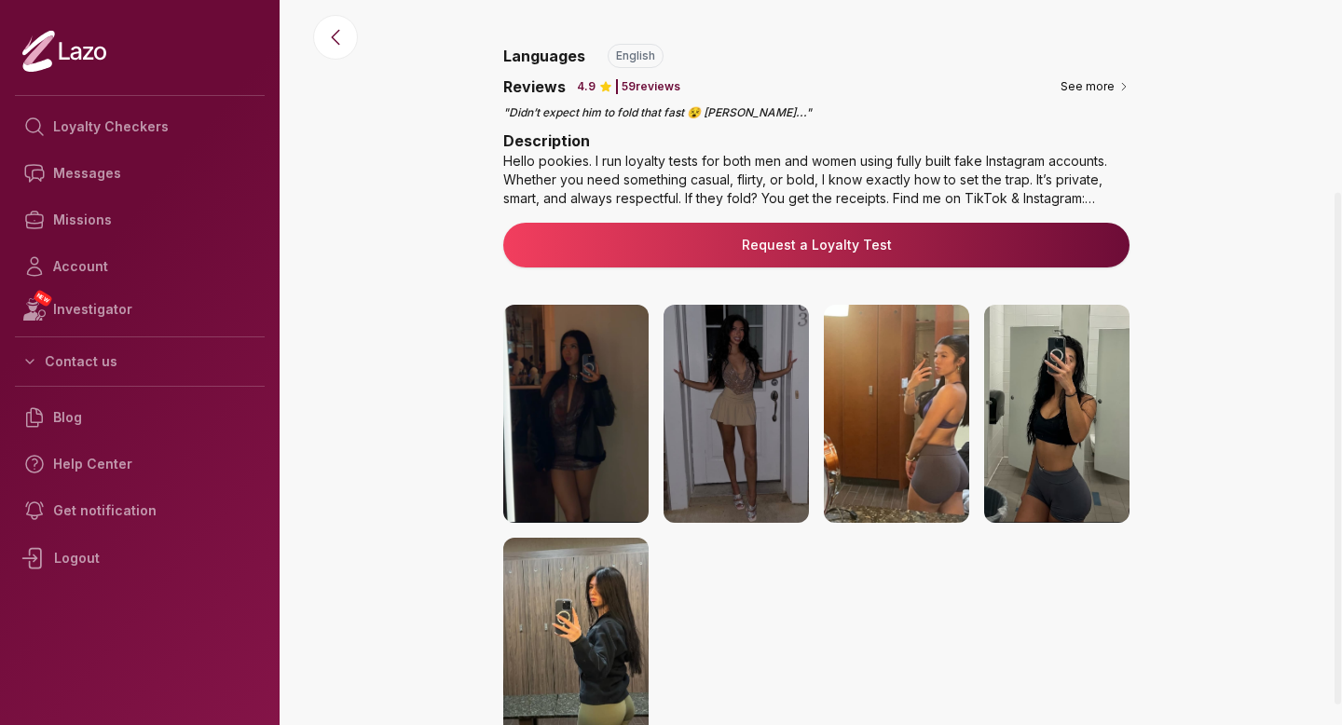
scroll to position [254, 0]
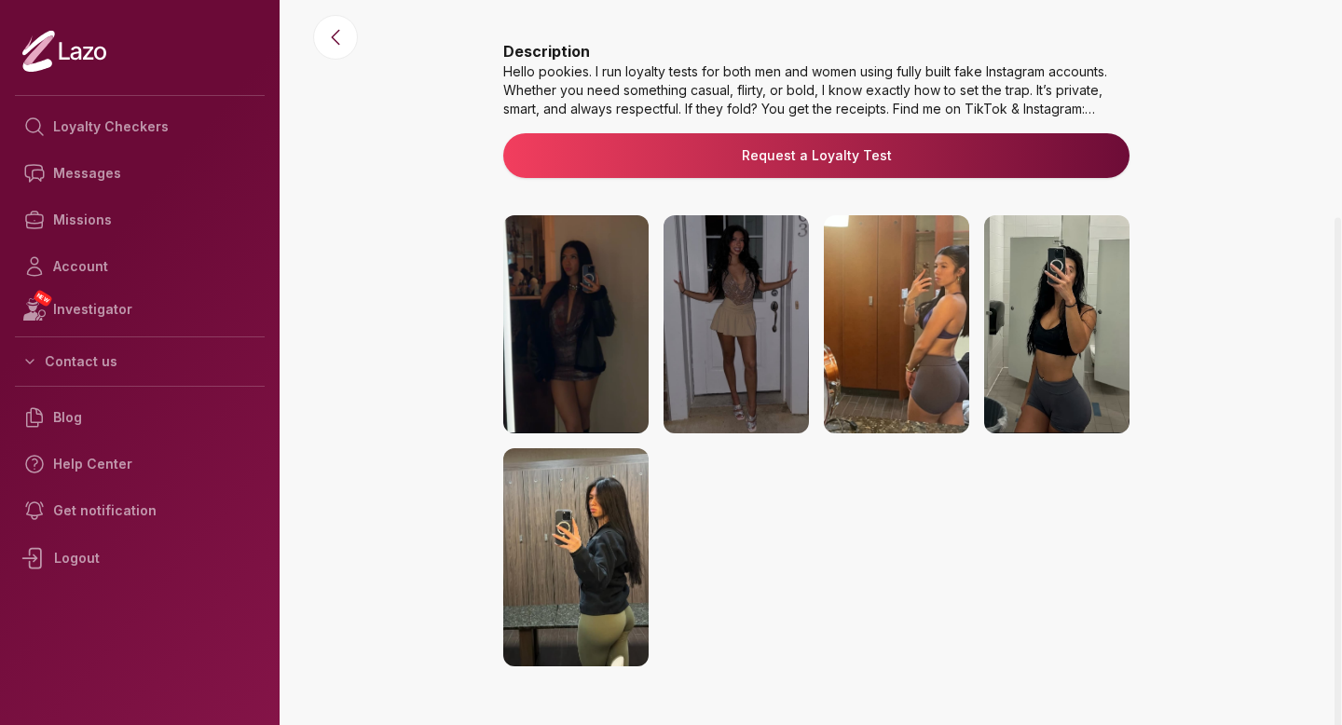
click at [754, 314] on img at bounding box center [736, 324] width 145 height 218
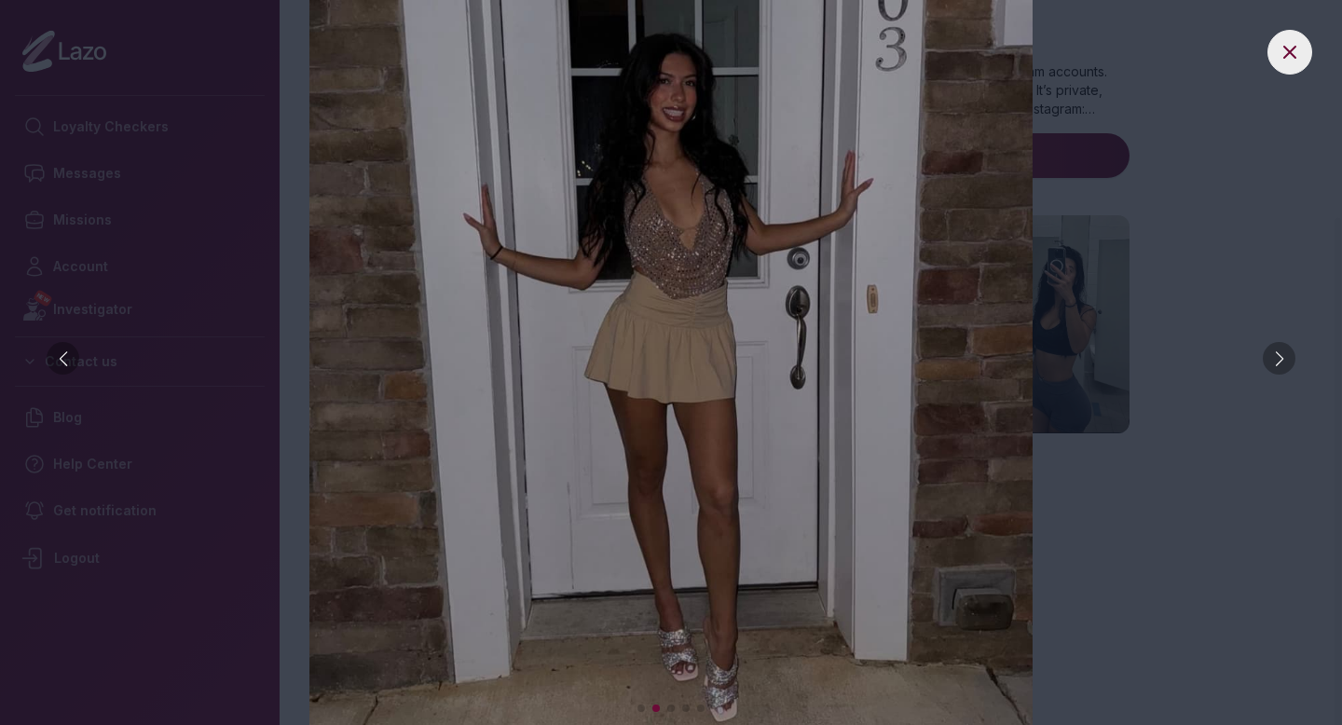
click at [1266, 351] on div at bounding box center [1279, 358] width 33 height 33
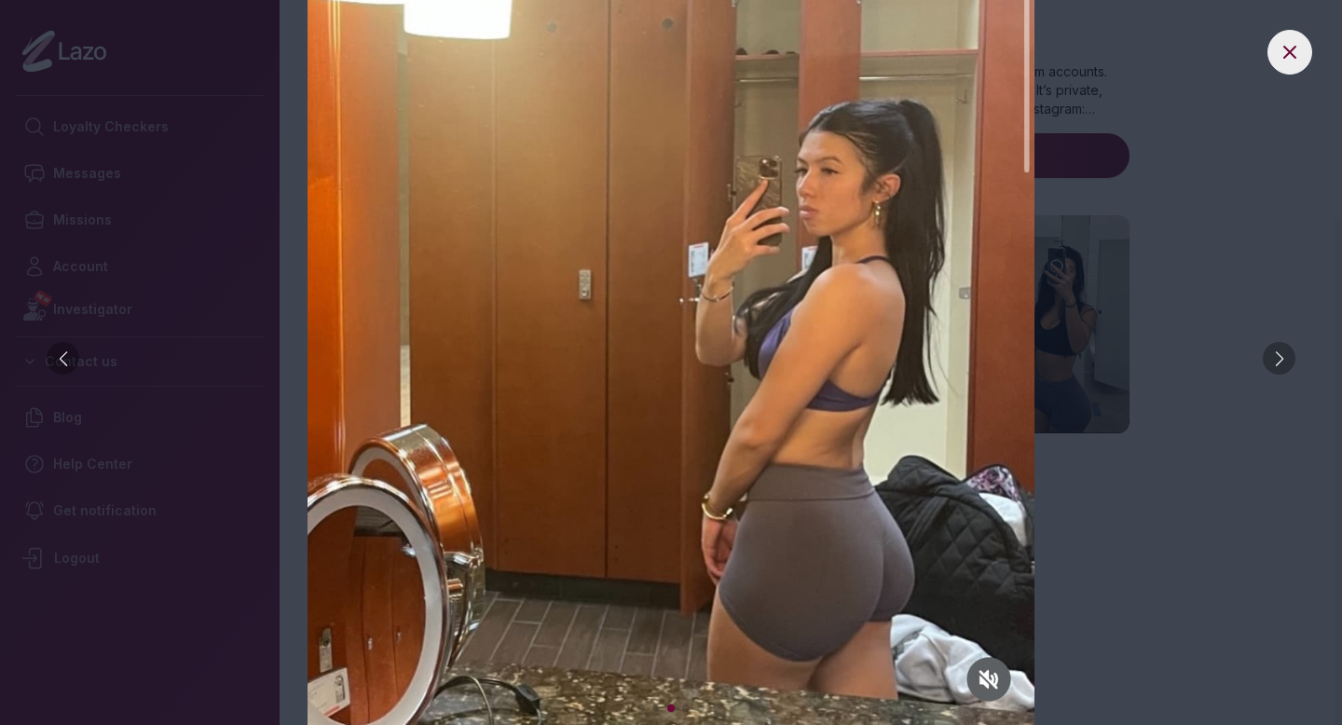
click at [1266, 351] on div at bounding box center [1279, 358] width 33 height 33
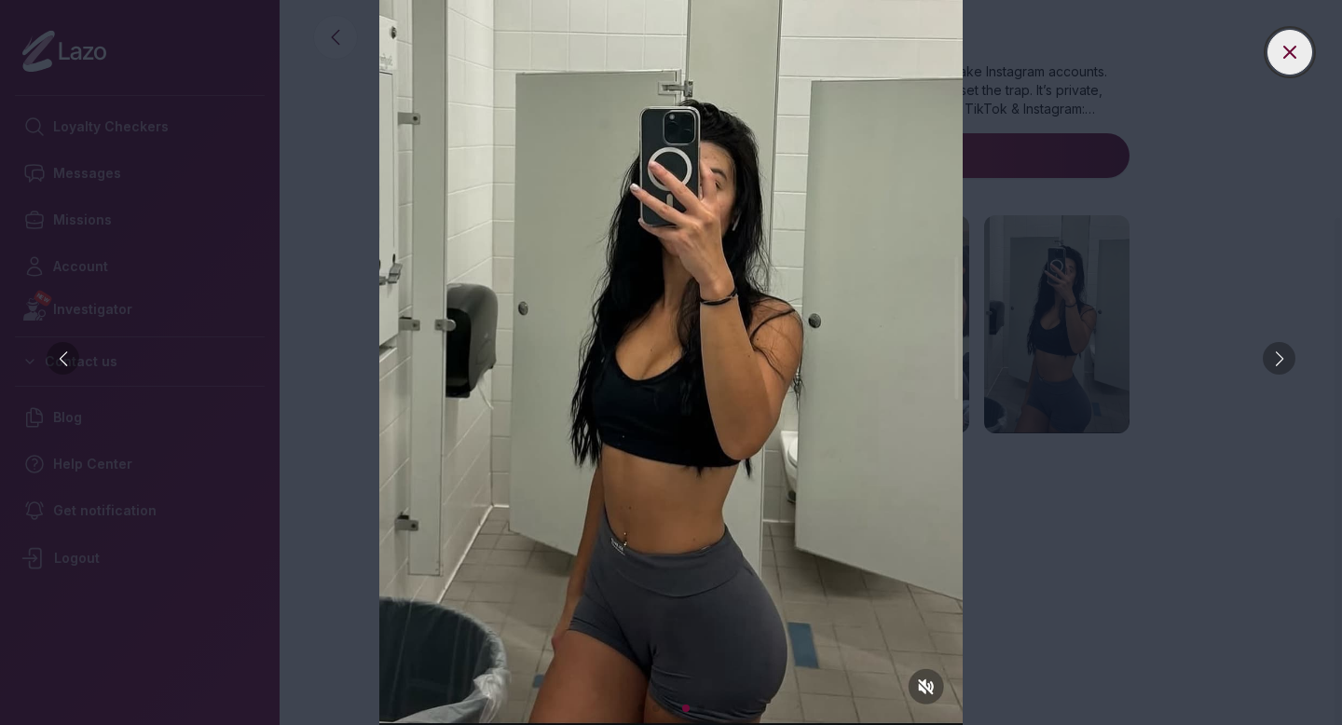
click at [1280, 62] on icon at bounding box center [1290, 52] width 22 height 22
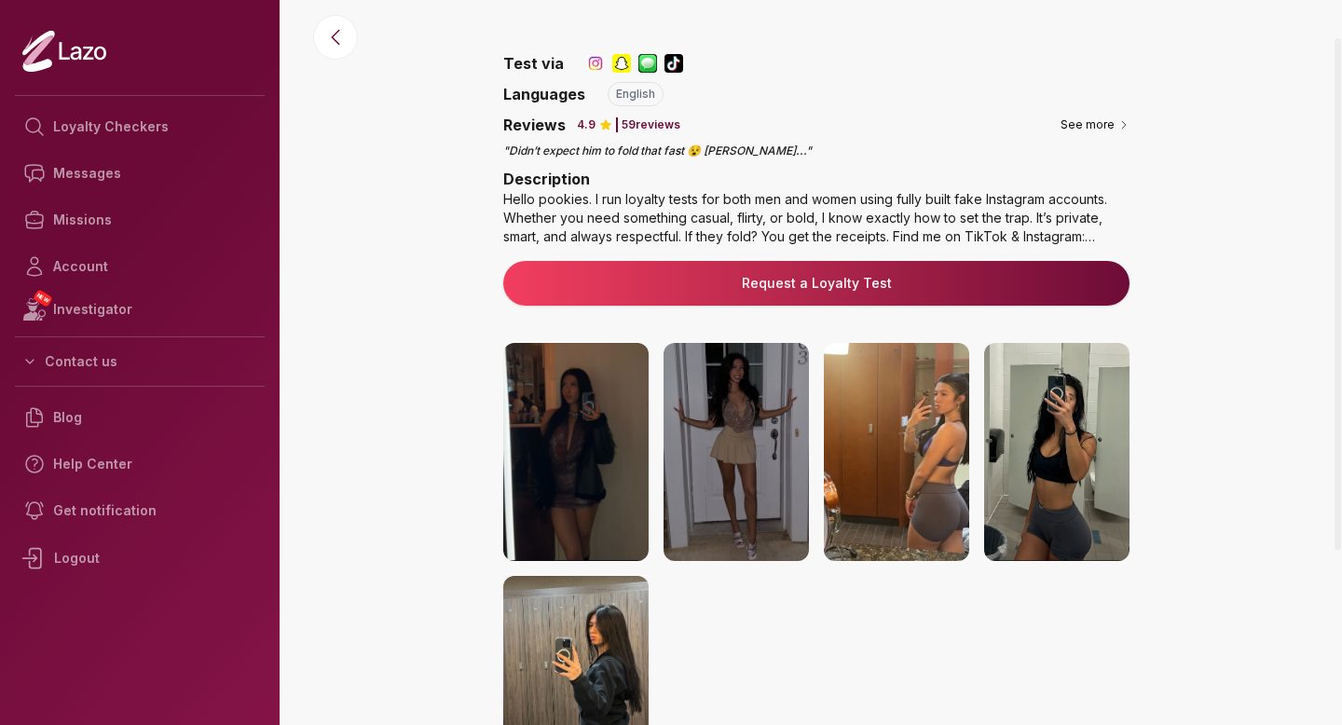
scroll to position [0, 0]
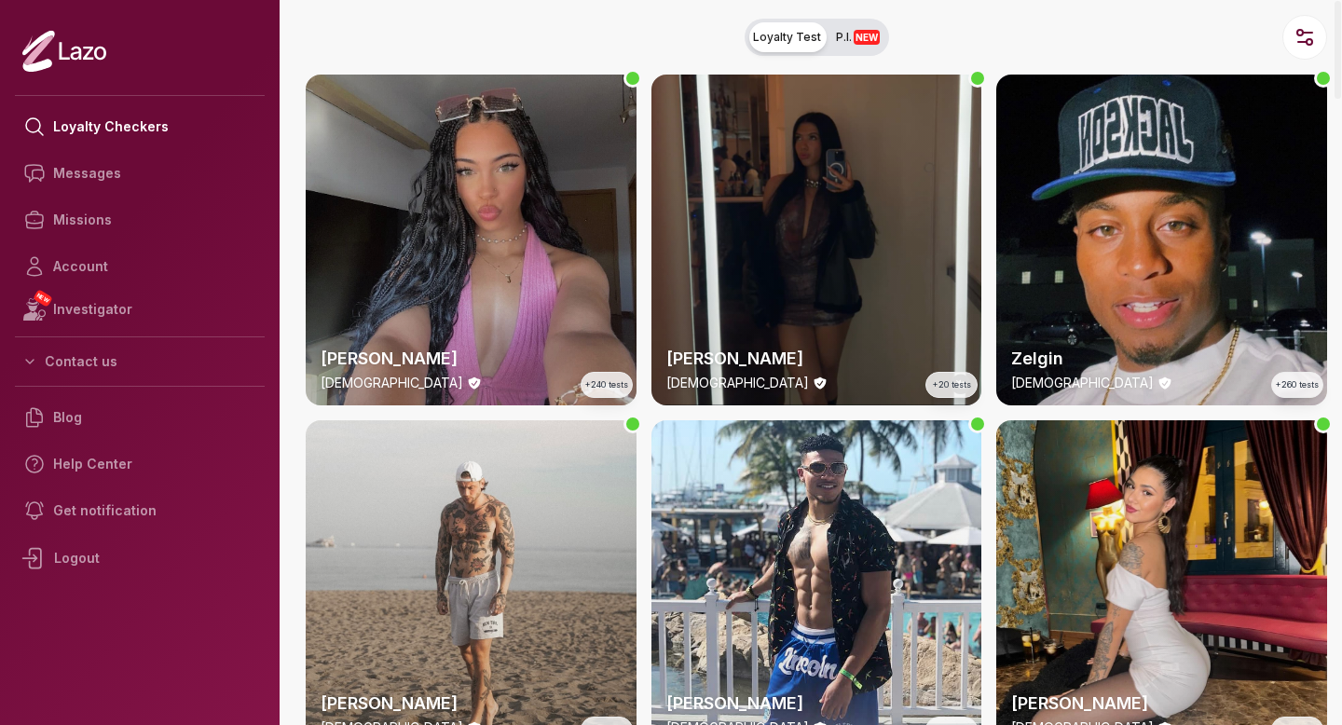
click at [474, 139] on div "Lara 24 y/o +240 tests" at bounding box center [471, 240] width 331 height 331
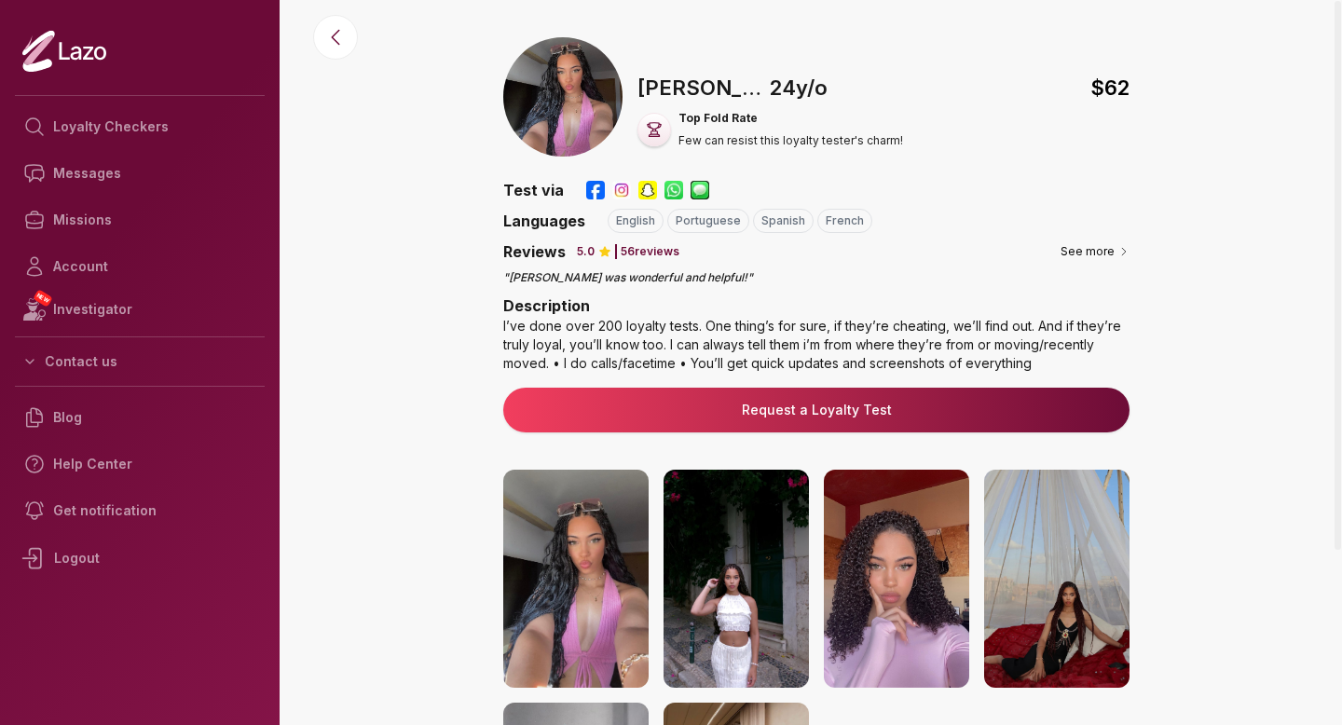
click at [936, 335] on div "I’ve done over 200 loyalty tests. One thing’s for sure, if they’re cheating, we…" at bounding box center [816, 345] width 626 height 56
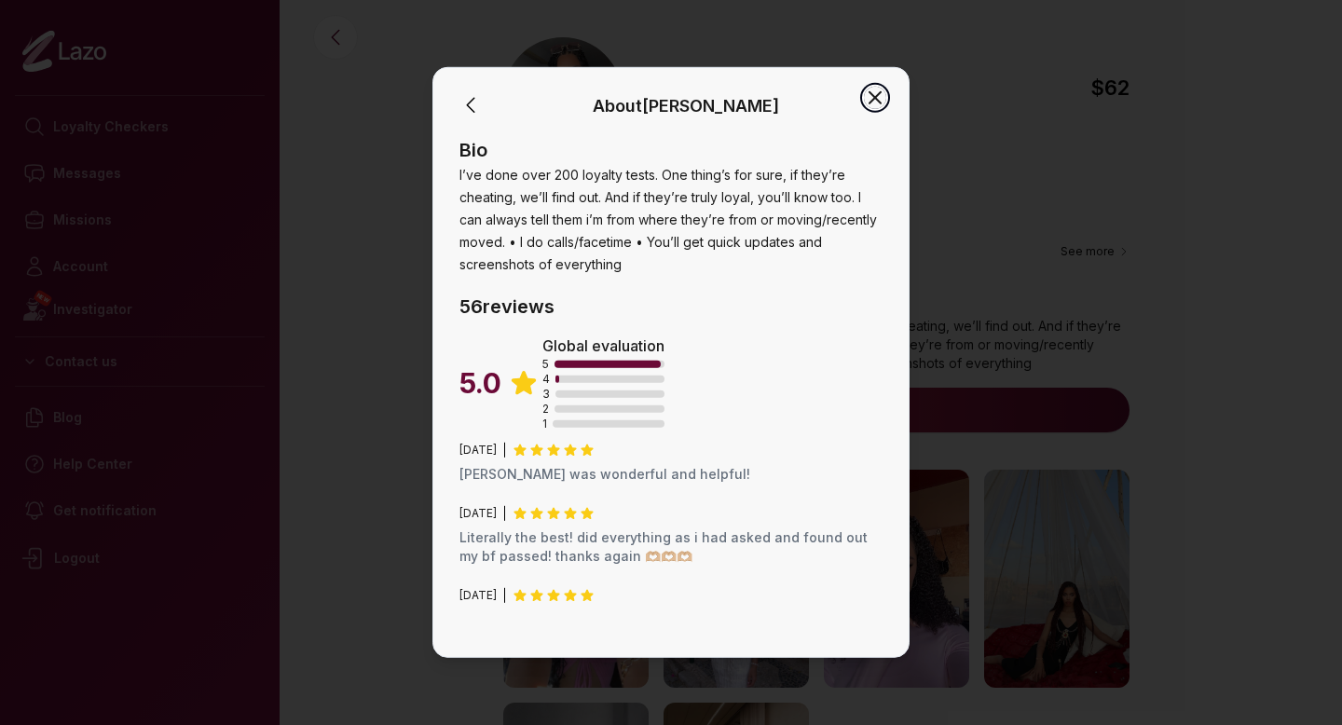
click at [878, 99] on icon "button" at bounding box center [875, 98] width 22 height 22
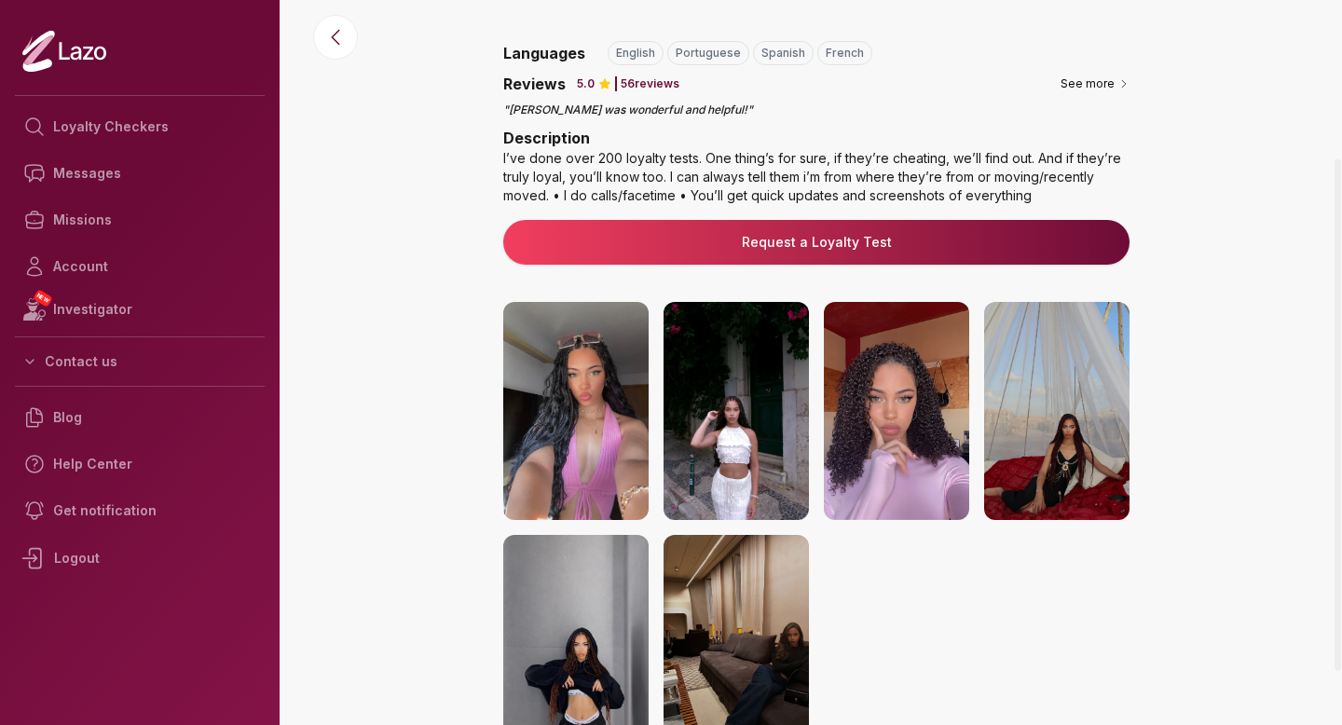
scroll to position [172, 0]
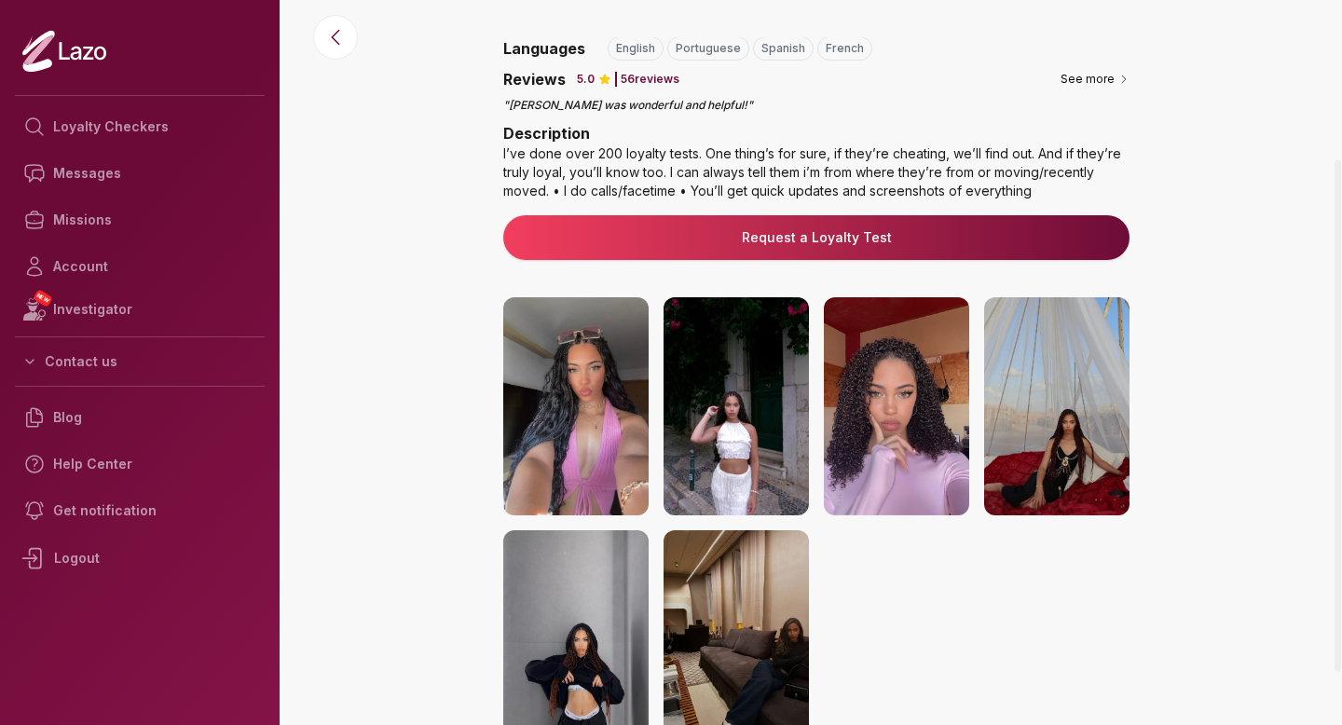
click at [733, 381] on img at bounding box center [736, 406] width 145 height 218
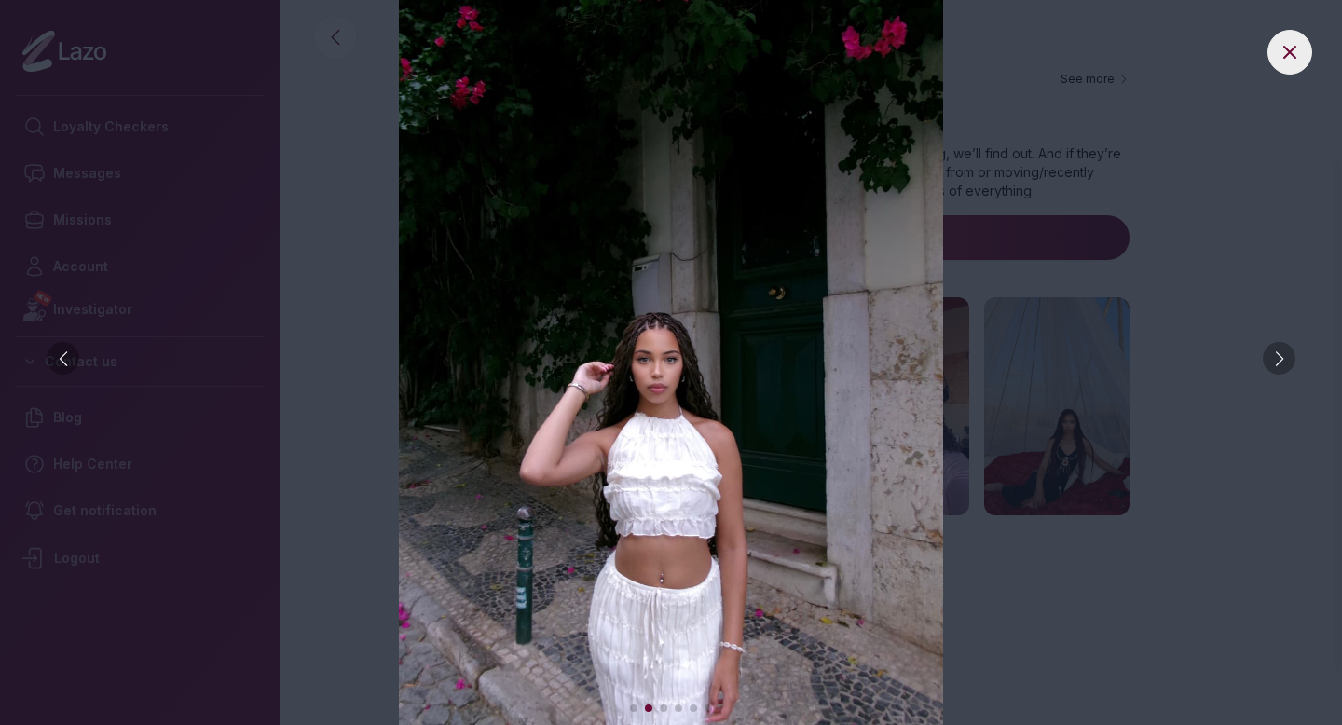
click at [1071, 142] on img at bounding box center [671, 362] width 1268 height 725
click at [1270, 49] on button at bounding box center [1290, 52] width 45 height 45
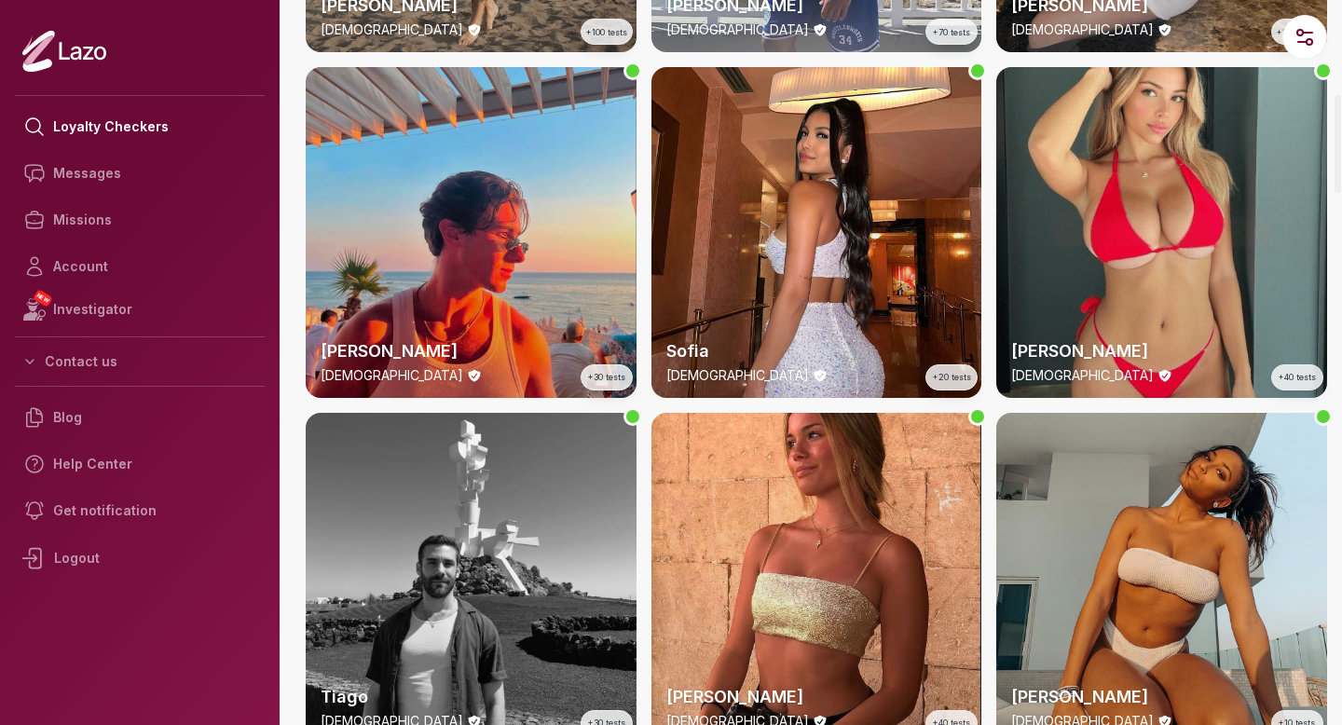
scroll to position [699, 0]
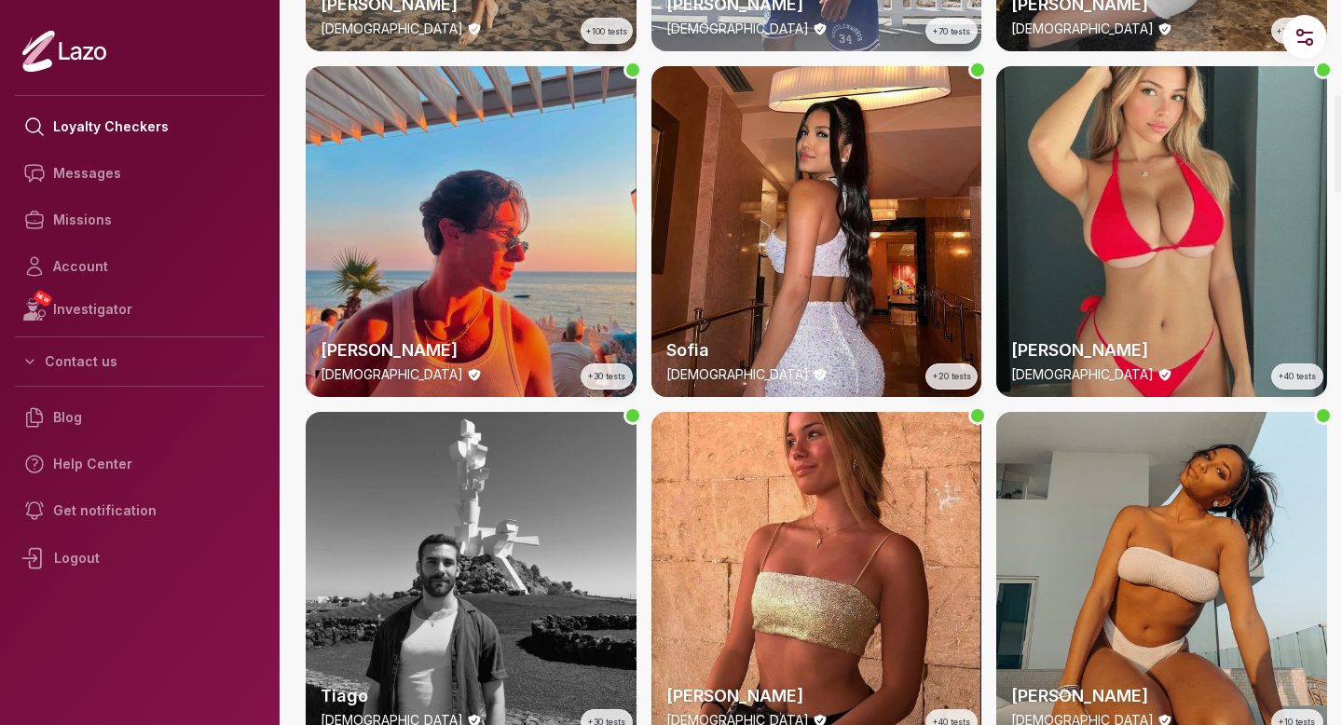
click at [1113, 236] on div "Emily 23 y/o +40 tests" at bounding box center [1161, 231] width 331 height 331
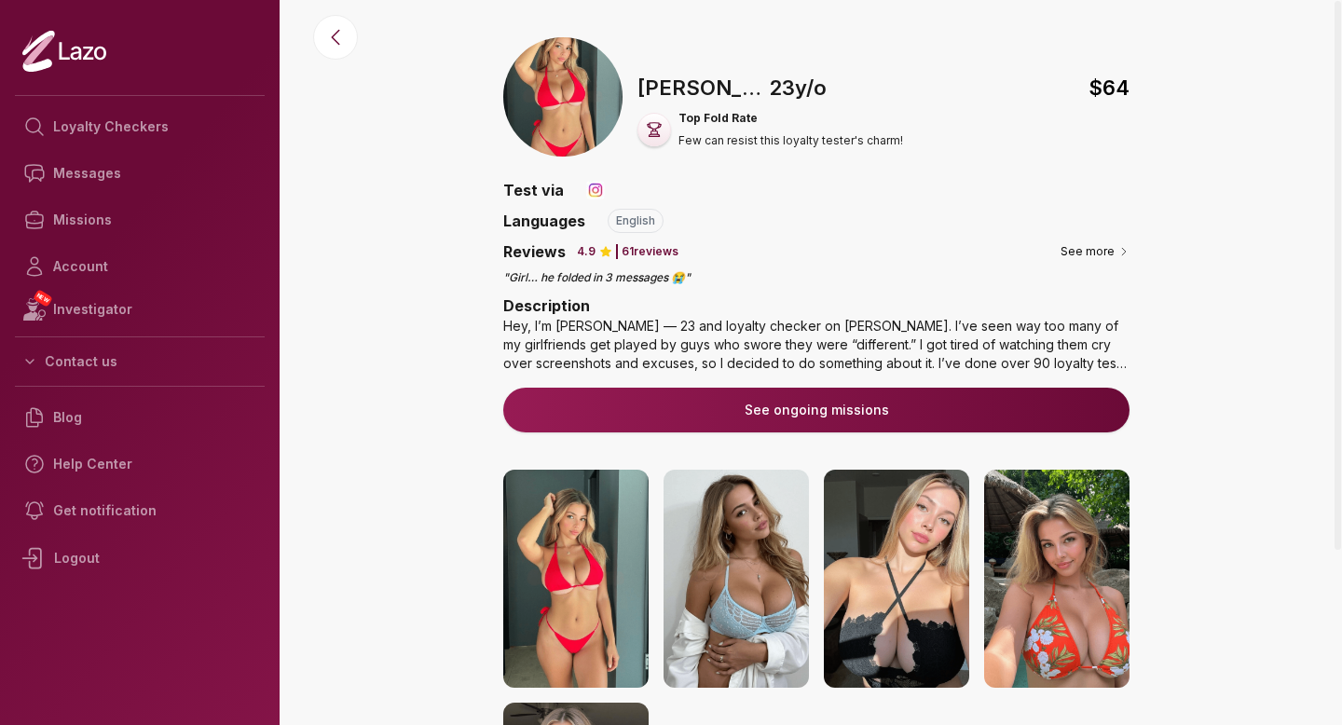
click at [985, 350] on div "Hey, I’m Emily — 23 and loyalty checker on Lazo. I’ve seen way too many of my g…" at bounding box center [816, 345] width 626 height 56
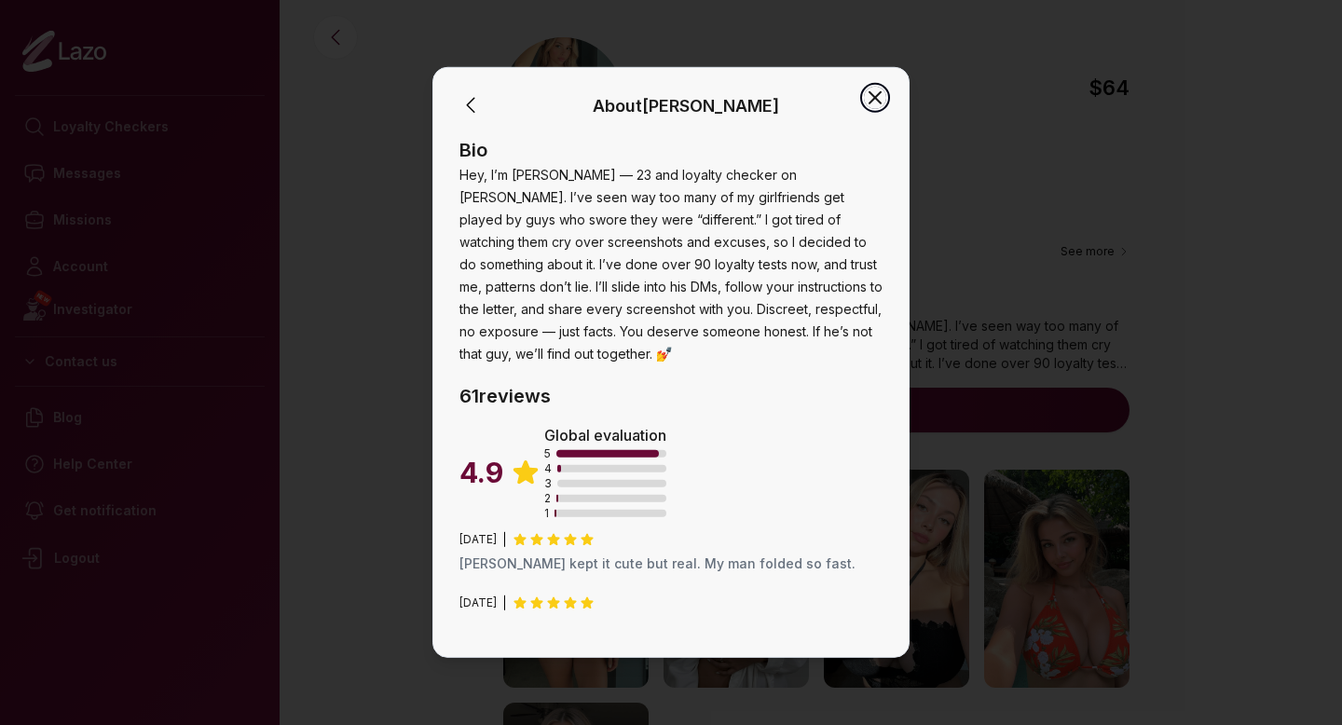
click at [880, 89] on icon "button" at bounding box center [875, 98] width 22 height 22
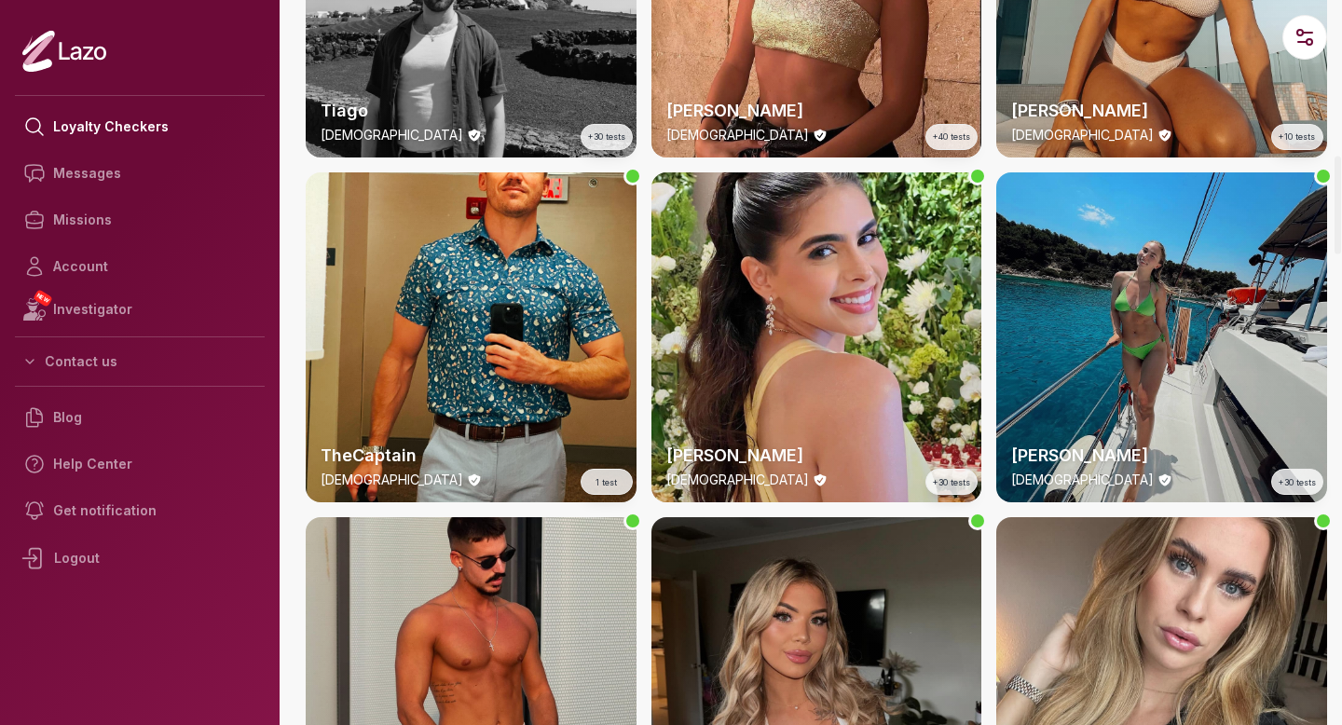
scroll to position [625, 0]
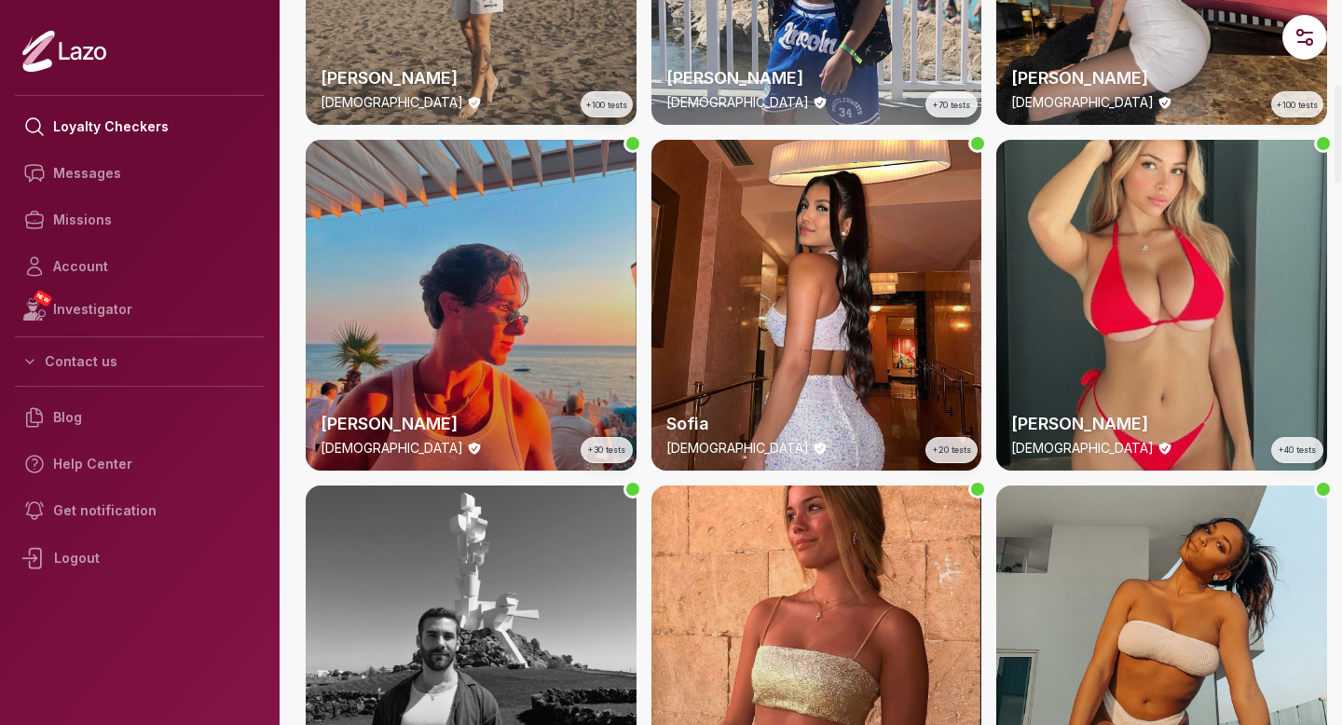
click at [472, 272] on div "Brian 26 y/o +30 tests" at bounding box center [471, 305] width 331 height 331
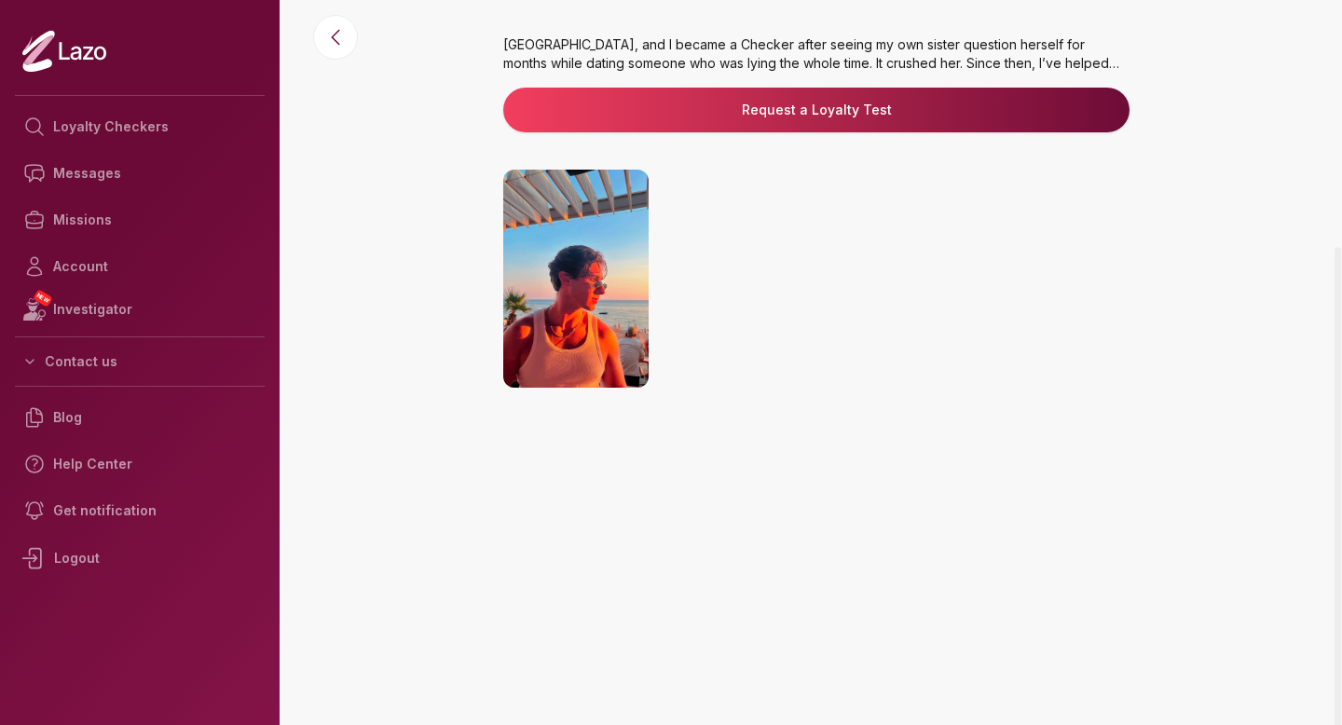
scroll to position [231, 0]
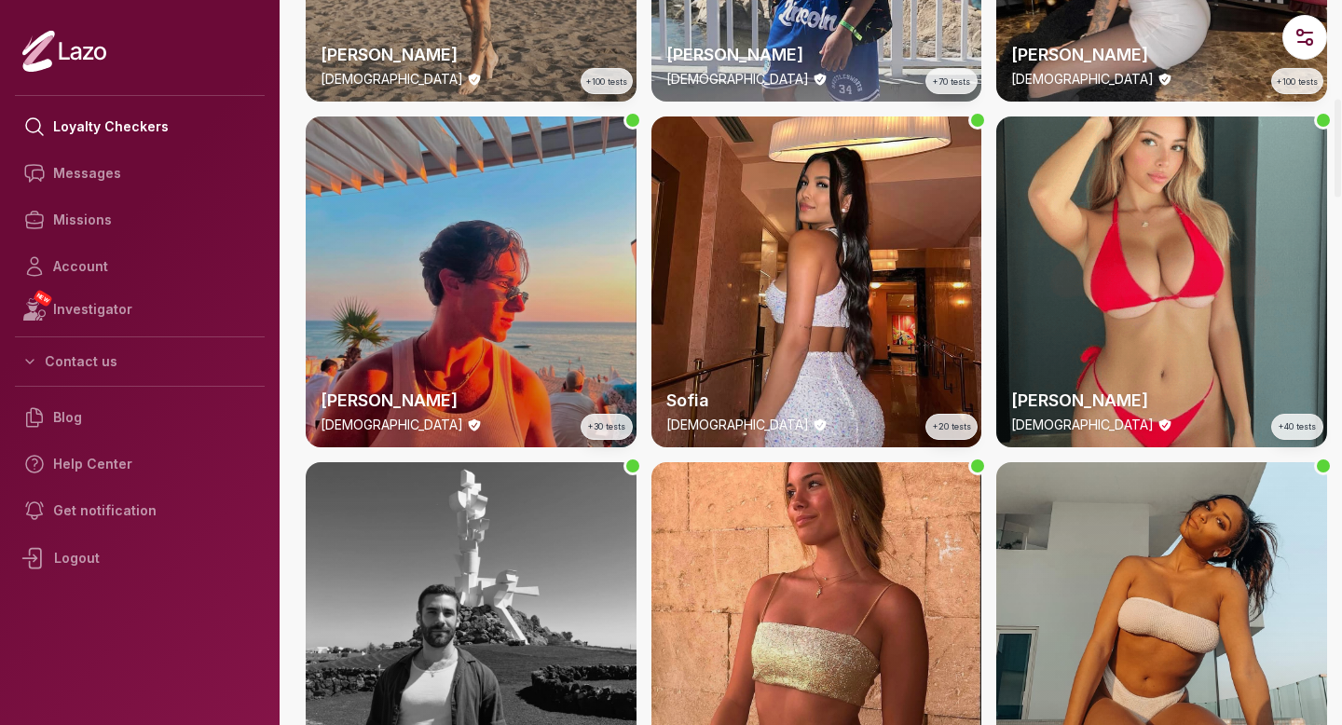
scroll to position [757, 0]
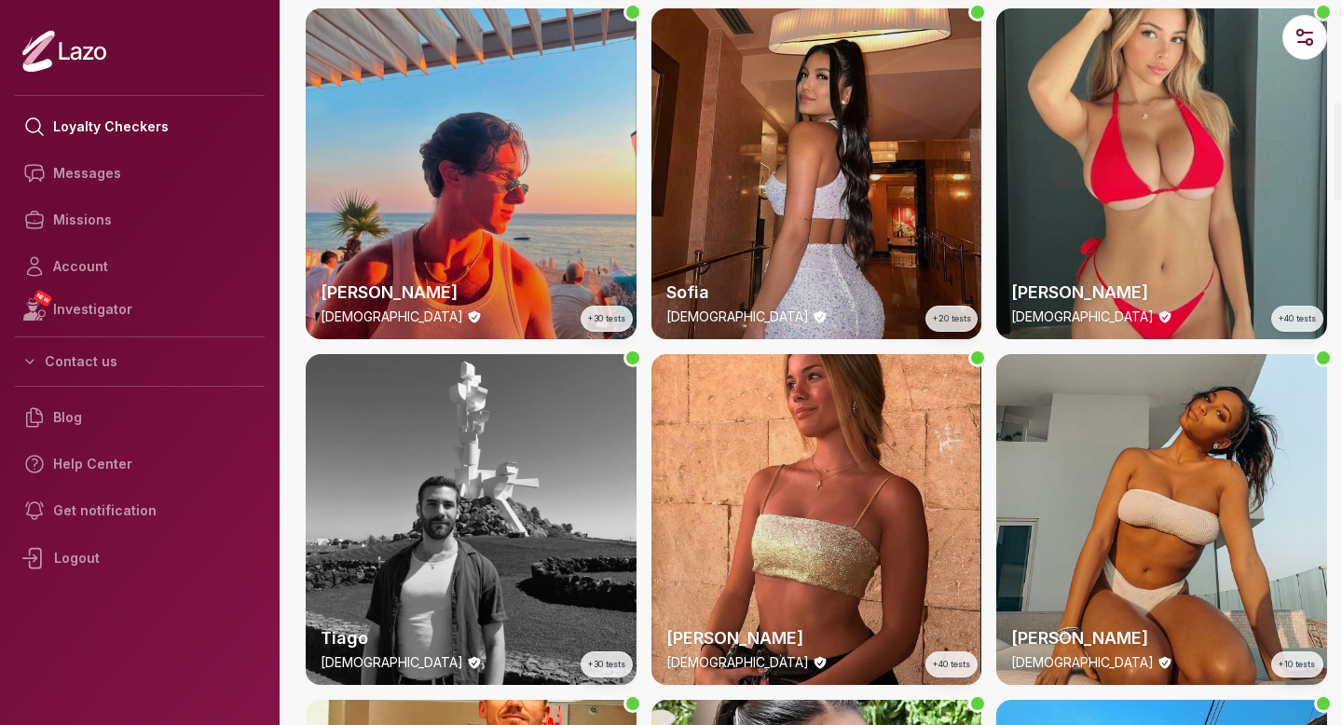
click at [751, 123] on div "Sofia 28 y/o +20 tests" at bounding box center [817, 173] width 331 height 331
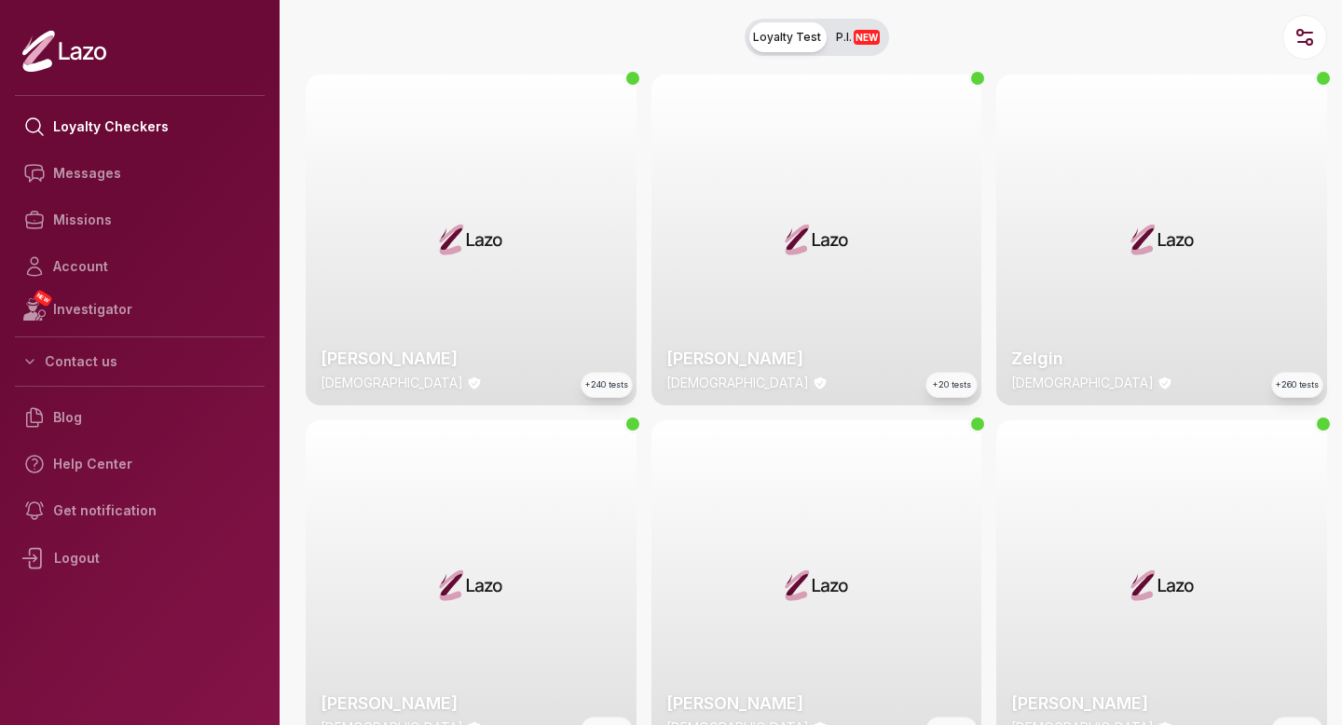
scroll to position [568, 0]
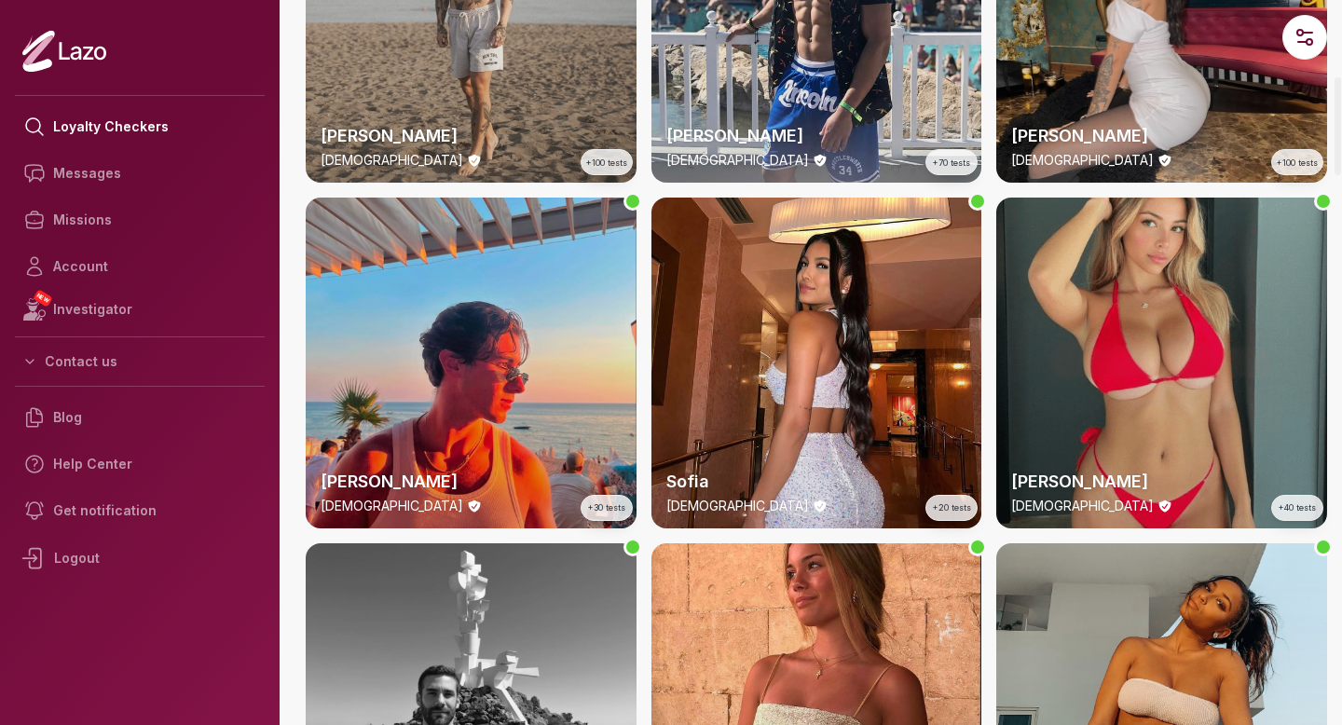
click at [1105, 285] on div "Emily 23 y/o +40 tests" at bounding box center [1161, 363] width 331 height 331
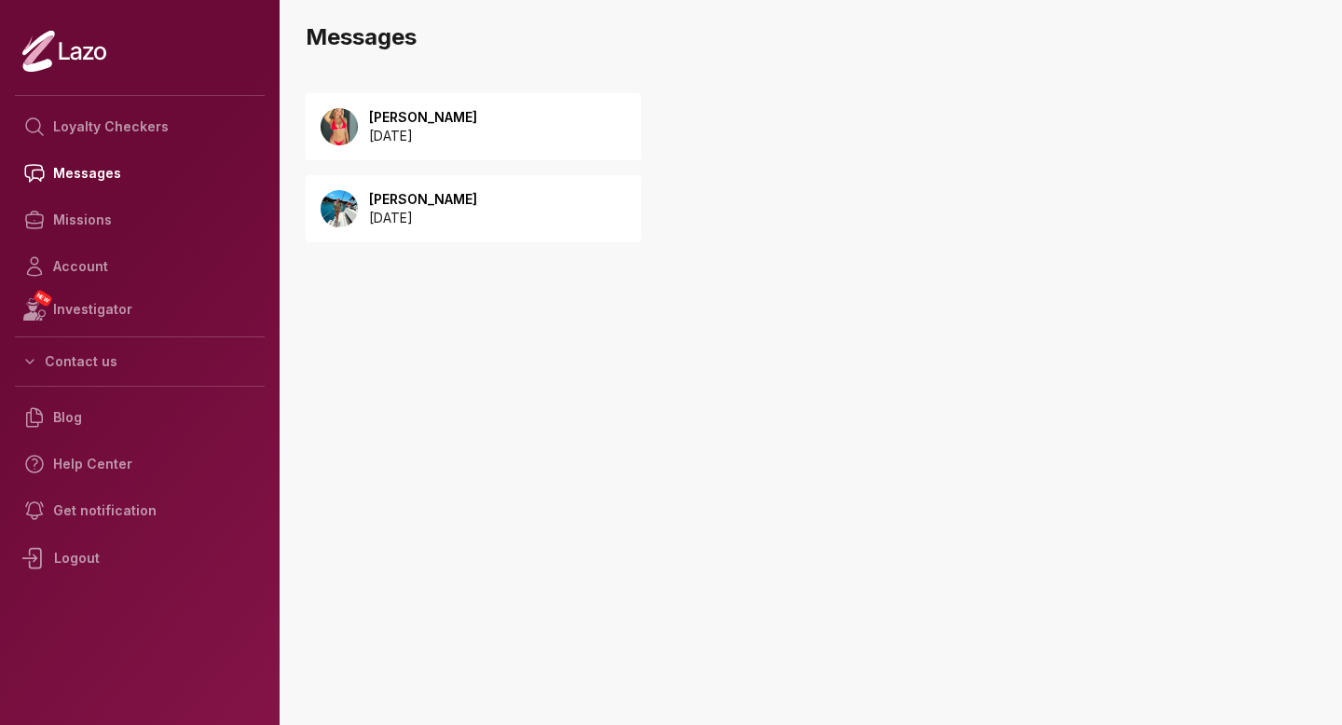
click at [556, 212] on div "[PERSON_NAME] [DATE]" at bounding box center [474, 208] width 336 height 67
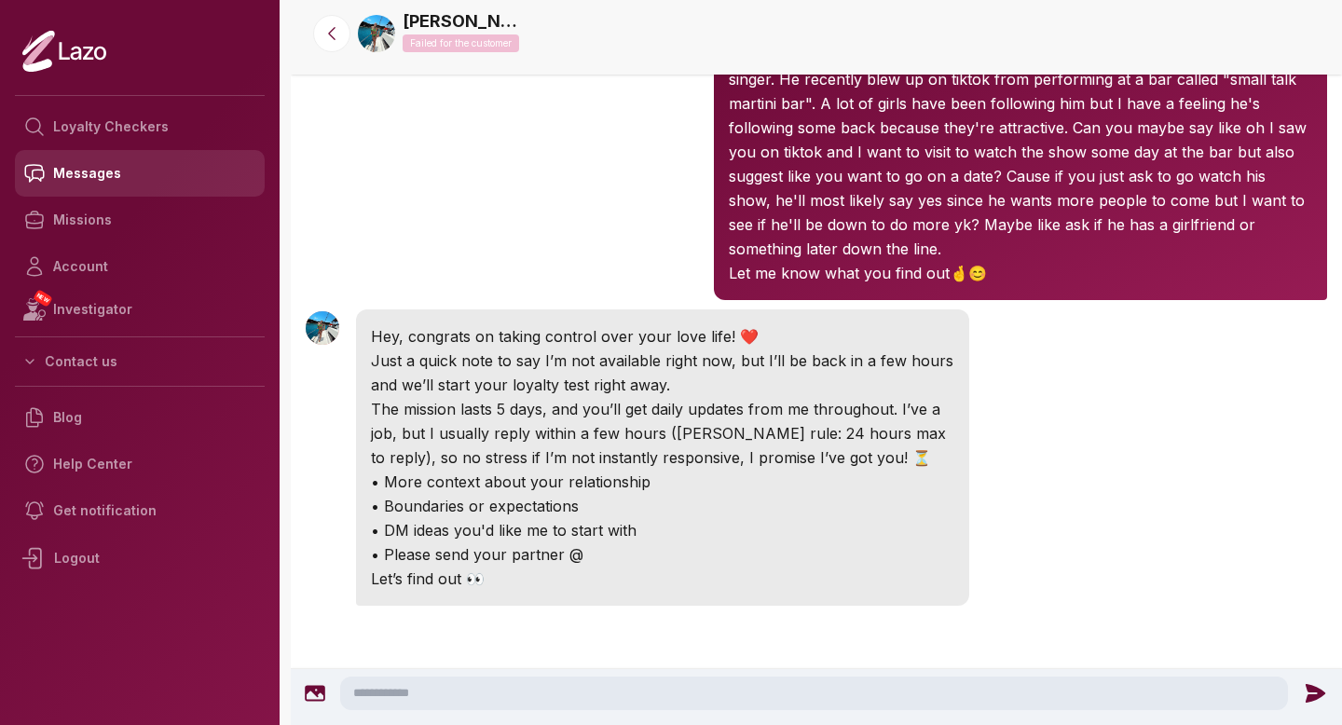
click at [184, 178] on link "Messages" at bounding box center [140, 173] width 250 height 47
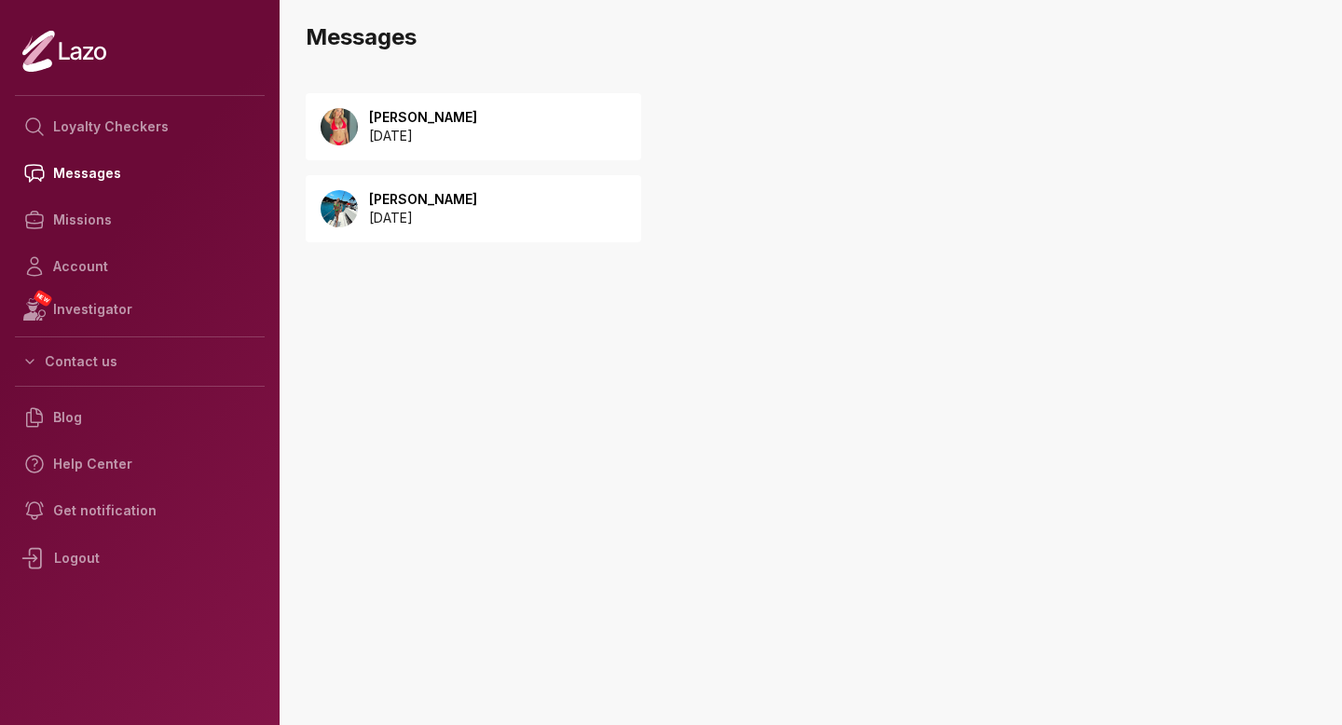
click at [359, 140] on div "[PERSON_NAME] [DATE]" at bounding box center [417, 126] width 119 height 37
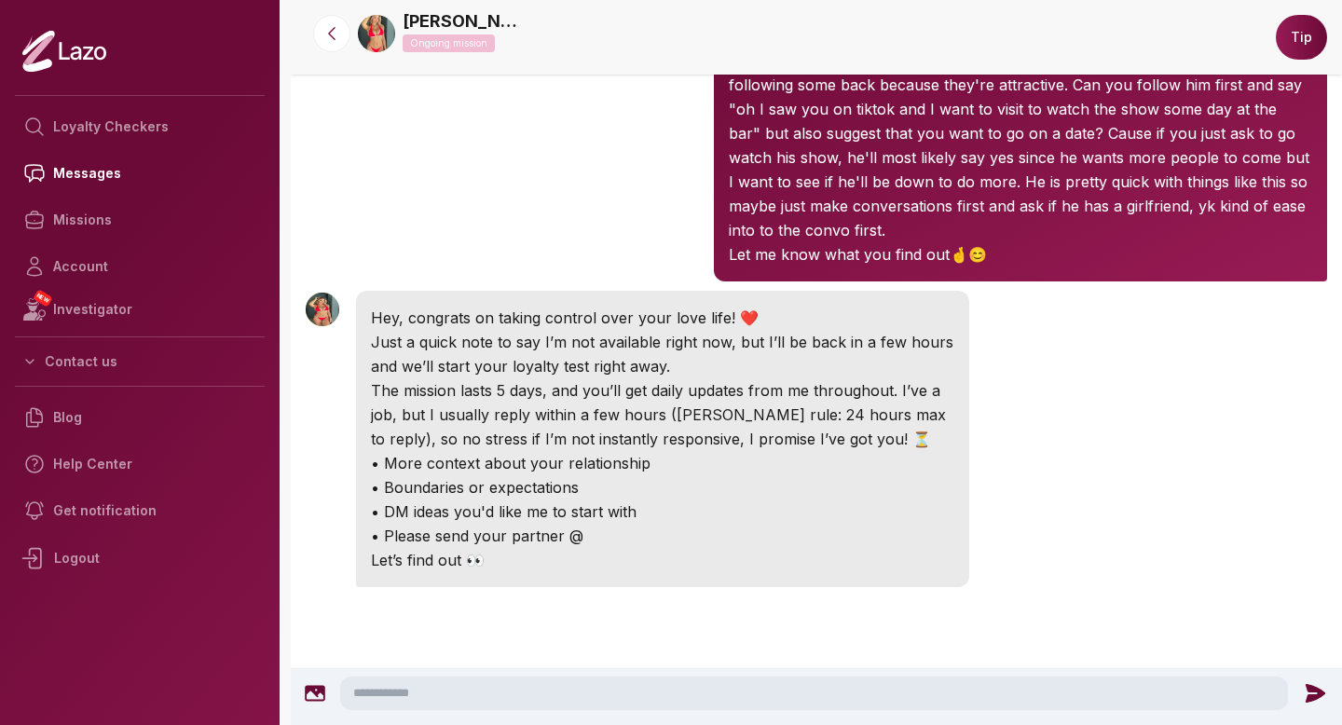
scroll to position [229, 0]
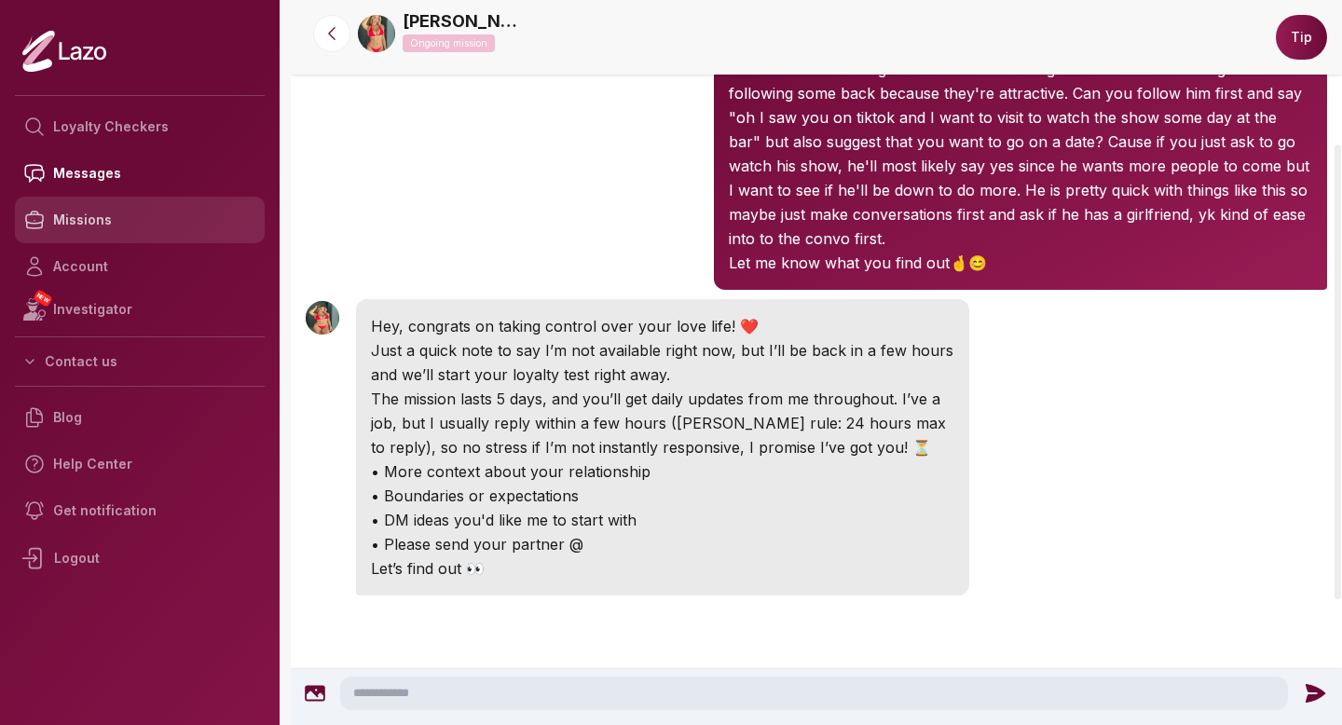
click at [191, 226] on link "Missions" at bounding box center [140, 220] width 250 height 47
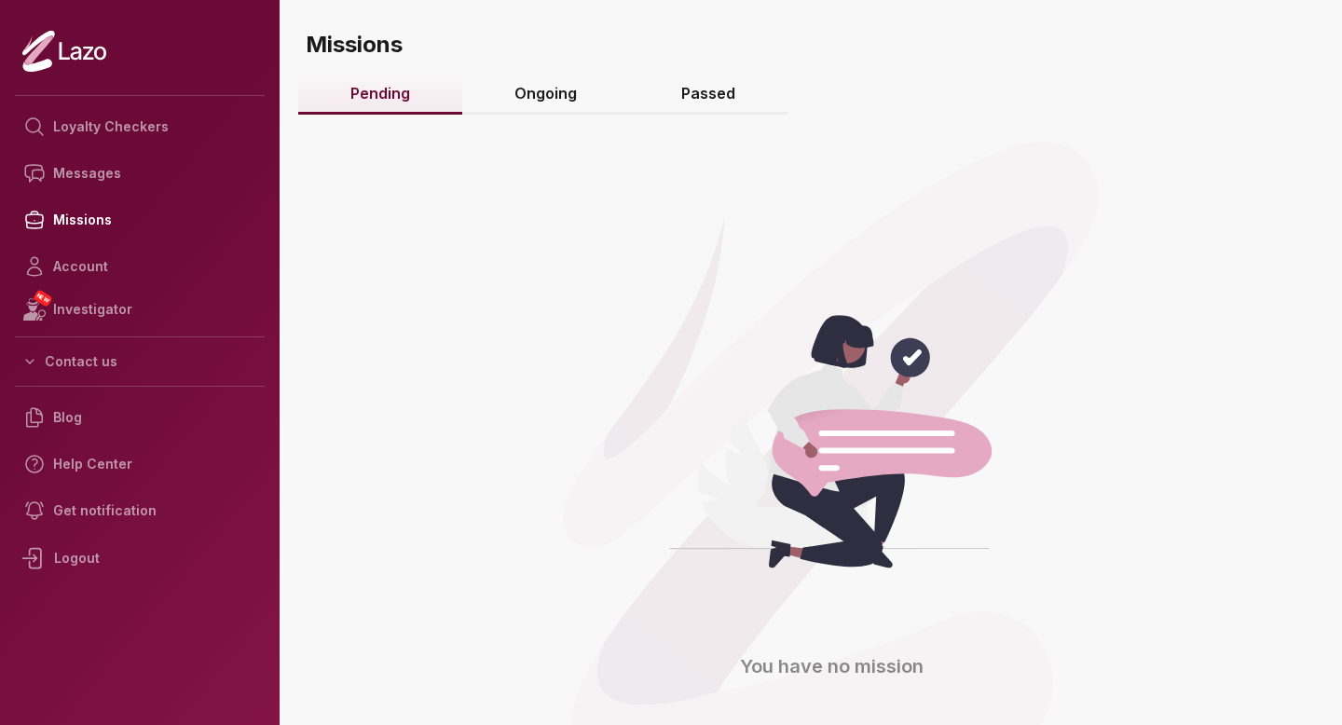
click at [556, 76] on link "Ongoing" at bounding box center [545, 95] width 167 height 40
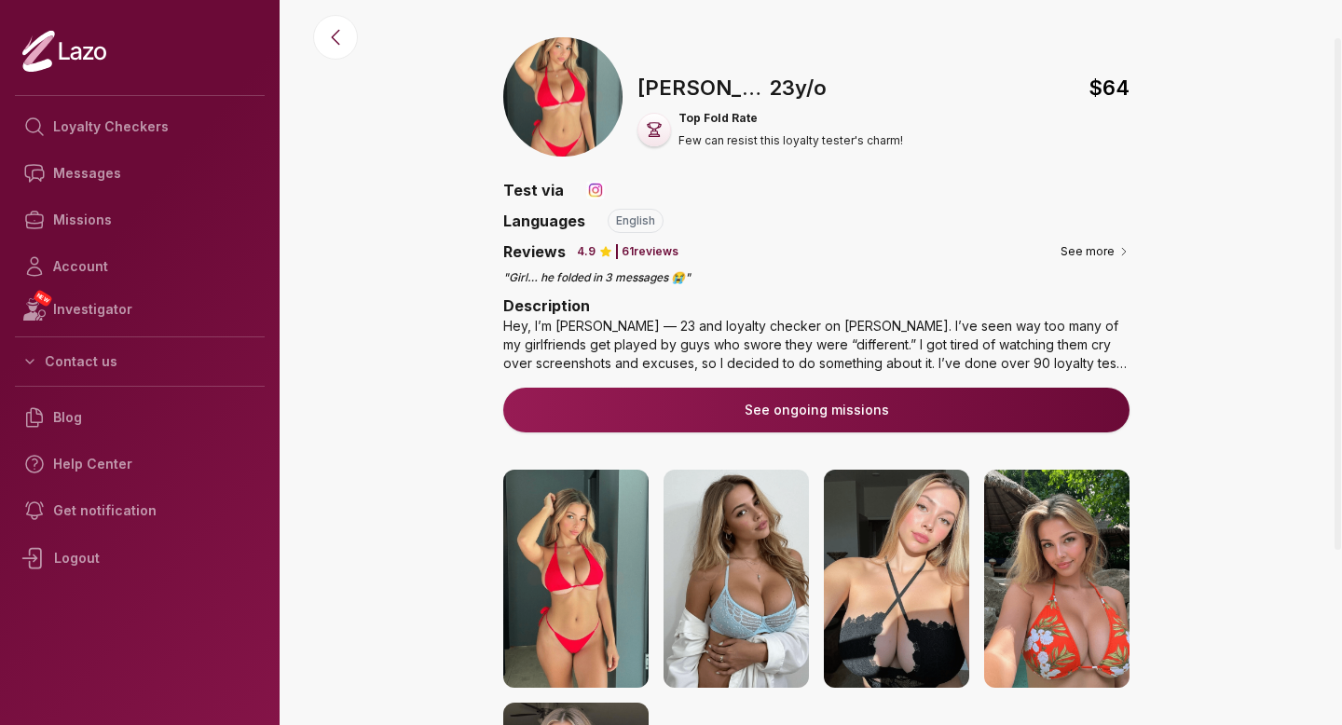
scroll to position [34, 0]
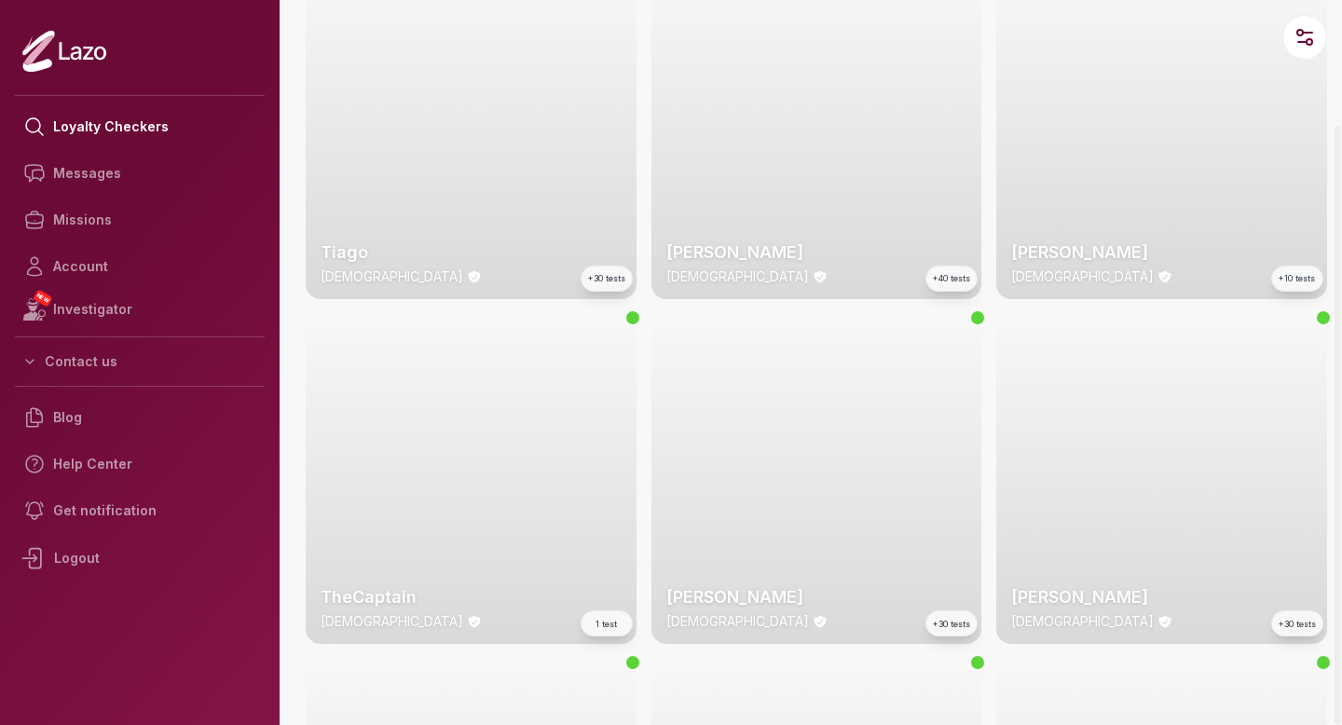
scroll to position [1260, 0]
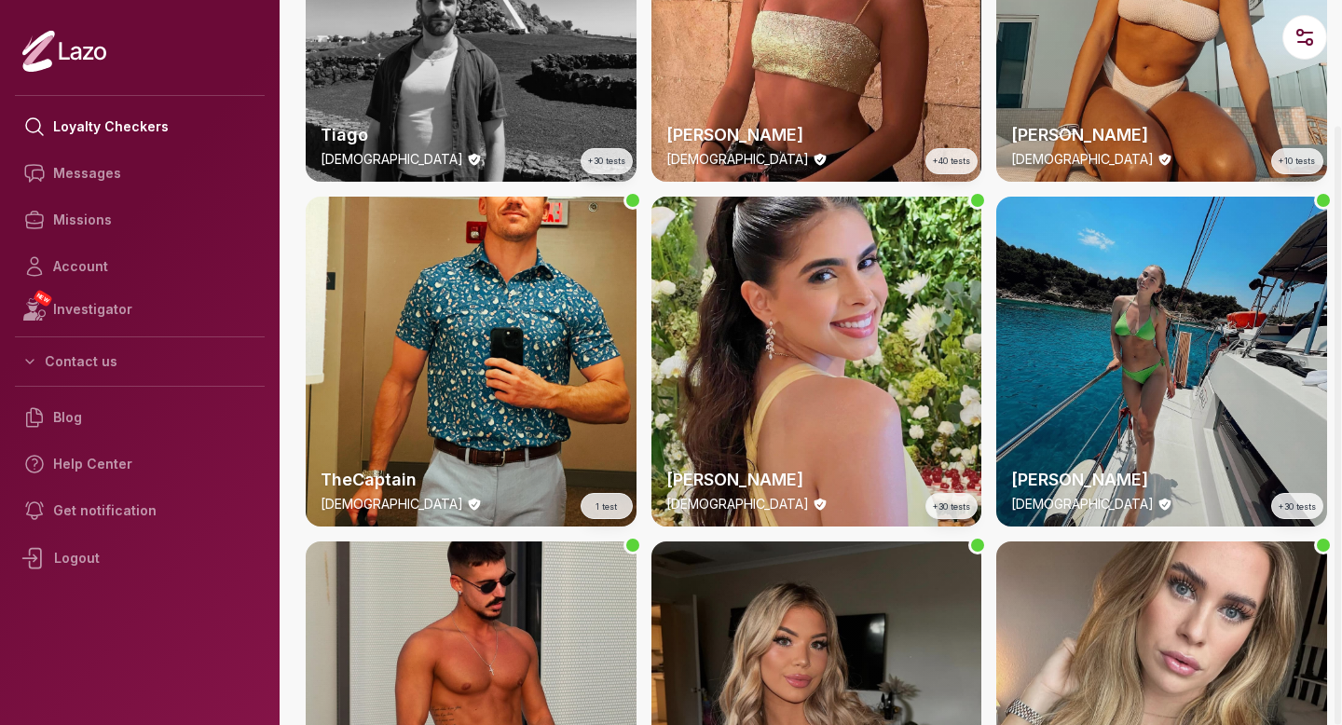
click at [1141, 290] on div "Emery 24 y/o +30 tests" at bounding box center [1161, 362] width 331 height 331
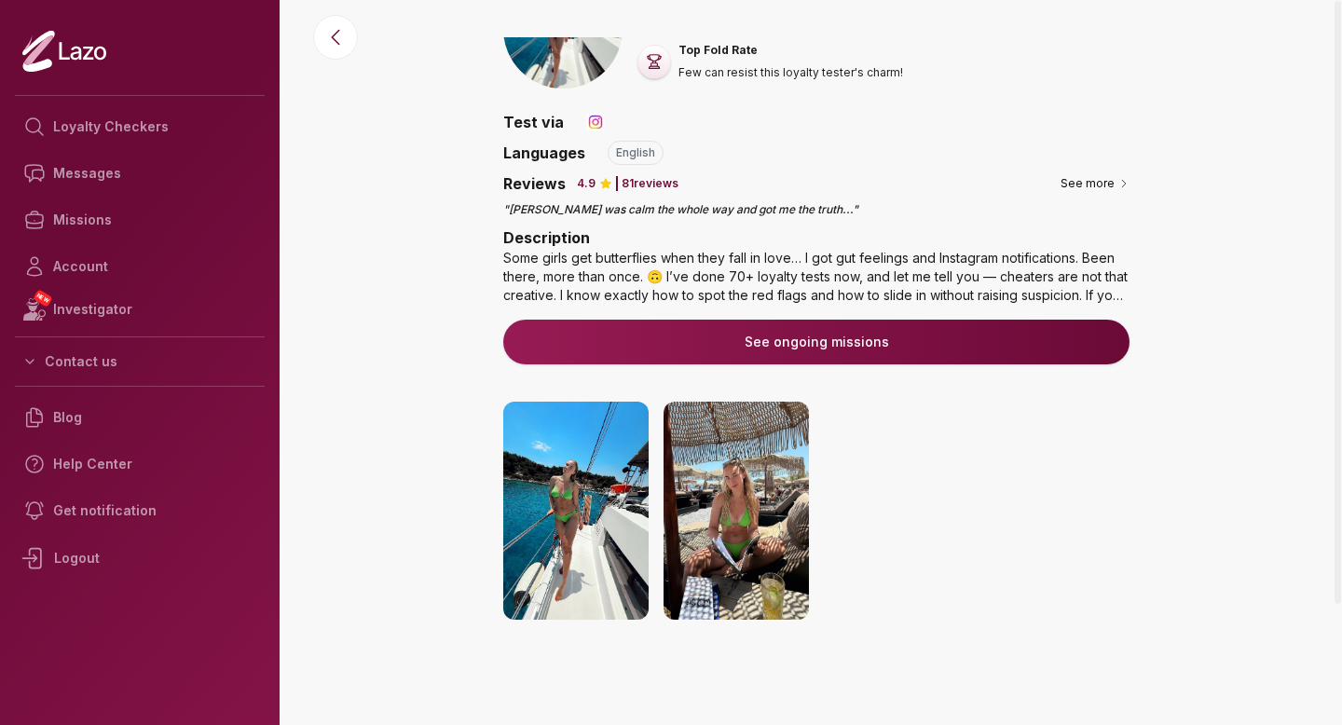
scroll to position [76, 0]
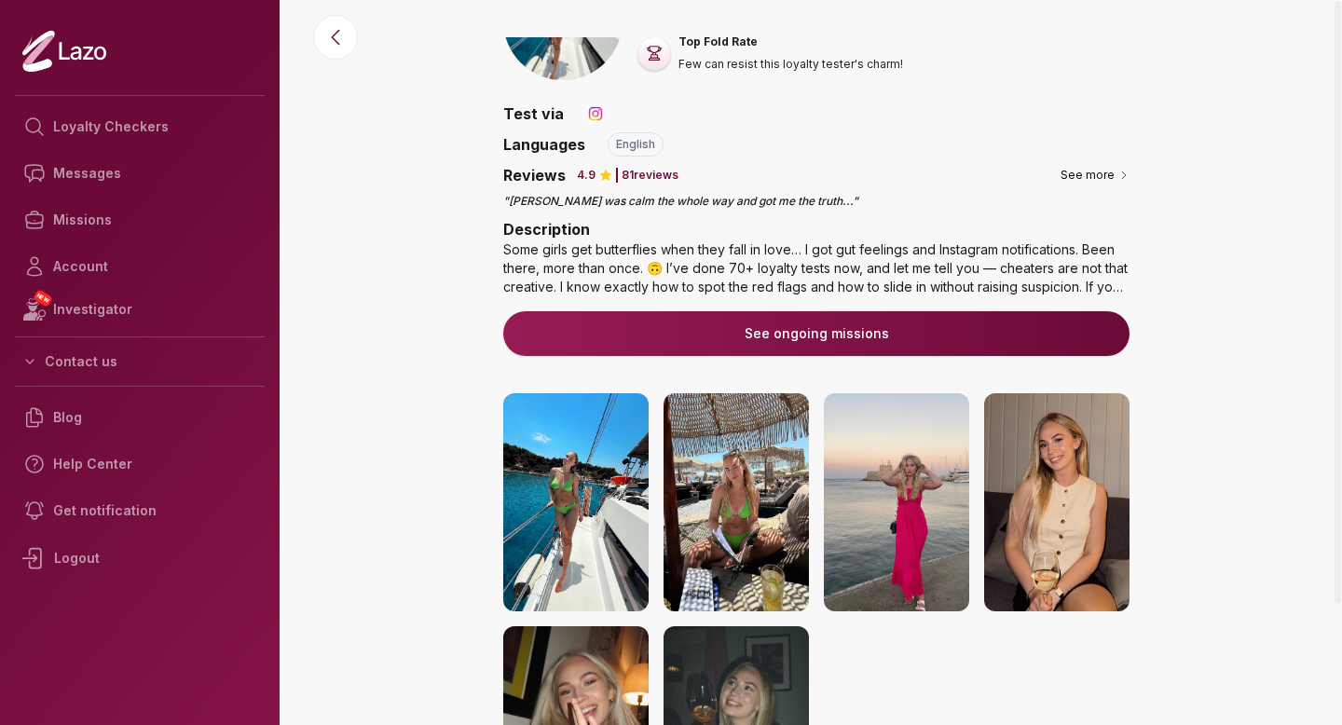
click at [1113, 280] on div "Some girls get butterflies when they fall in love… I got gut feelings and Insta…" at bounding box center [816, 269] width 626 height 56
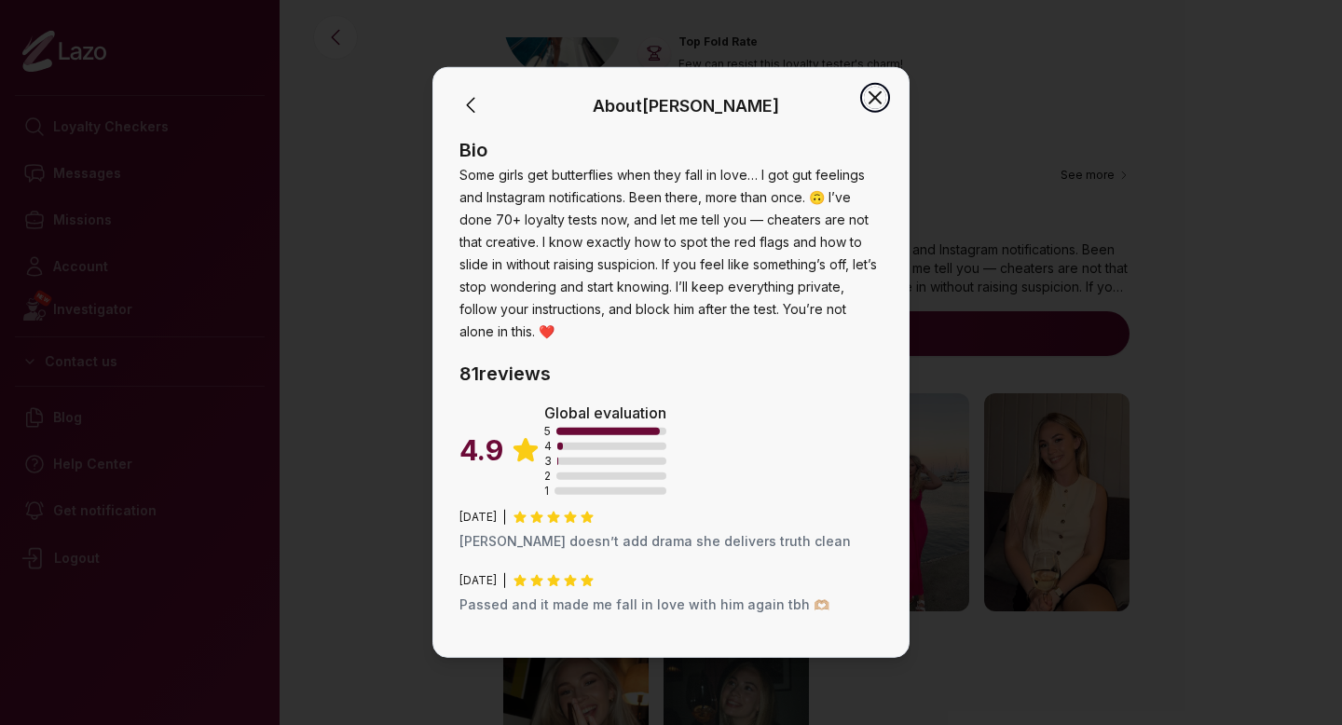
click at [872, 98] on icon "button" at bounding box center [875, 98] width 22 height 22
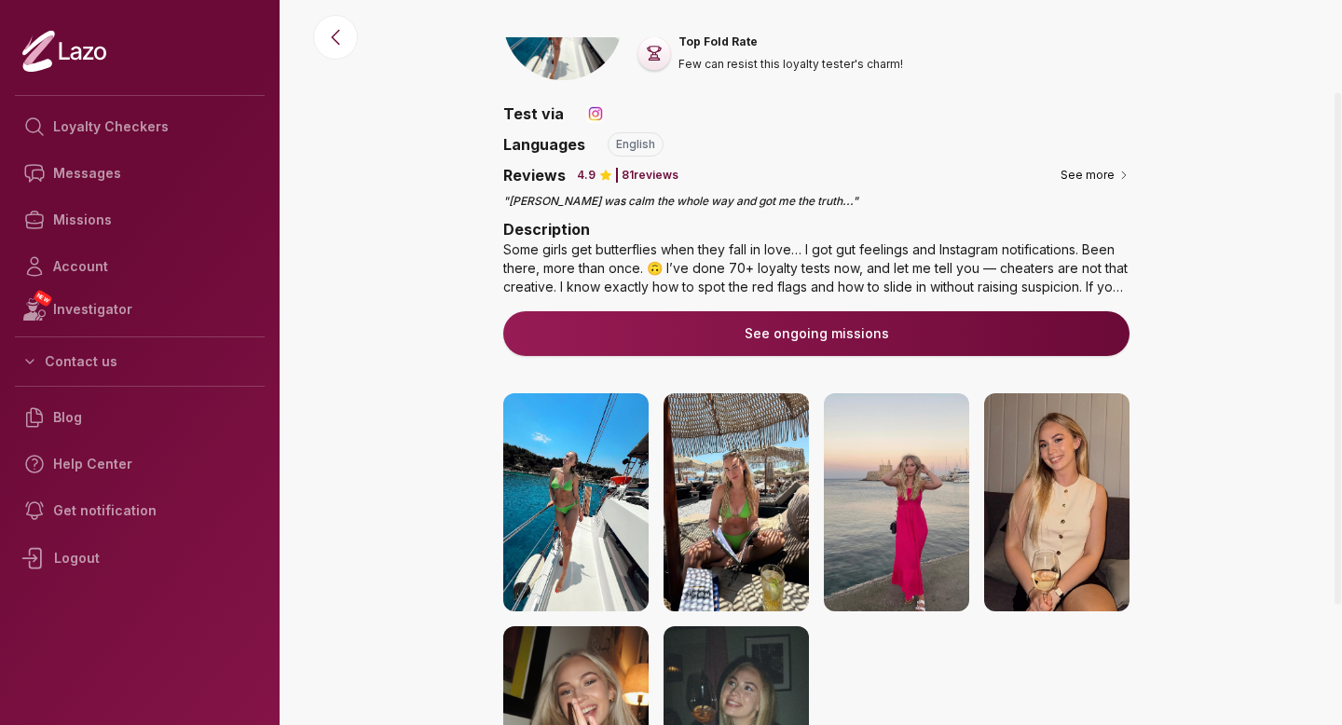
scroll to position [96, 0]
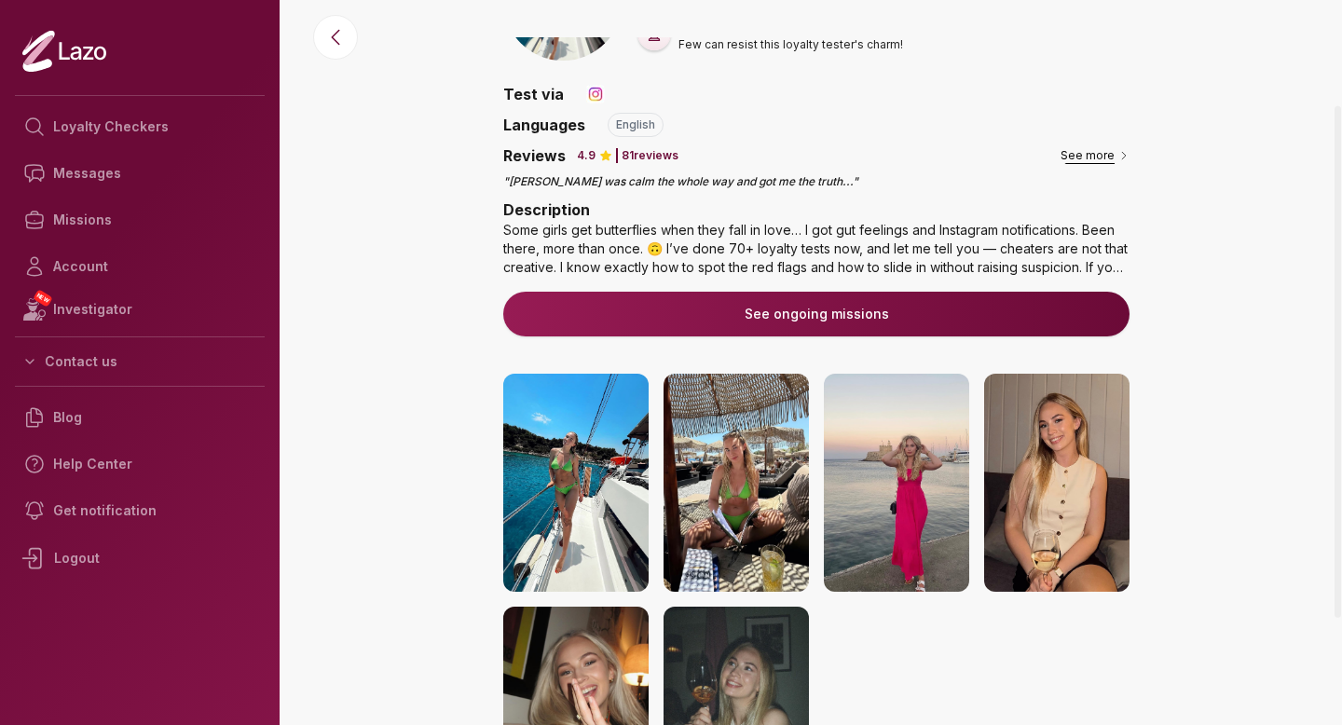
click at [1102, 149] on button "See more" at bounding box center [1095, 155] width 69 height 19
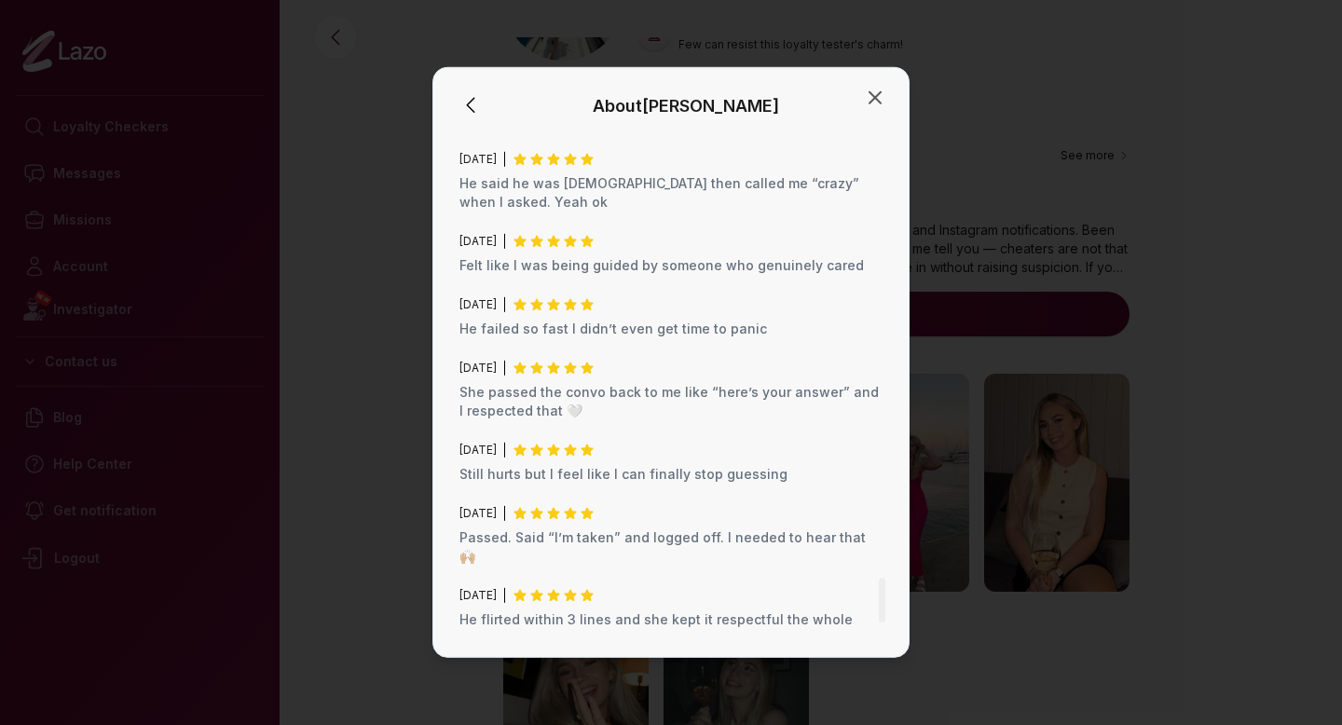
scroll to position [4986, 0]
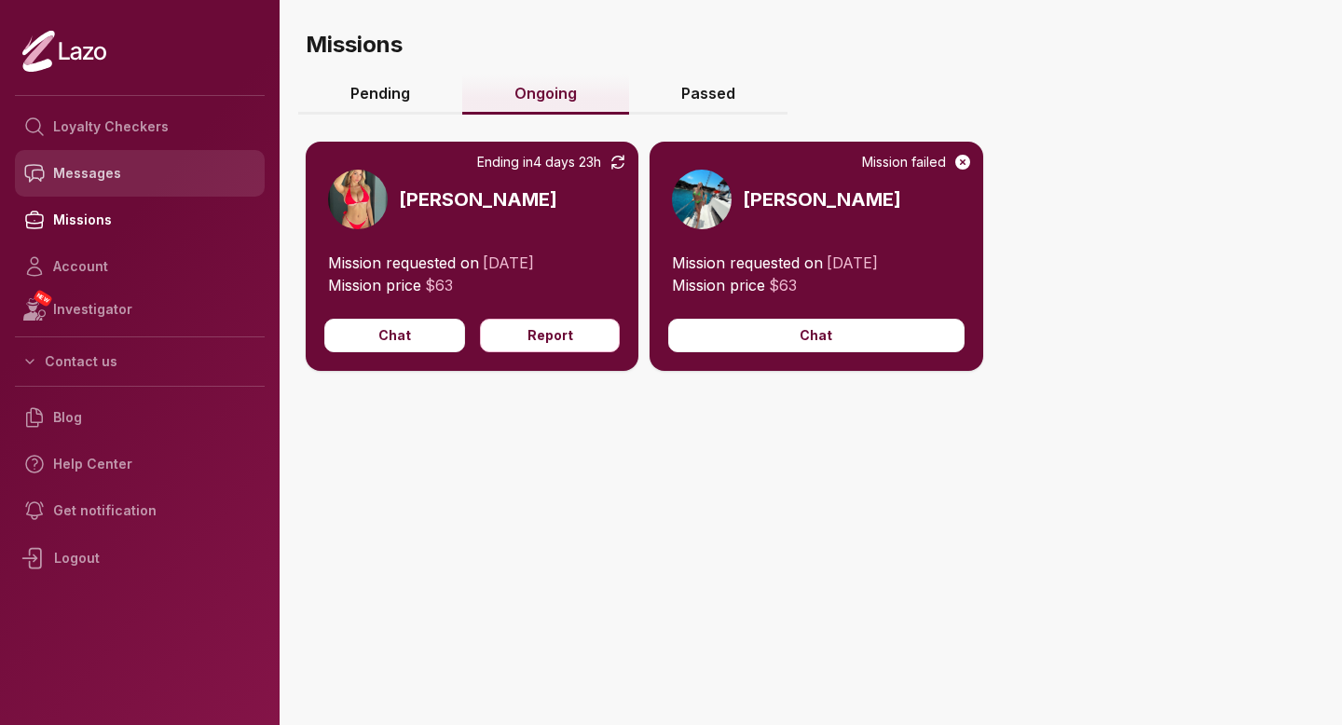
click at [194, 186] on link "Messages" at bounding box center [140, 173] width 250 height 47
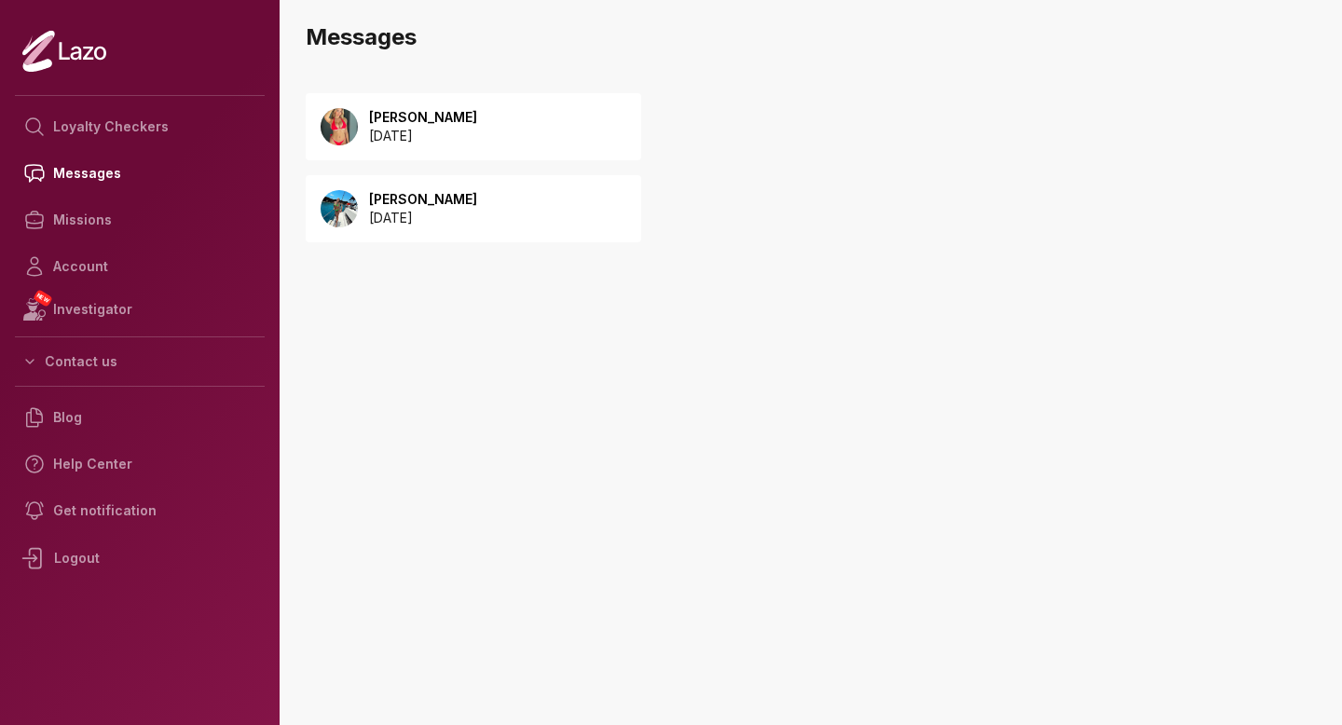
click at [468, 213] on p "[DATE]" at bounding box center [423, 218] width 108 height 19
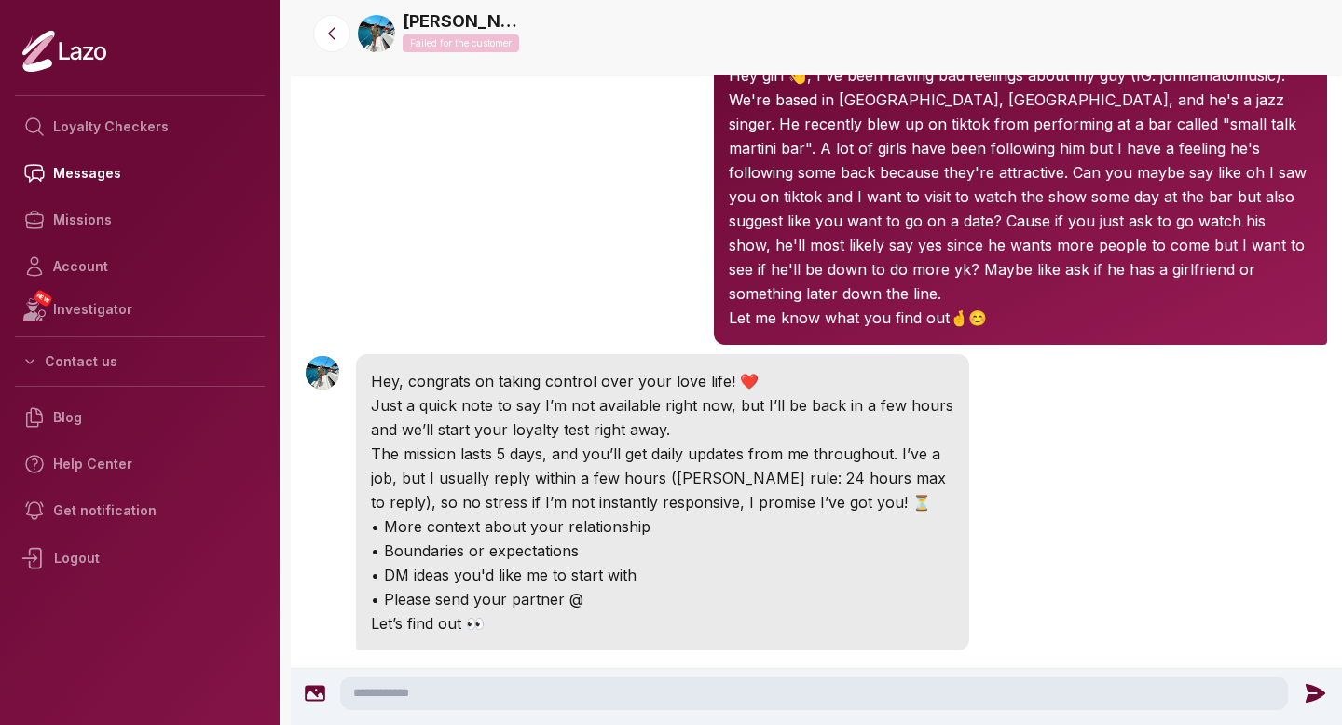
scroll to position [404, 0]
